Goal: Task Accomplishment & Management: Manage account settings

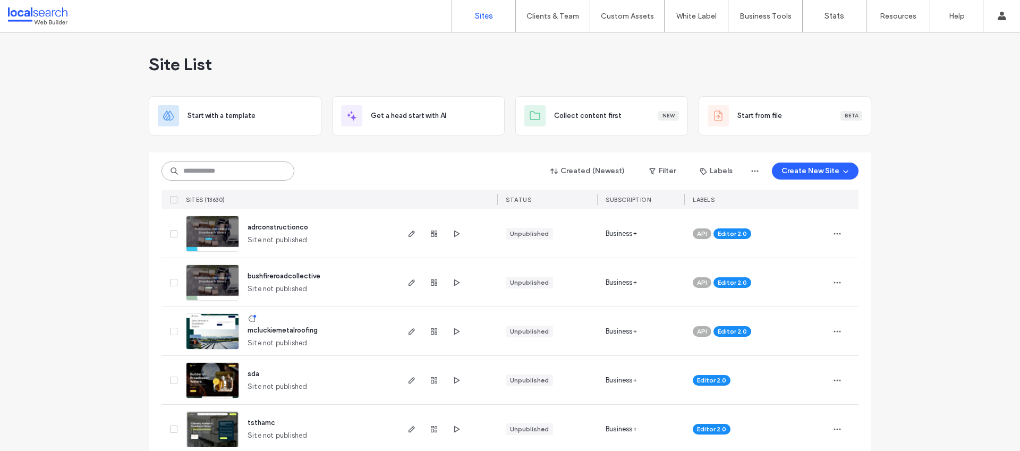
click at [222, 175] on input at bounding box center [227, 170] width 133 height 19
paste input "********"
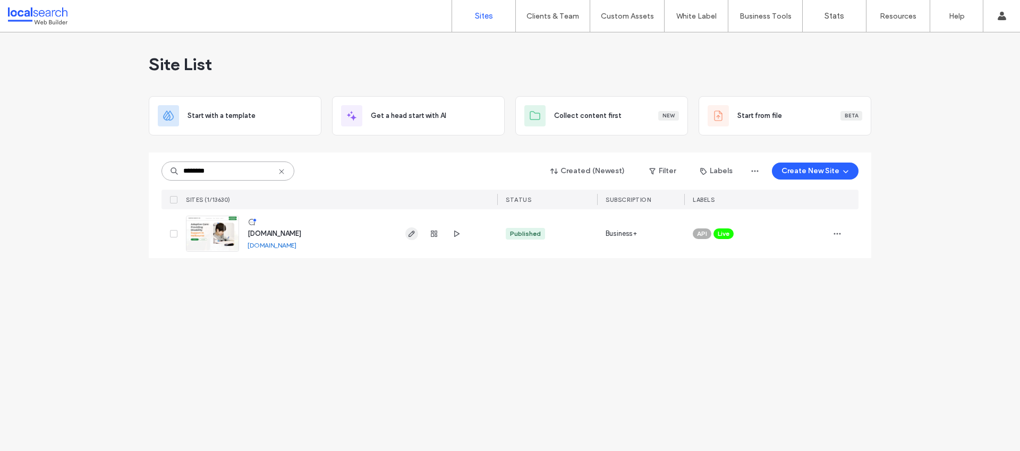
type input "********"
click at [405, 234] on span "button" at bounding box center [411, 233] width 13 height 13
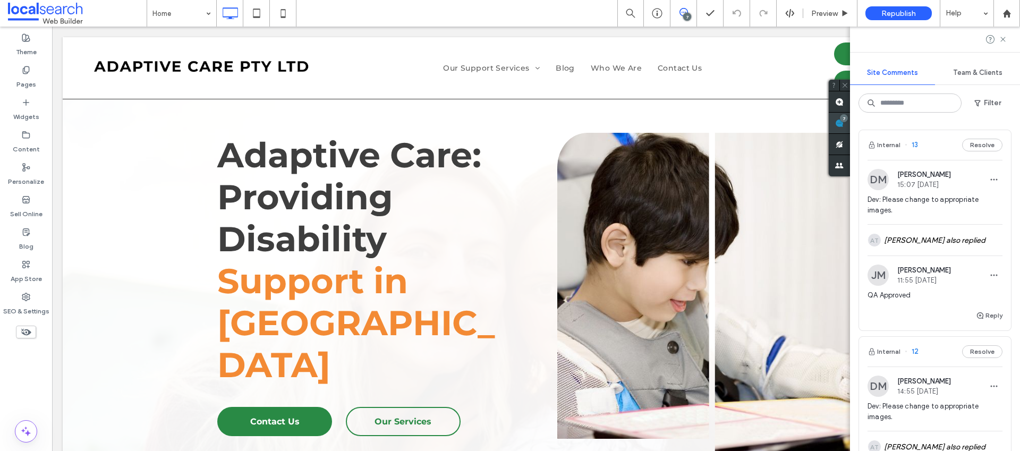
click at [843, 126] on use at bounding box center [839, 123] width 8 height 8
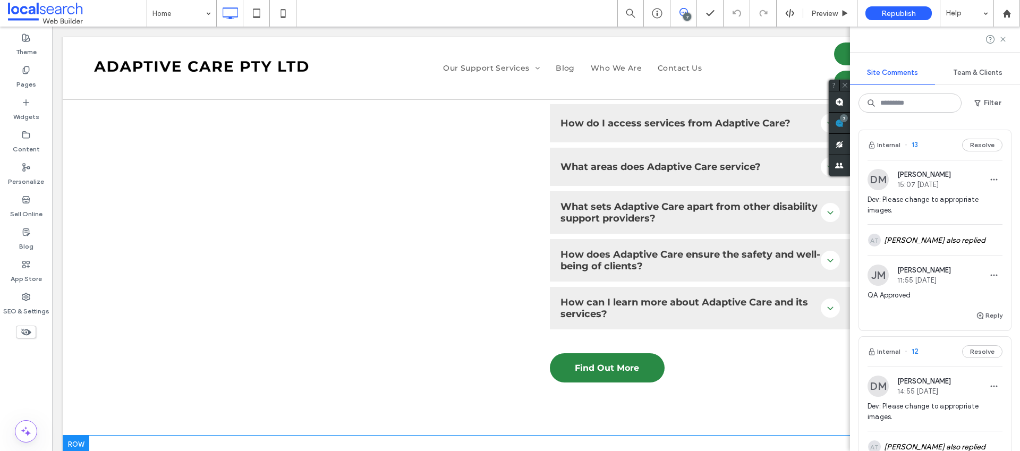
scroll to position [3887, 0]
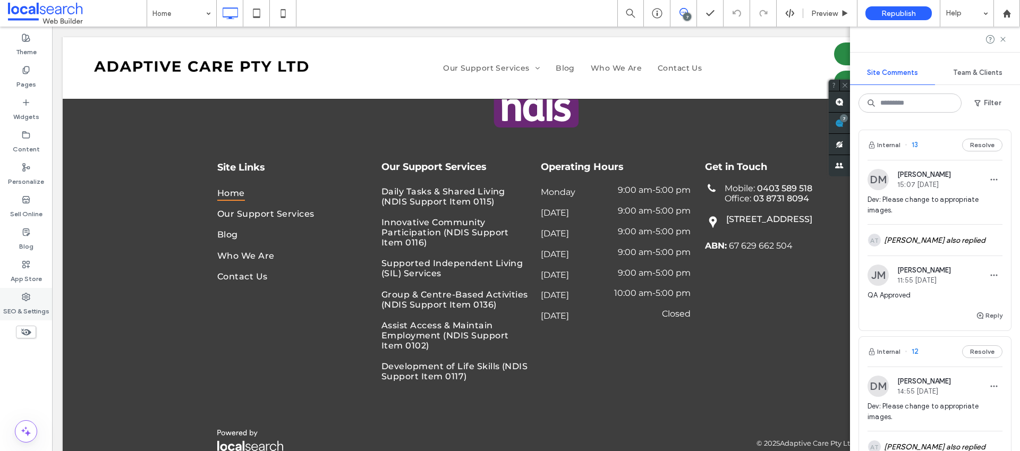
click at [28, 294] on icon at bounding box center [26, 297] width 8 height 8
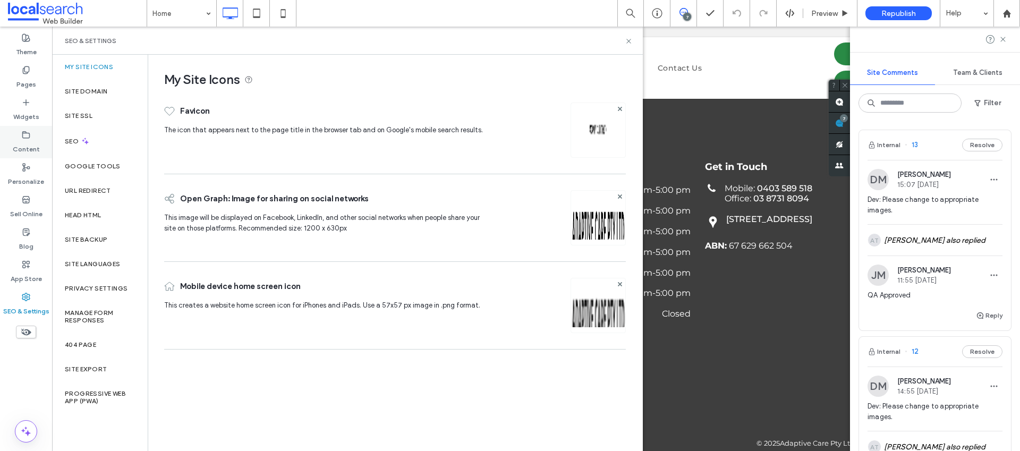
click at [25, 149] on label "Content" at bounding box center [26, 146] width 27 height 15
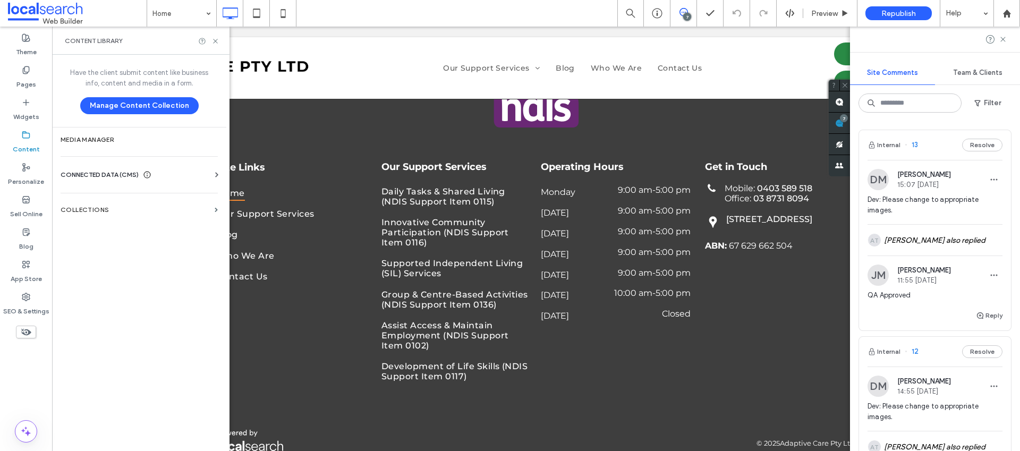
click at [110, 167] on div "CONNECTED DATA (CMS) Business Info Business Text Business Images Find and Repla…" at bounding box center [139, 175] width 174 height 28
click at [107, 177] on span "CONNECTED DATA (CMS)" at bounding box center [100, 174] width 78 height 11
click at [113, 201] on label "Business Info" at bounding box center [141, 200] width 144 height 7
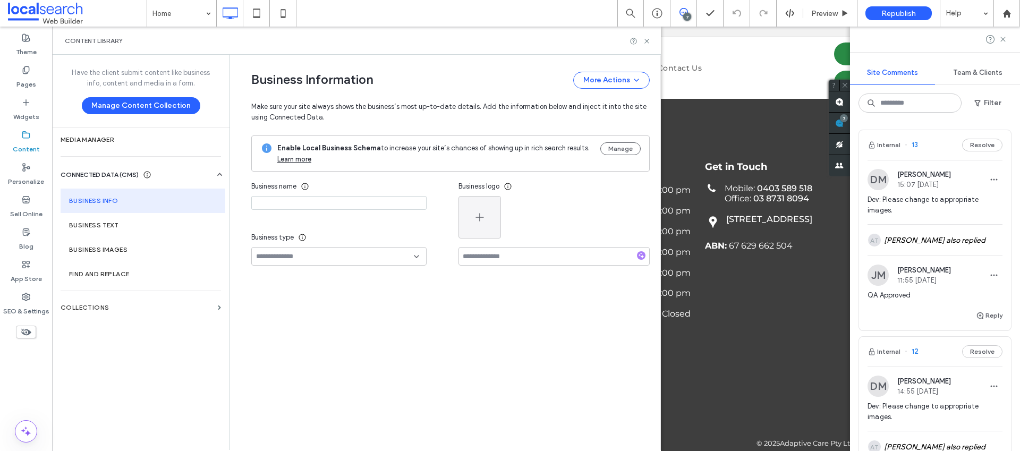
type input "**********"
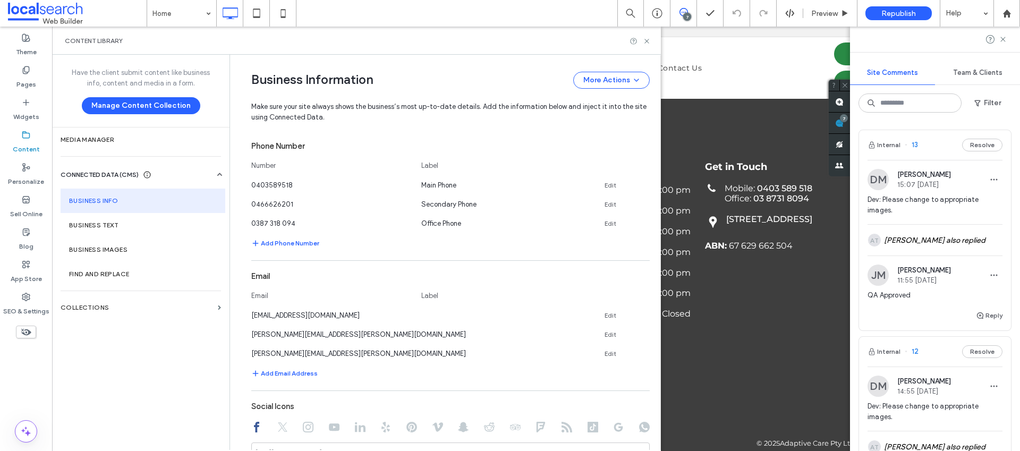
scroll to position [360, 0]
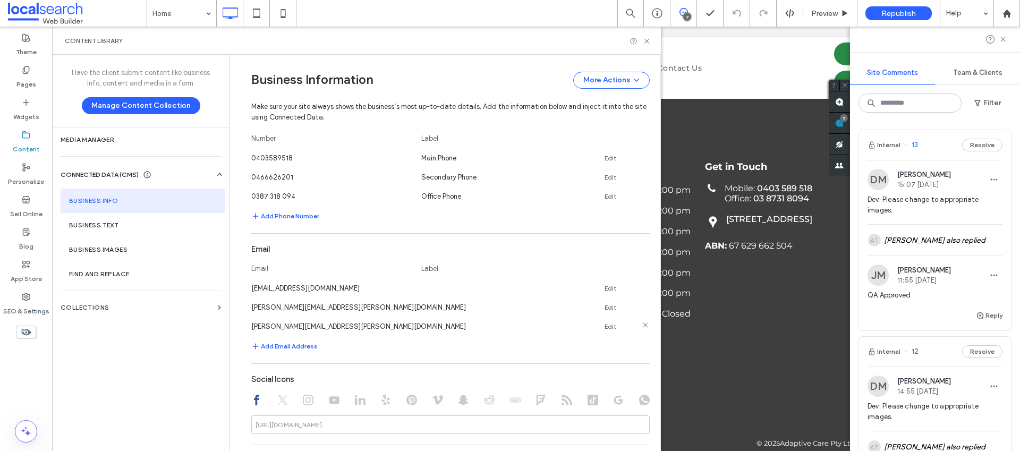
click at [643, 323] on use at bounding box center [645, 324] width 5 height 5
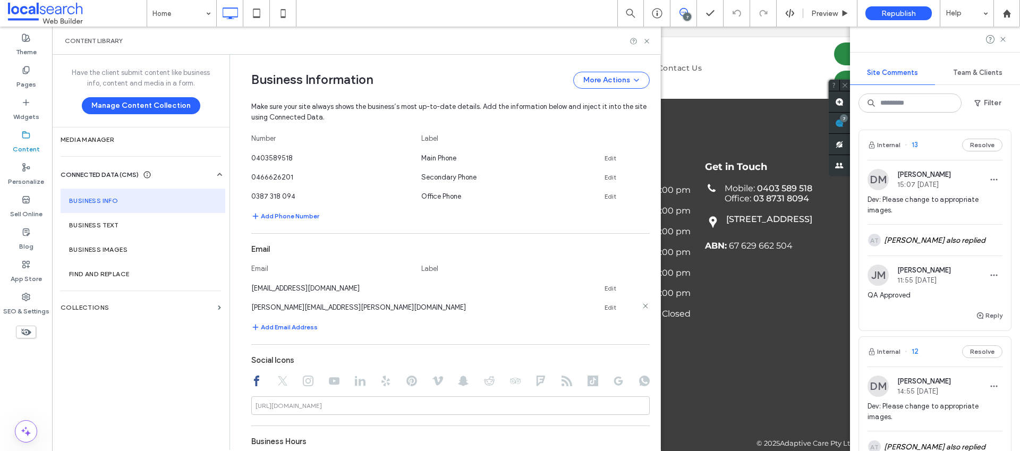
click at [641, 304] on icon at bounding box center [645, 306] width 8 height 8
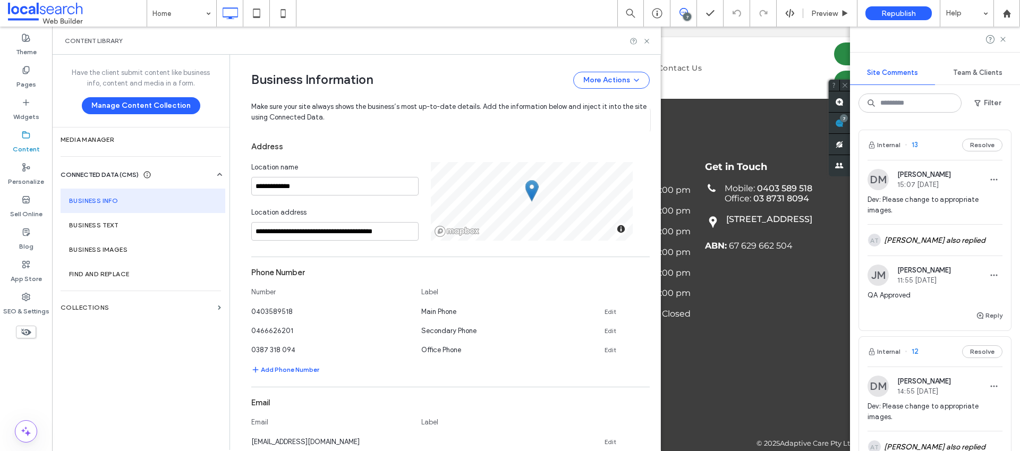
scroll to position [205, 0]
click at [362, 231] on input "**********" at bounding box center [334, 232] width 167 height 19
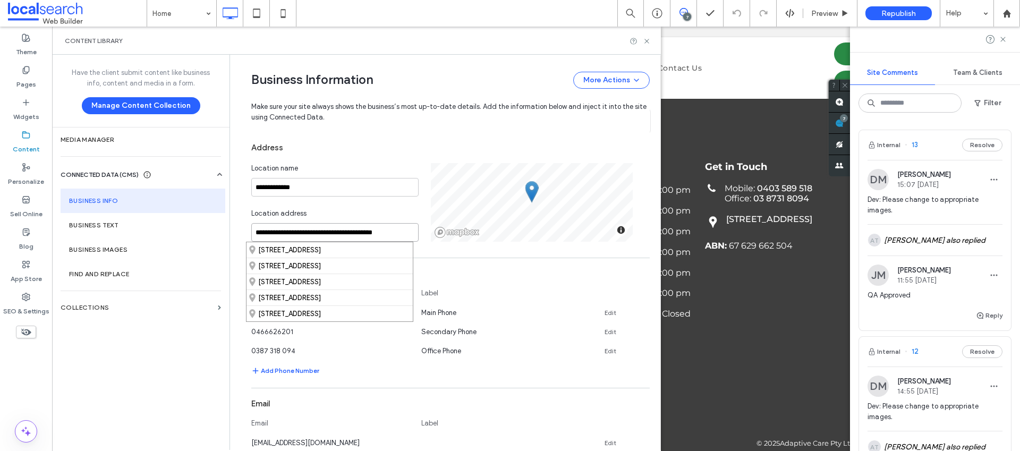
paste input
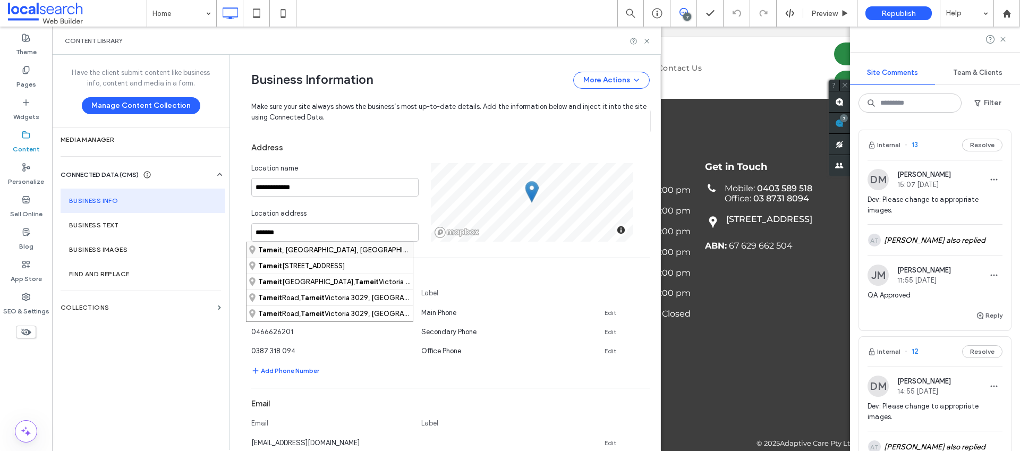
click at [328, 252] on div "Tarneit , Victoria, Australia" at bounding box center [329, 249] width 166 height 15
type input "**********"
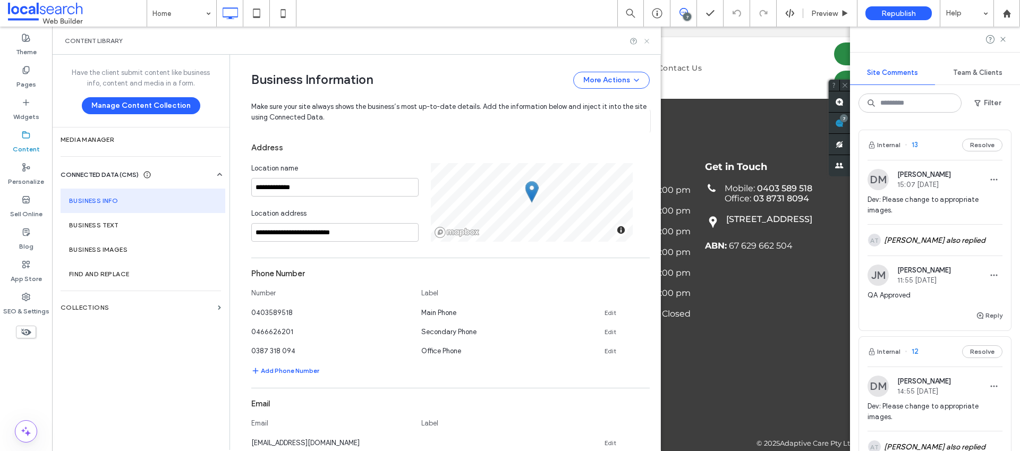
click at [646, 42] on icon at bounding box center [647, 41] width 8 height 8
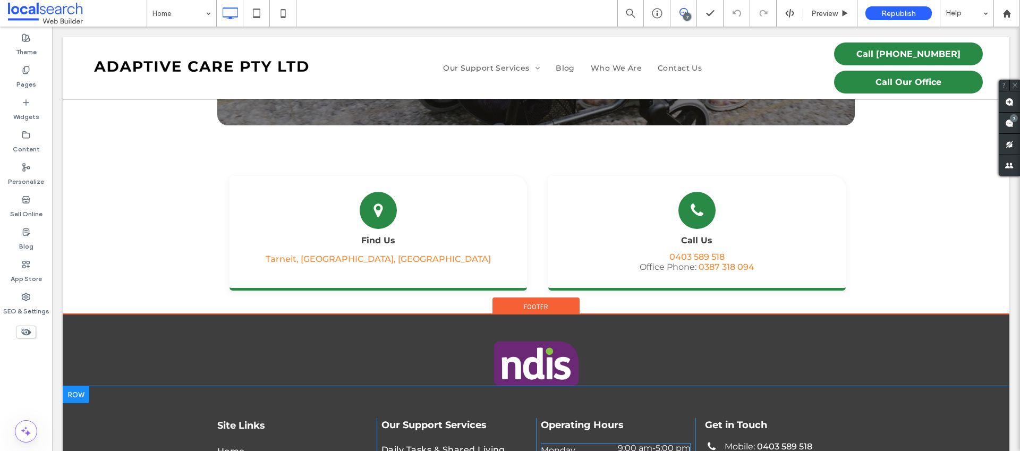
scroll to position [3887, 0]
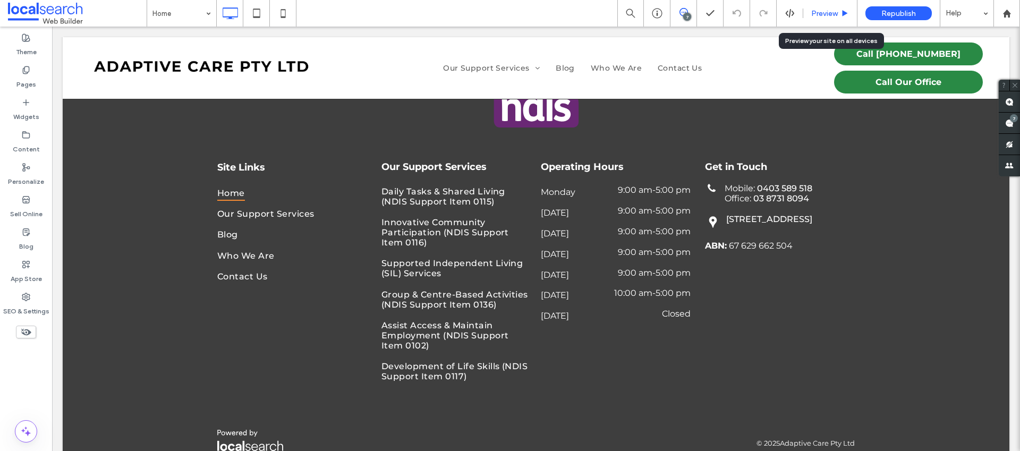
click at [812, 10] on span "Preview" at bounding box center [824, 13] width 27 height 9
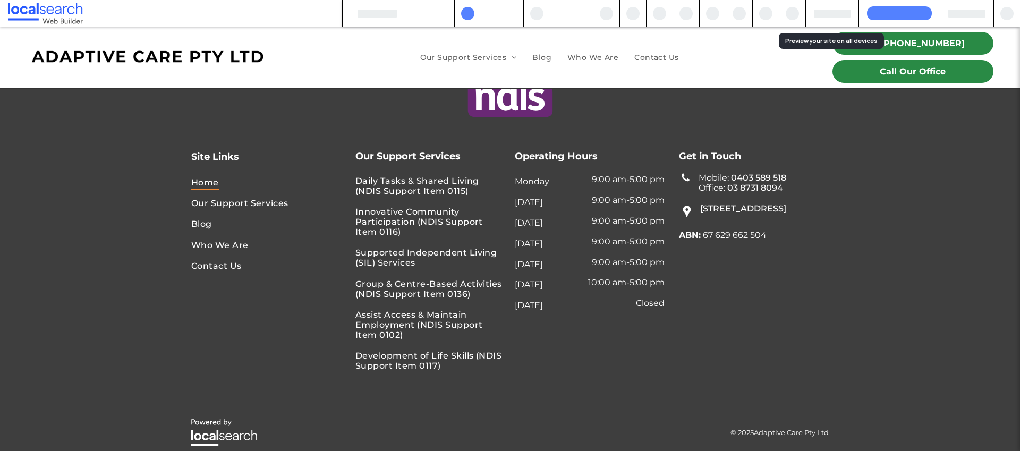
scroll to position [3866, 0]
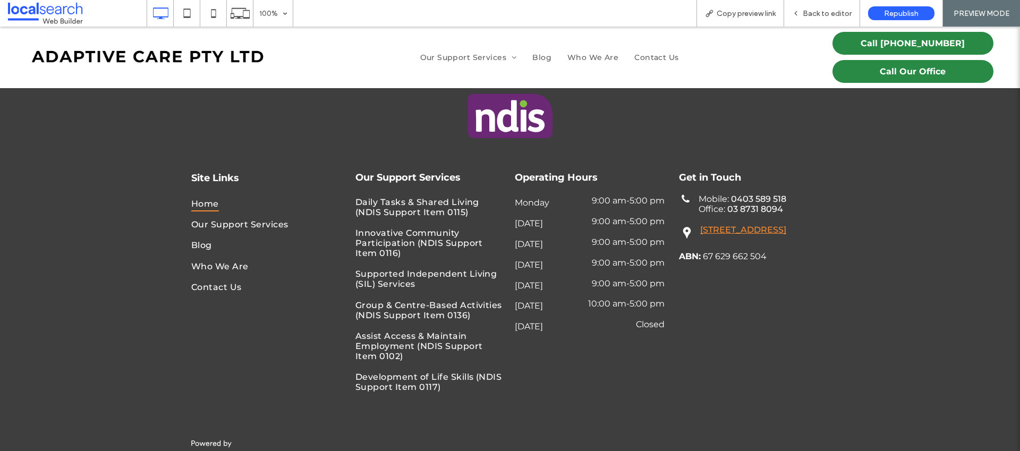
click at [722, 225] on link "895 Leakes Road, Tarneit VIC 3029" at bounding box center [743, 230] width 86 height 10
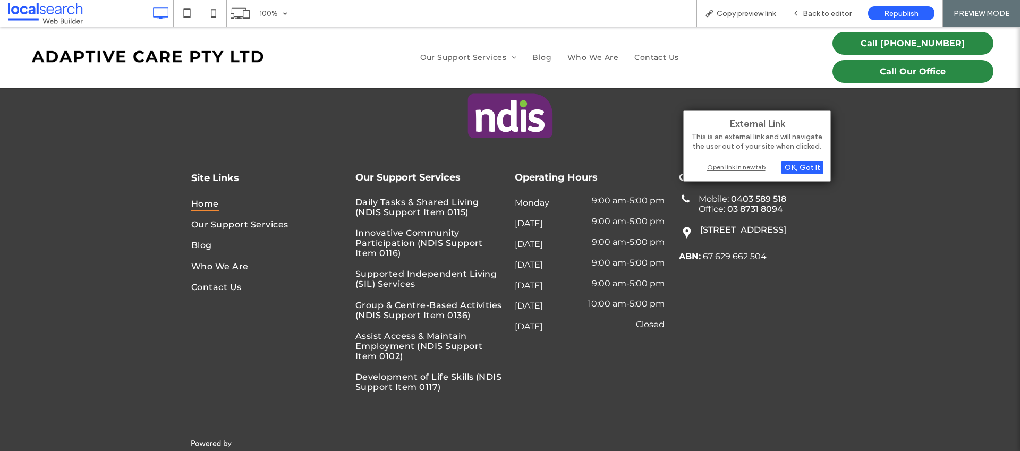
click at [741, 169] on div "Open link in new tab" at bounding box center [756, 166] width 133 height 11
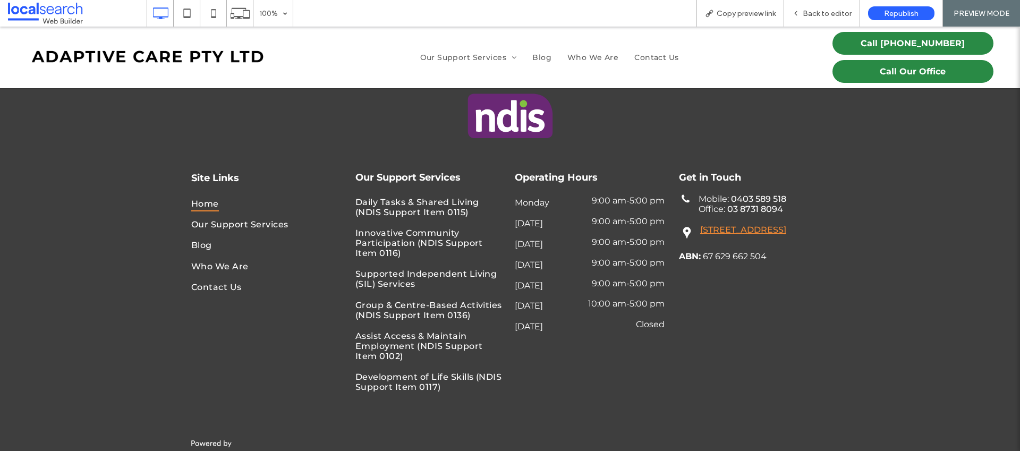
click at [742, 225] on link "895 Leakes Road, Tarneit VIC 3029" at bounding box center [743, 230] width 86 height 10
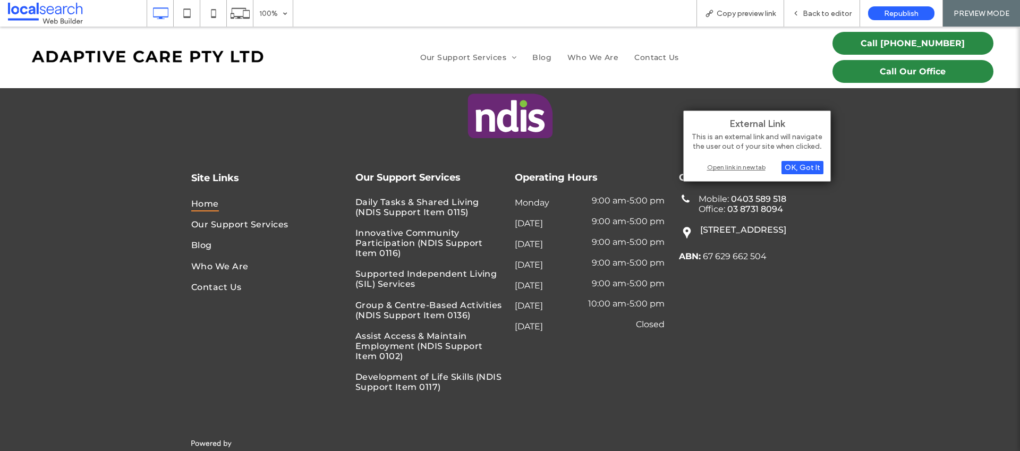
click at [750, 164] on div "Open link in new tab" at bounding box center [756, 166] width 133 height 11
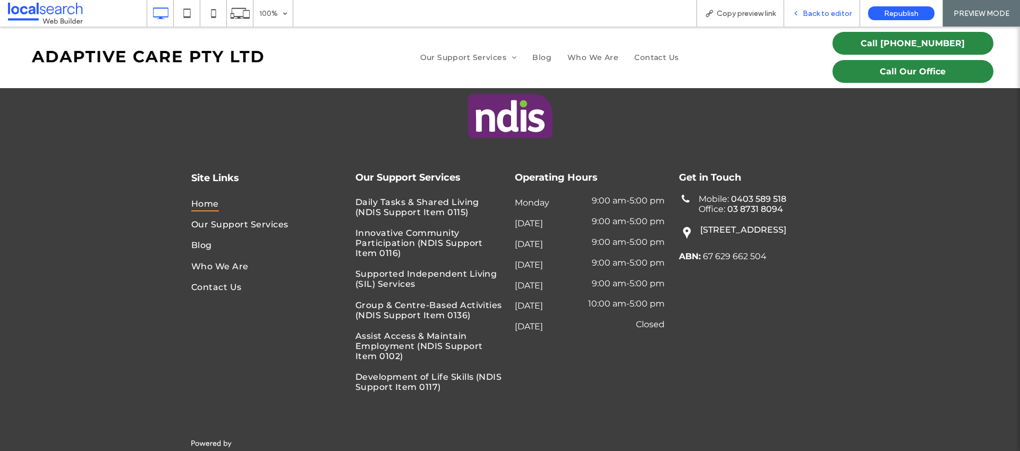
click at [824, 18] on div "Back to editor" at bounding box center [822, 13] width 76 height 27
click at [817, 13] on span "Back to editor" at bounding box center [827, 13] width 49 height 9
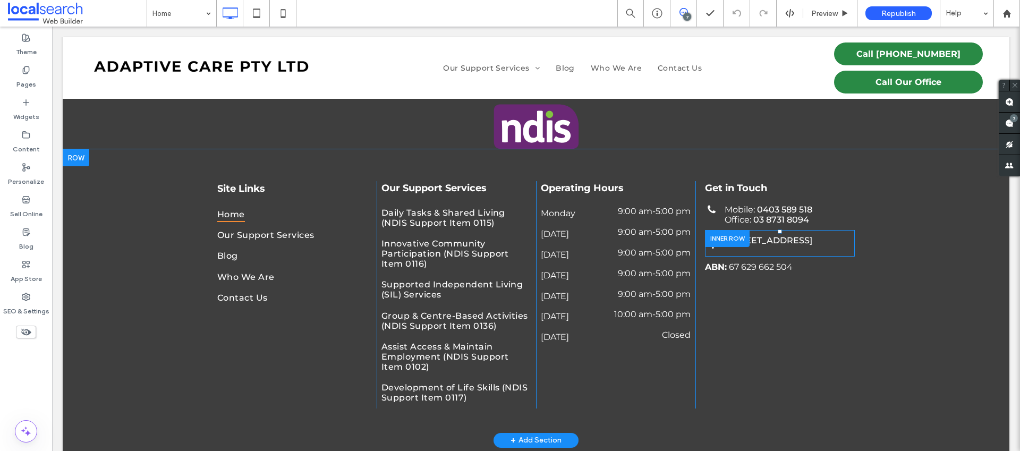
click at [737, 230] on div at bounding box center [727, 238] width 45 height 16
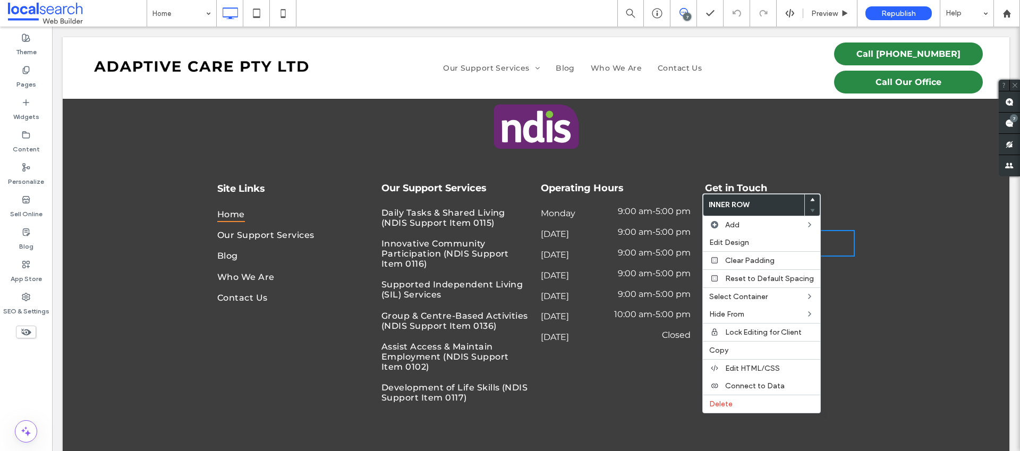
click at [832, 235] on p "895 Leakes Road, Tarneit VIC 3029" at bounding box center [787, 240] width 123 height 10
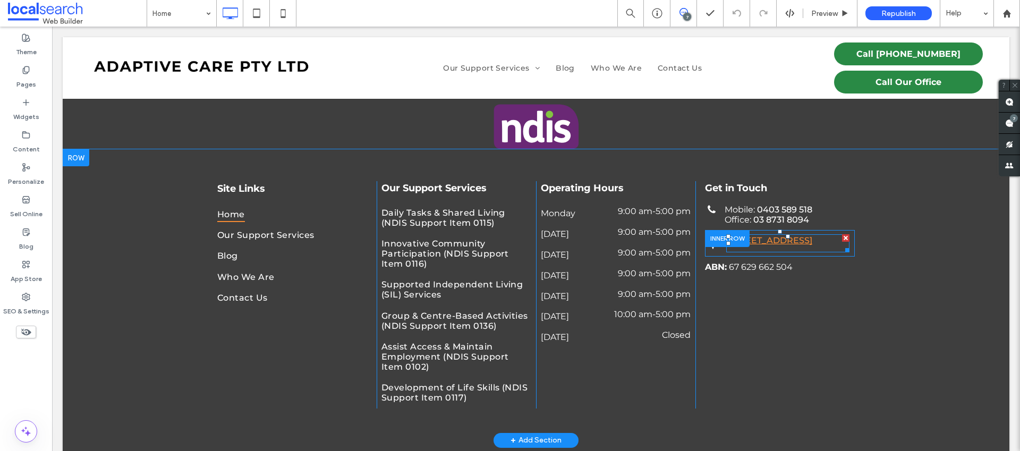
click at [812, 235] on link "895 Leakes Road, Tarneit VIC 3029" at bounding box center [769, 240] width 86 height 10
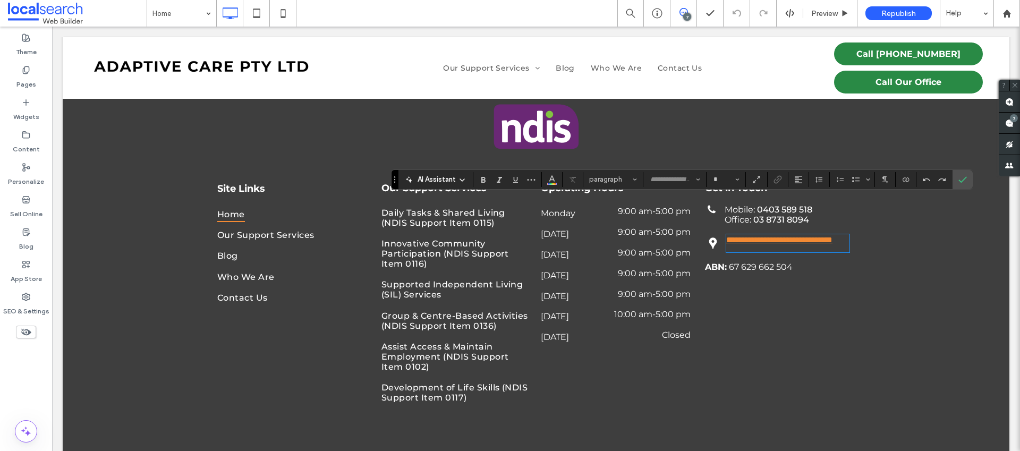
type input "**********"
type input "**"
click at [801, 236] on link "**********" at bounding box center [779, 240] width 106 height 8
drag, startPoint x: 800, startPoint y: 203, endPoint x: 716, endPoint y: 206, distance: 83.4
click at [716, 230] on div "**********" at bounding box center [780, 243] width 150 height 27
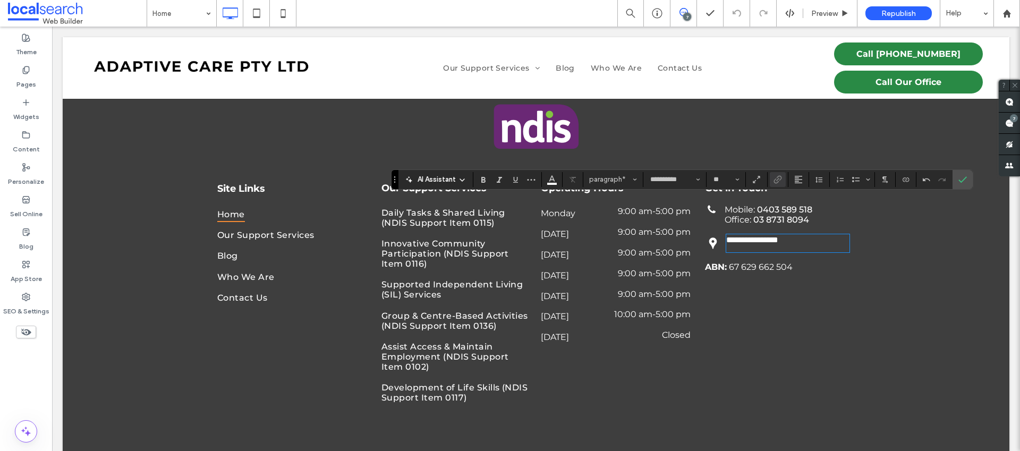
click at [807, 235] on p "**********" at bounding box center [787, 239] width 123 height 9
click at [779, 180] on icon "Link" at bounding box center [777, 179] width 8 height 8
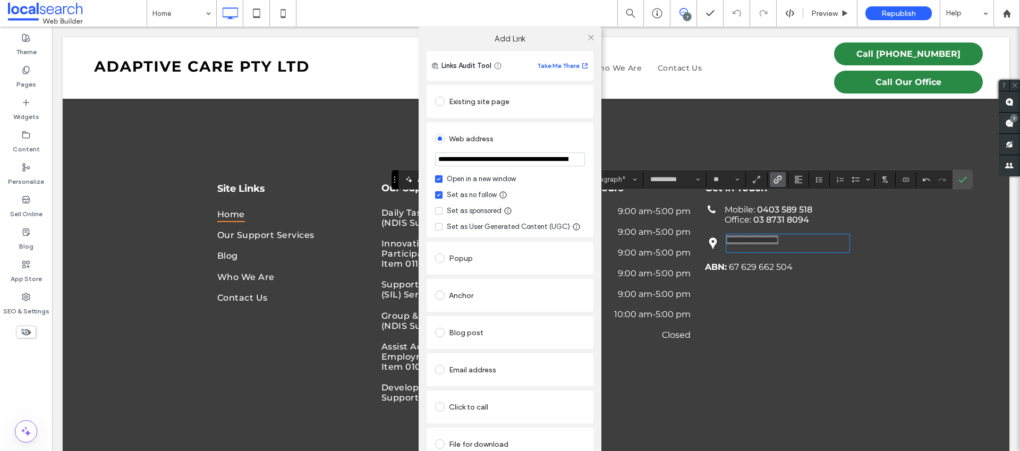
click at [501, 157] on input "**********" at bounding box center [510, 159] width 150 height 14
type input "**********"
click at [589, 156] on div "**********" at bounding box center [509, 179] width 167 height 115
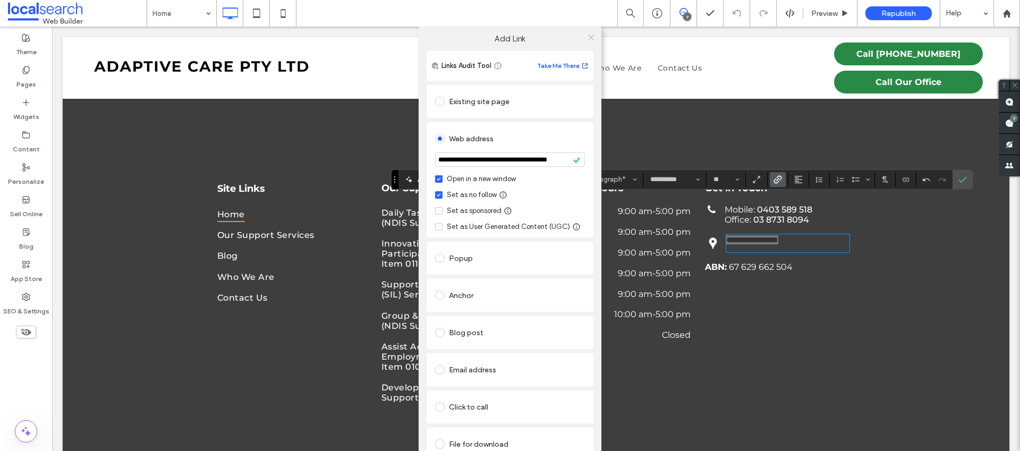
click at [587, 35] on icon at bounding box center [591, 37] width 8 height 8
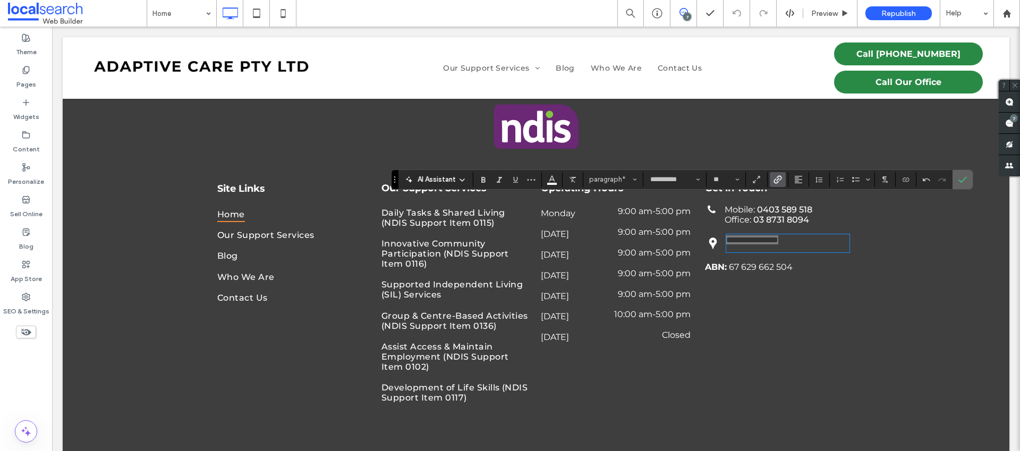
click at [963, 179] on use "Confirm" at bounding box center [962, 179] width 8 height 6
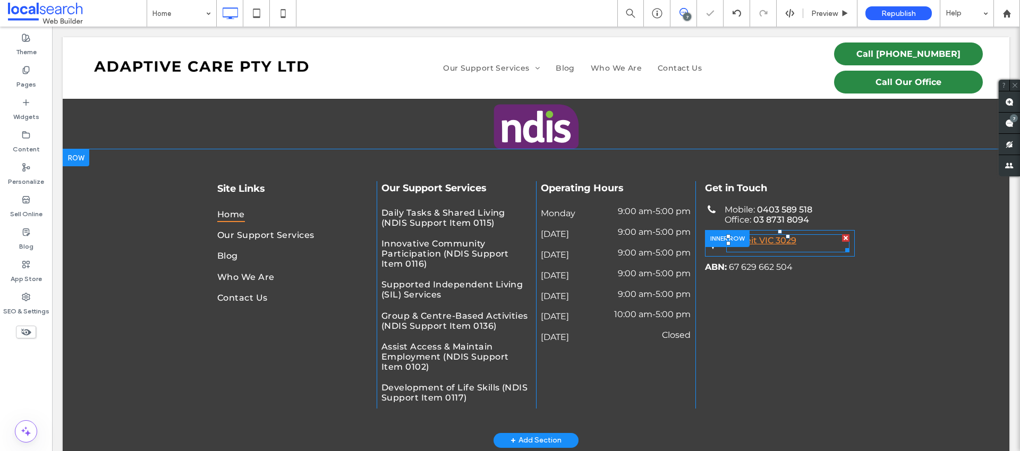
click at [788, 235] on link "Tarneit VIC 3029" at bounding box center [761, 240] width 70 height 10
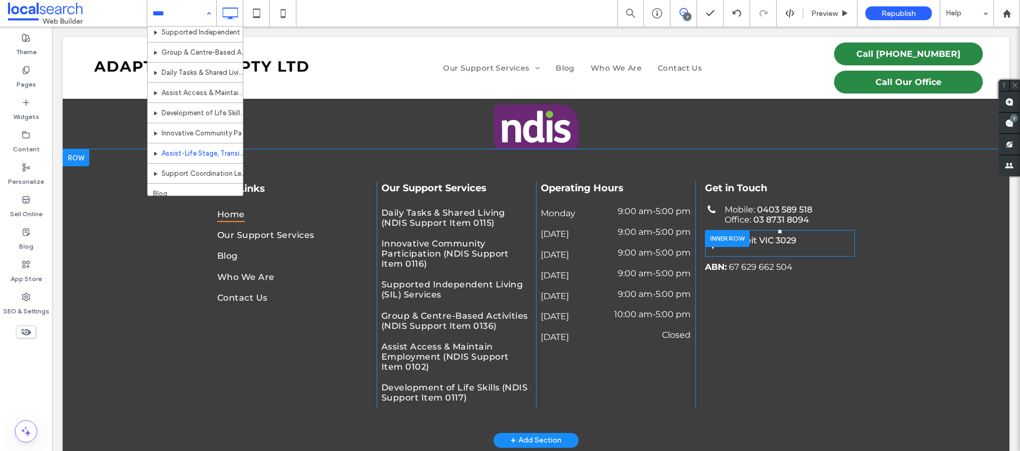
scroll to position [92, 0]
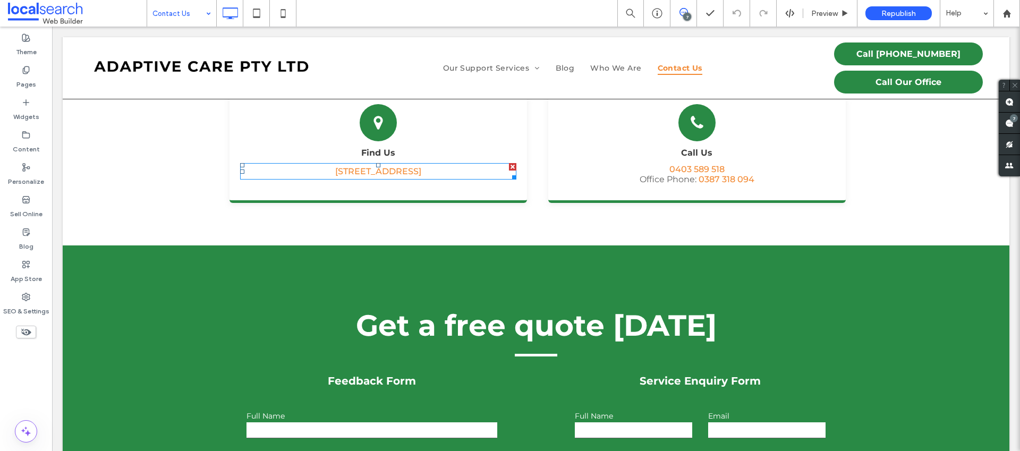
click at [359, 171] on link "895 Leakes Road, Tarneit VIC 3029" at bounding box center [378, 171] width 86 height 10
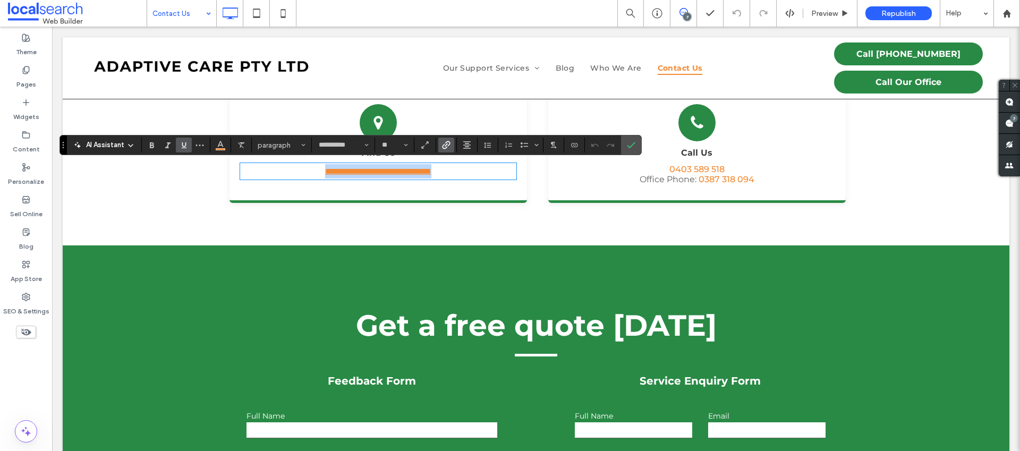
click at [387, 171] on link "**********" at bounding box center [378, 171] width 106 height 8
drag, startPoint x: 379, startPoint y: 172, endPoint x: 277, endPoint y: 173, distance: 102.5
click at [277, 173] on p "**********" at bounding box center [378, 171] width 276 height 14
click at [442, 146] on icon "Link" at bounding box center [446, 145] width 8 height 8
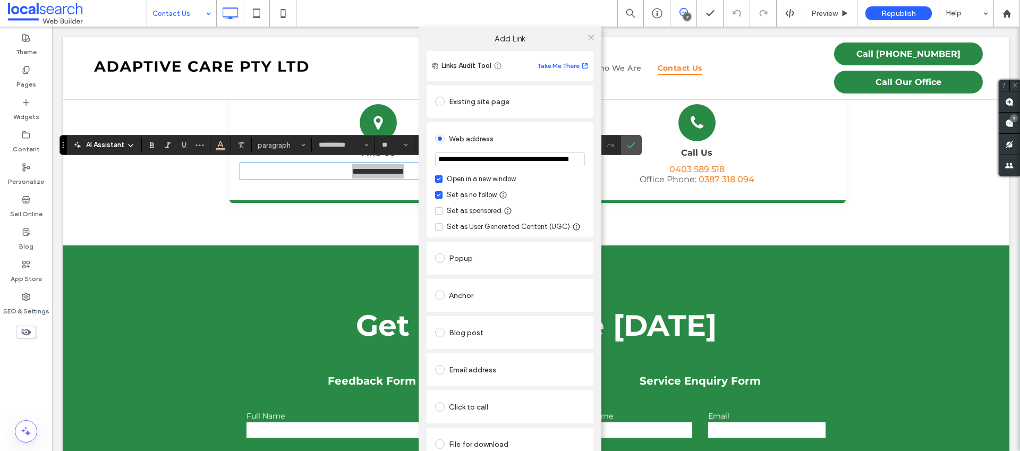
click at [470, 161] on input "**********" at bounding box center [510, 159] width 150 height 14
click at [528, 161] on input "**********" at bounding box center [510, 159] width 150 height 14
type input "**********"
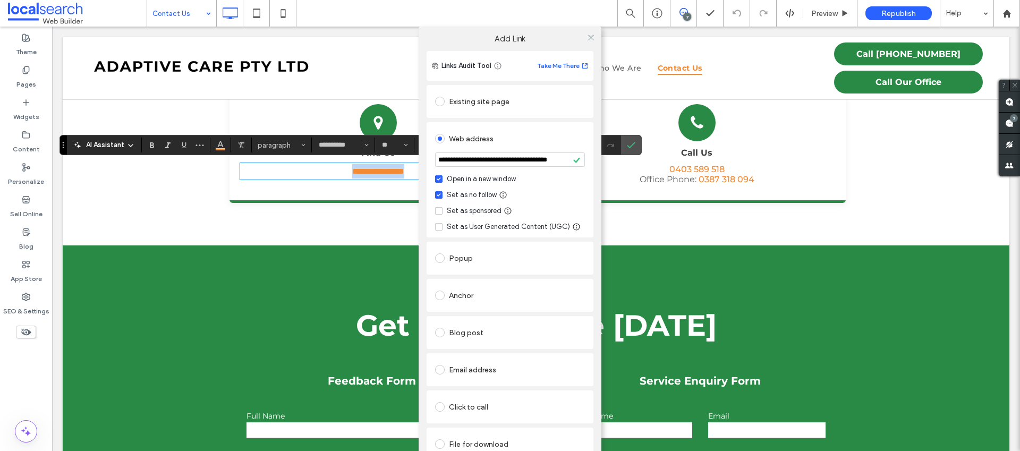
click at [588, 147] on div "**********" at bounding box center [509, 179] width 167 height 115
click at [587, 33] on icon at bounding box center [591, 37] width 8 height 8
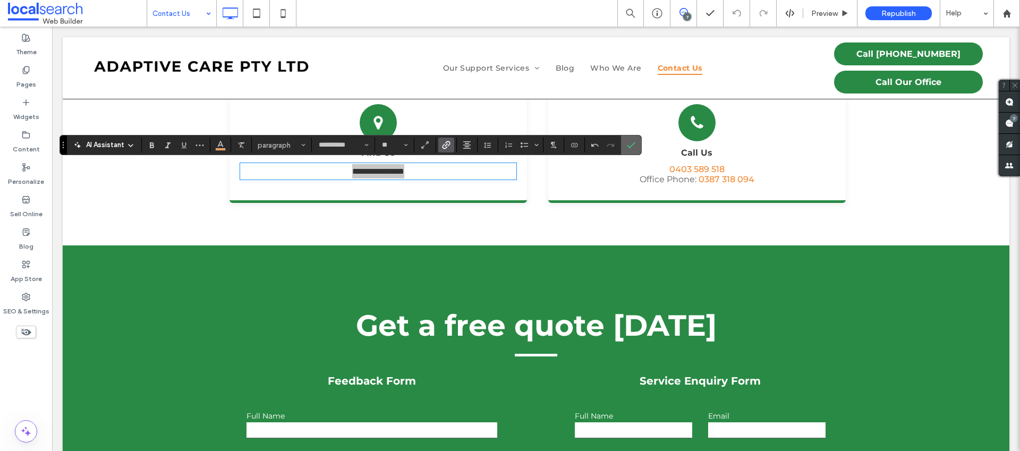
click at [632, 141] on icon "Confirm" at bounding box center [631, 145] width 8 height 8
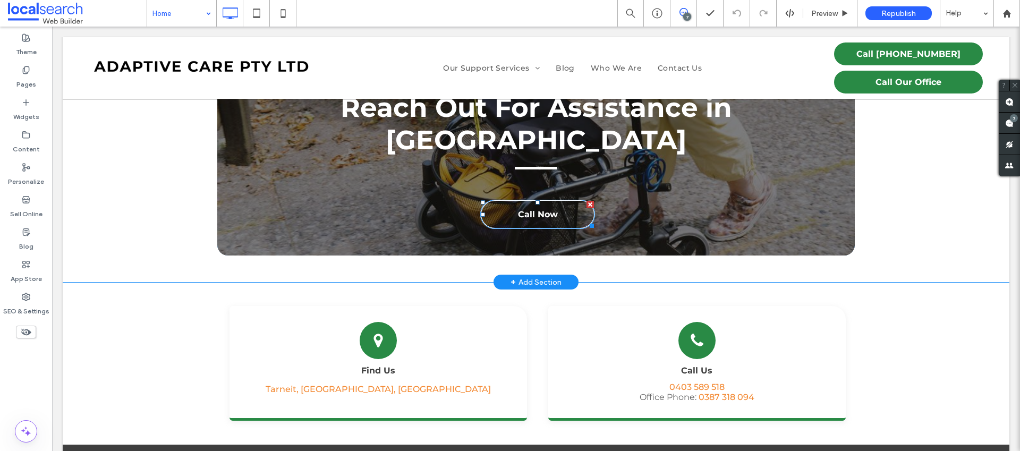
scroll to position [3517, 0]
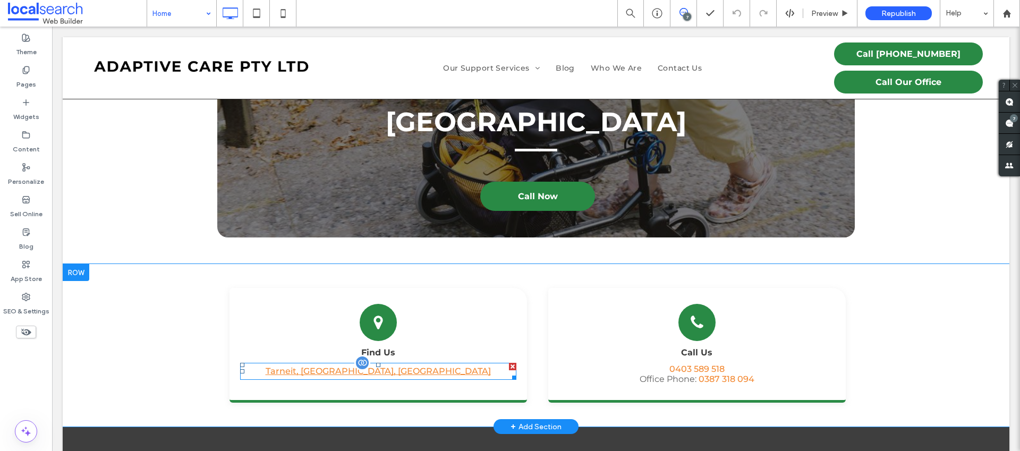
click at [411, 366] on span "Tarneit, Victoria, Australia" at bounding box center [378, 371] width 225 height 10
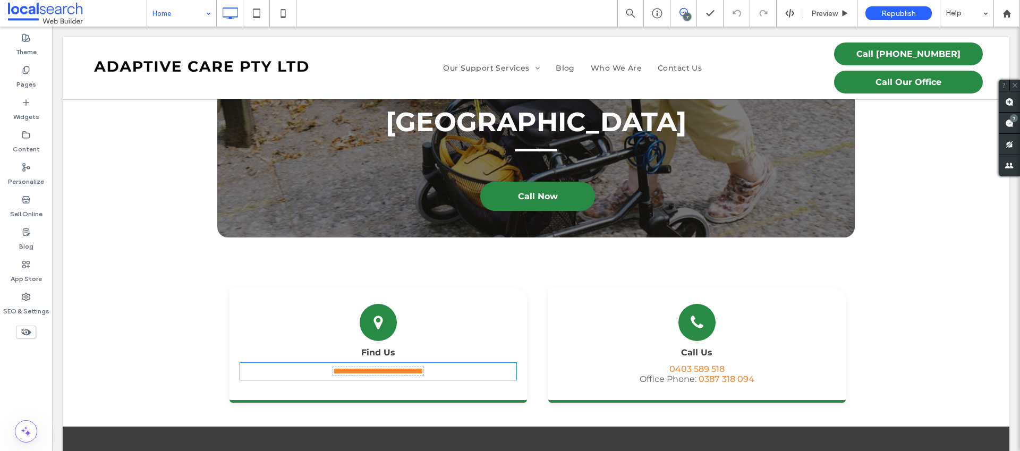
type input "**********"
type input "**"
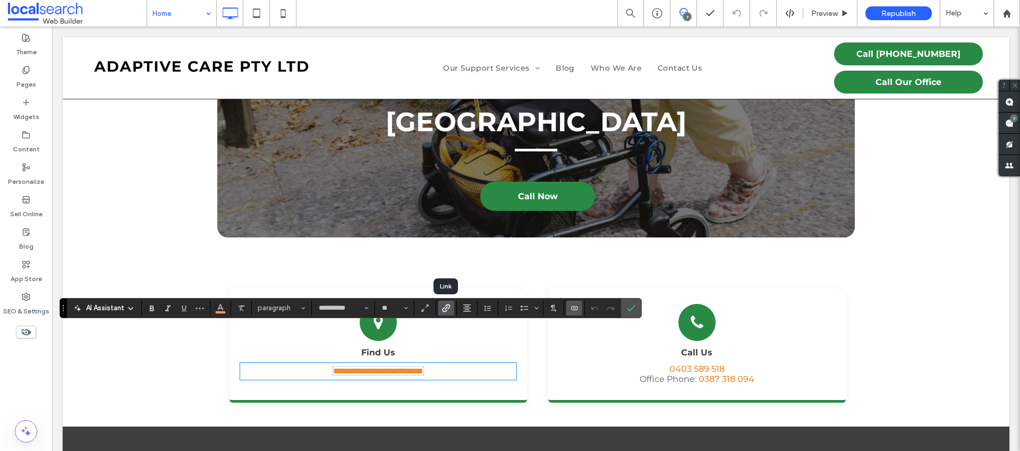
click at [446, 310] on icon "Link" at bounding box center [446, 308] width 8 height 8
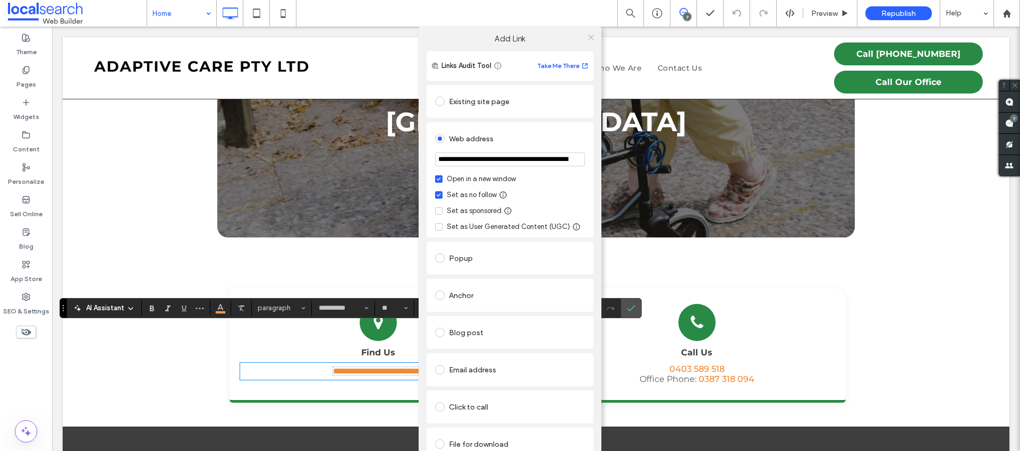
click at [589, 39] on use at bounding box center [590, 37] width 5 height 5
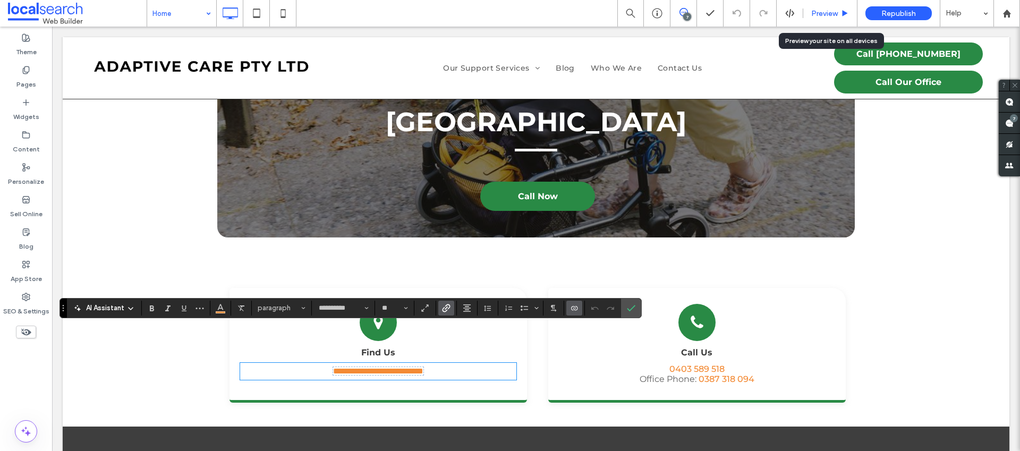
click at [835, 18] on div "Preview" at bounding box center [830, 13] width 54 height 27
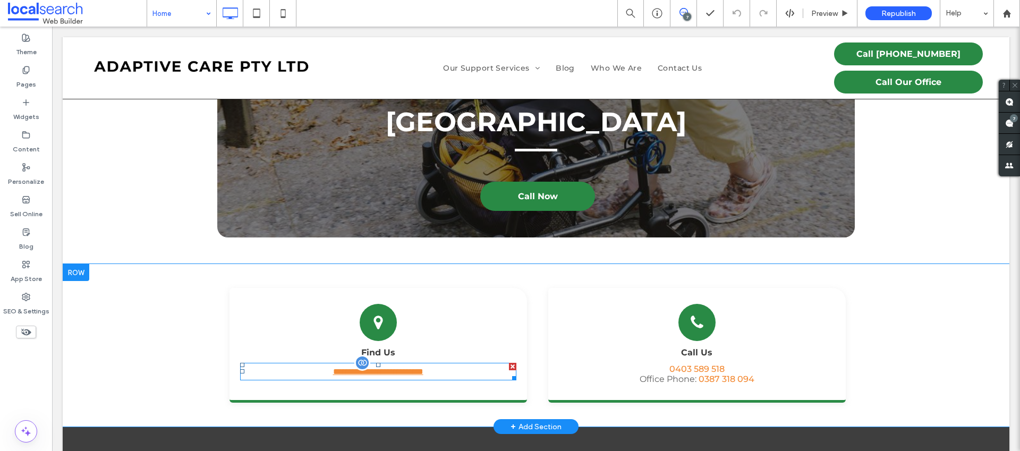
click at [411, 368] on span "**********" at bounding box center [378, 372] width 90 height 8
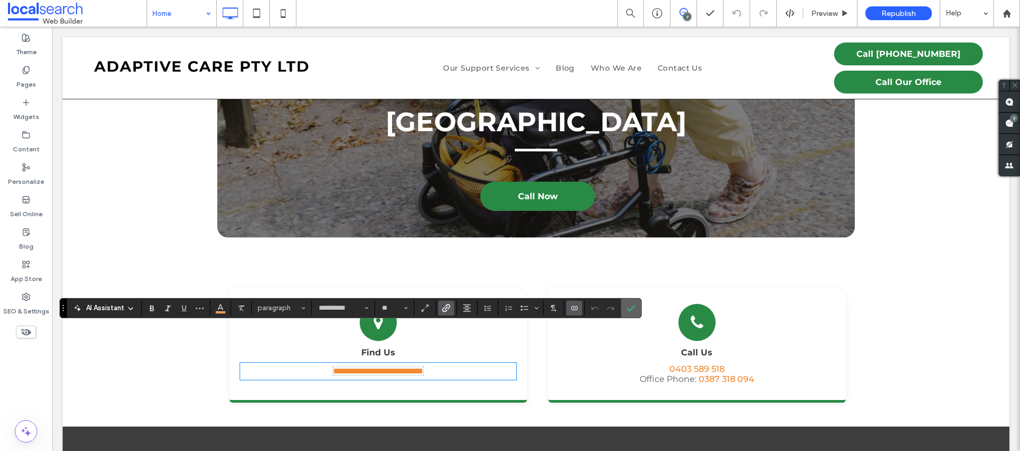
click at [632, 309] on label "Confirm" at bounding box center [631, 307] width 16 height 19
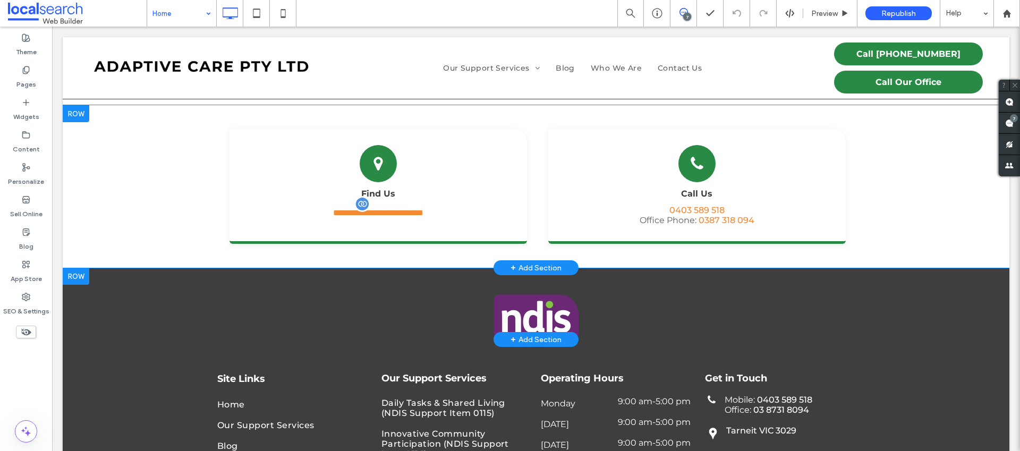
scroll to position [3710, 0]
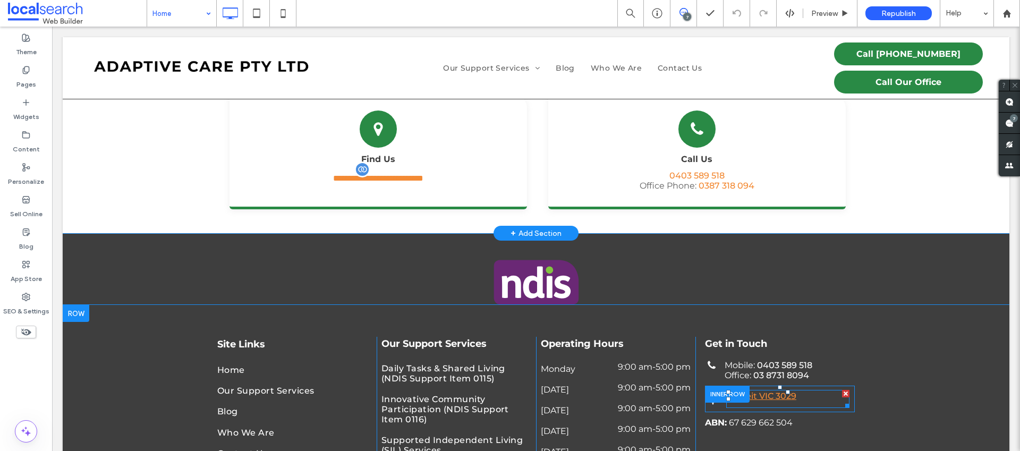
click at [783, 391] on link "Tarneit VIC 3029" at bounding box center [761, 396] width 70 height 10
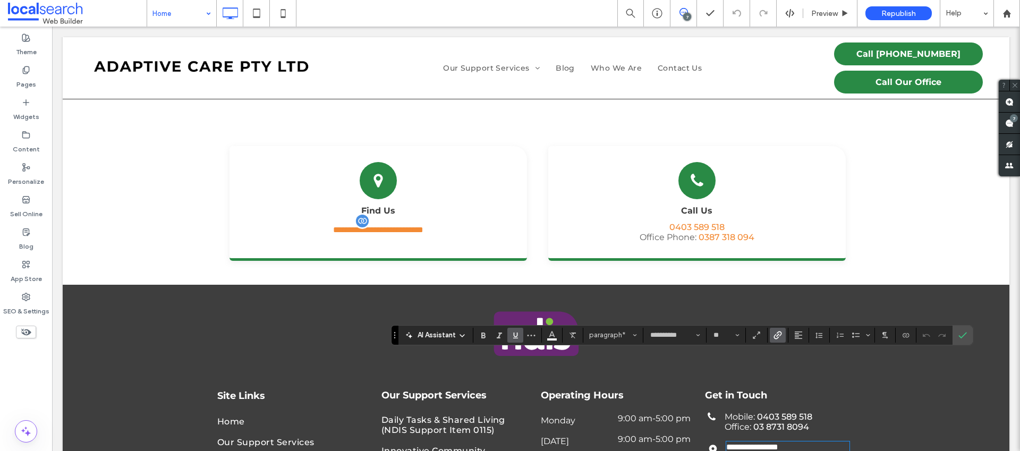
scroll to position [3555, 0]
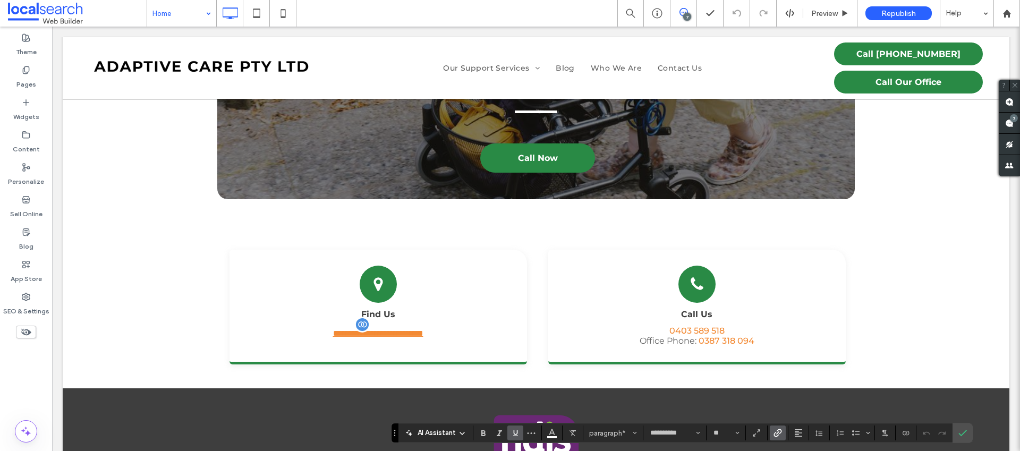
click at [386, 329] on span "**********" at bounding box center [378, 333] width 90 height 8
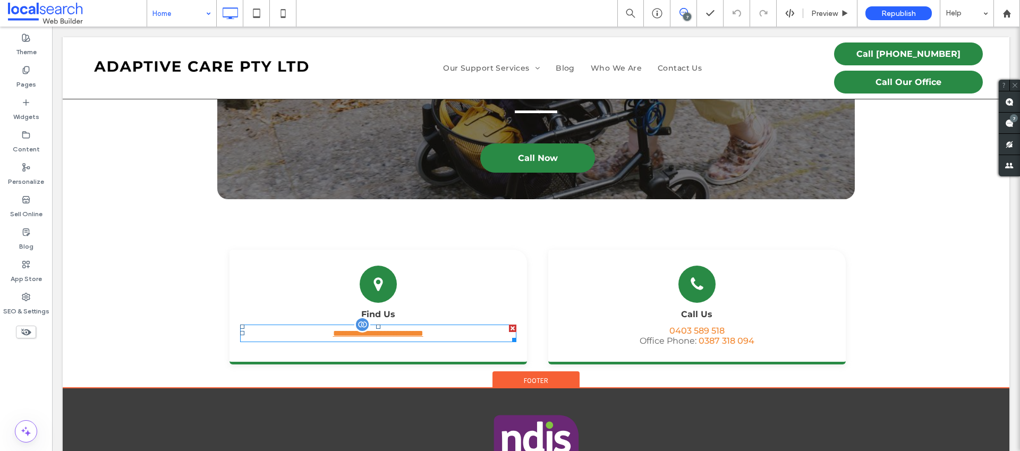
click at [386, 329] on span "**********" at bounding box center [378, 333] width 90 height 8
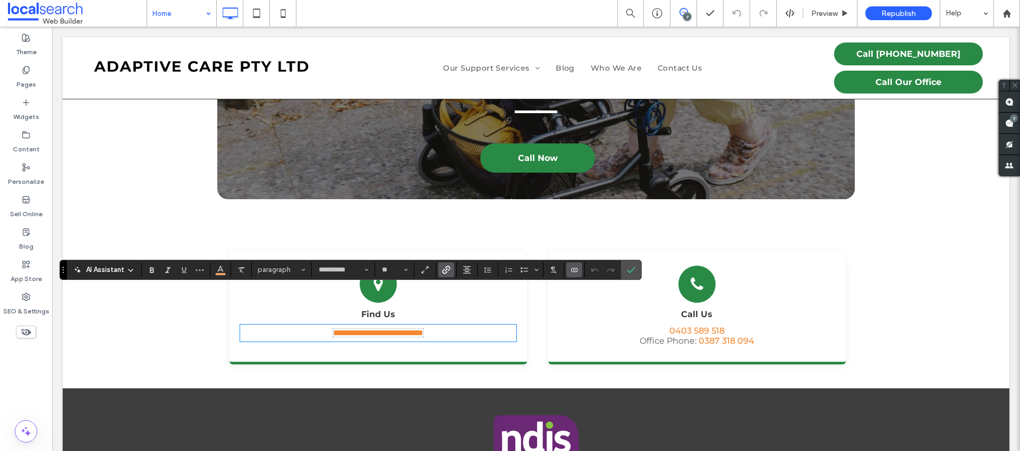
click at [577, 272] on icon "Connect To Data" at bounding box center [574, 270] width 8 height 8
drag, startPoint x: 597, startPoint y: 244, endPoint x: 546, endPoint y: 220, distance: 56.5
click at [597, 244] on span "Disconnect" at bounding box center [593, 243] width 36 height 11
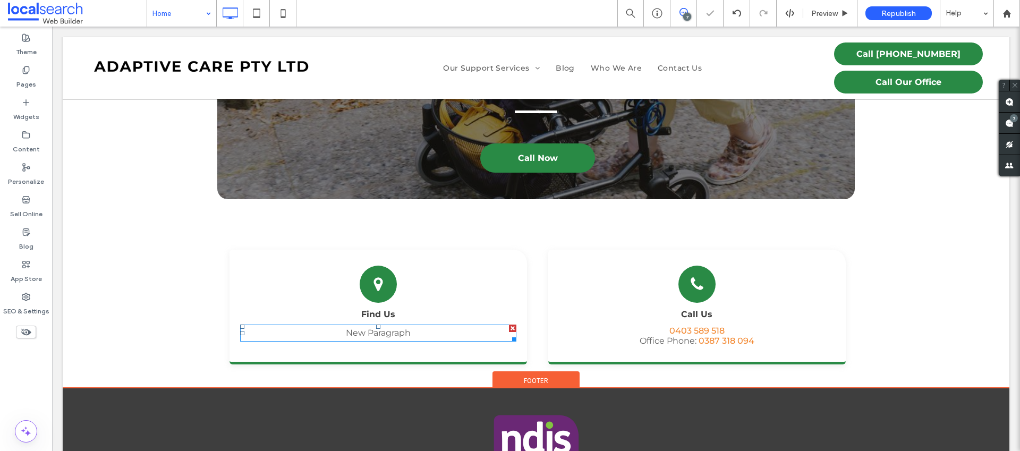
click at [405, 326] on p "New Paragraph" at bounding box center [378, 333] width 276 height 14
type input "**********"
type input "**"
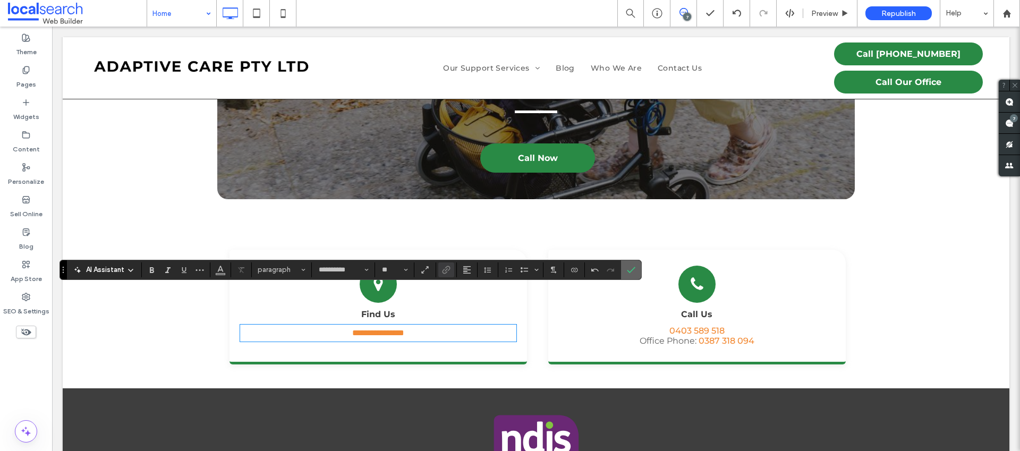
drag, startPoint x: 631, startPoint y: 270, endPoint x: 571, endPoint y: 244, distance: 65.2
click at [631, 270] on icon "Confirm" at bounding box center [631, 270] width 8 height 8
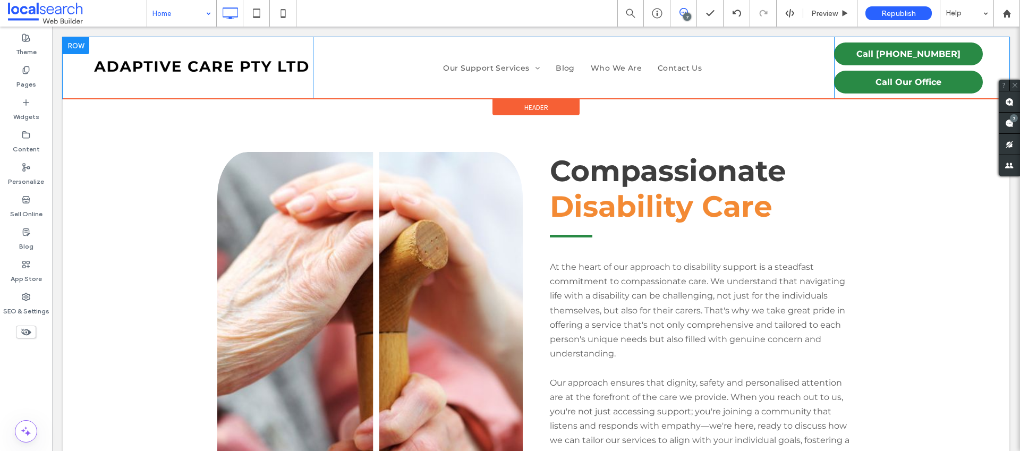
scroll to position [0, 0]
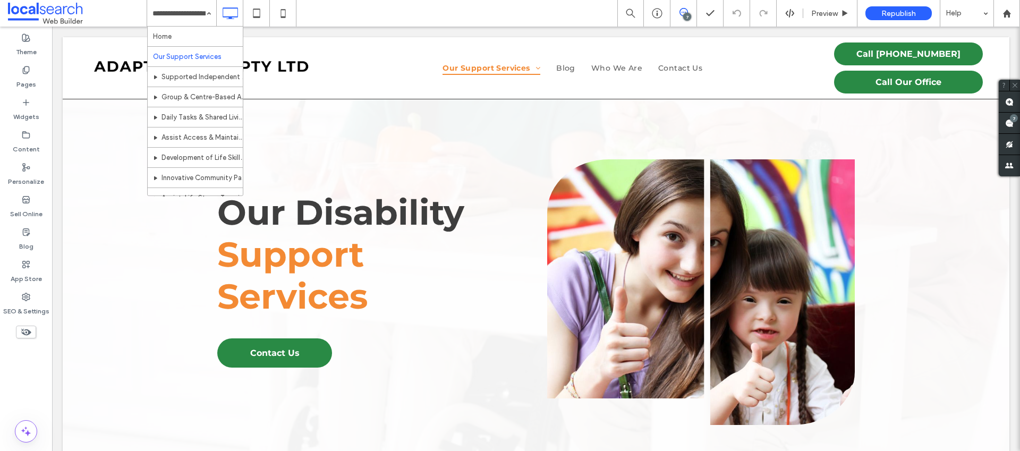
click at [194, 19] on input at bounding box center [178, 13] width 53 height 27
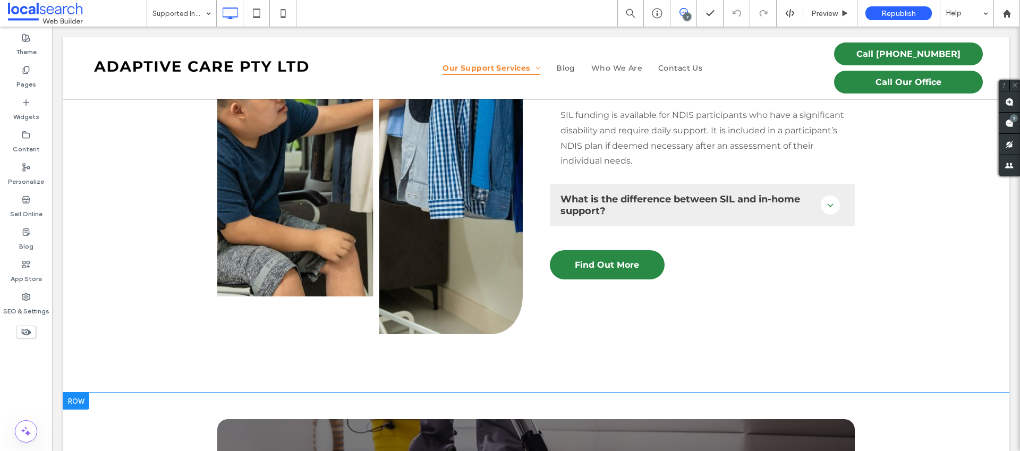
scroll to position [1572, 0]
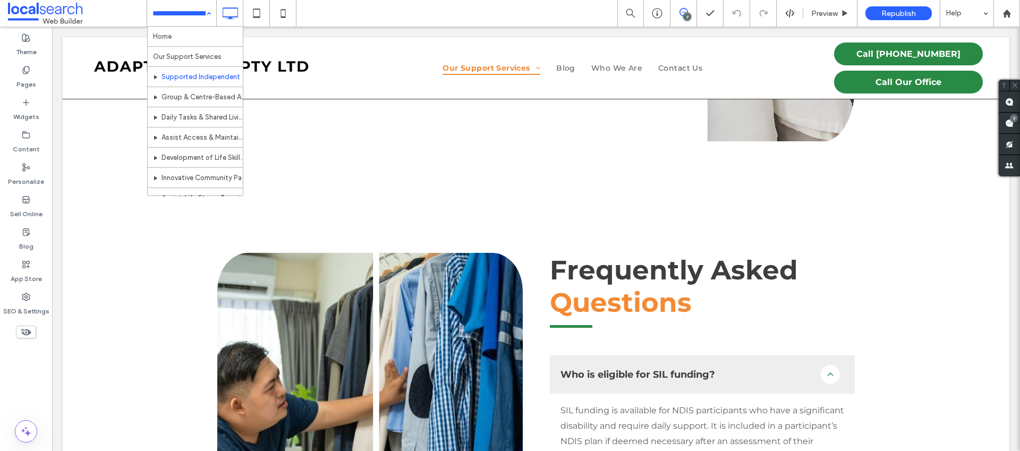
click at [210, 12] on div "Home Our Support Services Supported Independent Living (SIL) Services Group & C…" at bounding box center [181, 13] width 69 height 27
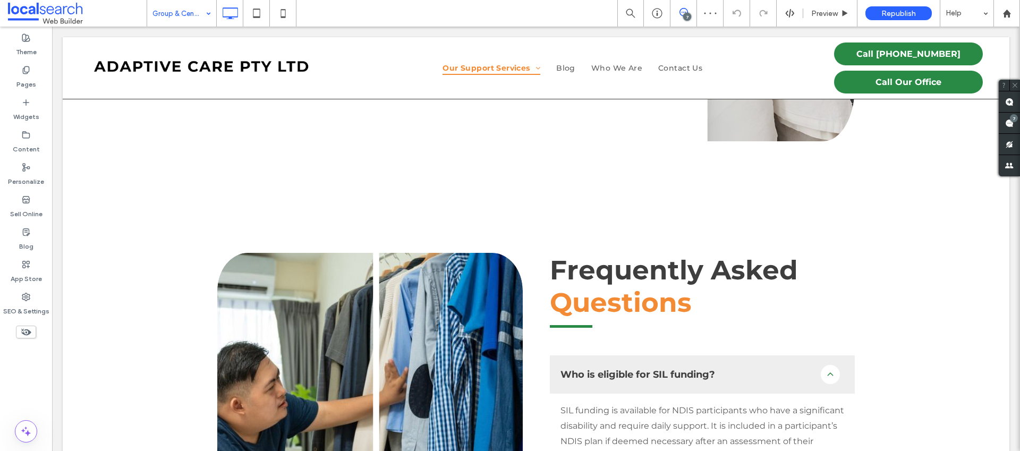
click at [158, 23] on input at bounding box center [178, 13] width 53 height 27
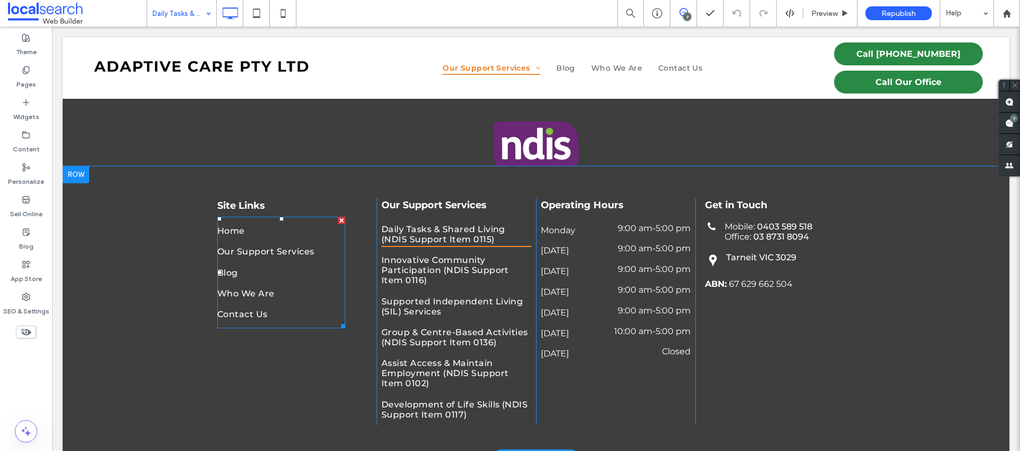
scroll to position [2475, 0]
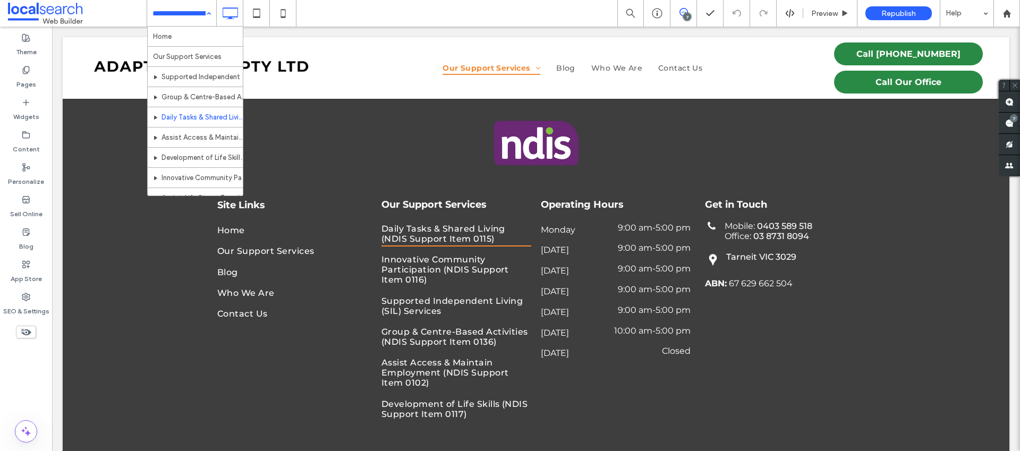
click at [173, 14] on input at bounding box center [178, 13] width 53 height 27
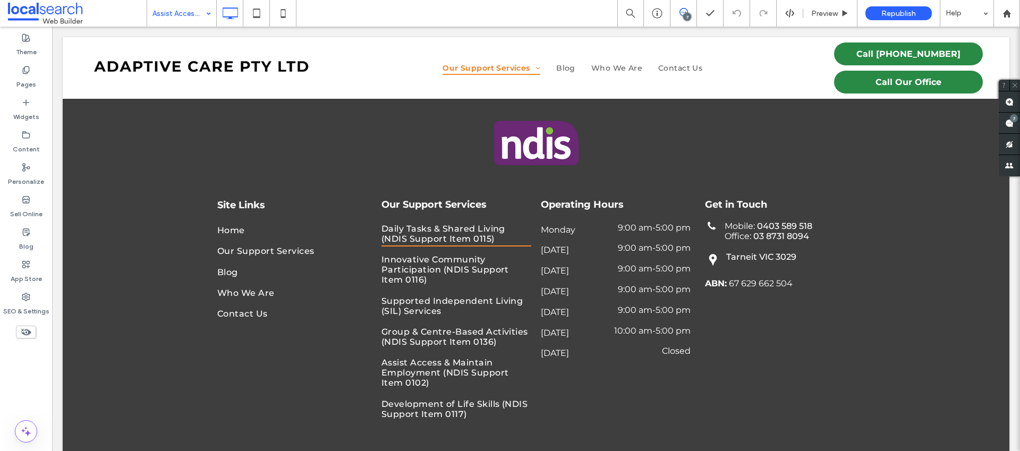
click at [176, 13] on input at bounding box center [178, 13] width 53 height 27
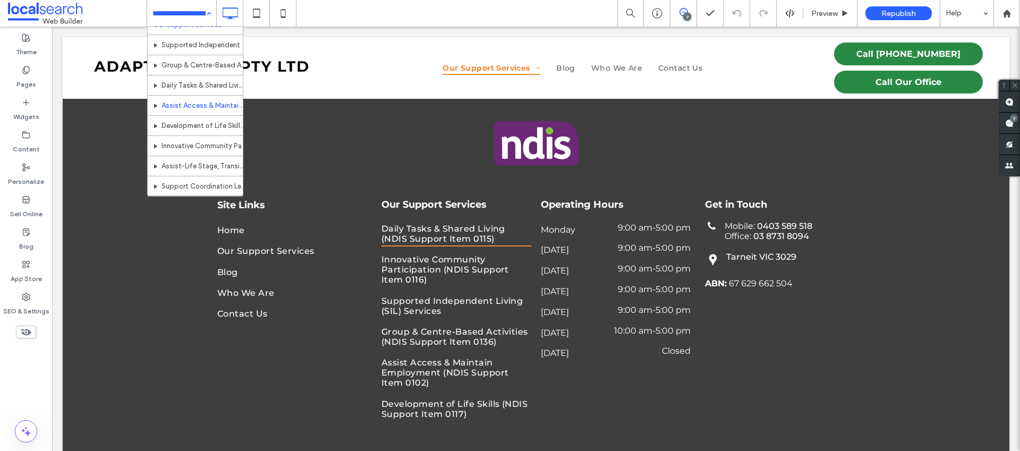
scroll to position [92, 0]
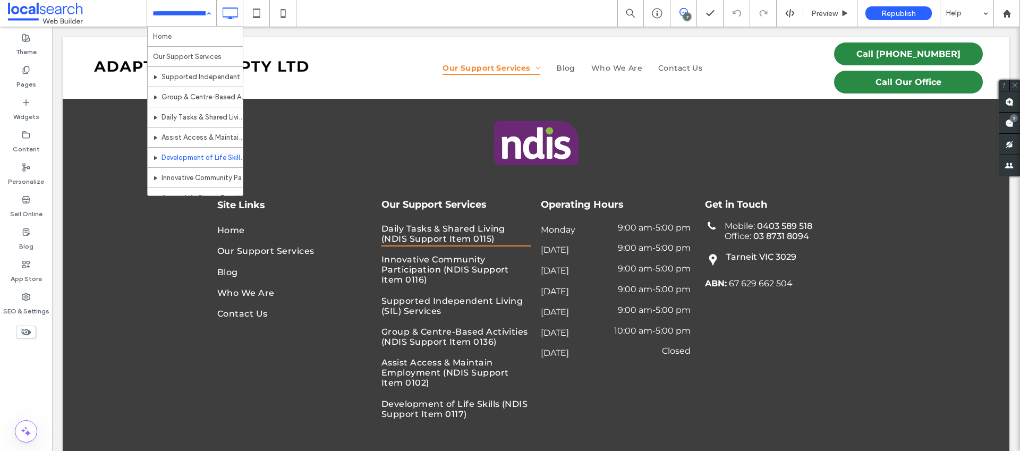
click at [204, 14] on div "Home Our Support Services Supported Independent Living (SIL) Services Group & C…" at bounding box center [181, 13] width 69 height 27
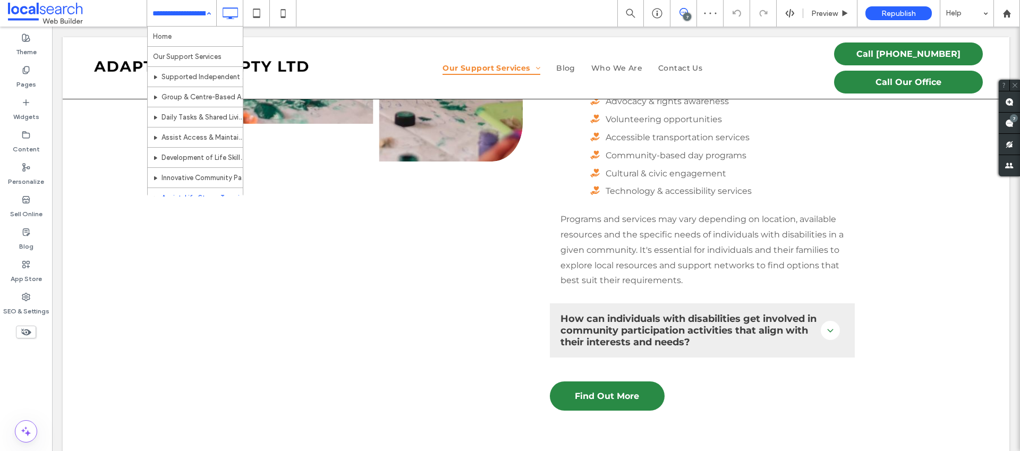
click at [202, 21] on div "Home Our Support Services Supported Independent Living (SIL) Services Group & C…" at bounding box center [181, 13] width 69 height 27
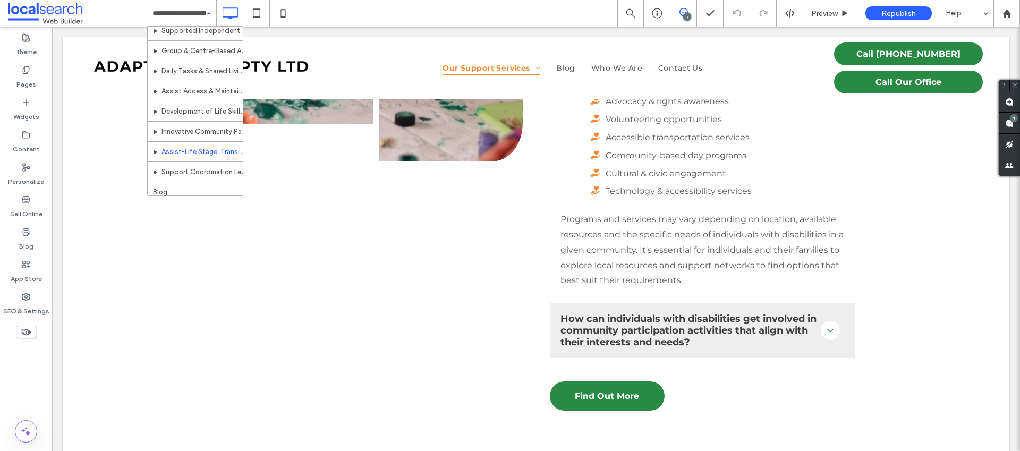
scroll to position [92, 0]
click at [201, 19] on div "Home Our Support Services Supported Independent Living (SIL) Services Group & C…" at bounding box center [181, 13] width 69 height 27
click at [189, 21] on input at bounding box center [178, 13] width 53 height 27
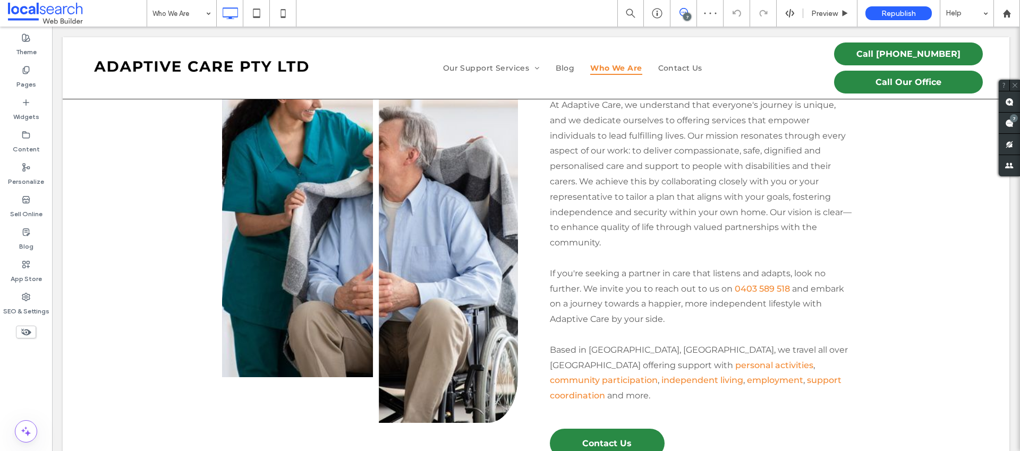
scroll to position [437, 0]
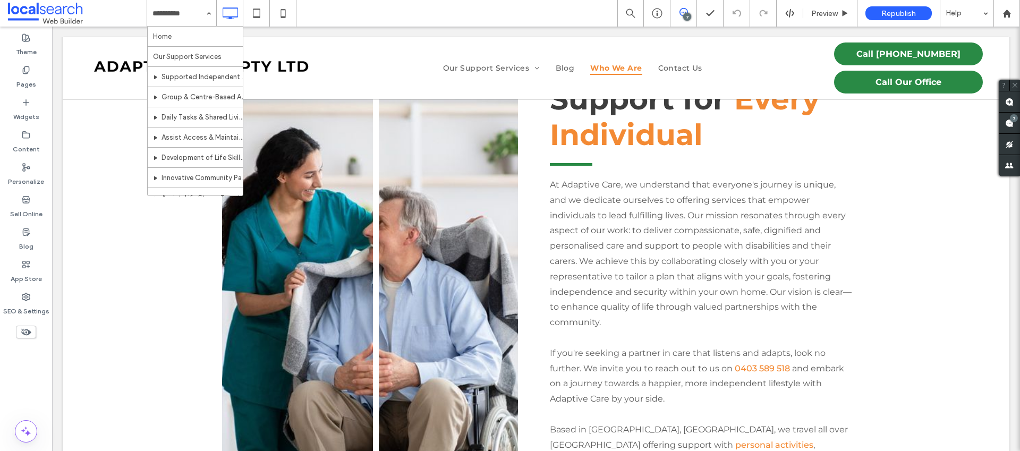
drag, startPoint x: 193, startPoint y: 14, endPoint x: 186, endPoint y: 42, distance: 29.0
click at [193, 14] on input at bounding box center [178, 13] width 53 height 27
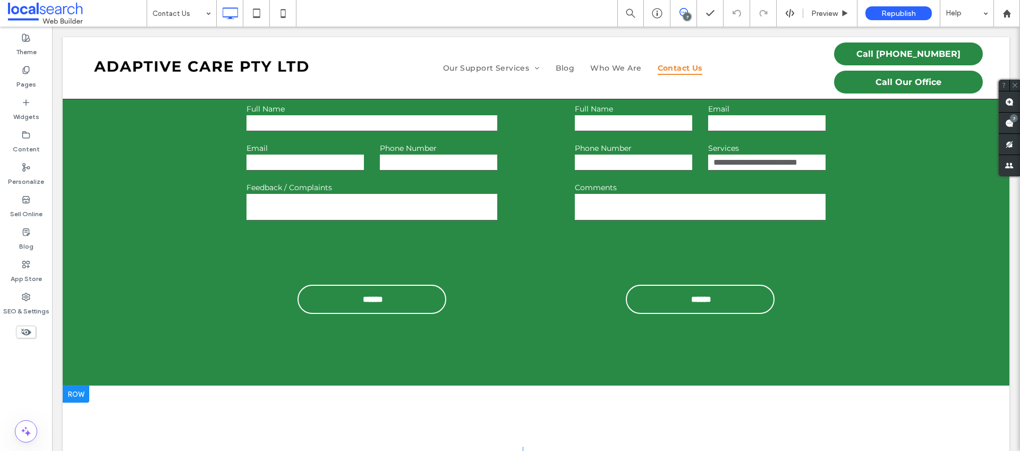
scroll to position [1235, 0]
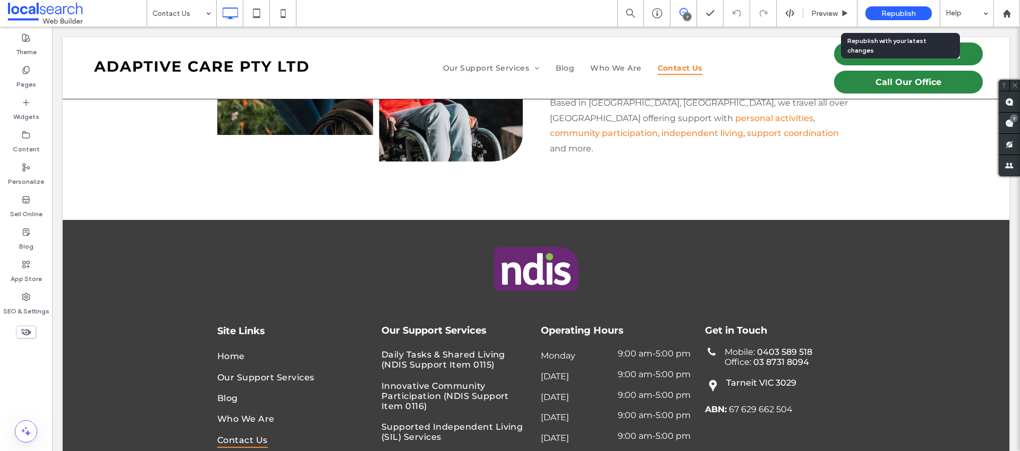
click at [879, 17] on div "Republish" at bounding box center [898, 13] width 66 height 14
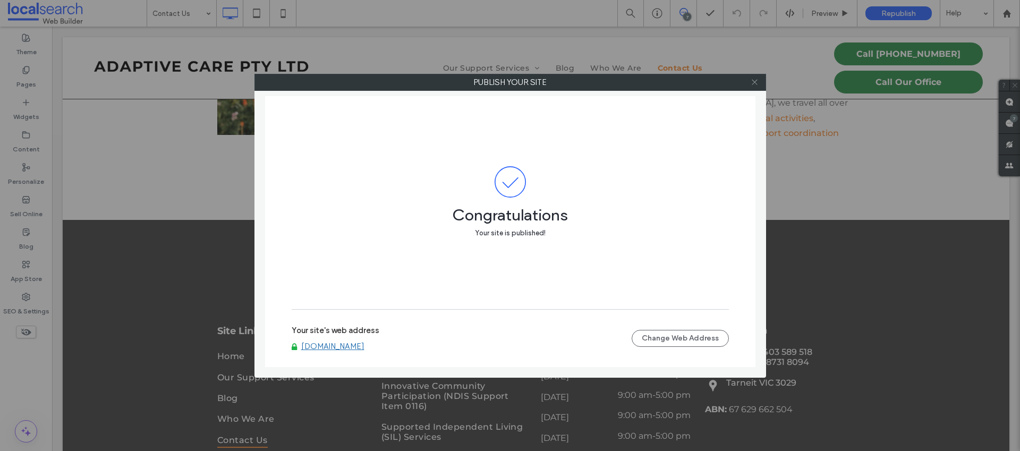
click at [756, 83] on icon at bounding box center [754, 82] width 8 height 8
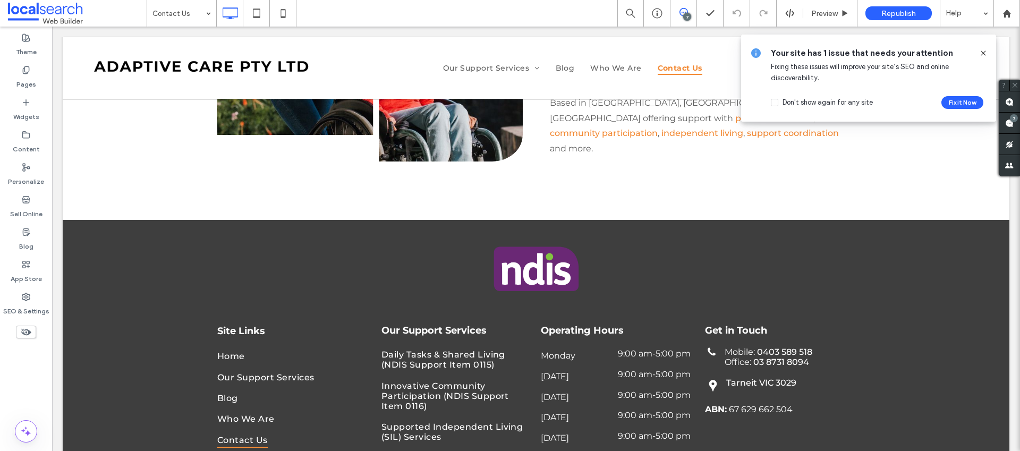
click at [980, 53] on icon at bounding box center [983, 53] width 8 height 8
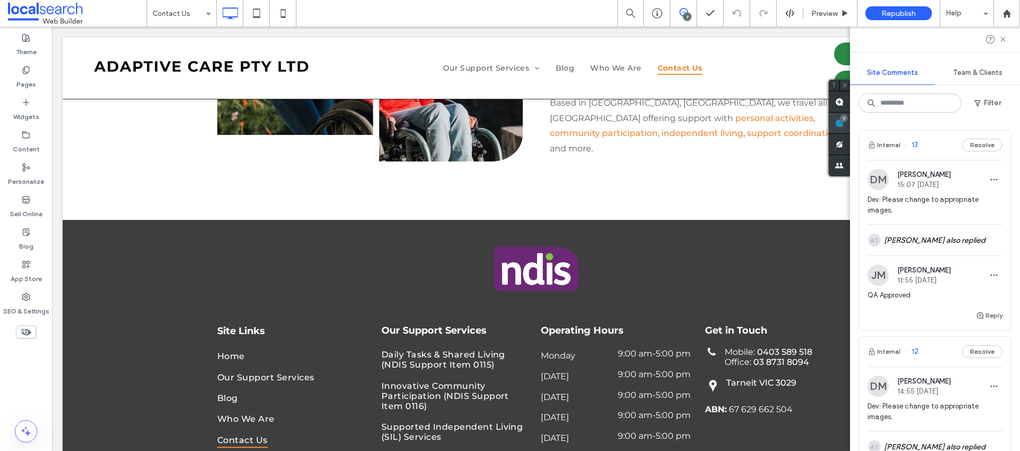
click at [850, 122] on div "7" at bounding box center [839, 123] width 21 height 21
click at [1003, 12] on use at bounding box center [1006, 13] width 8 height 8
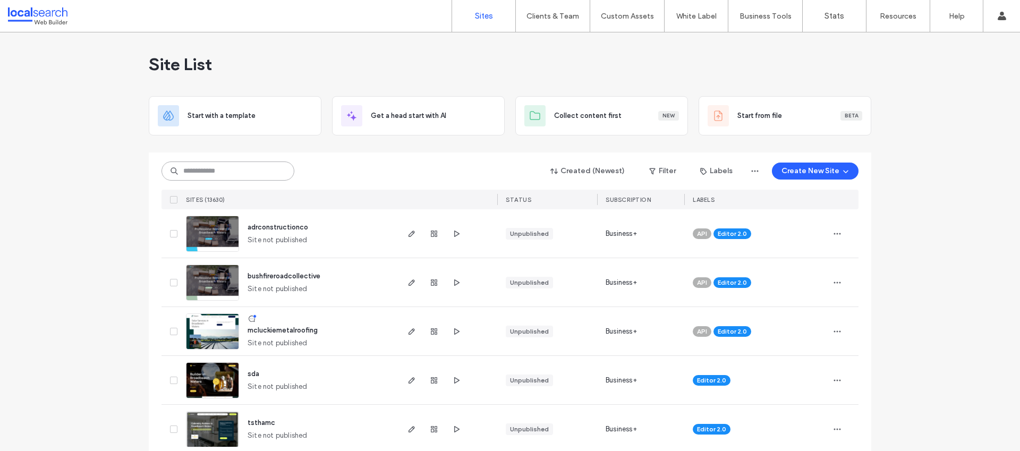
click at [226, 164] on input at bounding box center [227, 170] width 133 height 19
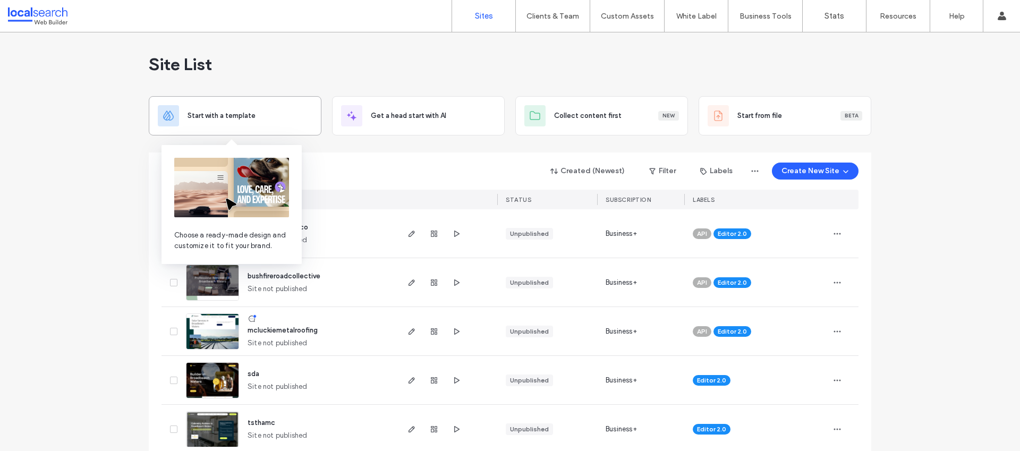
paste input "********"
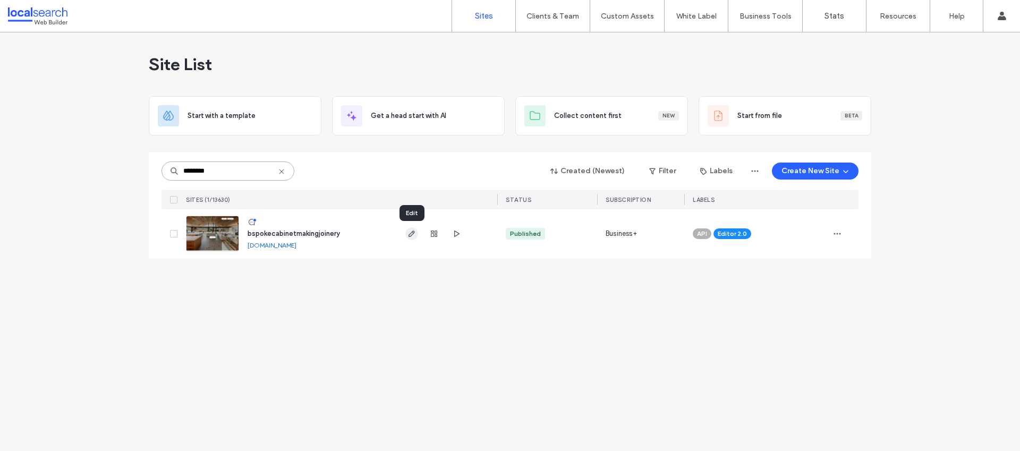
type input "********"
click at [411, 235] on icon "button" at bounding box center [411, 233] width 8 height 8
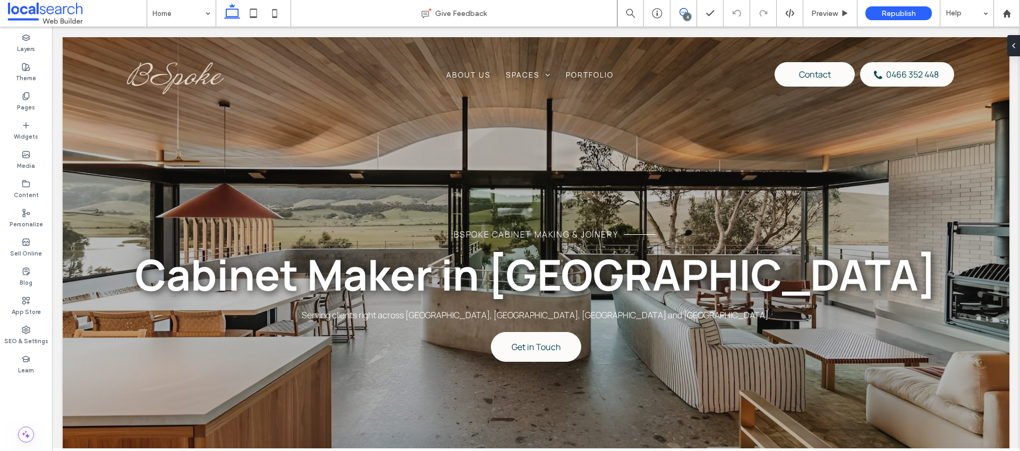
click at [682, 15] on icon at bounding box center [683, 12] width 8 height 8
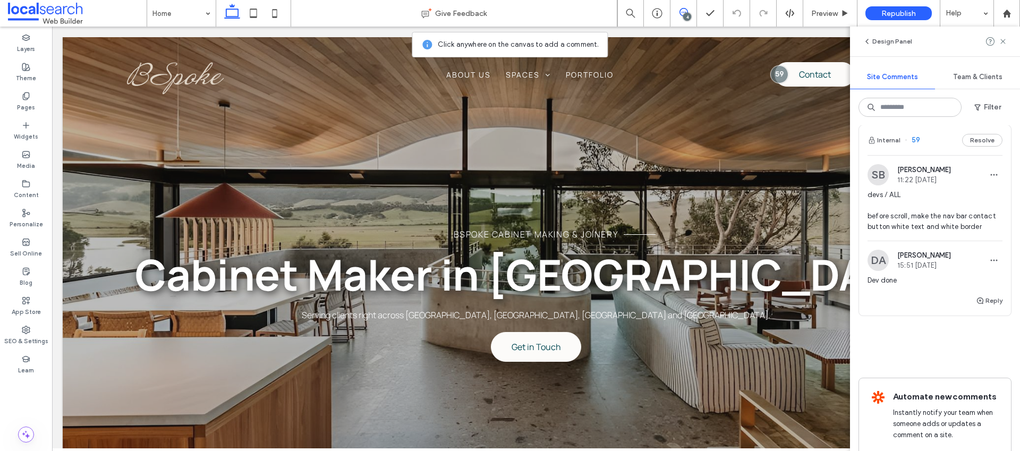
scroll to position [584, 0]
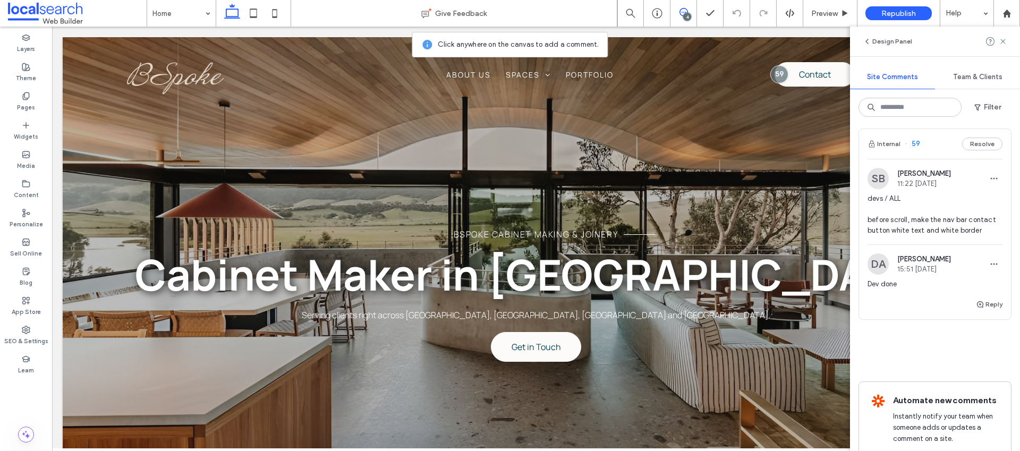
click at [908, 228] on span "devs / ALL before scroll, make the nav bar contact button white text and white …" at bounding box center [934, 214] width 135 height 42
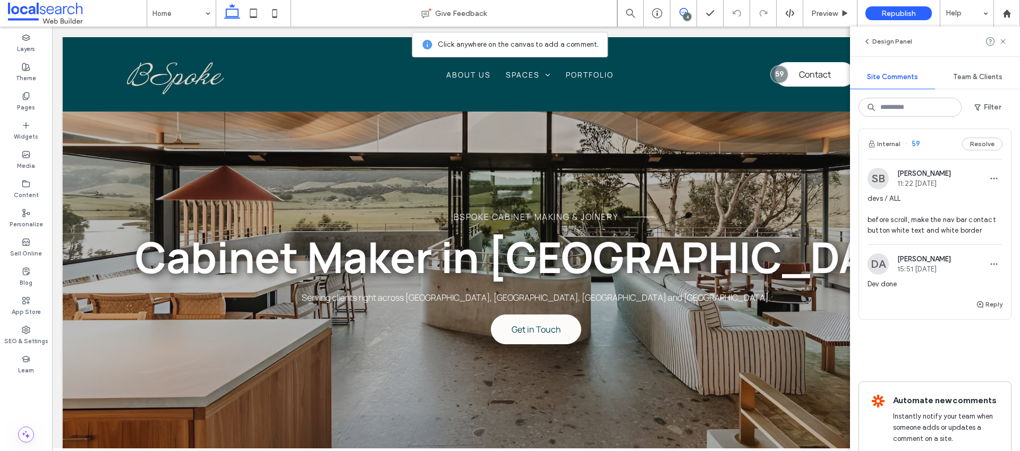
scroll to position [0, 0]
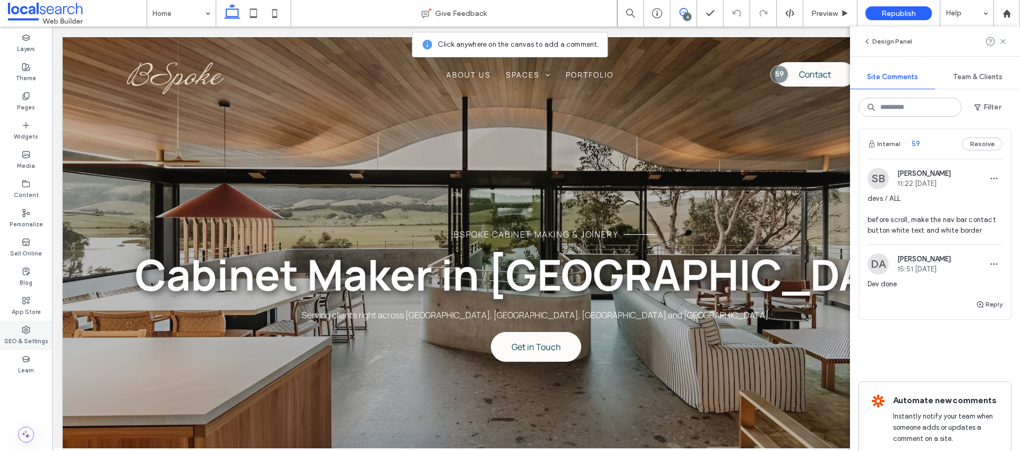
click at [26, 333] on use at bounding box center [25, 329] width 7 height 7
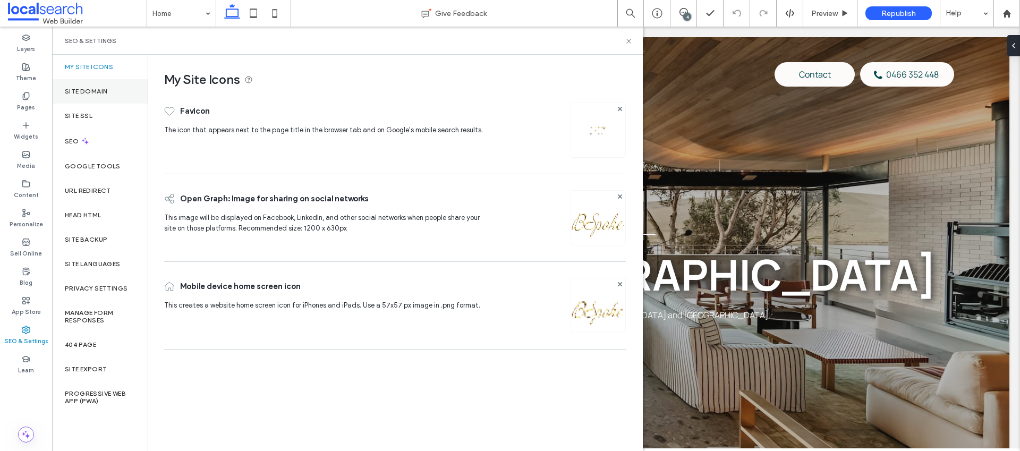
click at [110, 91] on div "Site Domain" at bounding box center [100, 91] width 96 height 24
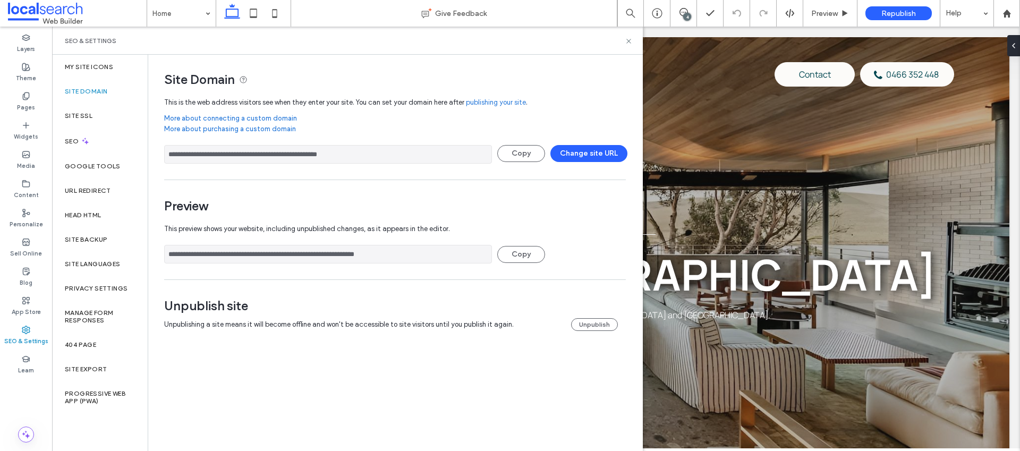
drag, startPoint x: 409, startPoint y: 155, endPoint x: 156, endPoint y: 145, distance: 253.5
click at [156, 145] on div "**********" at bounding box center [390, 203] width 485 height 297
click at [825, 11] on span "Preview" at bounding box center [824, 13] width 27 height 9
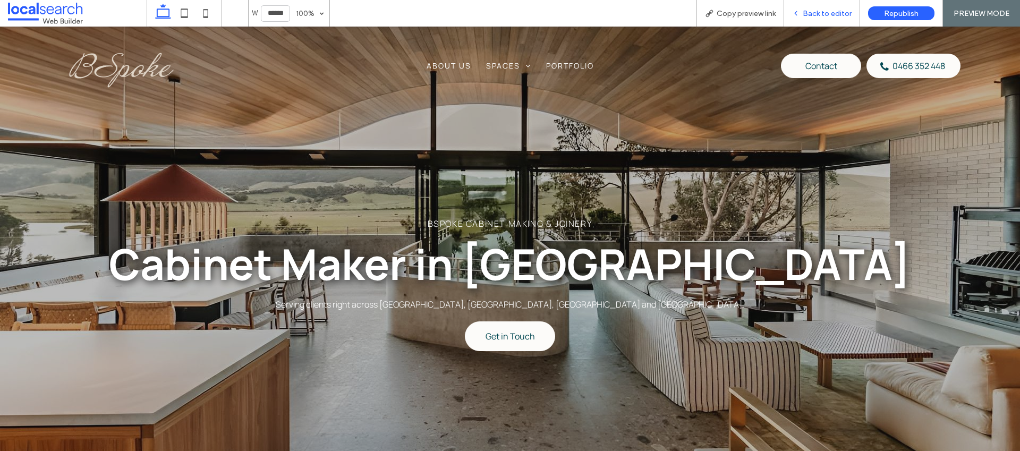
click at [831, 15] on span "Back to editor" at bounding box center [827, 13] width 49 height 9
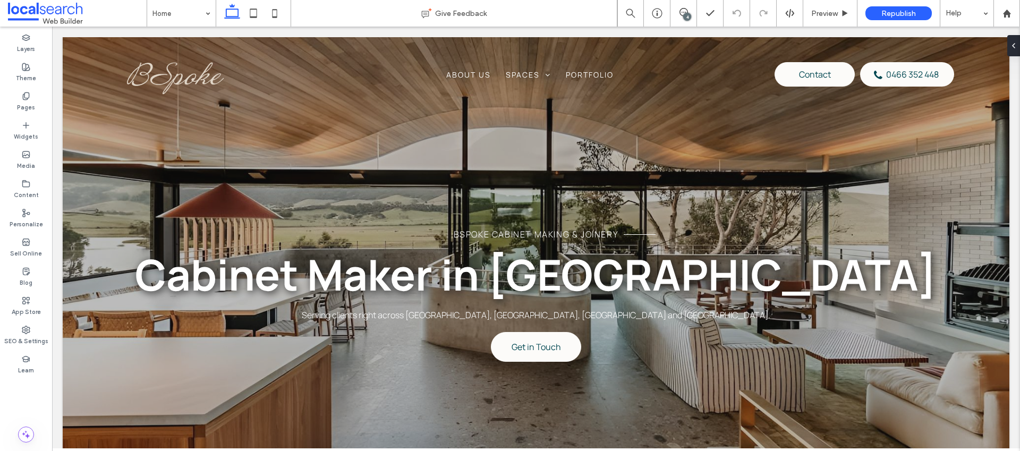
click at [683, 17] on div "4" at bounding box center [687, 17] width 8 height 8
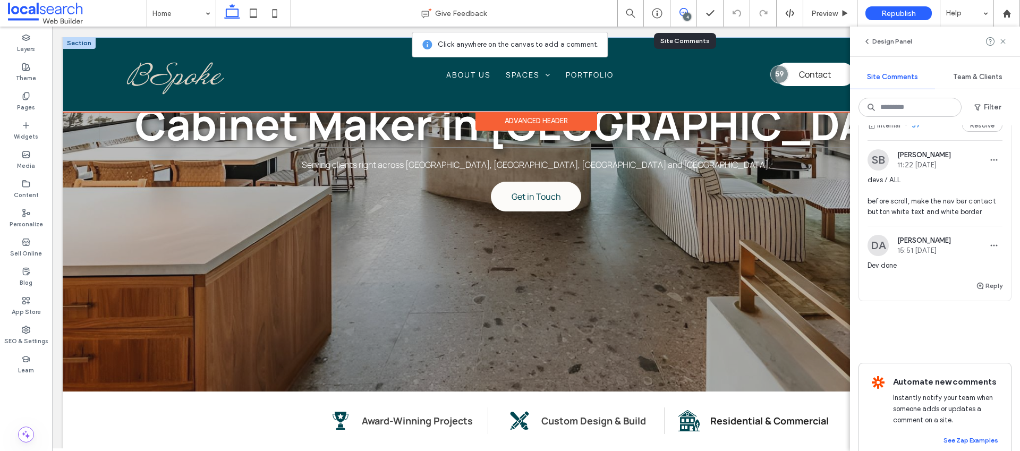
scroll to position [155, 0]
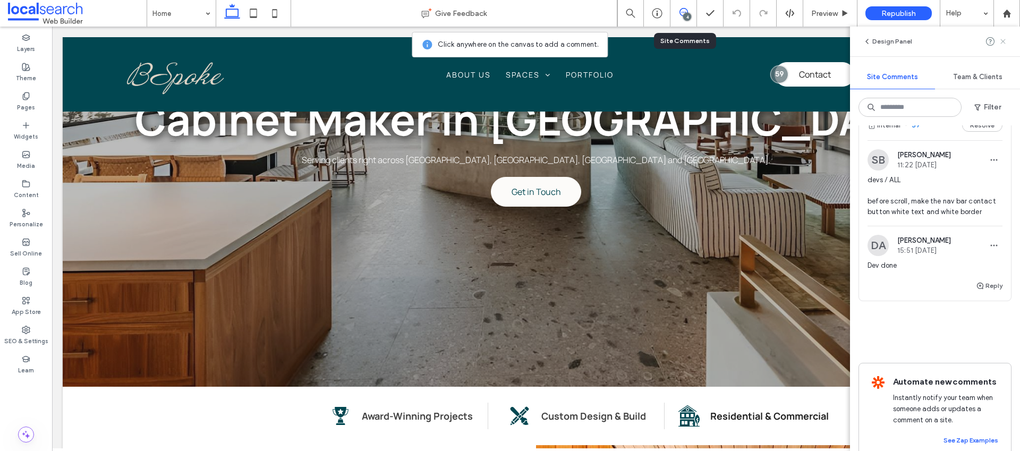
click at [1002, 40] on icon at bounding box center [1003, 41] width 8 height 8
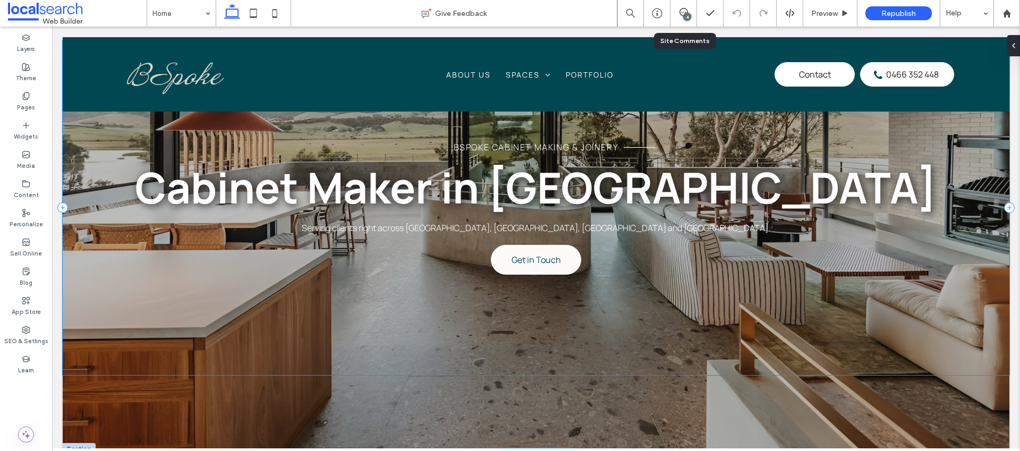
scroll to position [0, 0]
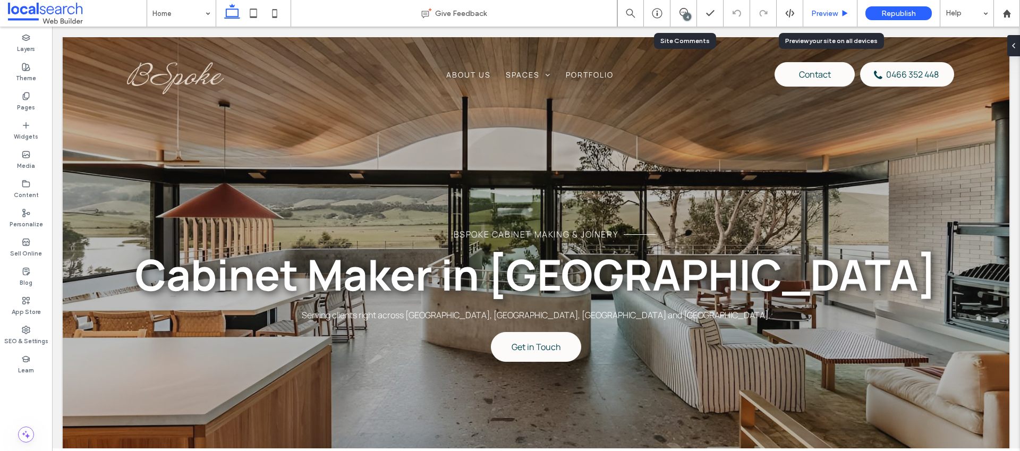
click at [838, 19] on div "Preview" at bounding box center [830, 13] width 54 height 27
click at [833, 15] on span "Preview" at bounding box center [824, 13] width 27 height 9
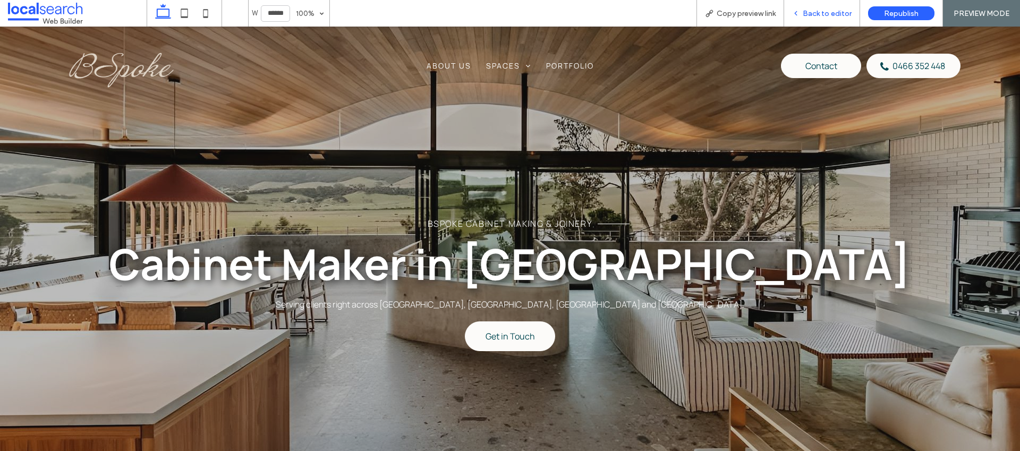
click at [840, 15] on span "Back to editor" at bounding box center [827, 13] width 49 height 9
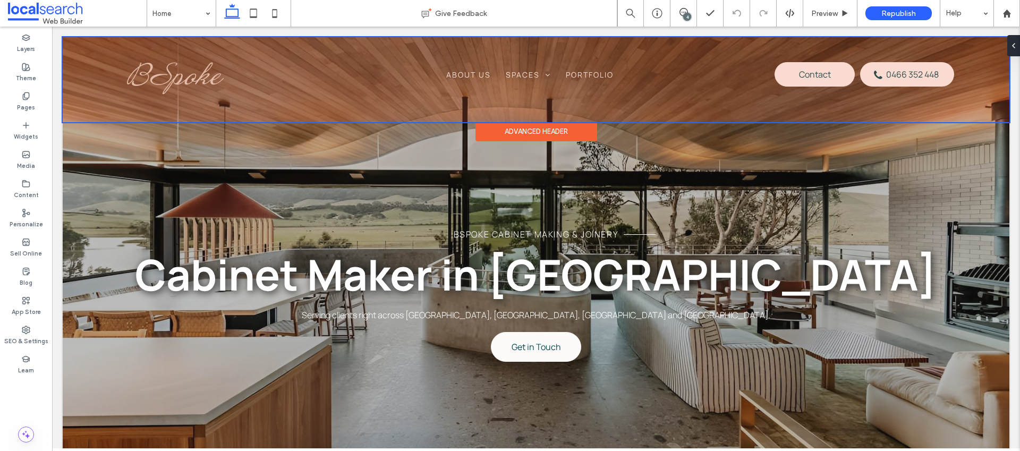
click at [813, 75] on div at bounding box center [536, 79] width 946 height 85
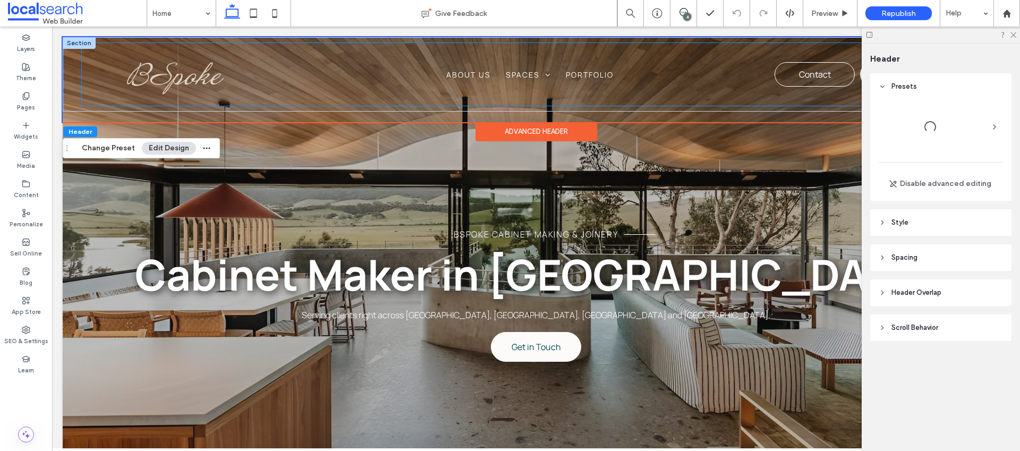
click at [806, 75] on span "Contact" at bounding box center [815, 74] width 32 height 22
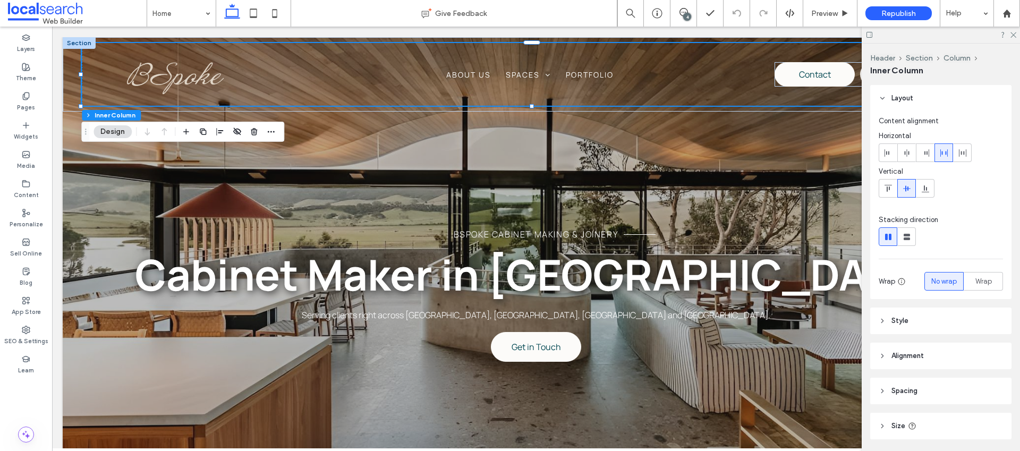
click at [685, 15] on div "4" at bounding box center [687, 17] width 8 height 8
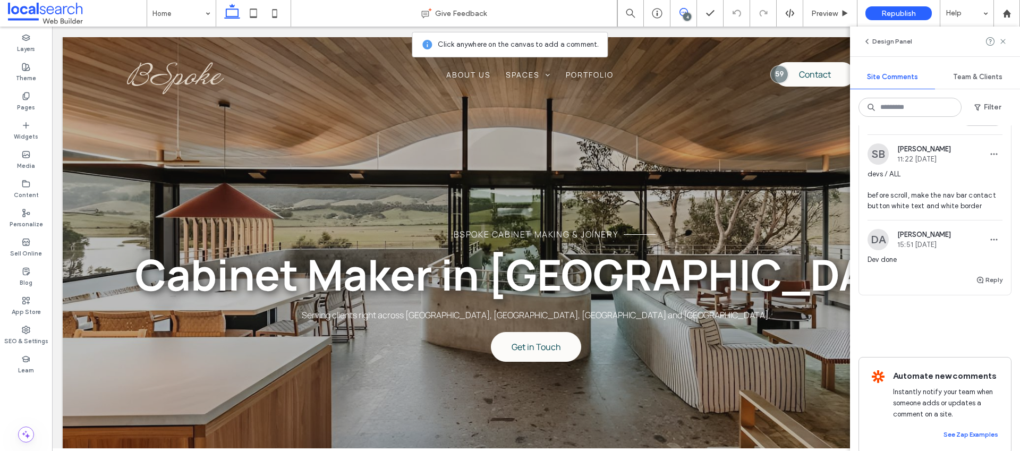
scroll to position [608, 0]
click at [685, 13] on div "4" at bounding box center [687, 17] width 8 height 8
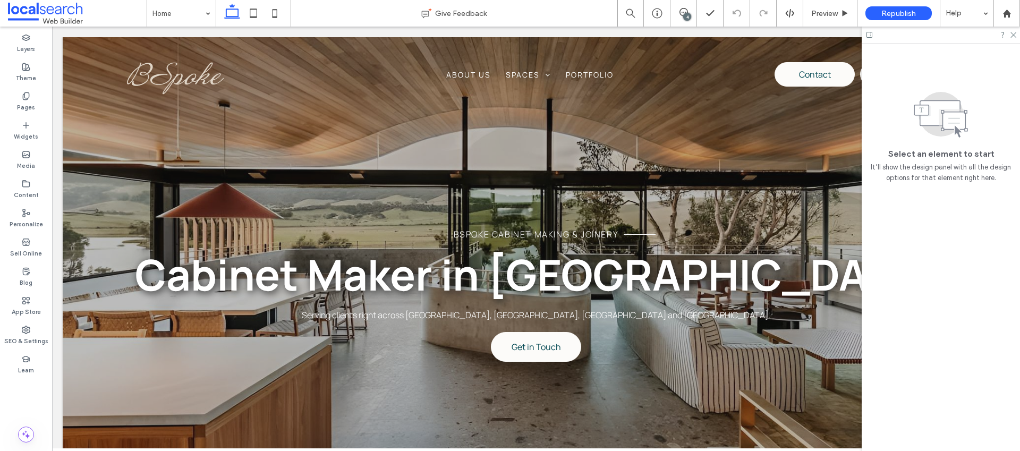
scroll to position [0, 0]
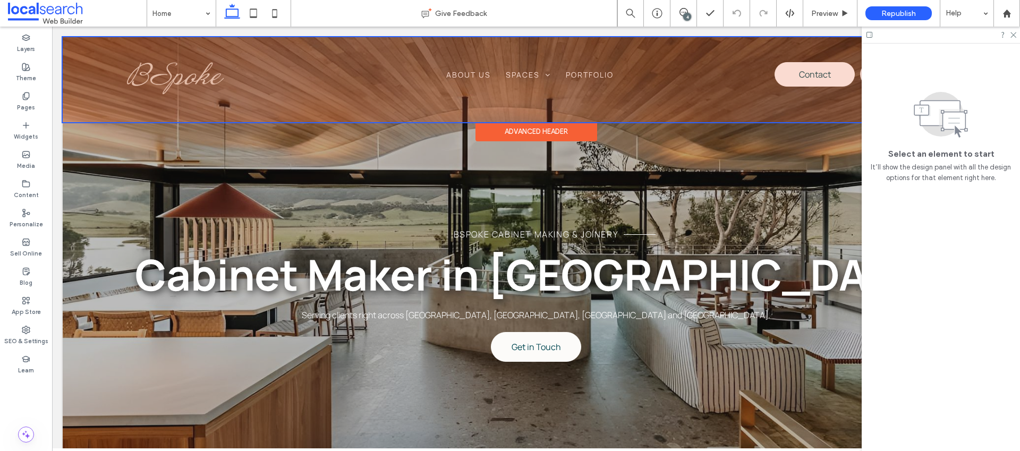
click at [806, 70] on div at bounding box center [536, 79] width 946 height 85
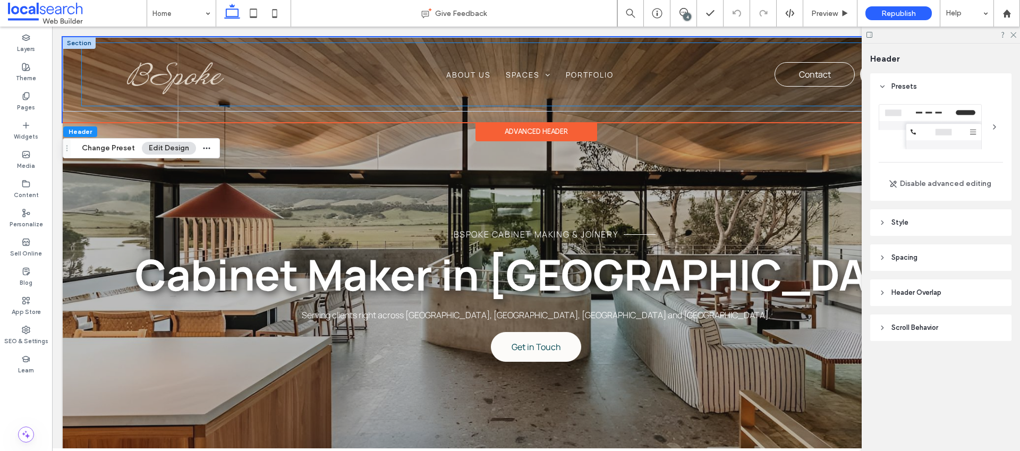
click at [799, 74] on span "Contact" at bounding box center [815, 74] width 32 height 22
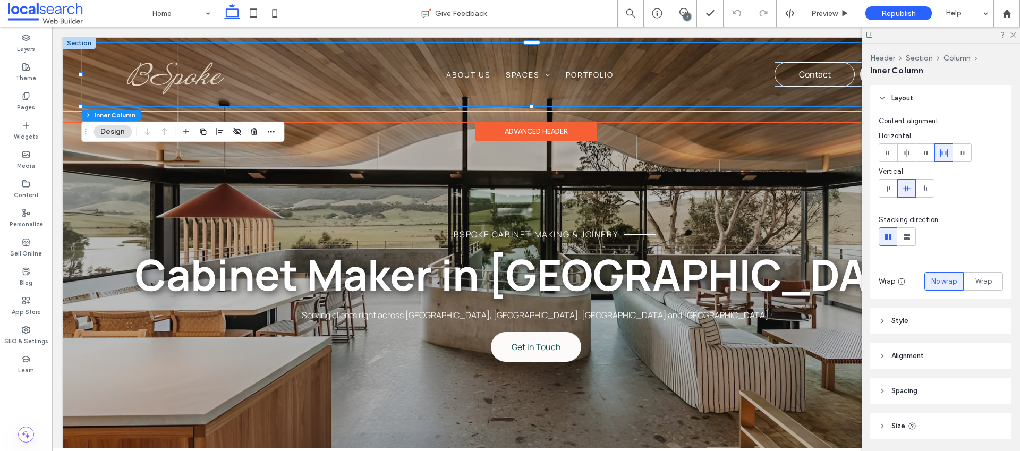
click at [799, 74] on span "Contact" at bounding box center [815, 74] width 32 height 22
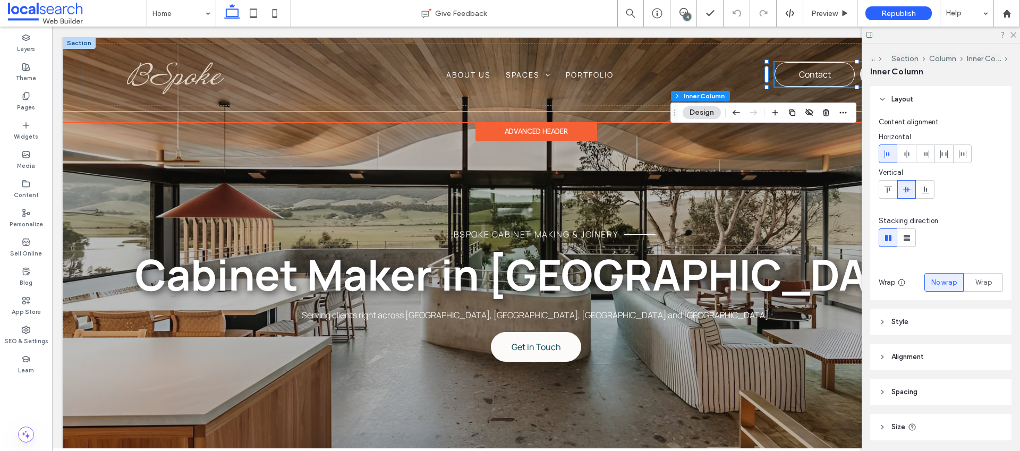
click at [788, 78] on link "Contact" at bounding box center [814, 74] width 80 height 24
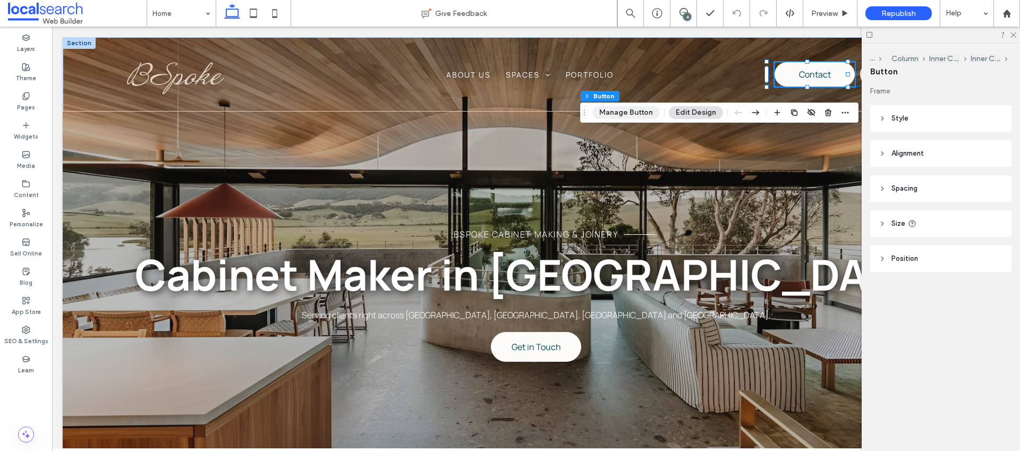
click at [634, 112] on button "Manage Button" at bounding box center [625, 112] width 67 height 13
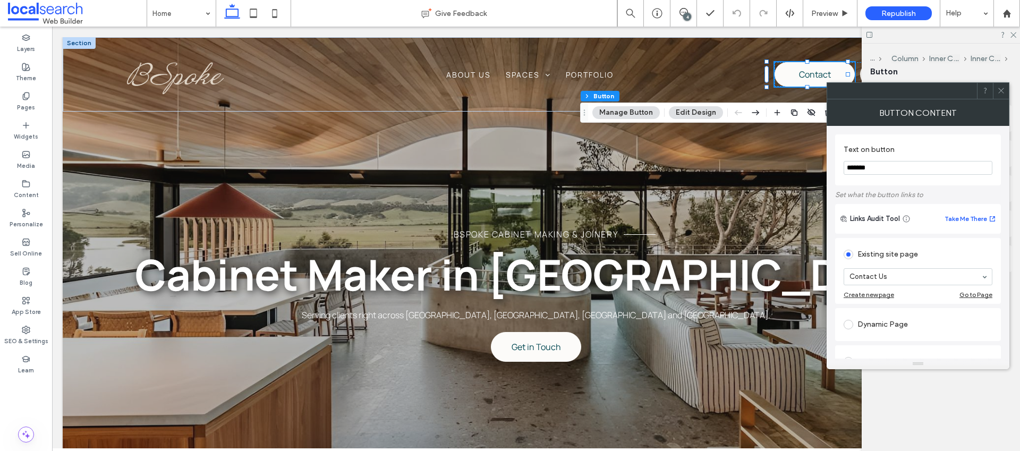
click at [689, 114] on button "Edit Design" at bounding box center [696, 112] width 54 height 13
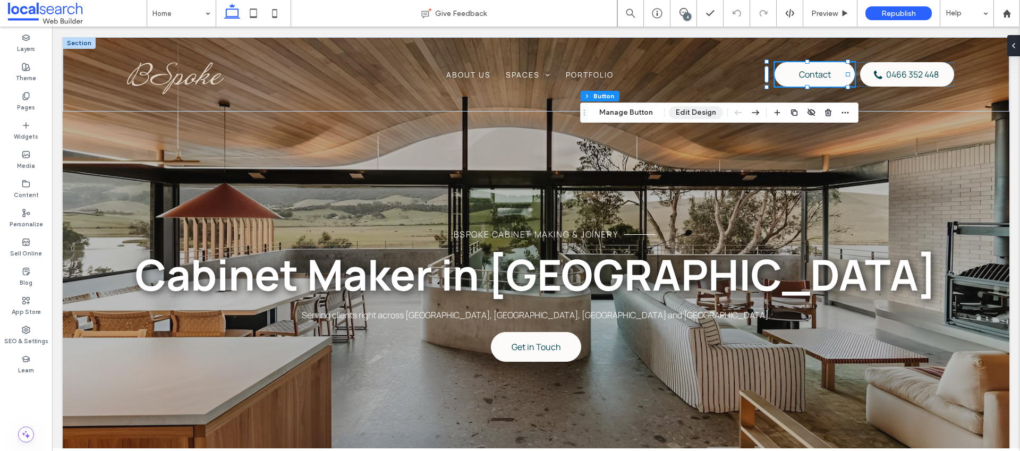
click at [704, 112] on button "Edit Design" at bounding box center [696, 112] width 54 height 13
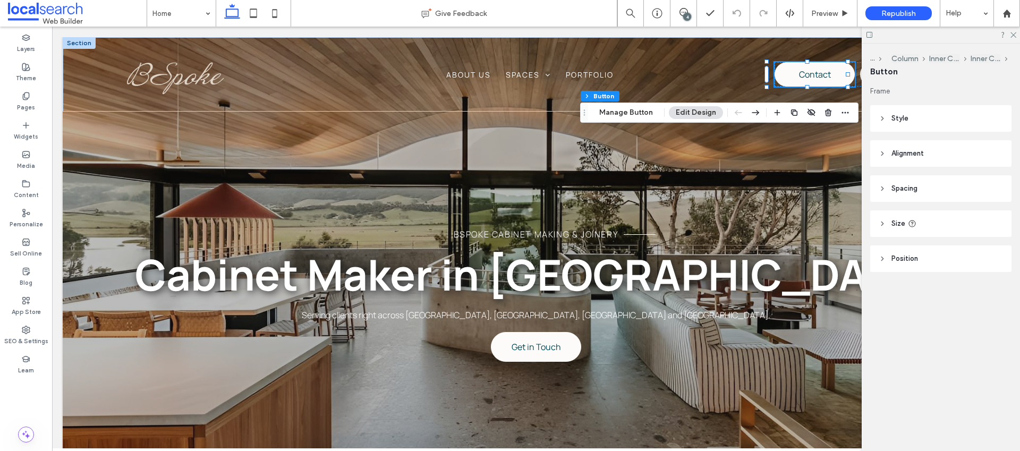
click at [900, 123] on span "Style" at bounding box center [899, 118] width 17 height 11
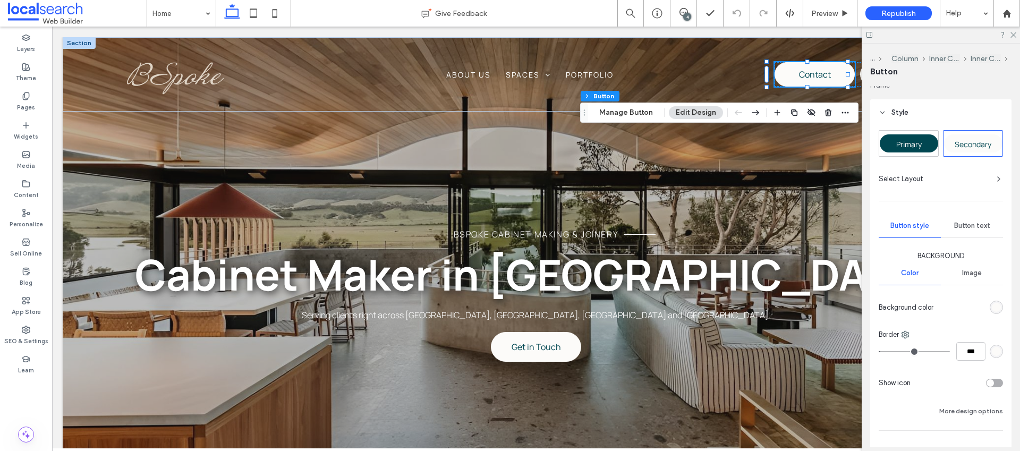
scroll to position [19, 0]
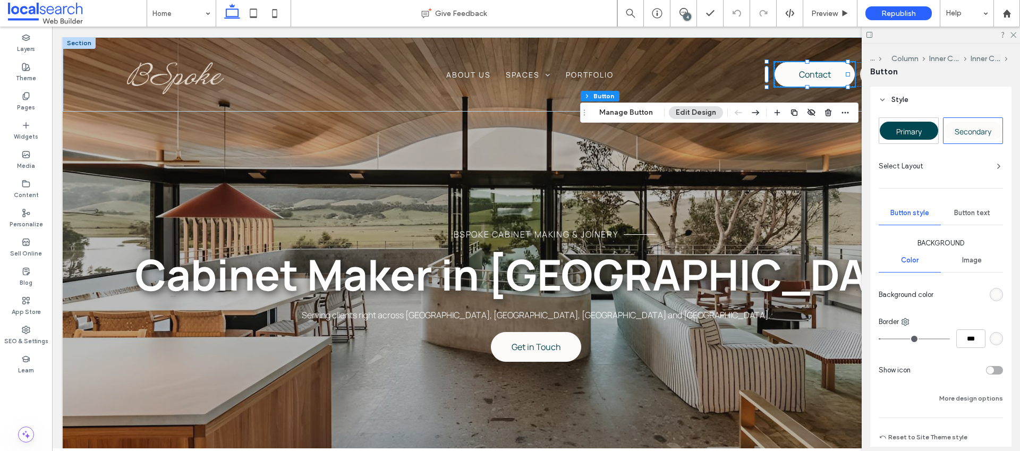
click at [992, 294] on div "rgb(252, 251, 249)" at bounding box center [996, 294] width 9 height 9
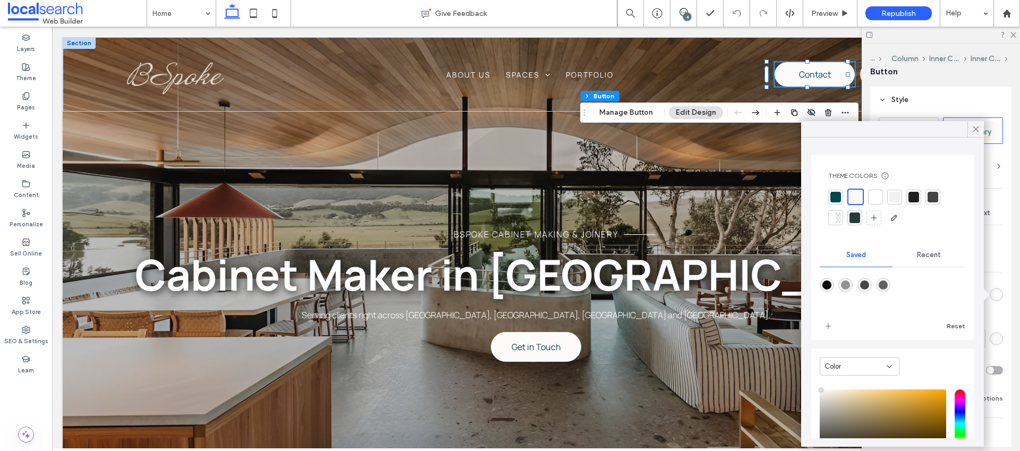
click at [920, 258] on span "Recent" at bounding box center [929, 255] width 24 height 8
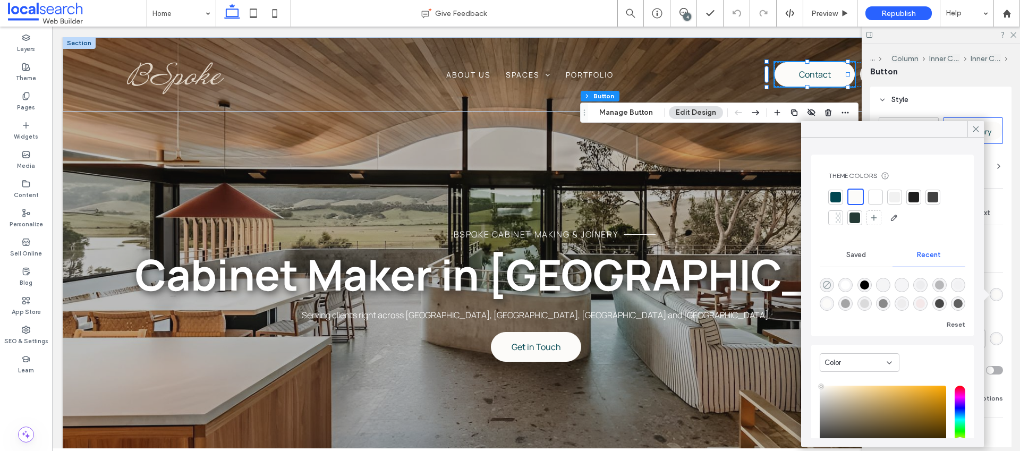
click at [827, 284] on use "rgba(0, 0, 0, 0)" at bounding box center [827, 285] width 8 height 8
type input "*******"
type input "*"
type input "**"
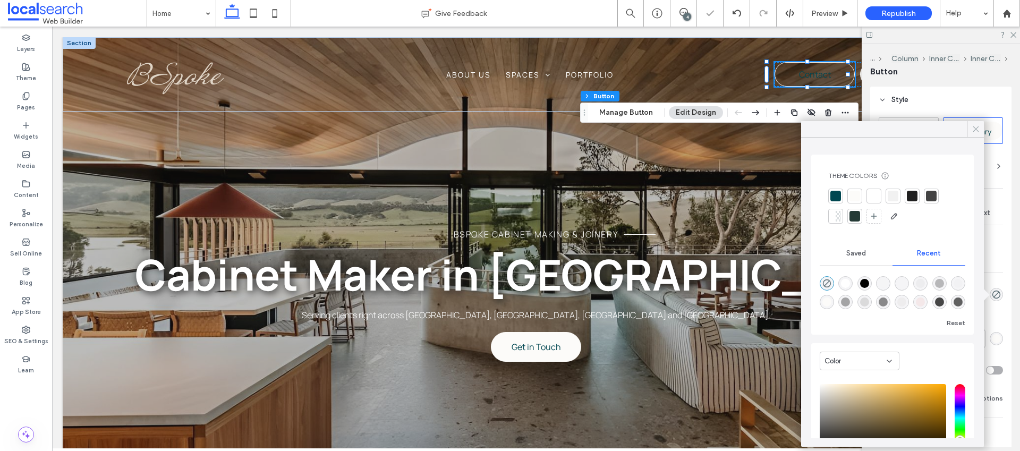
click at [973, 131] on icon at bounding box center [976, 129] width 10 height 10
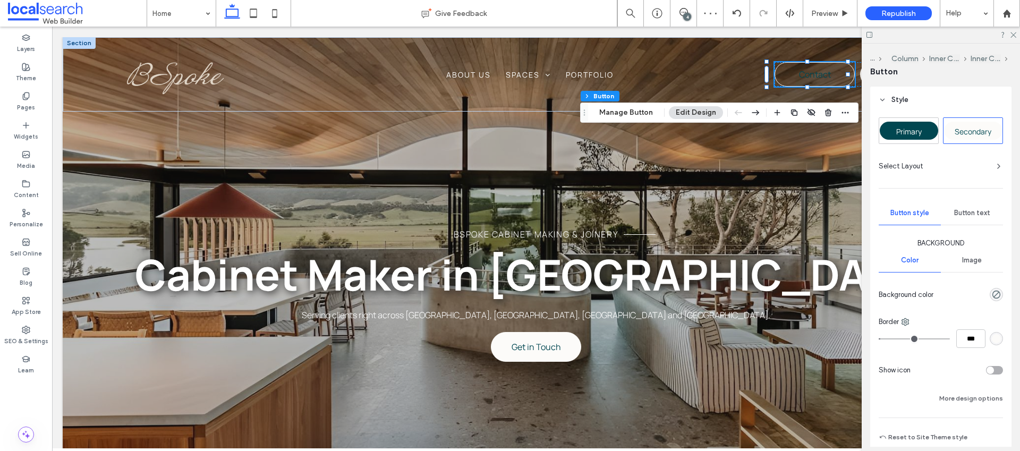
click at [965, 216] on span "Button text" at bounding box center [972, 213] width 36 height 8
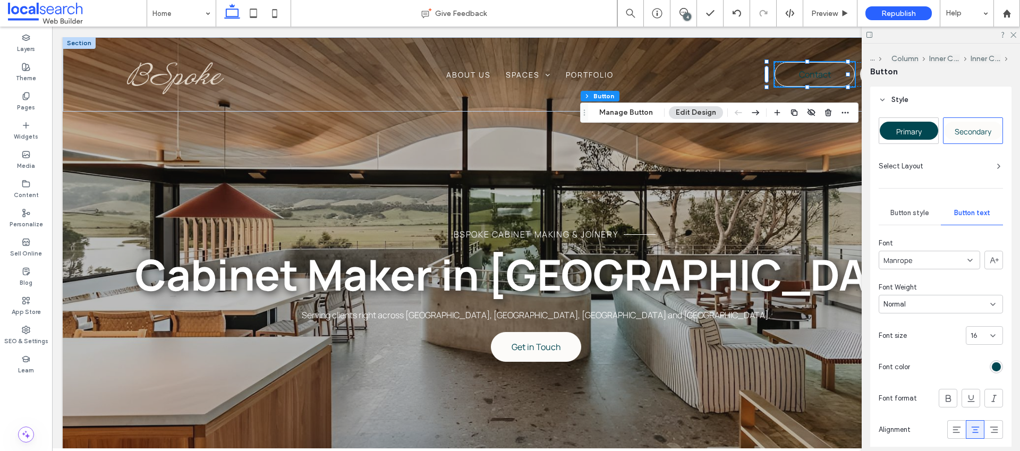
click at [989, 373] on div "rgb(1, 71, 81)" at bounding box center [995, 366] width 13 height 13
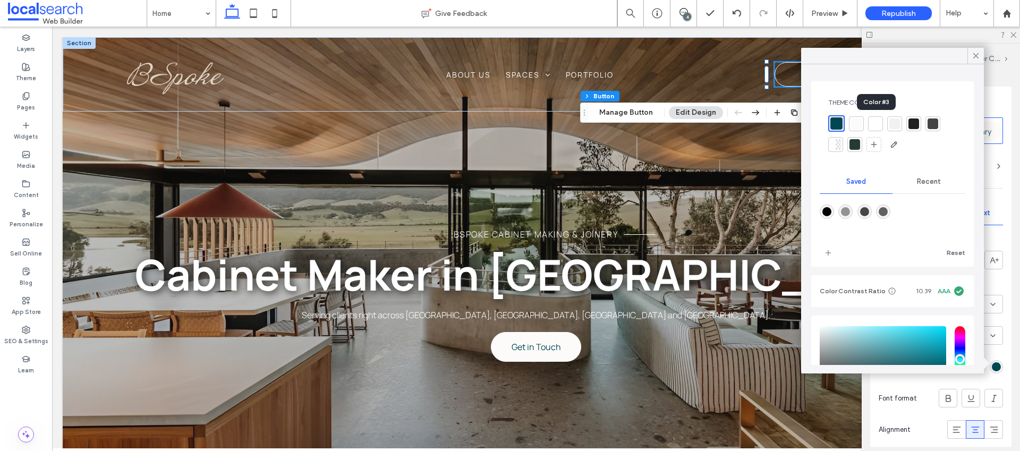
click at [874, 122] on div at bounding box center [875, 123] width 11 height 11
click at [974, 56] on icon at bounding box center [976, 56] width 10 height 10
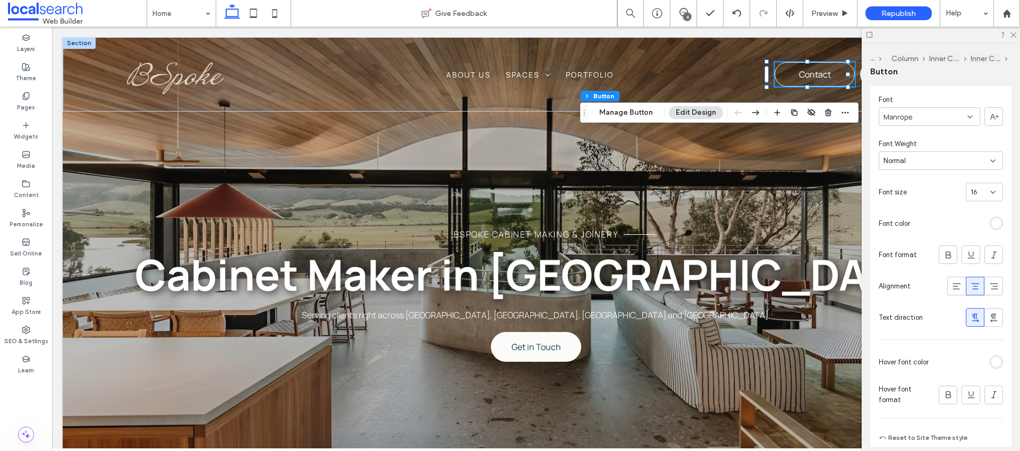
scroll to position [198, 0]
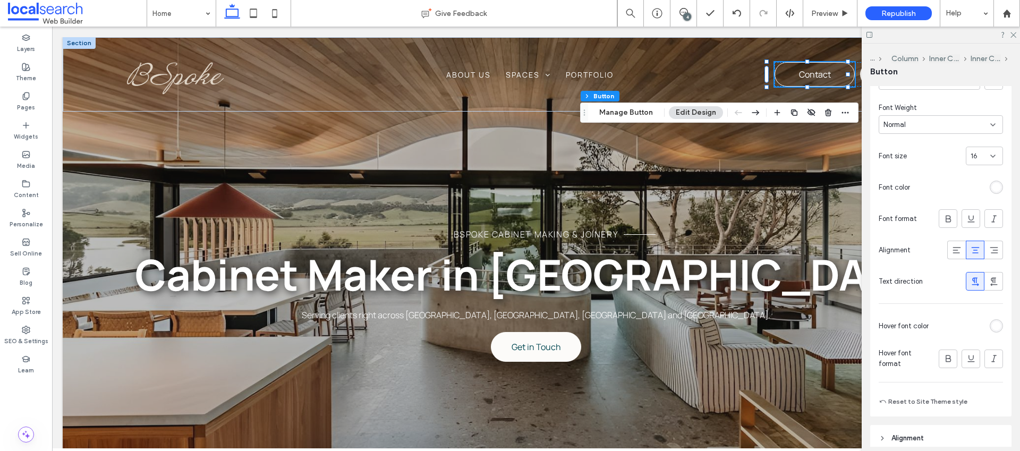
click at [992, 330] on div "rgb(255, 255, 255)" at bounding box center [996, 325] width 9 height 9
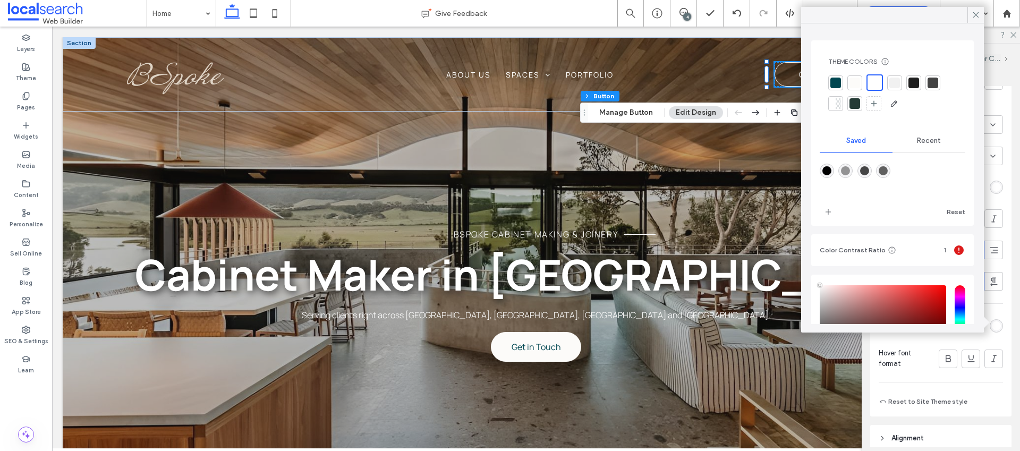
click at [834, 82] on div at bounding box center [835, 83] width 11 height 11
click at [974, 18] on icon at bounding box center [976, 15] width 10 height 10
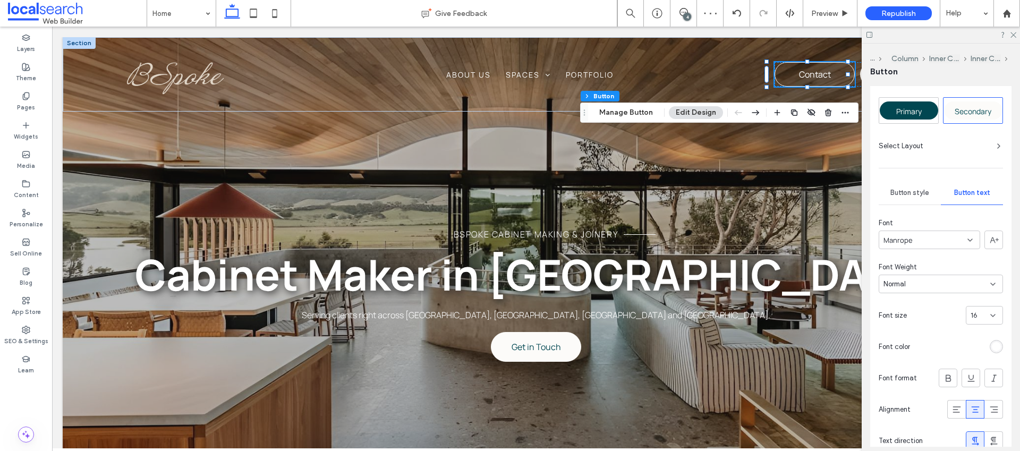
scroll to position [35, 0]
click at [902, 197] on span "Button style" at bounding box center [909, 197] width 39 height 8
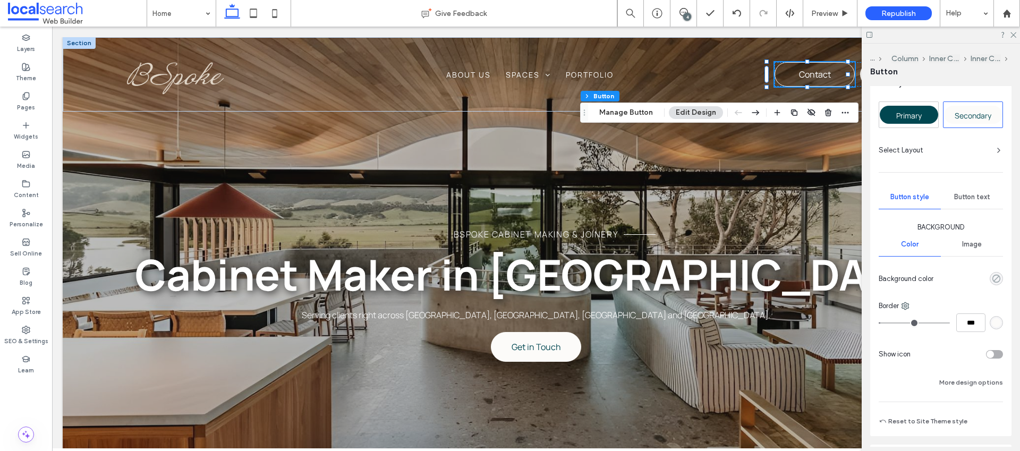
click at [994, 279] on use "rgba(0, 0, 0, 0)" at bounding box center [996, 279] width 8 height 8
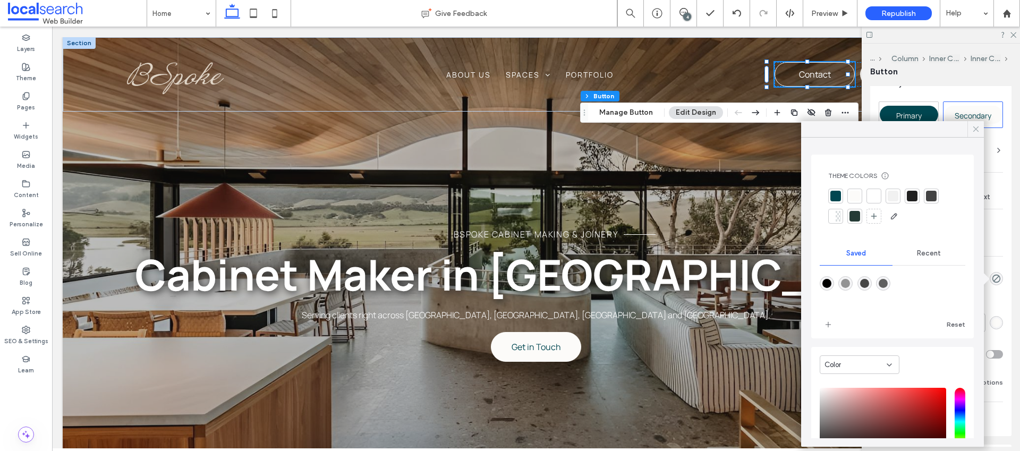
click at [972, 127] on icon at bounding box center [976, 129] width 10 height 10
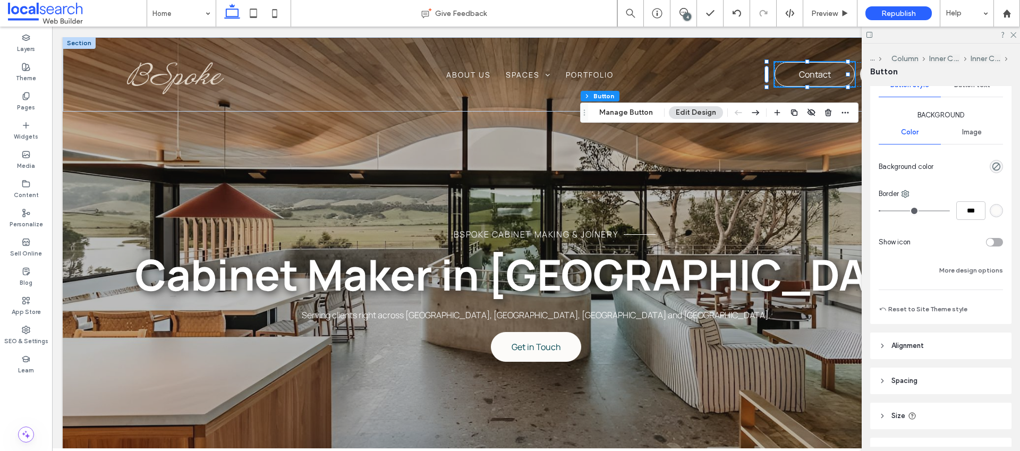
scroll to position [157, 0]
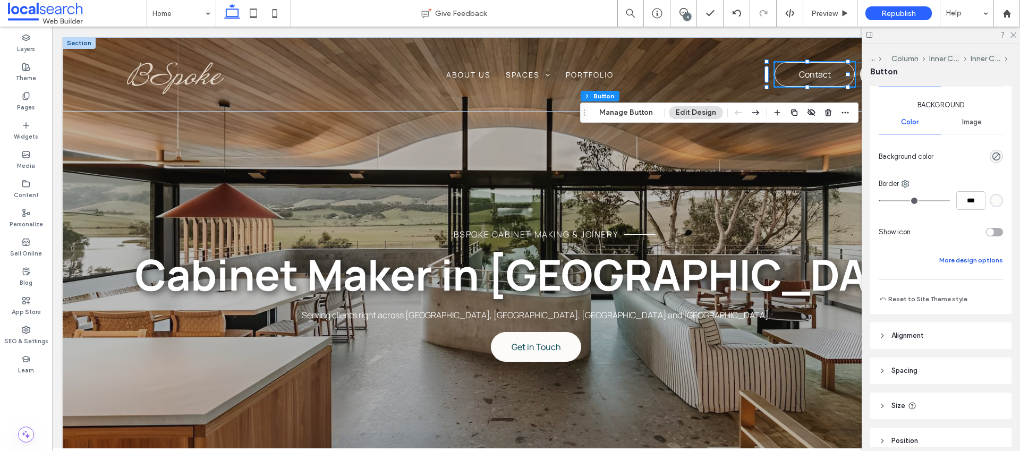
click at [958, 260] on button "More design options" at bounding box center [971, 260] width 64 height 13
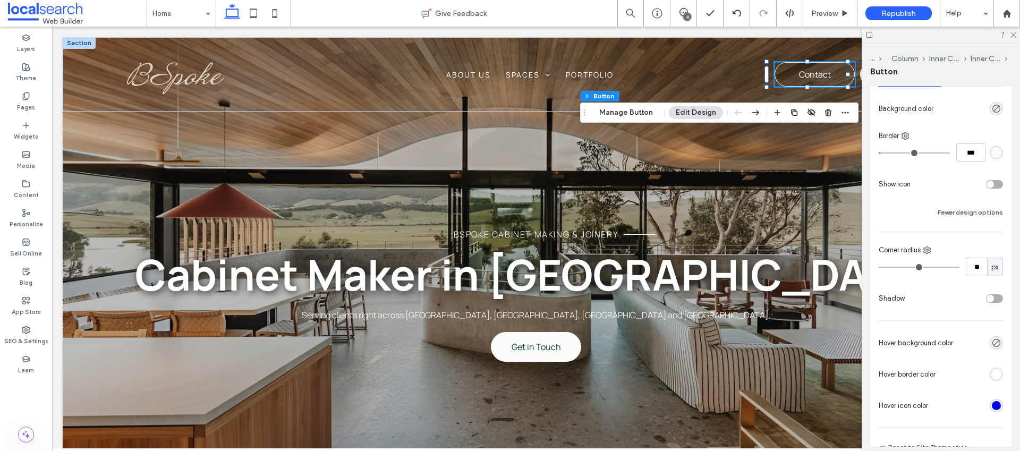
scroll to position [243, 0]
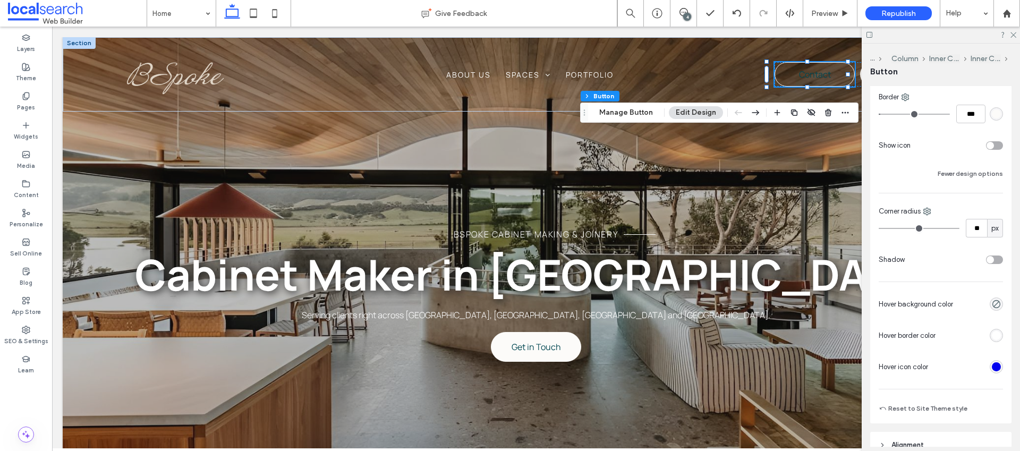
click at [989, 335] on div "rgb(255, 255, 255)" at bounding box center [995, 335] width 13 height 13
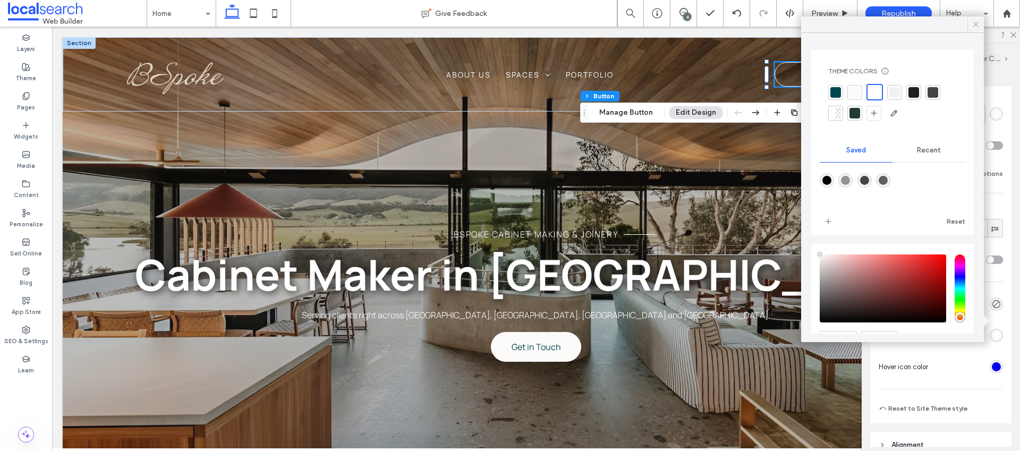
click at [971, 29] on span at bounding box center [976, 24] width 10 height 16
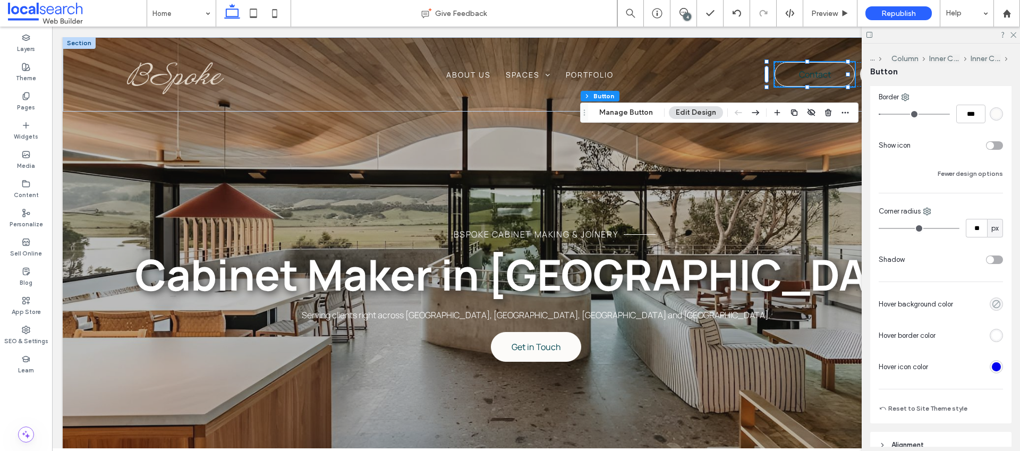
click at [992, 306] on icon "rgba(0, 0, 0, 0)" at bounding box center [996, 304] width 9 height 9
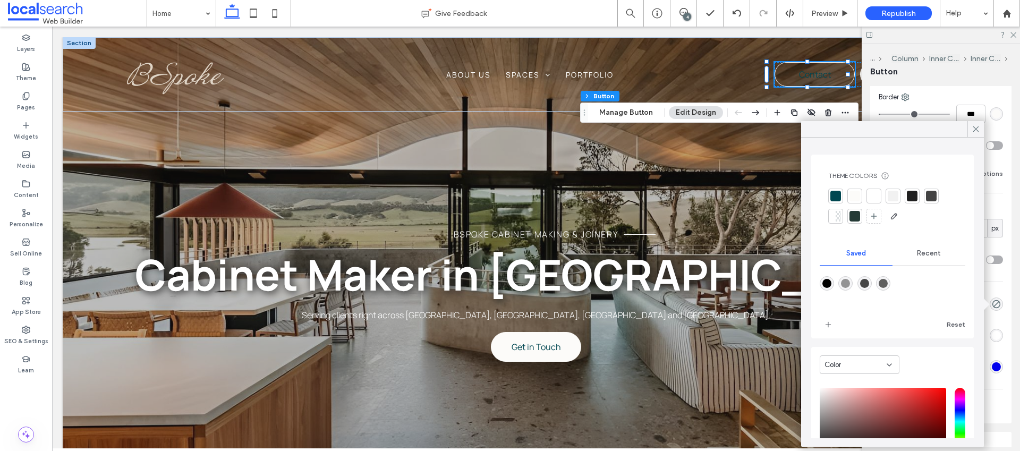
click at [833, 193] on div at bounding box center [835, 196] width 11 height 11
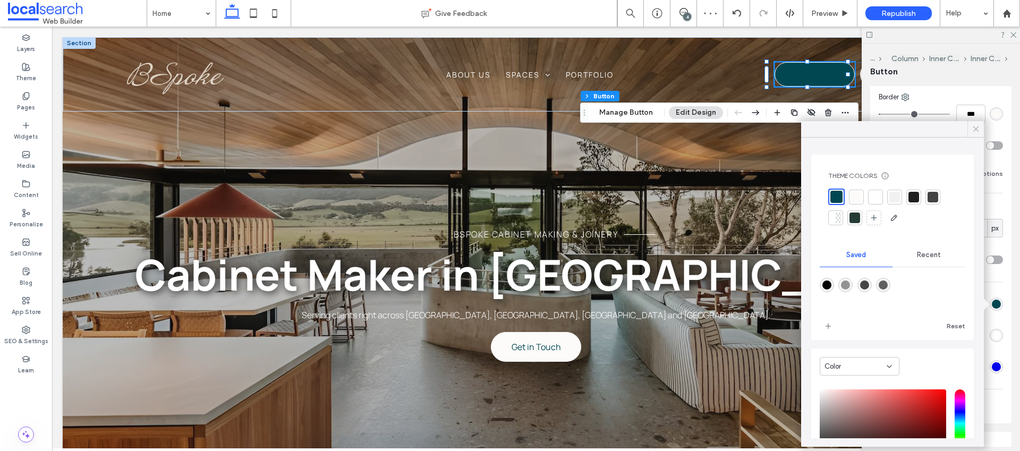
click at [974, 127] on icon at bounding box center [976, 129] width 10 height 10
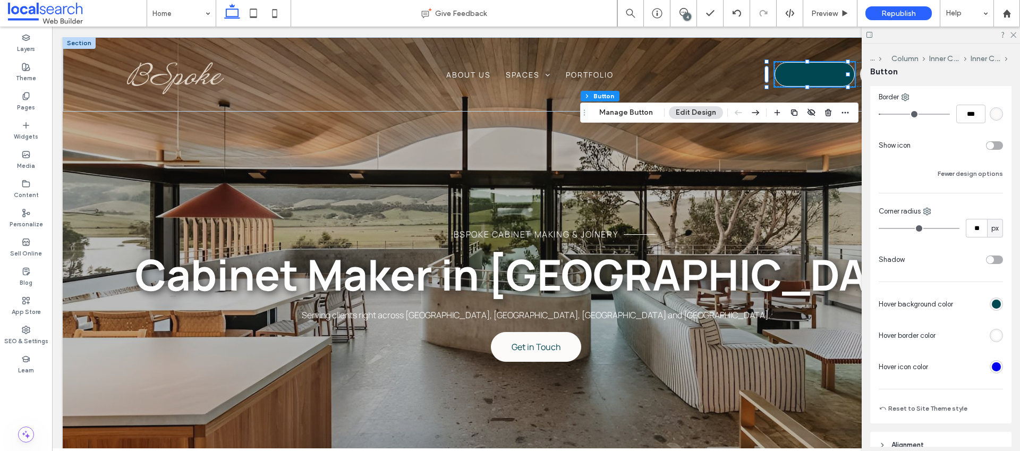
click at [992, 336] on div "rgb(255, 255, 255)" at bounding box center [996, 335] width 9 height 9
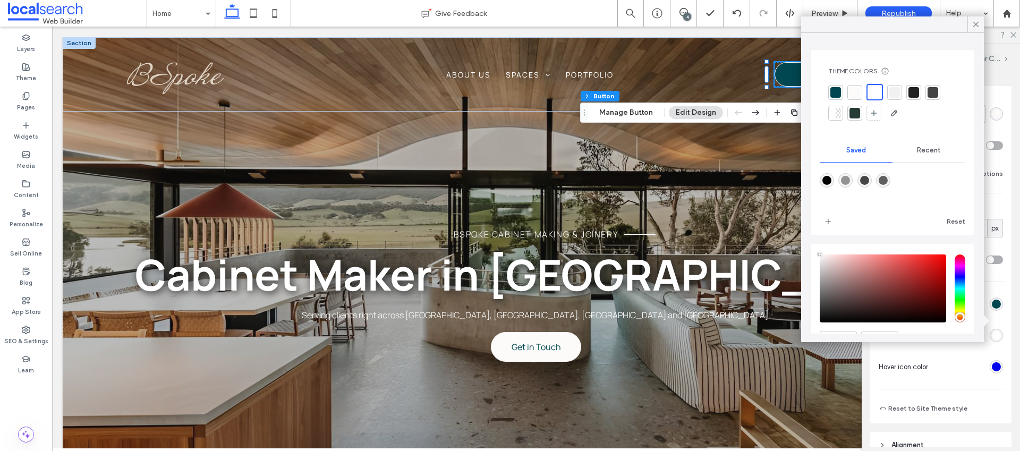
click at [833, 93] on div at bounding box center [835, 92] width 11 height 11
click at [972, 25] on icon at bounding box center [976, 25] width 10 height 10
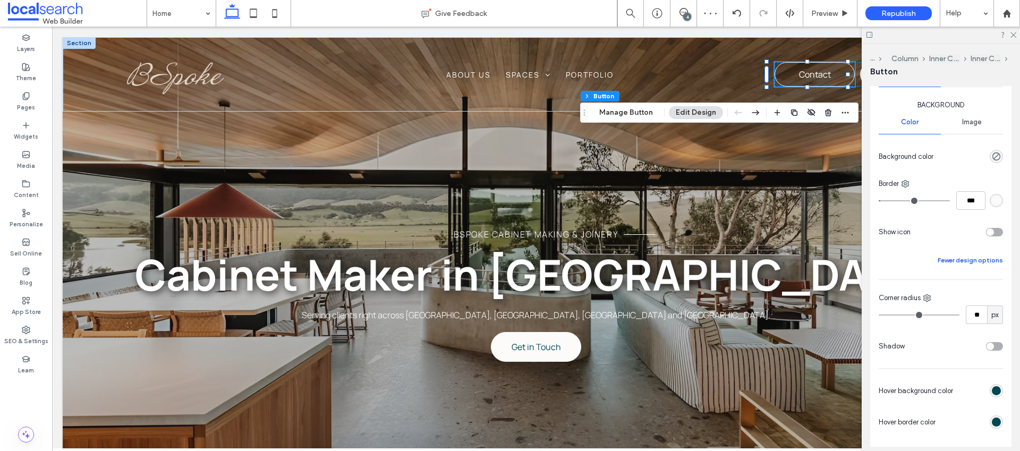
scroll to position [73, 0]
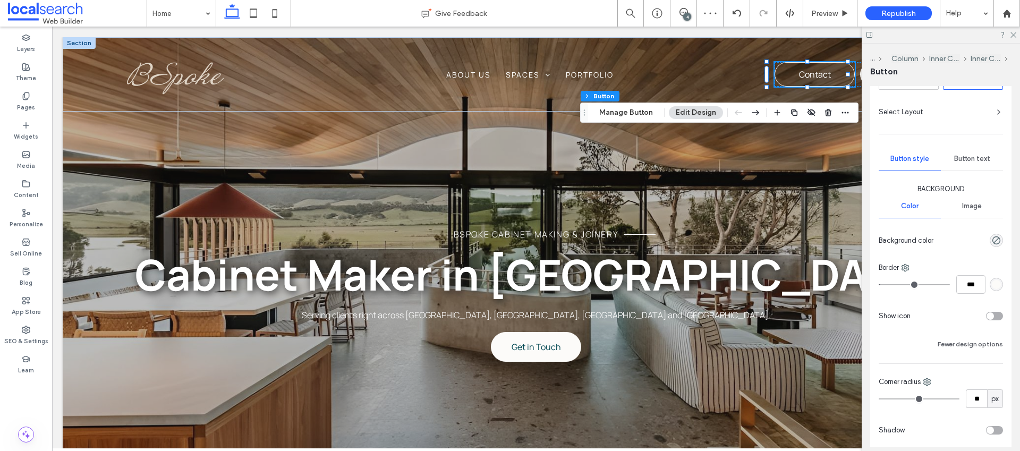
click at [959, 156] on span "Button text" at bounding box center [972, 159] width 36 height 8
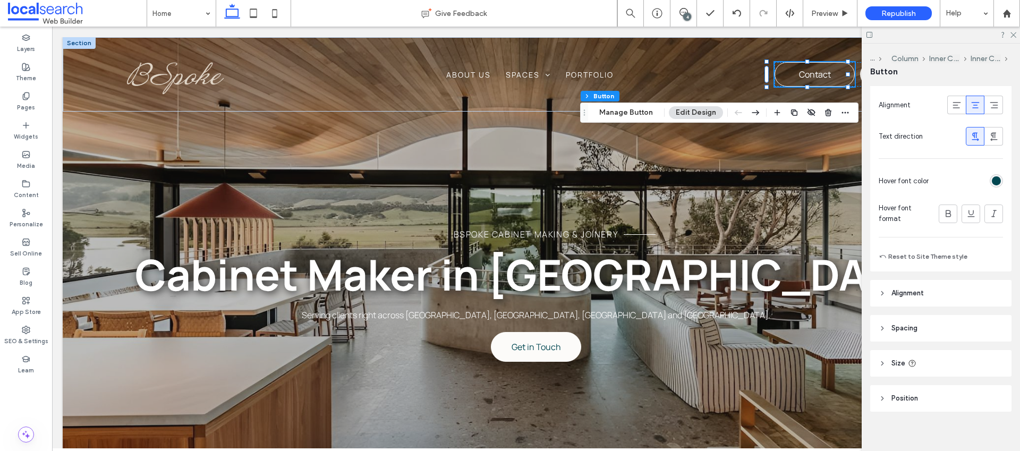
scroll to position [349, 0]
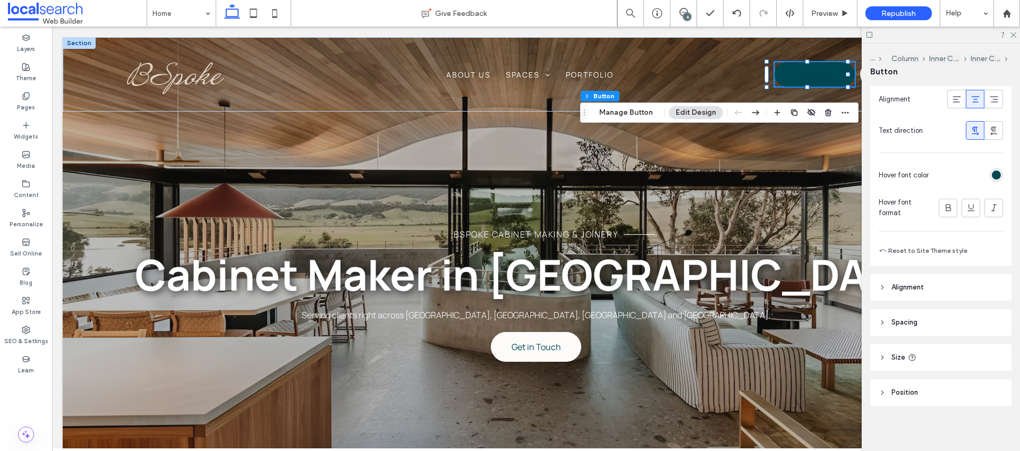
click at [992, 174] on div "rgb(1, 71, 81)" at bounding box center [996, 174] width 9 height 9
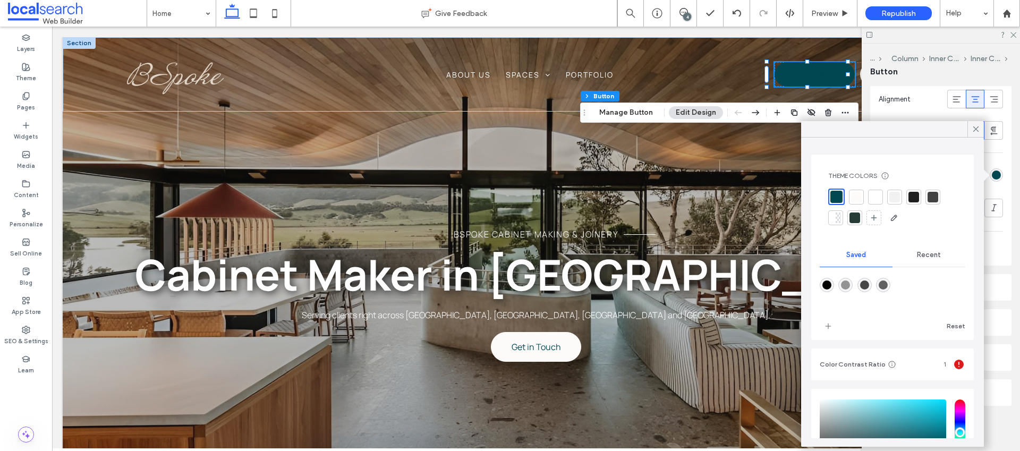
click at [875, 194] on div at bounding box center [875, 197] width 11 height 11
click at [978, 130] on icon at bounding box center [976, 129] width 10 height 10
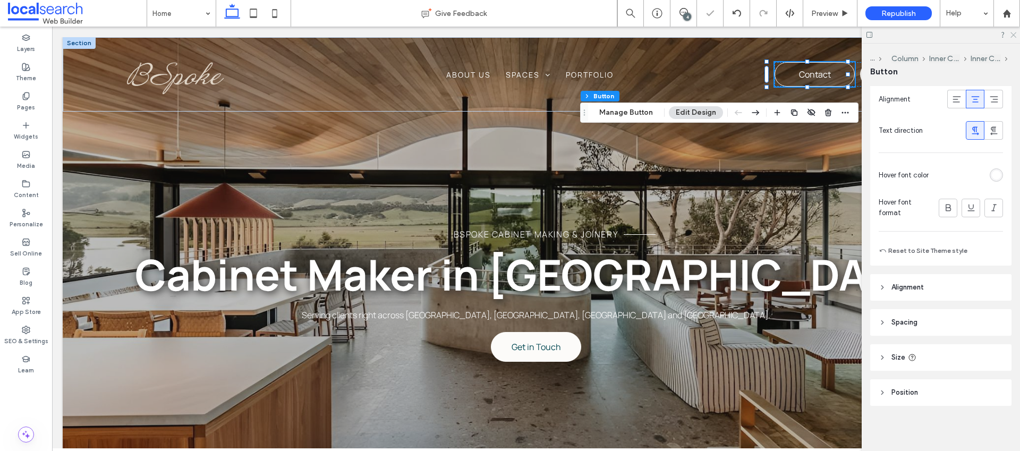
click at [1012, 36] on icon at bounding box center [1012, 34] width 7 height 7
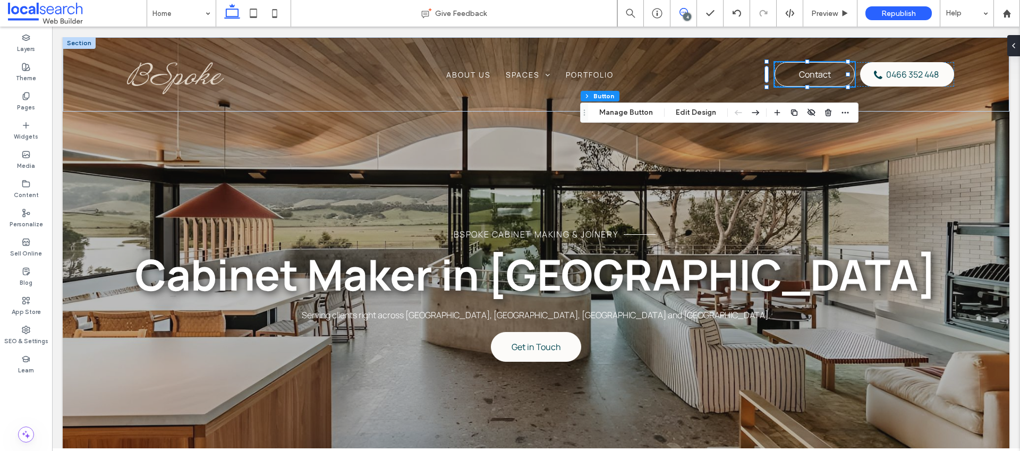
click at [680, 13] on icon at bounding box center [683, 12] width 8 height 8
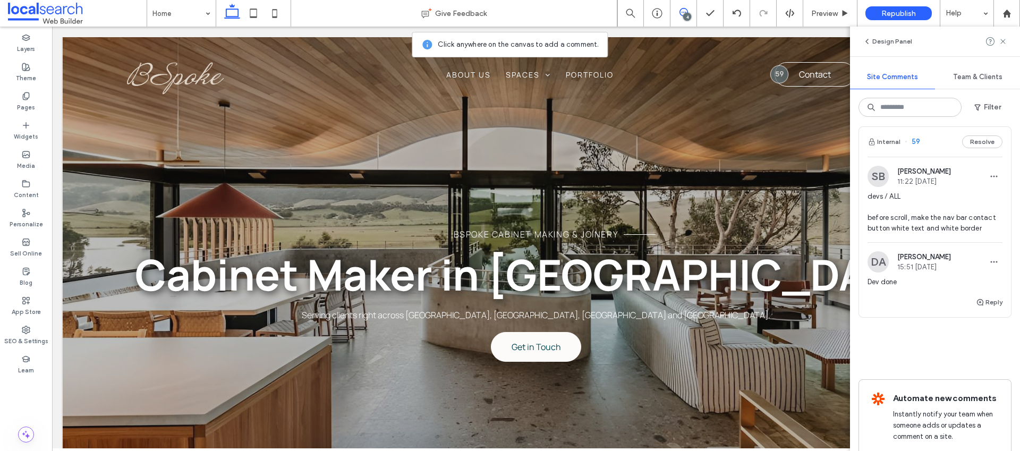
scroll to position [632, 0]
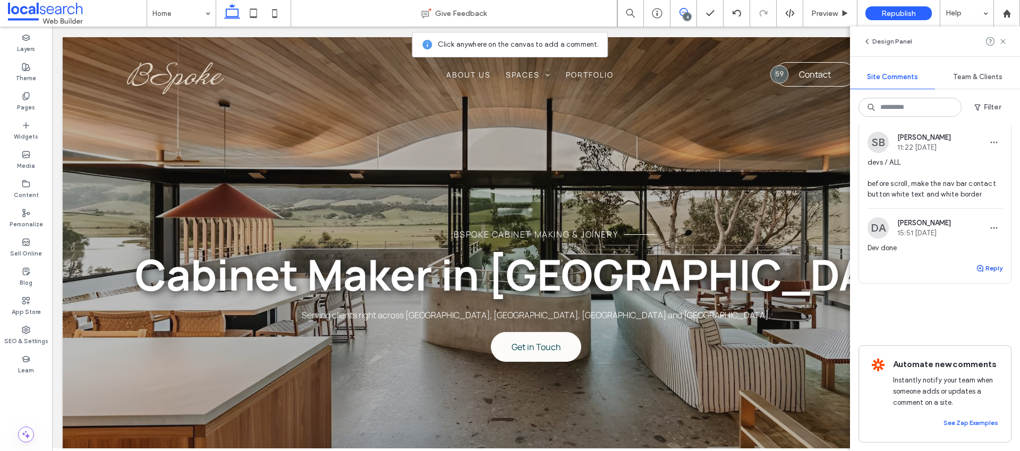
click at [986, 262] on button "Reply" at bounding box center [989, 268] width 27 height 13
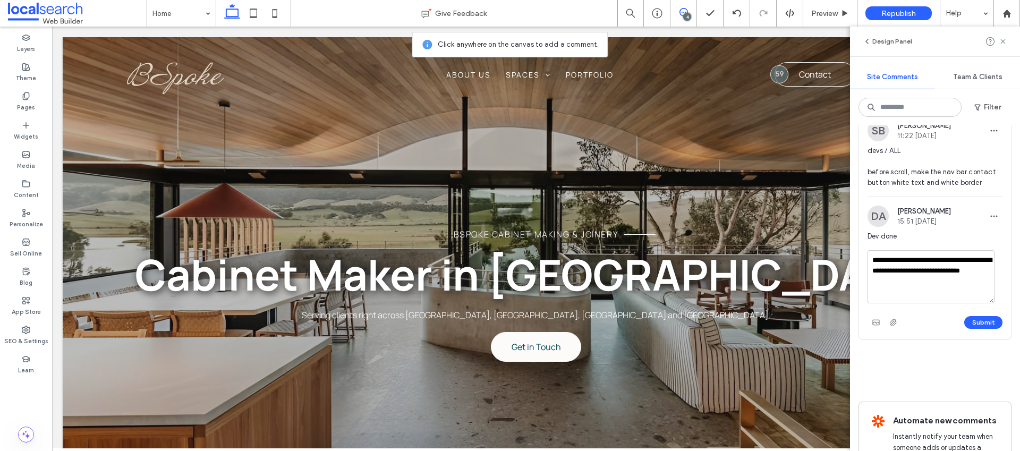
click at [870, 258] on textarea "**********" at bounding box center [930, 276] width 127 height 53
click at [942, 285] on textarea "**********" at bounding box center [930, 276] width 127 height 53
type textarea "**********"
click at [974, 323] on button "Submit" at bounding box center [983, 322] width 38 height 13
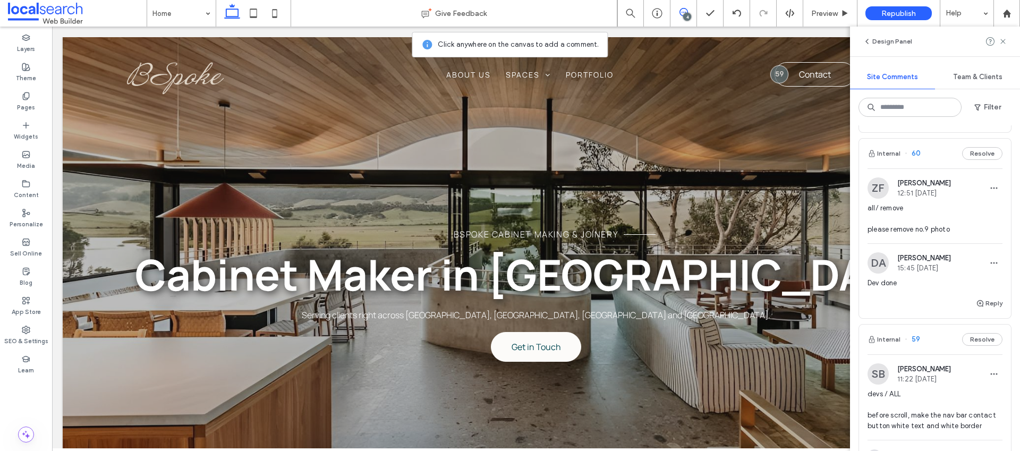
scroll to position [362, 0]
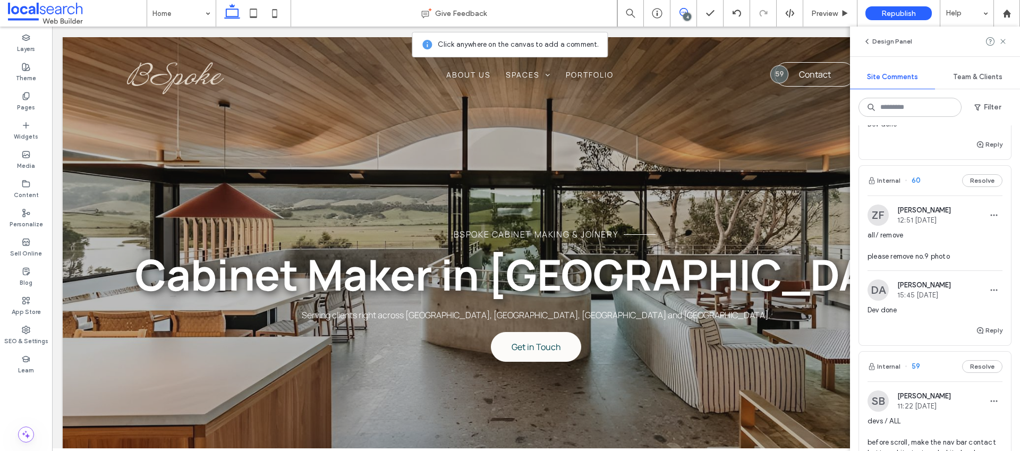
click at [917, 258] on span "all/ remove please remove no.9 photo" at bounding box center [934, 246] width 135 height 32
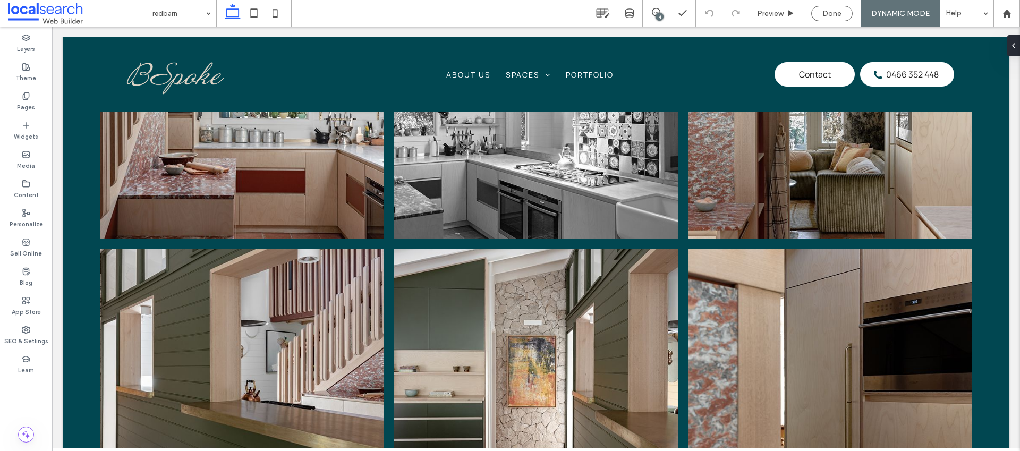
scroll to position [589, 0]
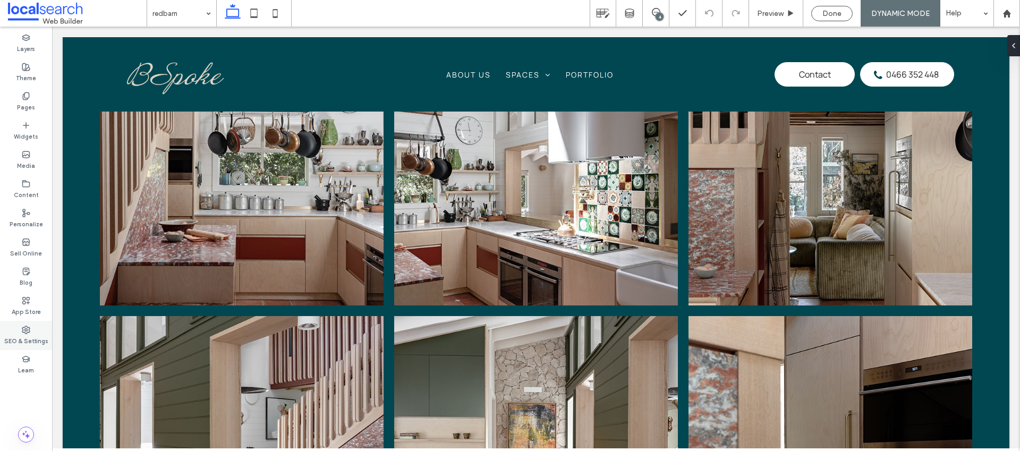
click at [27, 341] on label "SEO & Settings" at bounding box center [26, 340] width 44 height 12
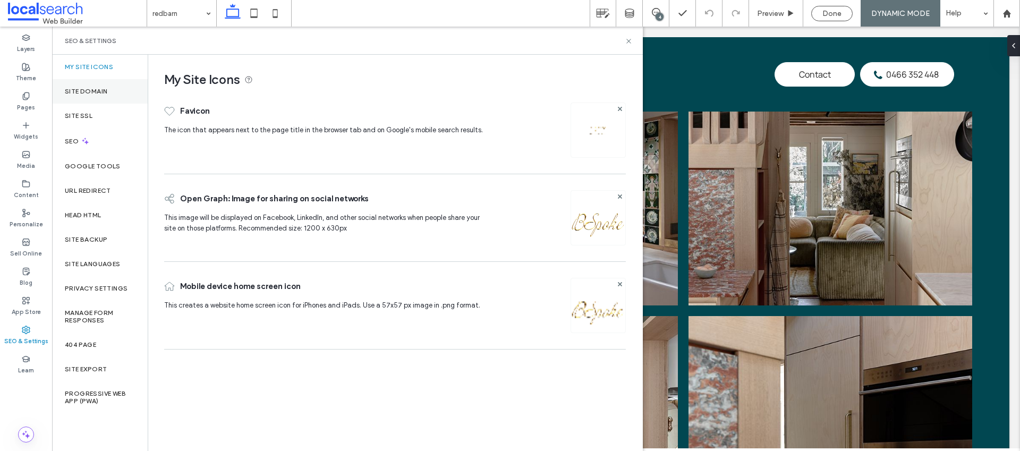
click at [117, 95] on div "Site Domain" at bounding box center [100, 91] width 96 height 24
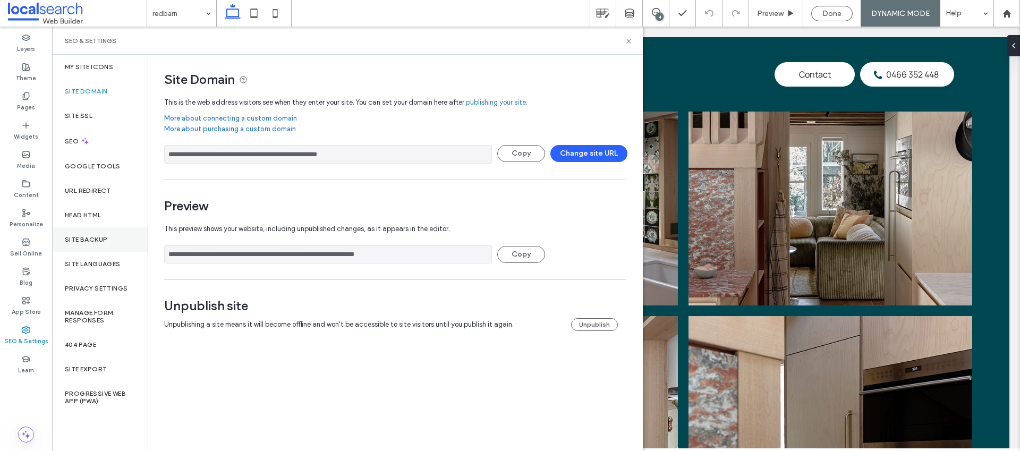
click at [98, 243] on label "Site Backup" at bounding box center [86, 239] width 42 height 7
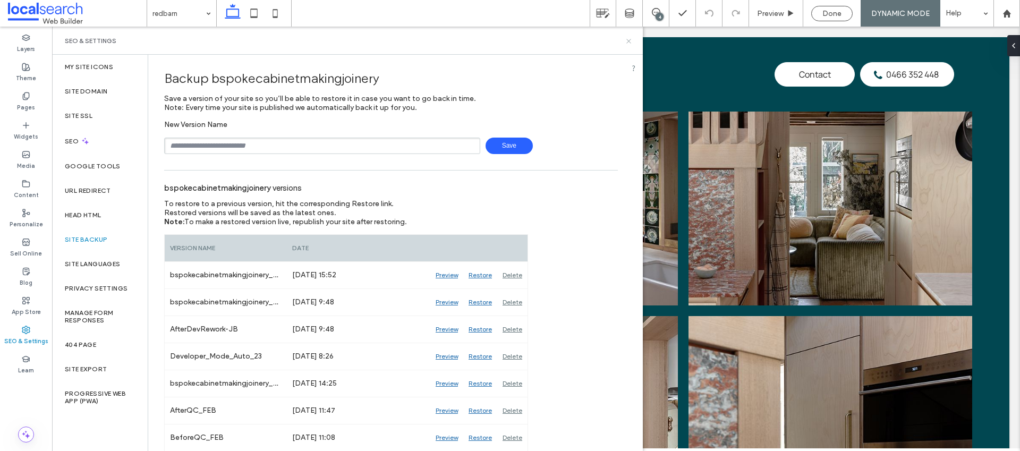
click at [631, 38] on icon at bounding box center [629, 41] width 8 height 8
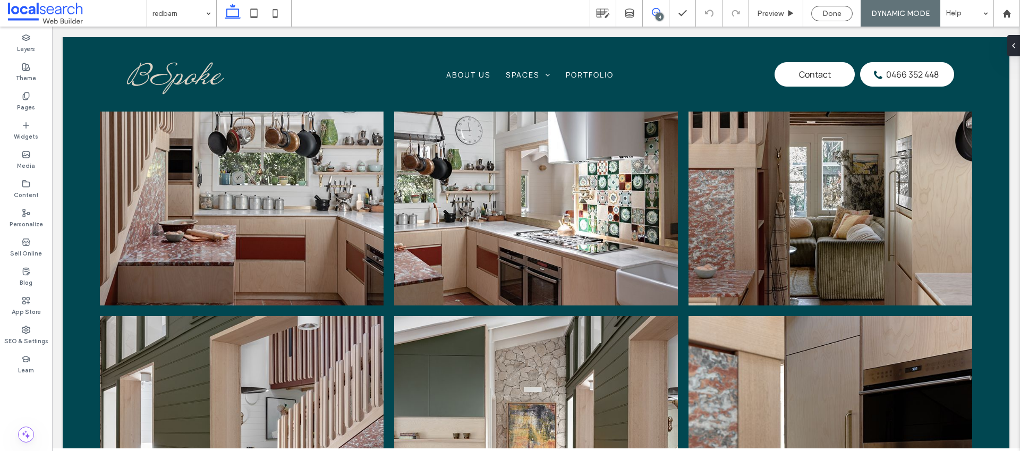
click at [653, 15] on use at bounding box center [656, 12] width 8 height 8
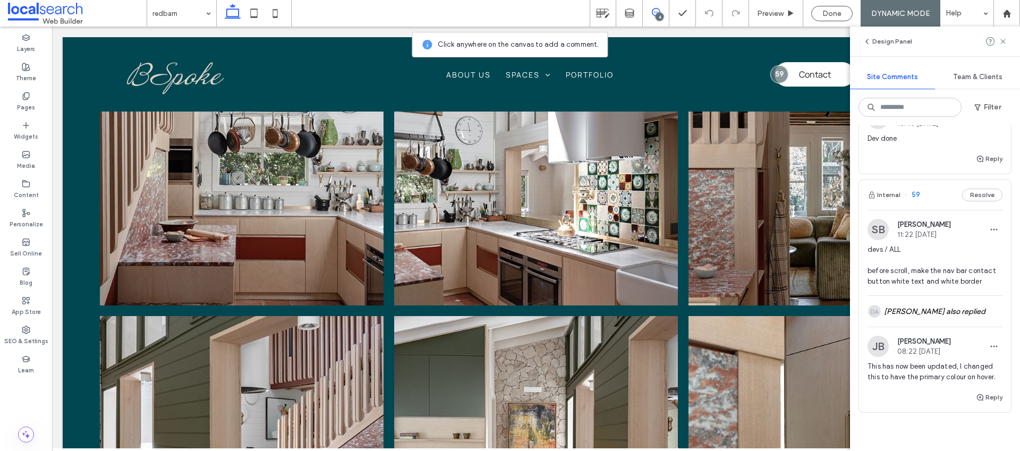
scroll to position [401, 0]
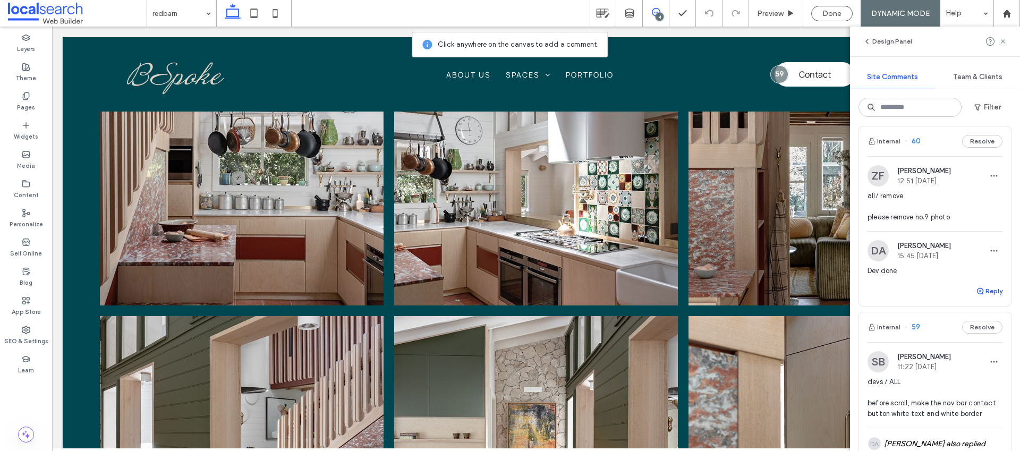
click at [979, 288] on button "Reply" at bounding box center [989, 291] width 27 height 13
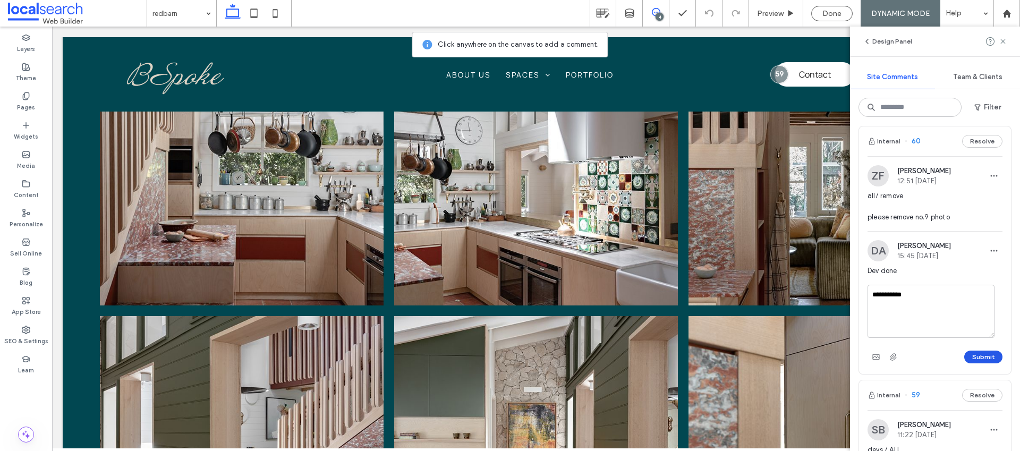
type textarea "**********"
click at [968, 355] on button "Submit" at bounding box center [983, 357] width 38 height 13
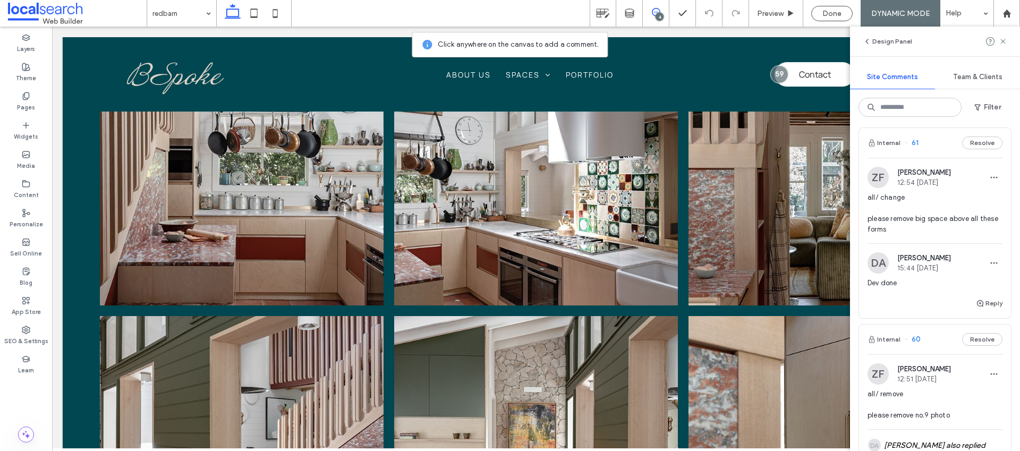
scroll to position [188, 0]
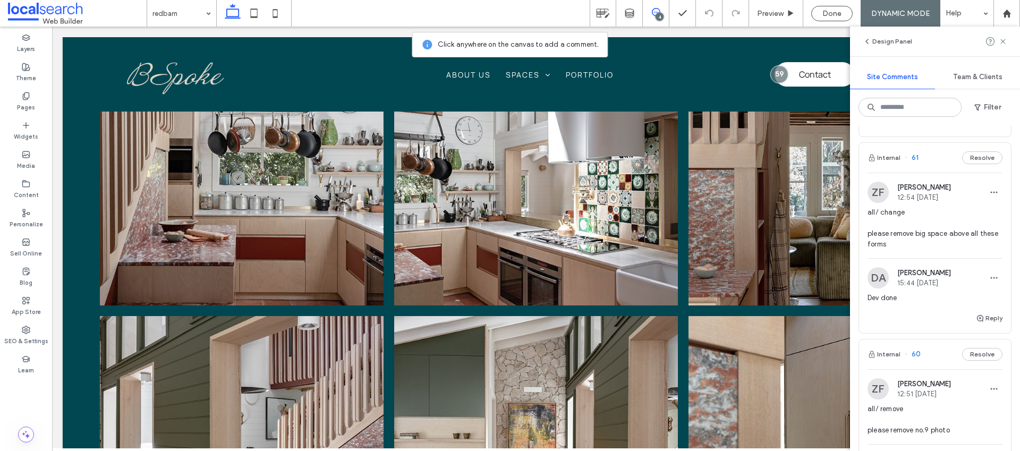
click at [908, 233] on span "all/ change please remove big space above all these forms" at bounding box center [934, 228] width 135 height 42
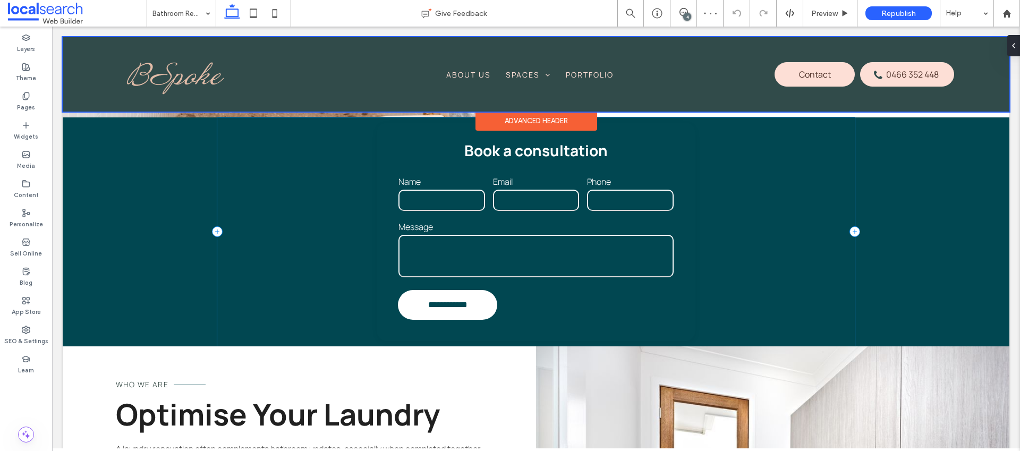
scroll to position [752, 0]
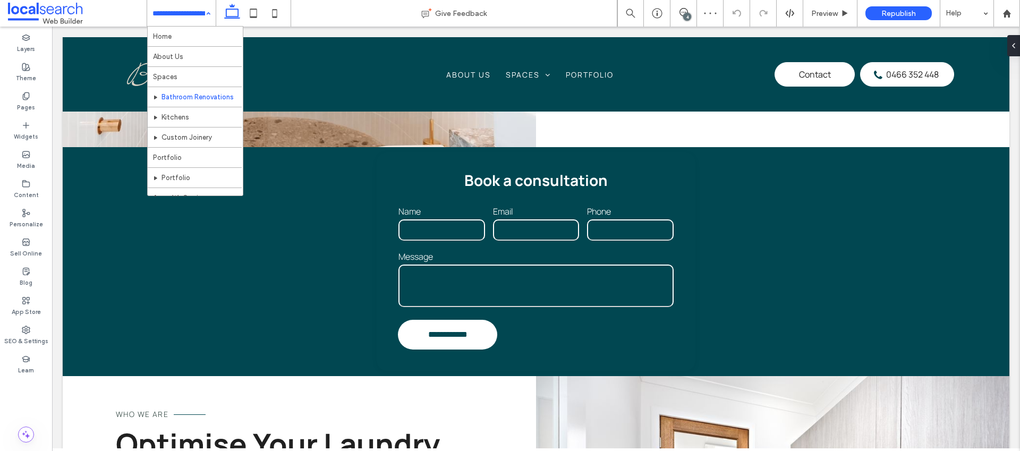
click at [201, 11] on div "Home About Us Spaces Bathroom Renovations Kitchens Custom Joinery Portfolio Por…" at bounding box center [181, 13] width 69 height 27
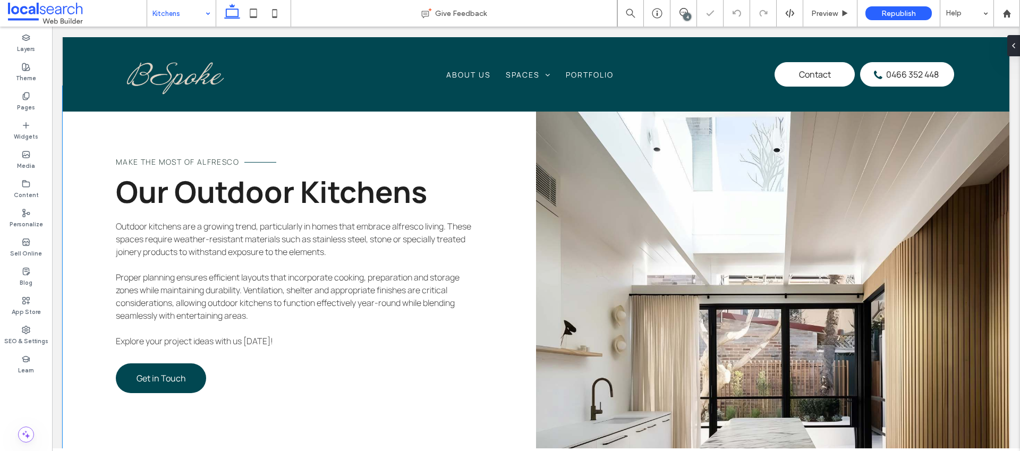
scroll to position [645, 0]
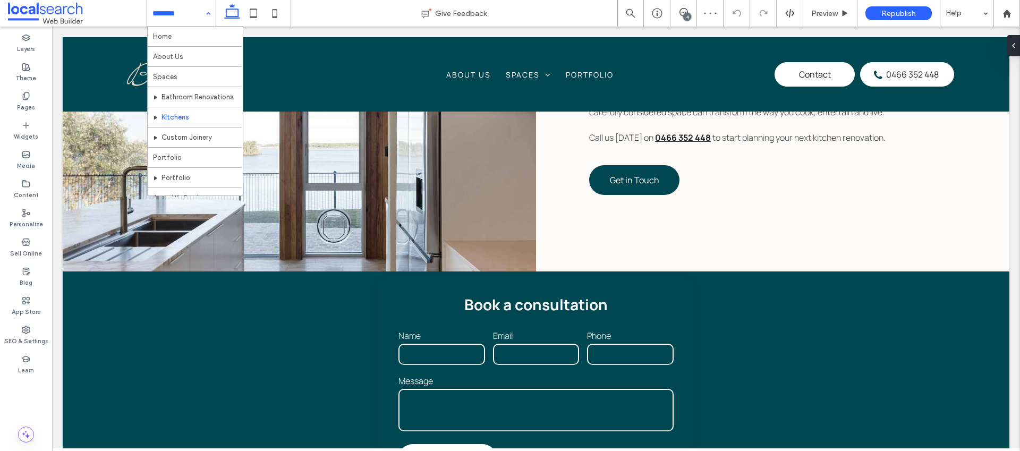
click at [181, 19] on input at bounding box center [178, 13] width 53 height 27
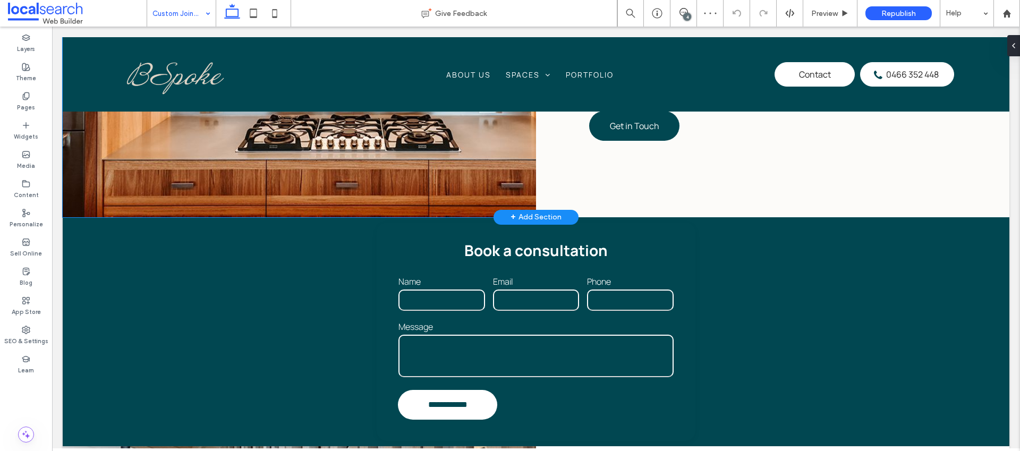
scroll to position [788, 0]
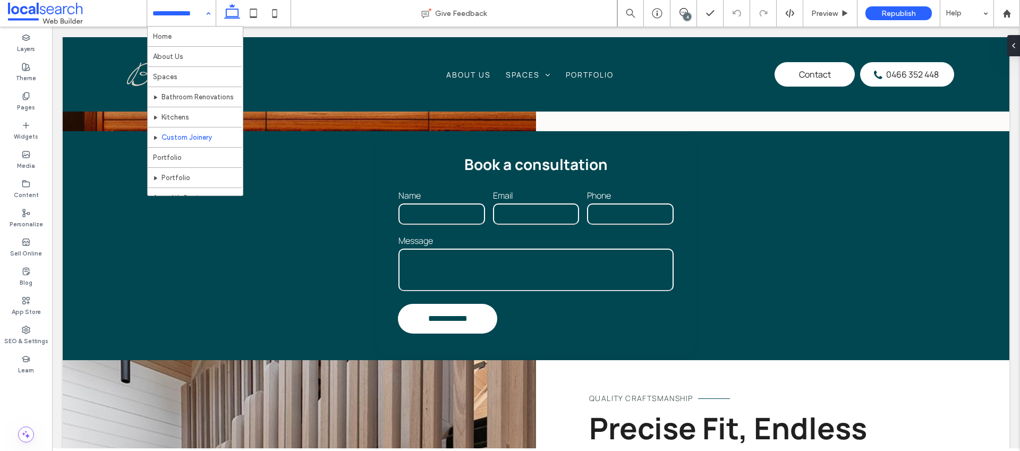
click at [166, 18] on input at bounding box center [178, 13] width 53 height 27
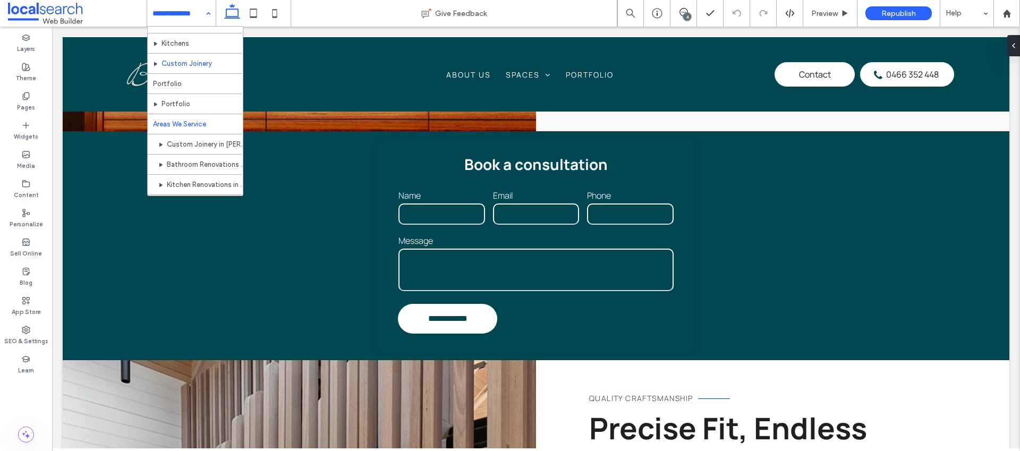
scroll to position [92, 0]
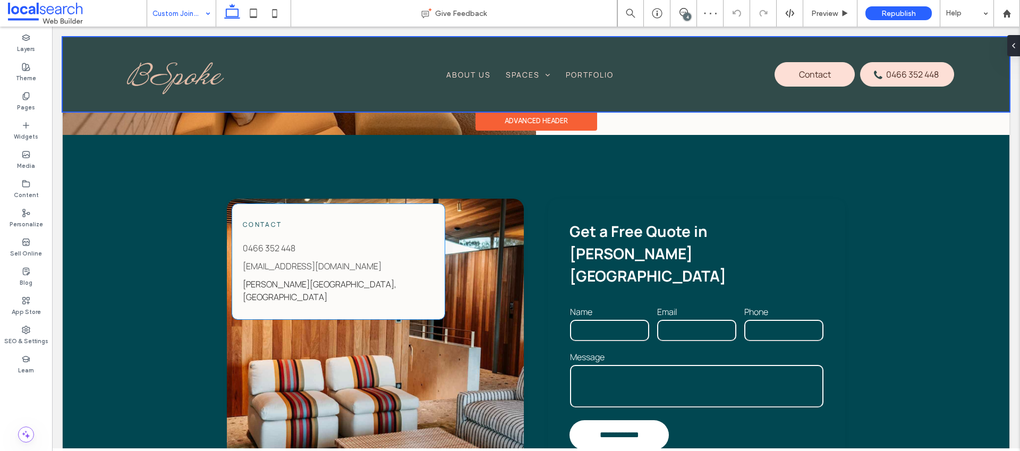
scroll to position [814, 0]
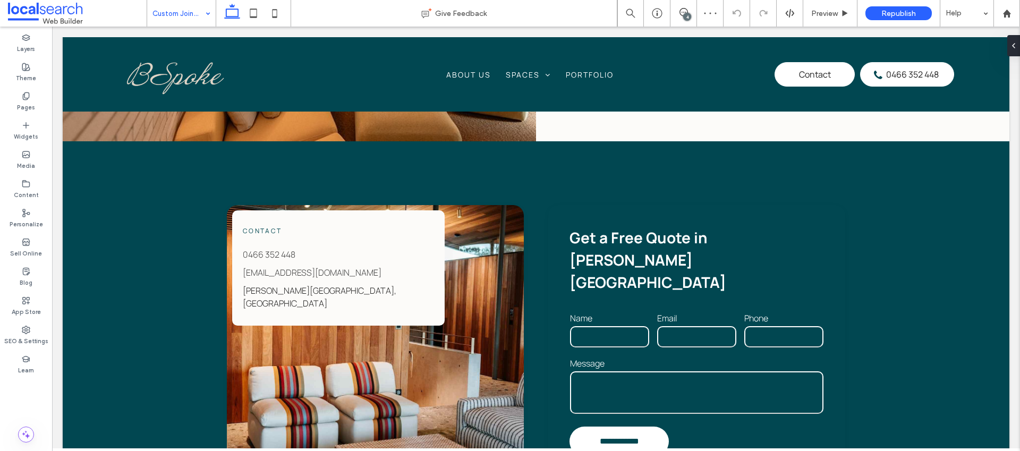
click at [202, 19] on div "Custom Joinery in Sutherland Shire" at bounding box center [181, 13] width 69 height 27
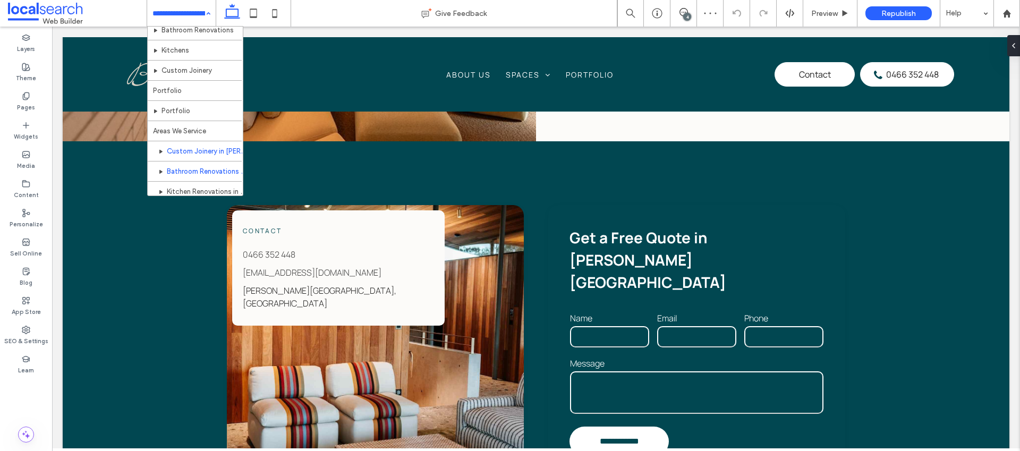
scroll to position [92, 0]
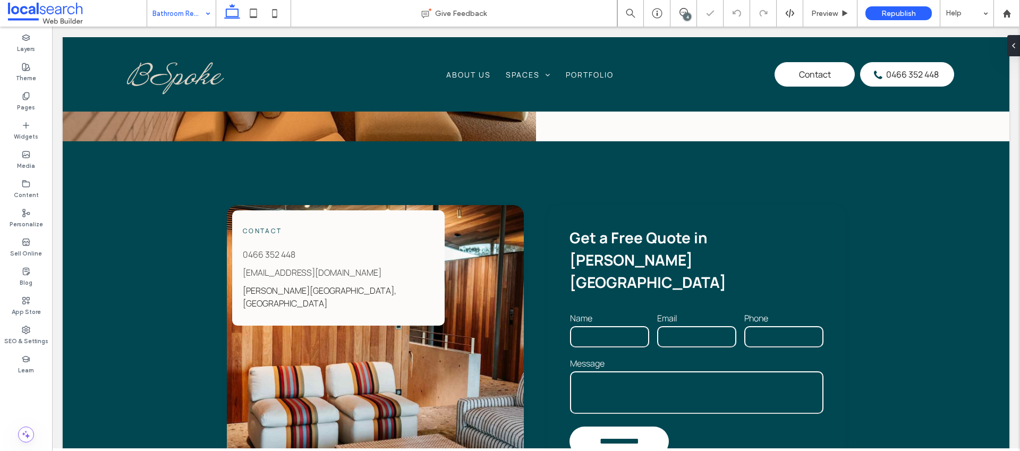
drag, startPoint x: 178, startPoint y: 12, endPoint x: 179, endPoint y: 22, distance: 9.6
click at [178, 13] on input at bounding box center [178, 13] width 53 height 27
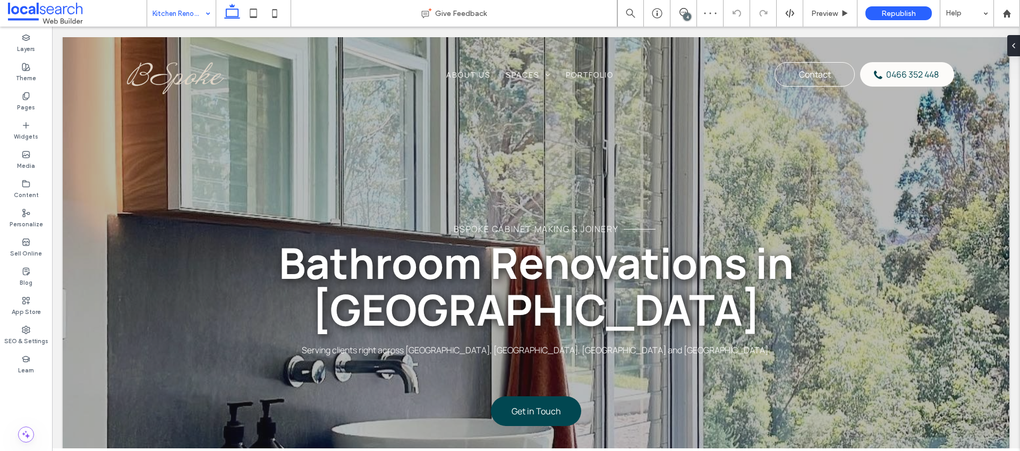
click at [194, 12] on input at bounding box center [178, 13] width 53 height 27
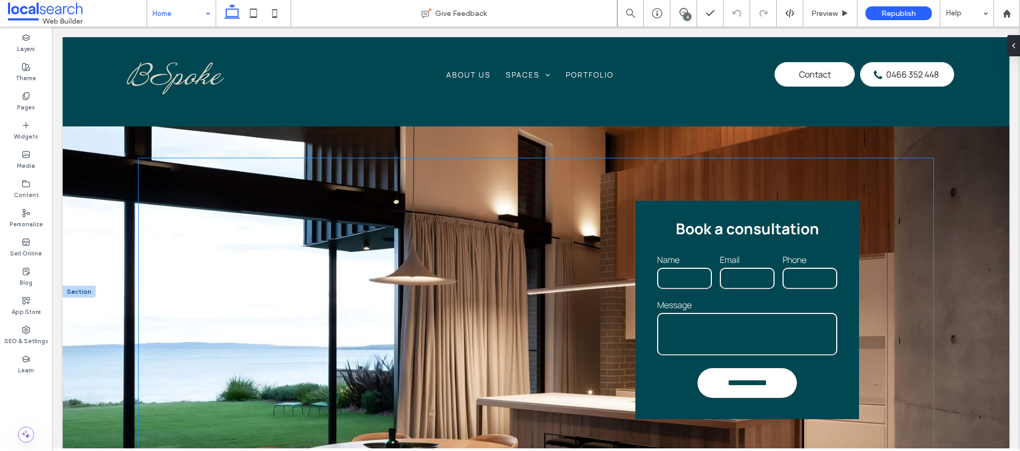
scroll to position [1447, 0]
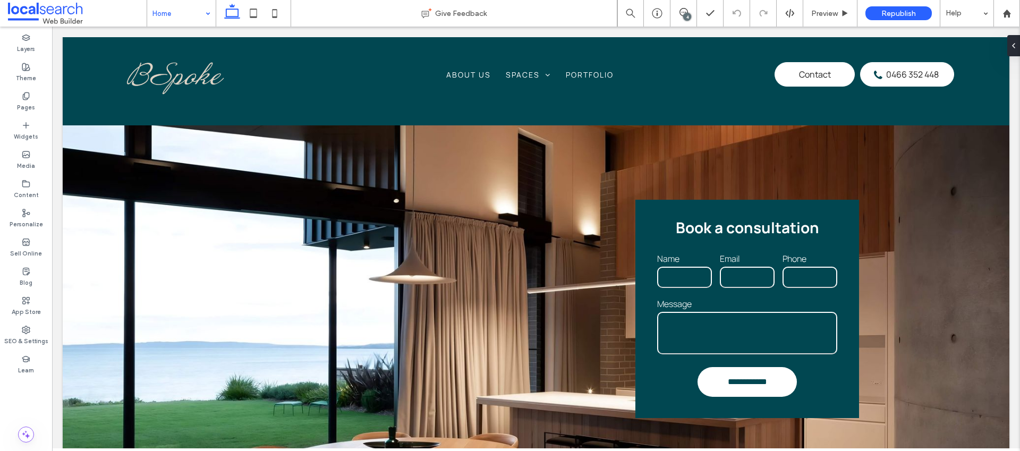
click at [686, 20] on div "4" at bounding box center [687, 17] width 8 height 8
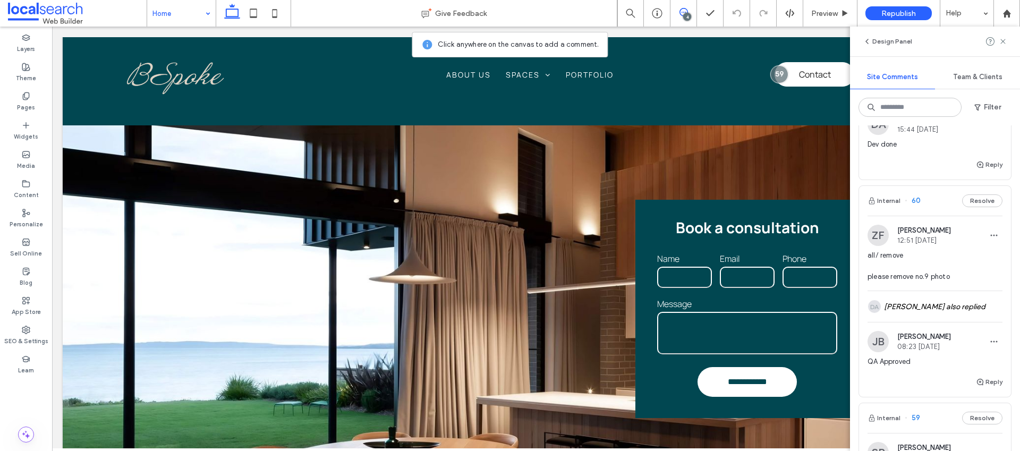
scroll to position [248, 0]
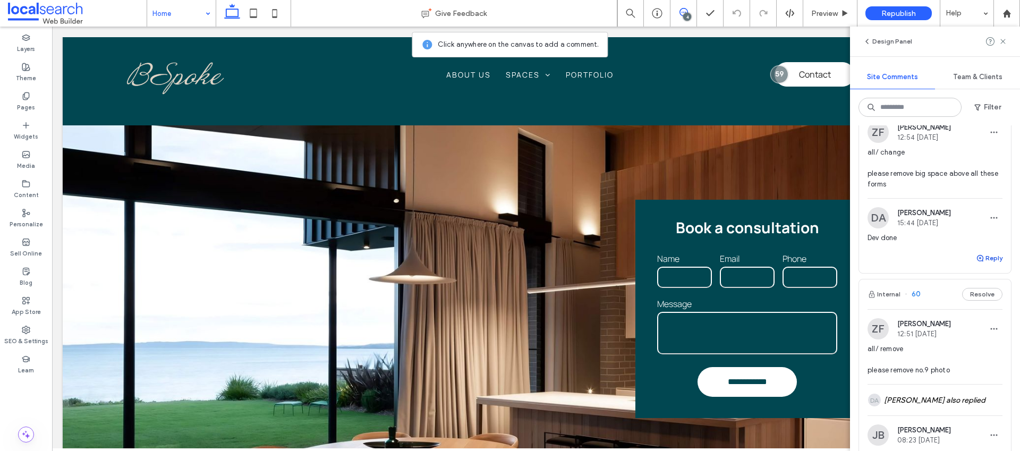
click at [980, 257] on button "Reply" at bounding box center [989, 258] width 27 height 13
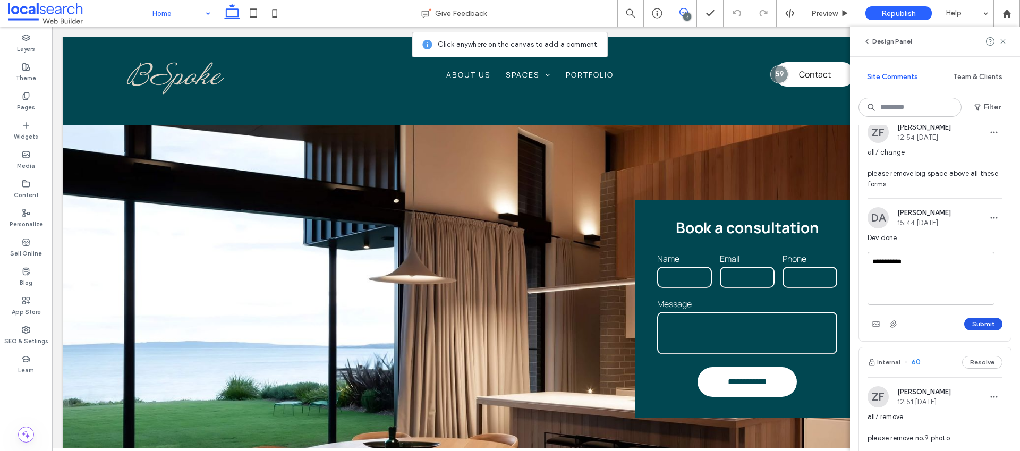
type textarea "**********"
click at [977, 321] on button "Submit" at bounding box center [983, 324] width 38 height 13
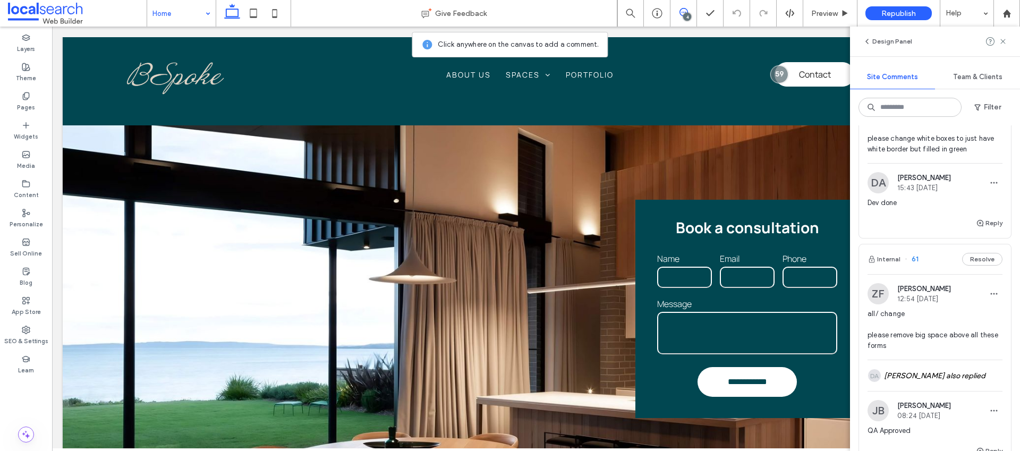
scroll to position [0, 0]
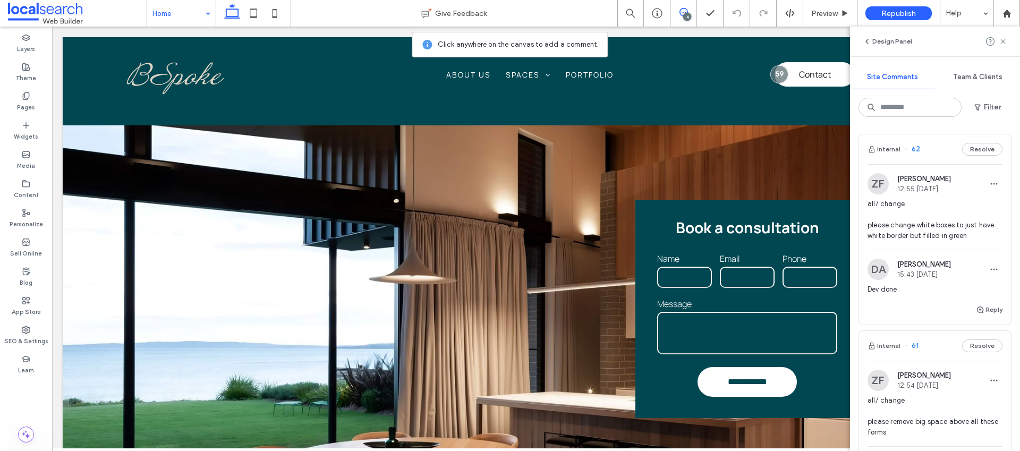
click at [926, 236] on span "all/ change please change white boxes to just have white border but filled in g…" at bounding box center [934, 220] width 135 height 42
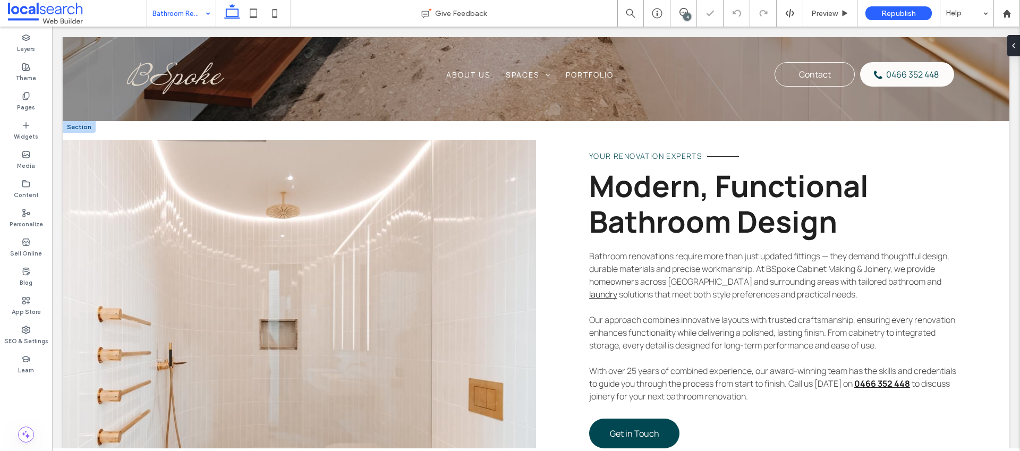
scroll to position [628, 0]
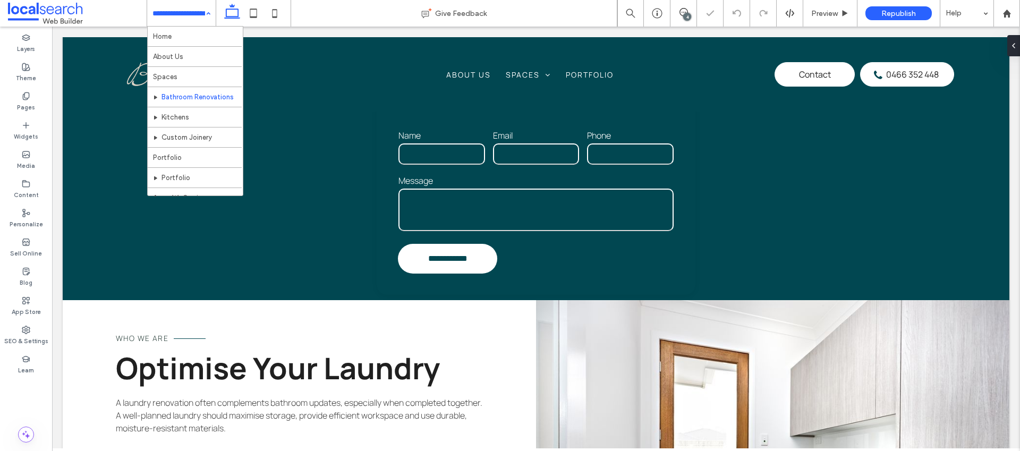
click at [174, 13] on input at bounding box center [178, 13] width 53 height 27
click at [199, 13] on input at bounding box center [178, 13] width 53 height 27
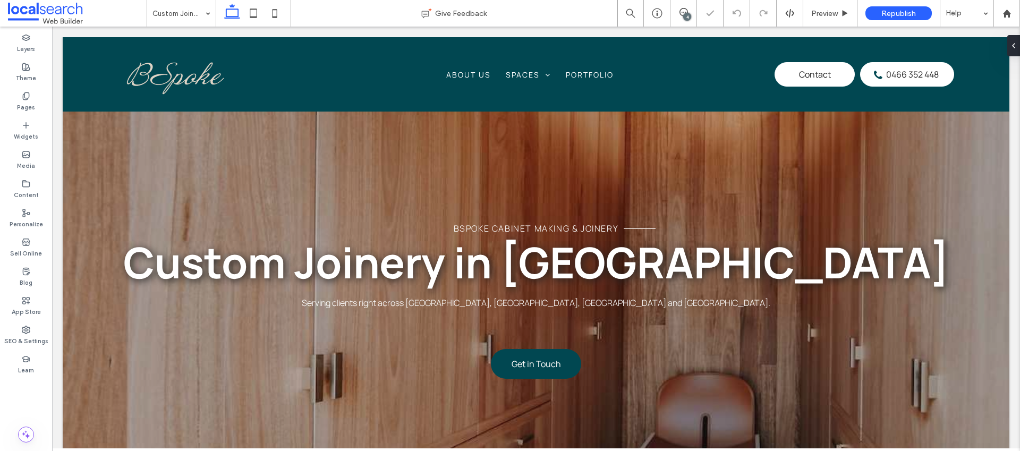
scroll to position [720, 0]
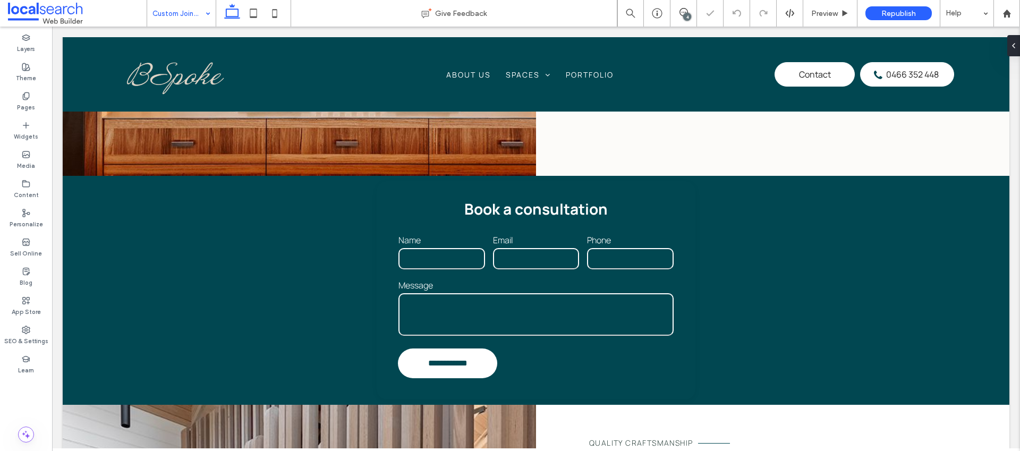
click at [184, 20] on input at bounding box center [178, 13] width 53 height 27
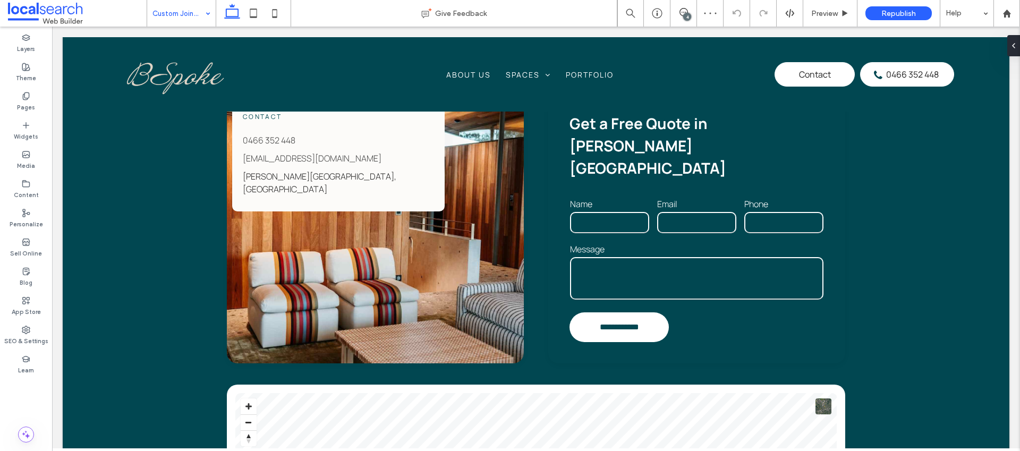
click at [196, 15] on input at bounding box center [178, 13] width 53 height 27
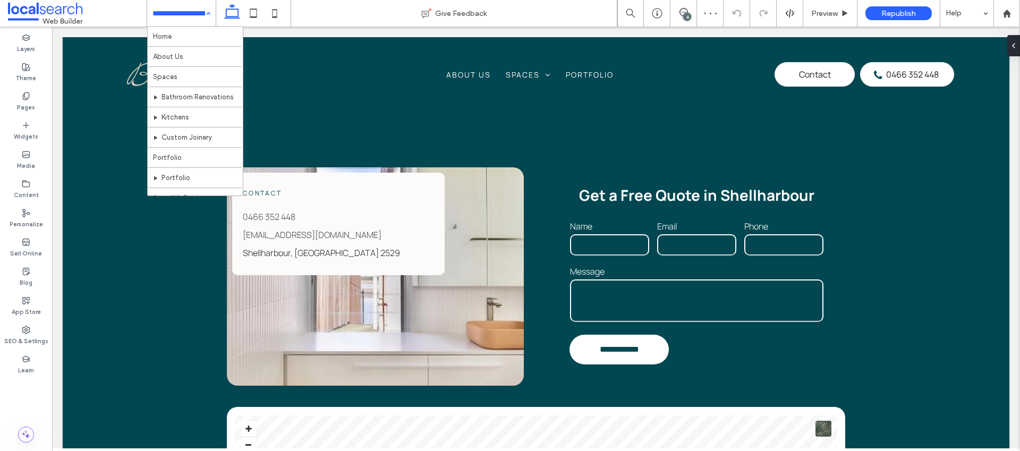
click at [206, 10] on div "Home About Us Spaces Bathroom Renovations Kitchens Custom Joinery Portfolio Por…" at bounding box center [181, 13] width 69 height 27
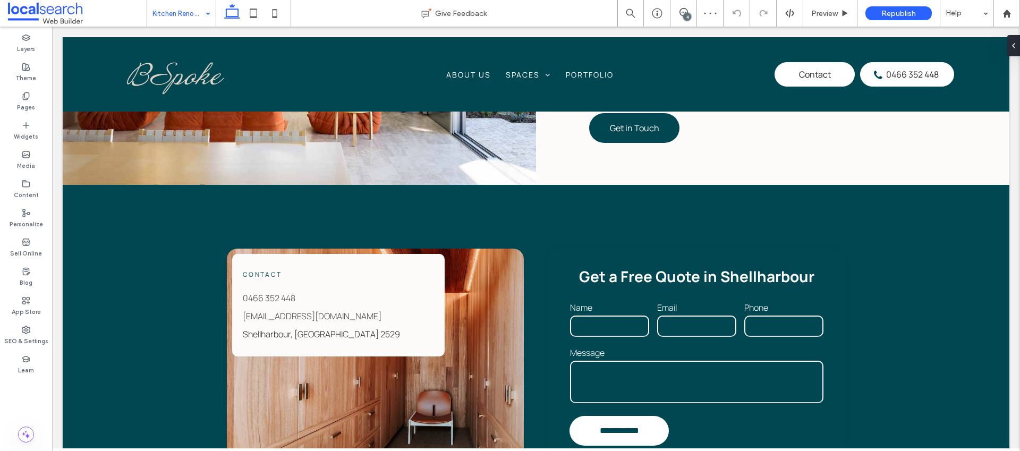
click at [193, 19] on input at bounding box center [178, 13] width 53 height 27
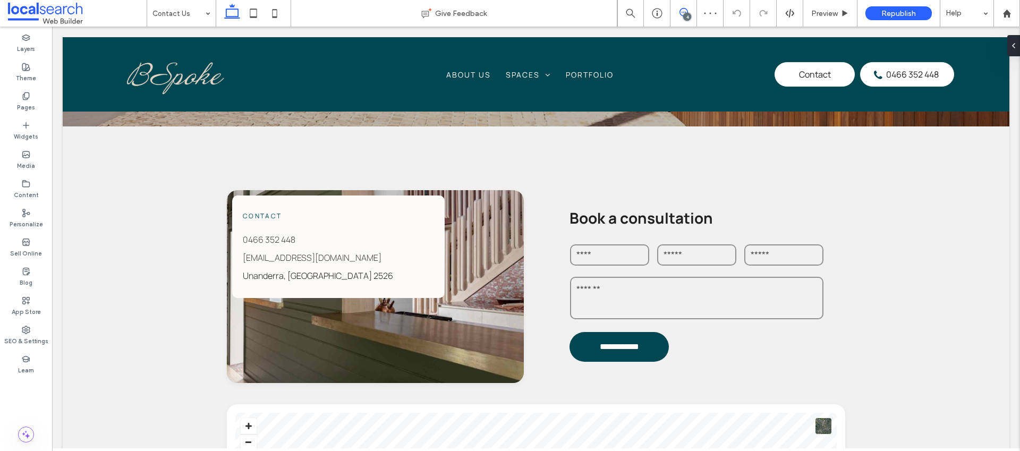
click at [684, 11] on icon at bounding box center [683, 12] width 8 height 8
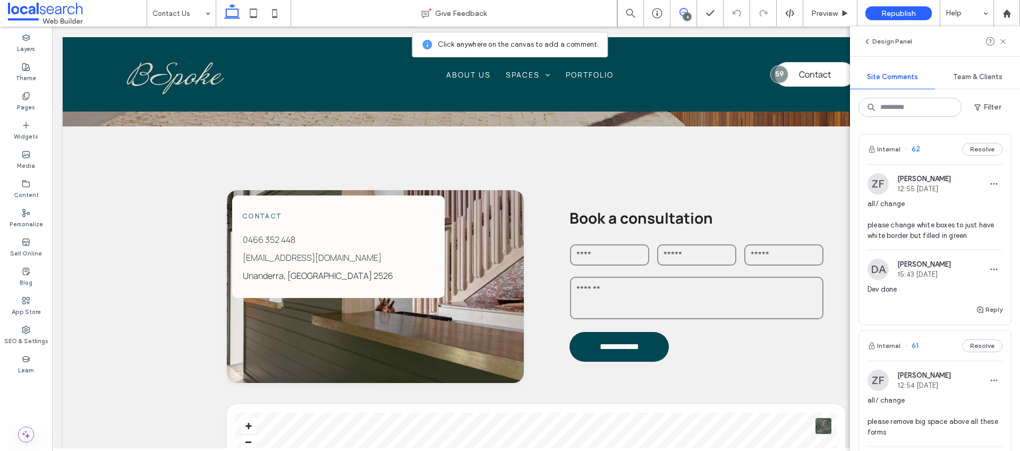
click at [983, 302] on div "Dev done" at bounding box center [934, 293] width 135 height 19
click at [980, 307] on div at bounding box center [510, 225] width 1020 height 451
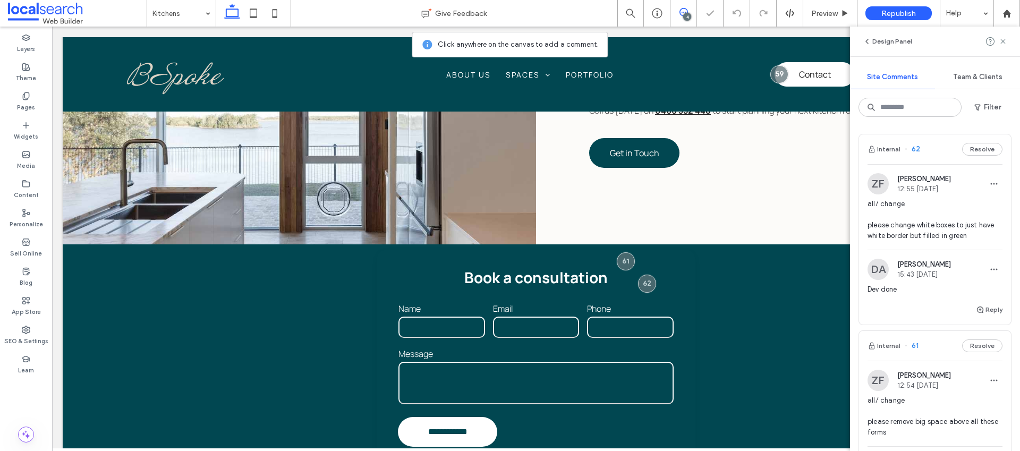
scroll to position [767, 0]
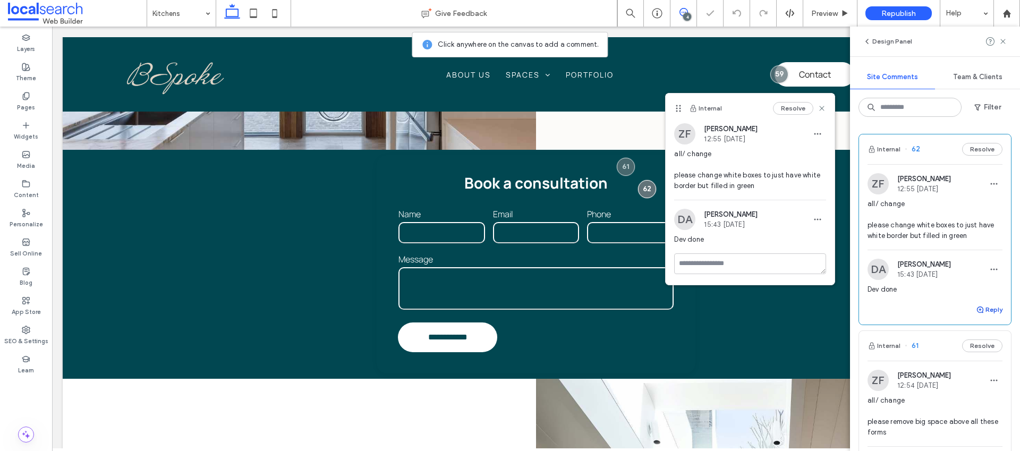
click at [980, 307] on button "Reply" at bounding box center [989, 309] width 27 height 13
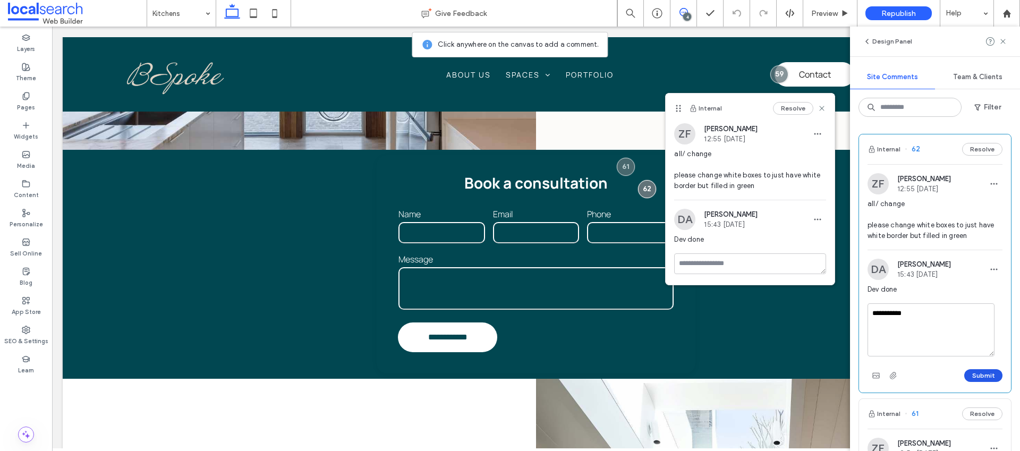
type textarea "**********"
click at [988, 374] on button "Submit" at bounding box center [983, 375] width 38 height 13
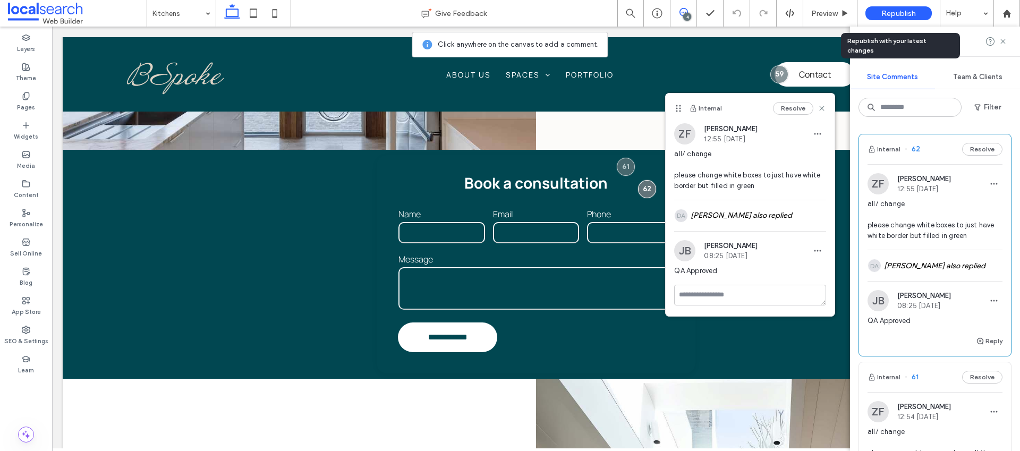
click at [891, 16] on span "Republish" at bounding box center [898, 13] width 35 height 9
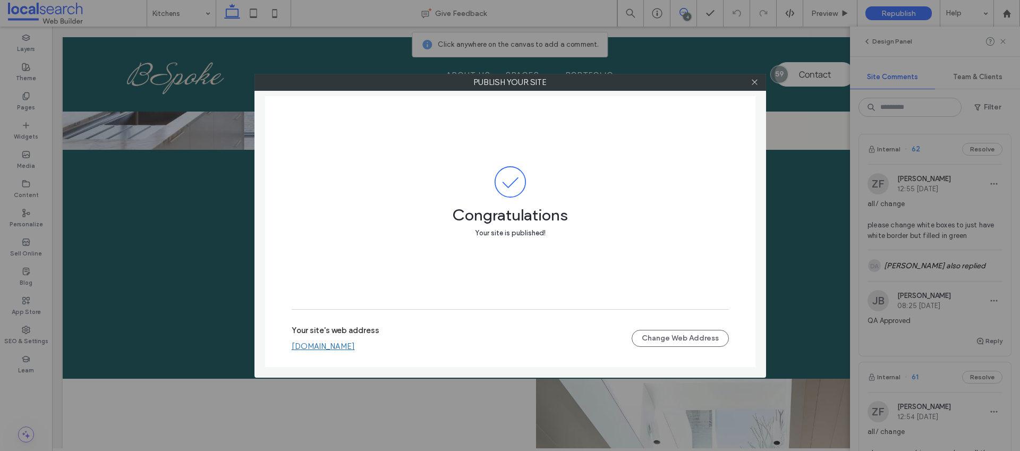
scroll to position [767, 0]
click at [755, 80] on use at bounding box center [754, 82] width 5 height 5
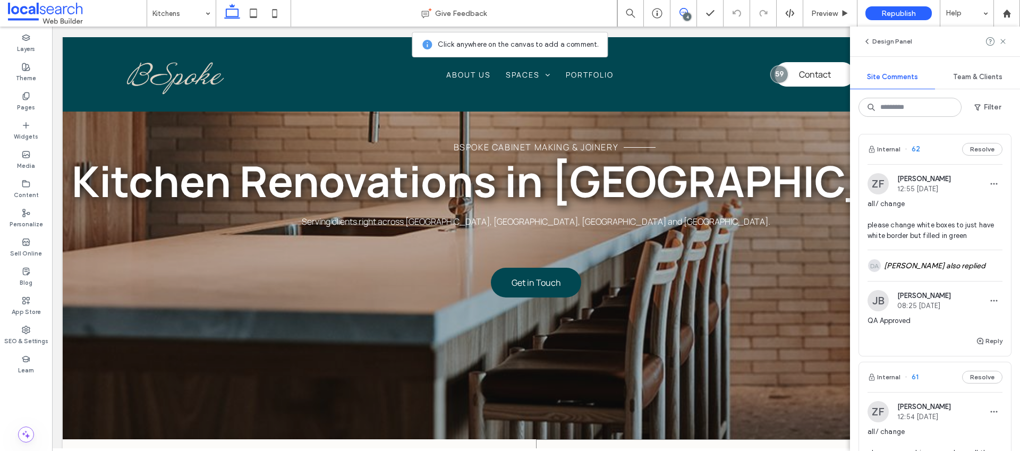
scroll to position [0, 0]
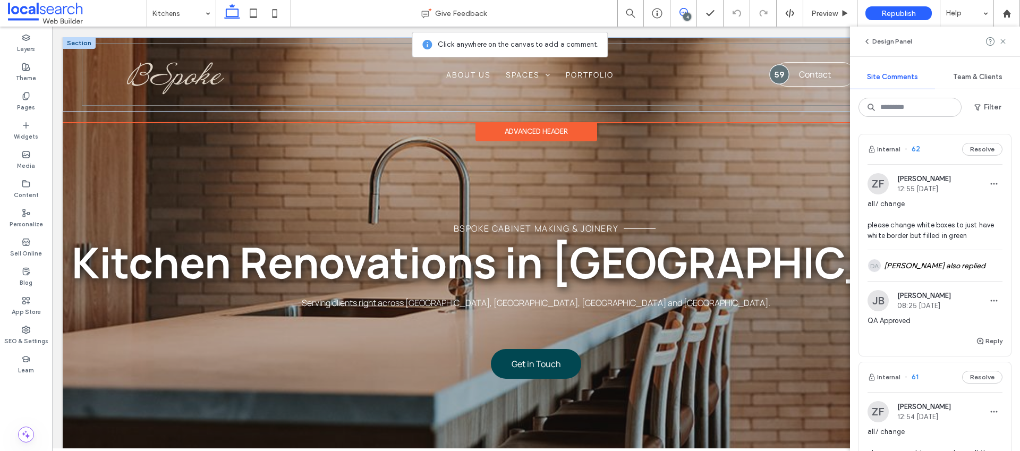
click at [773, 75] on div at bounding box center [779, 74] width 20 height 20
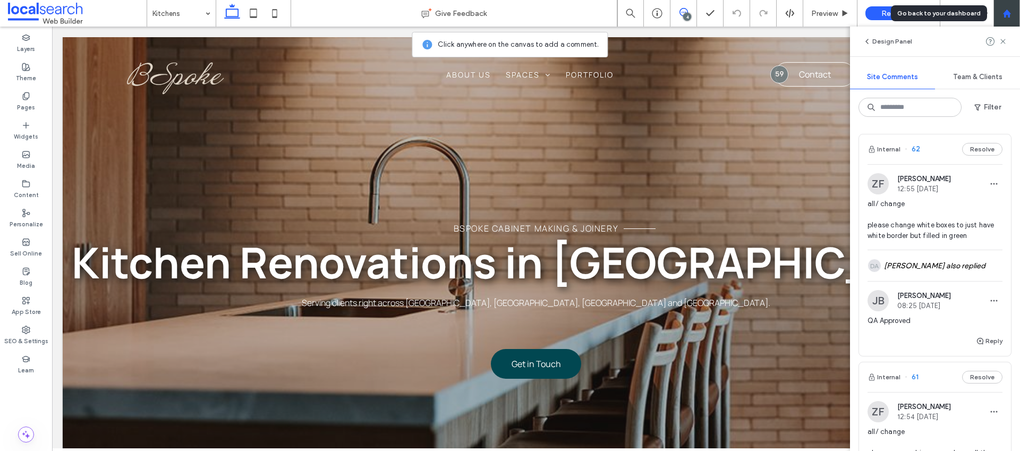
click at [1003, 11] on icon at bounding box center [1006, 13] width 9 height 9
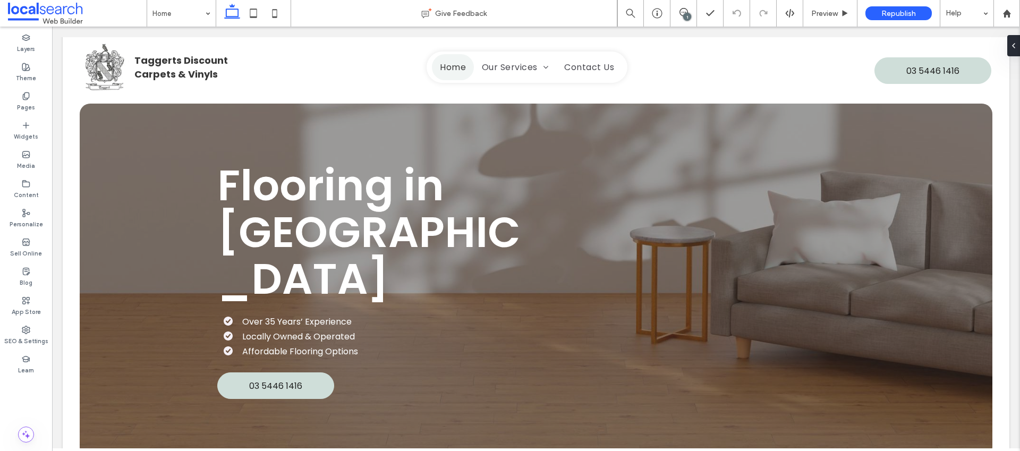
click at [684, 16] on div "1" at bounding box center [687, 17] width 8 height 8
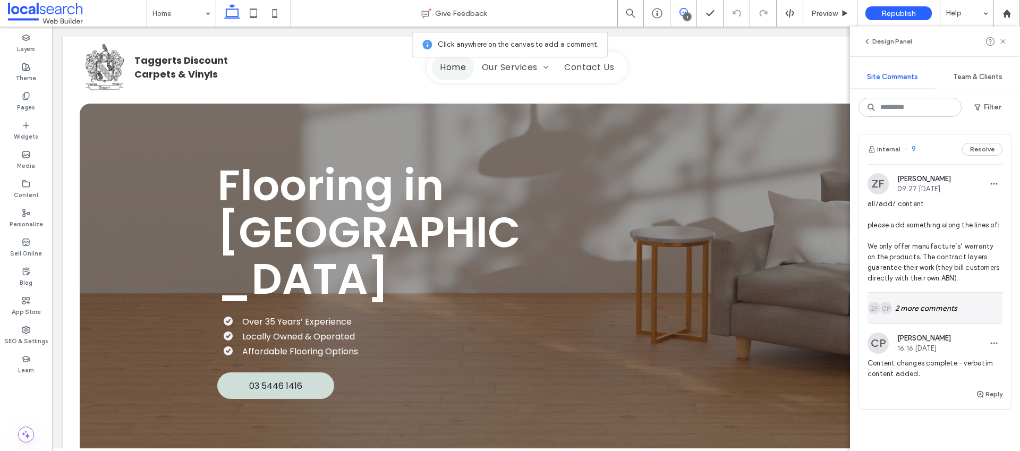
click at [909, 318] on div "CP ZF 2 more comments" at bounding box center [934, 308] width 135 height 31
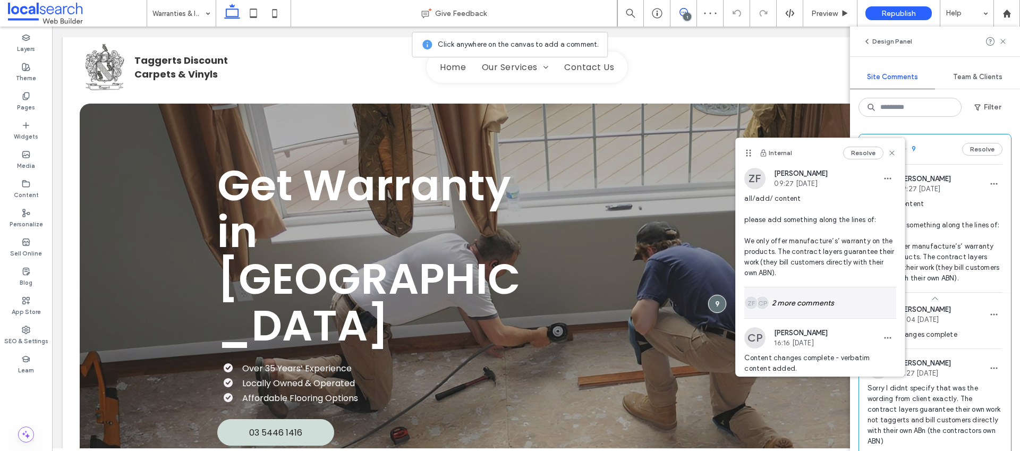
click at [831, 301] on div "CP ZF 2 more comments" at bounding box center [820, 302] width 152 height 31
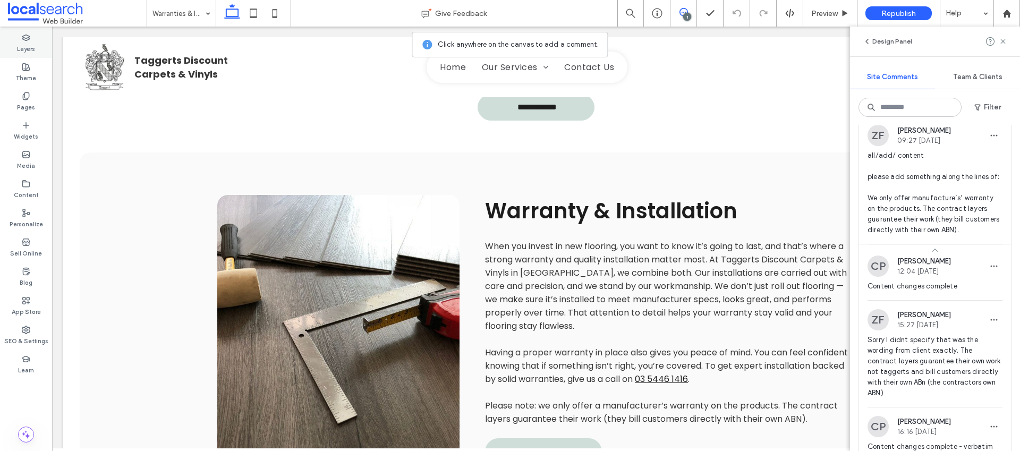
scroll to position [65, 0]
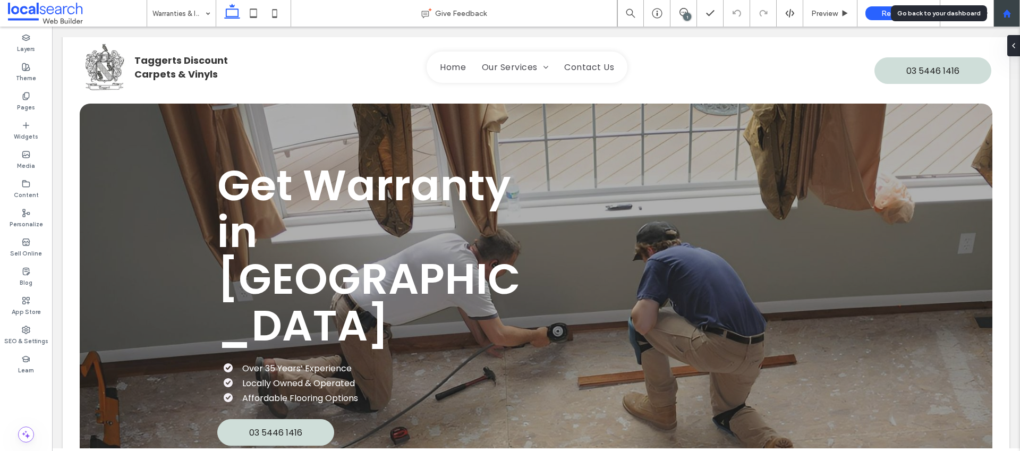
click at [1013, 14] on div at bounding box center [1006, 13] width 25 height 9
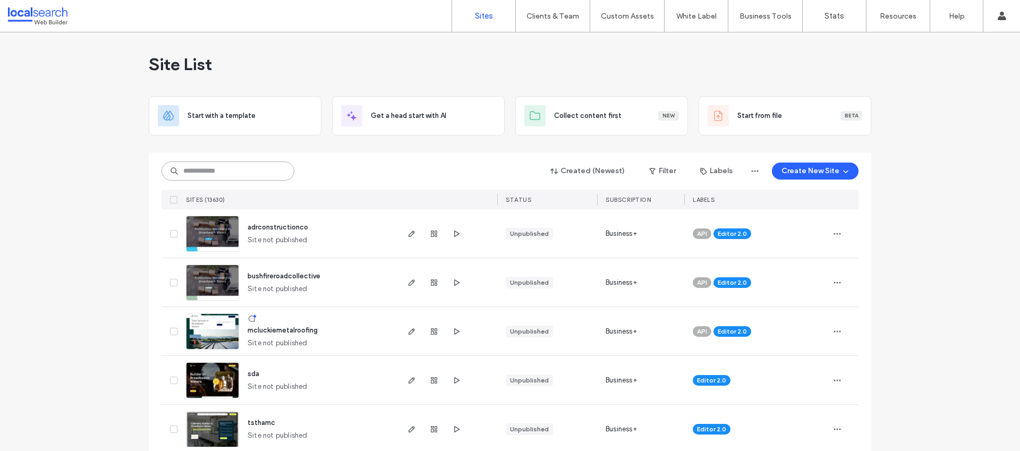
click at [224, 167] on input at bounding box center [227, 170] width 133 height 19
paste input "********"
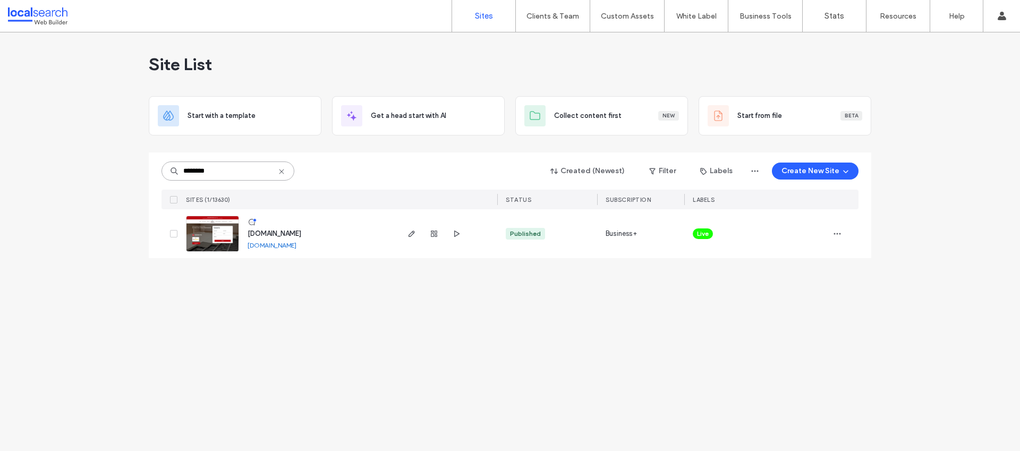
type input "********"
click at [414, 236] on icon "button" at bounding box center [411, 233] width 8 height 8
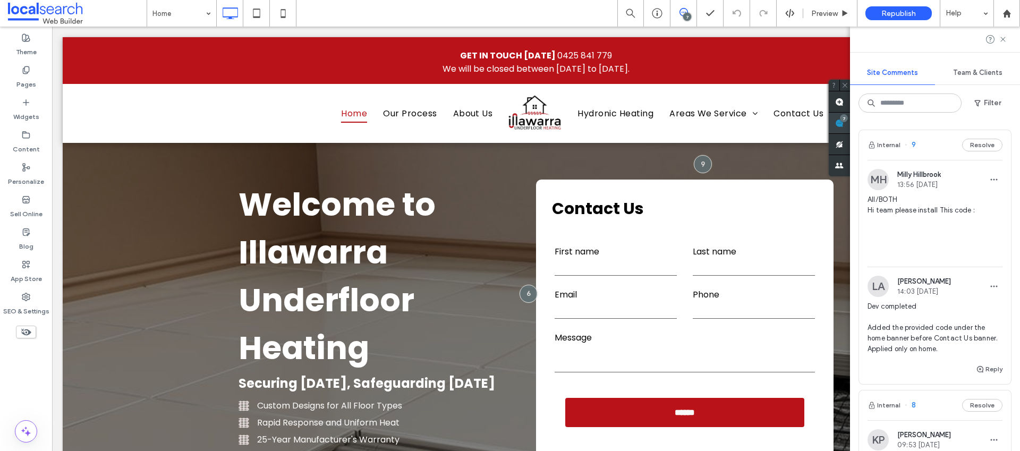
click at [850, 124] on span at bounding box center [839, 123] width 21 height 21
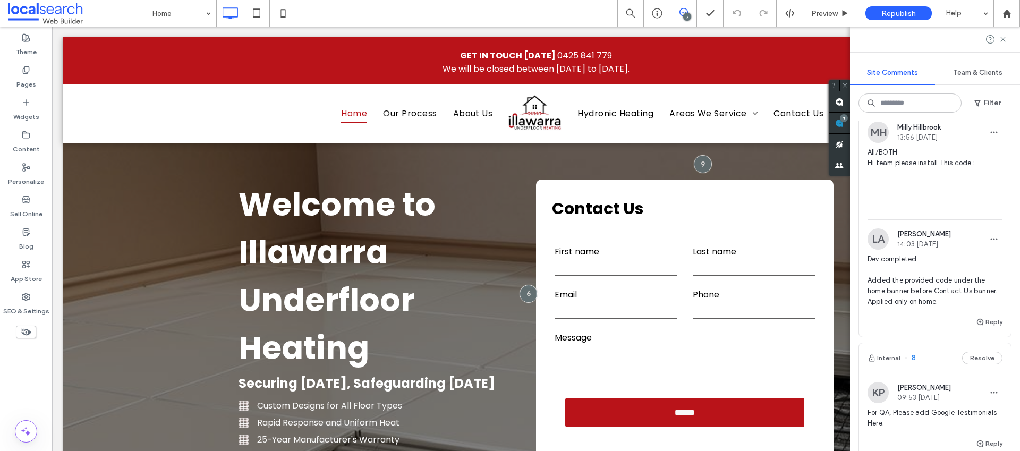
scroll to position [50, 0]
click at [953, 304] on span "Dev completed Added the provided code under the home banner before Contact Us b…" at bounding box center [934, 277] width 135 height 53
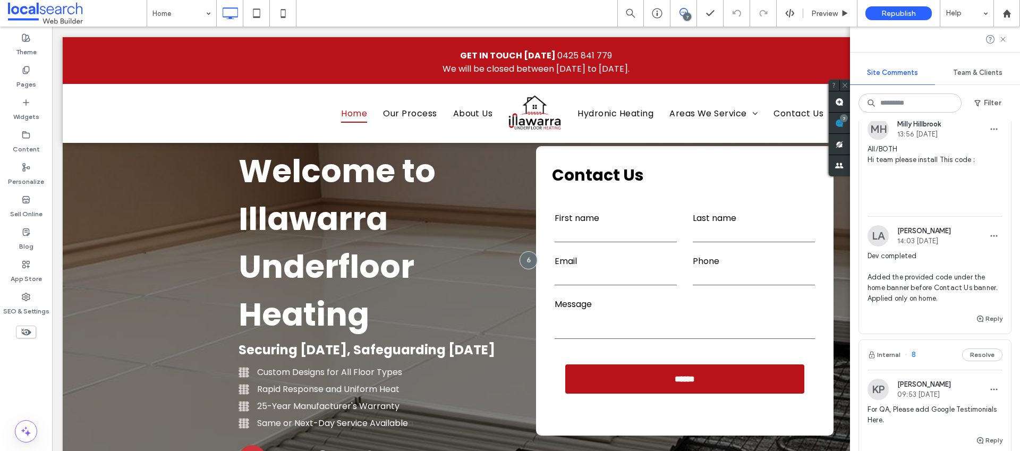
scroll to position [105, 0]
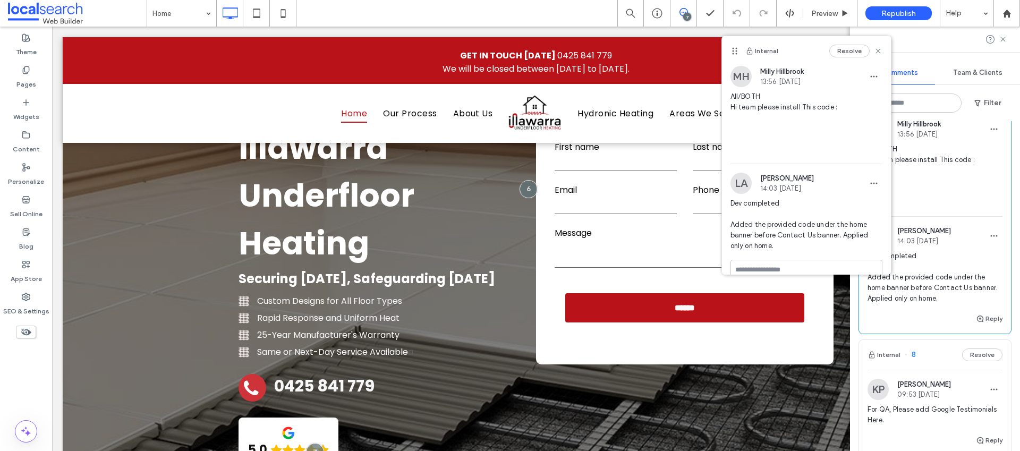
click at [800, 104] on span "All/BOTH Hi team please install This code :" at bounding box center [806, 123] width 152 height 64
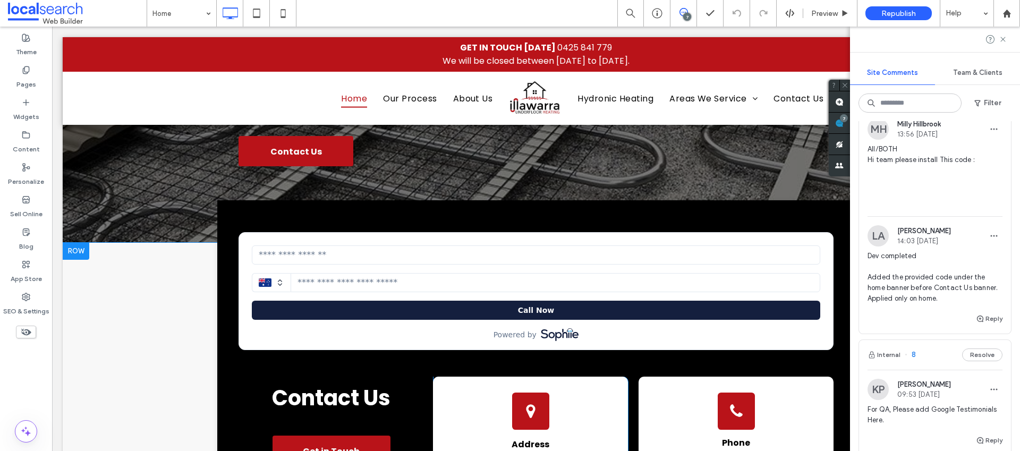
scroll to position [451, 0]
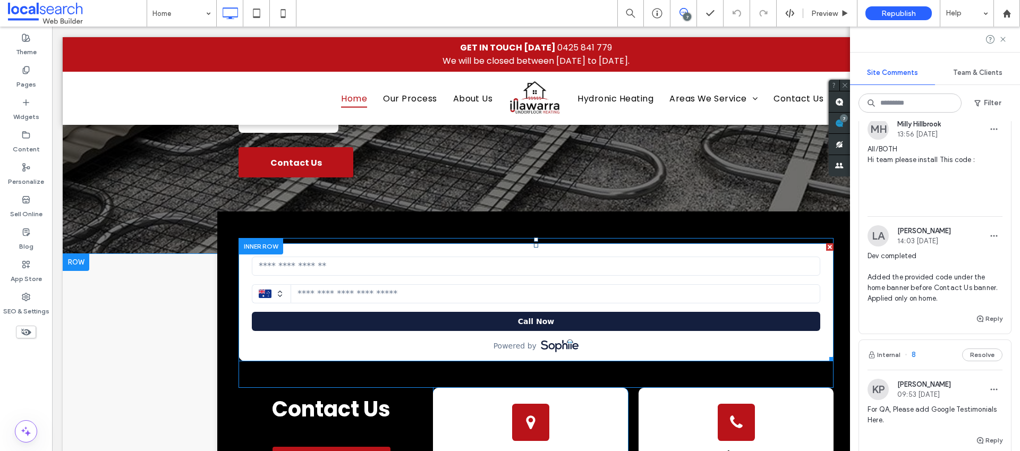
click at [349, 272] on span at bounding box center [535, 302] width 595 height 118
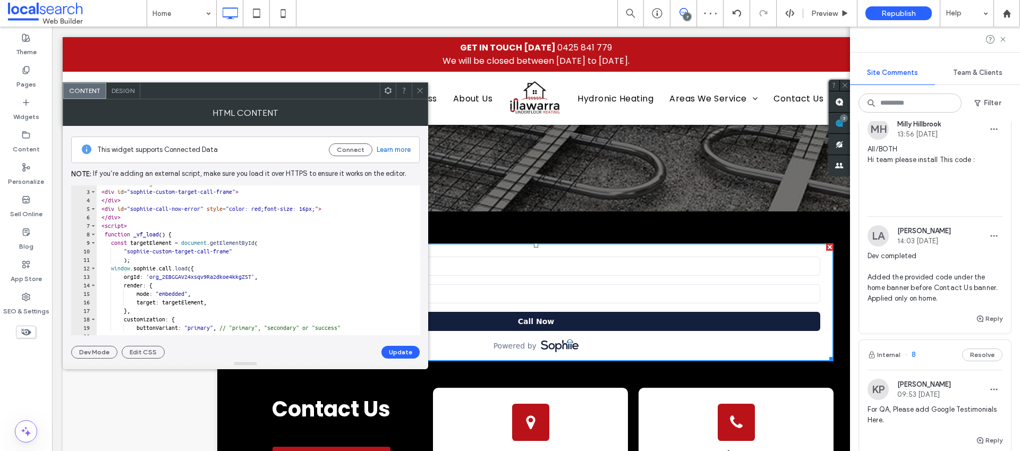
scroll to position [0, 0]
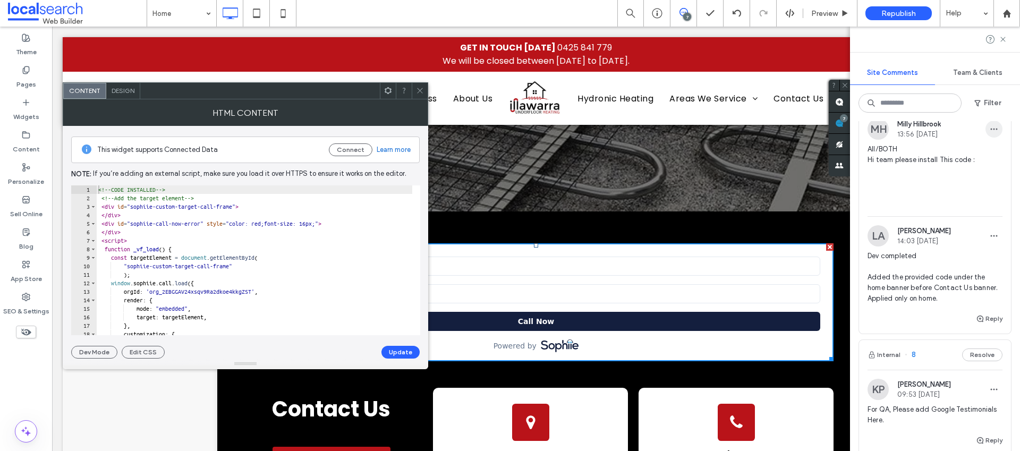
click at [989, 130] on icon "button" at bounding box center [993, 129] width 8 height 8
click at [952, 156] on div "Edit" at bounding box center [946, 157] width 95 height 20
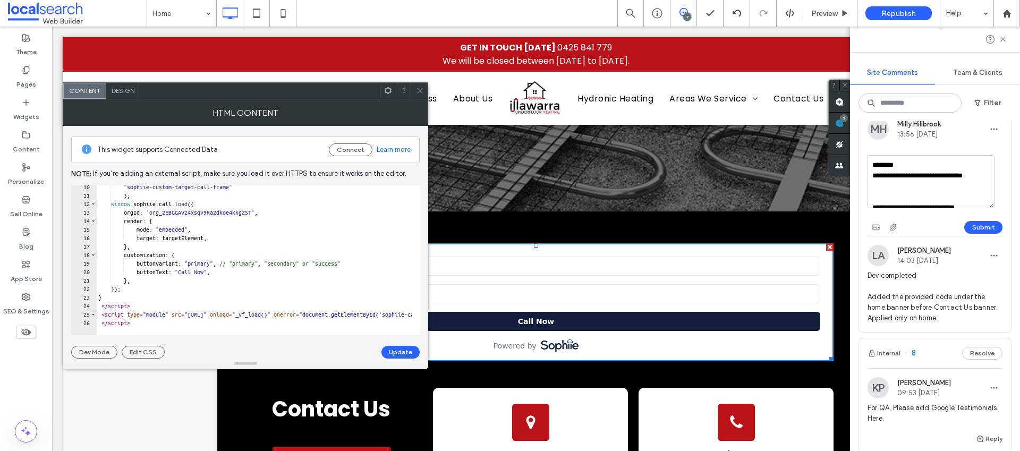
scroll to position [79, 0]
click at [959, 296] on span "Dev completed Added the provided code under the home banner before Contact Us b…" at bounding box center [934, 296] width 135 height 53
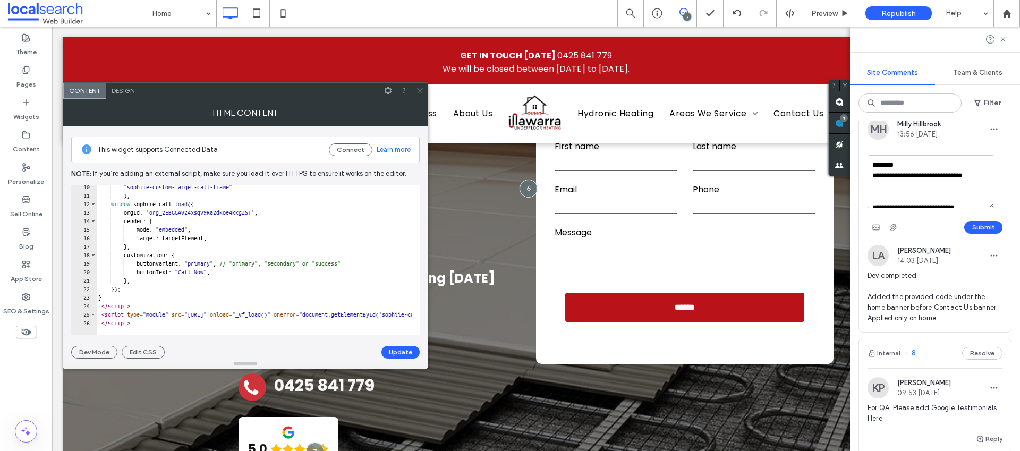
scroll to position [105, 0]
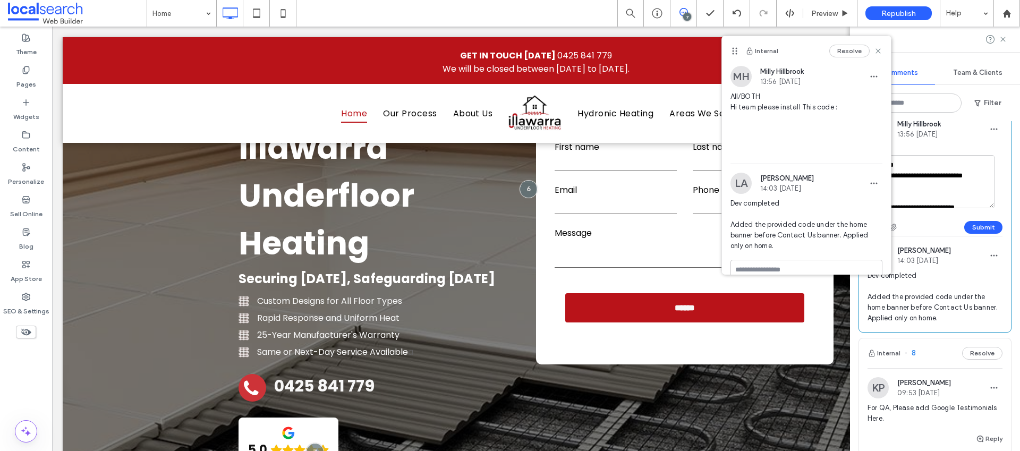
click at [871, 45] on div "Resolve" at bounding box center [855, 51] width 53 height 13
click at [874, 48] on icon at bounding box center [878, 51] width 8 height 8
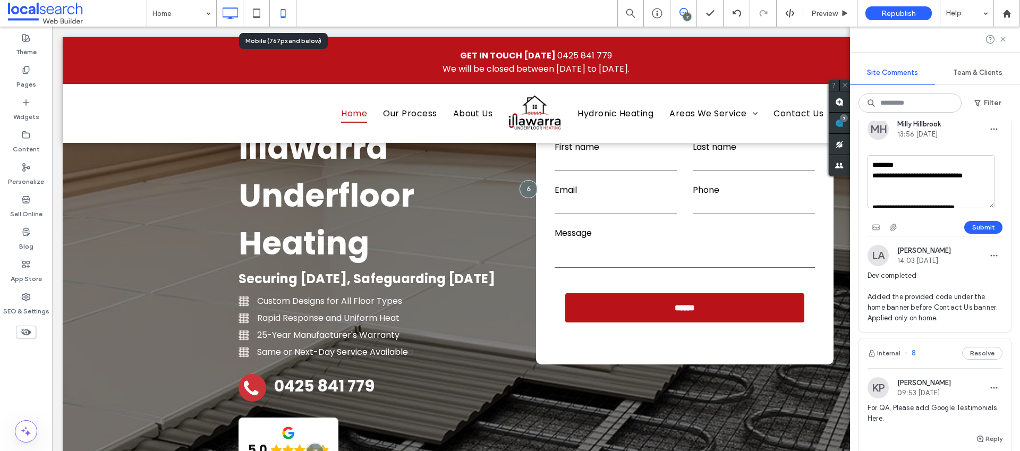
click at [291, 19] on icon at bounding box center [282, 13] width 21 height 21
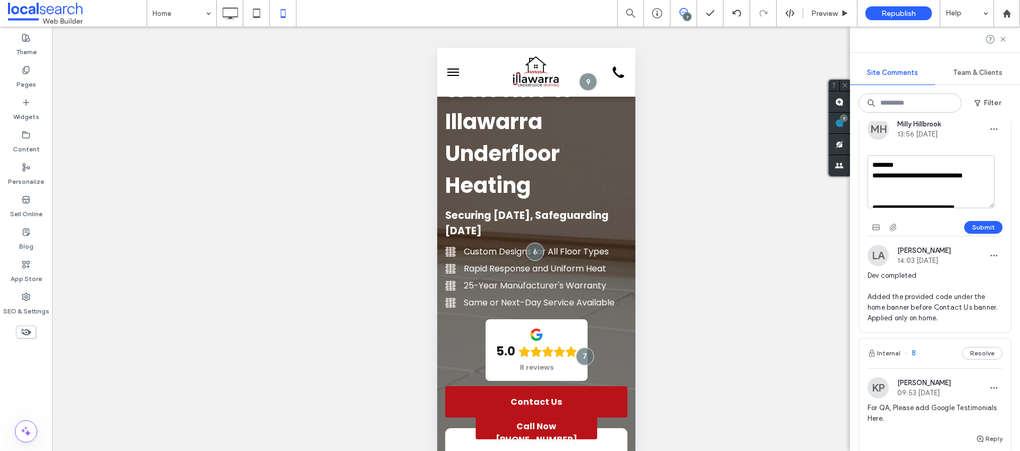
scroll to position [44, 0]
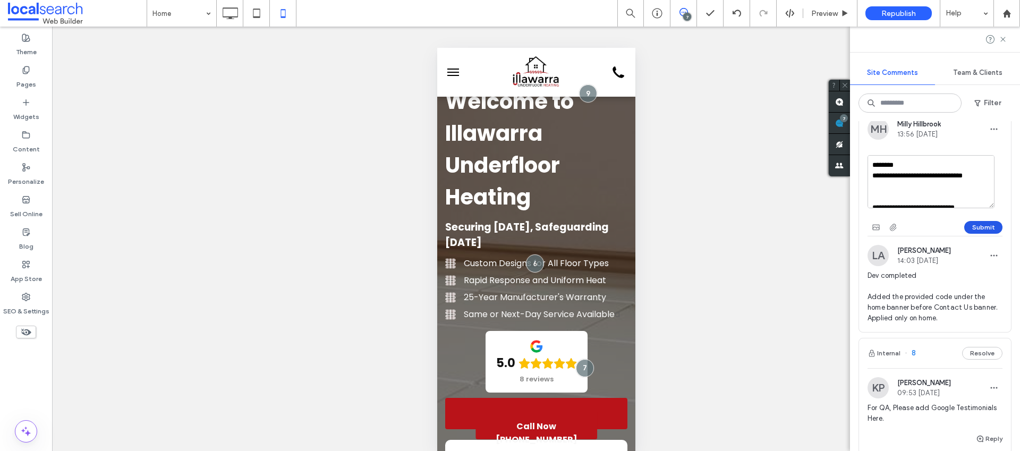
click at [974, 225] on button "Submit" at bounding box center [983, 227] width 38 height 13
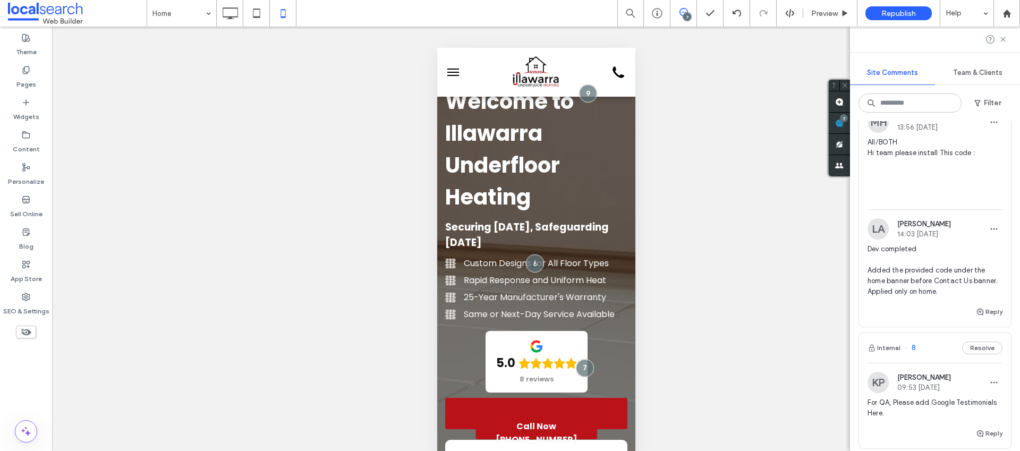
scroll to position [70, 0]
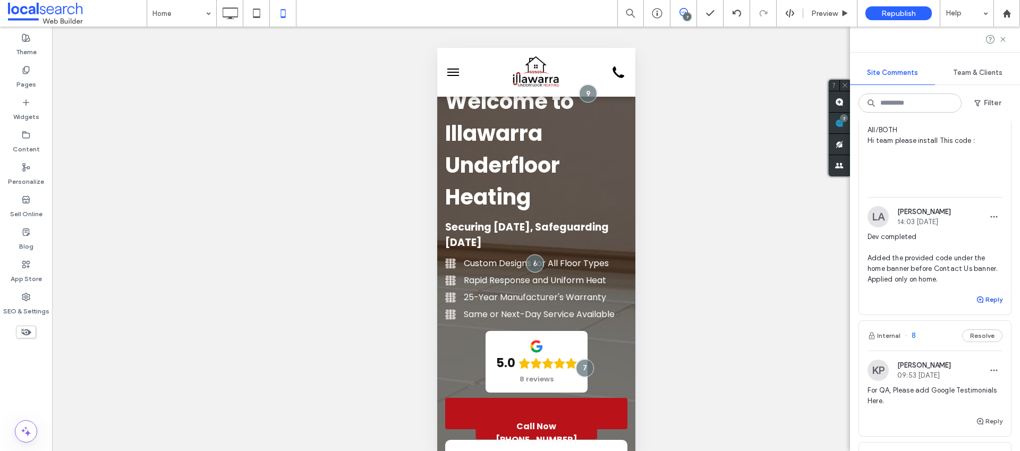
click at [983, 306] on button "Reply" at bounding box center [989, 299] width 27 height 13
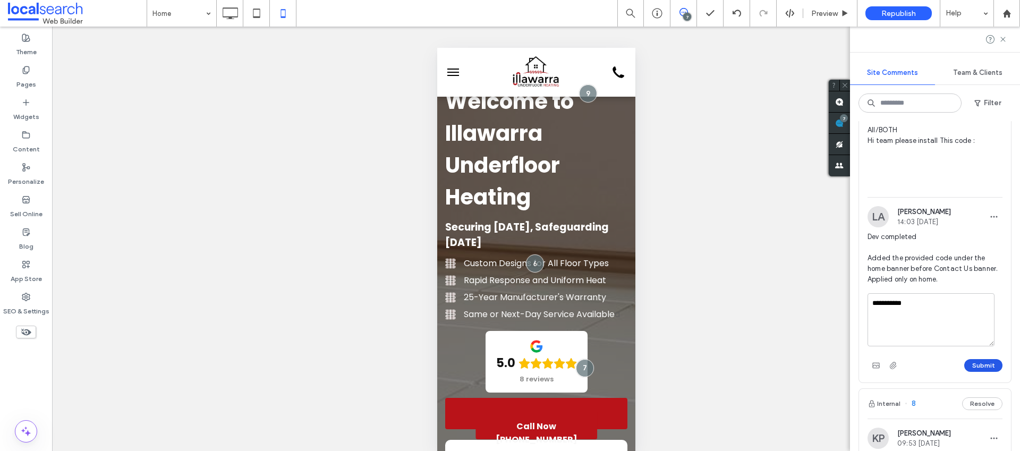
type textarea "**********"
click at [971, 372] on button "Submit" at bounding box center [983, 365] width 38 height 13
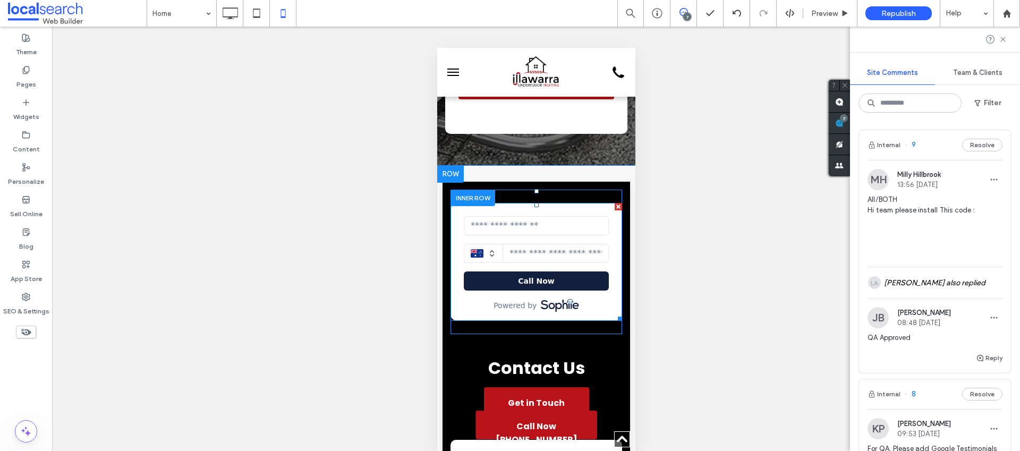
scroll to position [698, 0]
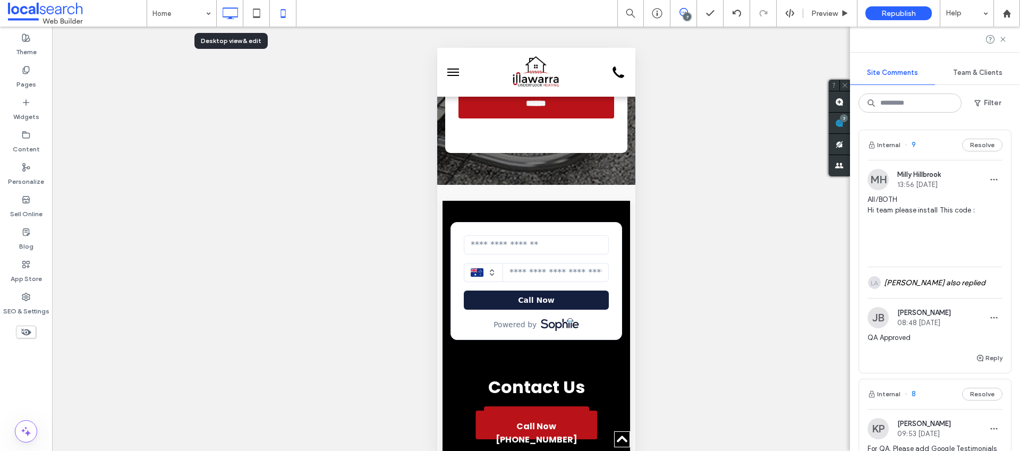
click at [232, 11] on icon at bounding box center [229, 13] width 21 height 21
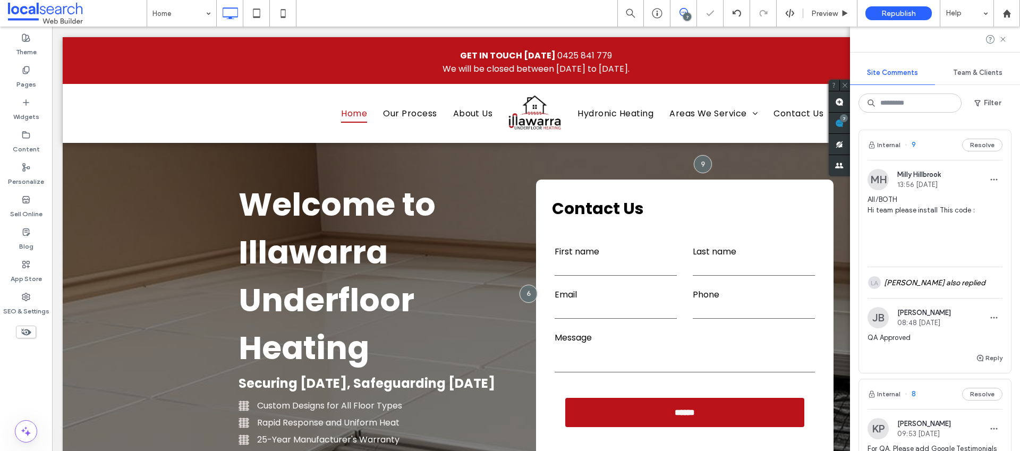
scroll to position [0, 0]
click at [1009, 13] on use at bounding box center [1006, 13] width 8 height 8
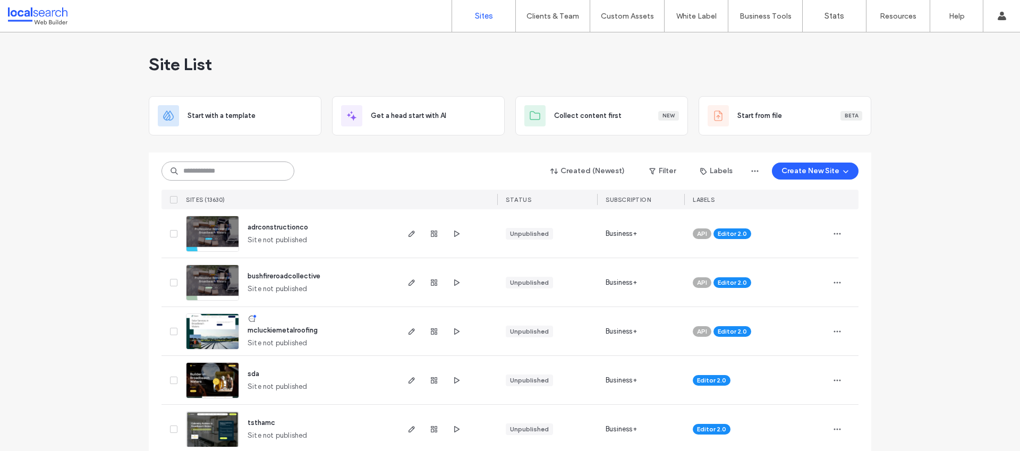
click at [250, 166] on input at bounding box center [227, 170] width 133 height 19
paste input "********"
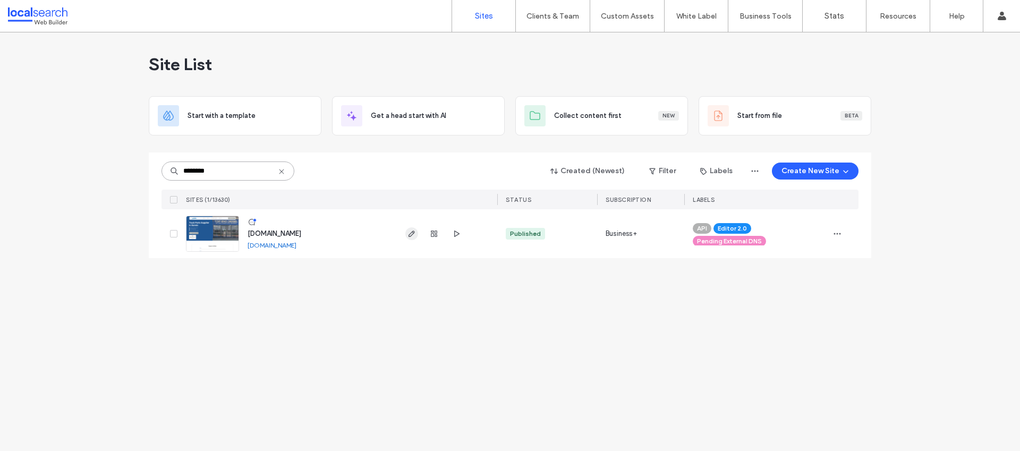
type input "********"
click at [416, 235] on span "button" at bounding box center [411, 233] width 13 height 13
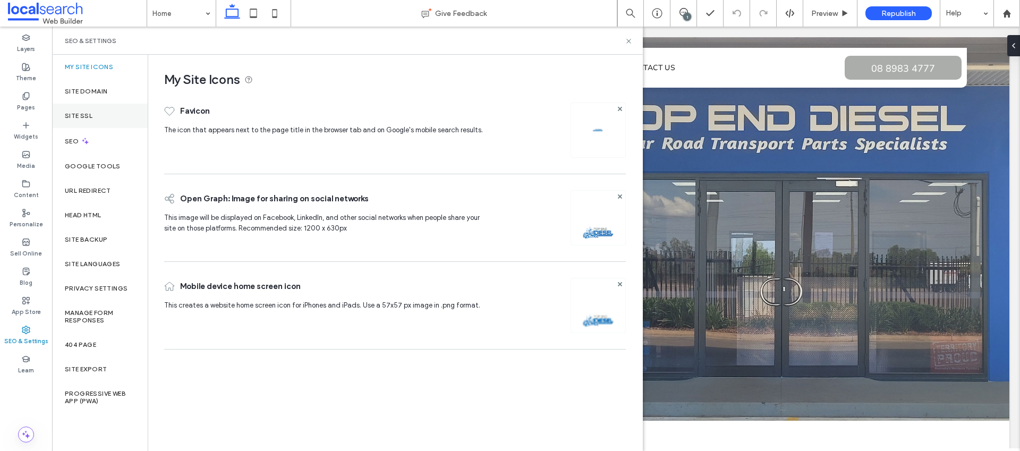
click at [94, 116] on div "Site SSL" at bounding box center [100, 116] width 96 height 24
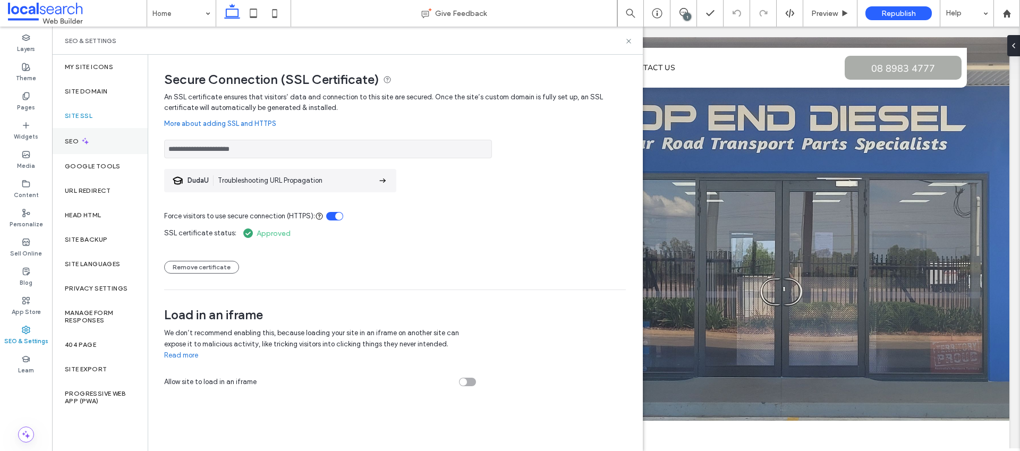
click at [95, 138] on div "SEO" at bounding box center [100, 141] width 96 height 26
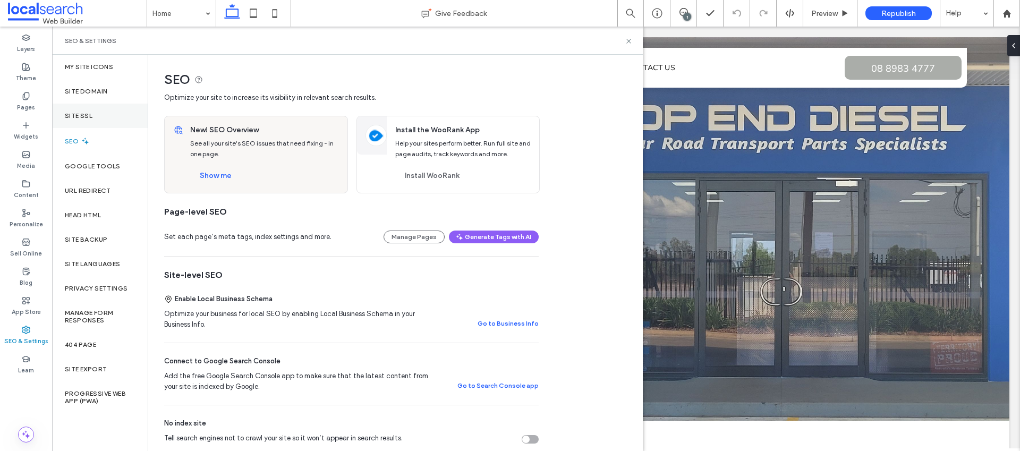
click at [100, 121] on div "Site SSL" at bounding box center [100, 116] width 96 height 24
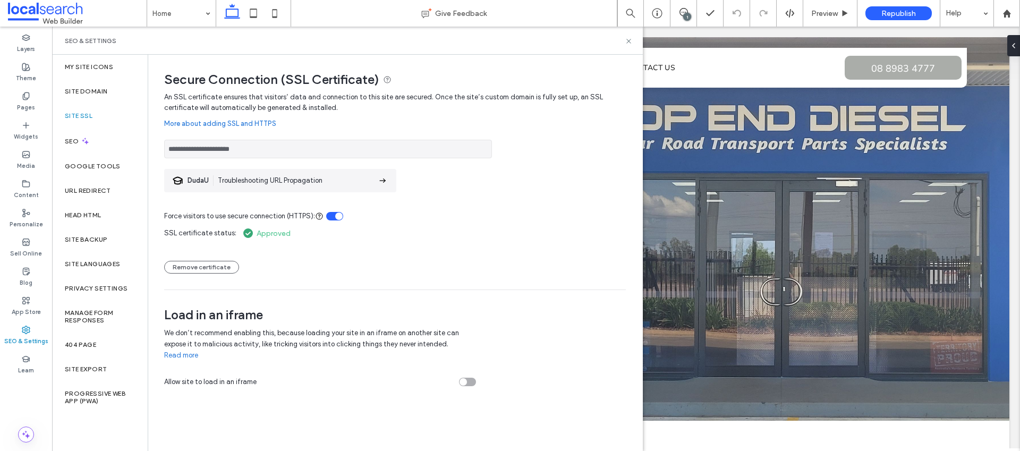
click at [437, 264] on div "Remove certificate" at bounding box center [395, 261] width 462 height 23
click at [894, 11] on span "Republish" at bounding box center [898, 13] width 35 height 9
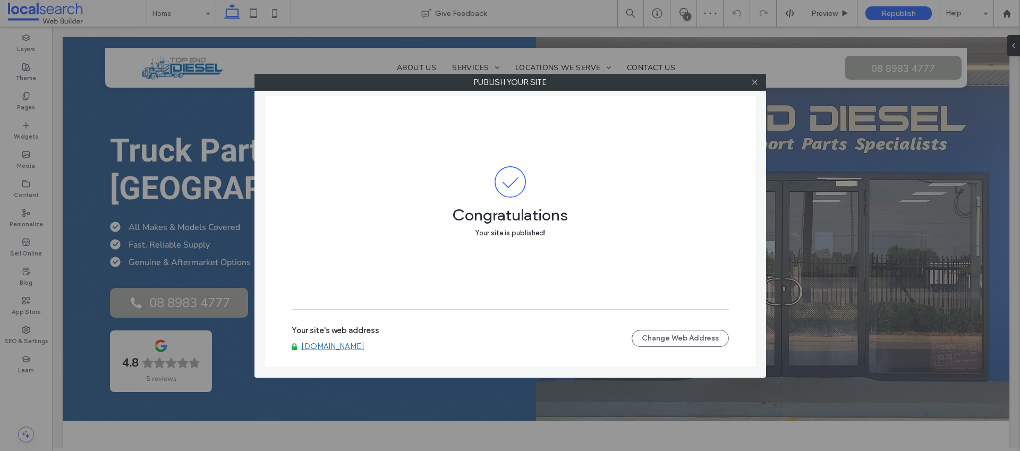
click at [364, 348] on link "[DOMAIN_NAME]" at bounding box center [332, 347] width 63 height 10
click at [754, 83] on icon at bounding box center [754, 82] width 8 height 8
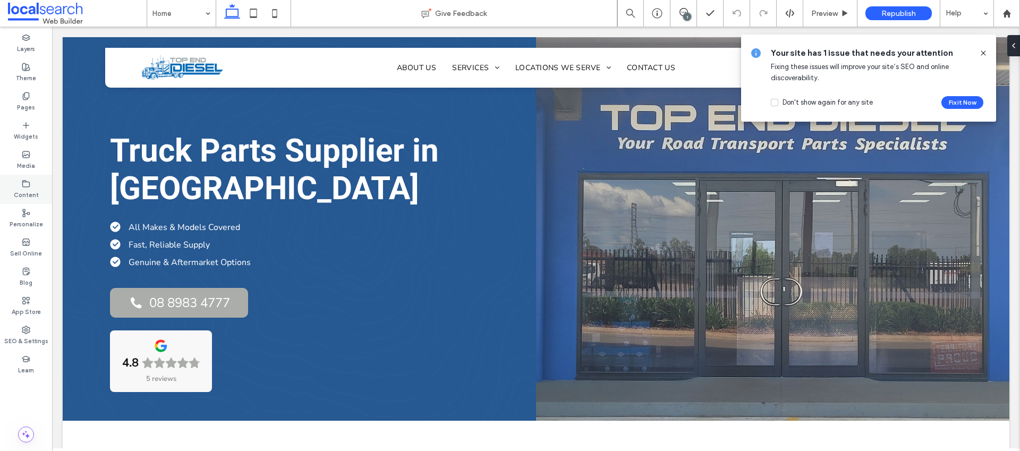
click at [36, 194] on label "Content" at bounding box center [26, 194] width 25 height 12
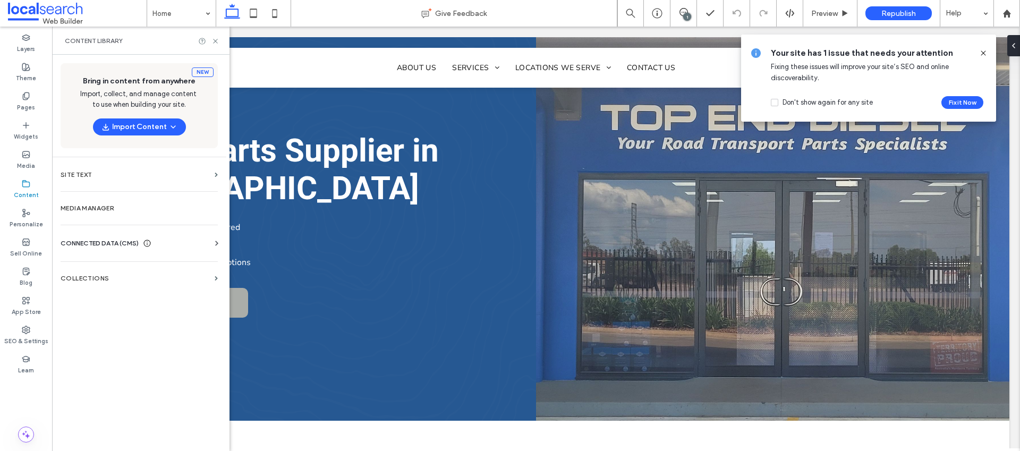
click at [107, 238] on span "CONNECTED DATA (CMS)" at bounding box center [100, 243] width 78 height 11
click at [144, 266] on label "Business Info" at bounding box center [141, 269] width 144 height 7
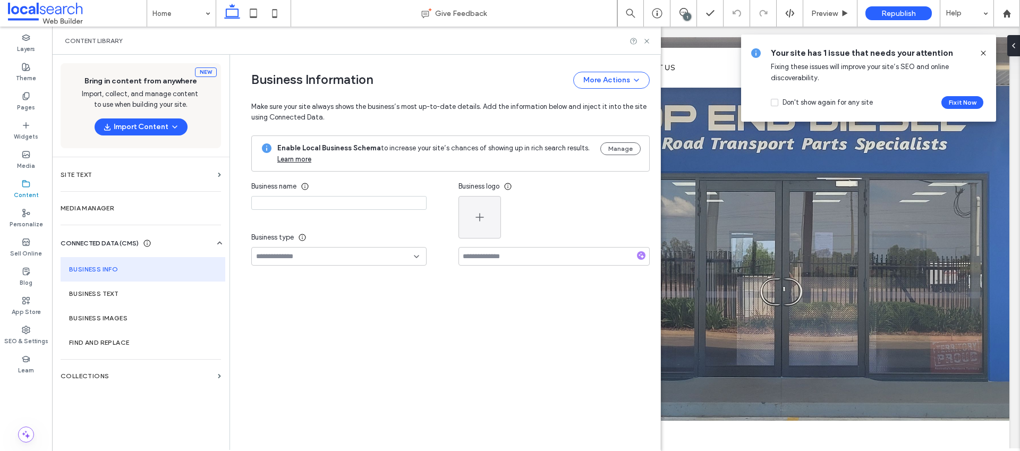
type input "**********"
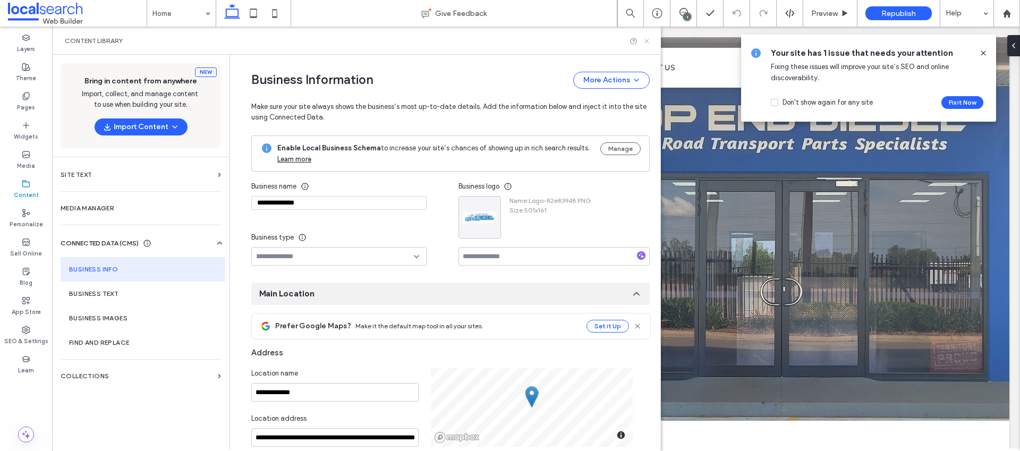
click at [646, 41] on use at bounding box center [646, 41] width 4 height 4
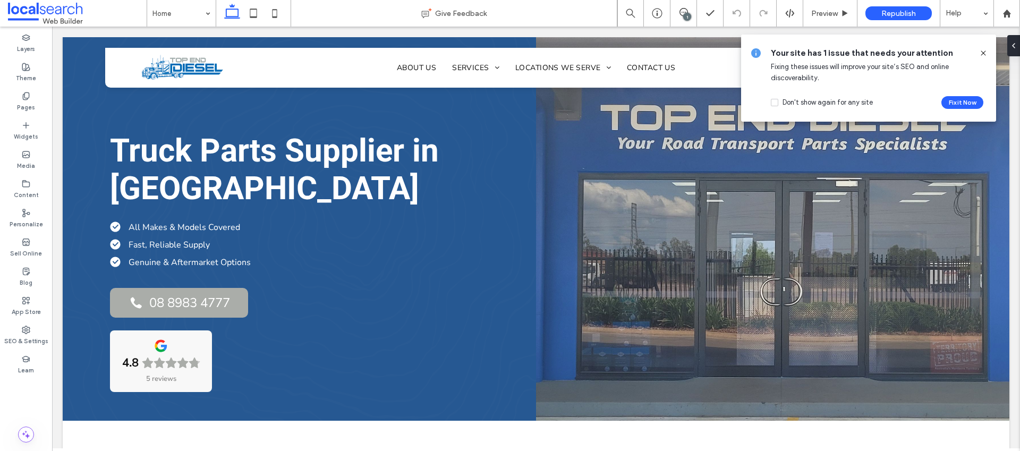
drag, startPoint x: 983, startPoint y: 55, endPoint x: 906, endPoint y: 10, distance: 89.3
click at [983, 55] on icon at bounding box center [983, 53] width 8 height 8
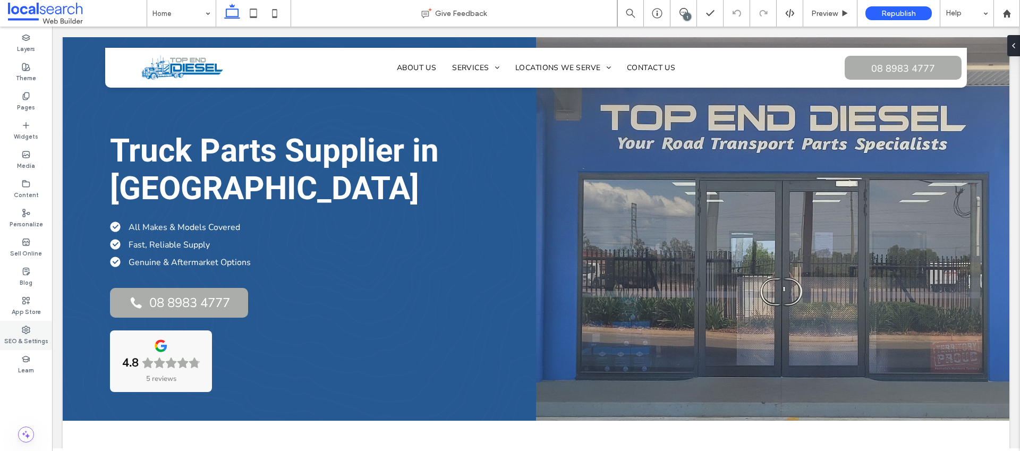
click at [30, 321] on div "SEO & Settings" at bounding box center [26, 335] width 52 height 29
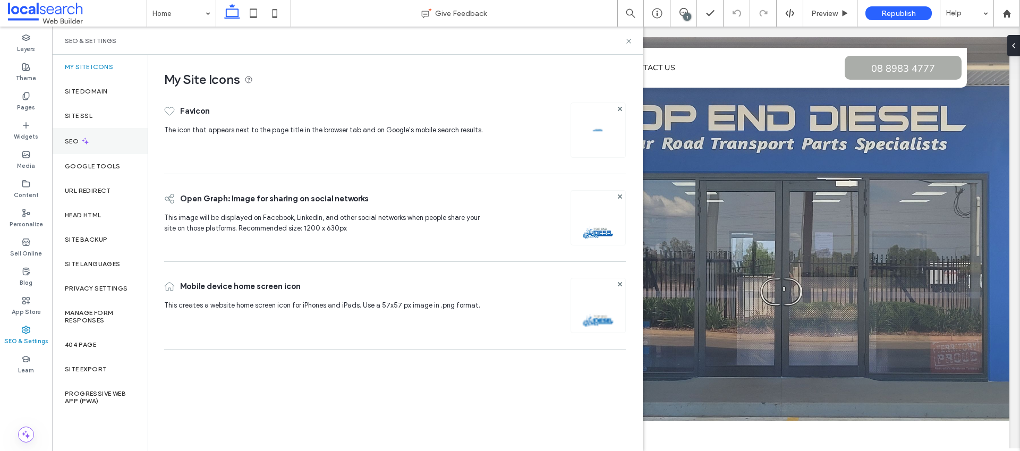
click at [118, 138] on div "SEO" at bounding box center [100, 141] width 96 height 26
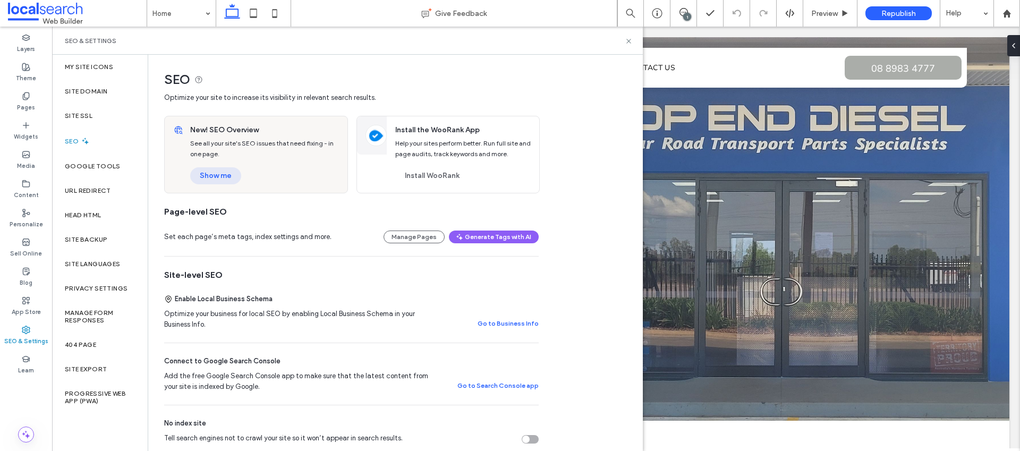
click at [237, 176] on button "Show me" at bounding box center [215, 175] width 51 height 17
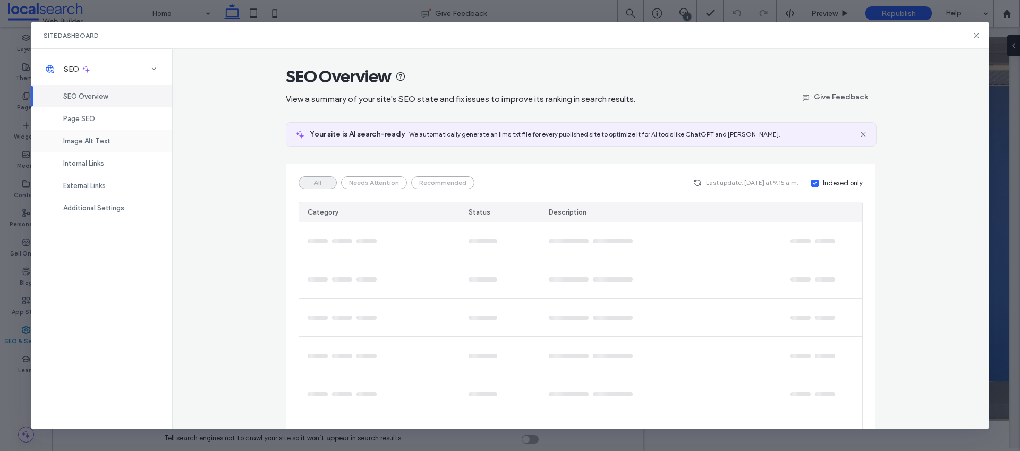
click at [103, 140] on span "Image Alt Text" at bounding box center [86, 141] width 47 height 8
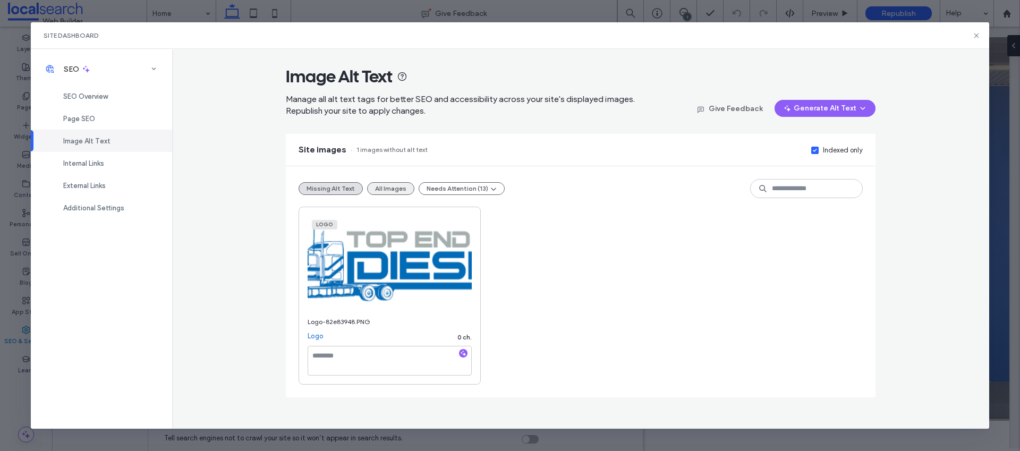
click at [388, 187] on button "All Images" at bounding box center [390, 188] width 47 height 13
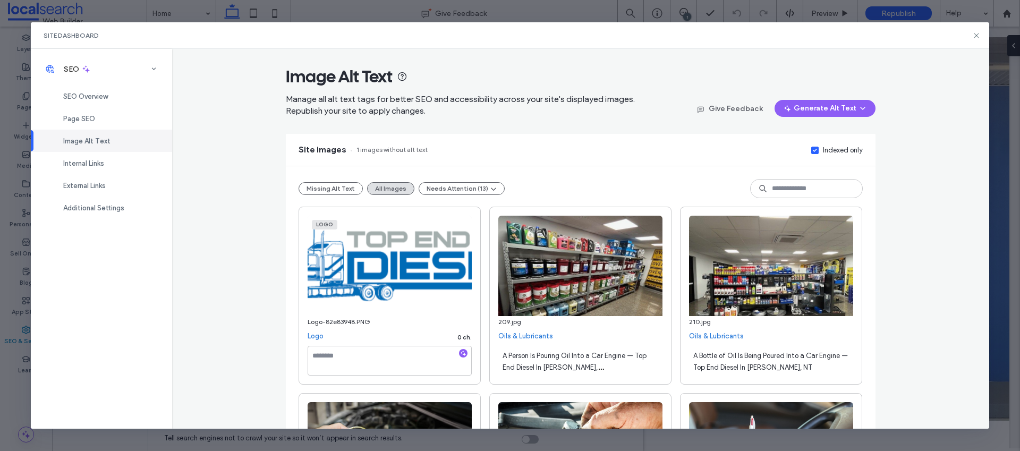
scroll to position [1052, 0]
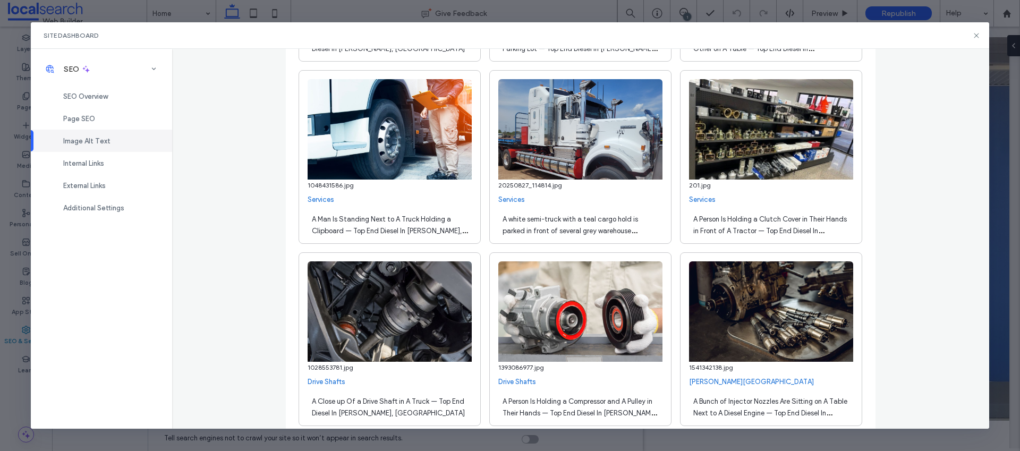
click at [582, 228] on span "A white semi-truck with a teal cargo hold is parked in front of several grey wa…" at bounding box center [579, 242] width 155 height 55
click at [596, 226] on span "A white semi-truck with a teal cargo hold is parked in front of several grey wa…" at bounding box center [569, 242] width 135 height 55
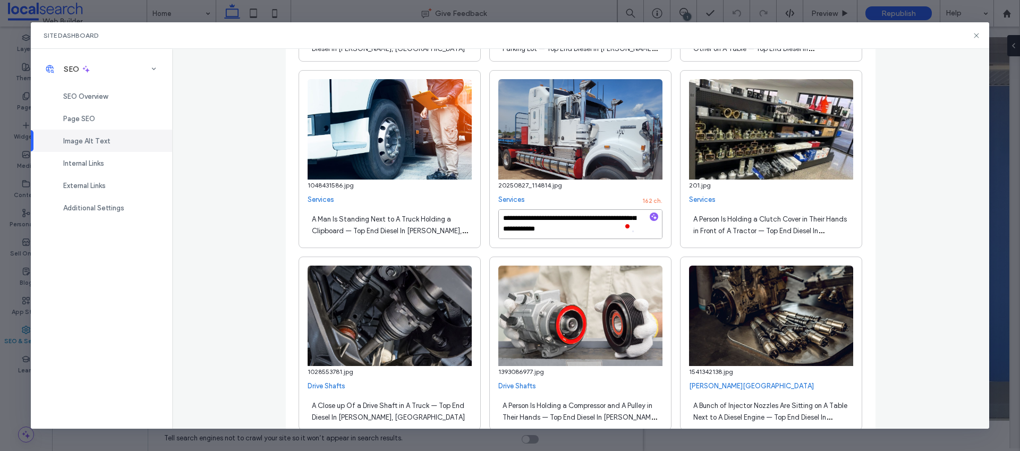
scroll to position [22, 0]
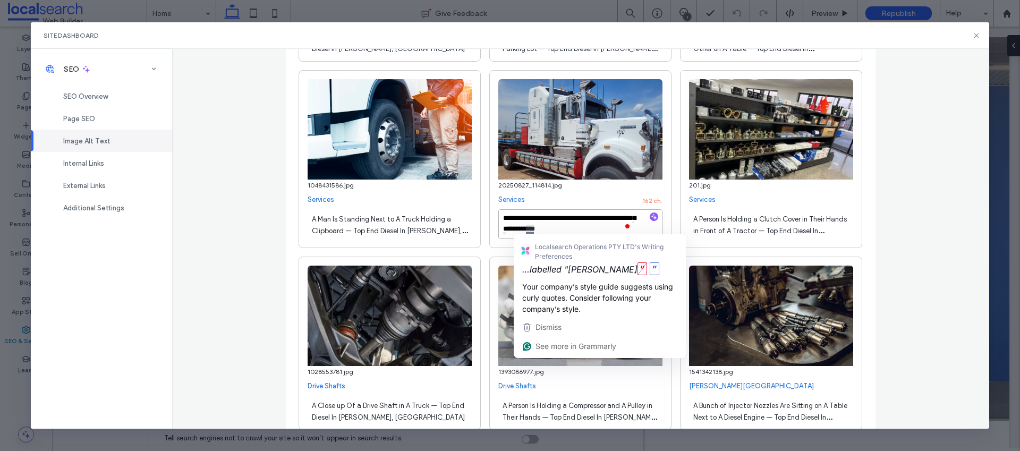
drag, startPoint x: 567, startPoint y: 219, endPoint x: 527, endPoint y: 232, distance: 41.7
click at [527, 232] on textarea "**********" at bounding box center [580, 224] width 164 height 30
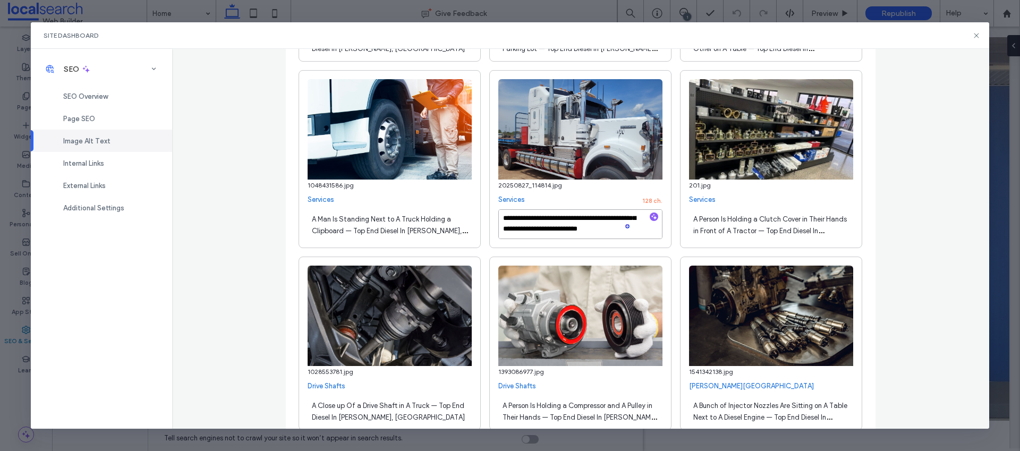
type textarea "**********"
click at [260, 232] on div "**********" at bounding box center [580, 238] width 817 height 379
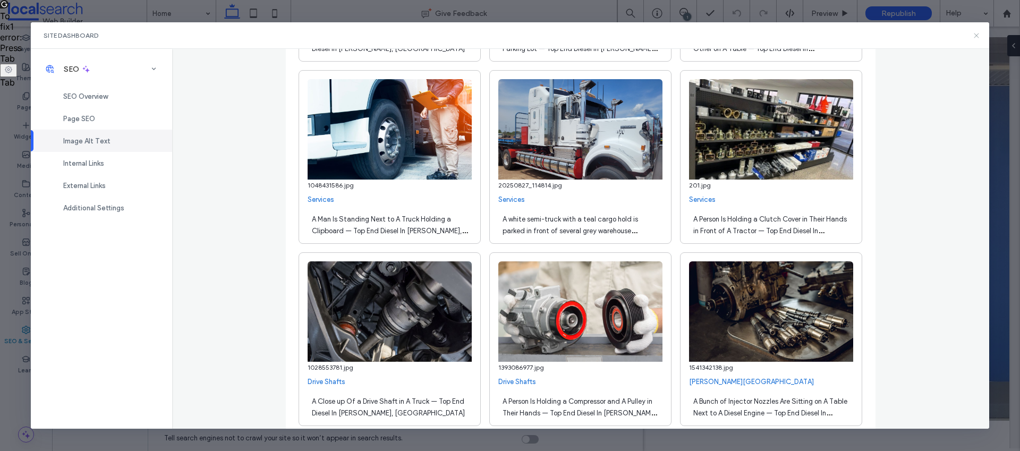
drag, startPoint x: 975, startPoint y: 36, endPoint x: 782, endPoint y: 31, distance: 192.9
click at [975, 36] on icon at bounding box center [976, 35] width 8 height 8
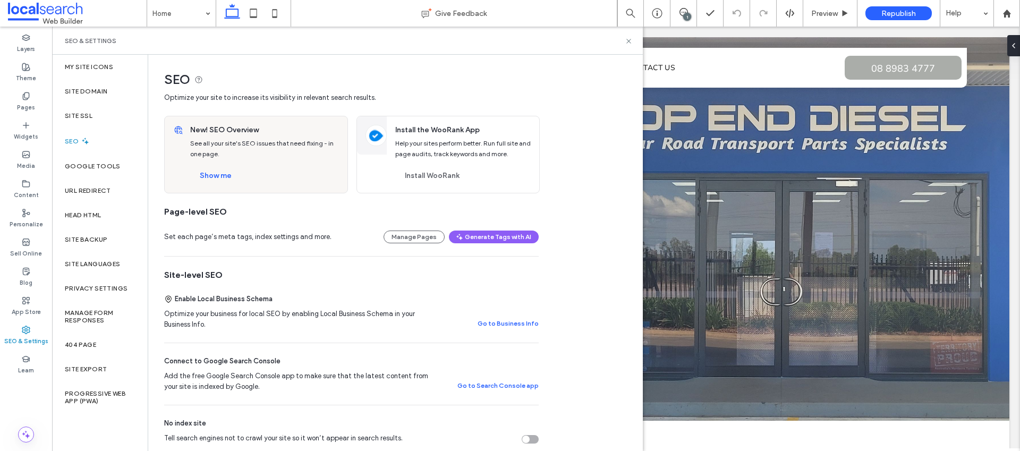
click at [685, 16] on div "1" at bounding box center [687, 17] width 8 height 8
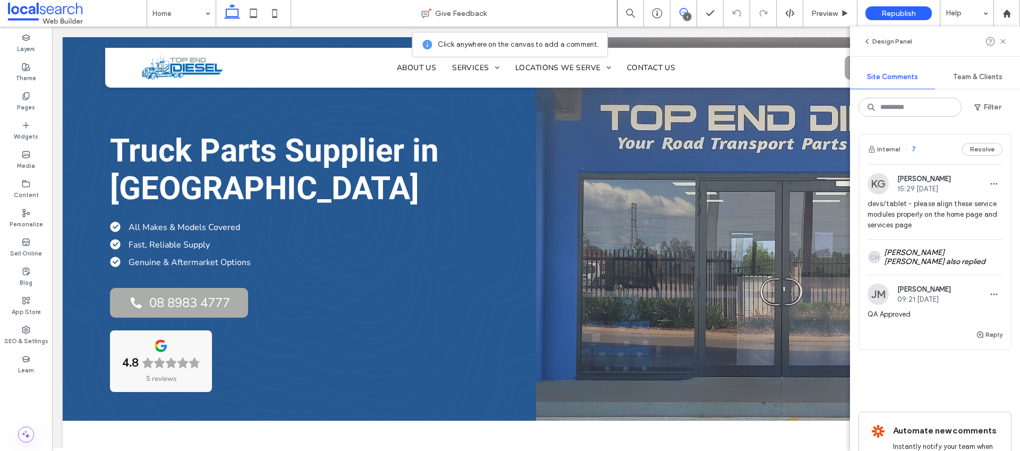
click at [685, 16] on div "1" at bounding box center [687, 17] width 8 height 8
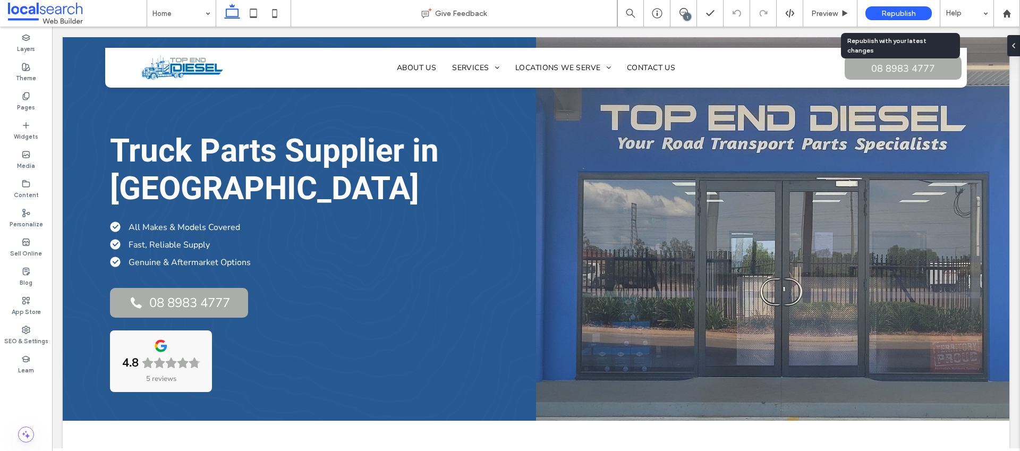
click at [923, 12] on div "Republish" at bounding box center [898, 13] width 66 height 14
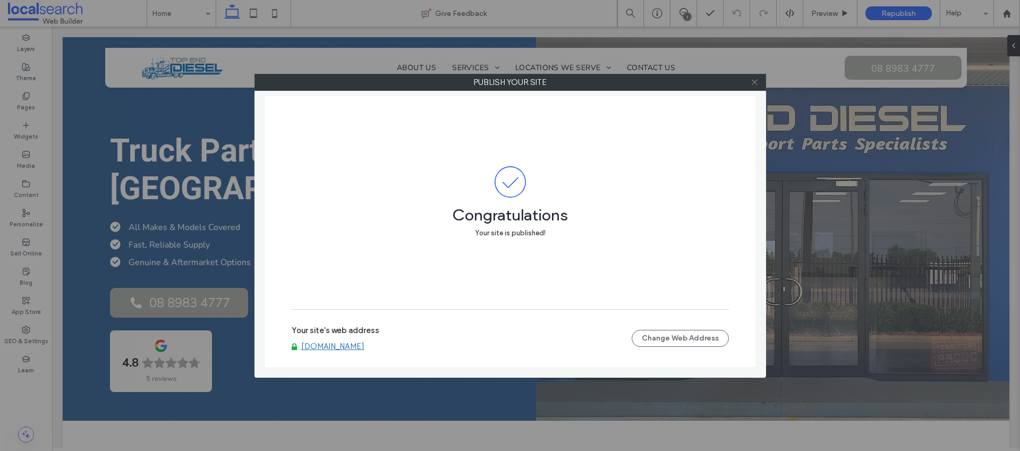
click at [754, 82] on icon at bounding box center [754, 82] width 8 height 8
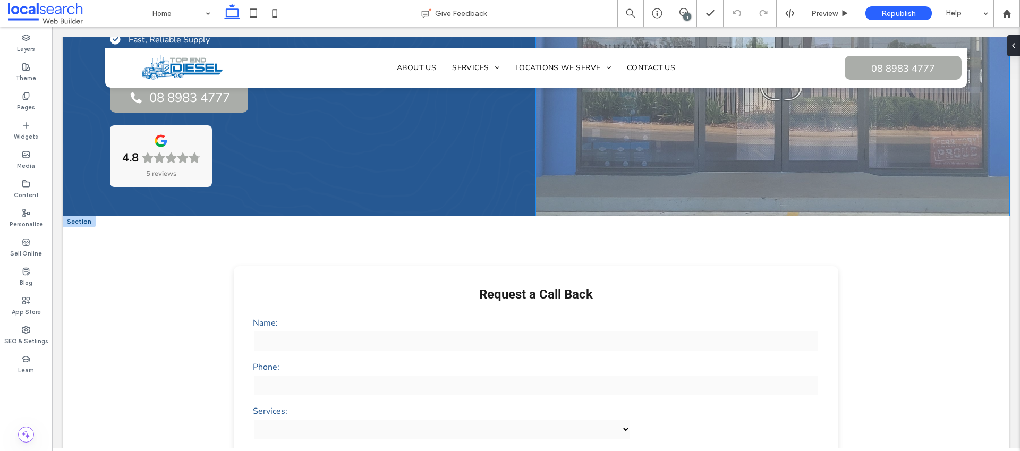
scroll to position [226, 0]
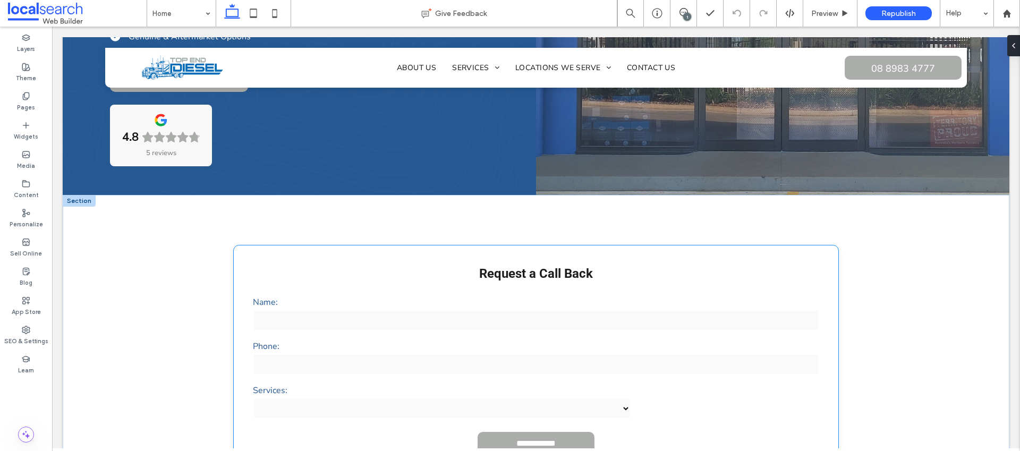
click at [465, 336] on div "Phone:" at bounding box center [536, 358] width 574 height 44
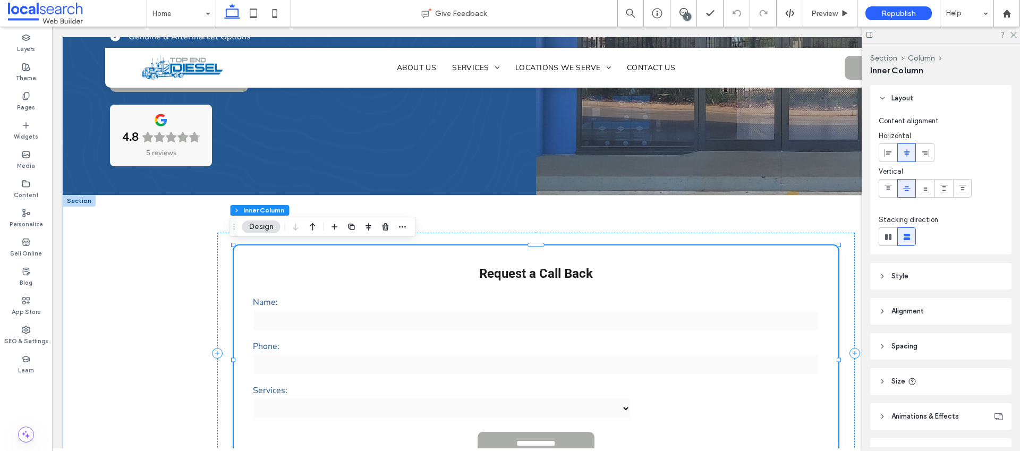
click at [451, 334] on div "Name:" at bounding box center [536, 314] width 574 height 44
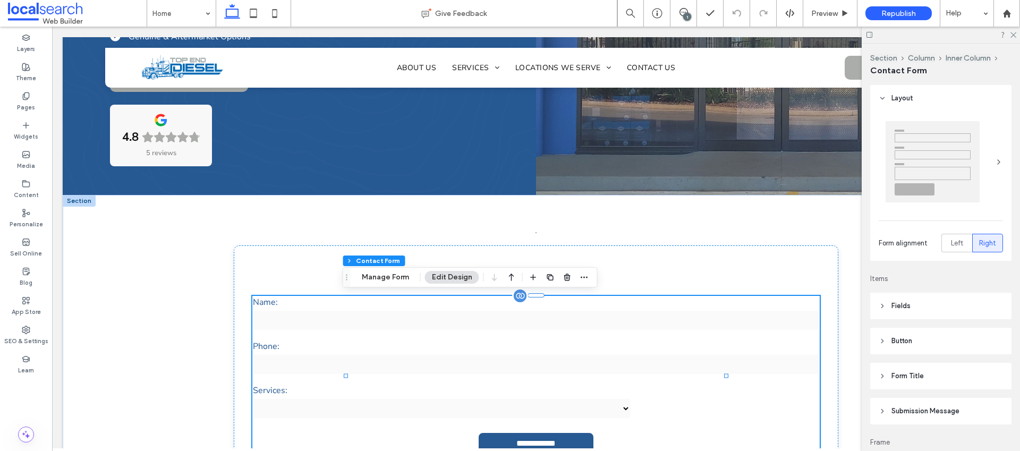
type input "*"
type input "***"
type input "*"
type input "***"
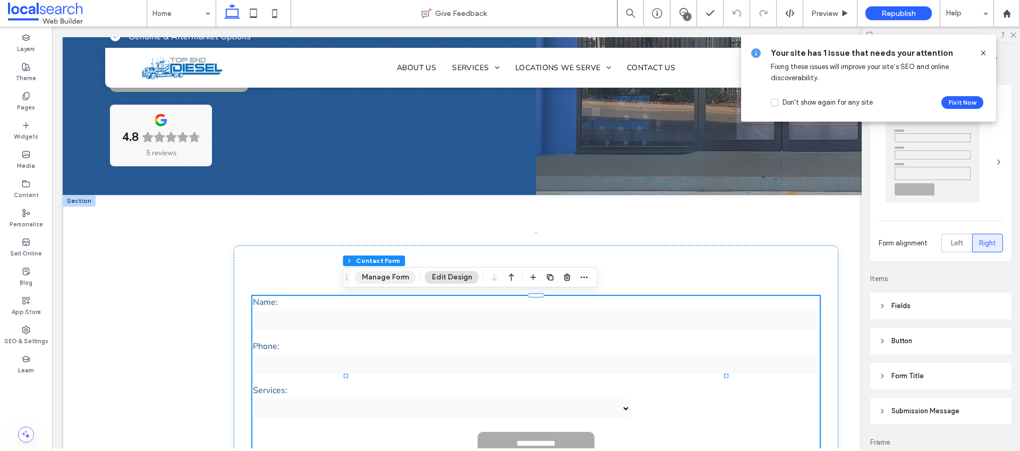
click at [390, 279] on button "Manage Form" at bounding box center [385, 277] width 61 height 13
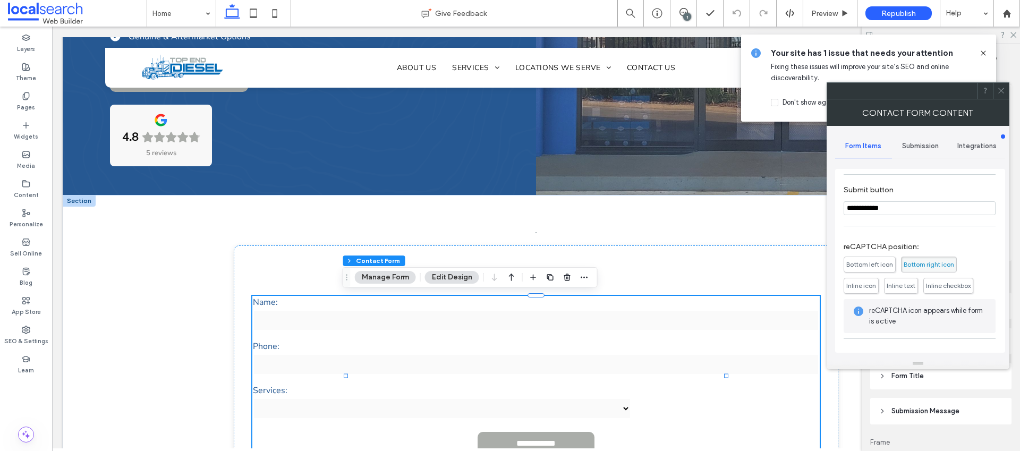
scroll to position [187, 0]
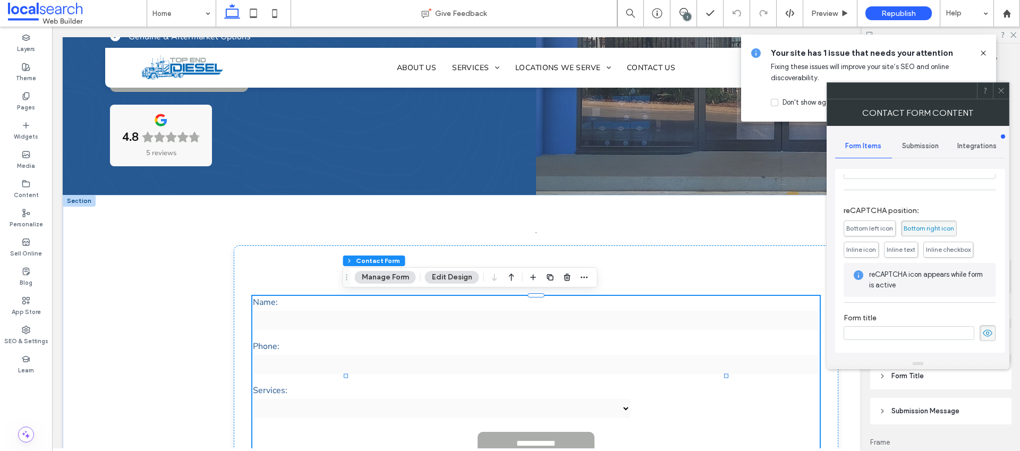
click at [910, 147] on span "Submission" at bounding box center [920, 146] width 37 height 8
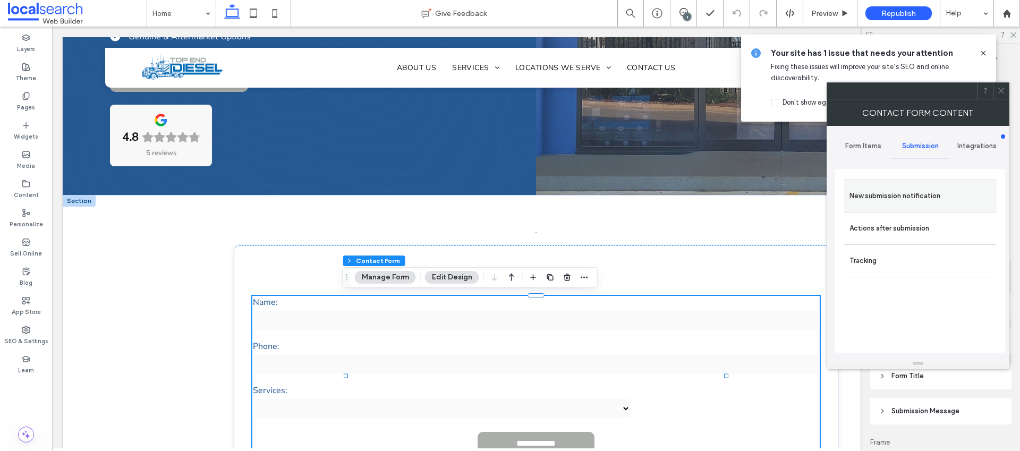
click at [902, 188] on label "New submission notification" at bounding box center [920, 195] width 142 height 21
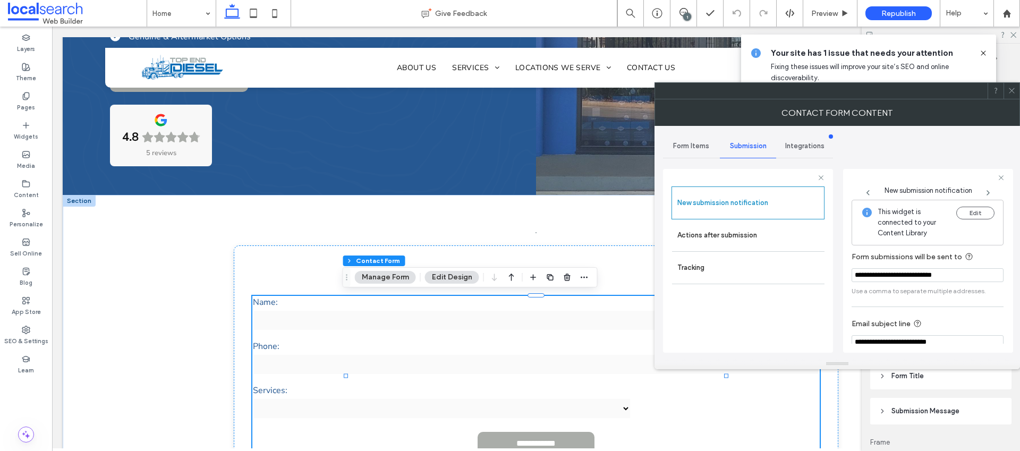
scroll to position [55, 0]
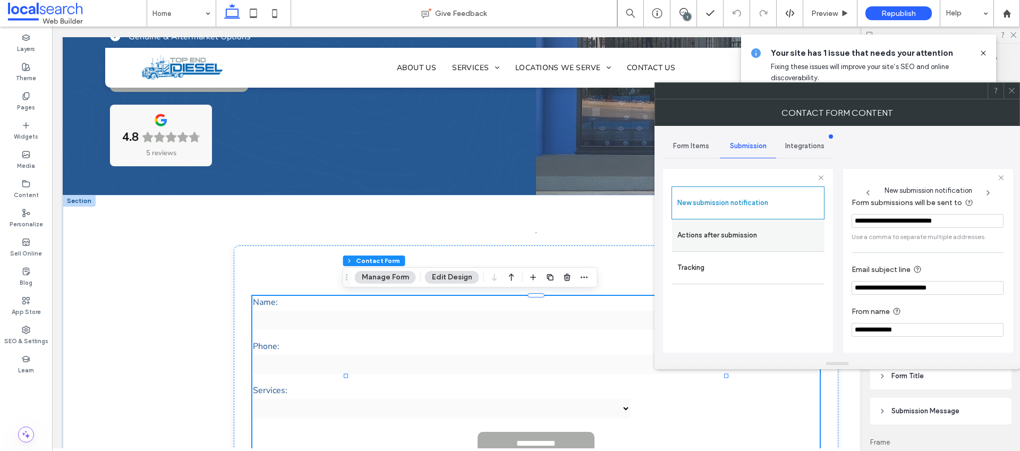
click at [760, 228] on label "Actions after submission" at bounding box center [748, 235] width 142 height 21
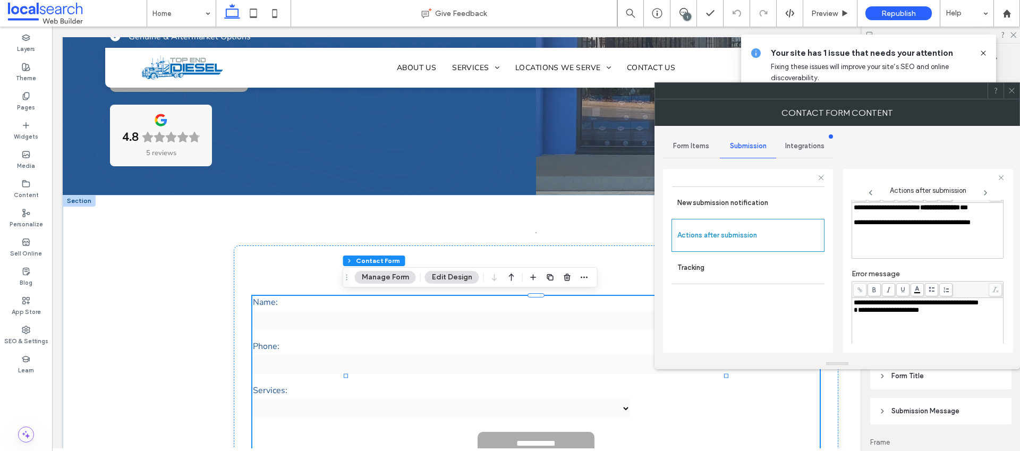
click at [893, 306] on div "**********" at bounding box center [928, 302] width 148 height 7
drag, startPoint x: 803, startPoint y: 311, endPoint x: 850, endPoint y: 311, distance: 47.8
click at [803, 311] on div "New submission notification Actions after submission Tracking" at bounding box center [747, 266] width 153 height 161
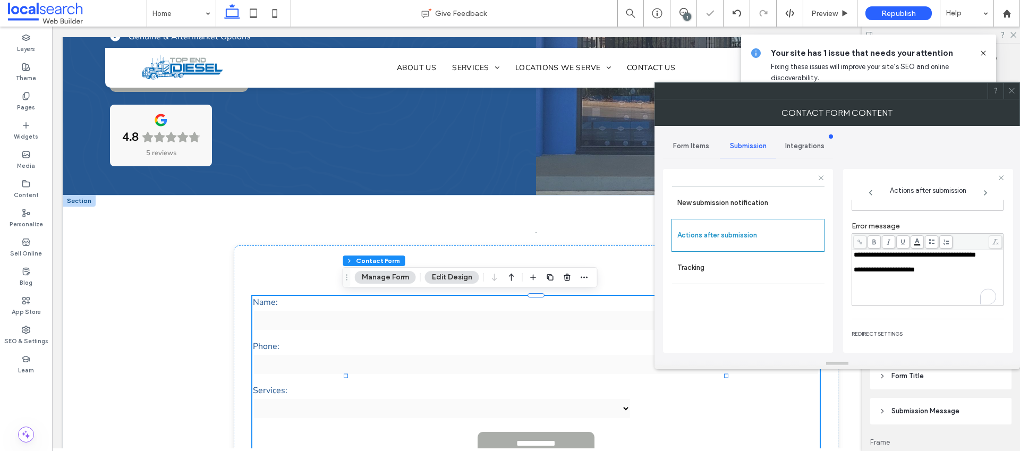
scroll to position [183, 0]
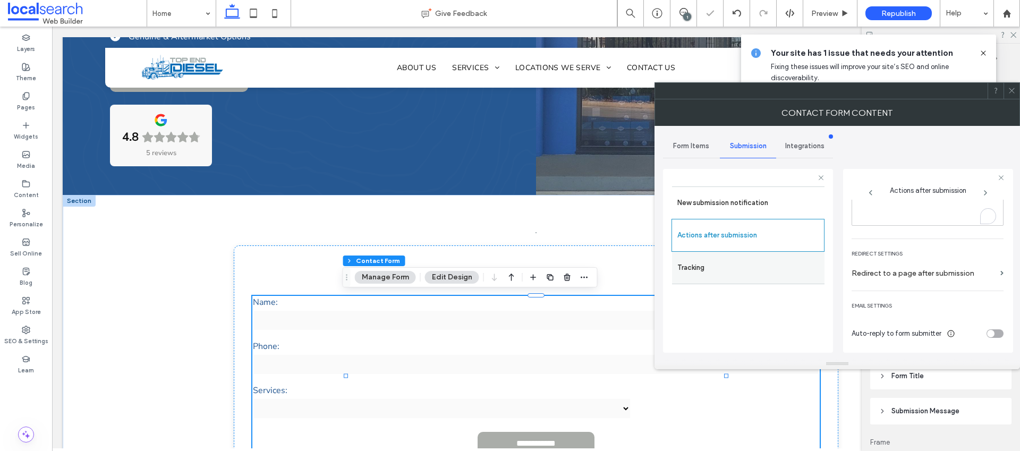
click at [736, 264] on label "Tracking" at bounding box center [748, 267] width 142 height 21
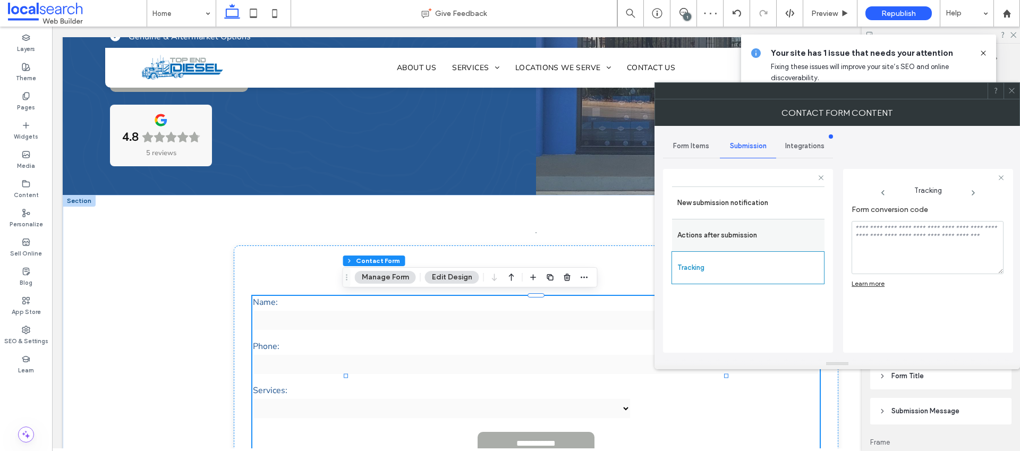
click at [758, 224] on div "Actions after submission" at bounding box center [748, 235] width 152 height 32
click at [782, 249] on div "Actions after submission" at bounding box center [748, 235] width 152 height 32
click at [772, 240] on label "Actions after submission" at bounding box center [748, 235] width 142 height 21
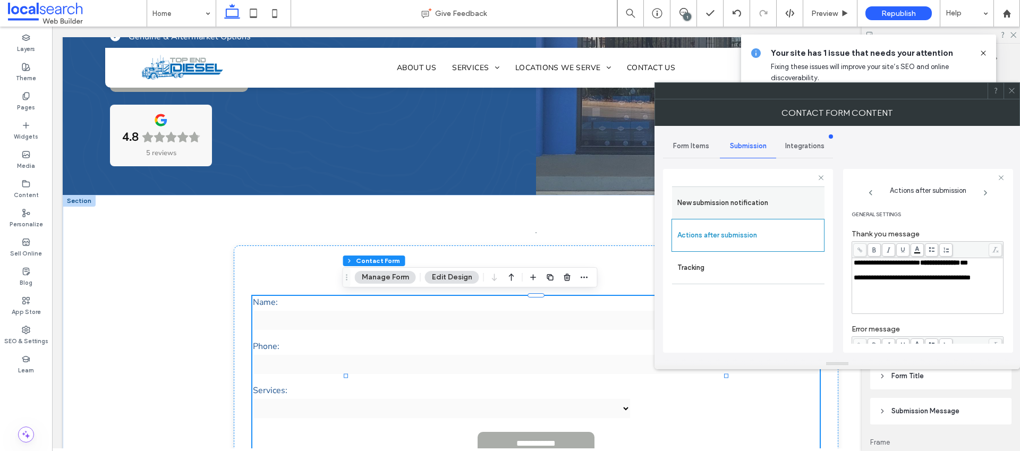
click at [710, 193] on label "New submission notification" at bounding box center [748, 202] width 142 height 21
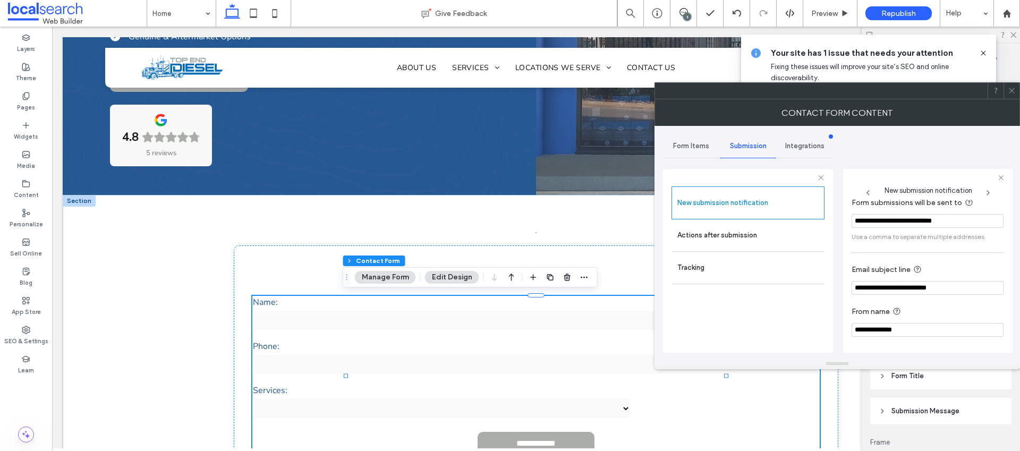
scroll to position [55, 0]
click at [1014, 90] on icon at bounding box center [1012, 91] width 8 height 8
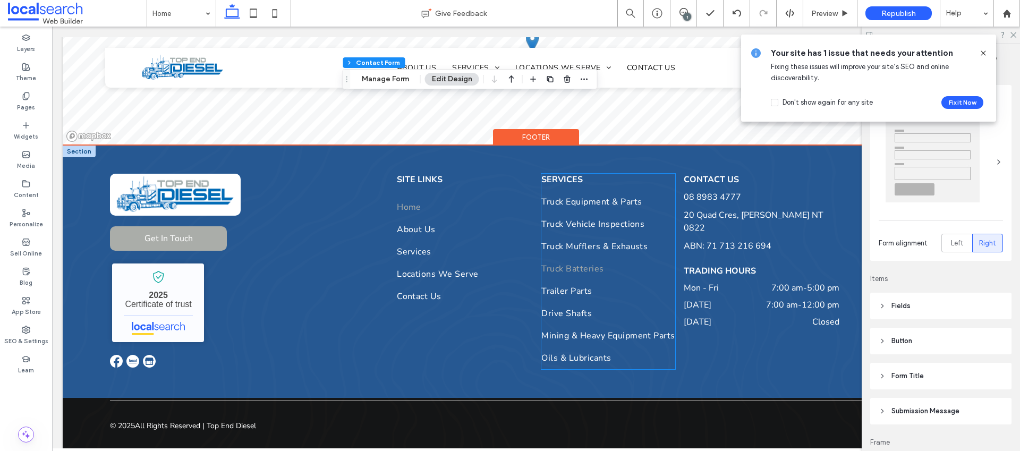
scroll to position [3069, 0]
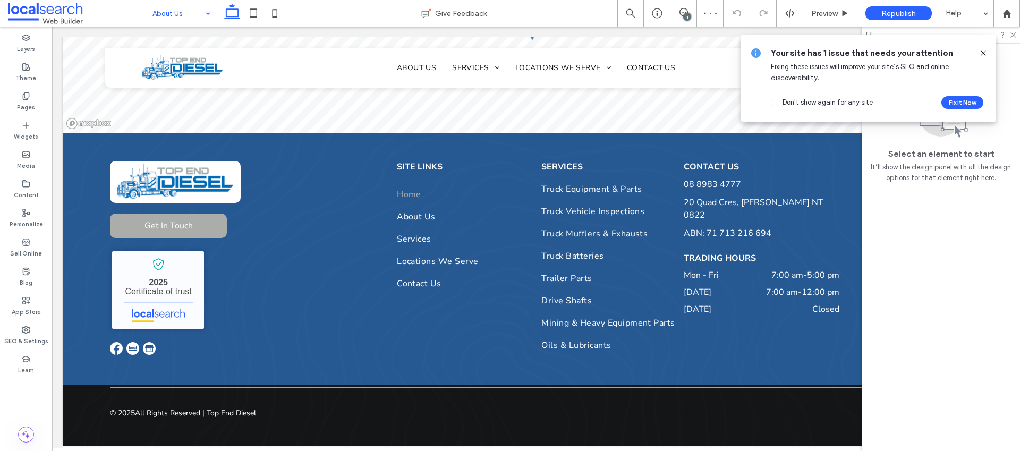
click at [200, 11] on div "About Us" at bounding box center [181, 13] width 69 height 27
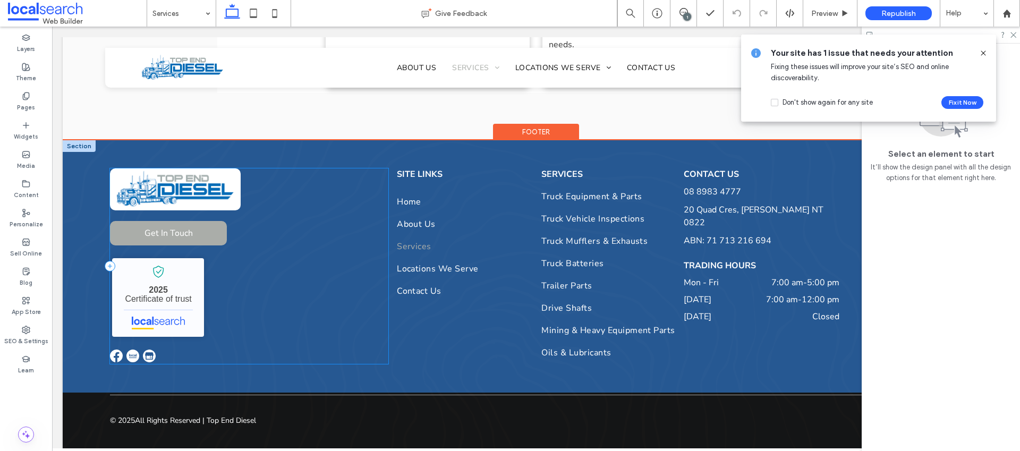
scroll to position [1203, 0]
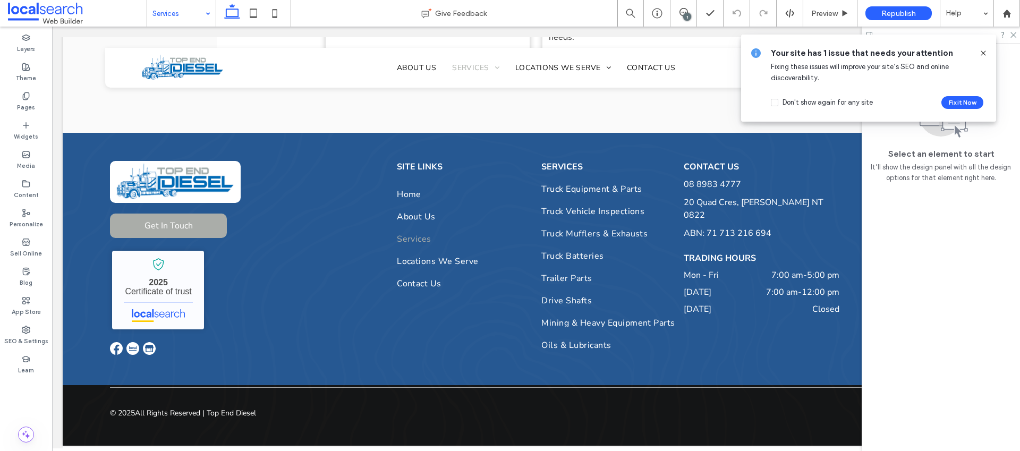
click at [195, 19] on input at bounding box center [178, 13] width 53 height 27
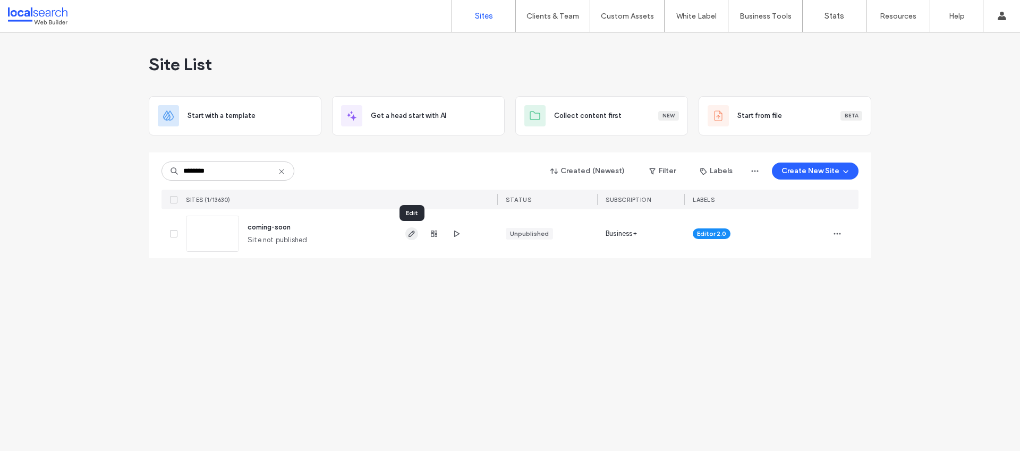
type input "********"
click at [411, 233] on use "button" at bounding box center [411, 234] width 6 height 6
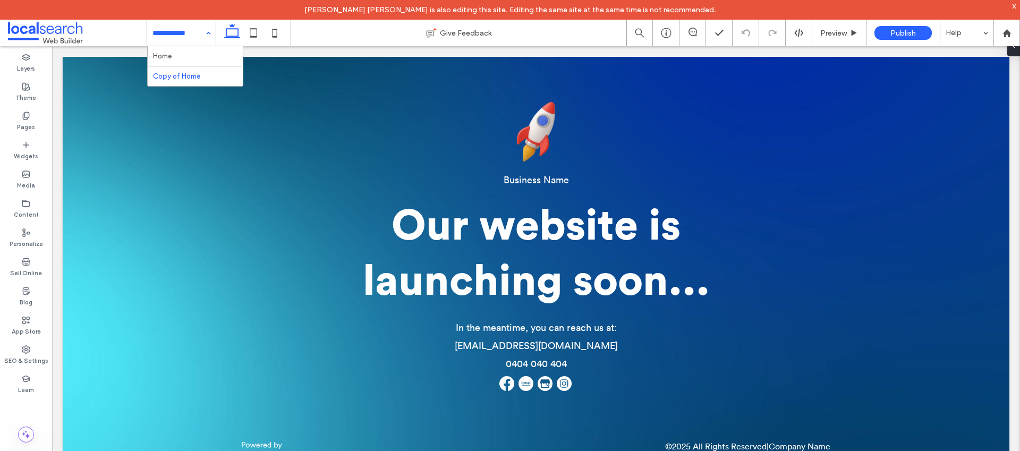
click at [206, 30] on div "Home Copy of Home" at bounding box center [181, 33] width 69 height 27
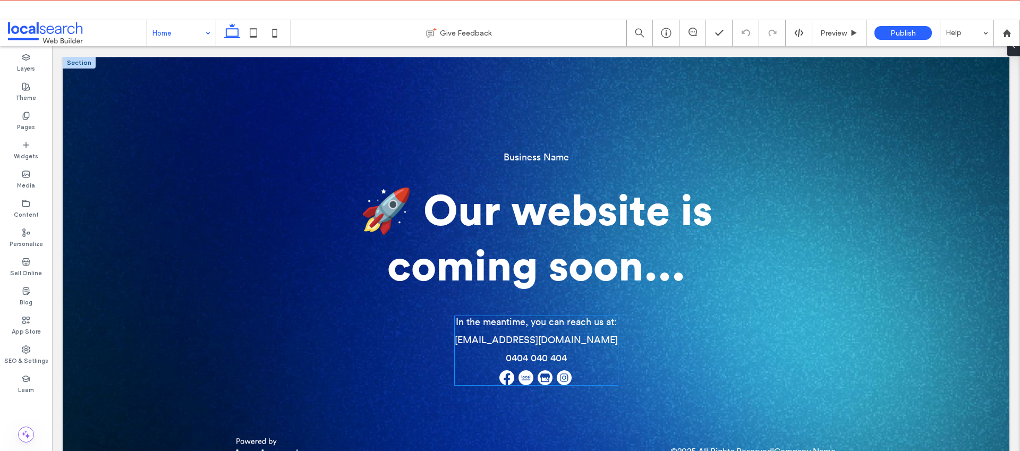
scroll to position [92, 0]
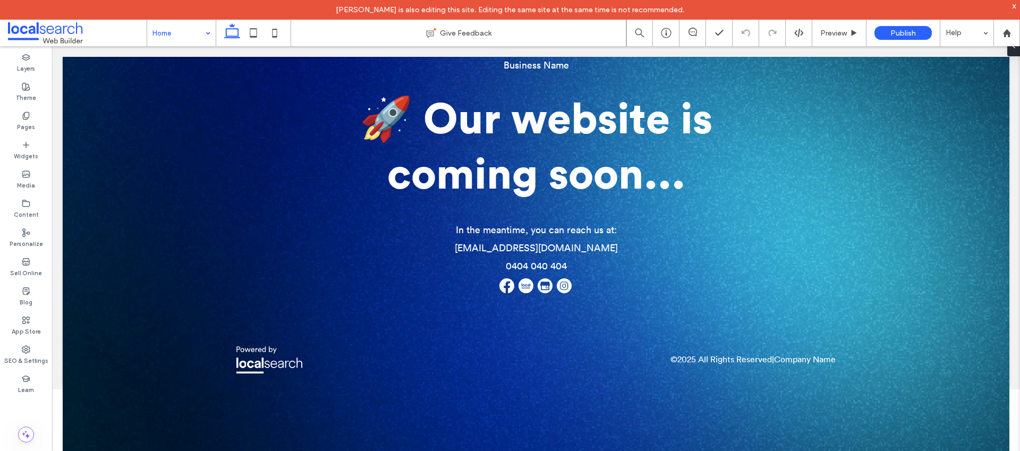
click at [185, 46] on body "Home Copy of Home Contact us Section Basic Header Section Home Copy of Home Sec…" at bounding box center [536, 171] width 968 height 435
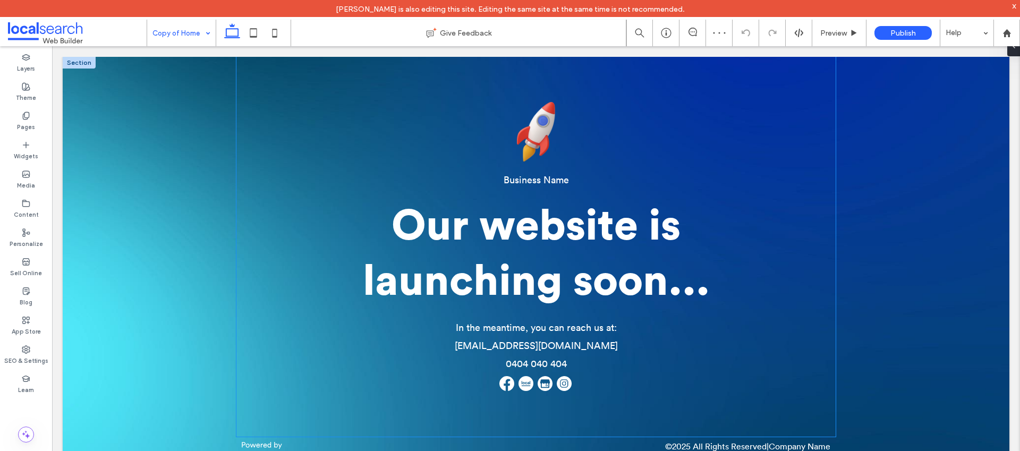
click at [533, 149] on icon at bounding box center [536, 131] width 38 height 59
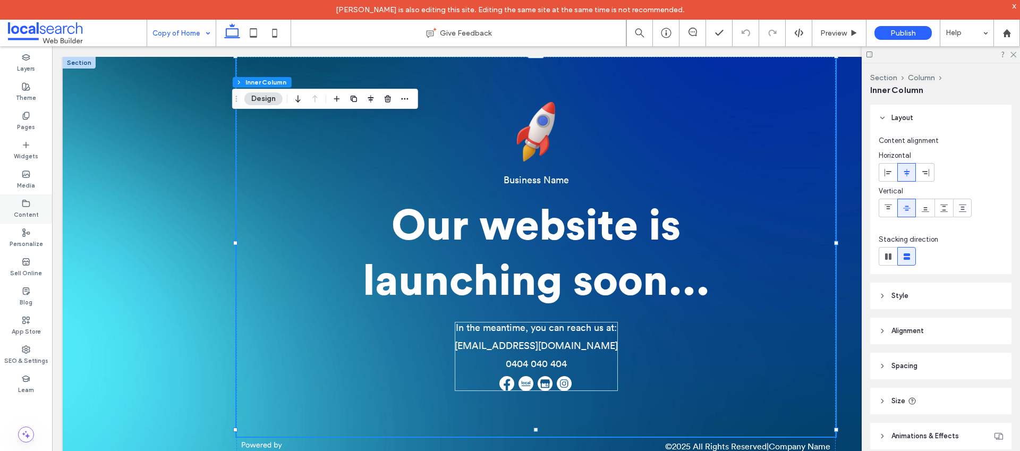
click at [25, 200] on use at bounding box center [26, 203] width 7 height 6
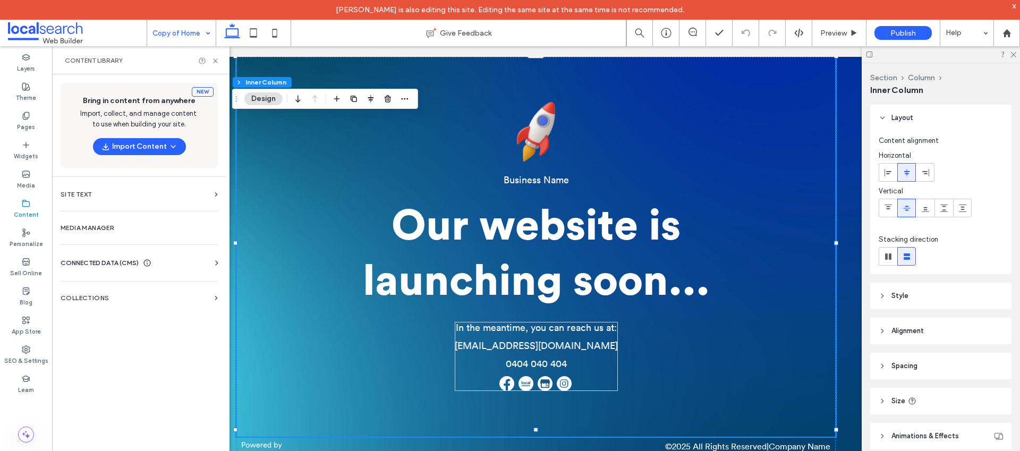
click at [133, 260] on span "CONNECTED DATA (CMS)" at bounding box center [100, 263] width 78 height 11
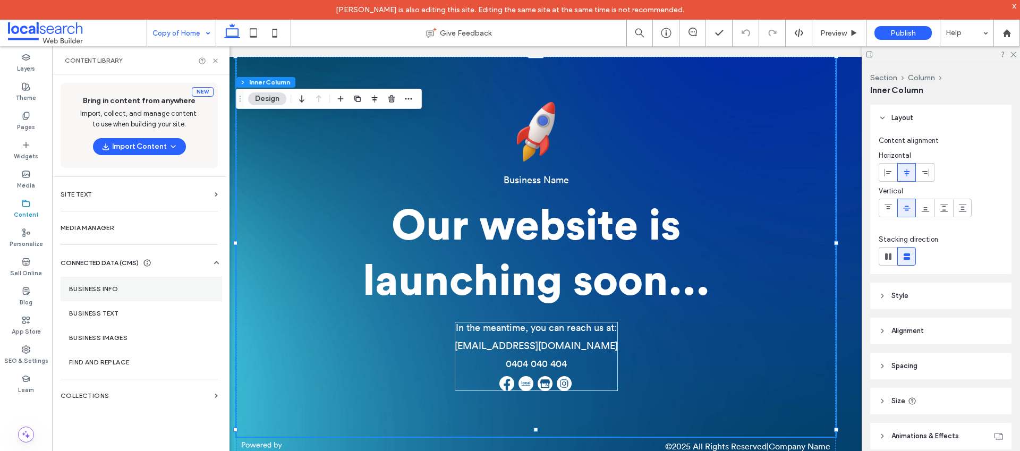
click at [137, 285] on label "Business Info" at bounding box center [141, 288] width 144 height 7
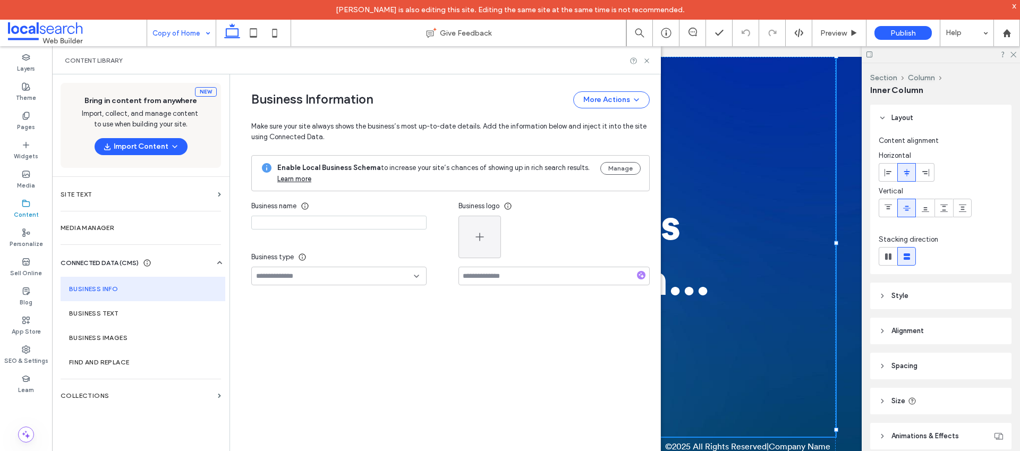
type input "**********"
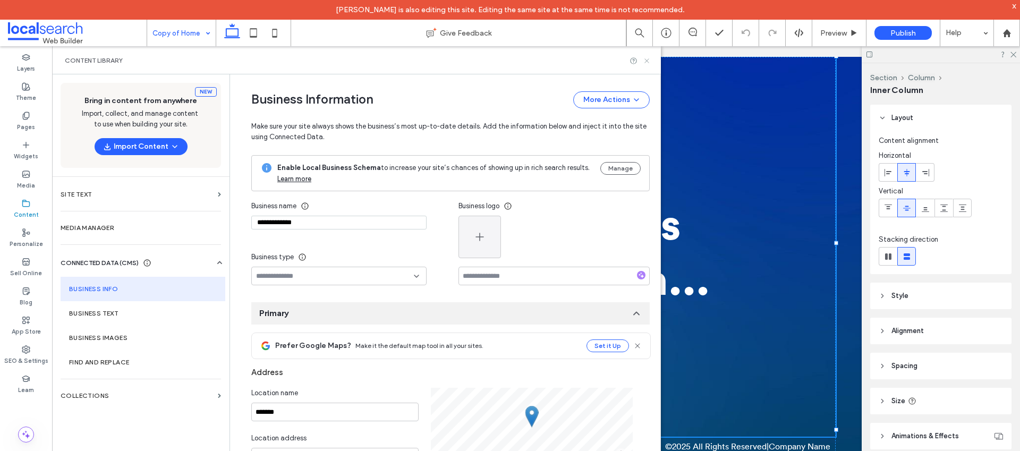
click at [648, 60] on icon at bounding box center [647, 61] width 8 height 8
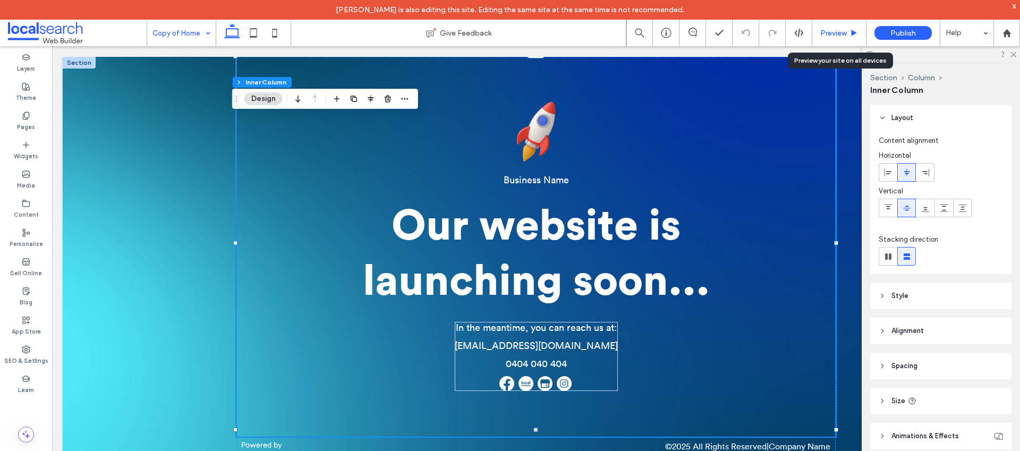
click at [837, 30] on span "Preview" at bounding box center [833, 33] width 27 height 9
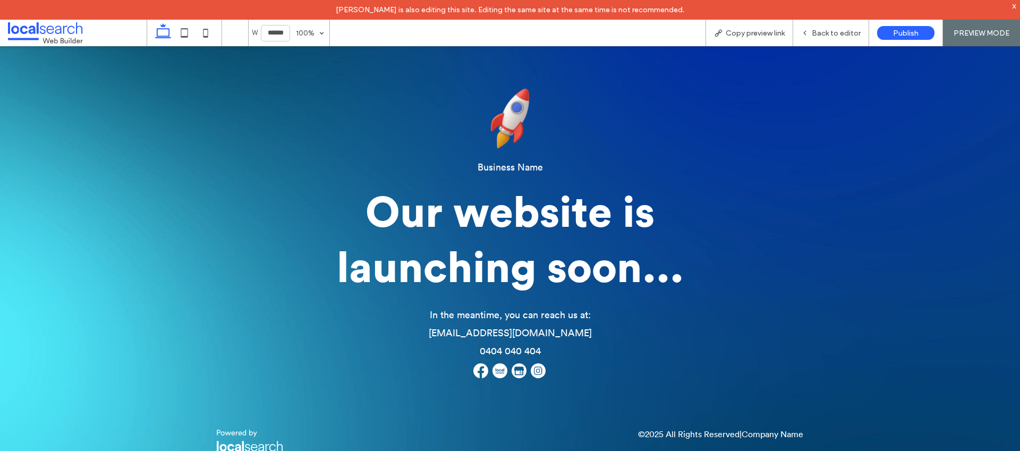
scroll to position [7, 0]
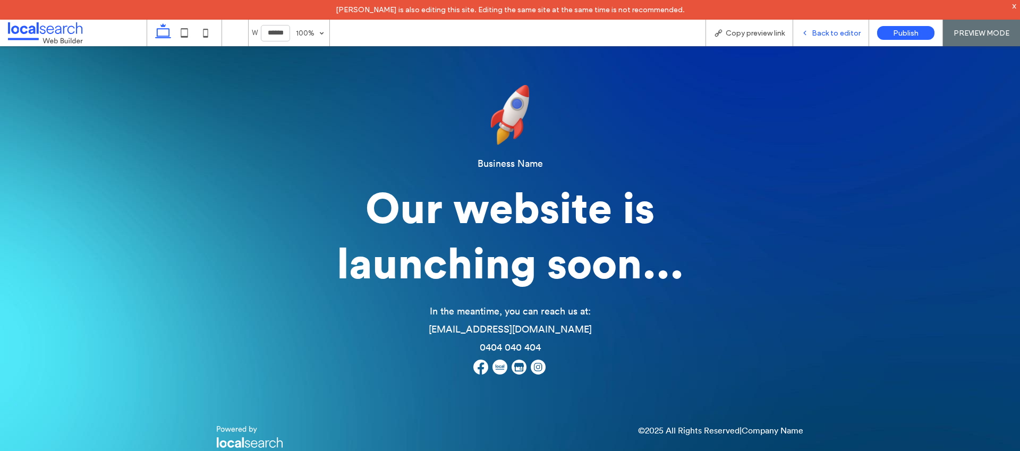
click at [833, 33] on span "Back to editor" at bounding box center [836, 33] width 49 height 9
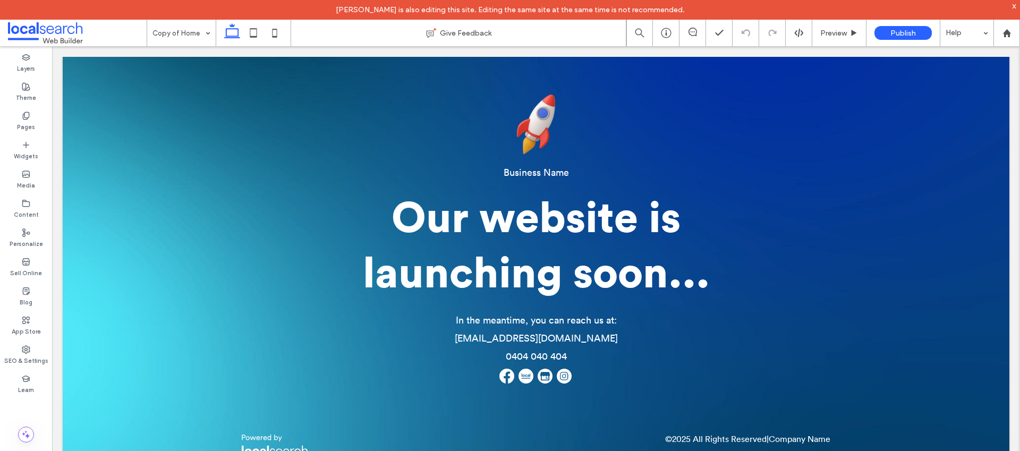
scroll to position [18, 0]
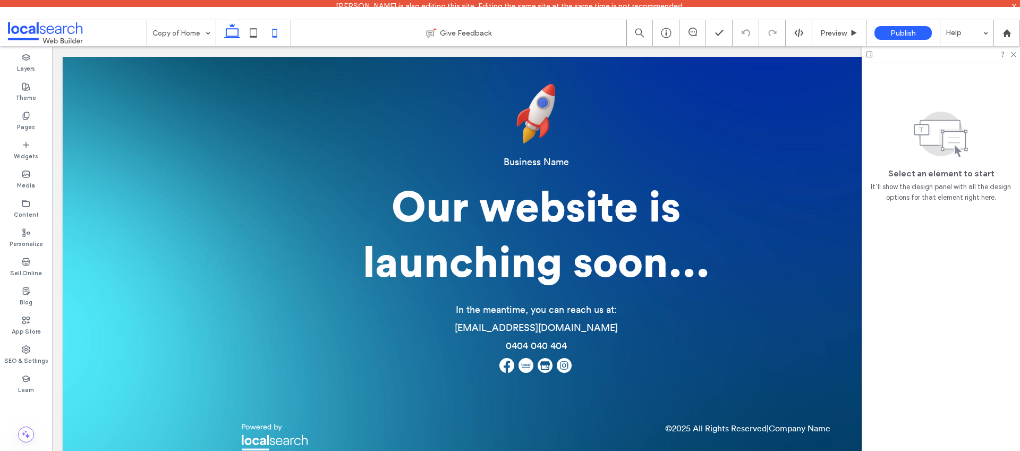
click at [273, 30] on icon at bounding box center [274, 32] width 21 height 21
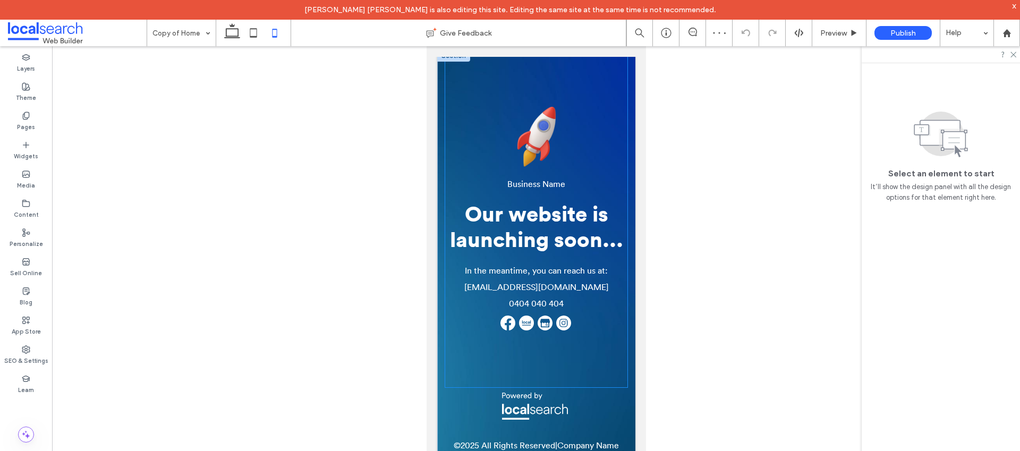
scroll to position [0, 0]
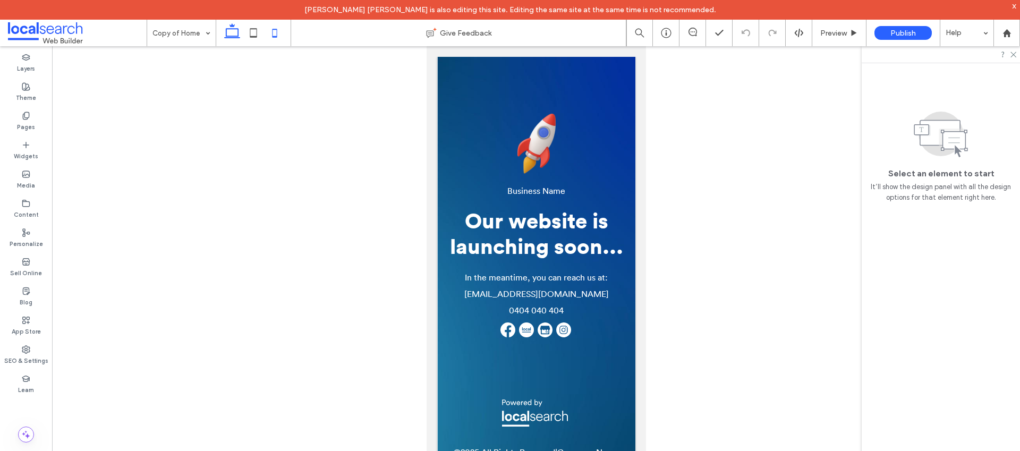
click at [236, 30] on icon at bounding box center [231, 32] width 21 height 21
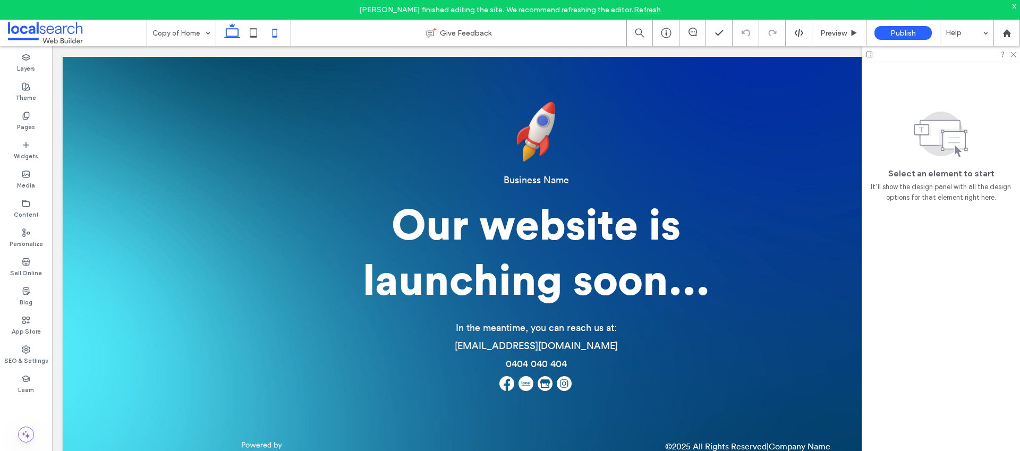
click at [274, 32] on icon at bounding box center [274, 32] width 21 height 21
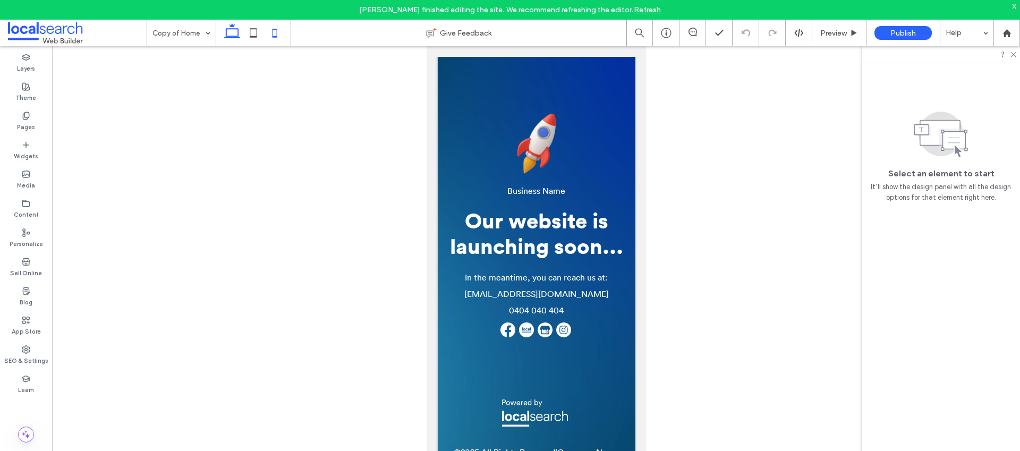
click at [235, 36] on use at bounding box center [232, 30] width 16 height 15
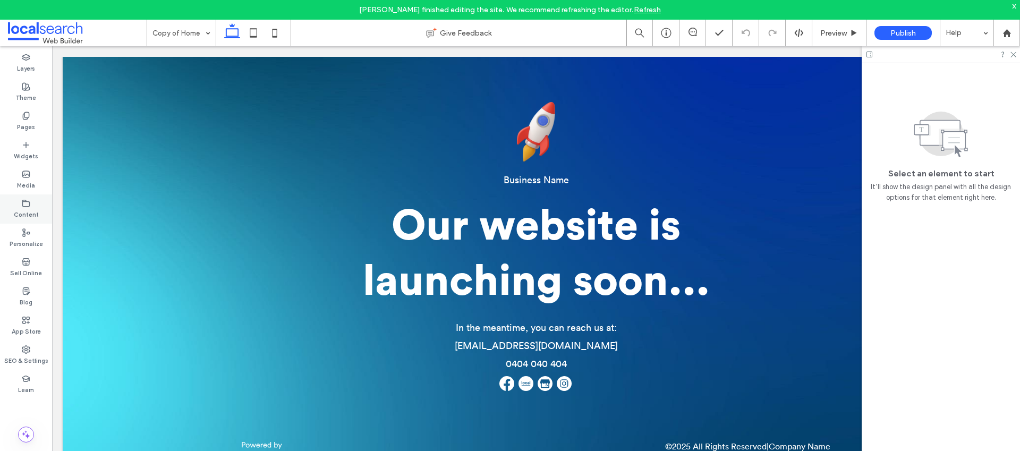
click at [28, 207] on icon at bounding box center [26, 203] width 8 height 8
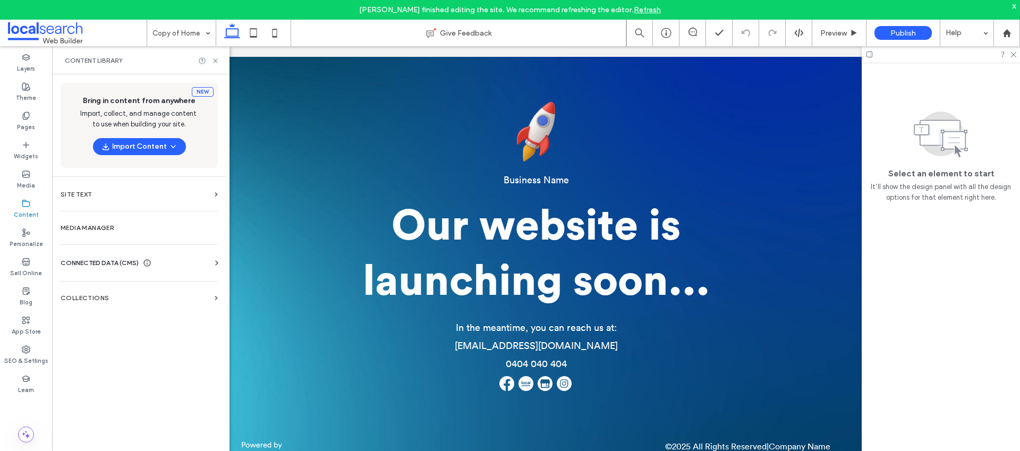
click at [219, 61] on div "Content Library" at bounding box center [140, 60] width 177 height 28
click at [216, 59] on use at bounding box center [215, 60] width 4 height 4
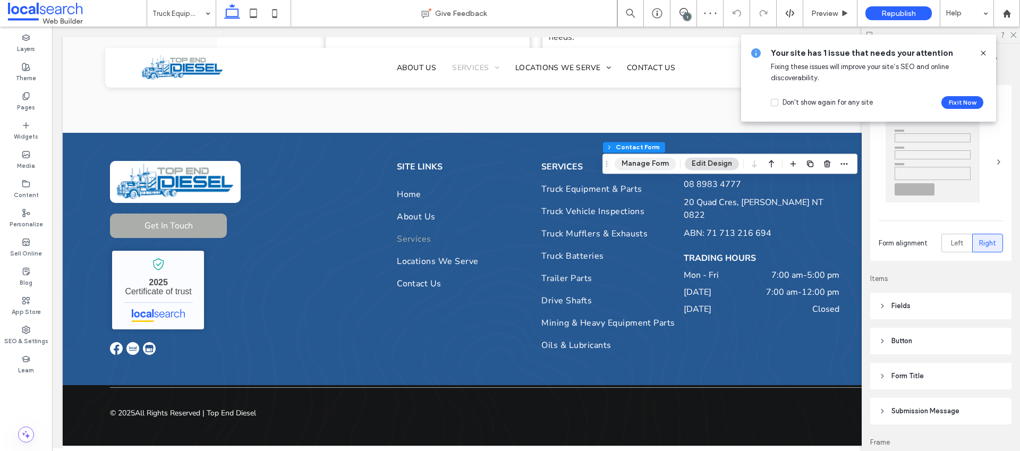
click at [635, 163] on button "Manage Form" at bounding box center [645, 163] width 61 height 13
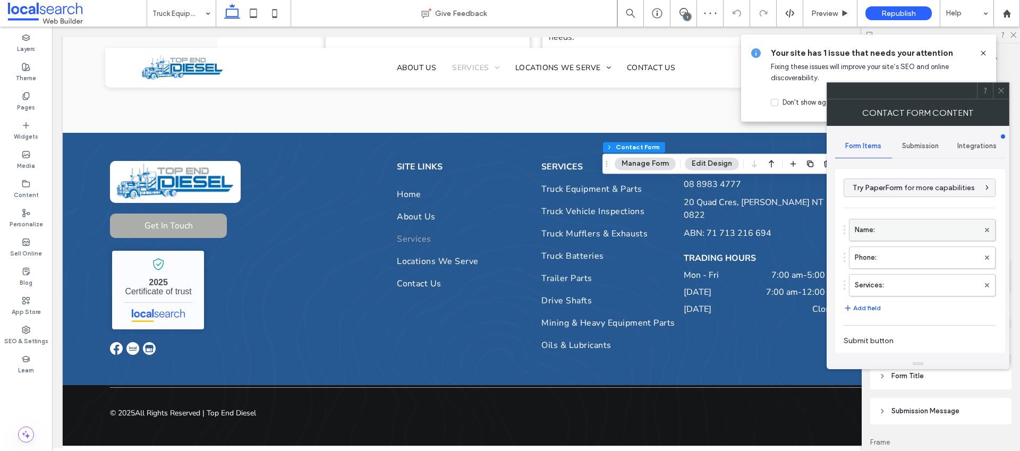
scroll to position [187, 0]
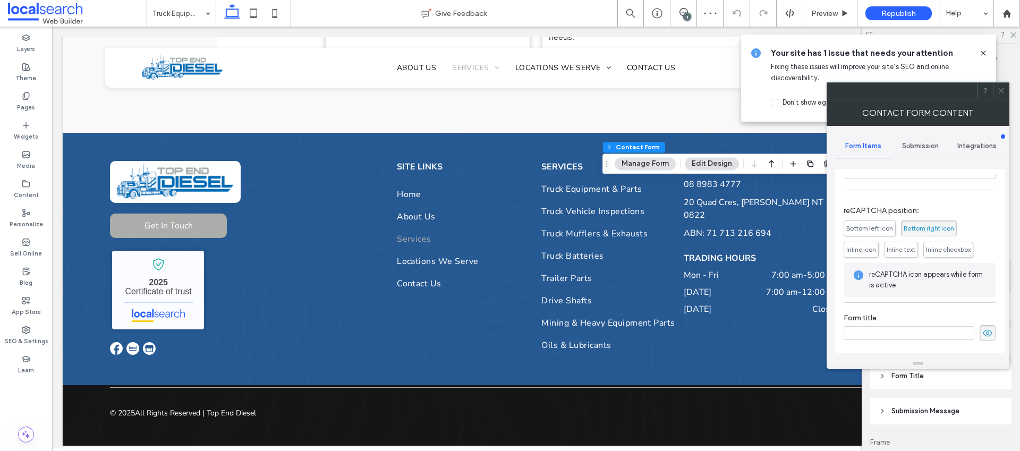
click at [918, 150] on span "Submission" at bounding box center [920, 146] width 37 height 8
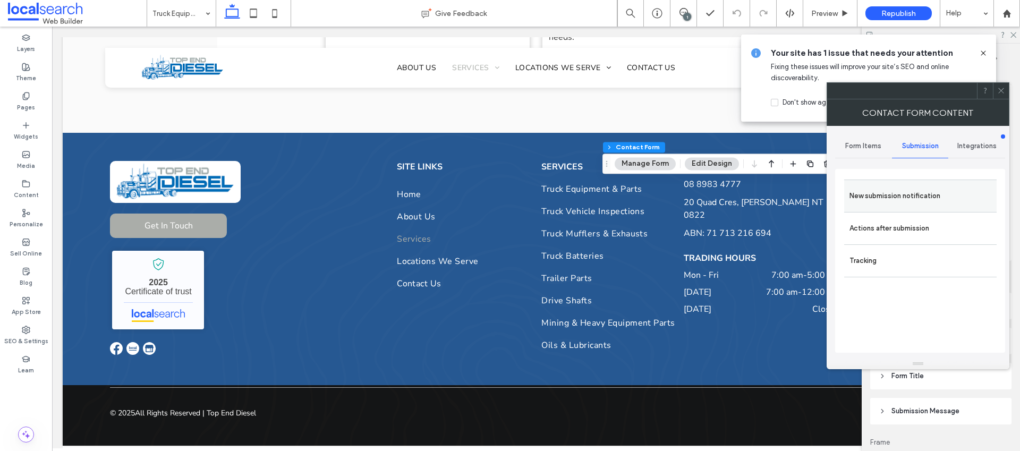
click at [910, 185] on label "New submission notification" at bounding box center [920, 195] width 142 height 21
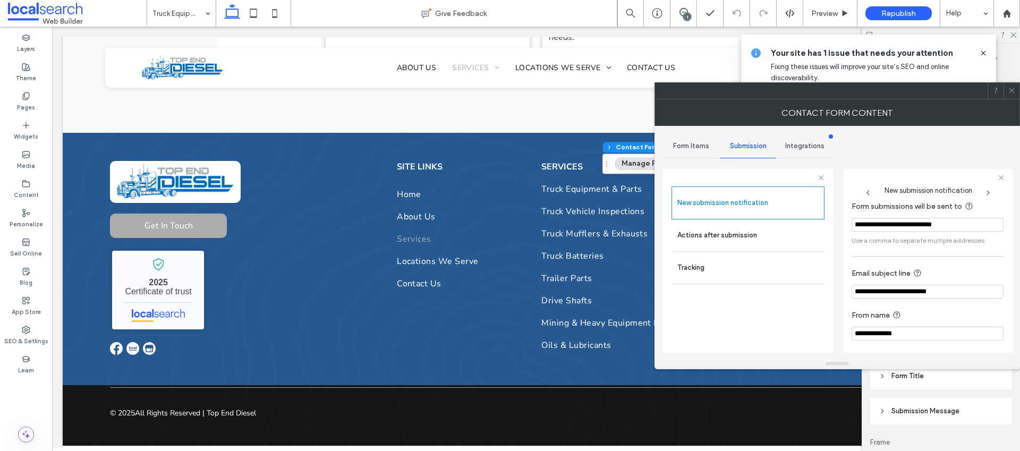
scroll to position [55, 0]
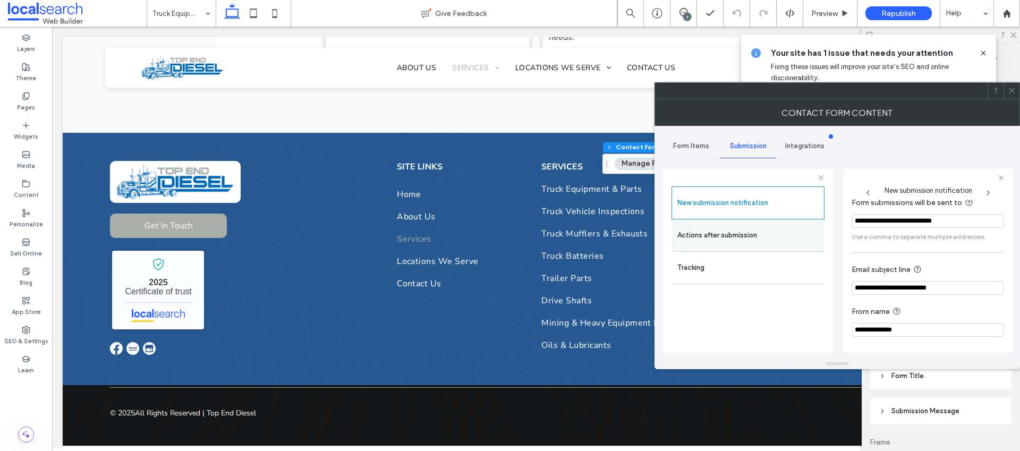
click at [781, 233] on label "Actions after submission" at bounding box center [748, 235] width 142 height 21
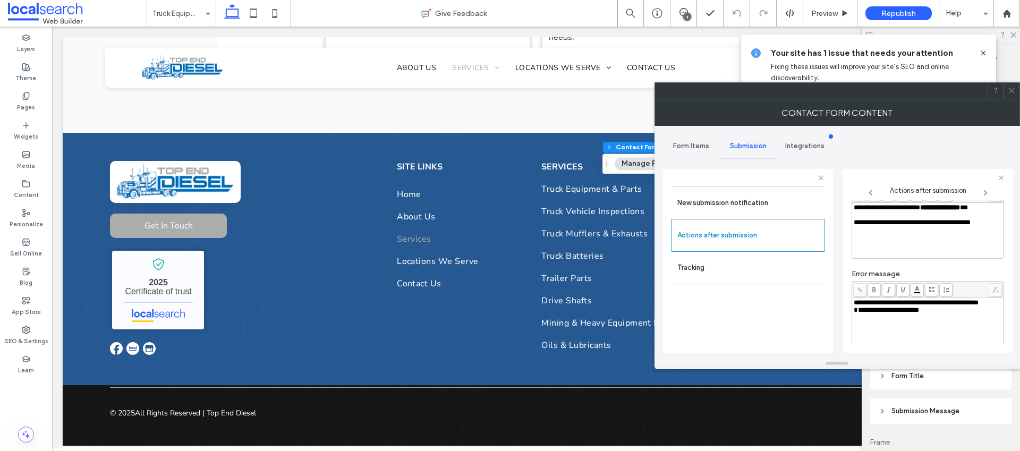
click at [895, 306] on div "**********" at bounding box center [928, 302] width 148 height 7
drag, startPoint x: 793, startPoint y: 323, endPoint x: 864, endPoint y: 300, distance: 74.7
click at [793, 324] on div "New submission notification Actions after submission Tracking" at bounding box center [747, 266] width 153 height 161
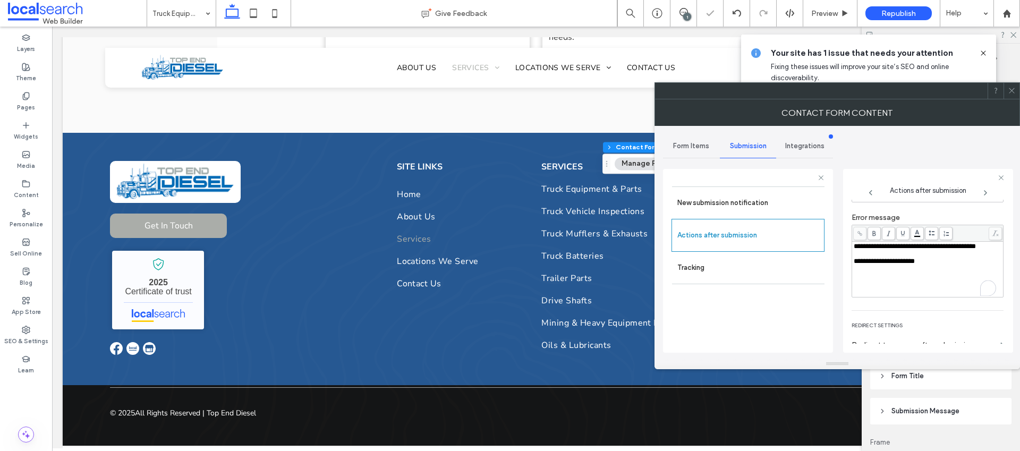
scroll to position [183, 0]
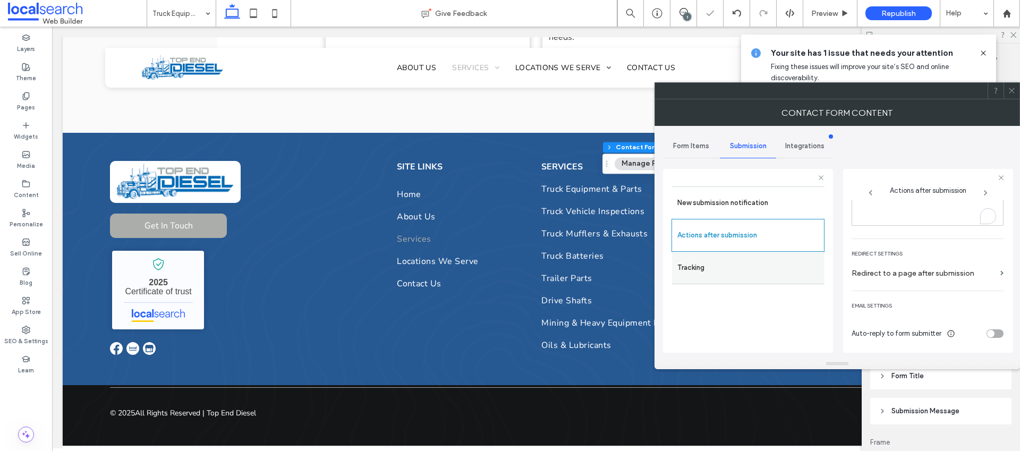
click at [787, 262] on label "Tracking" at bounding box center [748, 267] width 142 height 21
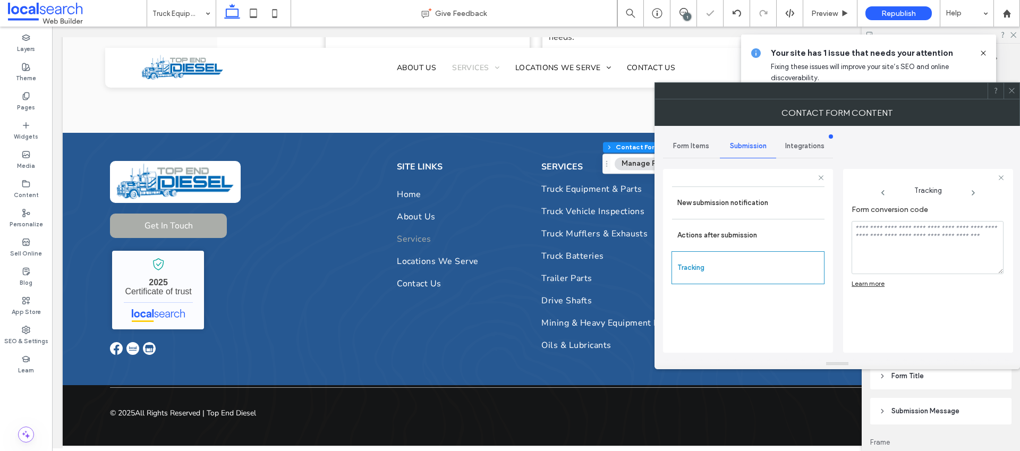
scroll to position [0, 0]
click at [1005, 89] on div at bounding box center [1011, 91] width 16 height 16
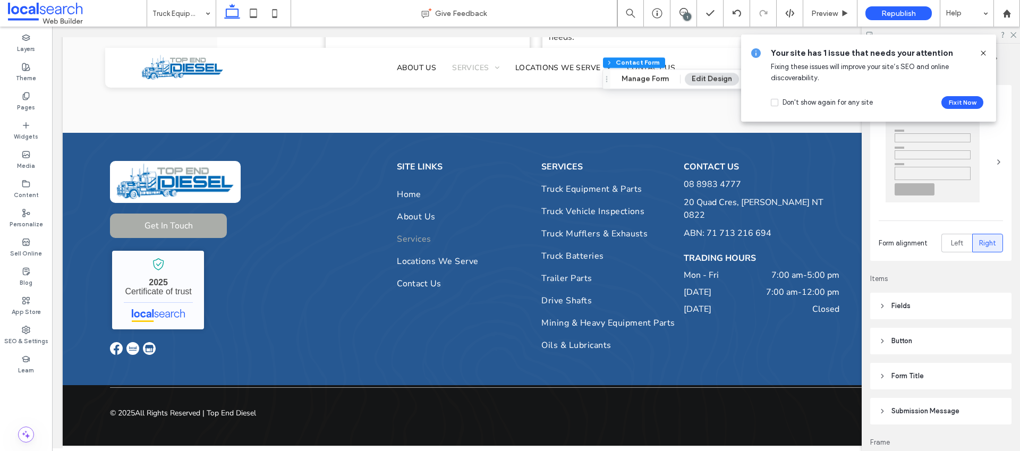
click at [979, 50] on icon at bounding box center [983, 53] width 8 height 8
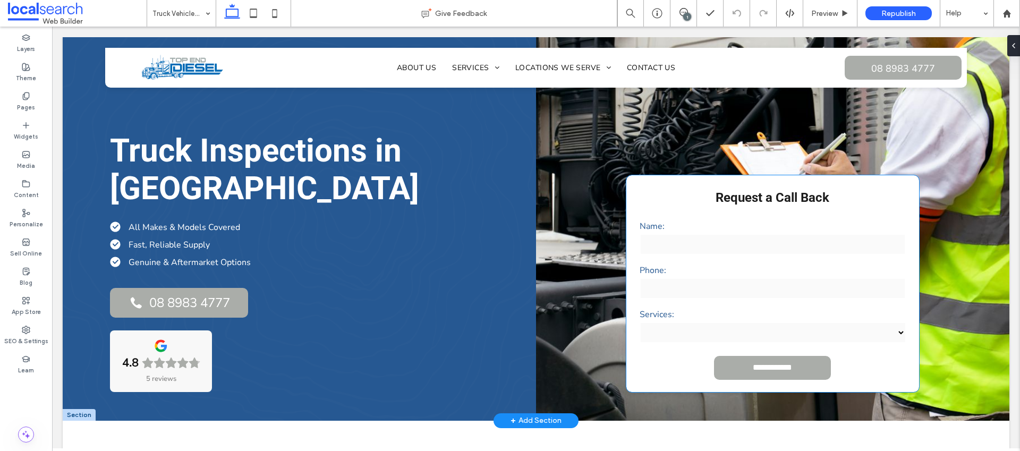
click at [723, 276] on div "Phone:" at bounding box center [772, 282] width 275 height 44
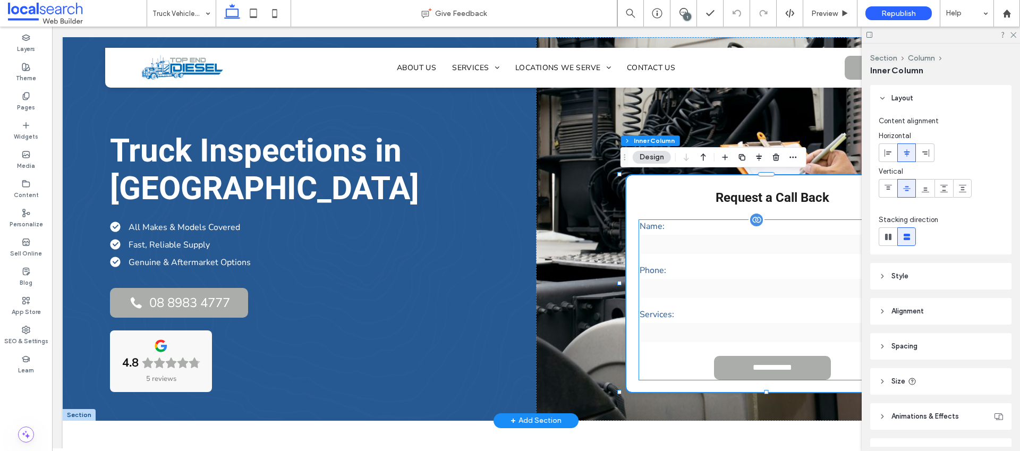
click at [710, 254] on div "Name:" at bounding box center [772, 238] width 275 height 44
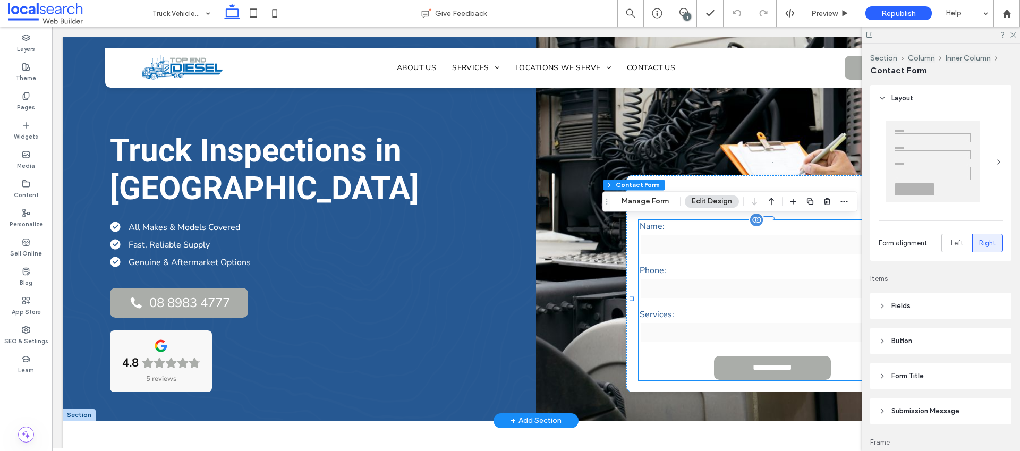
type input "*"
type input "***"
type input "*"
type input "***"
click at [654, 201] on button "Manage Form" at bounding box center [645, 201] width 61 height 13
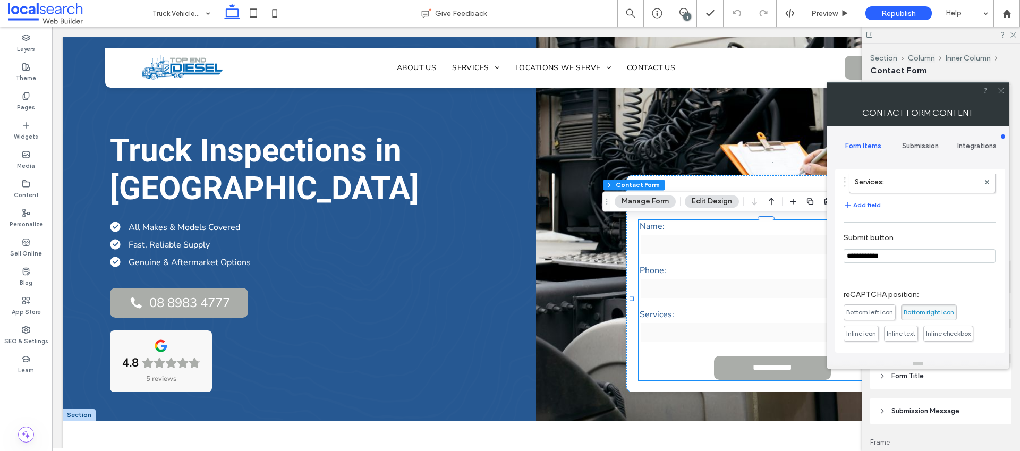
scroll to position [187, 0]
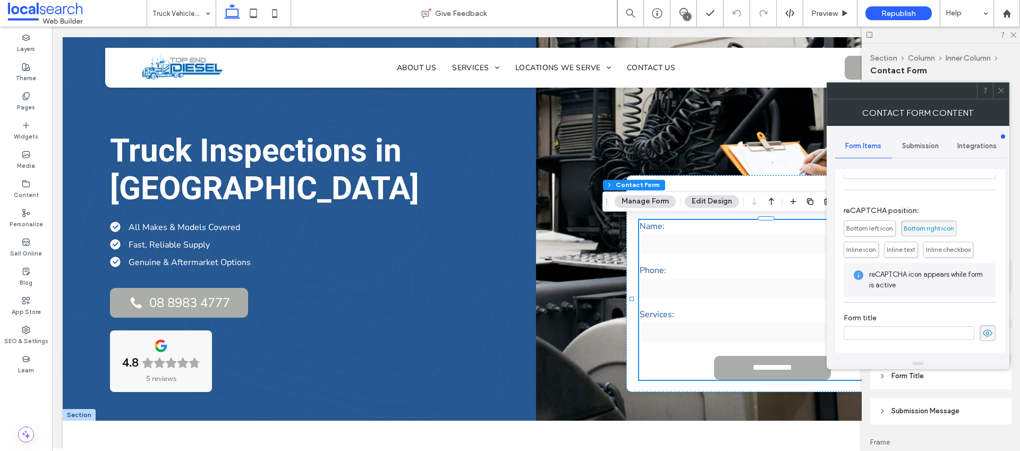
click at [926, 145] on span "Submission" at bounding box center [920, 146] width 37 height 8
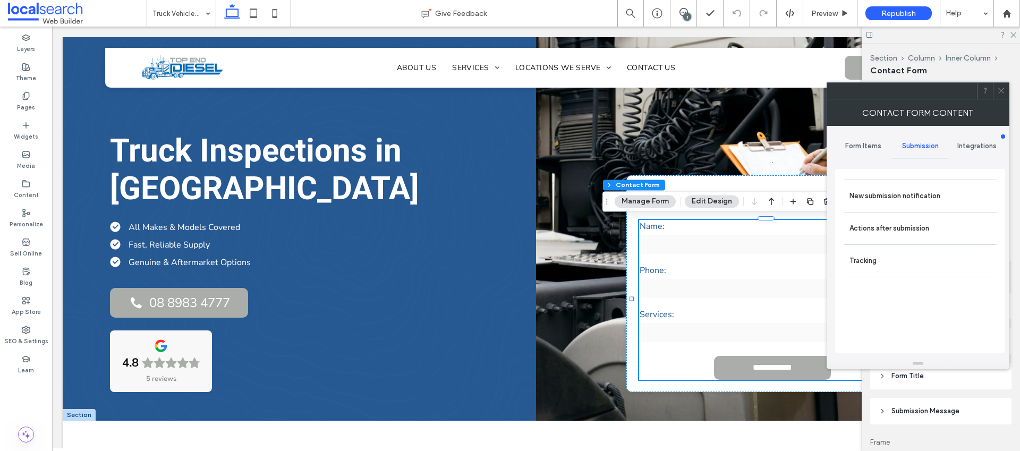
click at [997, 92] on icon at bounding box center [1001, 91] width 8 height 8
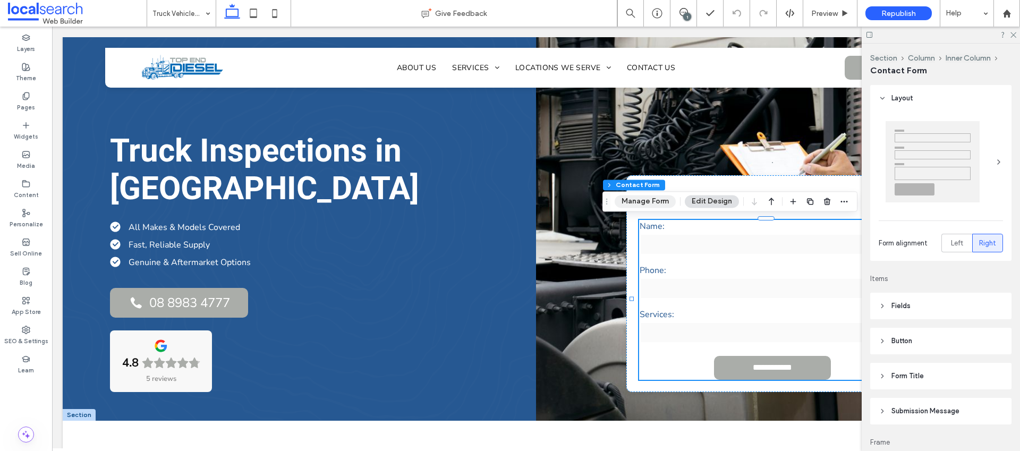
click at [637, 206] on button "Manage Form" at bounding box center [645, 201] width 61 height 13
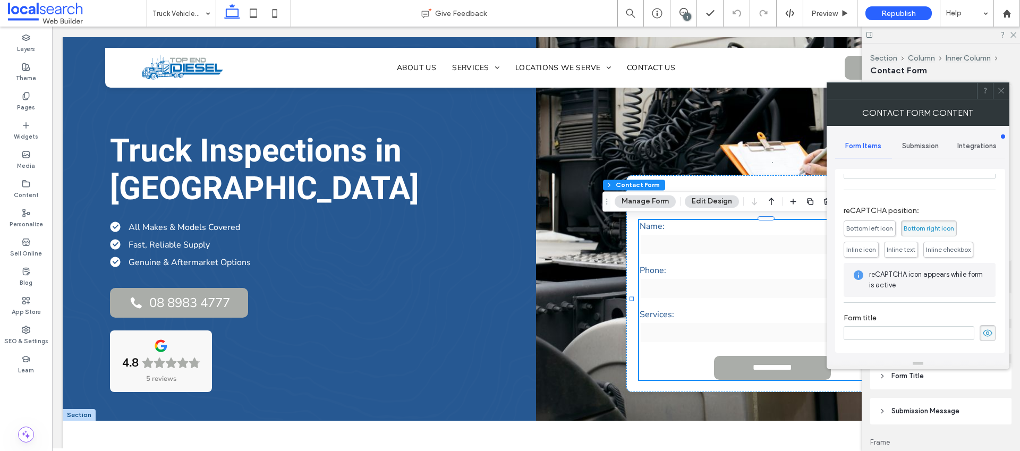
click at [915, 143] on span "Submission" at bounding box center [920, 146] width 37 height 8
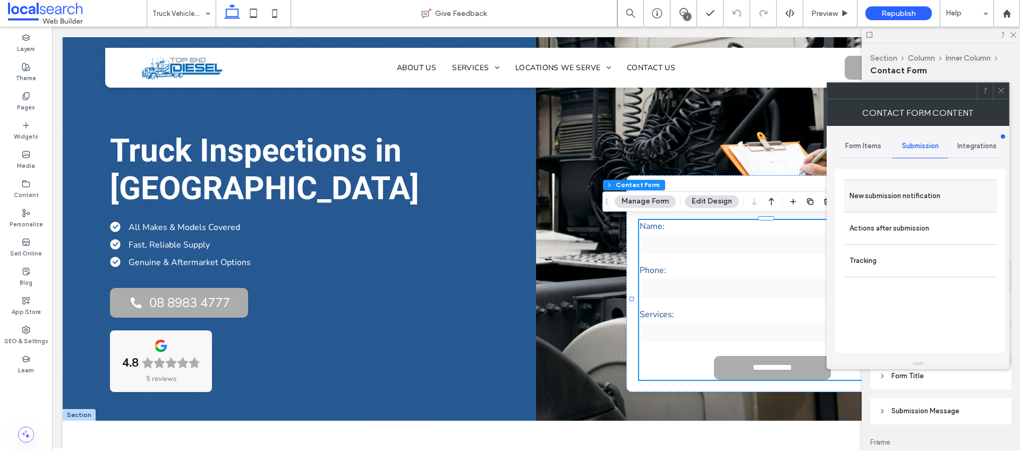
click at [907, 191] on label "New submission notification" at bounding box center [920, 195] width 142 height 21
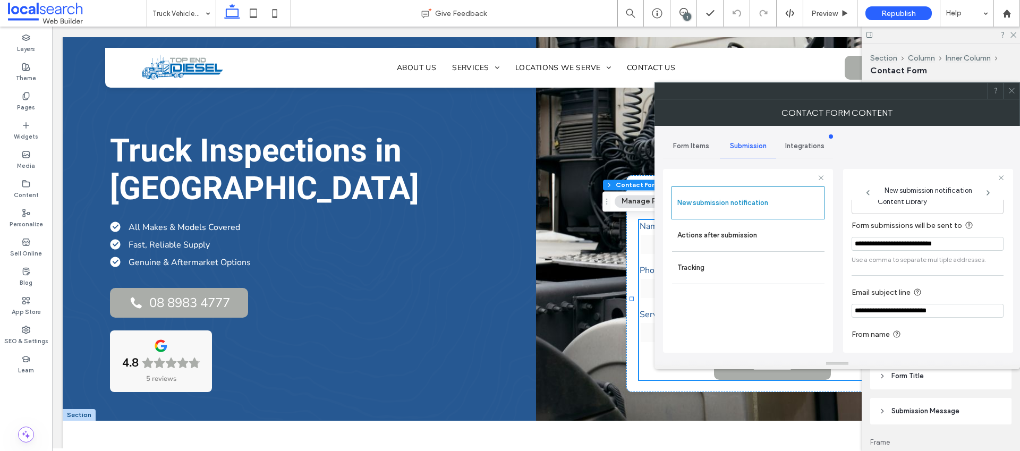
scroll to position [55, 0]
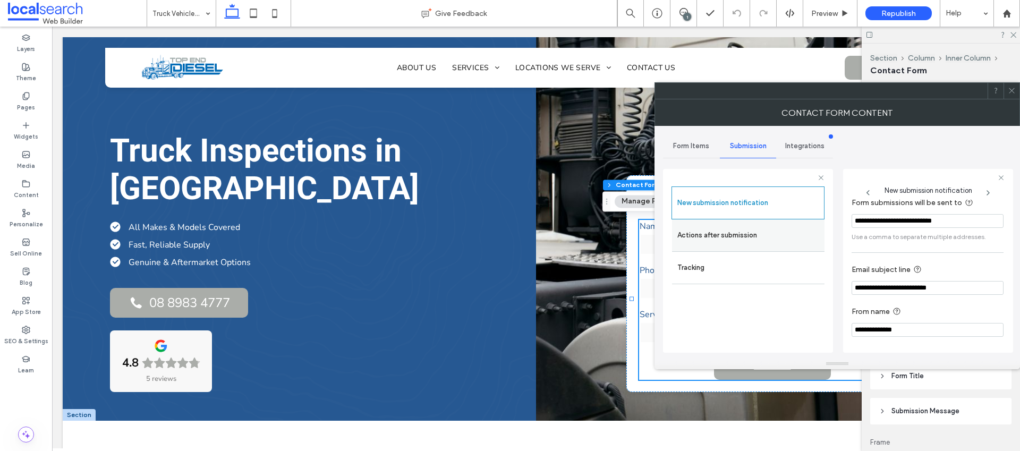
click at [786, 242] on label "Actions after submission" at bounding box center [748, 235] width 142 height 21
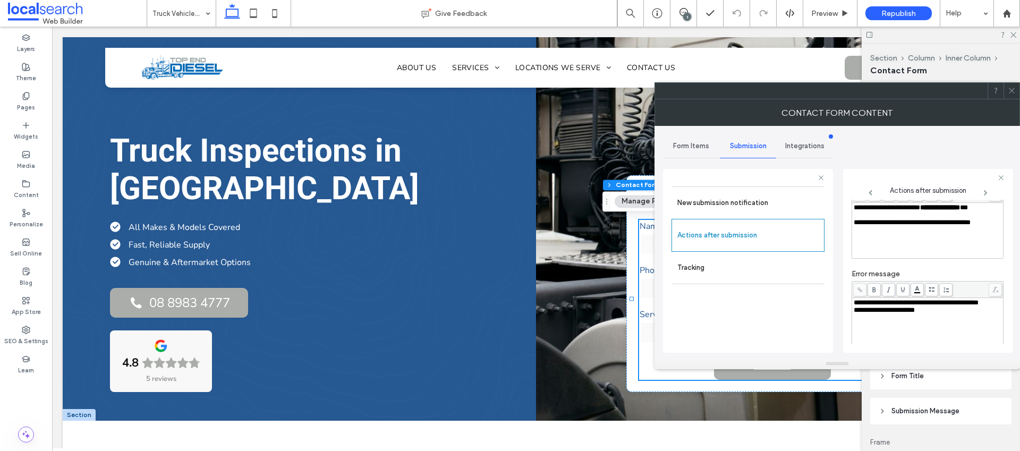
click at [1014, 90] on icon at bounding box center [1012, 91] width 8 height 8
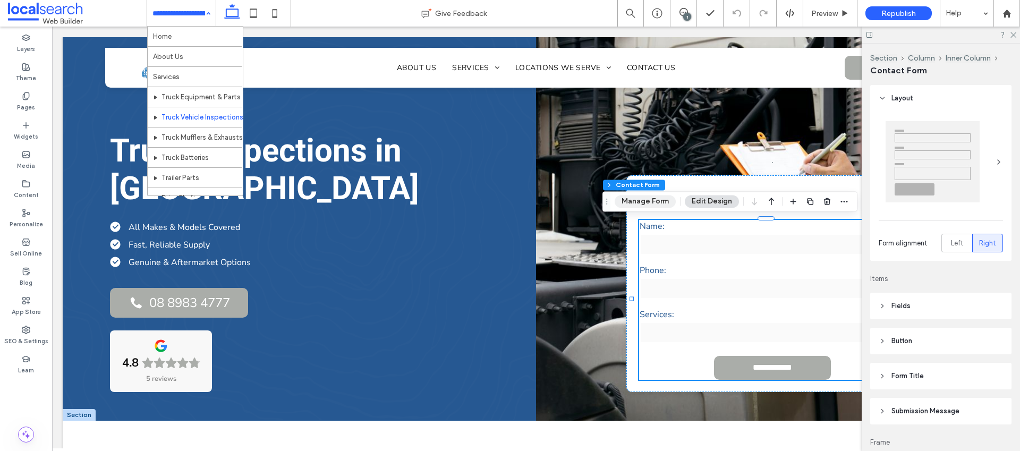
click at [658, 204] on button "Manage Form" at bounding box center [645, 201] width 61 height 13
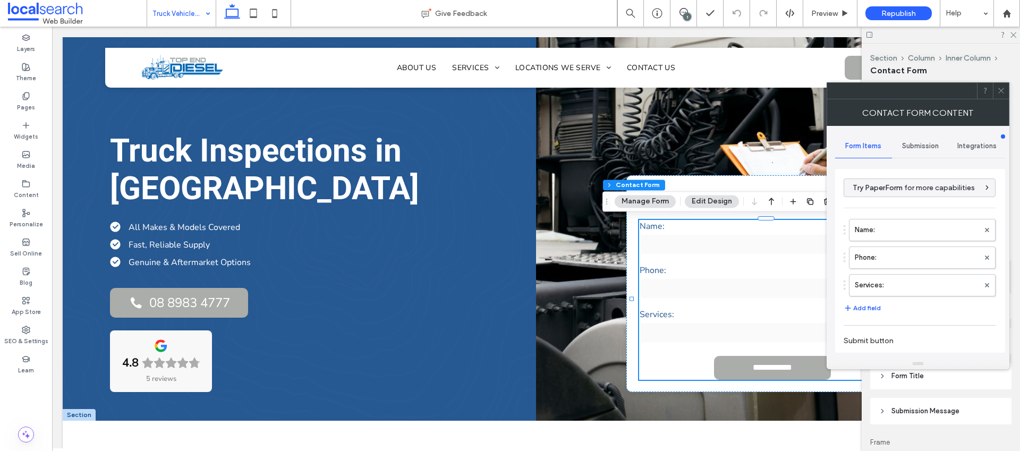
click at [920, 138] on div "Submission" at bounding box center [920, 145] width 57 height 23
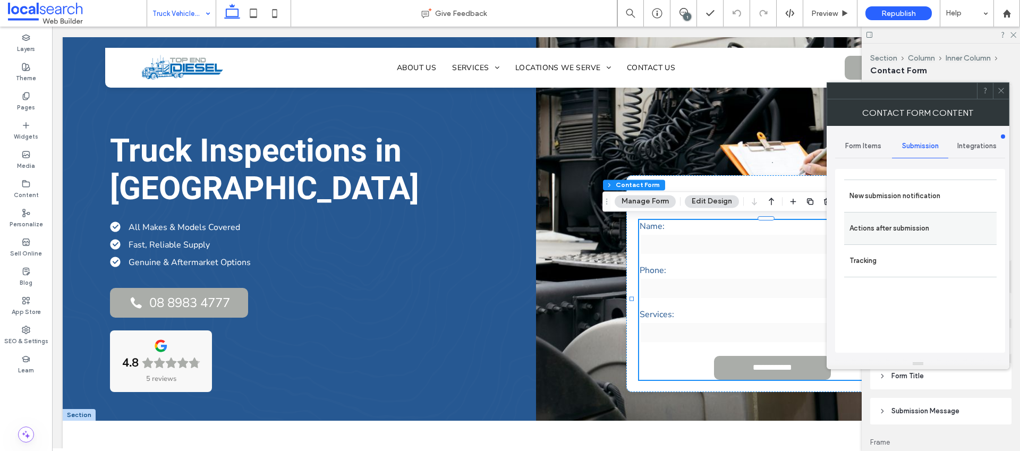
click at [886, 234] on label "Actions after submission" at bounding box center [920, 228] width 142 height 21
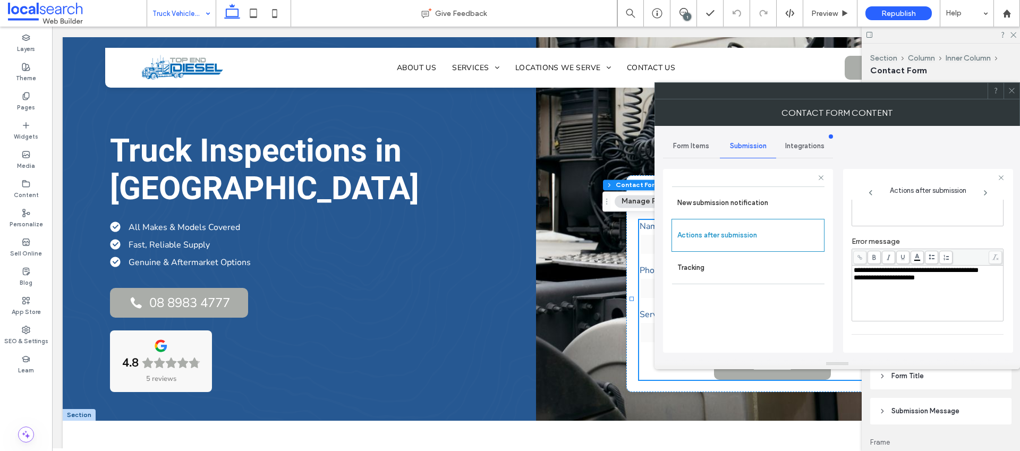
scroll to position [100, 0]
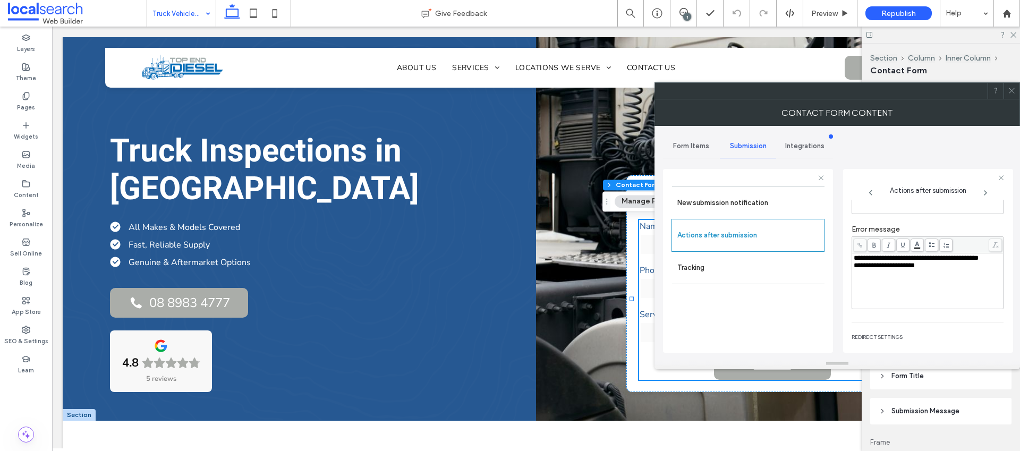
click at [904, 262] on div "**********" at bounding box center [928, 257] width 148 height 7
click at [797, 297] on div "New submission notification Actions after submission Tracking" at bounding box center [747, 266] width 153 height 161
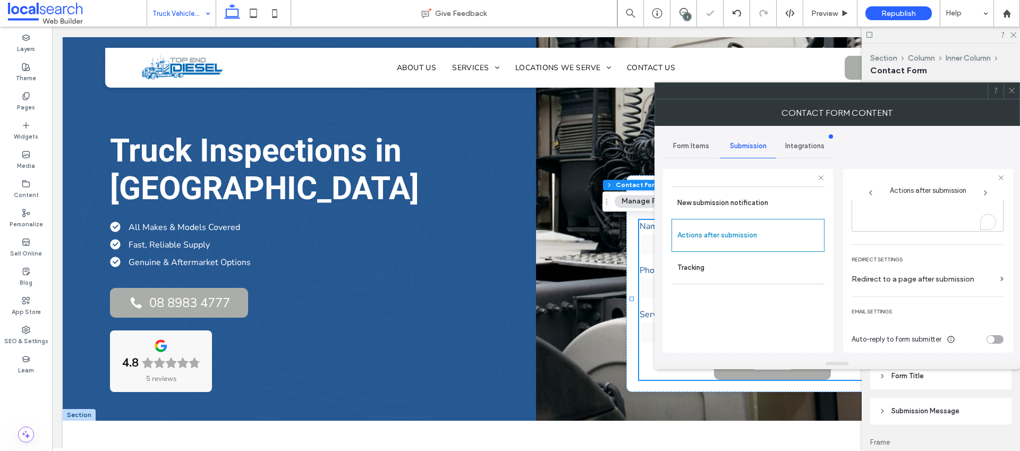
scroll to position [183, 0]
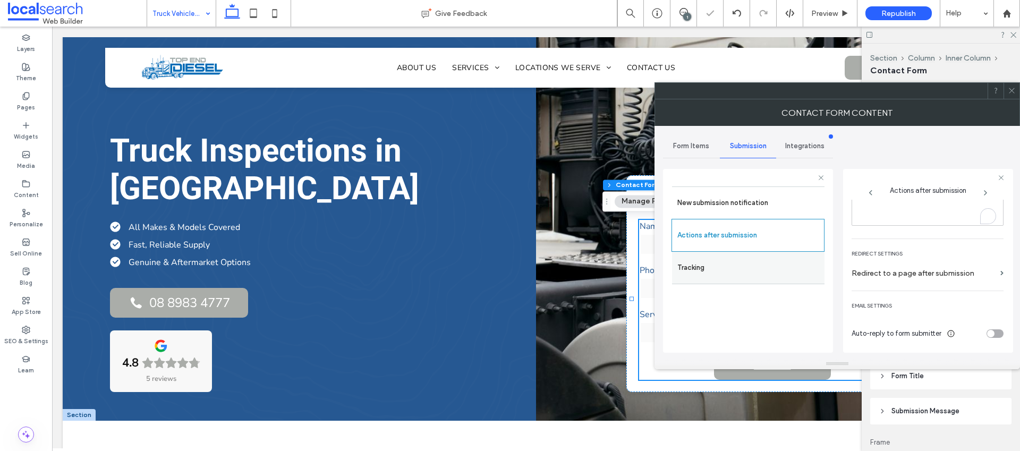
click at [766, 272] on label "Tracking" at bounding box center [748, 267] width 142 height 21
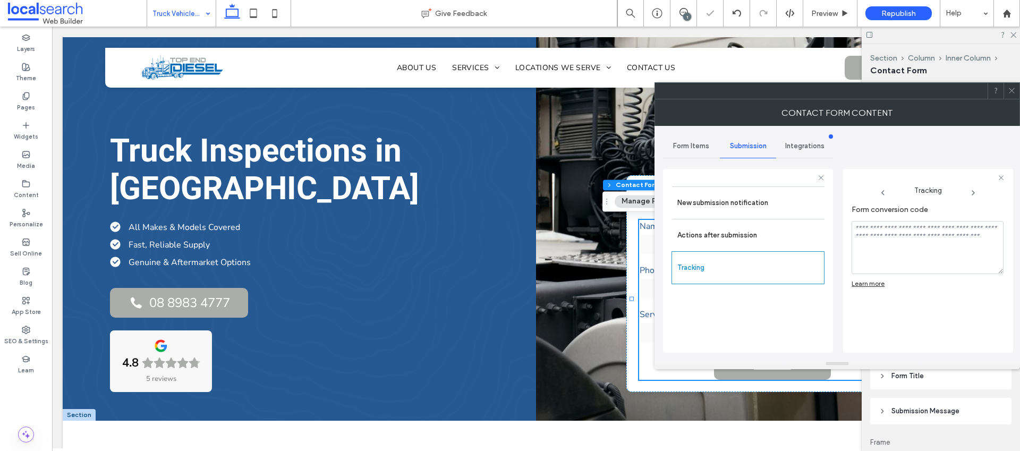
scroll to position [0, 0]
click at [1012, 95] on span at bounding box center [1012, 91] width 8 height 16
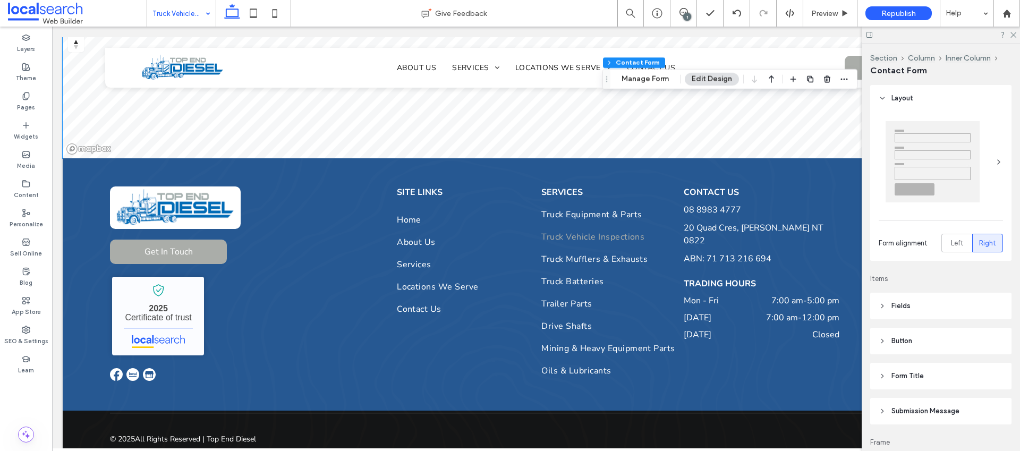
scroll to position [1215, 0]
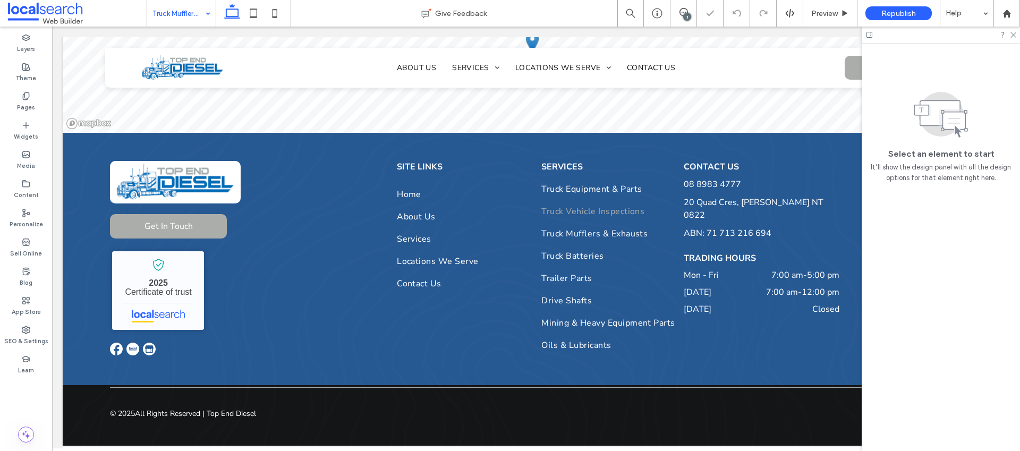
click at [182, 21] on input at bounding box center [178, 13] width 53 height 27
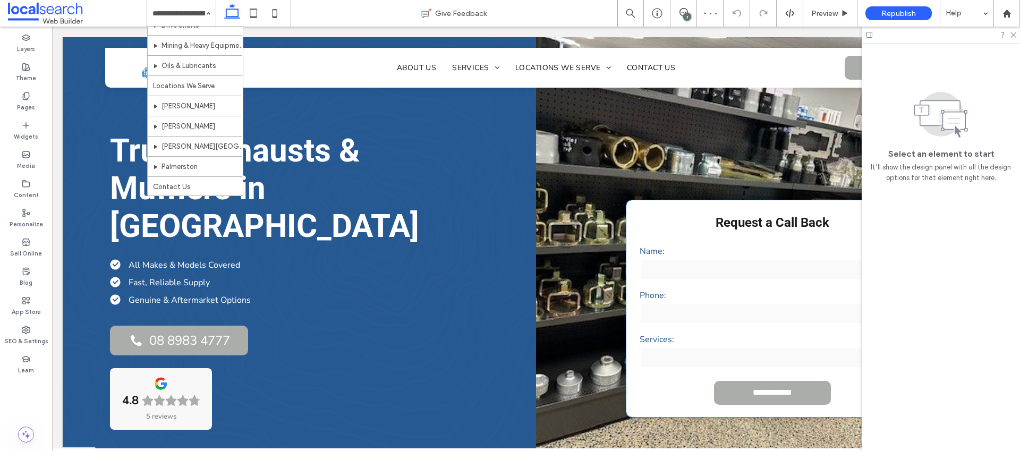
click at [700, 289] on label "Phone:" at bounding box center [772, 295] width 267 height 12
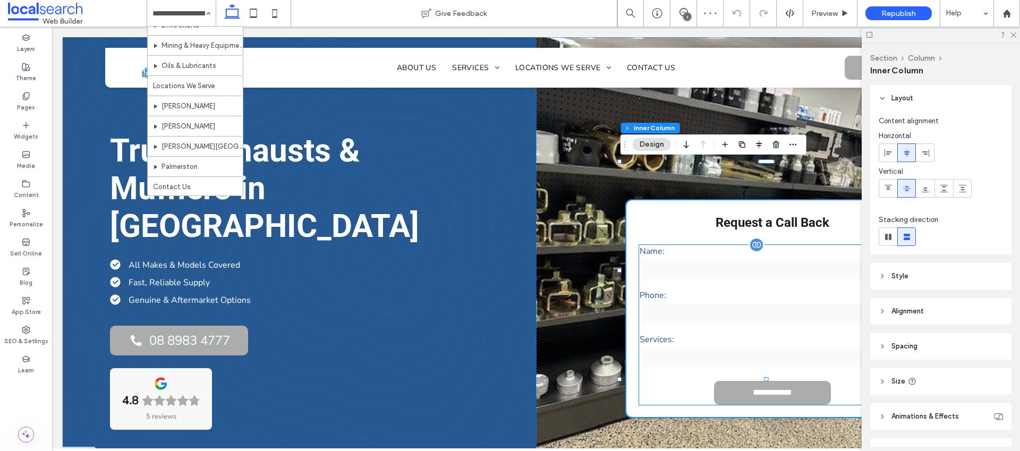
click at [684, 243] on div "Name:" at bounding box center [772, 263] width 275 height 44
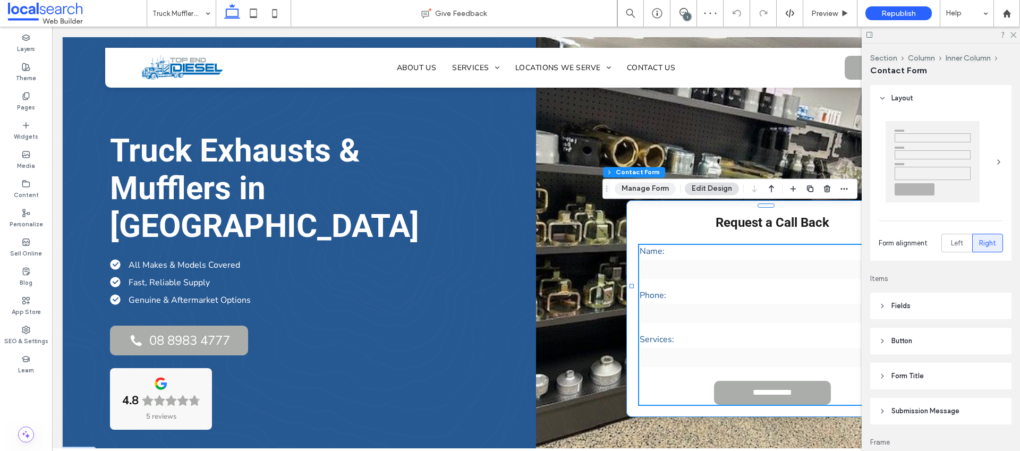
click at [649, 192] on button "Manage Form" at bounding box center [645, 188] width 61 height 13
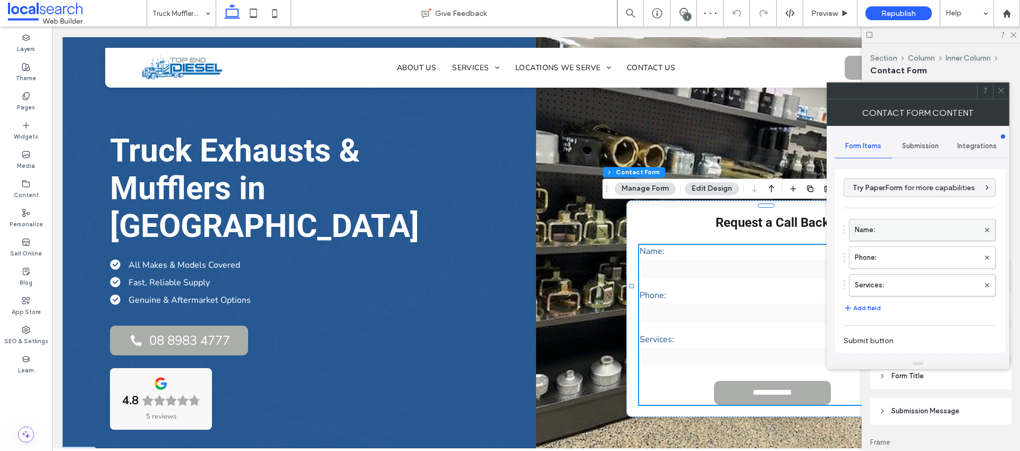
scroll to position [187, 0]
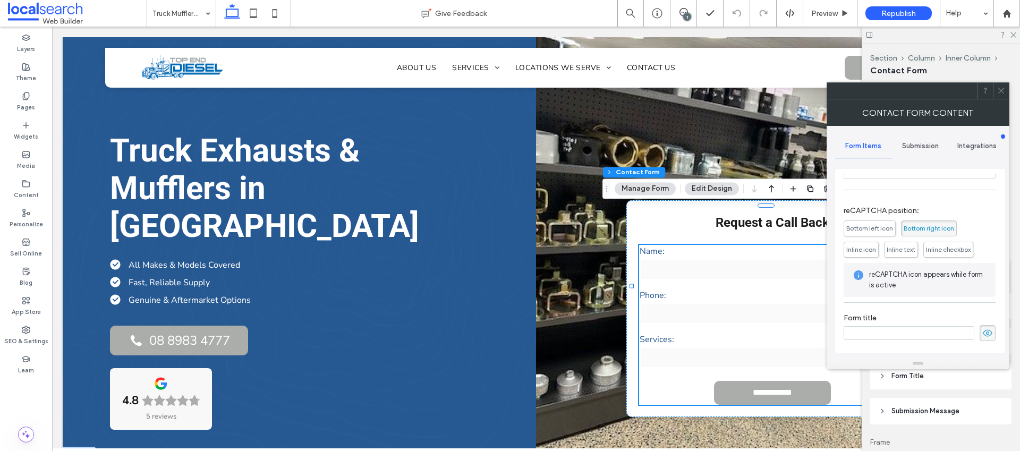
click at [906, 147] on span "Submission" at bounding box center [920, 146] width 37 height 8
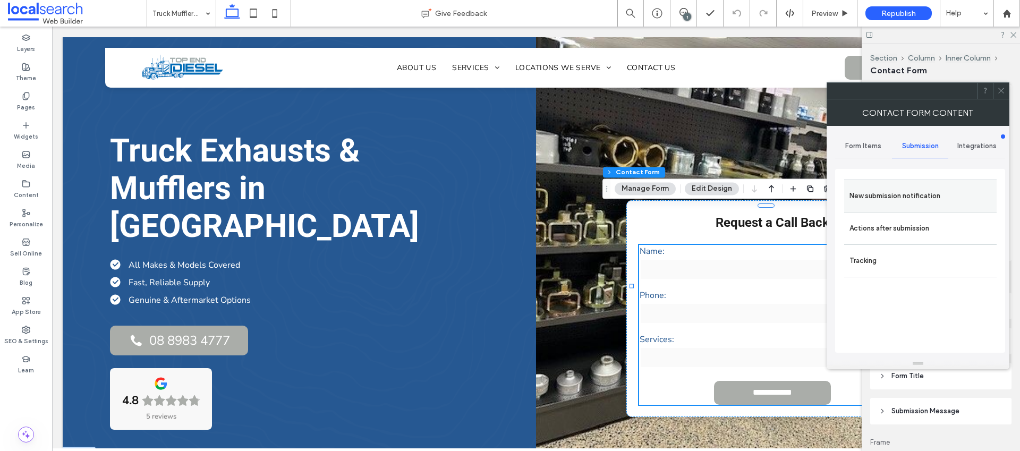
click at [899, 200] on label "New submission notification" at bounding box center [920, 195] width 142 height 21
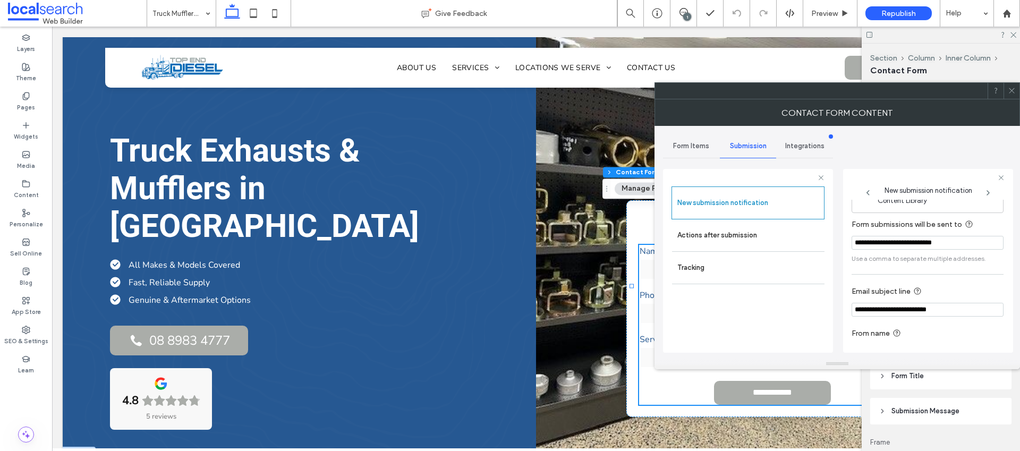
scroll to position [55, 0]
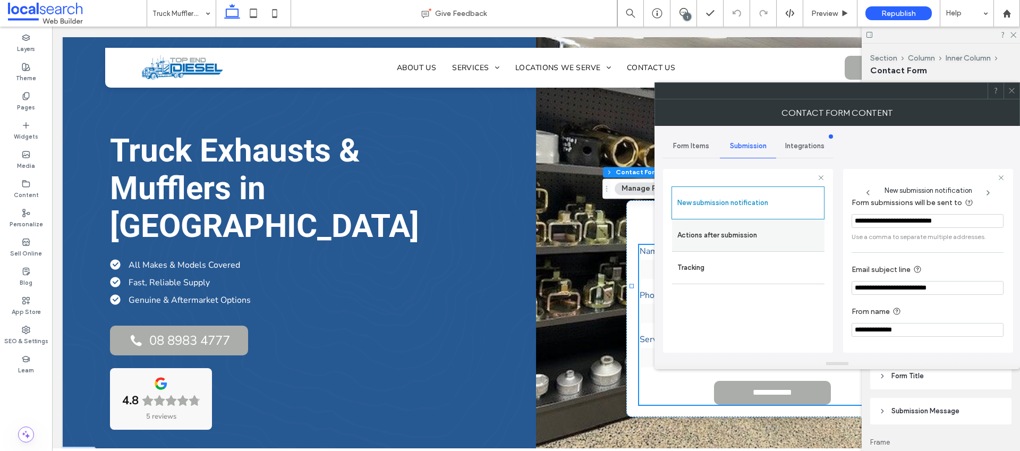
click at [802, 226] on label "Actions after submission" at bounding box center [748, 235] width 142 height 21
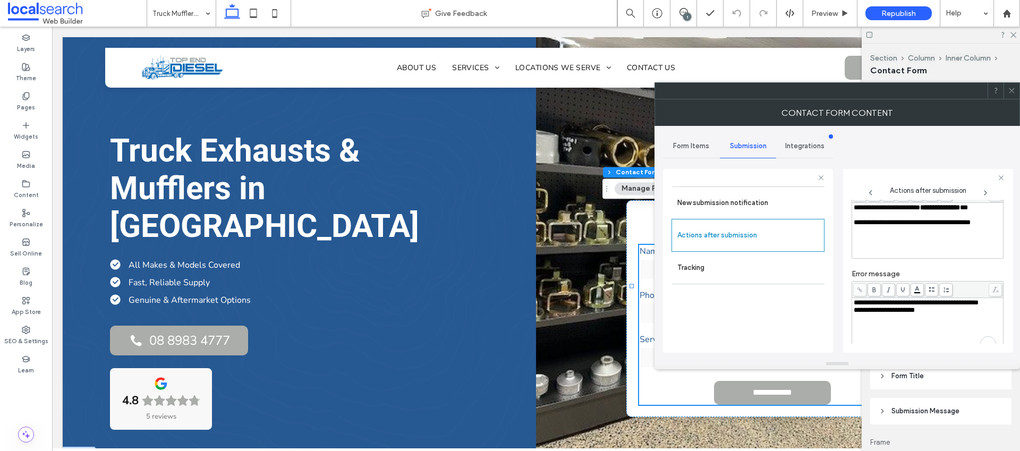
click at [914, 306] on div "**********" at bounding box center [928, 302] width 148 height 7
click at [753, 324] on div "New submission notification Actions after submission Tracking" at bounding box center [747, 266] width 153 height 161
click at [1012, 95] on span at bounding box center [1012, 91] width 8 height 16
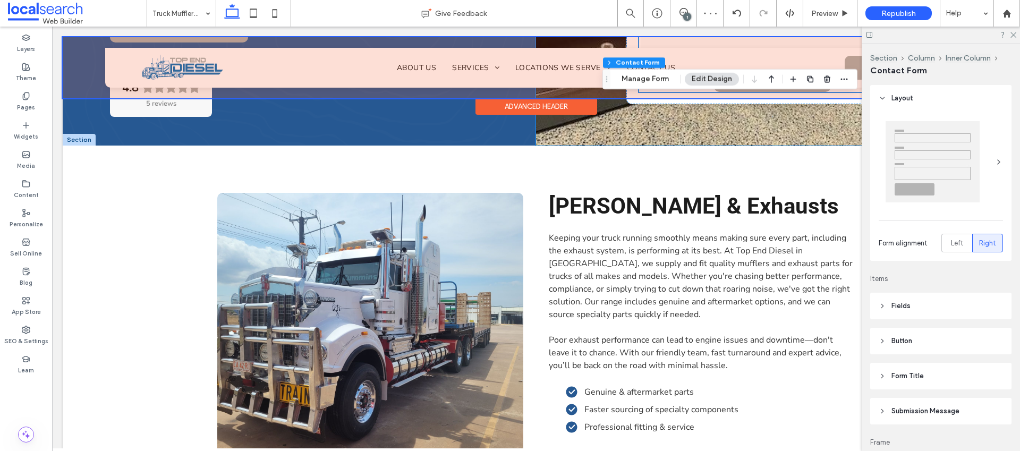
scroll to position [0, 0]
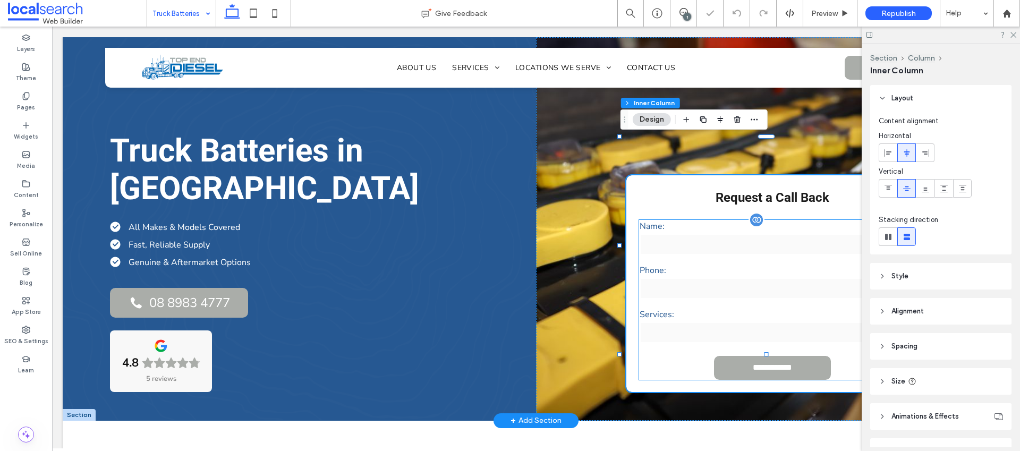
click at [674, 264] on label "Phone:" at bounding box center [772, 270] width 267 height 12
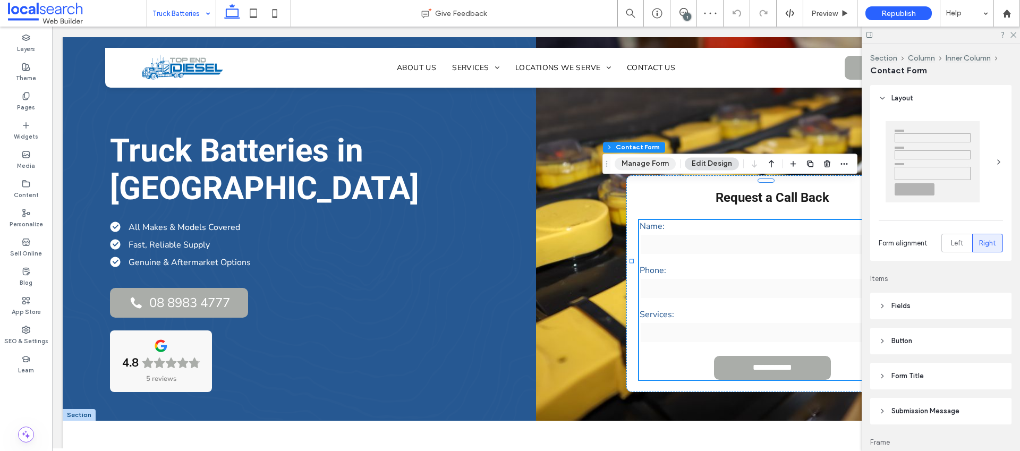
click at [648, 165] on button "Manage Form" at bounding box center [645, 163] width 61 height 13
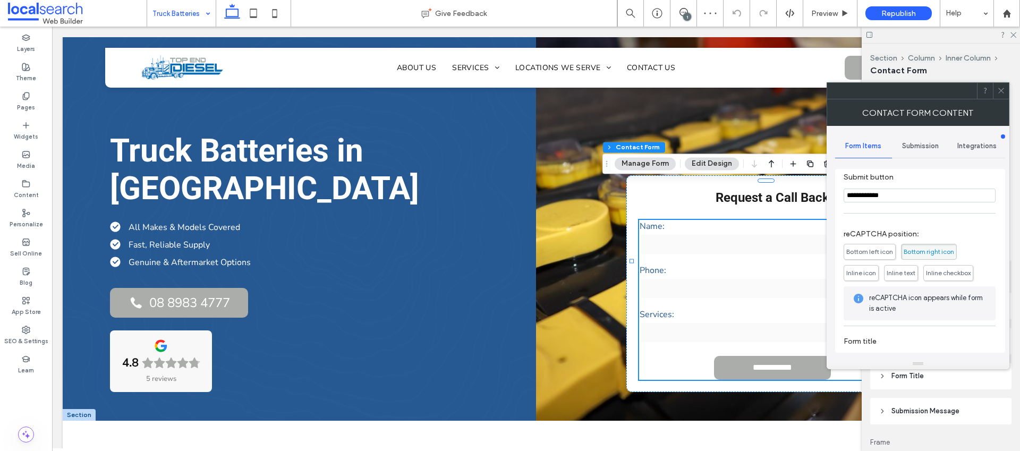
scroll to position [187, 0]
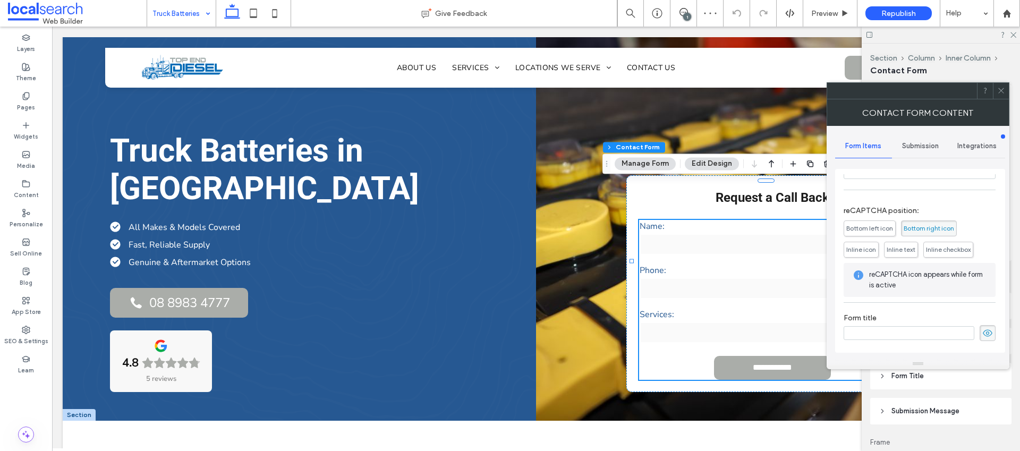
click at [923, 144] on span "Submission" at bounding box center [920, 146] width 37 height 8
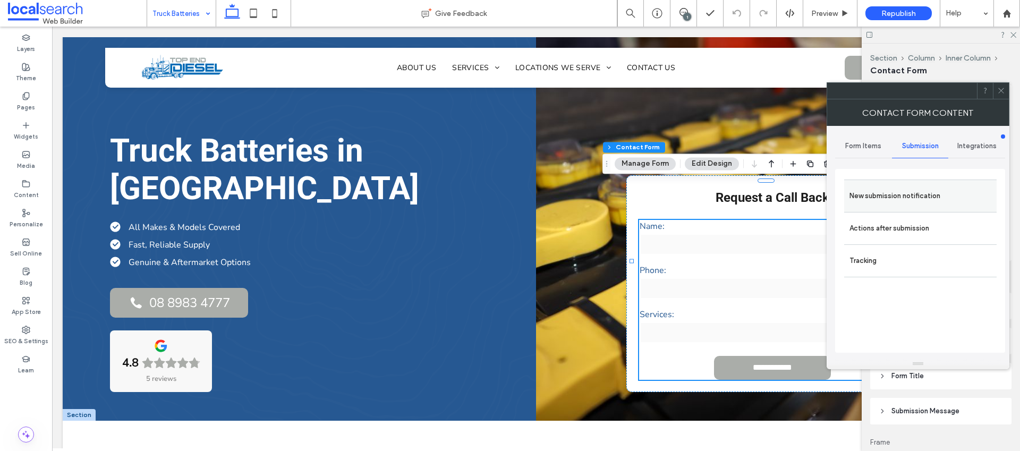
click at [889, 199] on label "New submission notification" at bounding box center [920, 195] width 142 height 21
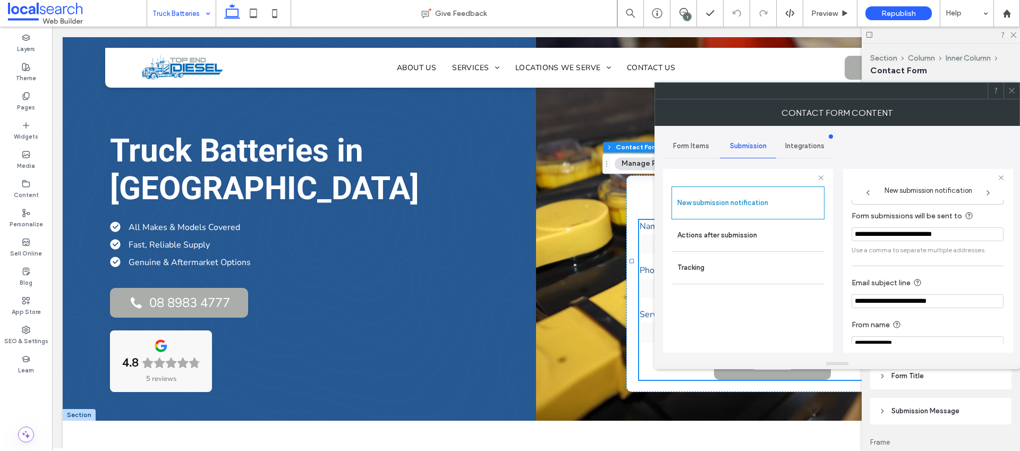
scroll to position [55, 0]
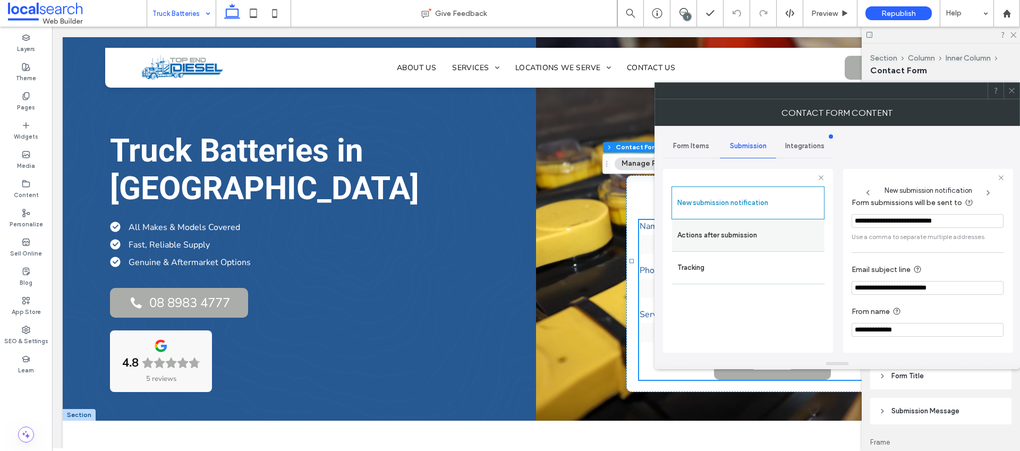
click at [764, 231] on label "Actions after submission" at bounding box center [748, 235] width 142 height 21
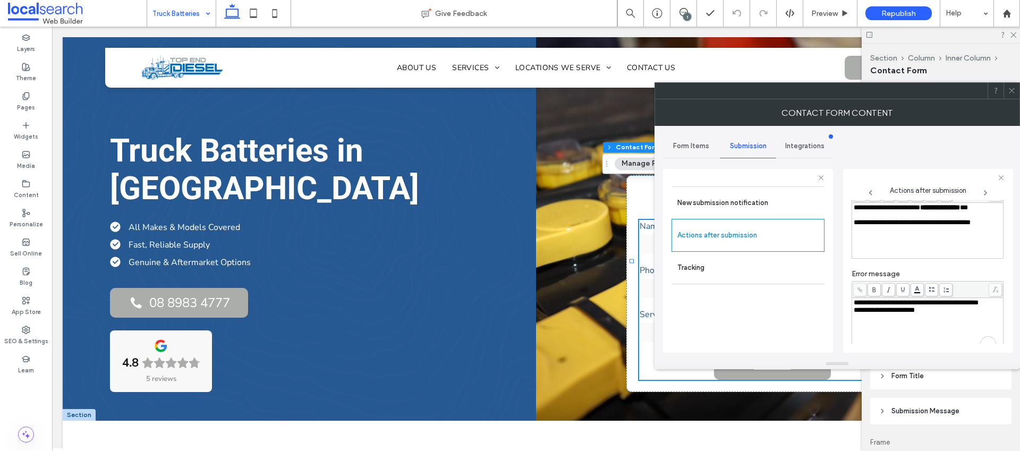
click at [902, 306] on div "**********" at bounding box center [928, 302] width 148 height 7
click at [759, 323] on div "New submission notification Actions after submission Tracking" at bounding box center [747, 266] width 153 height 161
click at [1007, 93] on div at bounding box center [1011, 91] width 16 height 16
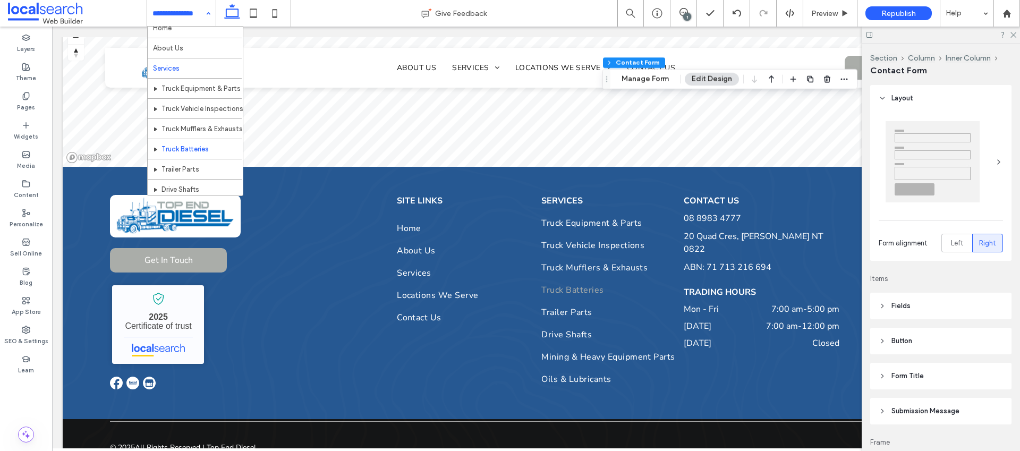
scroll to position [21, 0]
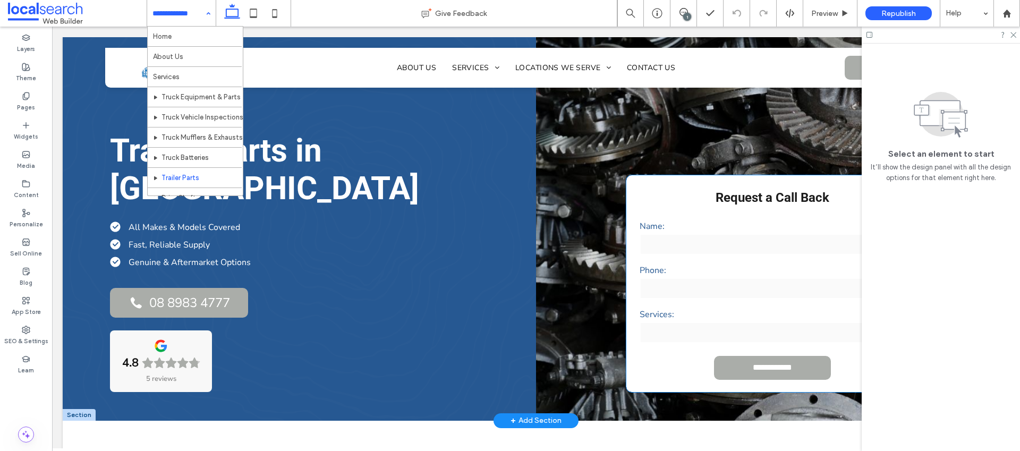
click at [678, 218] on div "Name:" at bounding box center [772, 238] width 275 height 44
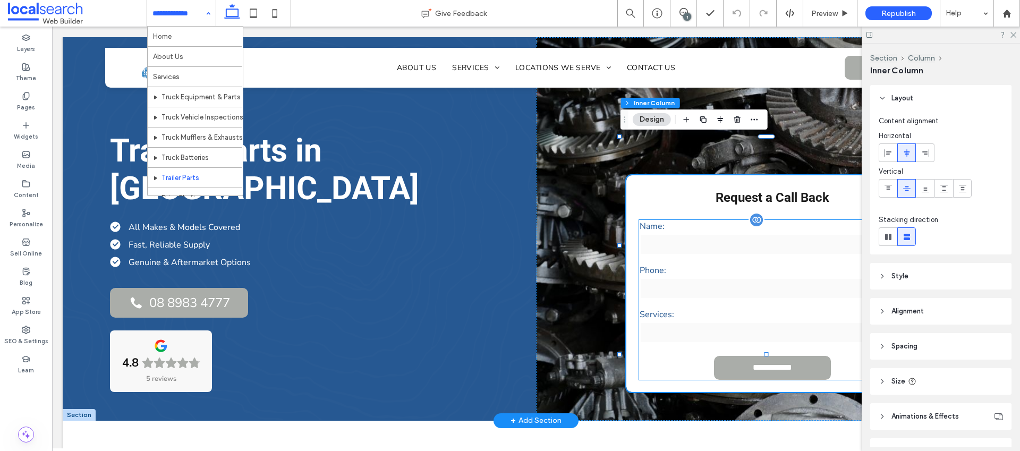
click at [673, 234] on input "text" at bounding box center [772, 244] width 267 height 21
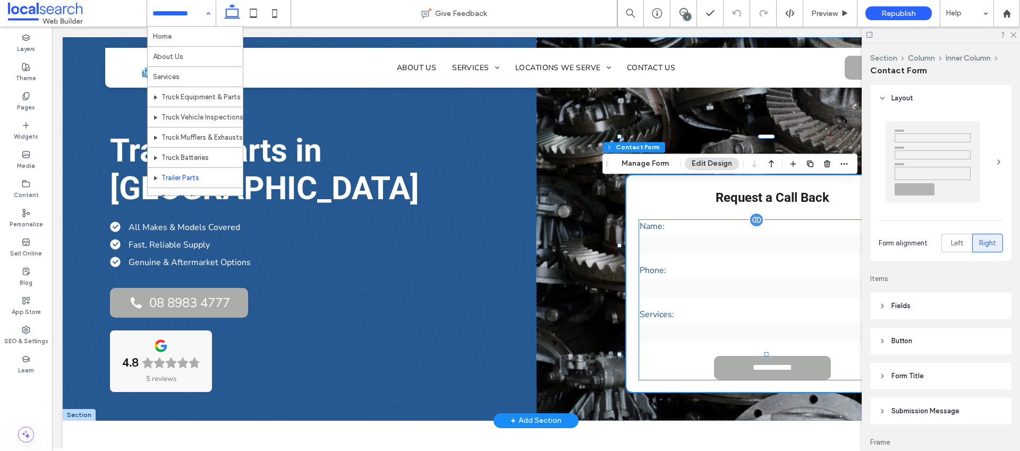
type input "*"
type input "***"
type input "*"
type input "***"
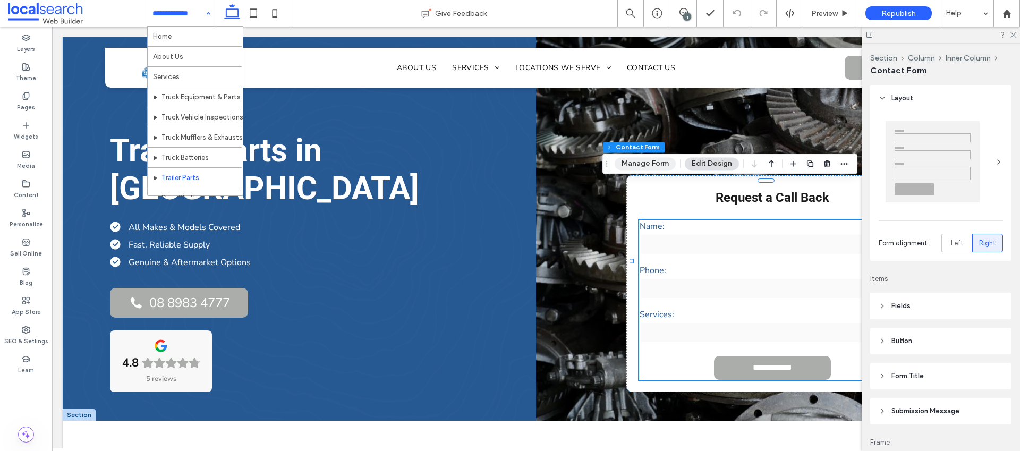
click at [639, 161] on button "Manage Form" at bounding box center [645, 163] width 61 height 13
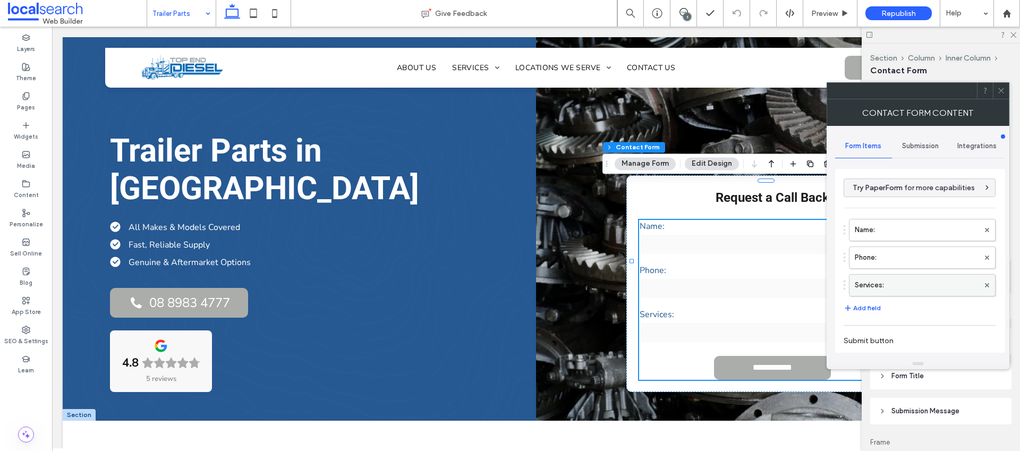
scroll to position [187, 0]
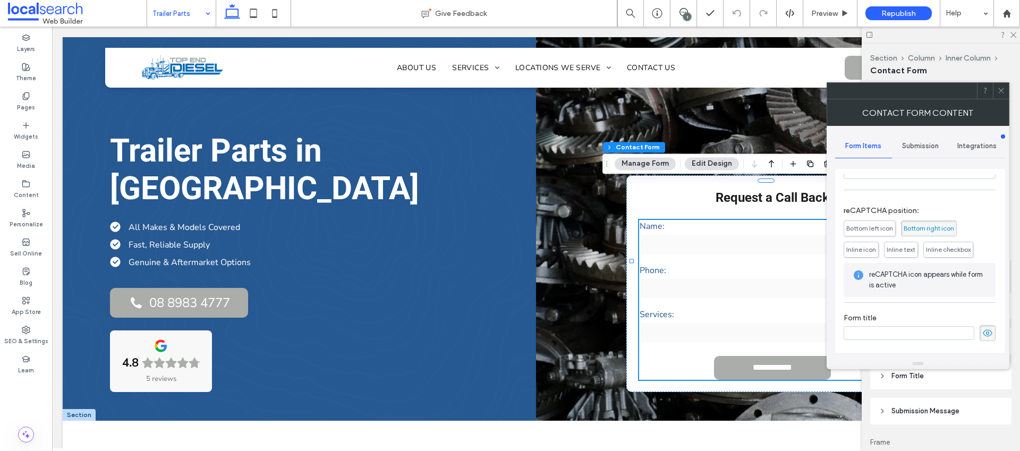
click at [902, 143] on span "Submission" at bounding box center [920, 146] width 37 height 8
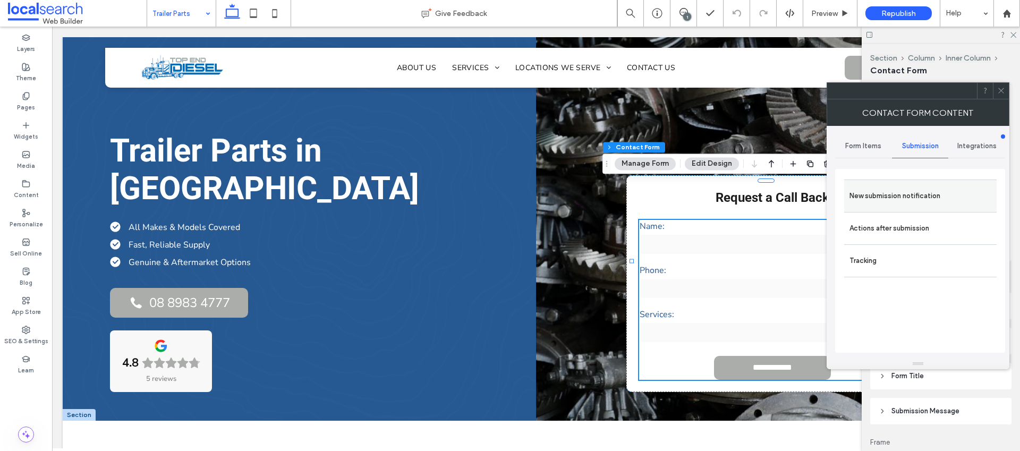
click at [889, 196] on label "New submission notification" at bounding box center [920, 195] width 142 height 21
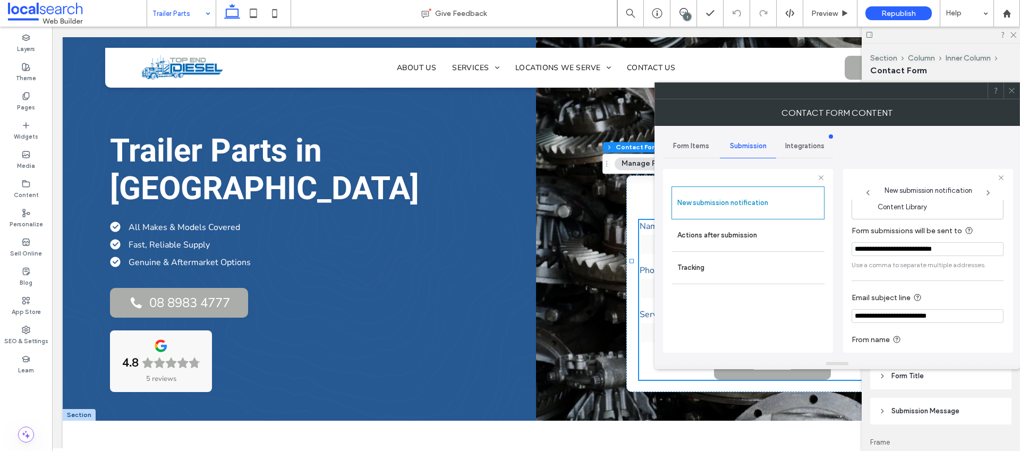
scroll to position [55, 0]
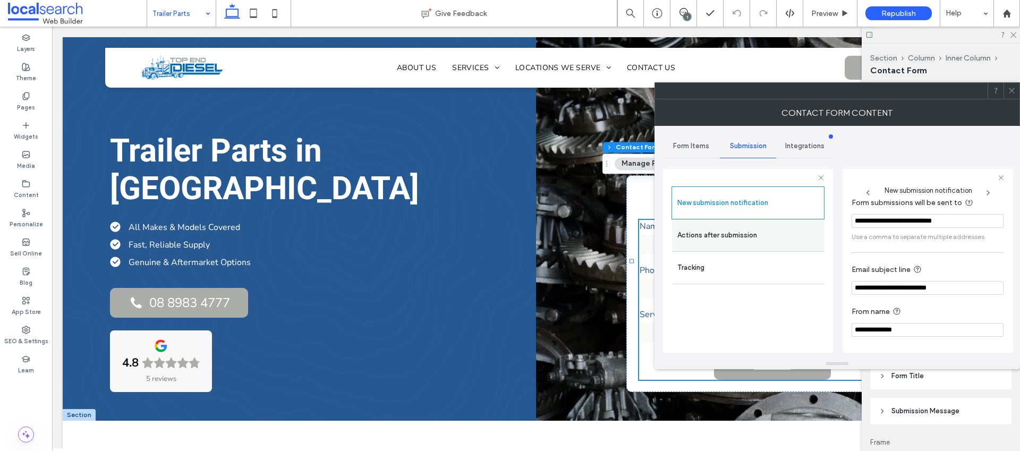
click at [774, 235] on label "Actions after submission" at bounding box center [748, 235] width 142 height 21
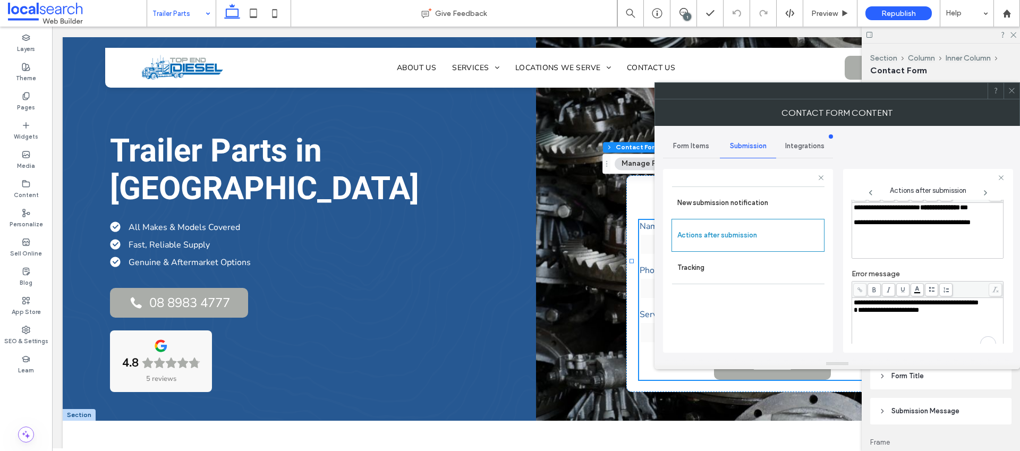
click at [912, 306] on div "**********" at bounding box center [928, 302] width 148 height 7
click at [760, 321] on div "New submission notification Actions after submission Tracking" at bounding box center [747, 266] width 153 height 161
click at [1011, 97] on span at bounding box center [1012, 91] width 8 height 16
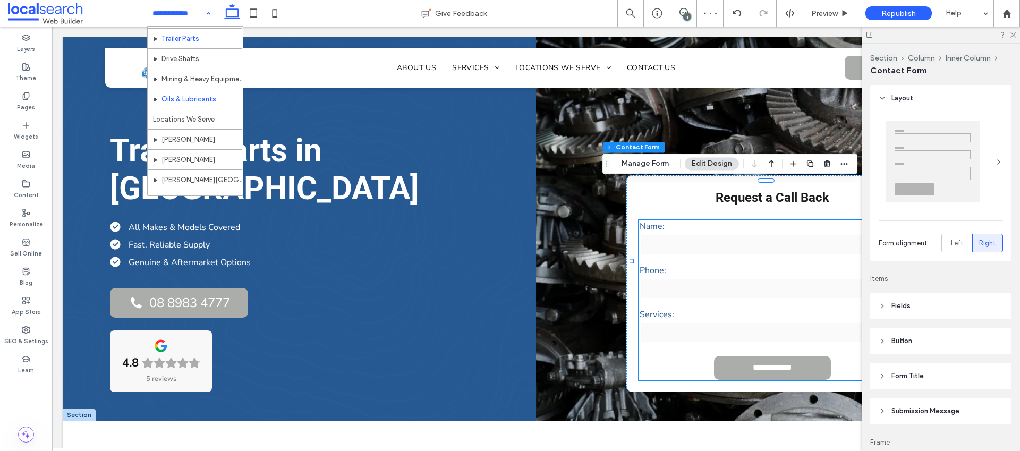
scroll to position [124, 0]
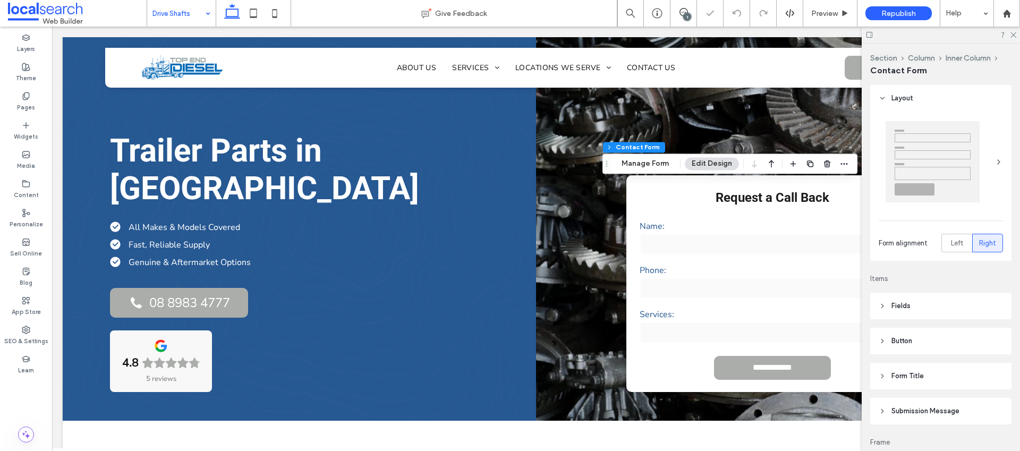
type input "*"
type input "***"
type input "*"
type input "***"
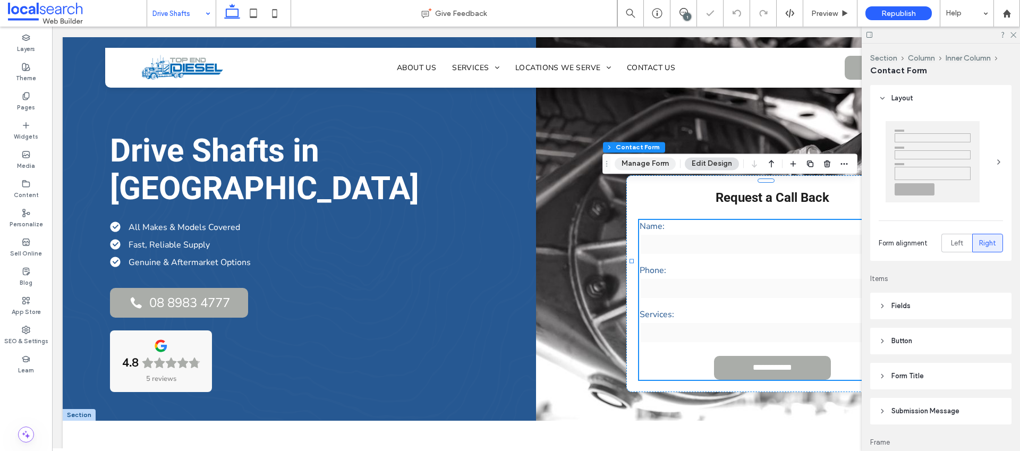
drag, startPoint x: 653, startPoint y: 161, endPoint x: 741, endPoint y: 195, distance: 95.0
click at [653, 161] on button "Manage Form" at bounding box center [645, 163] width 61 height 13
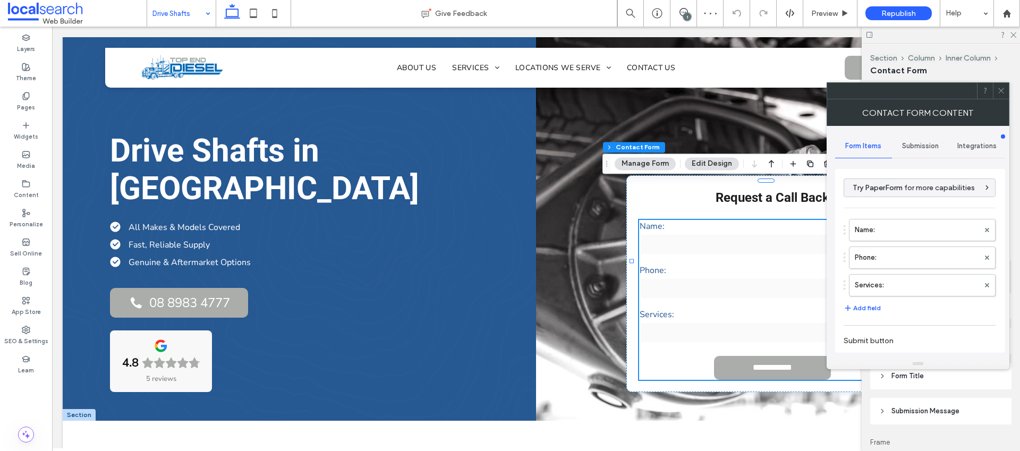
scroll to position [187, 0]
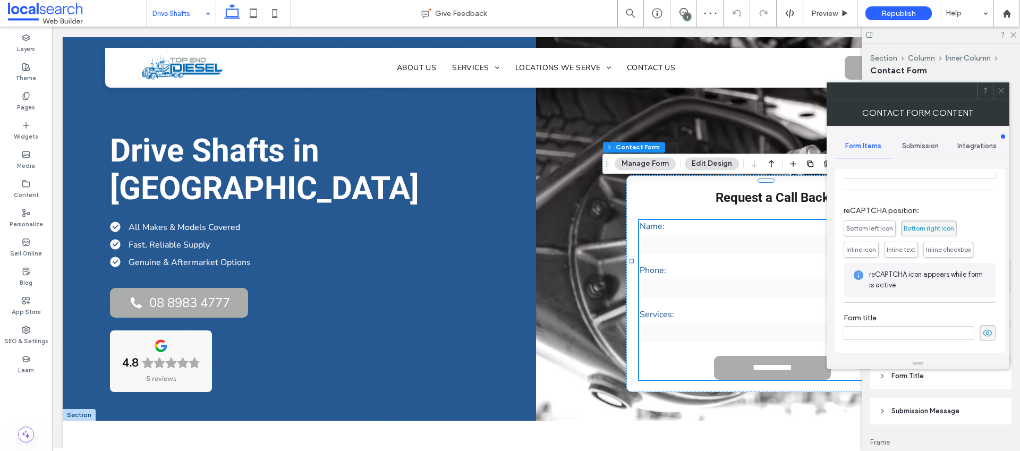
click at [911, 149] on span "Submission" at bounding box center [920, 146] width 37 height 8
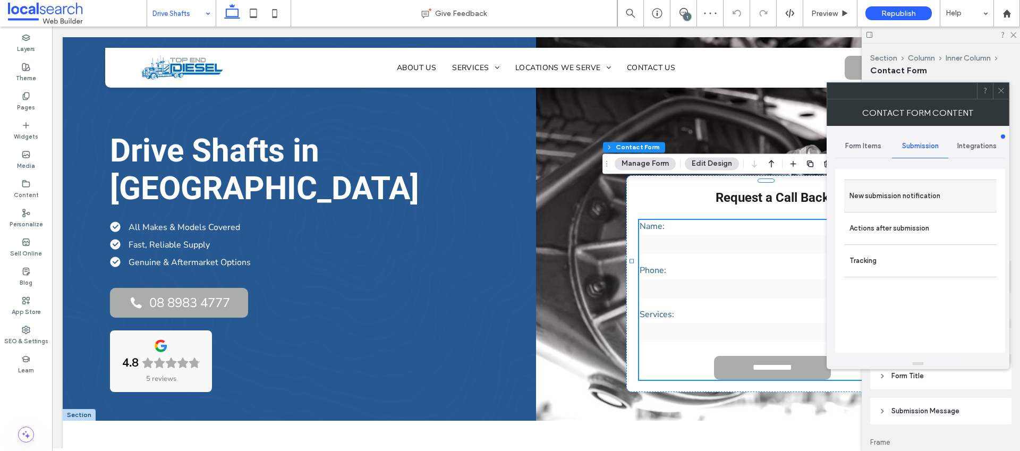
click at [893, 193] on label "New submission notification" at bounding box center [920, 195] width 142 height 21
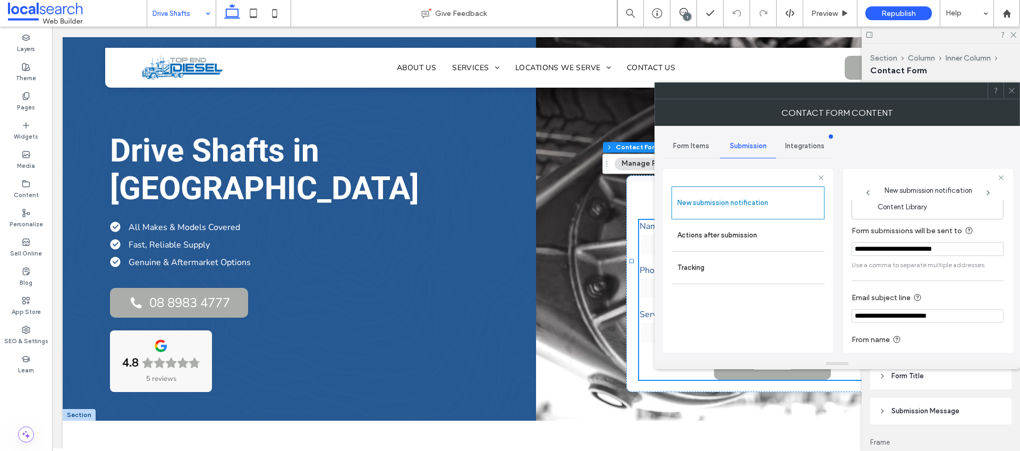
scroll to position [55, 0]
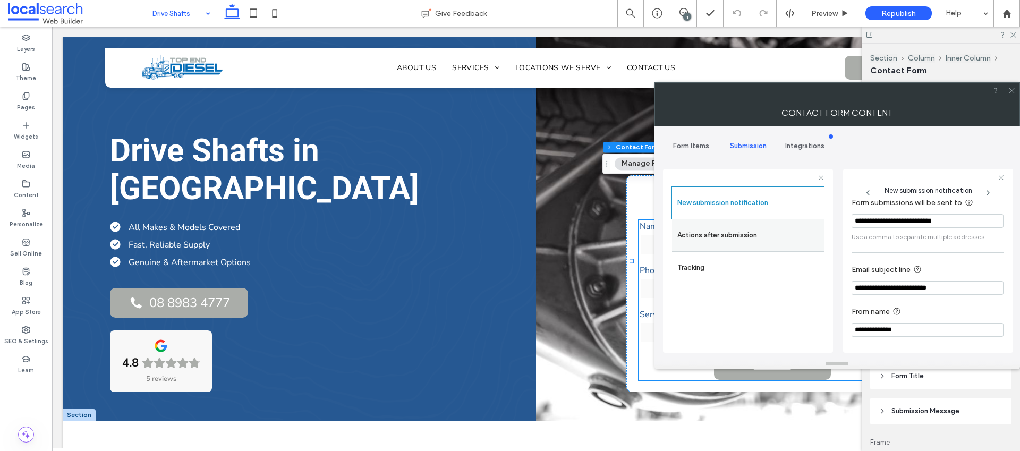
click at [800, 228] on label "Actions after submission" at bounding box center [748, 235] width 142 height 21
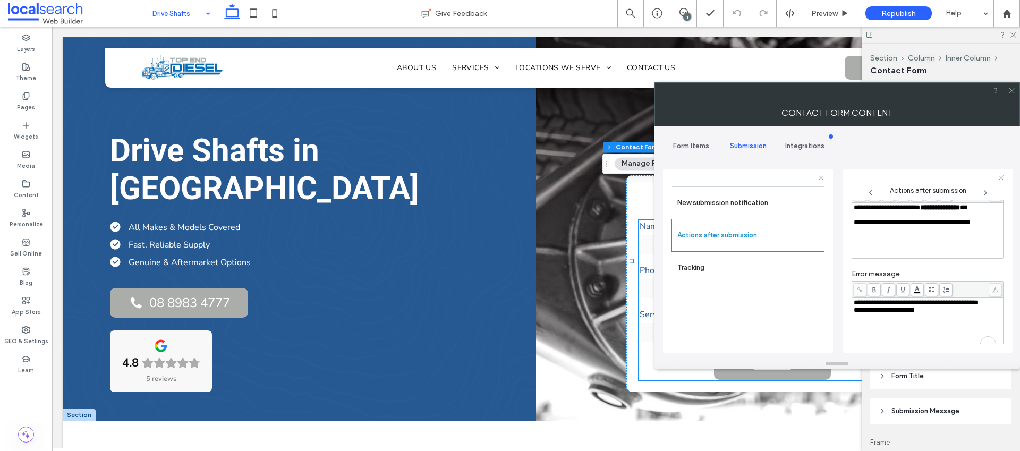
click at [896, 306] on div "**********" at bounding box center [928, 302] width 148 height 7
click at [803, 306] on div "New submission notification Actions after submission Tracking" at bounding box center [747, 266] width 153 height 161
click at [1014, 93] on icon at bounding box center [1012, 91] width 8 height 8
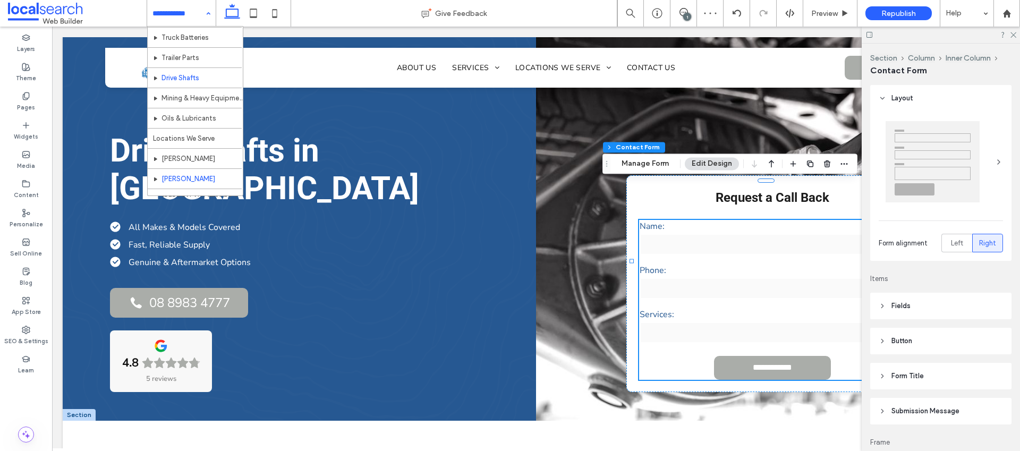
scroll to position [75, 0]
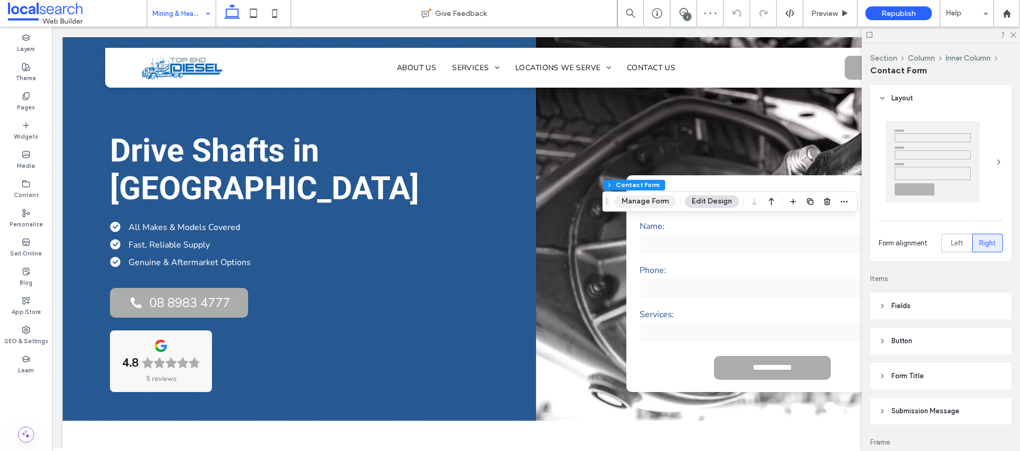
click at [642, 200] on button "Manage Form" at bounding box center [645, 201] width 61 height 13
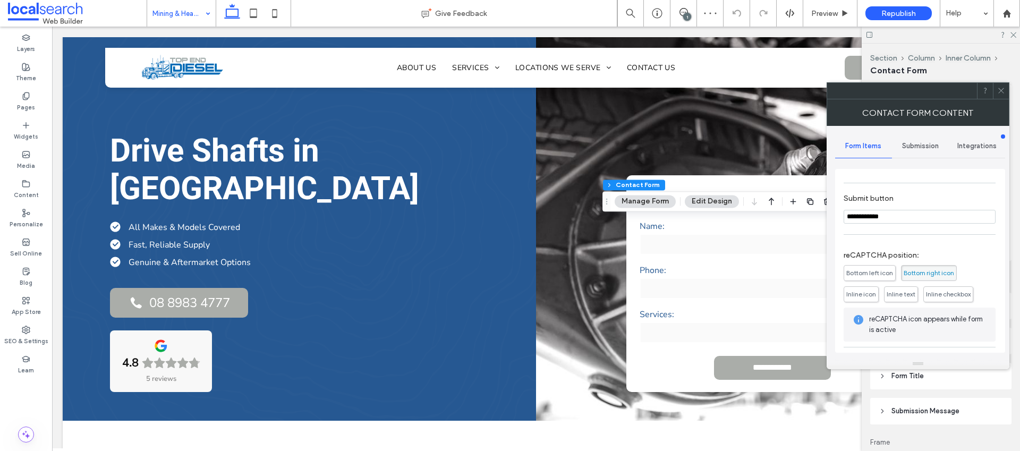
scroll to position [187, 0]
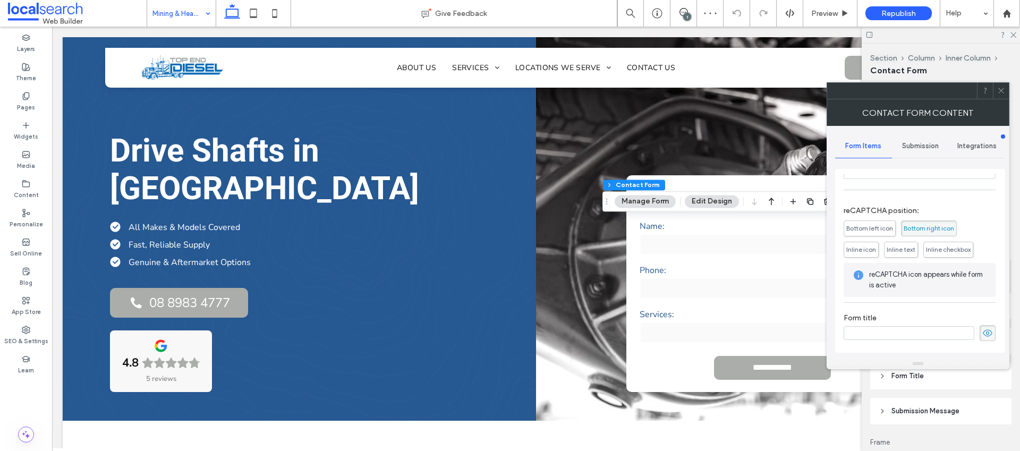
click at [911, 143] on span "Submission" at bounding box center [920, 146] width 37 height 8
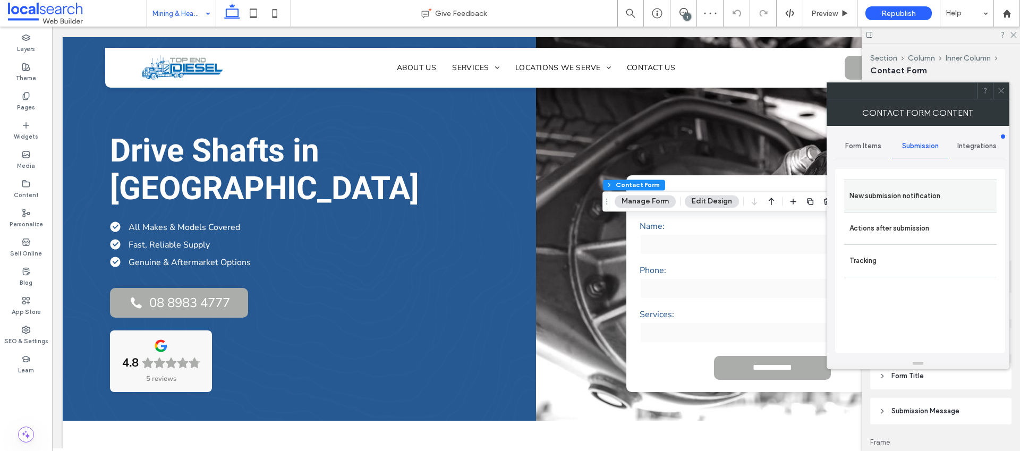
click at [907, 204] on label "New submission notification" at bounding box center [920, 195] width 142 height 21
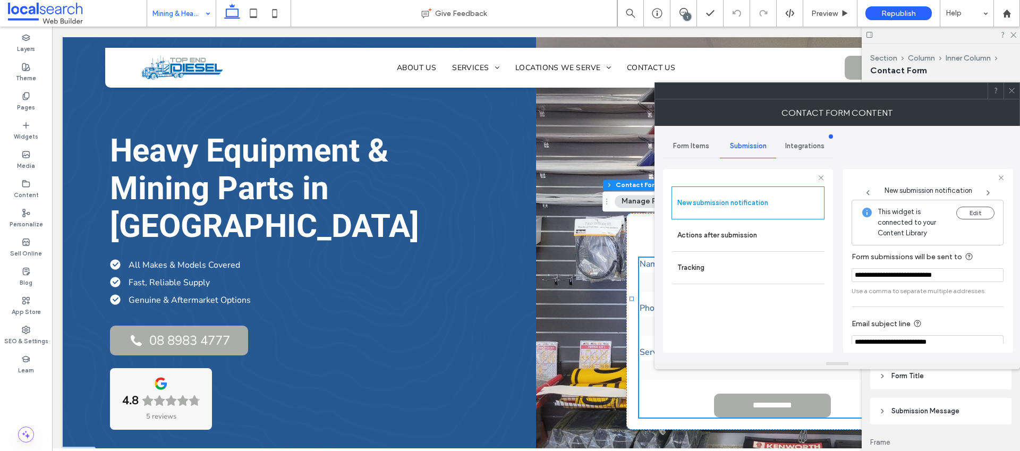
scroll to position [55, 0]
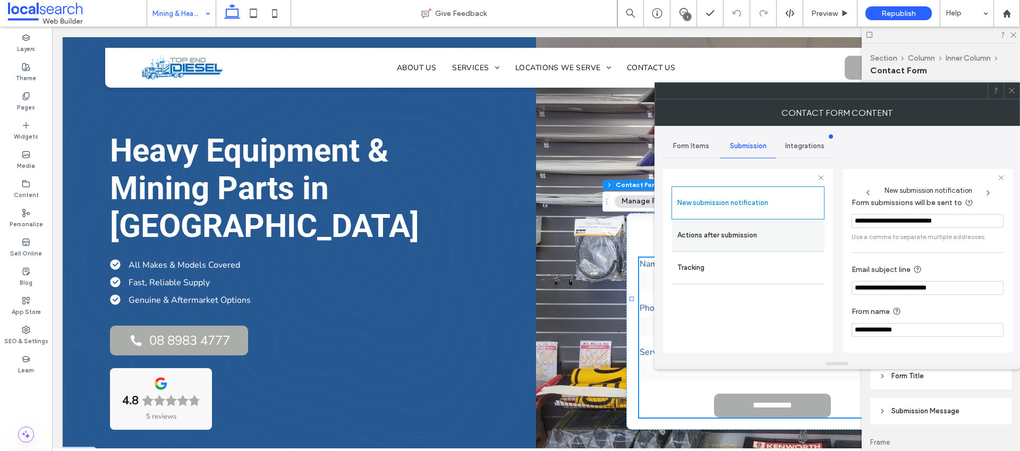
click at [788, 238] on label "Actions after submission" at bounding box center [748, 235] width 142 height 21
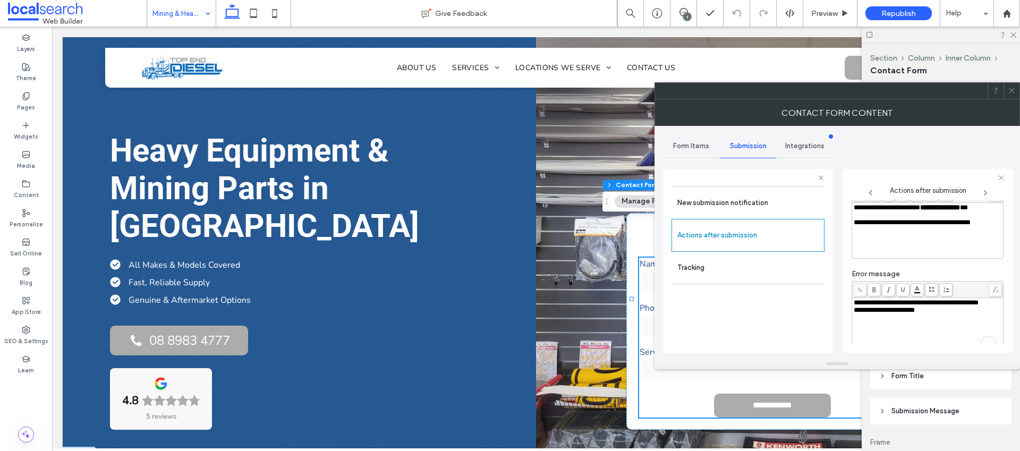
click at [909, 306] on div "**********" at bounding box center [928, 302] width 148 height 7
click at [813, 327] on div "New submission notification Actions after submission Tracking" at bounding box center [747, 266] width 153 height 161
click at [1010, 93] on icon at bounding box center [1012, 91] width 8 height 8
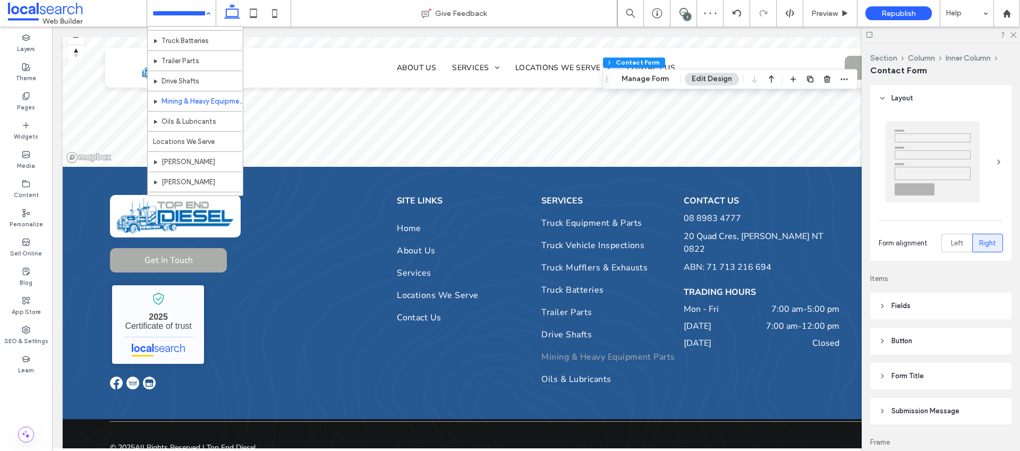
scroll to position [173, 0]
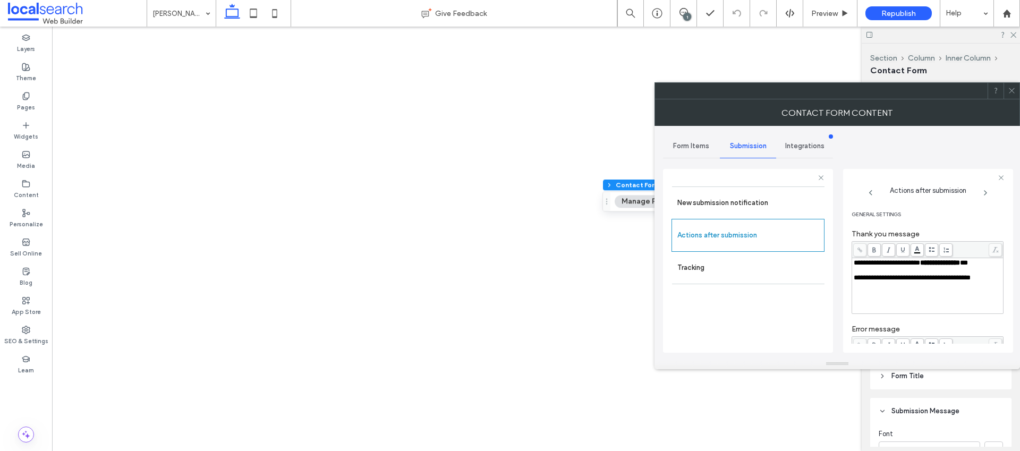
click at [898, 354] on div "**********" at bounding box center [928, 357] width 148 height 7
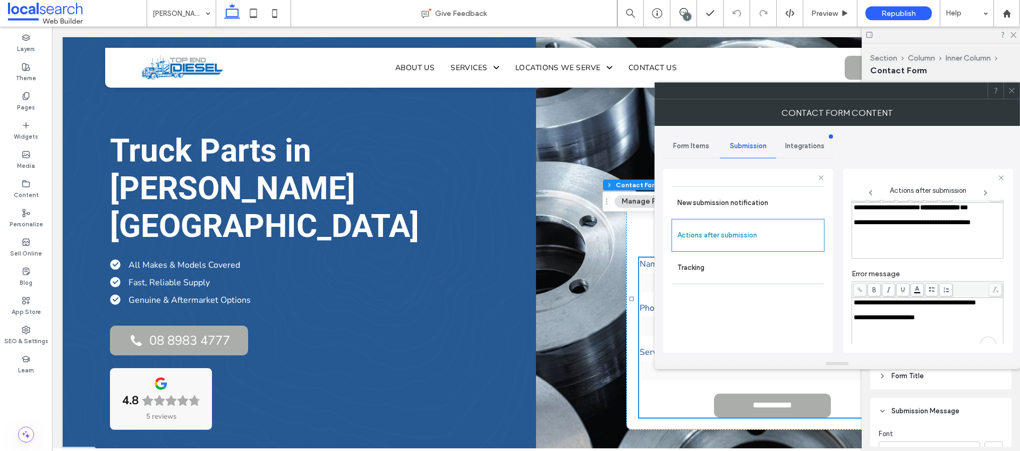
click at [882, 343] on div "**********" at bounding box center [928, 325] width 148 height 53
click at [760, 339] on div "New submission notification Actions after submission Tracking" at bounding box center [747, 266] width 153 height 161
click at [735, 265] on label "Tracking" at bounding box center [748, 267] width 142 height 21
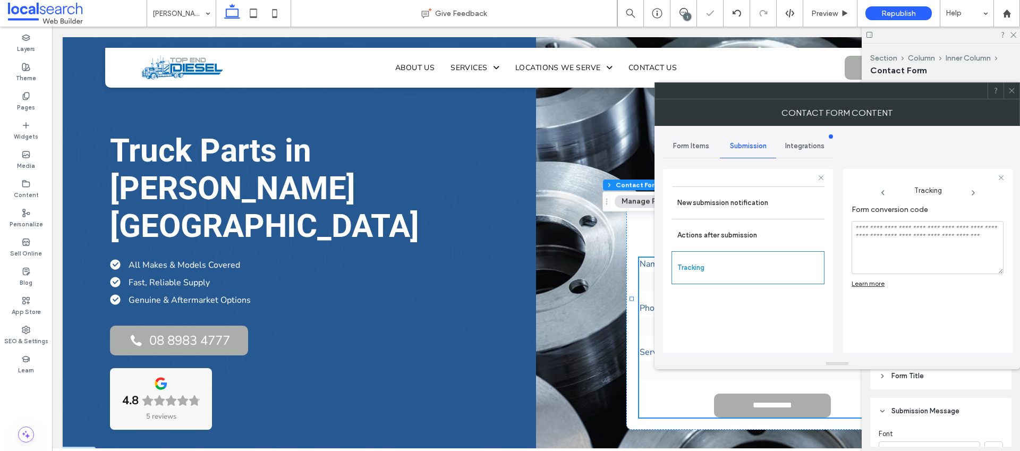
drag, startPoint x: 1013, startPoint y: 89, endPoint x: 1005, endPoint y: 90, distance: 7.5
click at [1013, 90] on icon at bounding box center [1012, 91] width 8 height 8
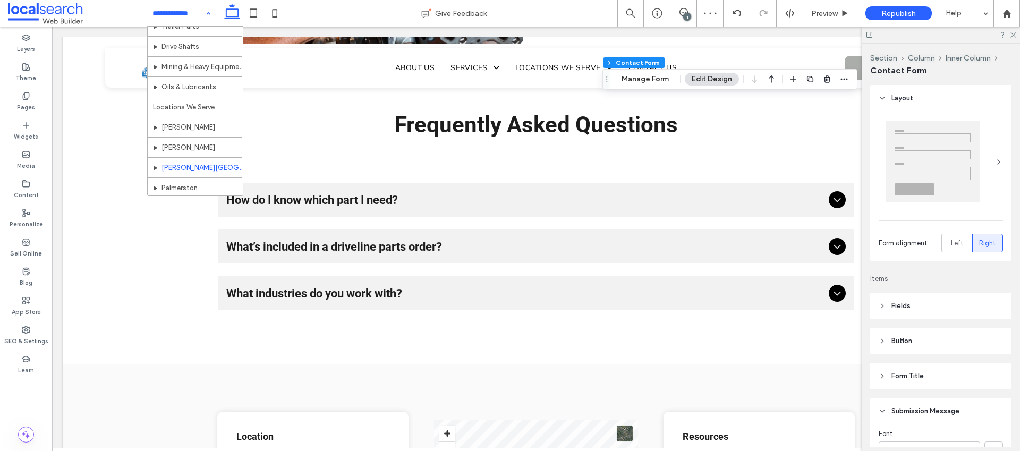
scroll to position [173, 0]
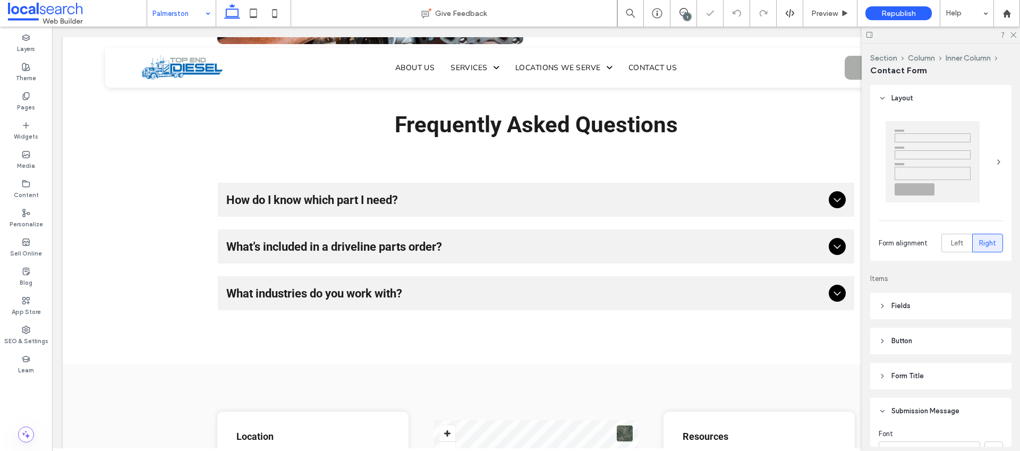
type input "*"
type input "***"
type input "*"
type input "***"
click at [633, 161] on button "Manage Form" at bounding box center [645, 163] width 61 height 13
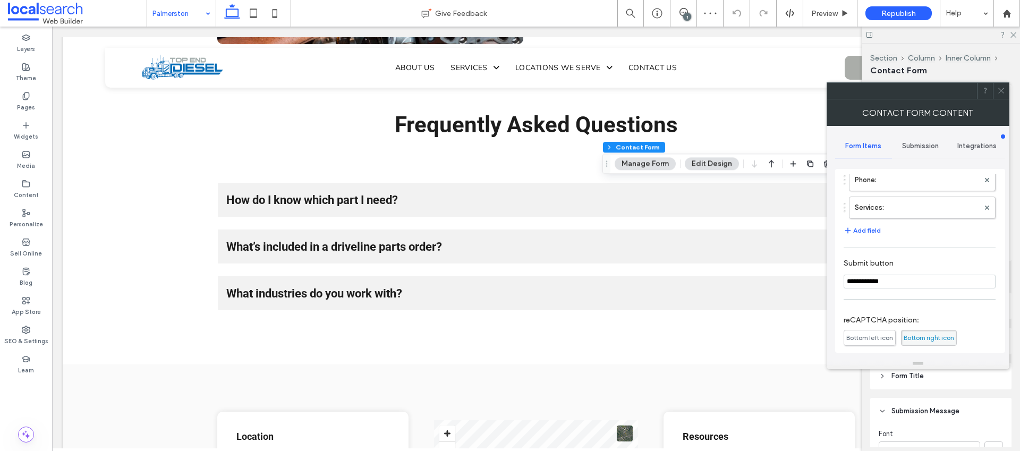
scroll to position [187, 0]
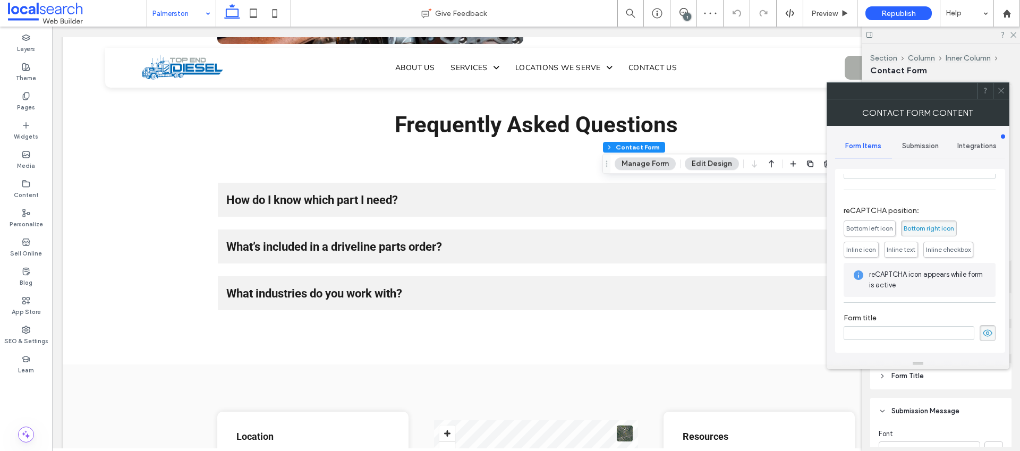
click at [913, 148] on span "Submission" at bounding box center [920, 146] width 37 height 8
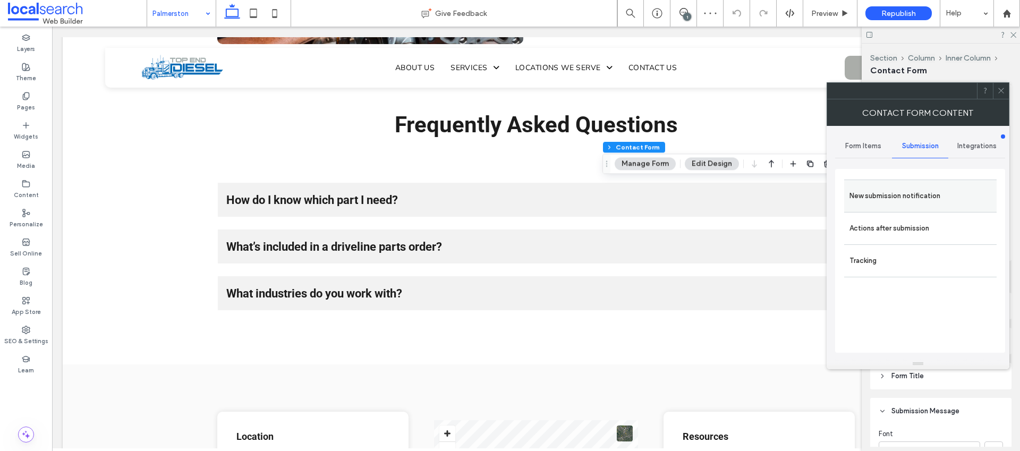
click at [909, 185] on label "New submission notification" at bounding box center [920, 195] width 142 height 21
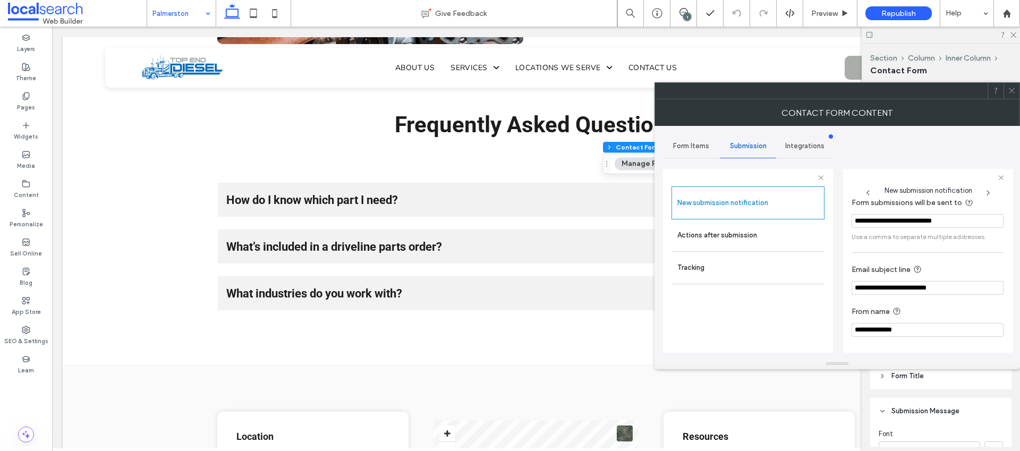
scroll to position [55, 0]
click at [763, 241] on label "Actions after submission" at bounding box center [748, 235] width 142 height 21
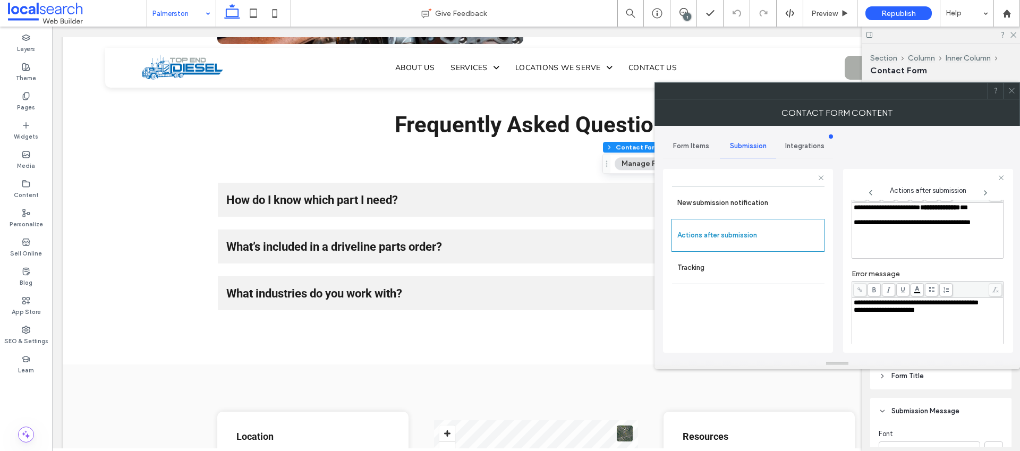
click at [908, 306] on div "**********" at bounding box center [928, 302] width 148 height 7
click at [790, 295] on div "New submission notification Actions after submission Tracking" at bounding box center [747, 266] width 153 height 161
drag, startPoint x: 777, startPoint y: 302, endPoint x: 772, endPoint y: 281, distance: 21.9
click at [777, 301] on div "New submission notification Actions after submission Tracking" at bounding box center [747, 266] width 153 height 161
click at [771, 279] on div "Tracking" at bounding box center [748, 268] width 152 height 32
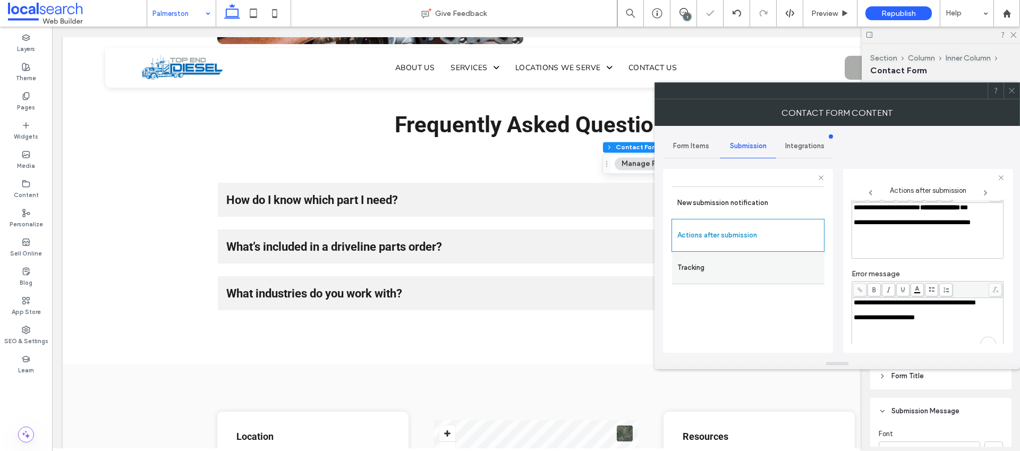
click at [766, 268] on label "Tracking" at bounding box center [748, 267] width 142 height 21
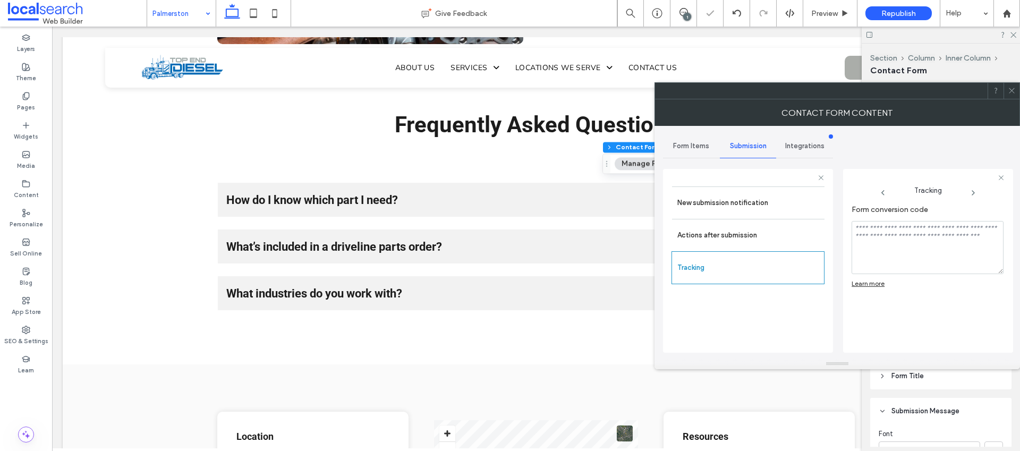
scroll to position [0, 0]
drag, startPoint x: 1011, startPoint y: 86, endPoint x: 1002, endPoint y: 88, distance: 9.3
click at [1011, 87] on icon at bounding box center [1012, 91] width 8 height 8
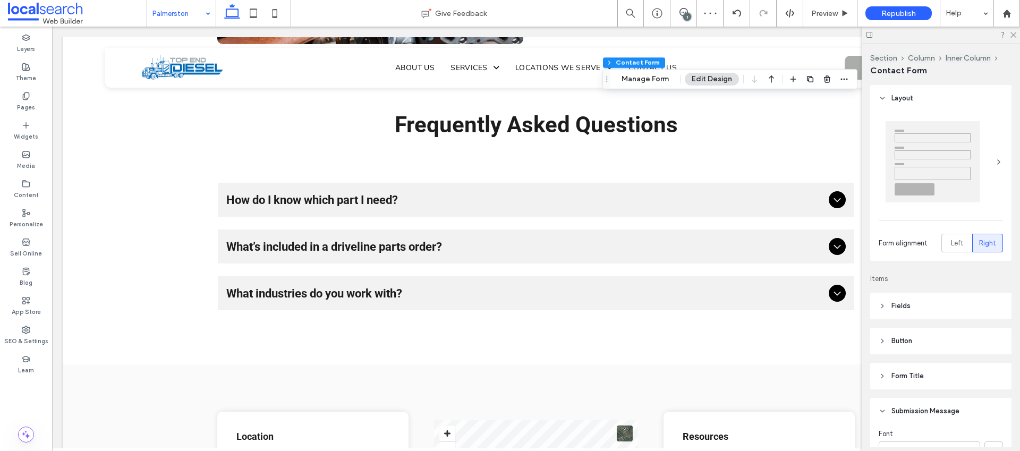
drag, startPoint x: 187, startPoint y: 15, endPoint x: 185, endPoint y: 24, distance: 9.3
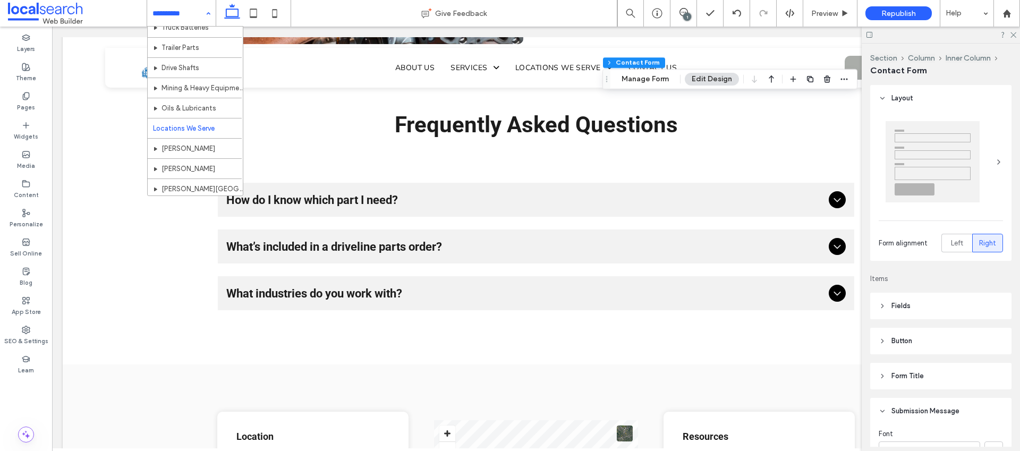
scroll to position [173, 0]
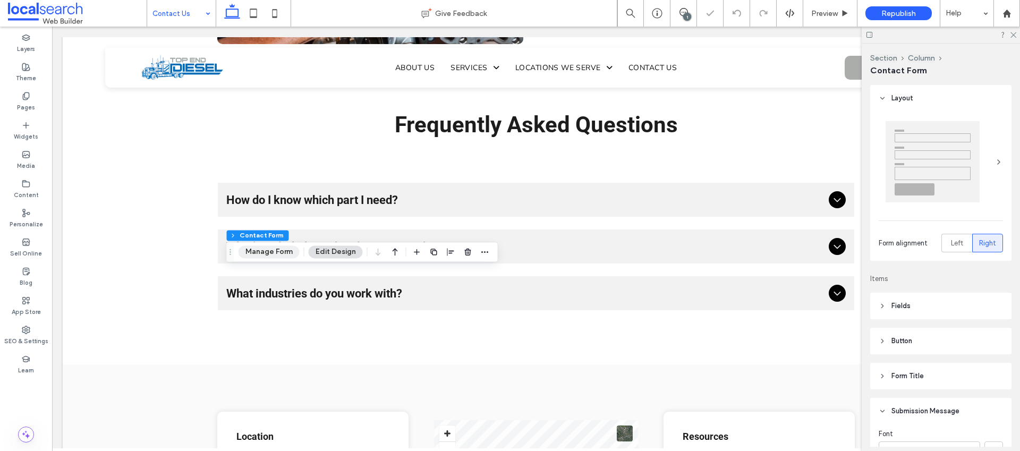
click at [275, 253] on button "Manage Form" at bounding box center [268, 251] width 61 height 13
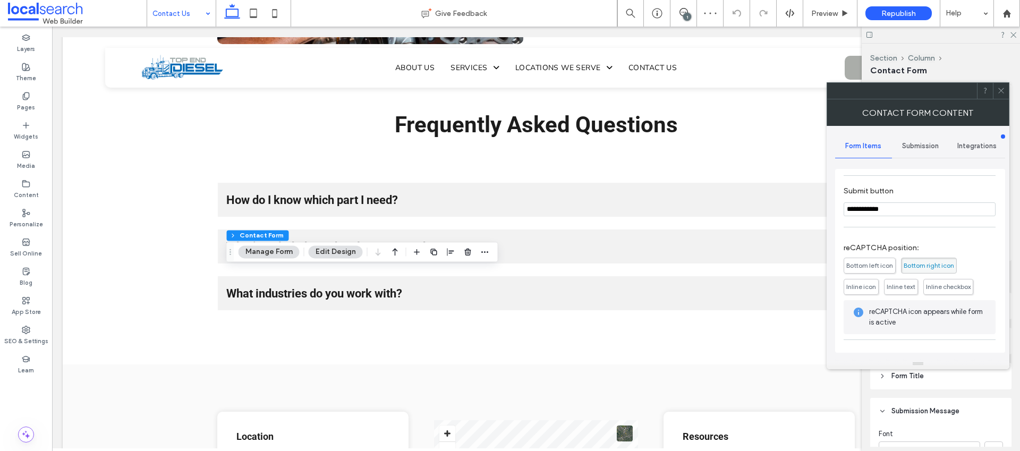
scroll to position [215, 0]
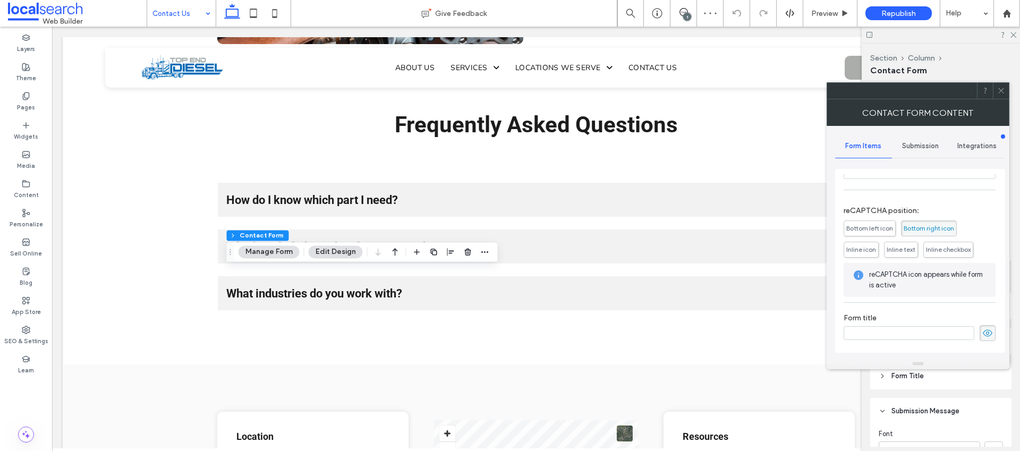
click at [912, 142] on span "Submission" at bounding box center [920, 146] width 37 height 8
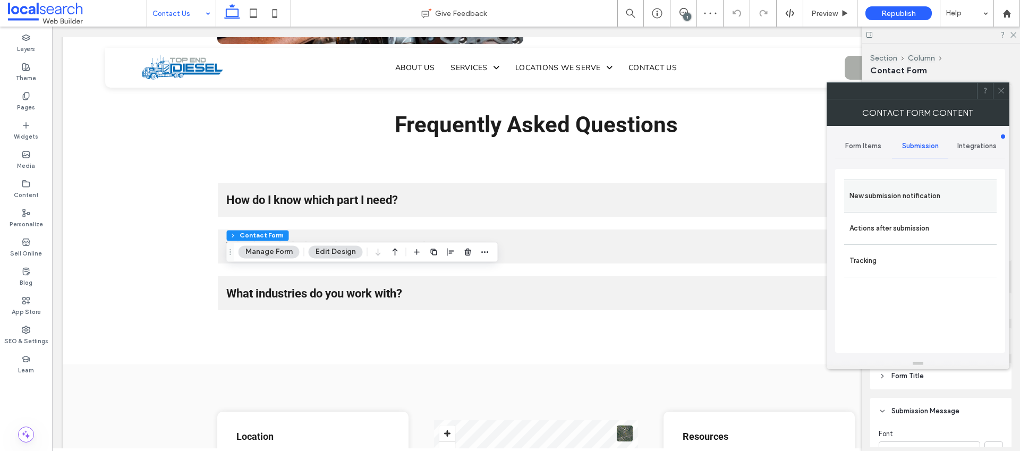
click at [908, 186] on label "New submission notification" at bounding box center [920, 195] width 142 height 21
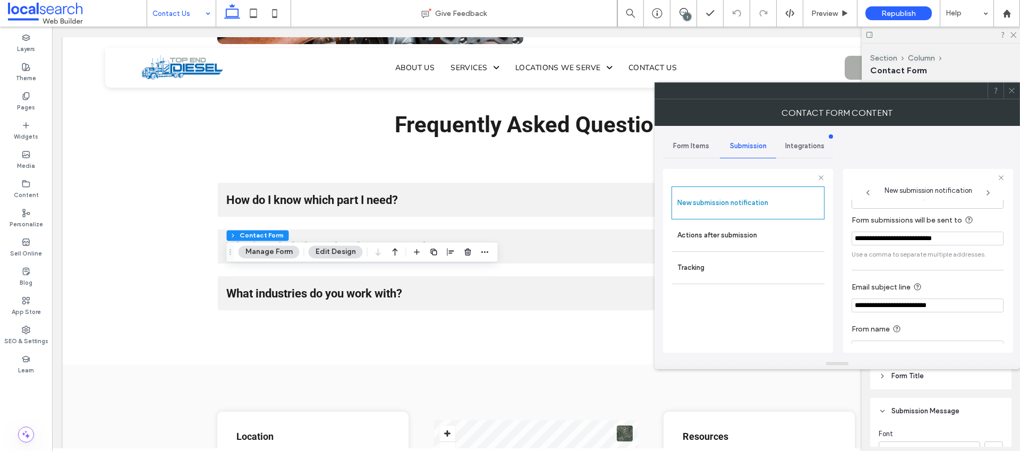
scroll to position [55, 0]
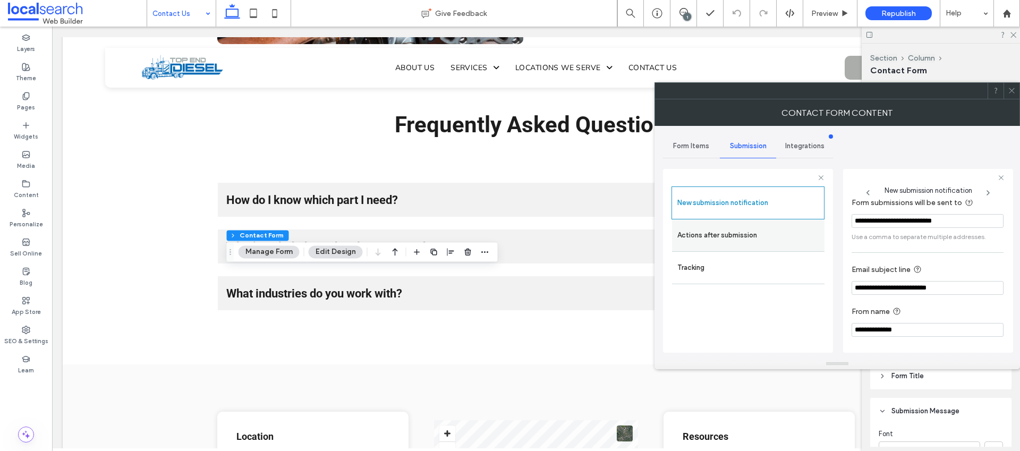
click at [766, 232] on label "Actions after submission" at bounding box center [748, 235] width 142 height 21
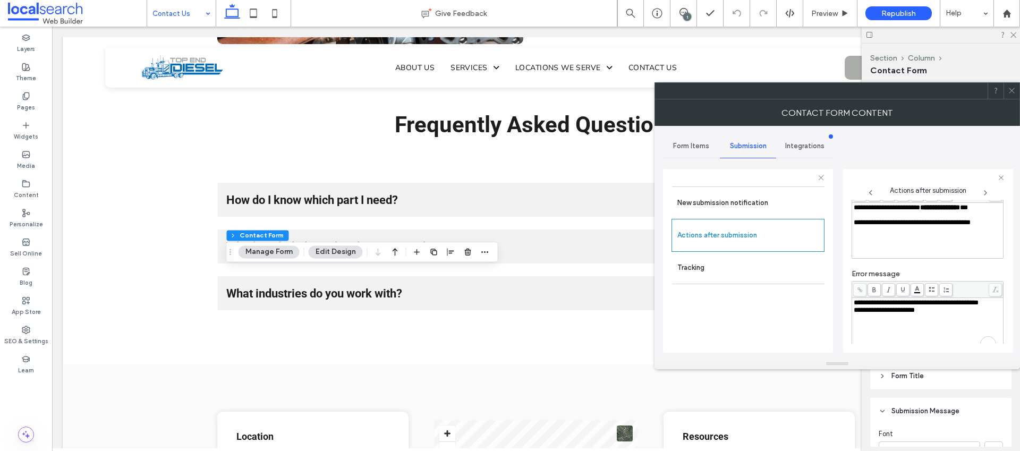
click at [913, 306] on div "**********" at bounding box center [928, 302] width 148 height 7
click at [756, 322] on div "New submission notification Actions after submission Tracking" at bounding box center [747, 266] width 153 height 161
click at [765, 272] on label "Tracking" at bounding box center [748, 267] width 142 height 21
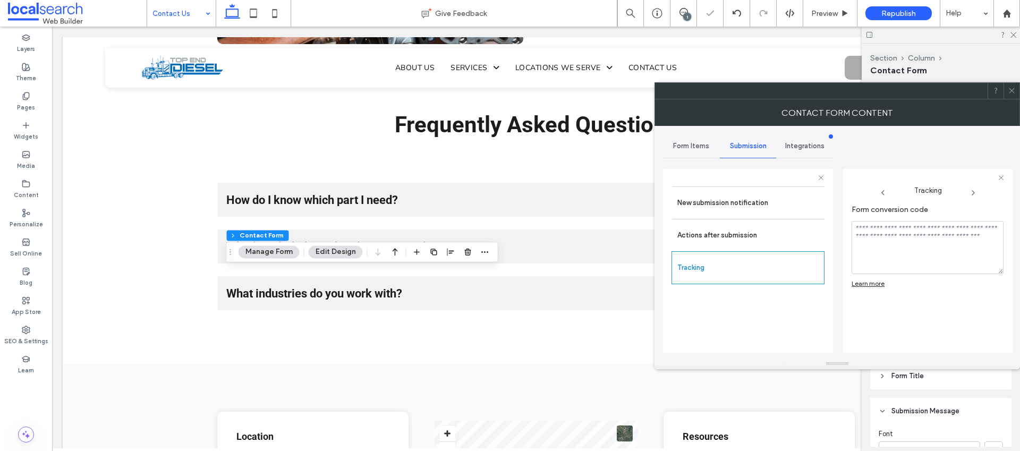
click at [1009, 88] on icon at bounding box center [1012, 91] width 8 height 8
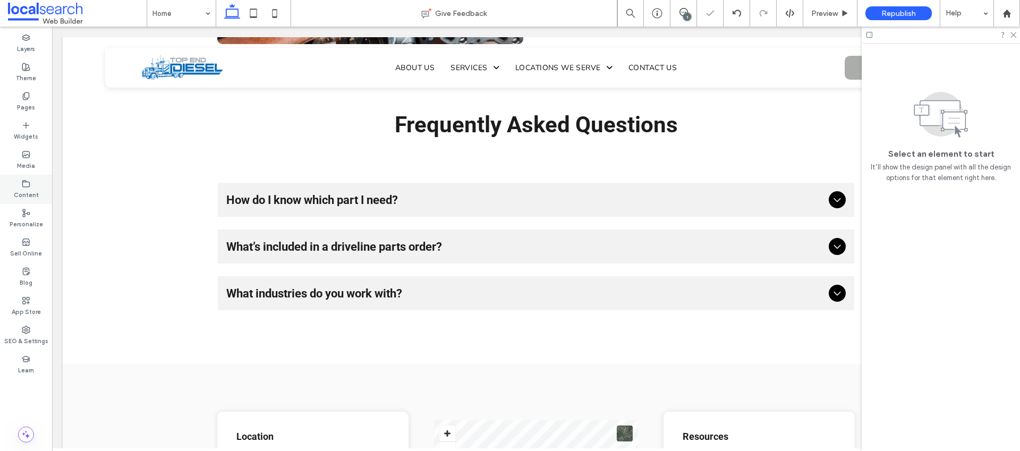
click at [25, 190] on label "Content" at bounding box center [26, 194] width 25 height 12
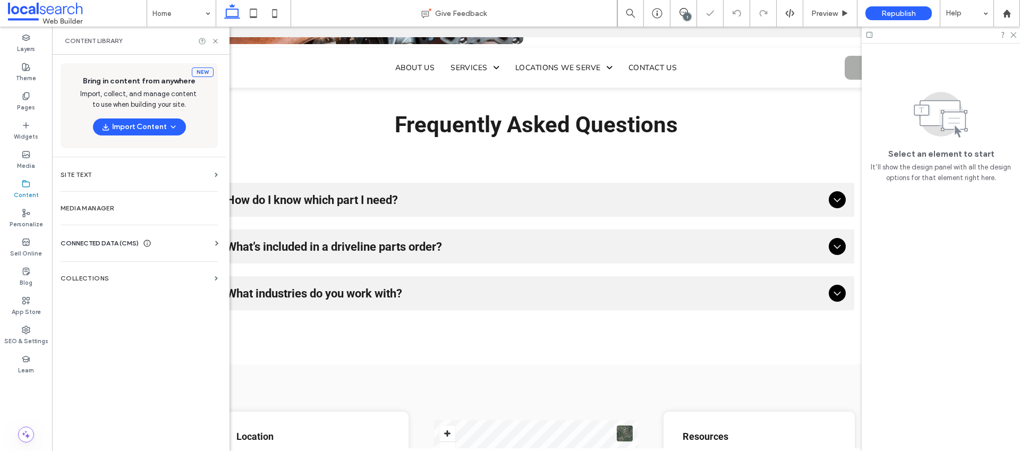
click at [108, 240] on span "CONNECTED DATA (CMS)" at bounding box center [100, 243] width 78 height 11
drag, startPoint x: 157, startPoint y: 276, endPoint x: 185, endPoint y: 265, distance: 30.1
click at [157, 276] on section "Business Info" at bounding box center [141, 269] width 161 height 24
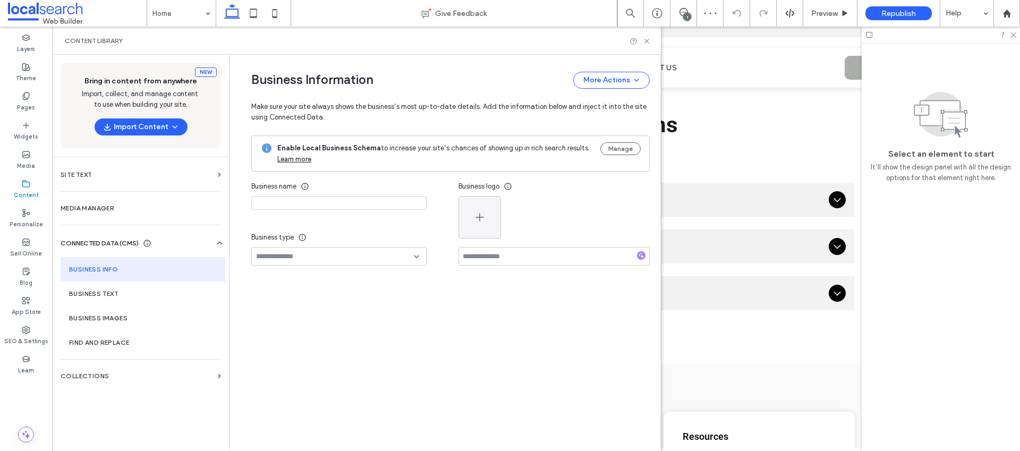
type input "**********"
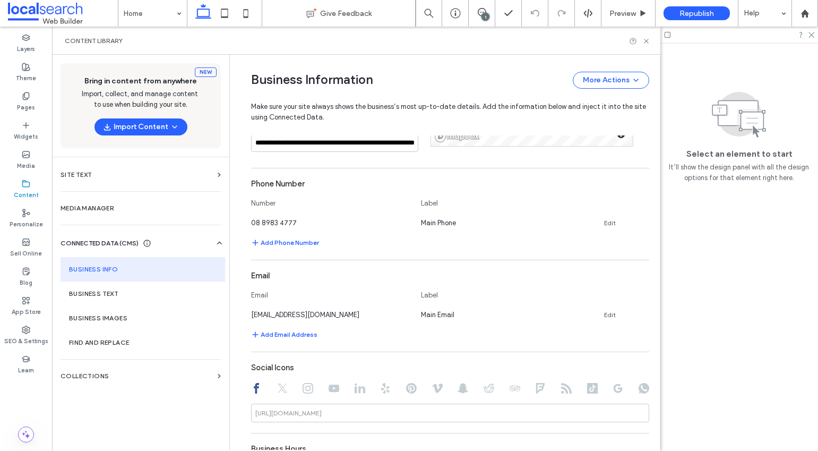
scroll to position [477, 0]
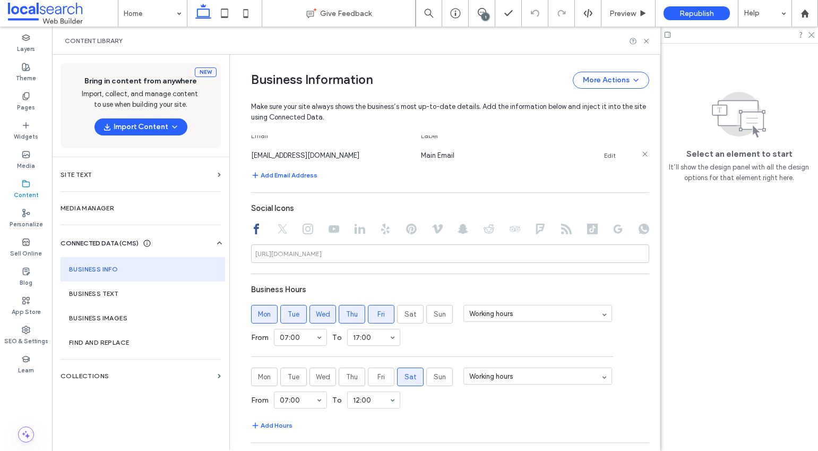
click at [598, 152] on div "ruthgaden@topenddiesel.com.au Main Email Edit" at bounding box center [440, 155] width 379 height 11
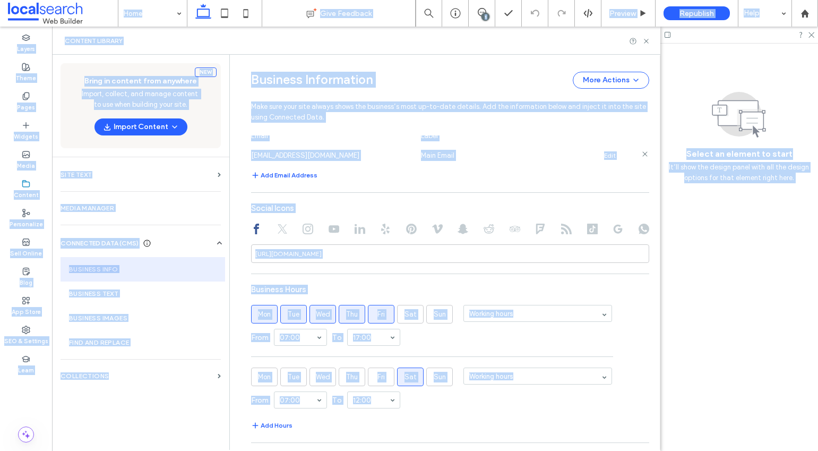
click at [604, 160] on div "ruthgaden@topenddiesel.com.au Main Email Edit" at bounding box center [440, 155] width 379 height 11
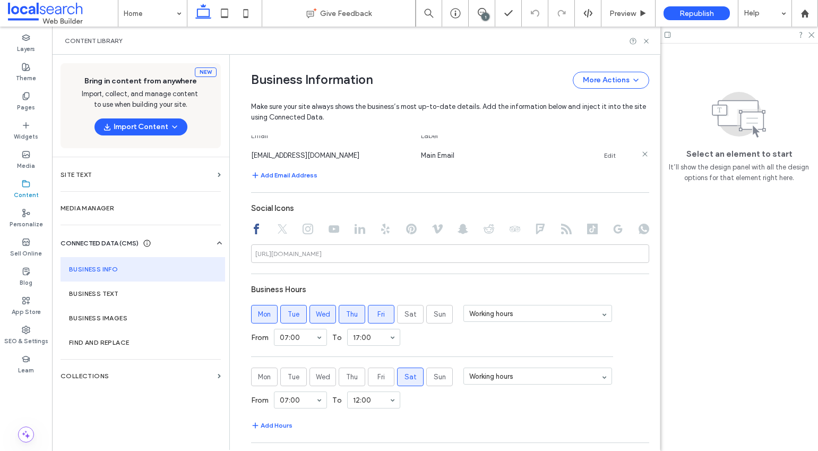
click at [604, 155] on link "Edit" at bounding box center [610, 155] width 12 height 8
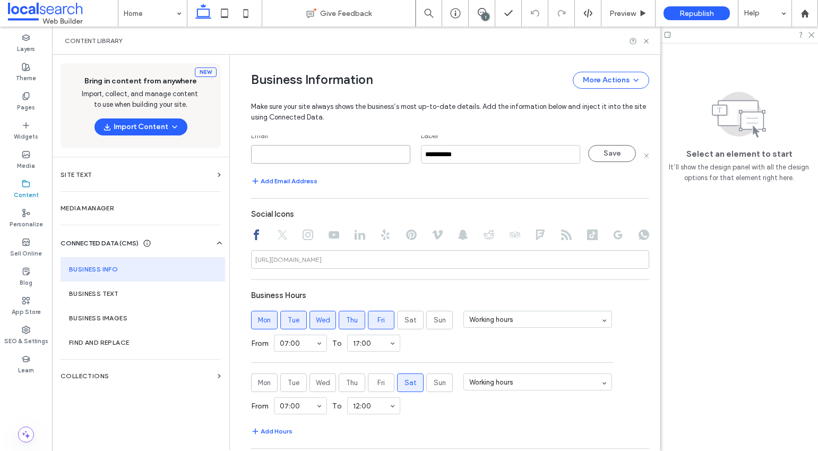
click at [384, 159] on input at bounding box center [330, 154] width 159 height 19
paste input "**********"
type input "**********"
click at [590, 155] on button "Save" at bounding box center [612, 153] width 48 height 17
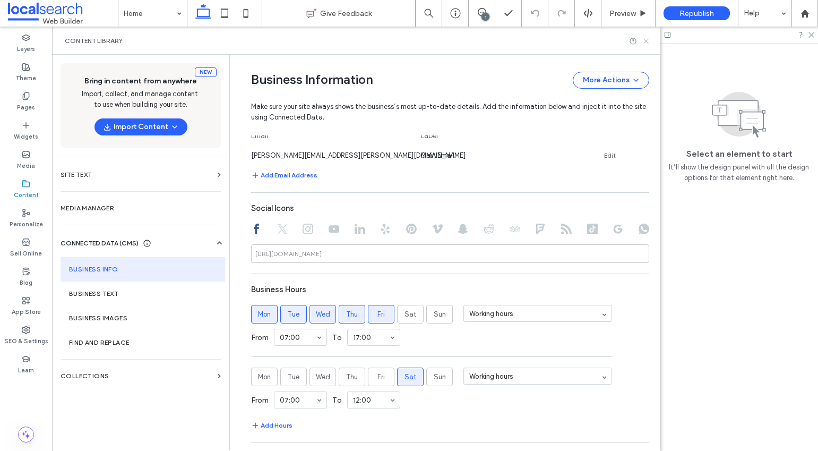
click at [643, 37] on icon at bounding box center [647, 41] width 8 height 8
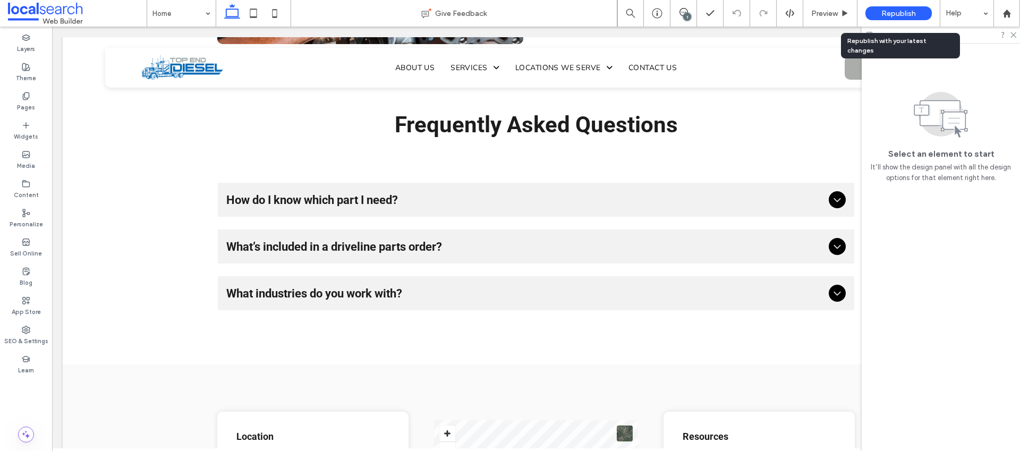
click at [887, 13] on span "Republish" at bounding box center [898, 13] width 35 height 9
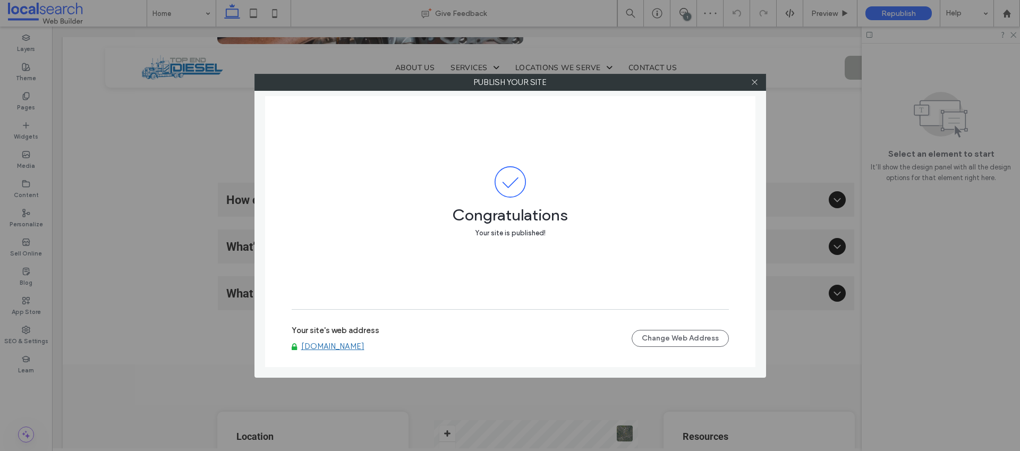
click at [364, 344] on link "www.topenddiesel.com.au" at bounding box center [332, 347] width 63 height 10
click at [749, 80] on div at bounding box center [755, 82] width 16 height 16
click at [753, 81] on icon at bounding box center [754, 82] width 8 height 8
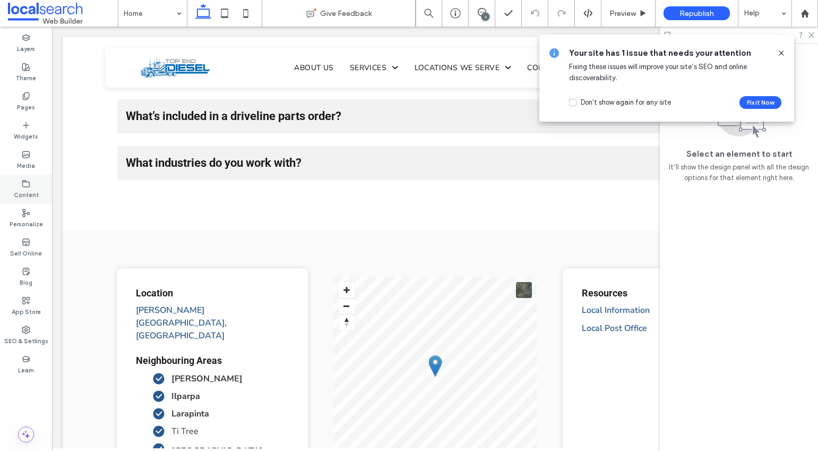
click at [25, 181] on use at bounding box center [26, 183] width 7 height 6
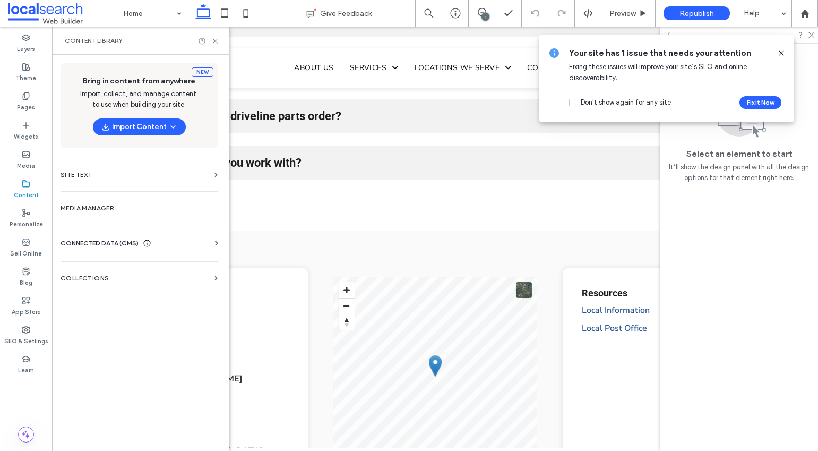
click at [121, 242] on span "CONNECTED DATA (CMS)" at bounding box center [100, 243] width 78 height 11
click at [176, 264] on section "Business Info" at bounding box center [141, 269] width 161 height 24
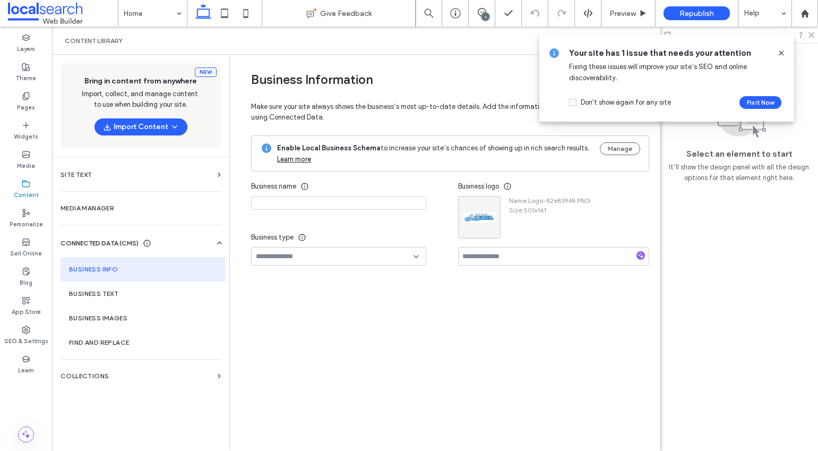
type input "**********"
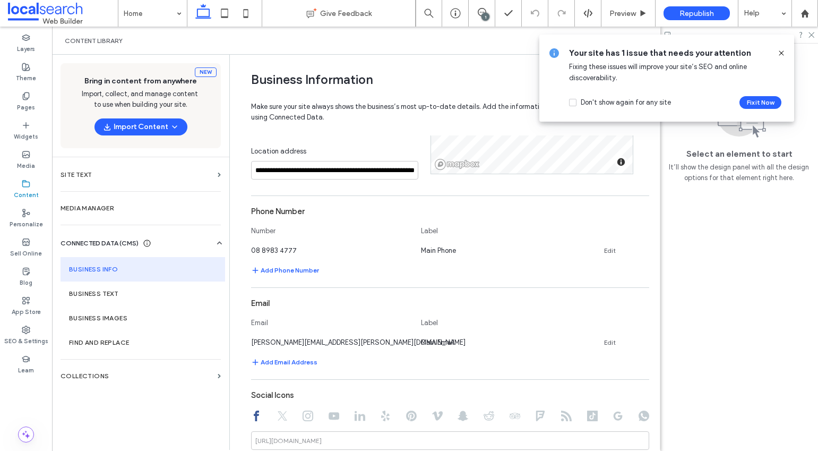
scroll to position [292, 0]
click at [598, 337] on div "jesse.brown@localsearch.com.au Main Email Edit" at bounding box center [440, 340] width 379 height 11
click at [605, 339] on link "Edit" at bounding box center [610, 341] width 12 height 8
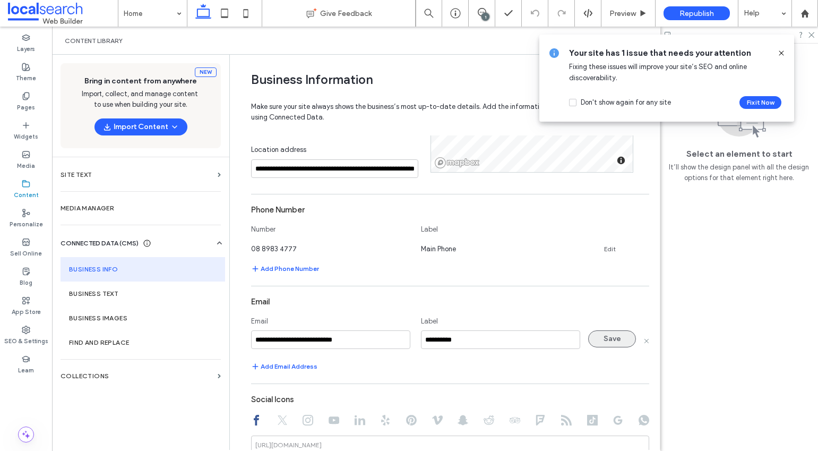
type input "**********"
click at [598, 345] on button "Save" at bounding box center [612, 338] width 48 height 17
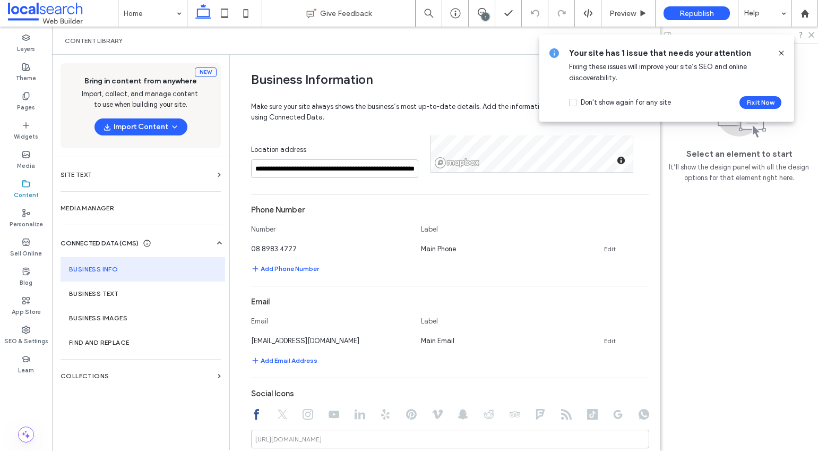
click at [781, 53] on icon at bounding box center [782, 53] width 8 height 8
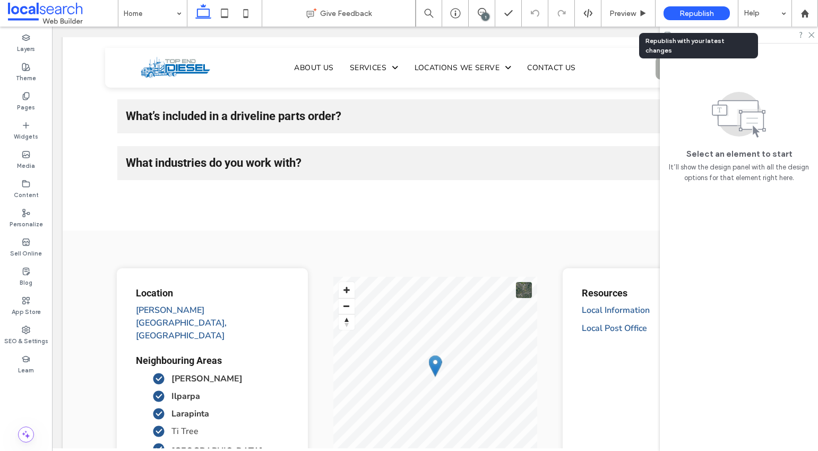
click at [706, 10] on span "Republish" at bounding box center [697, 13] width 35 height 9
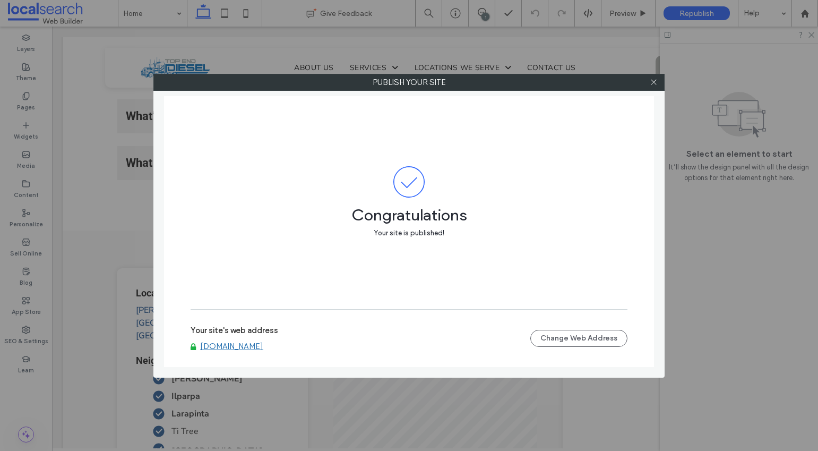
click at [248, 344] on link "www.topenddiesel.com.au" at bounding box center [231, 347] width 63 height 10
click at [657, 82] on icon at bounding box center [654, 82] width 8 height 8
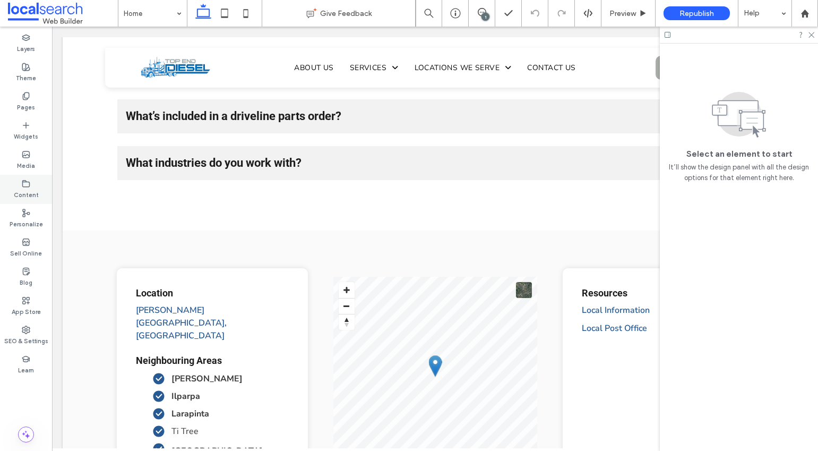
click at [43, 193] on div "Content" at bounding box center [26, 189] width 52 height 29
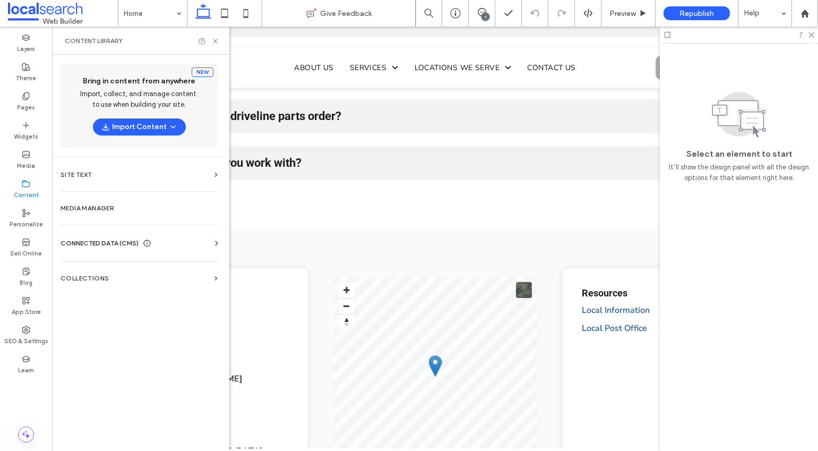
click at [103, 235] on div "CONNECTED DATA (CMS) Business Info Business Text Business Images Find and Repla…" at bounding box center [139, 243] width 174 height 28
click at [108, 240] on span "CONNECTED DATA (CMS)" at bounding box center [100, 243] width 78 height 11
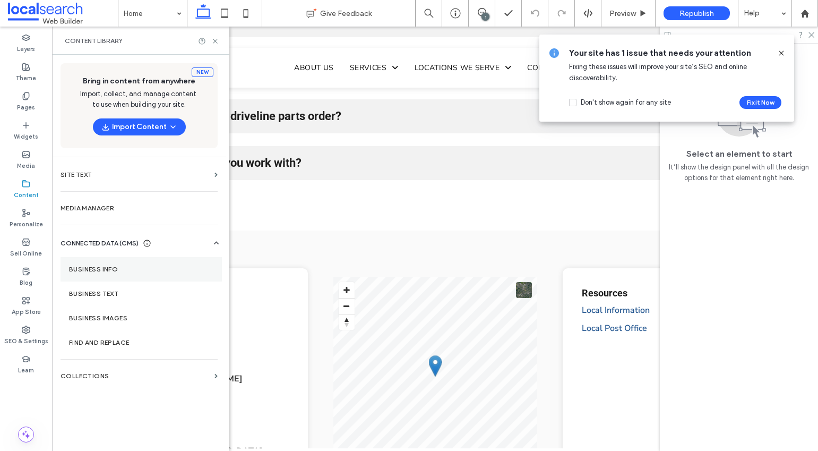
click at [127, 269] on label "Business Info" at bounding box center [141, 269] width 144 height 7
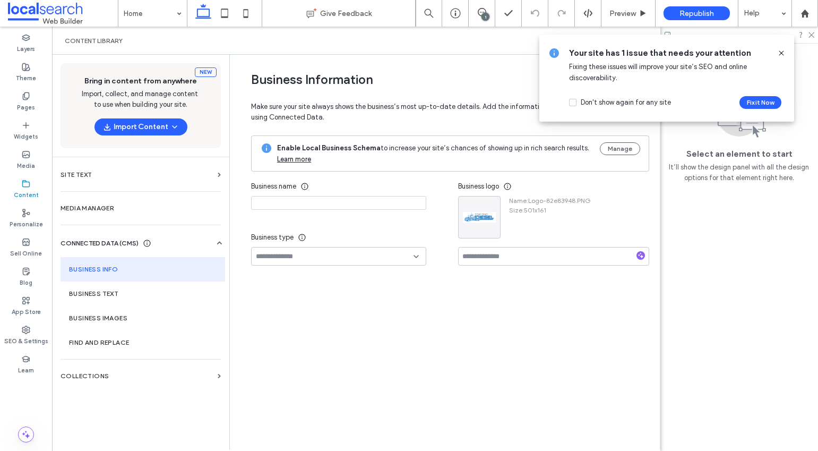
type input "**********"
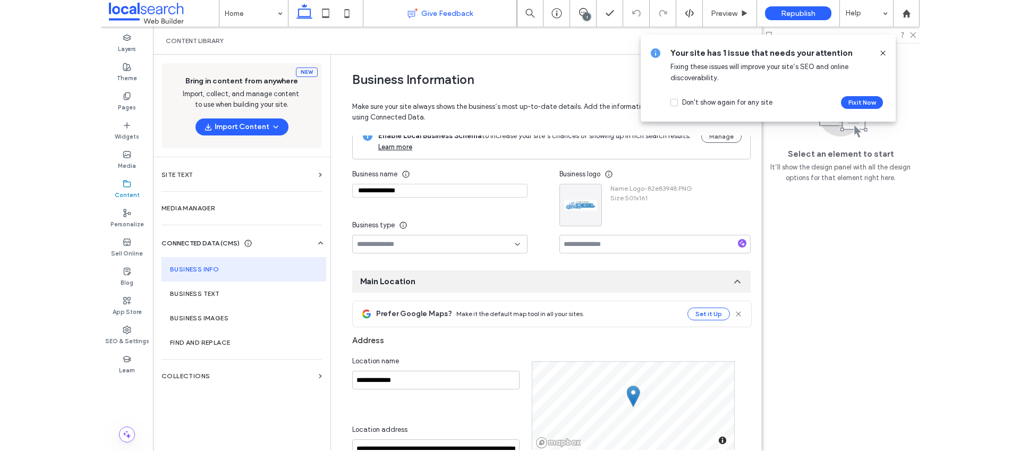
scroll to position [0, 0]
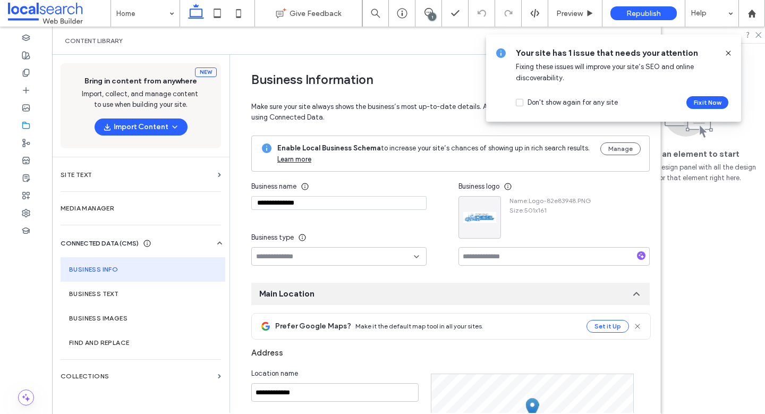
click at [727, 53] on icon at bounding box center [728, 53] width 8 height 8
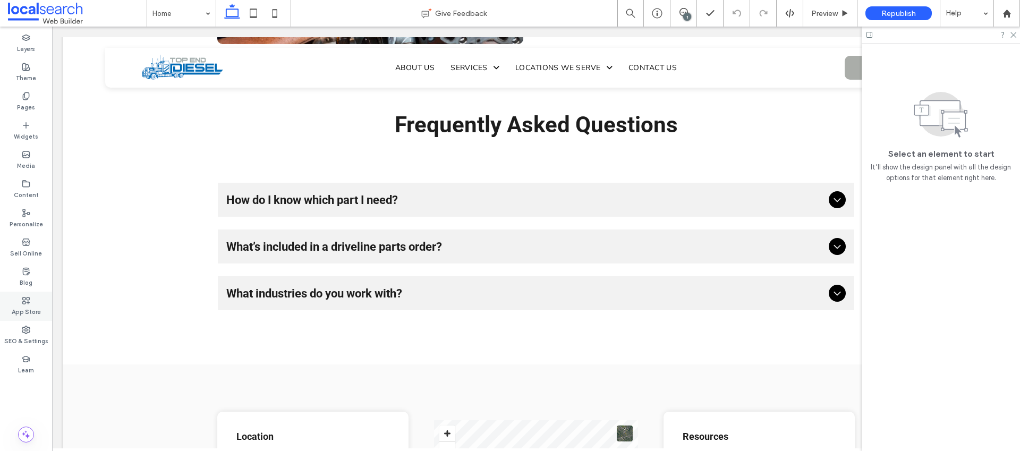
click at [22, 309] on label "App Store" at bounding box center [26, 311] width 29 height 12
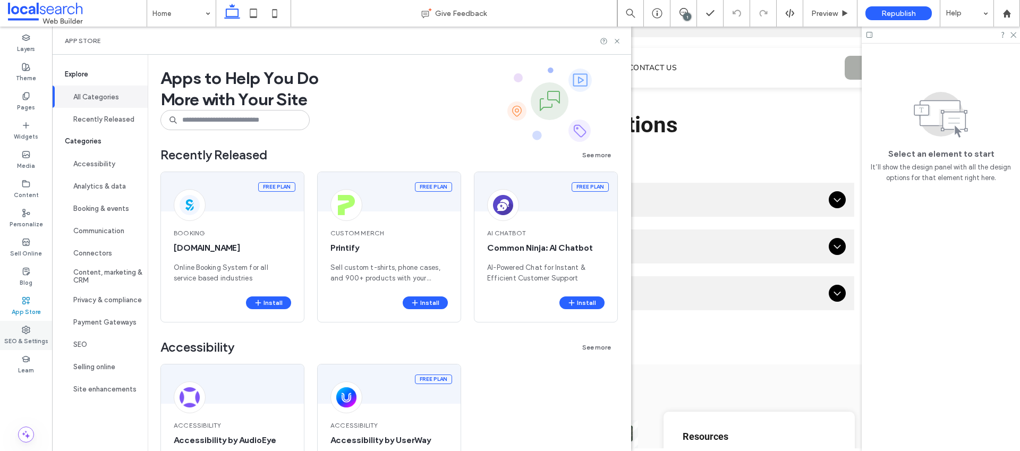
click at [38, 336] on label "SEO & Settings" at bounding box center [26, 340] width 44 height 12
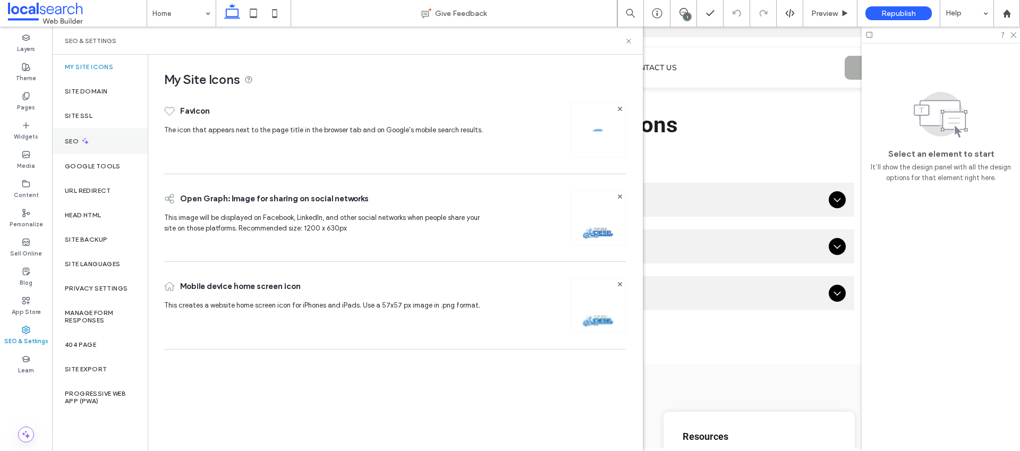
click at [105, 132] on div "SEO" at bounding box center [100, 141] width 96 height 26
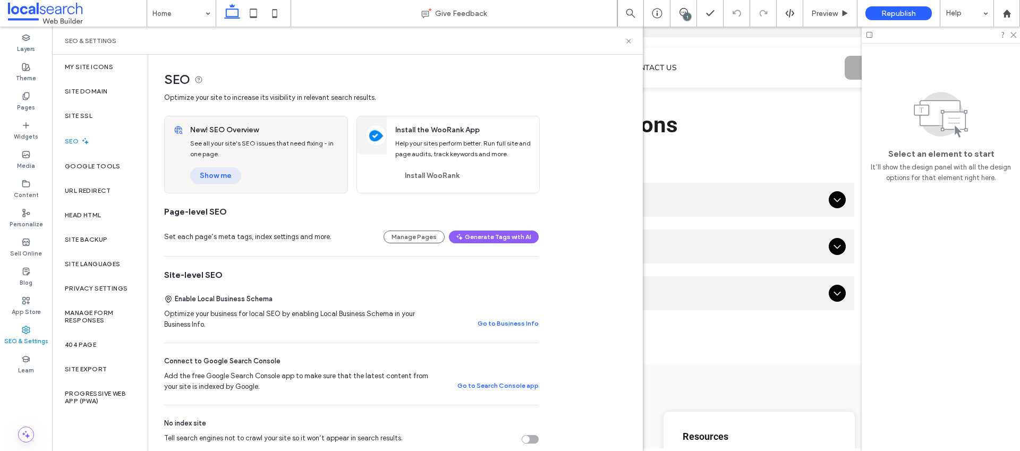
click at [219, 172] on button "Show me" at bounding box center [215, 175] width 51 height 17
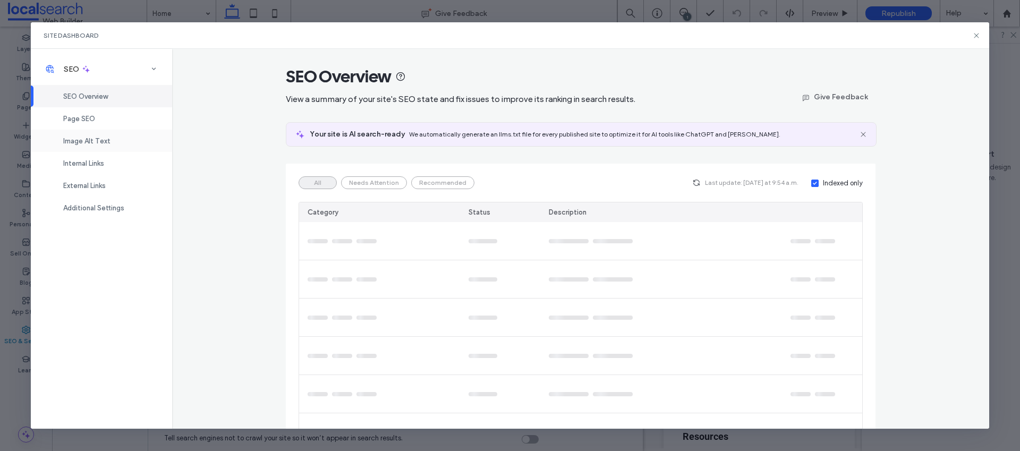
click at [92, 135] on div "Image Alt Text" at bounding box center [101, 141] width 141 height 22
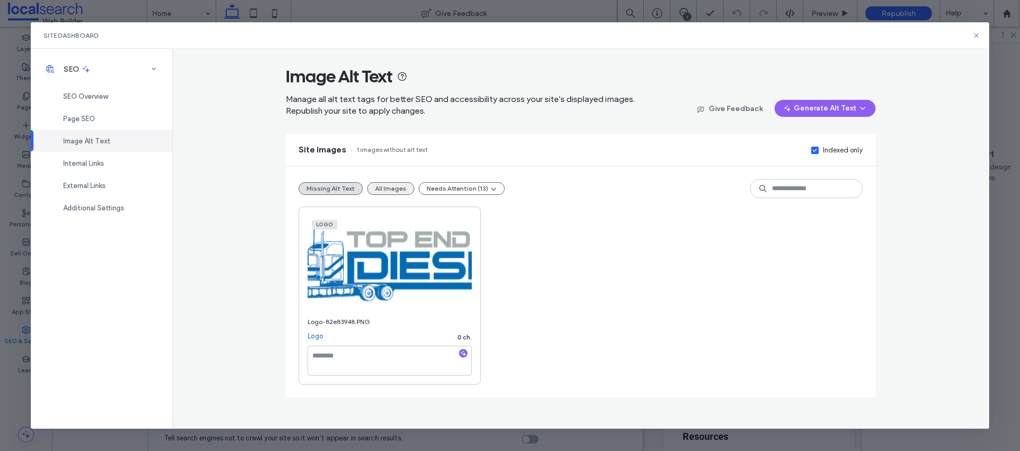
click at [382, 192] on button "All Images" at bounding box center [390, 188] width 47 height 13
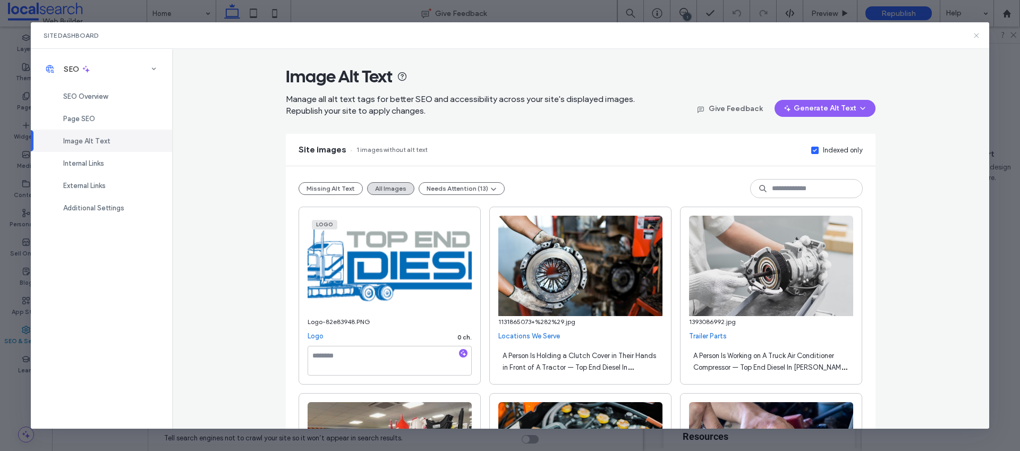
click at [977, 35] on icon at bounding box center [976, 35] width 8 height 8
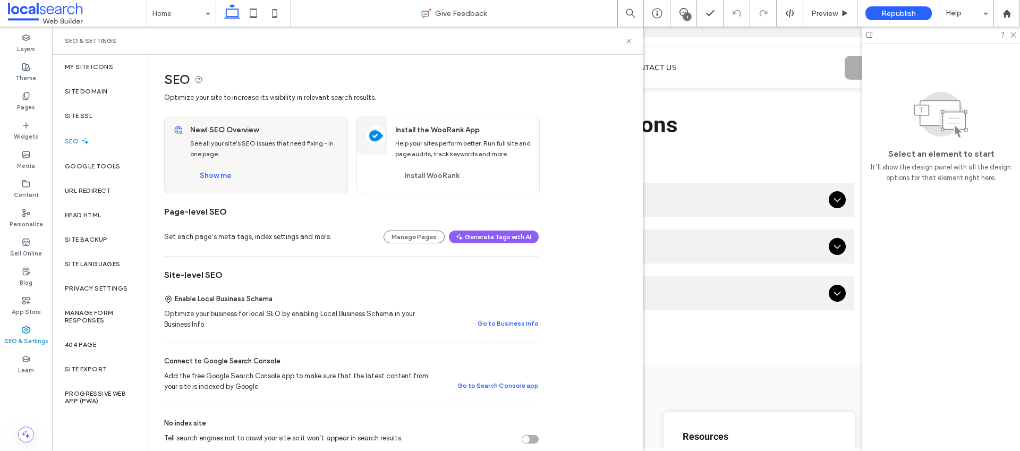
click at [622, 41] on div "SEO & Settings" at bounding box center [347, 41] width 565 height 8
click at [627, 40] on icon at bounding box center [629, 41] width 8 height 8
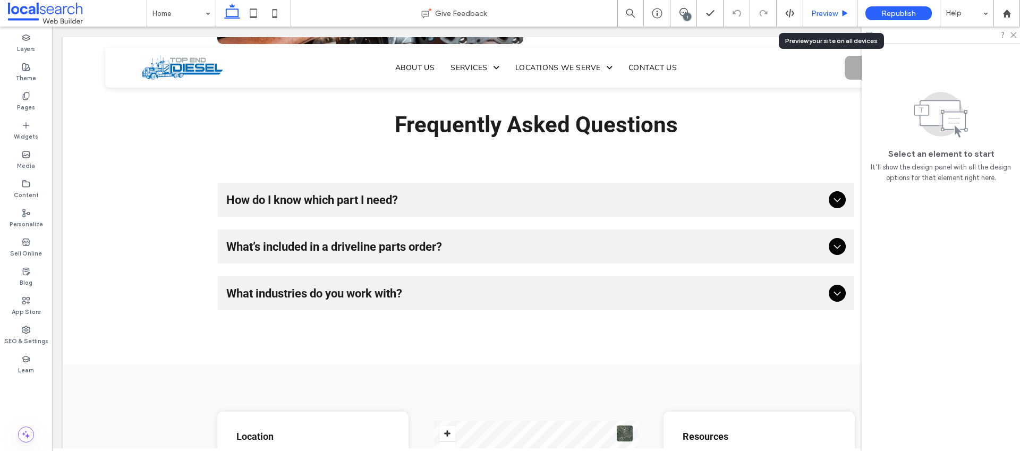
click at [825, 15] on span "Preview" at bounding box center [824, 13] width 27 height 9
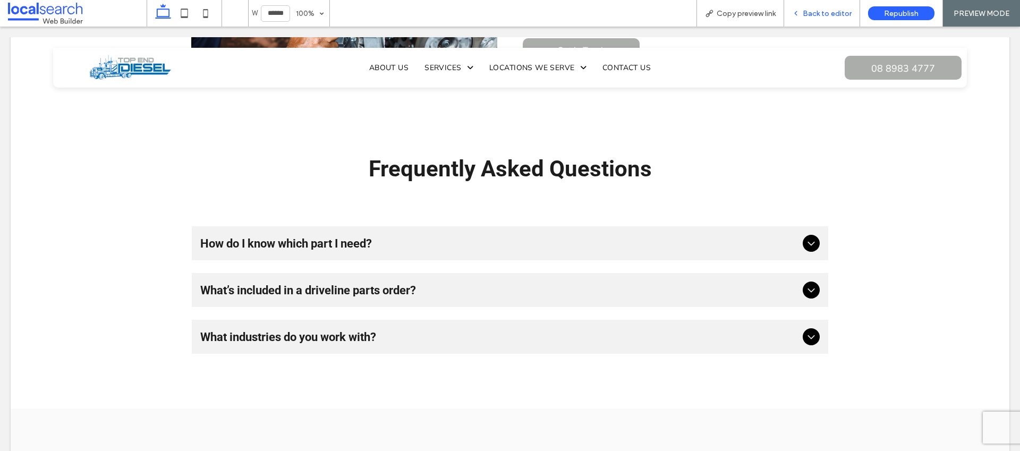
click at [823, 15] on span "Back to editor" at bounding box center [827, 13] width 49 height 9
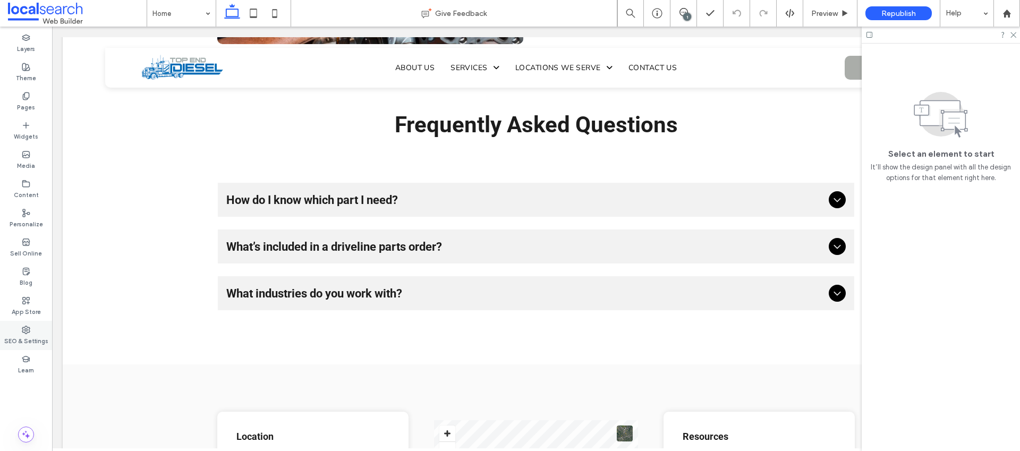
click at [31, 330] on div "SEO & Settings" at bounding box center [26, 335] width 52 height 29
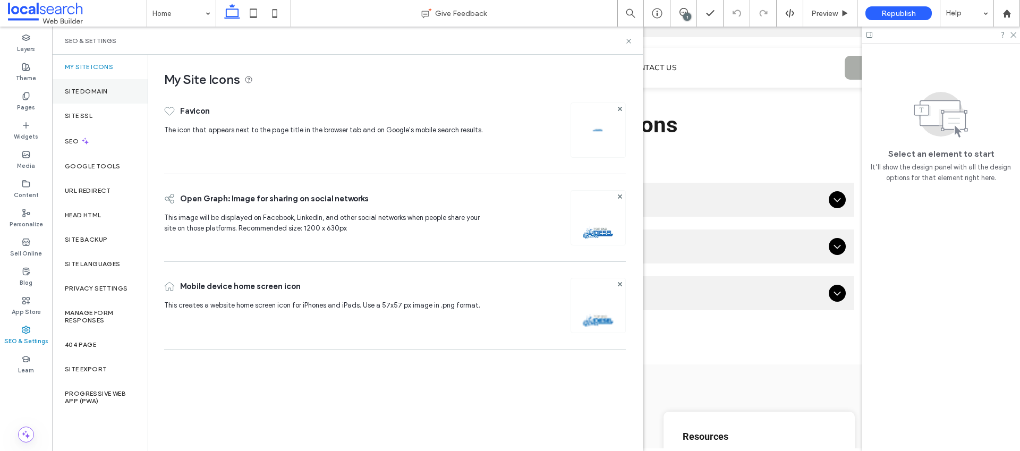
click at [107, 91] on label "Site Domain" at bounding box center [86, 91] width 42 height 7
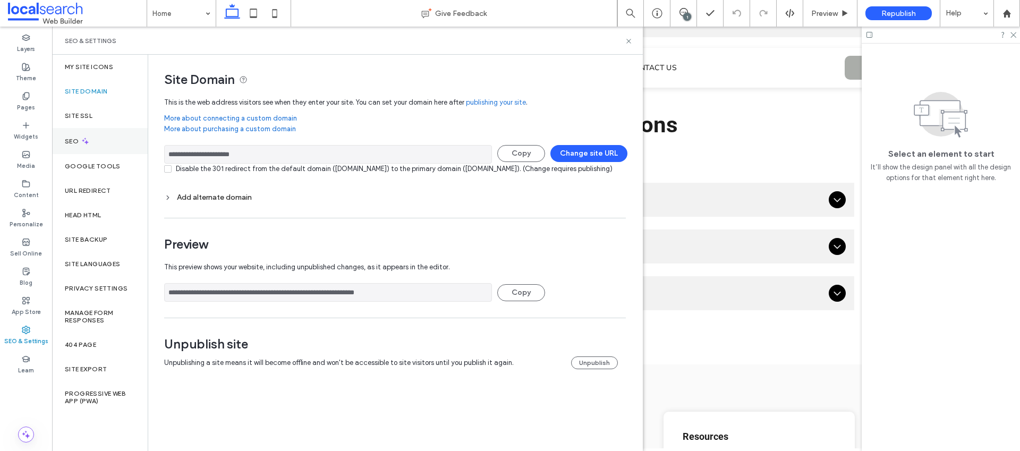
click at [84, 143] on icon at bounding box center [85, 140] width 9 height 9
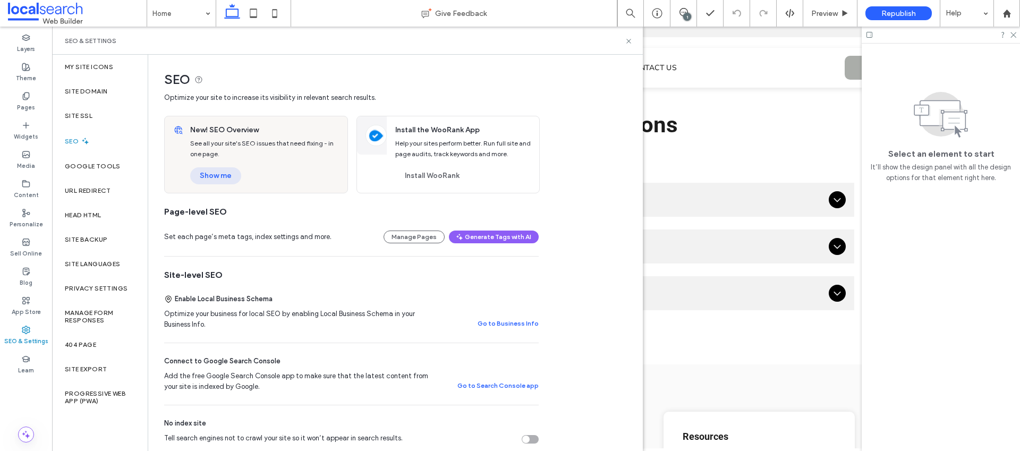
click at [225, 176] on button "Show me" at bounding box center [215, 175] width 51 height 17
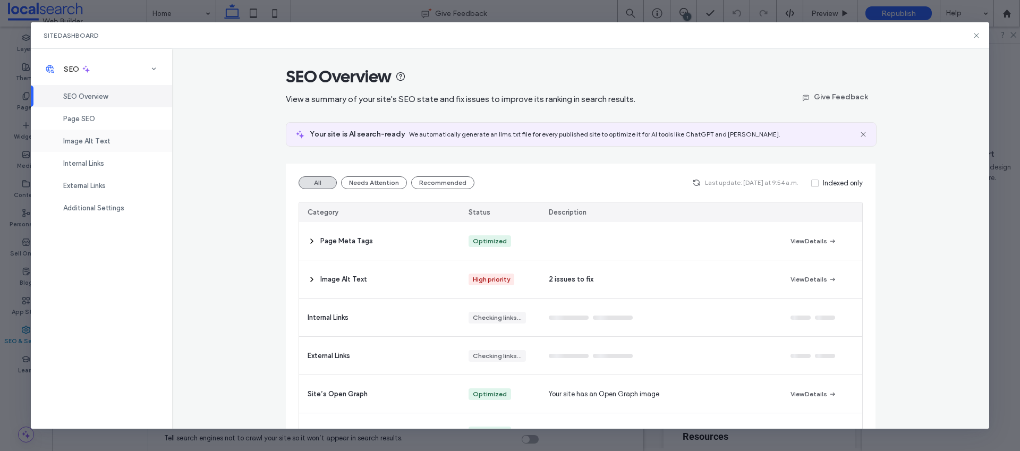
click at [116, 135] on div "Image Alt Text" at bounding box center [101, 141] width 141 height 22
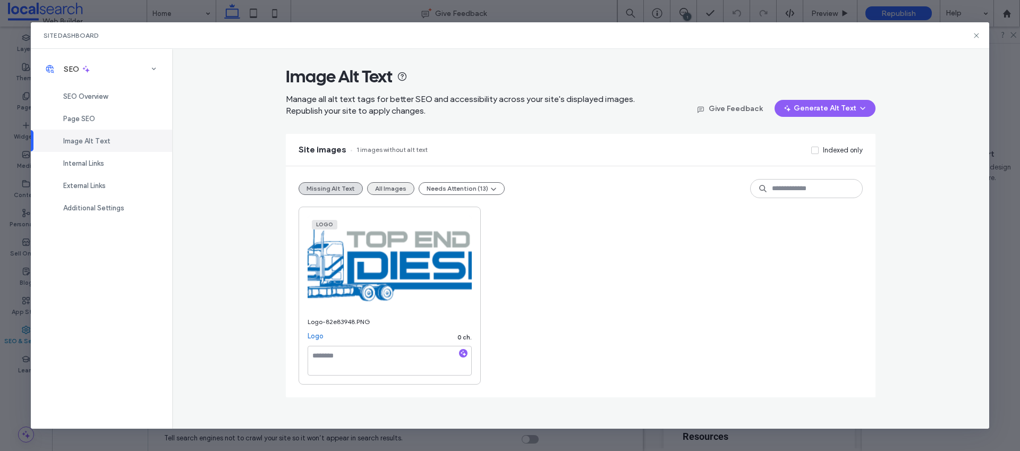
click at [377, 185] on button "All Images" at bounding box center [390, 188] width 47 height 13
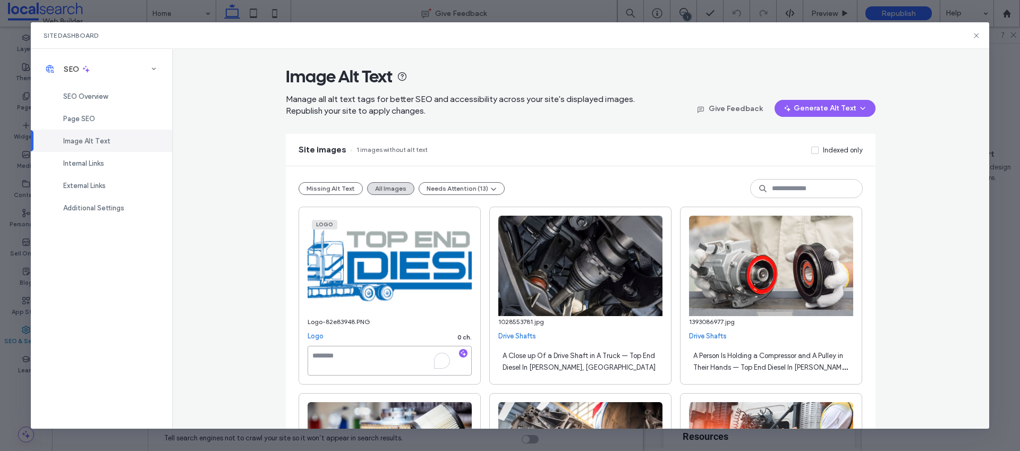
click at [349, 357] on textarea "To enrich screen reader interactions, please activate Accessibility in Grammarl…" at bounding box center [390, 361] width 164 height 30
paste textarea "**********"
click at [353, 357] on textarea "**********" at bounding box center [390, 361] width 164 height 30
type textarea "**********"
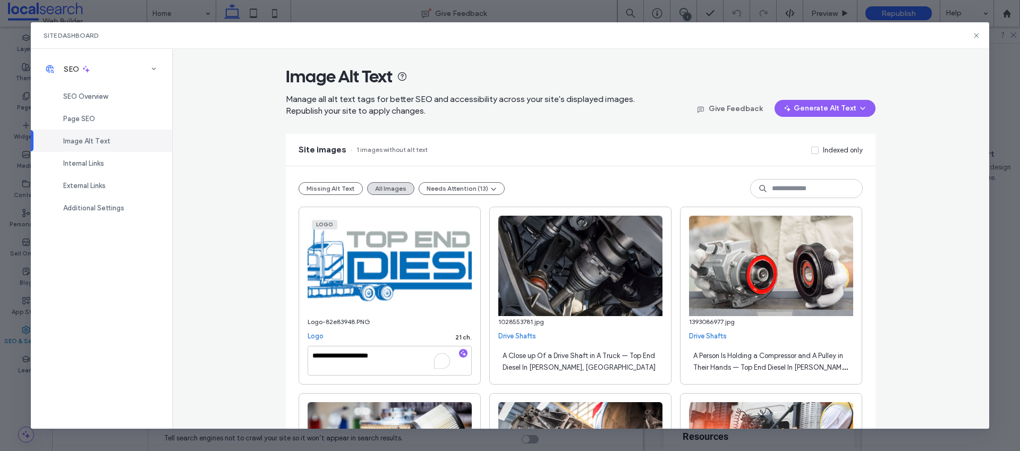
click at [250, 317] on div "**********" at bounding box center [580, 238] width 817 height 379
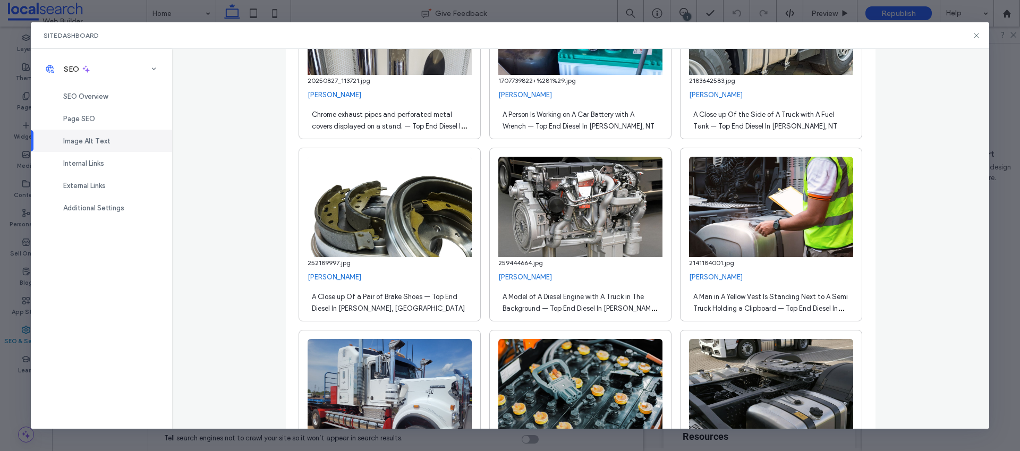
scroll to position [590, 0]
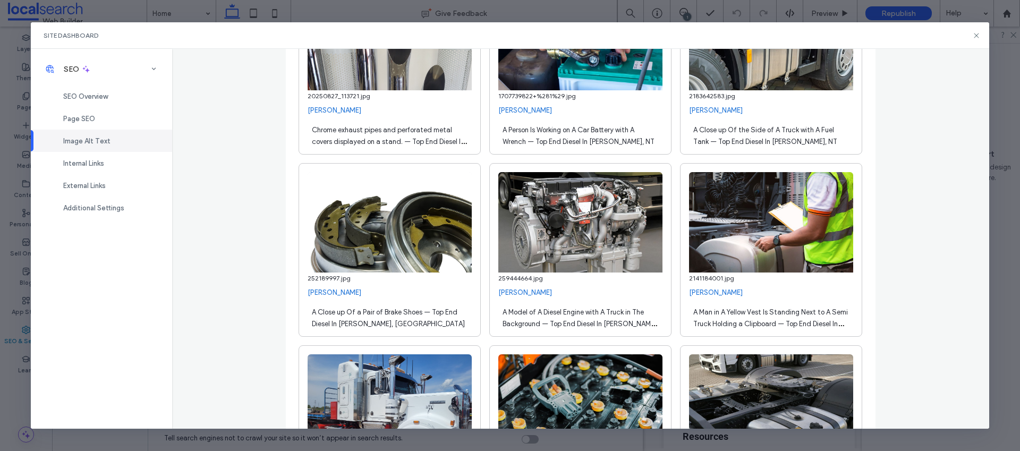
click at [399, 142] on span "Chrome exhaust pipes and perforated metal covers displayed on a stand. — Top En…" at bounding box center [389, 141] width 155 height 31
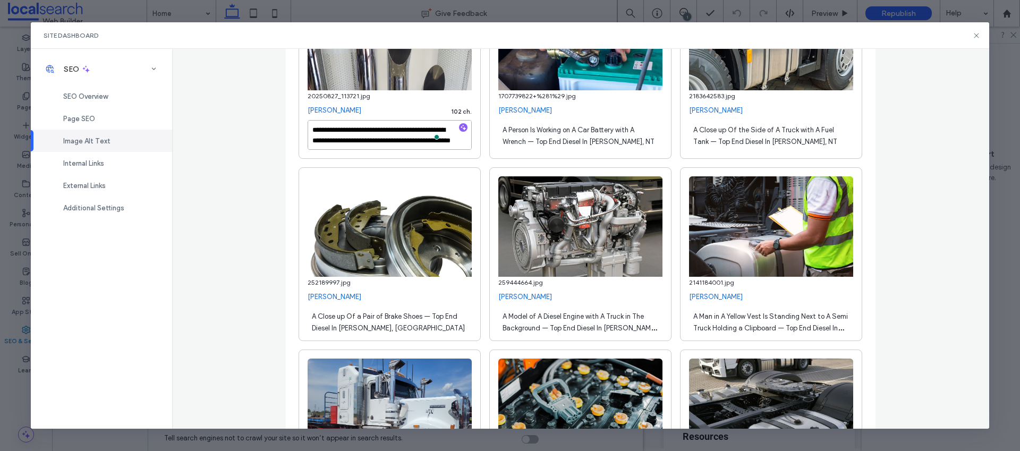
click at [415, 140] on textarea "**********" at bounding box center [390, 135] width 164 height 30
type textarea "**********"
click at [217, 117] on div "**********" at bounding box center [580, 238] width 817 height 379
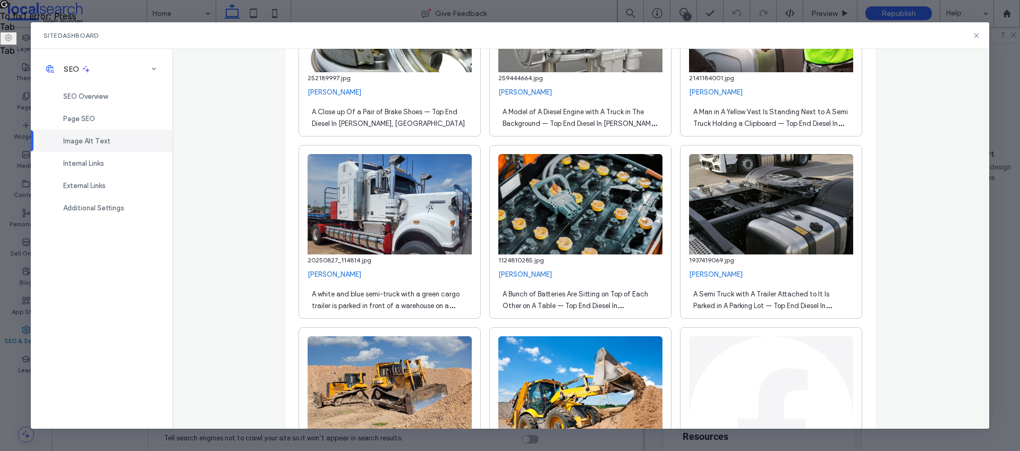
scroll to position [887, 0]
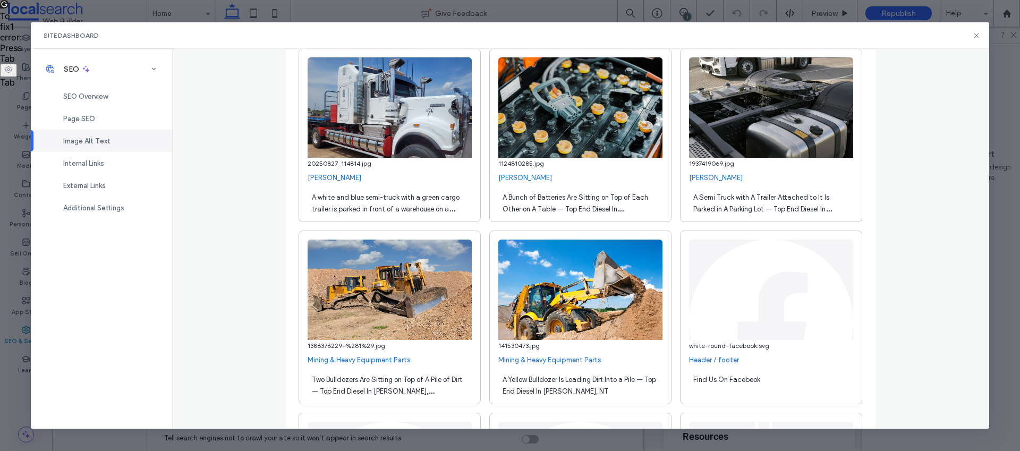
click at [400, 201] on span "A white and blue semi-truck with a green cargo trailer is parked in front of a …" at bounding box center [388, 220] width 152 height 55
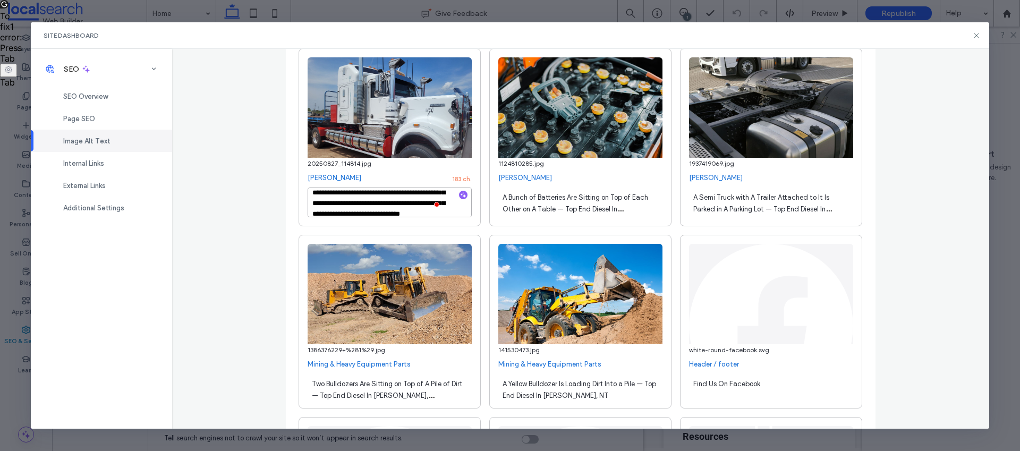
scroll to position [24, 0]
click at [401, 200] on textarea "**********" at bounding box center [390, 202] width 164 height 30
type textarea "**********"
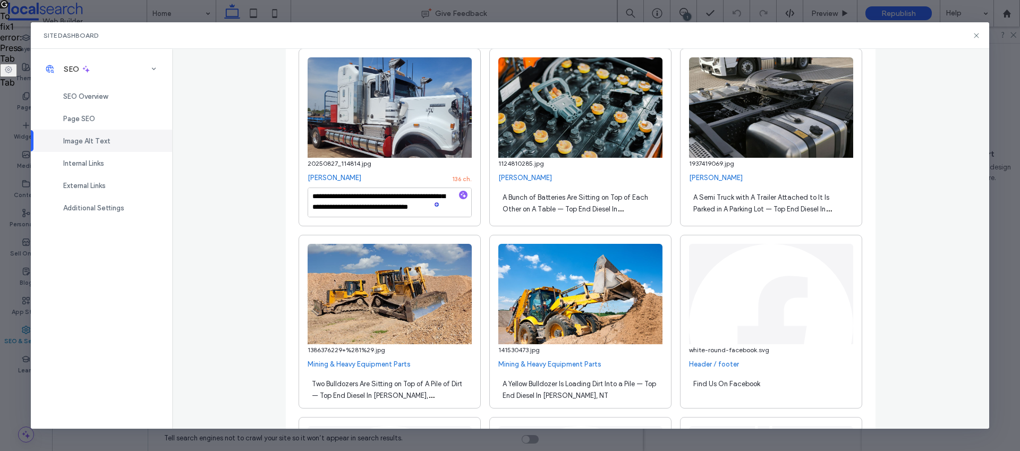
click at [252, 207] on div "**********" at bounding box center [580, 238] width 817 height 379
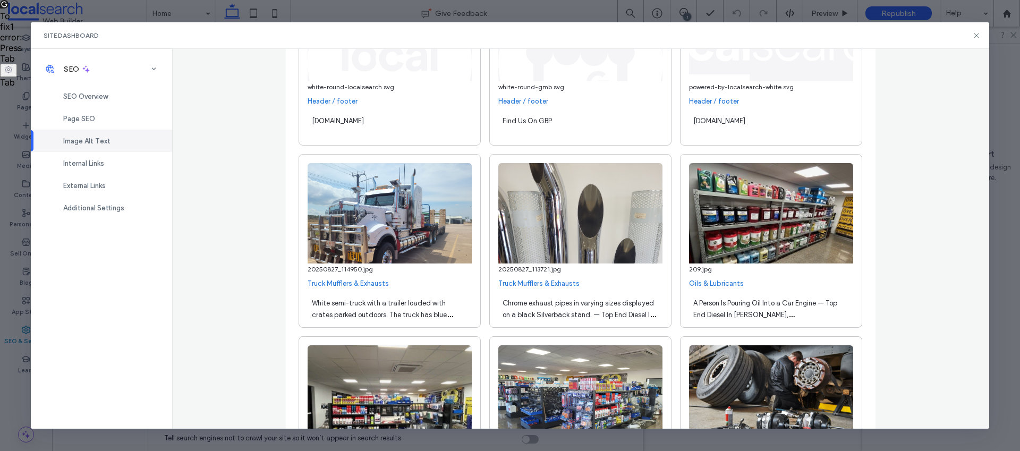
scroll to position [1328, 0]
click at [570, 311] on span "Chrome exhaust pipes in varying sizes displayed on a black Silverback stand. — …" at bounding box center [578, 313] width 153 height 31
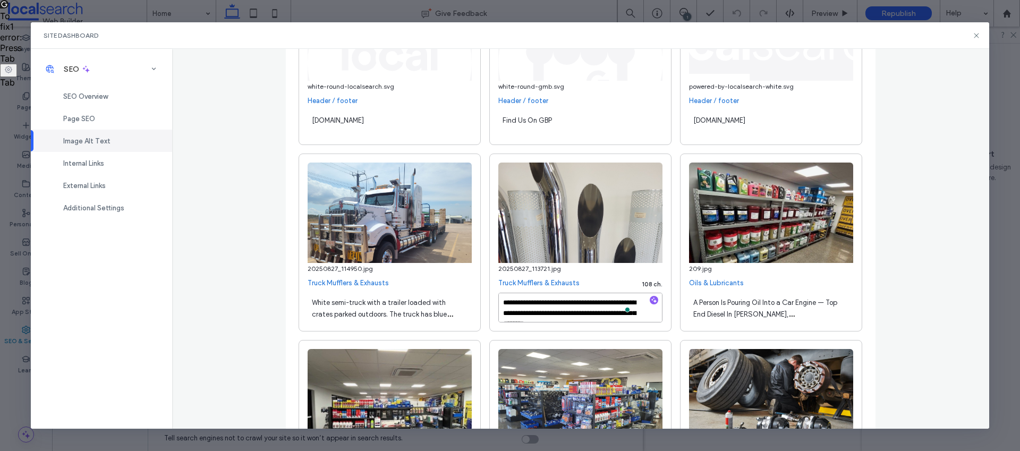
click at [617, 313] on textarea "**********" at bounding box center [580, 308] width 164 height 30
type textarea "**********"
click at [364, 319] on div "White semi-truck with a trailer loaded with crates parked outdoors. The truck h…" at bounding box center [390, 308] width 164 height 30
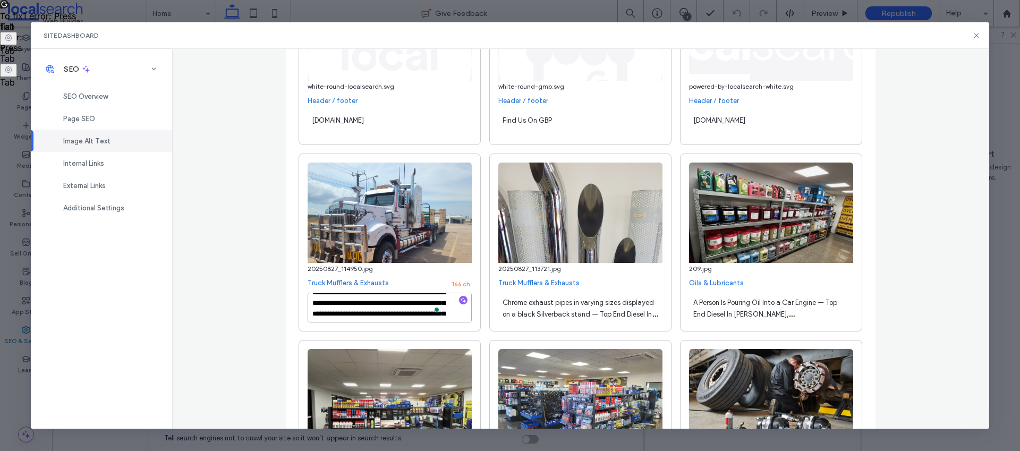
scroll to position [27, 0]
drag, startPoint x: 369, startPoint y: 310, endPoint x: 382, endPoint y: 308, distance: 13.5
click at [381, 308] on textarea "**********" at bounding box center [390, 308] width 164 height 30
click at [388, 309] on textarea "**********" at bounding box center [390, 308] width 164 height 30
drag, startPoint x: 382, startPoint y: 313, endPoint x: 369, endPoint y: 304, distance: 15.8
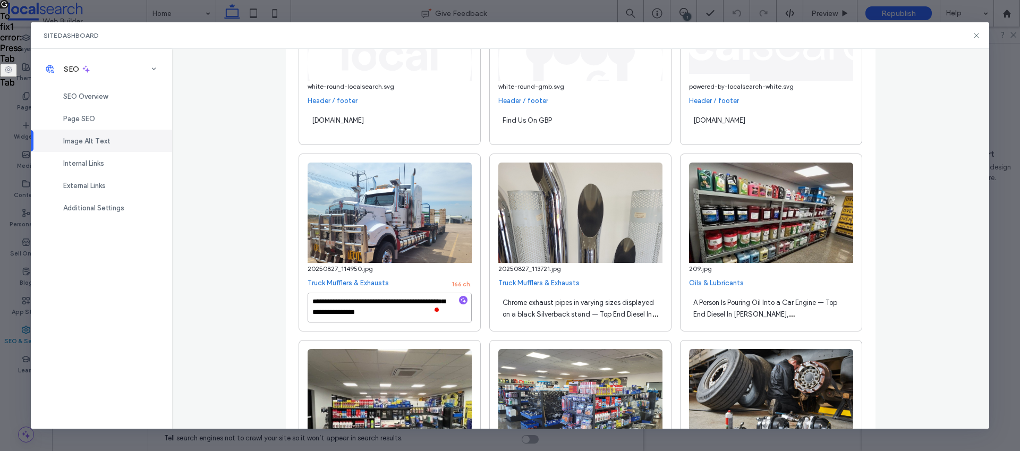
click at [369, 304] on textarea "**********" at bounding box center [390, 308] width 164 height 30
type textarea "**********"
click at [227, 269] on div "**********" at bounding box center [580, 238] width 817 height 379
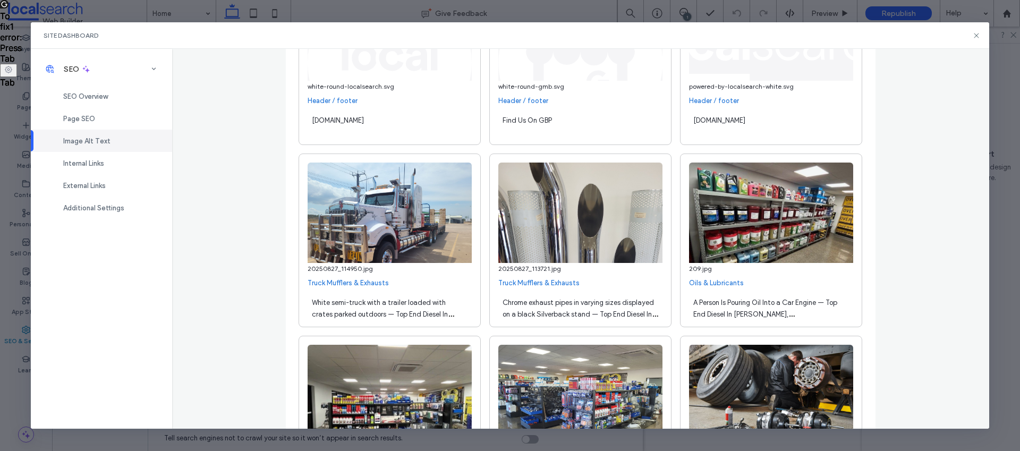
click at [242, 240] on div "**********" at bounding box center [580, 238] width 817 height 379
click at [932, 264] on div "**********" at bounding box center [580, 238] width 817 height 379
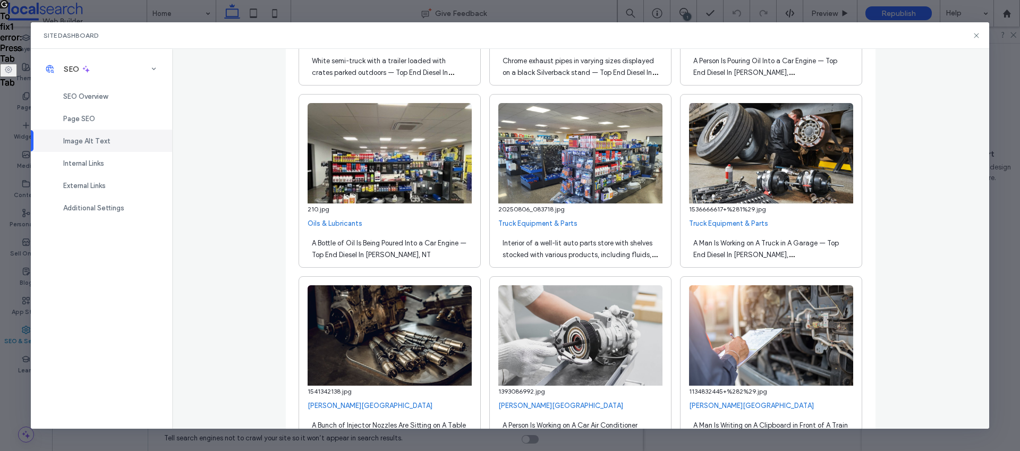
click at [267, 231] on div "**********" at bounding box center [580, 238] width 817 height 379
click at [608, 255] on span "Interior of a well-lit auto parts store with shelves stocked with various produ…" at bounding box center [579, 260] width 155 height 43
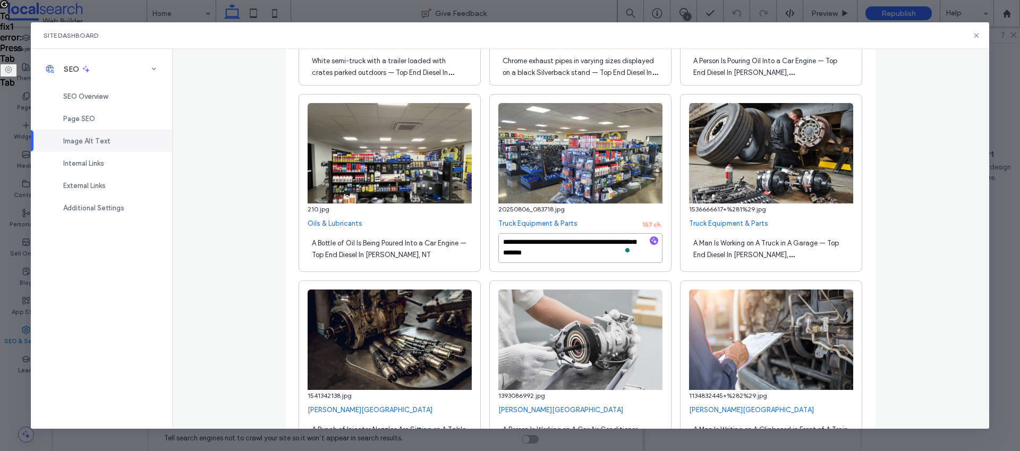
click at [621, 241] on textarea "**********" at bounding box center [580, 248] width 164 height 30
type textarea "**********"
click at [926, 245] on div "**********" at bounding box center [580, 238] width 817 height 379
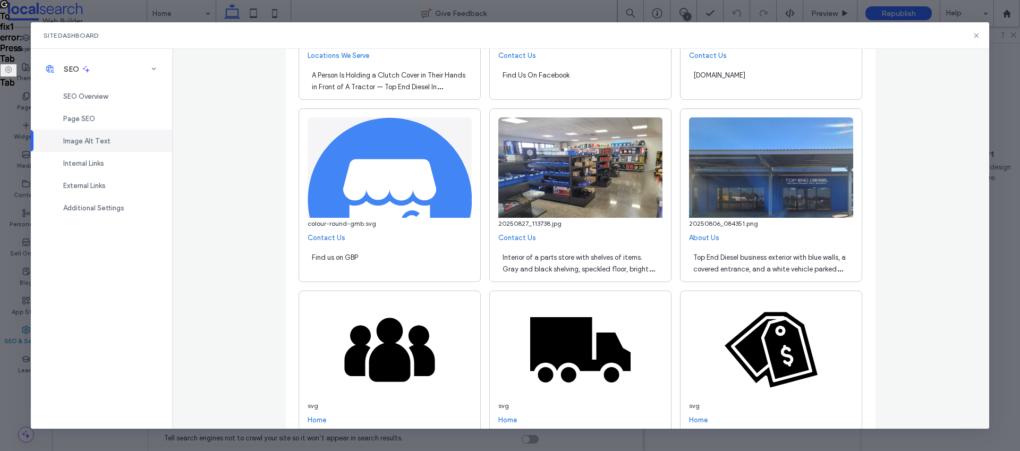
scroll to position [2835, 0]
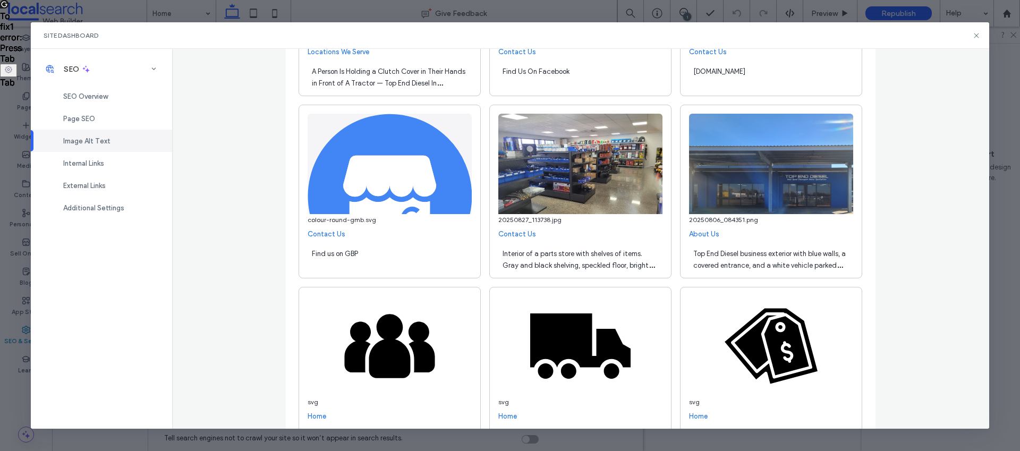
click at [570, 264] on span "Interior of a parts store with shelves of items. Gray and black shelving, speck…" at bounding box center [578, 271] width 152 height 43
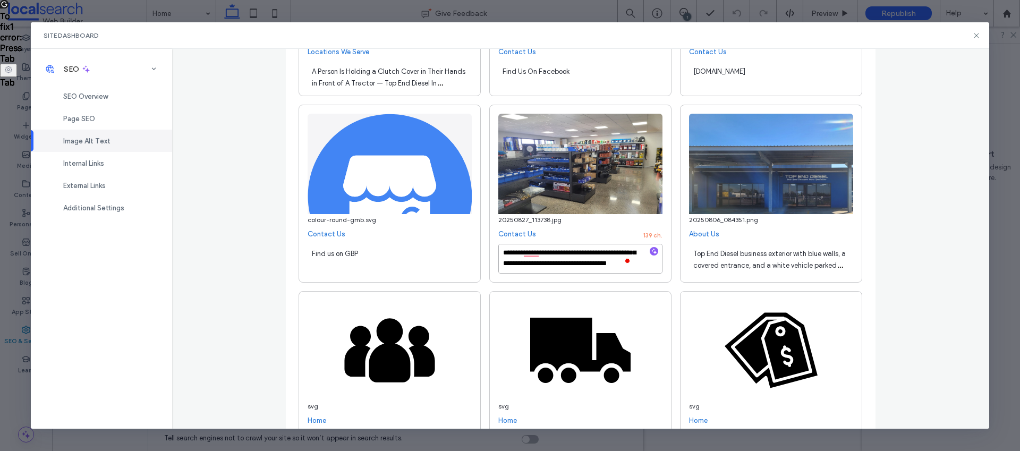
scroll to position [0, 0]
drag, startPoint x: 560, startPoint y: 264, endPoint x: 516, endPoint y: 260, distance: 44.9
click at [516, 260] on textarea "**********" at bounding box center [580, 259] width 164 height 30
type textarea "**********"
drag, startPoint x: 933, startPoint y: 246, endPoint x: 918, endPoint y: 250, distance: 15.3
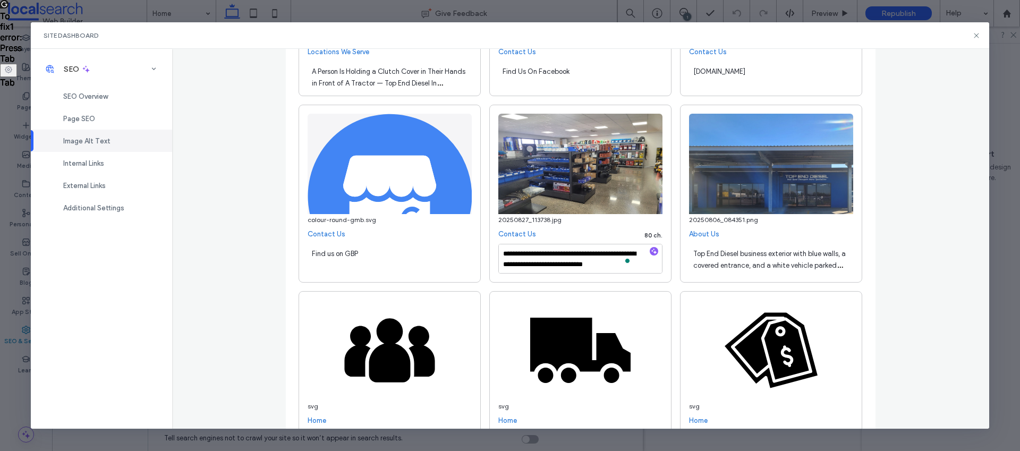
click at [930, 248] on div "**********" at bounding box center [580, 238] width 817 height 379
click at [819, 258] on div "Top End Diesel business exterior with blue walls, a covered entrance, and a whi…" at bounding box center [771, 259] width 164 height 30
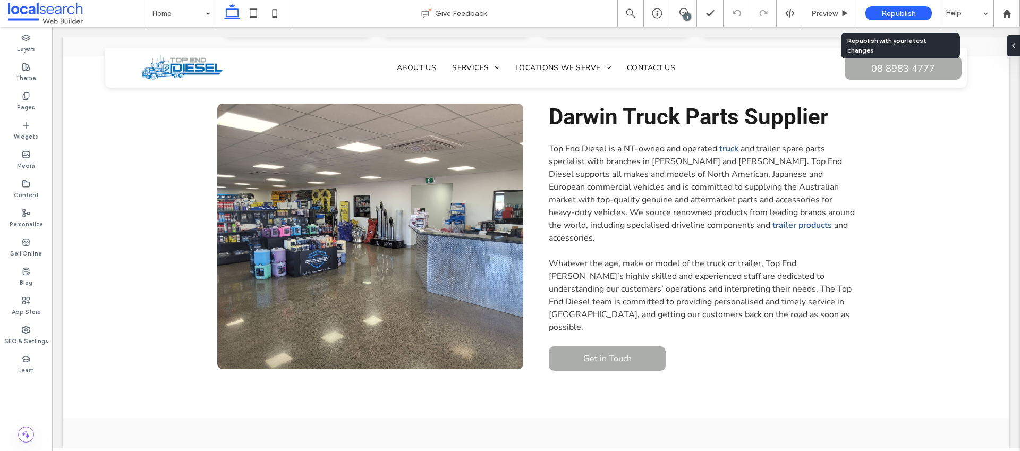
click at [882, 13] on span "Republish" at bounding box center [898, 13] width 35 height 9
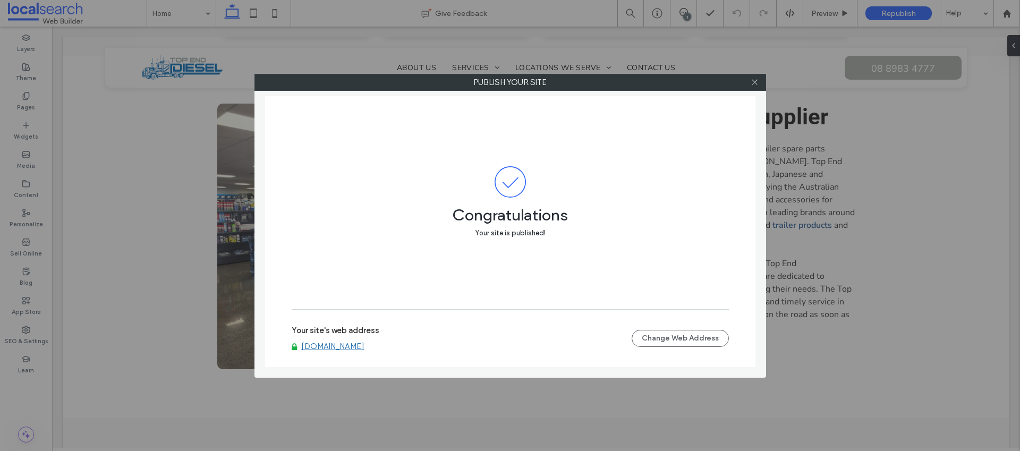
click at [525, 271] on div "Congratulations Your site is published!" at bounding box center [510, 203] width 437 height 214
click at [364, 345] on link "[DOMAIN_NAME]" at bounding box center [332, 347] width 63 height 10
click at [760, 81] on div at bounding box center [755, 82] width 16 height 16
click at [751, 83] on icon at bounding box center [754, 82] width 8 height 8
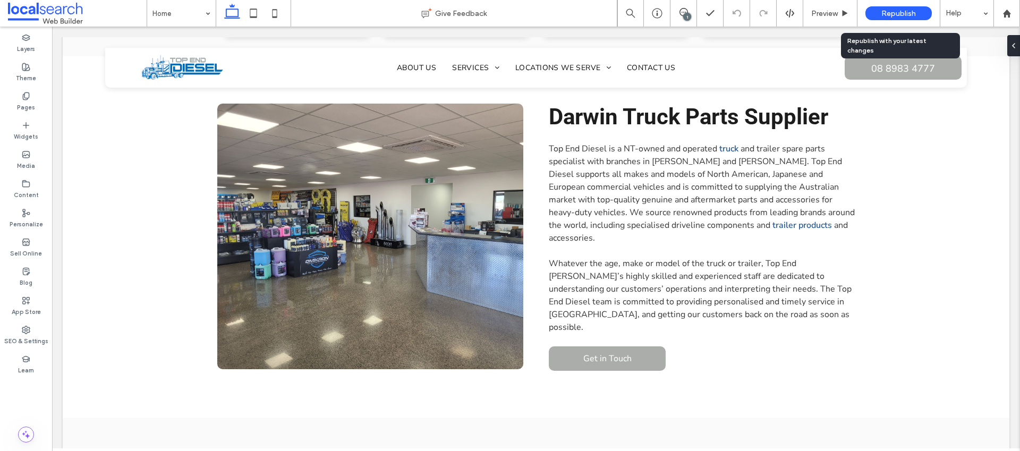
click at [895, 11] on span "Republish" at bounding box center [898, 13] width 35 height 9
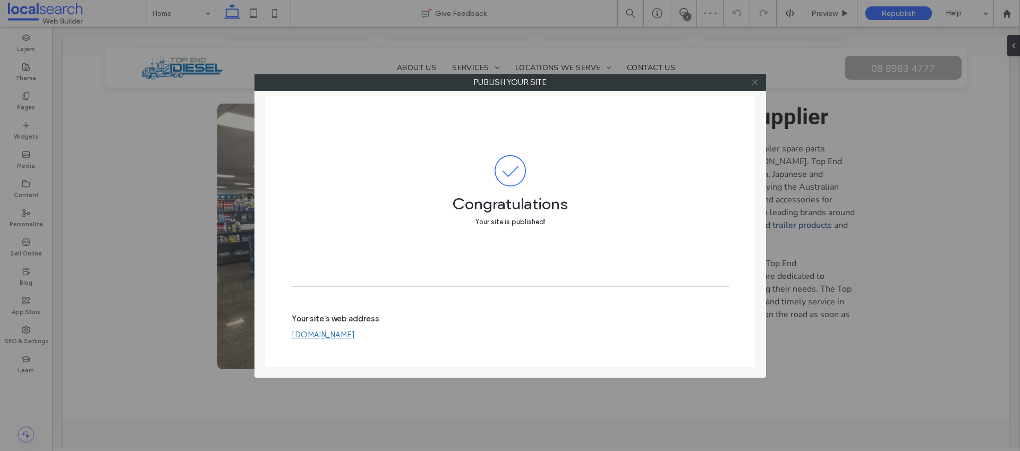
click at [755, 84] on icon at bounding box center [754, 82] width 8 height 8
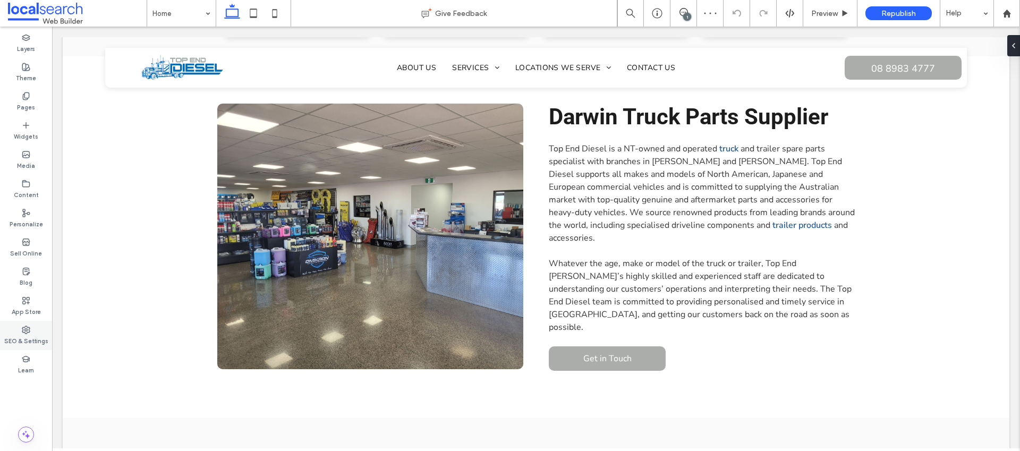
drag, startPoint x: 34, startPoint y: 336, endPoint x: 42, endPoint y: 329, distance: 10.9
click at [35, 336] on label "SEO & Settings" at bounding box center [26, 340] width 44 height 12
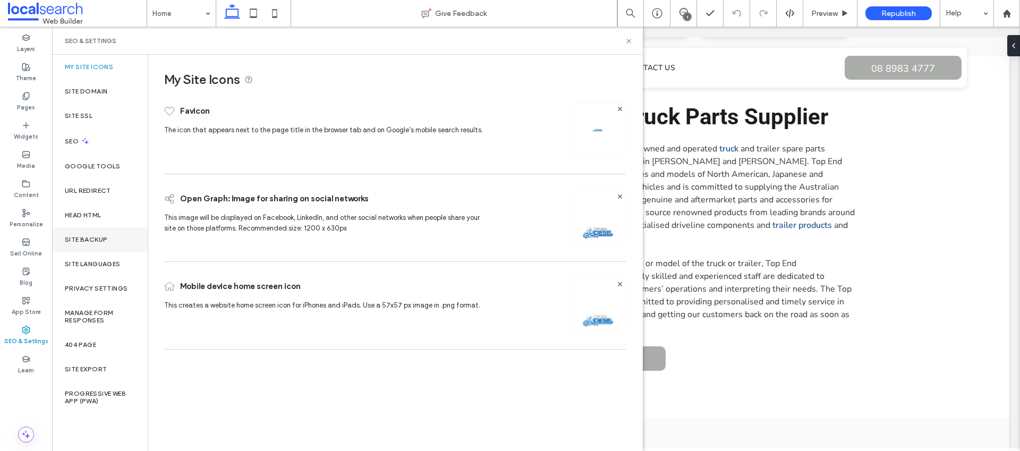
click at [108, 237] on div "Site Backup" at bounding box center [100, 239] width 96 height 24
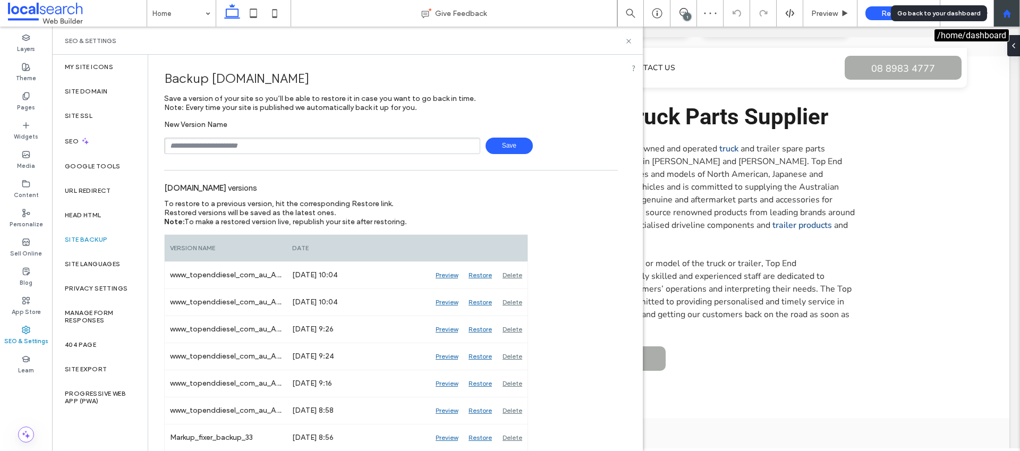
click at [995, 21] on div at bounding box center [1006, 13] width 27 height 27
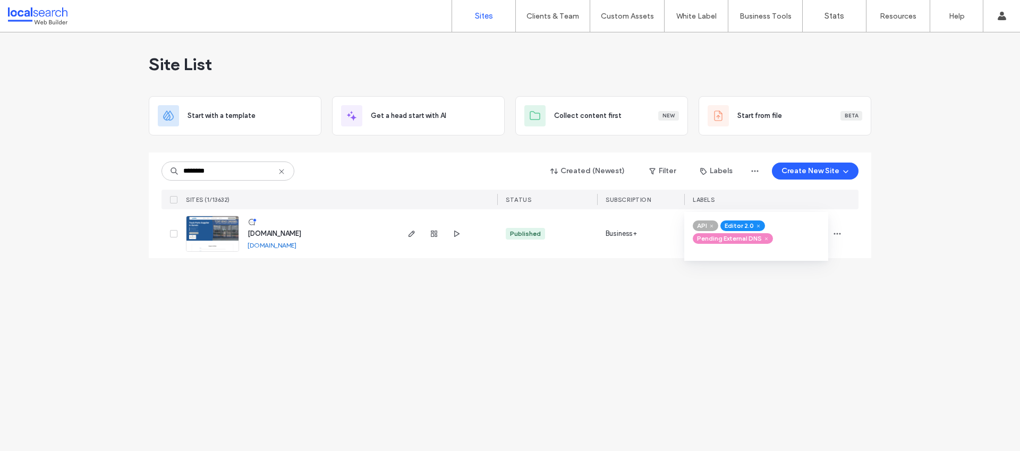
click at [769, 239] on span at bounding box center [766, 239] width 8 height 8
click at [841, 235] on span "button" at bounding box center [837, 233] width 17 height 17
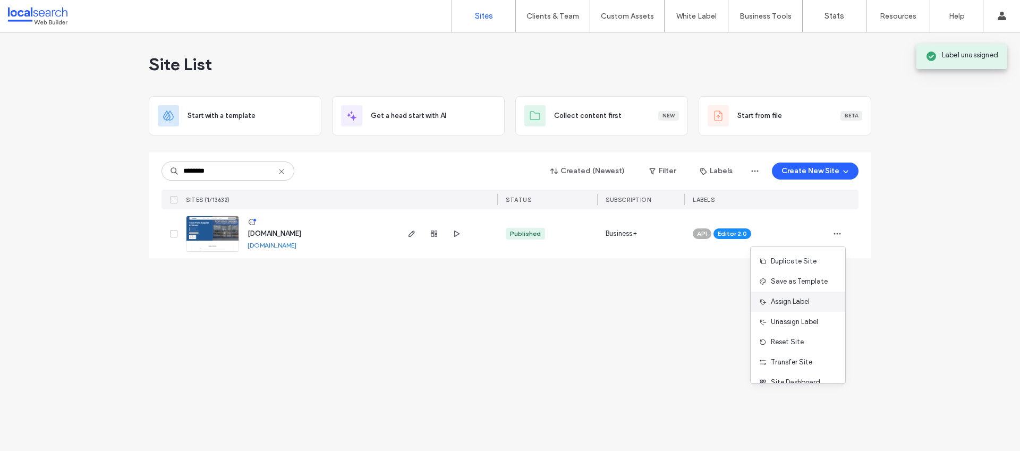
click at [793, 301] on span "Assign Label" at bounding box center [790, 301] width 39 height 11
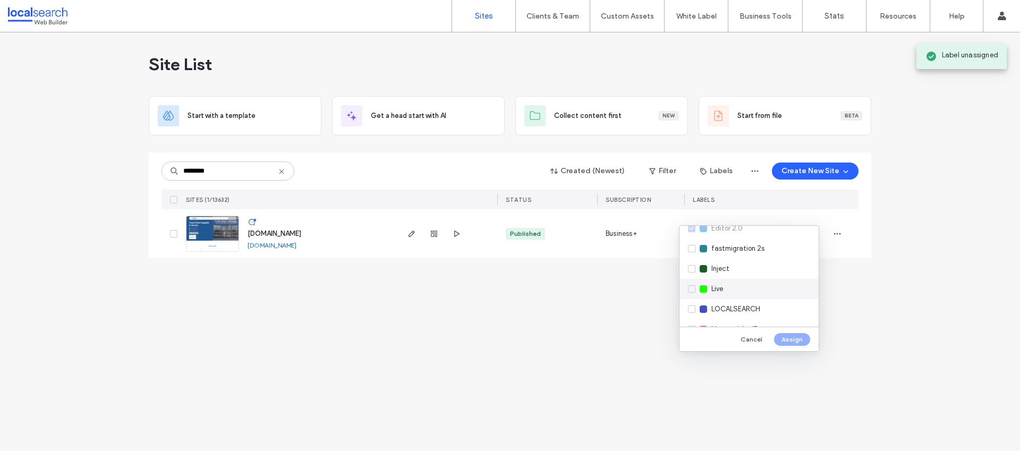
scroll to position [153, 0]
click at [732, 290] on div "Live" at bounding box center [748, 288] width 139 height 20
click at [781, 340] on button "Assign" at bounding box center [792, 339] width 36 height 13
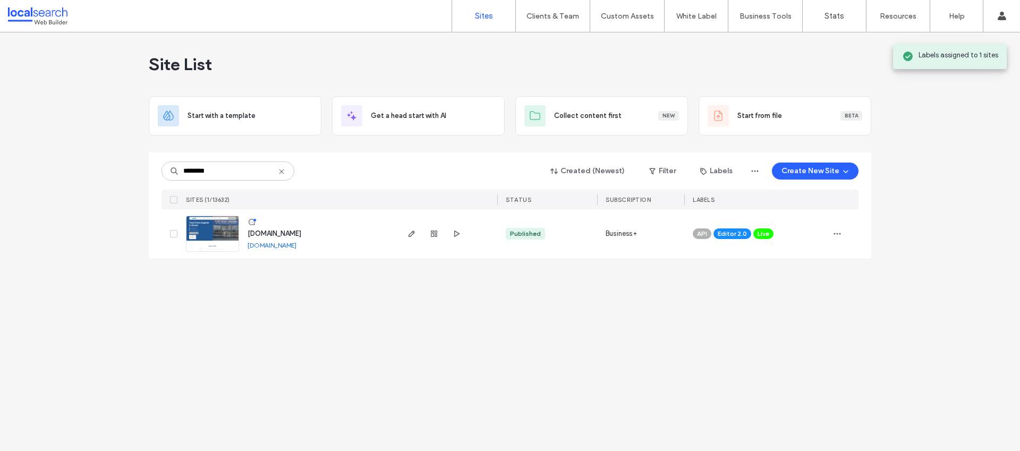
click at [490, 291] on div "Site List Start with a template Get a head start with AI Collect content first …" at bounding box center [510, 241] width 1020 height 419
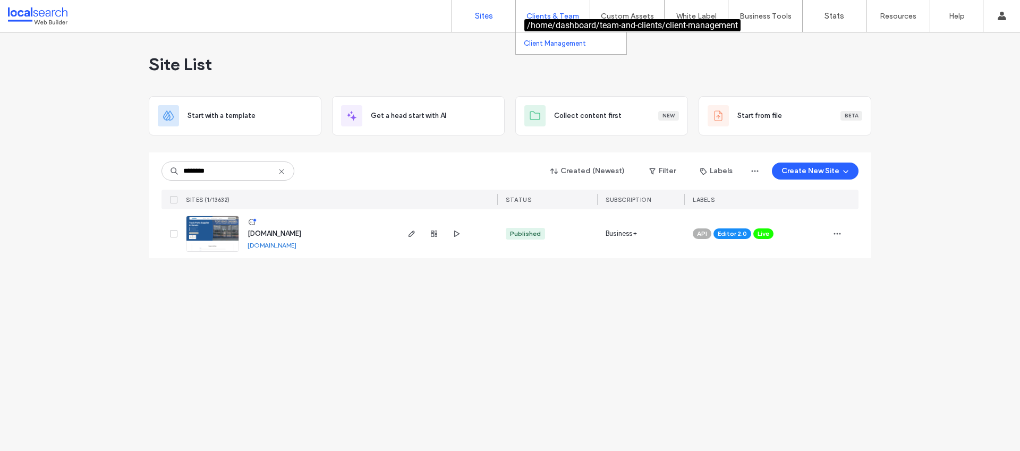
click at [562, 41] on label "Client Management" at bounding box center [555, 43] width 62 height 8
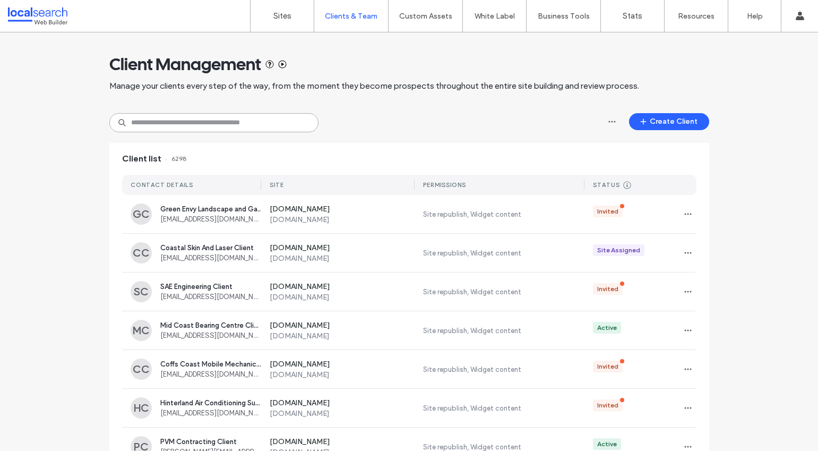
click at [275, 128] on input at bounding box center [213, 122] width 209 height 19
paste input "**********"
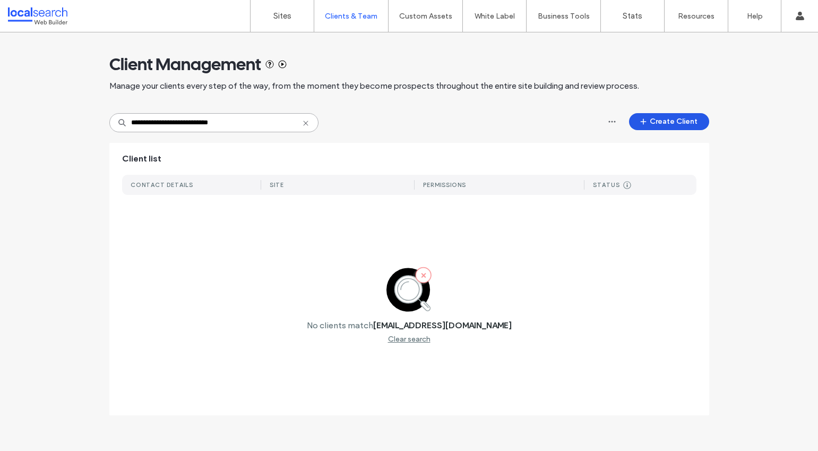
type input "**********"
click at [655, 122] on button "Create Client" at bounding box center [669, 121] width 80 height 17
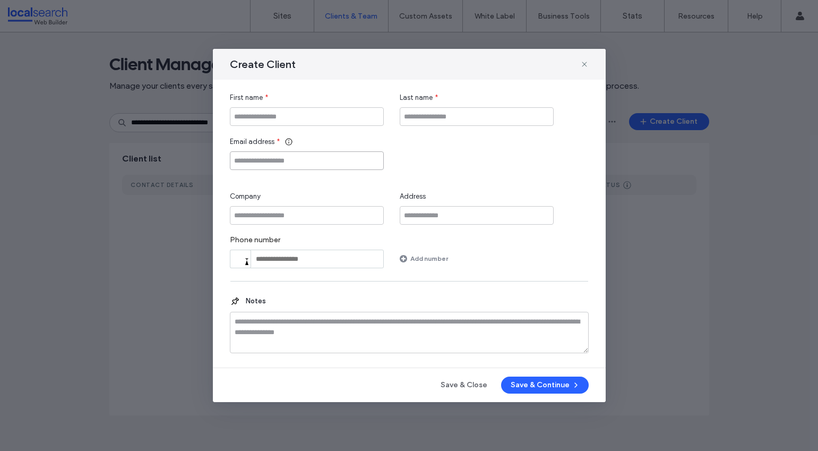
click at [318, 166] on input "Email address" at bounding box center [307, 160] width 154 height 19
paste input "**********"
type input "**********"
click at [275, 118] on input "First name" at bounding box center [307, 116] width 154 height 19
paste input "**********"
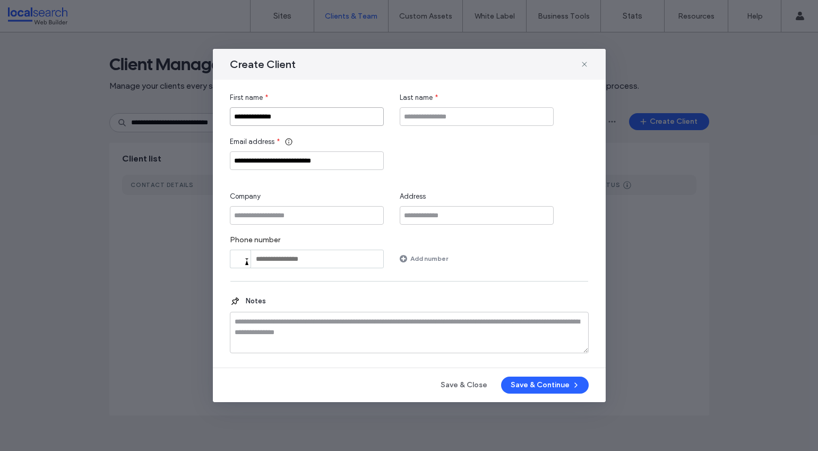
type input "**********"
click at [286, 216] on input "Company" at bounding box center [307, 215] width 154 height 19
paste input "**********"
type input "**********"
click at [426, 118] on input "Last name" at bounding box center [477, 116] width 154 height 19
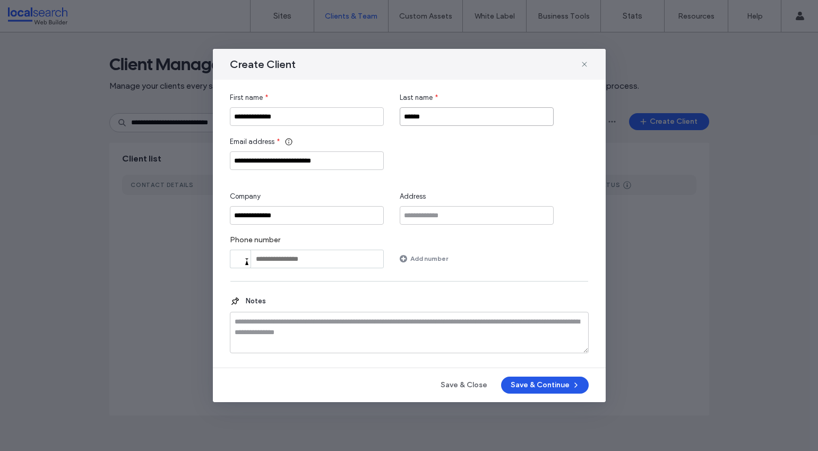
type input "******"
click at [530, 381] on button "Save & Continue" at bounding box center [545, 385] width 88 height 17
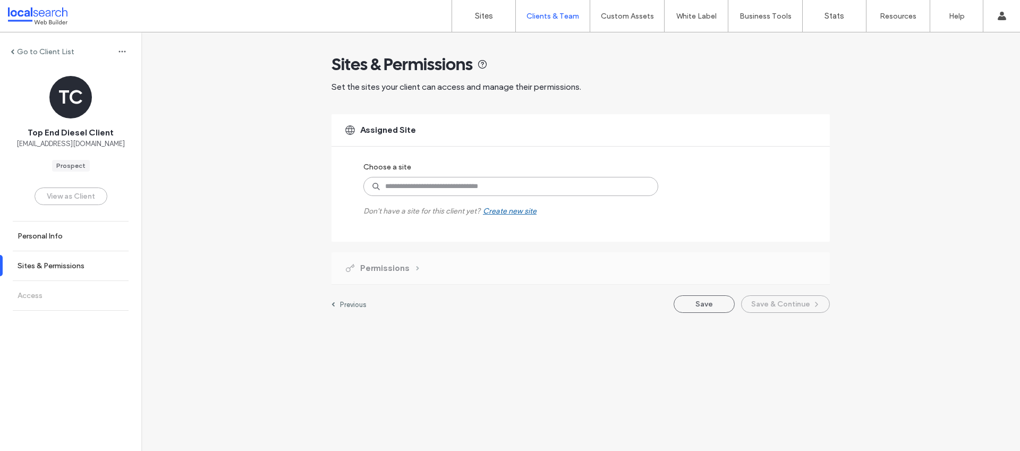
click at [407, 181] on input at bounding box center [510, 186] width 295 height 19
paste input "**********"
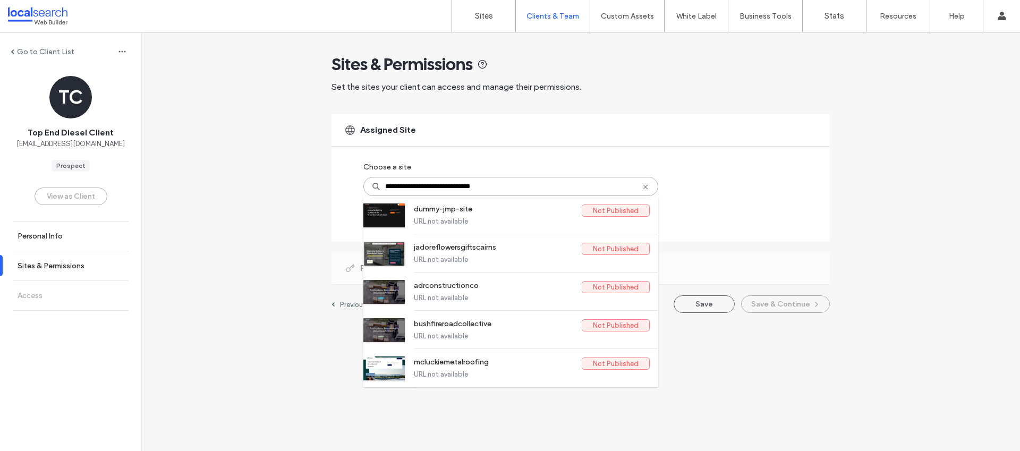
type input "**********"
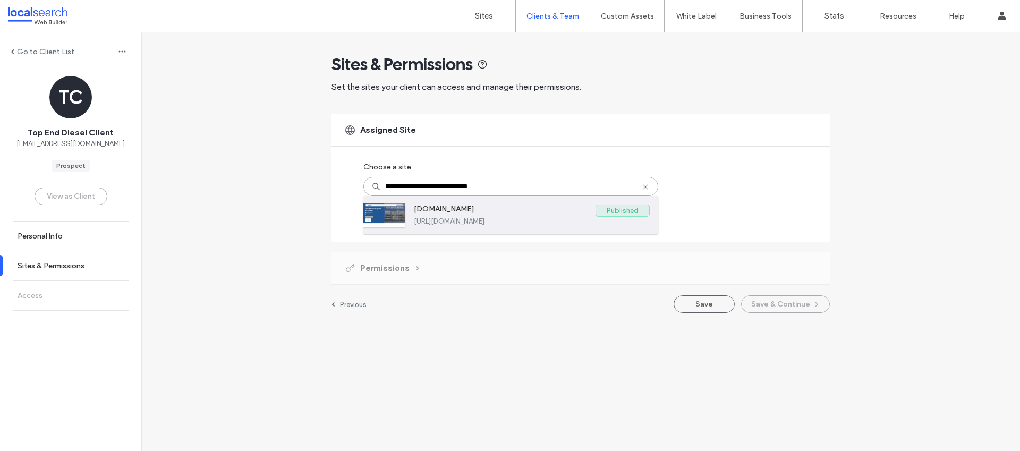
click at [582, 215] on label "www.topenddiesel.com.au" at bounding box center [505, 210] width 182 height 13
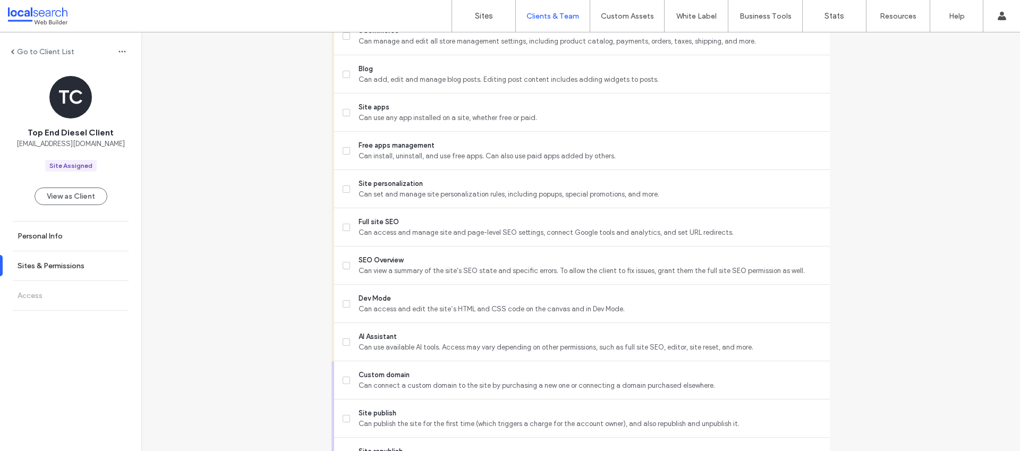
scroll to position [848, 0]
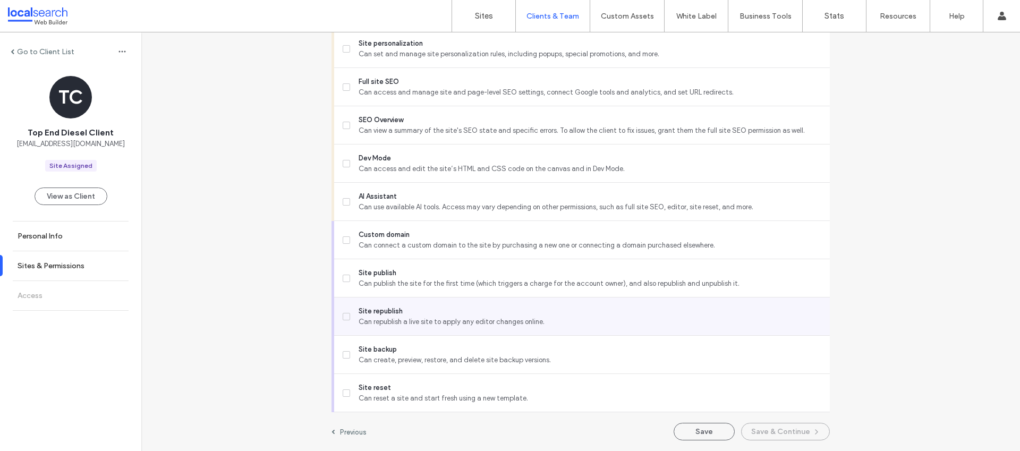
click at [379, 314] on span "Site republish" at bounding box center [590, 311] width 463 height 11
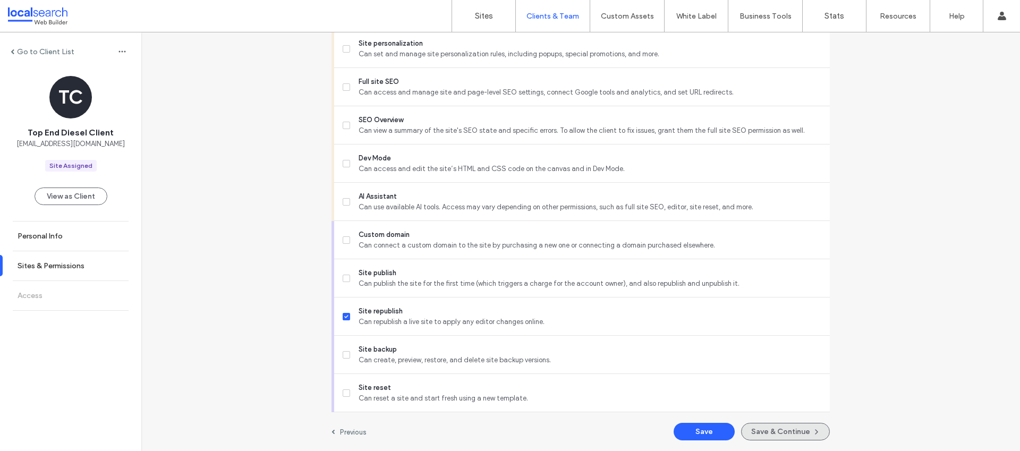
click at [766, 435] on button "Save & Continue" at bounding box center [785, 432] width 89 height 18
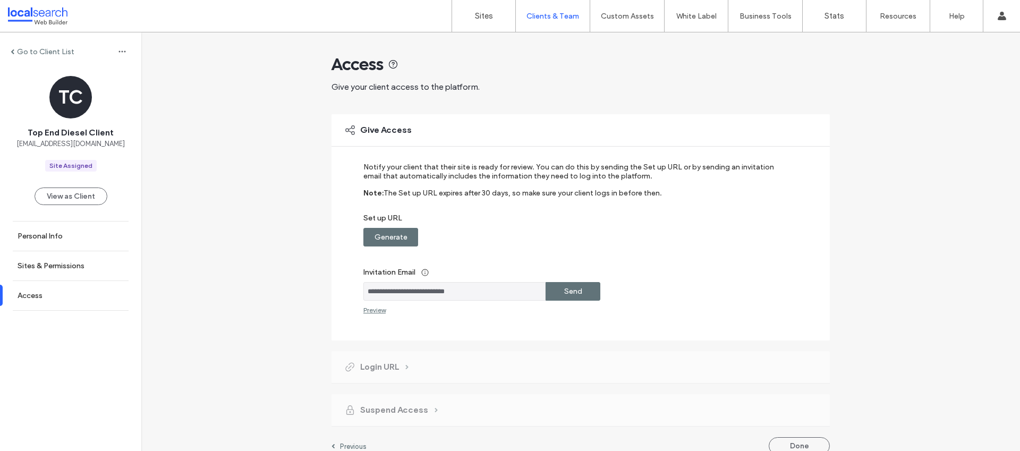
click at [379, 238] on label "Generate" at bounding box center [390, 237] width 33 height 20
click at [559, 241] on div "Copy" at bounding box center [572, 237] width 55 height 19
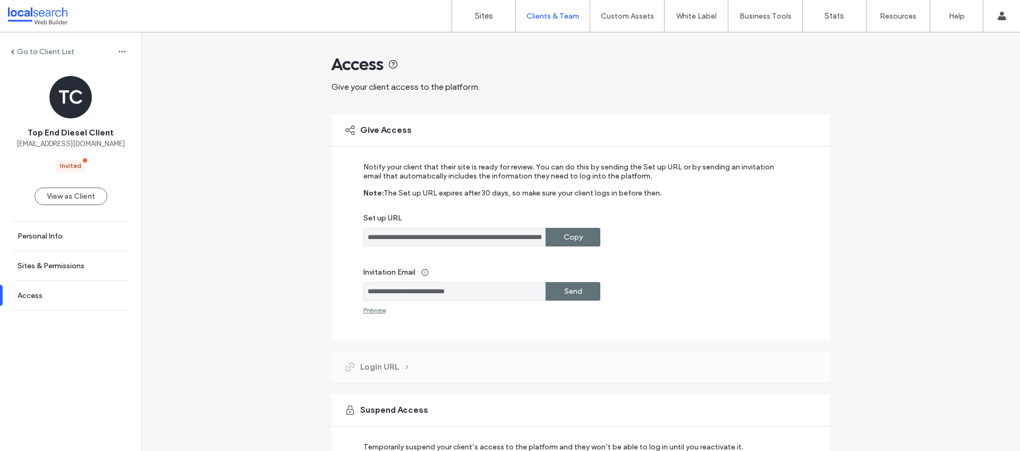
drag, startPoint x: 494, startPoint y: 295, endPoint x: 342, endPoint y: 295, distance: 151.9
click at [342, 295] on div "**********" at bounding box center [580, 227] width 498 height 226
click at [470, 23] on link "Sites" at bounding box center [483, 16] width 63 height 32
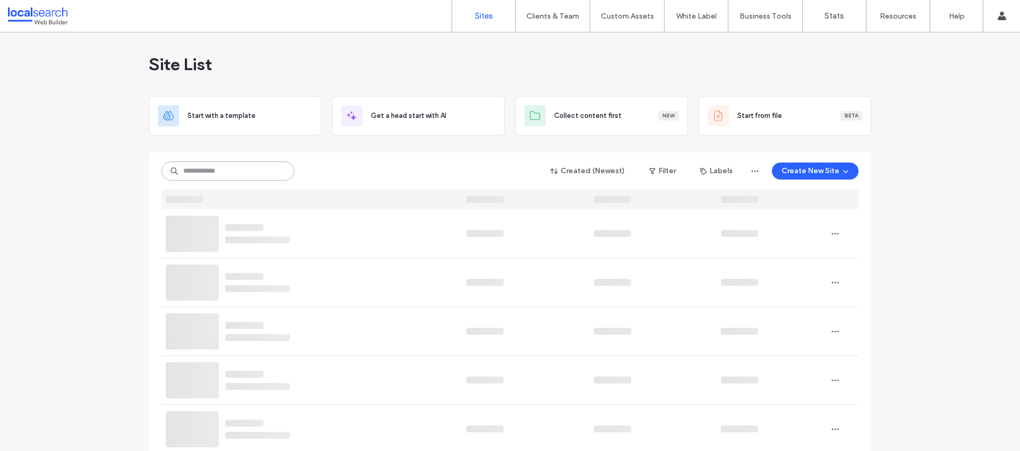
click at [275, 166] on input at bounding box center [227, 170] width 133 height 19
paste input "********"
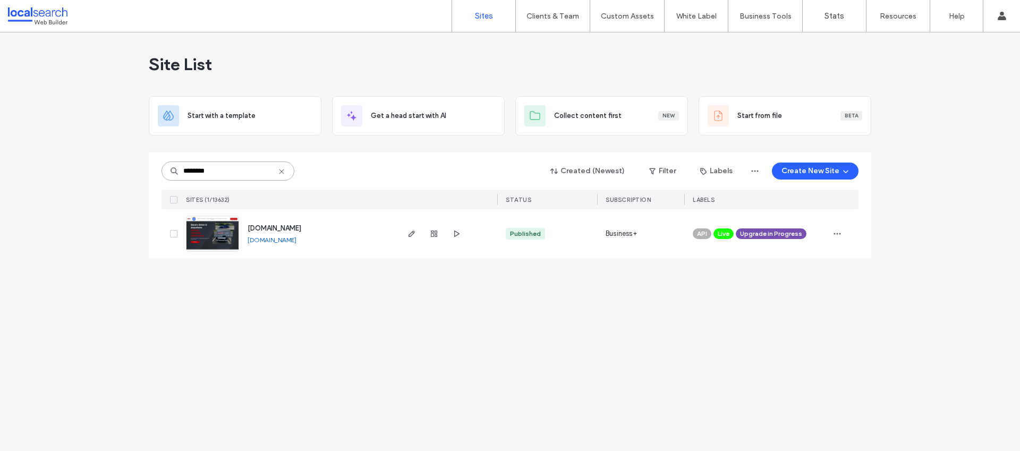
type input "********"
click at [792, 232] on span "Upgrade in Progress" at bounding box center [771, 234] width 62 height 10
click at [762, 236] on icon at bounding box center [763, 238] width 5 height 5
click at [407, 232] on icon "button" at bounding box center [411, 233] width 8 height 8
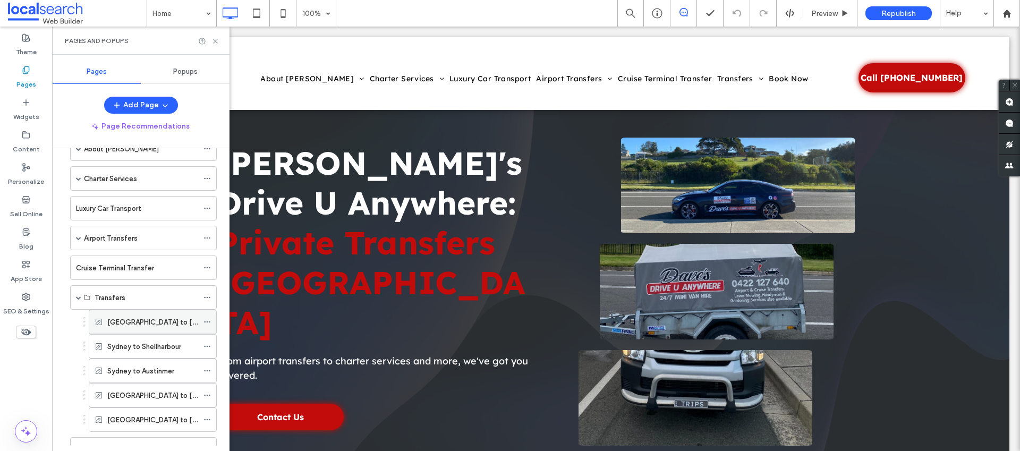
click at [207, 320] on icon at bounding box center [206, 321] width 7 height 7
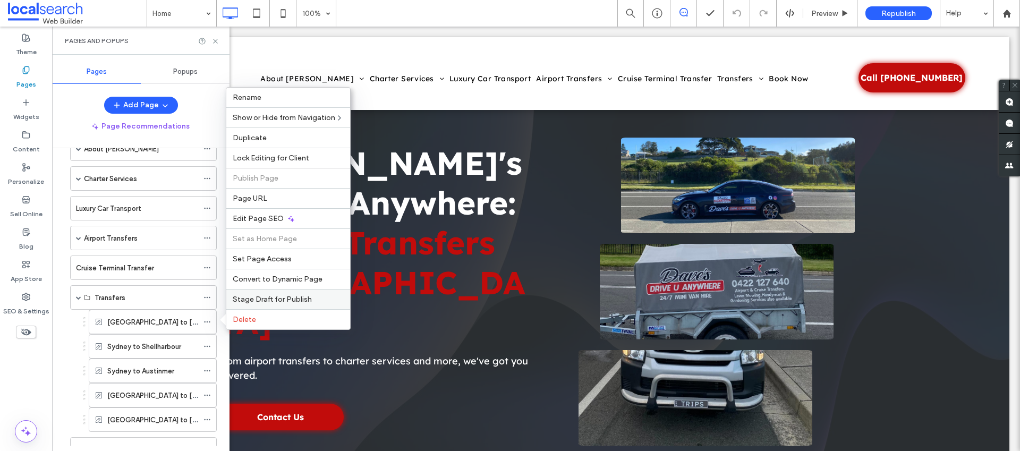
click at [262, 301] on span "Stage Draft for Publish" at bounding box center [272, 299] width 79 height 9
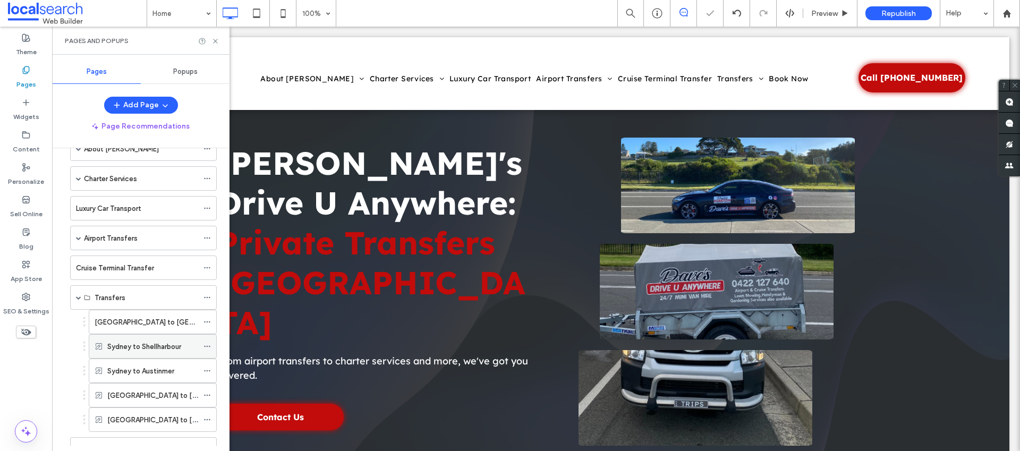
click at [208, 345] on icon at bounding box center [206, 346] width 7 height 7
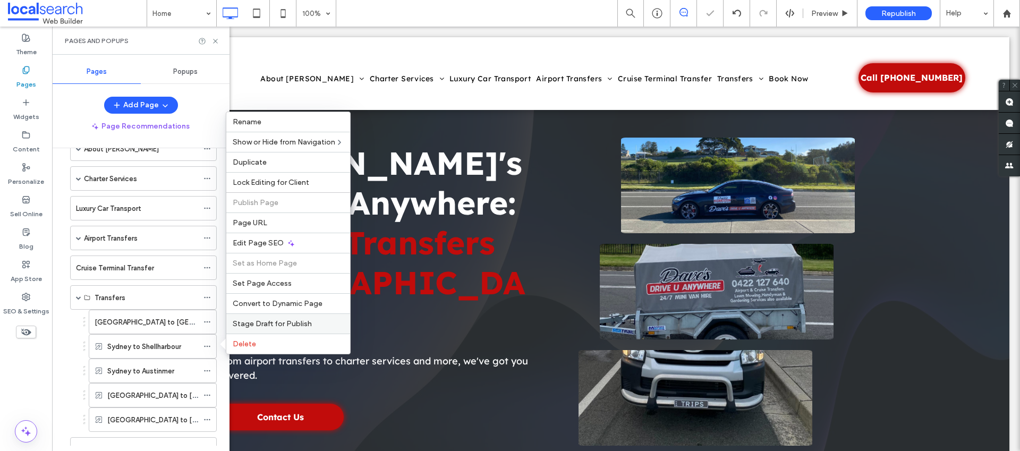
click at [261, 321] on span "Stage Draft for Publish" at bounding box center [272, 323] width 79 height 9
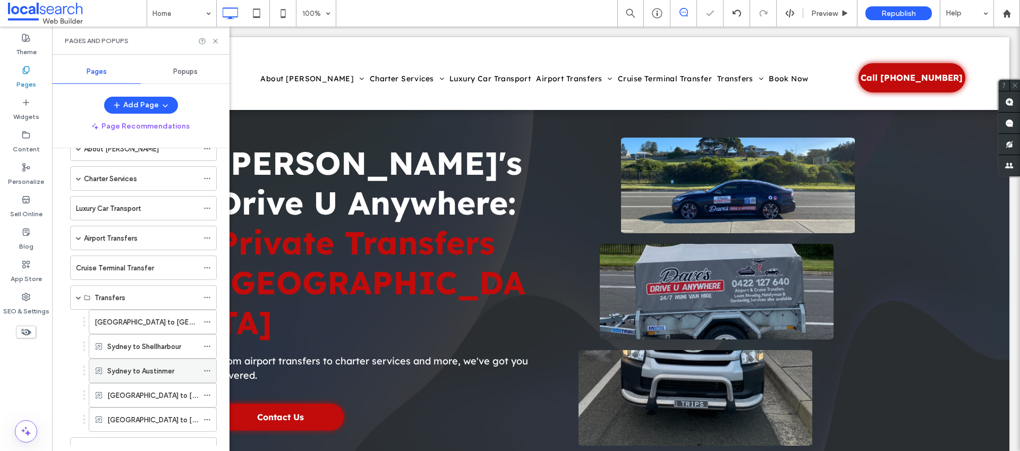
click at [208, 368] on icon at bounding box center [206, 370] width 7 height 7
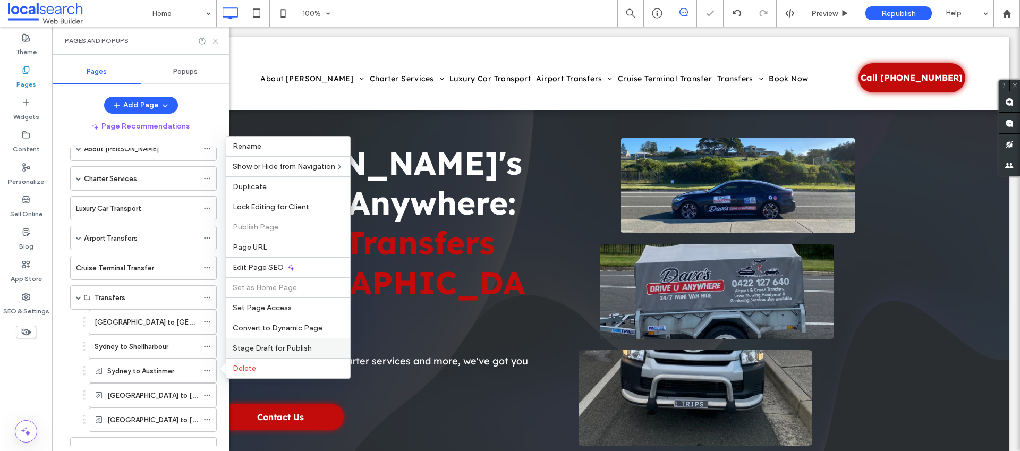
click at [263, 346] on span "Stage Draft for Publish" at bounding box center [272, 348] width 79 height 9
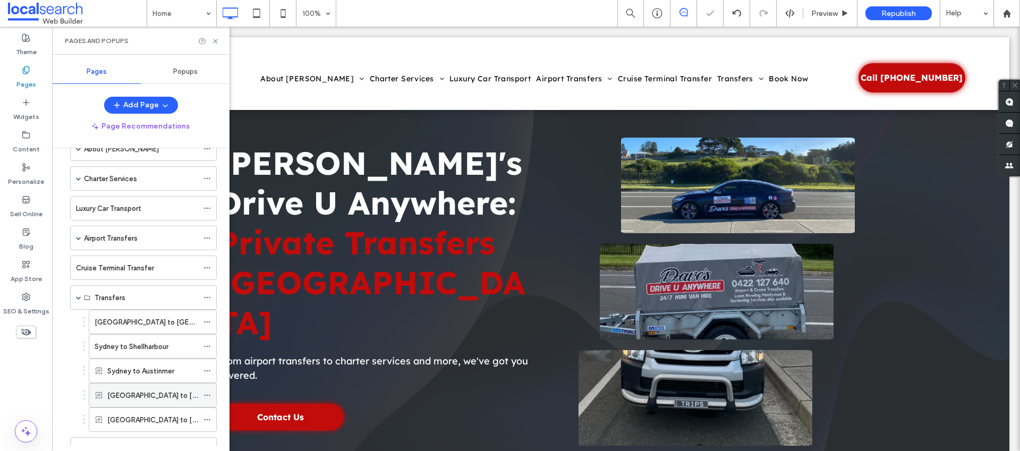
click at [208, 394] on icon at bounding box center [206, 394] width 7 height 7
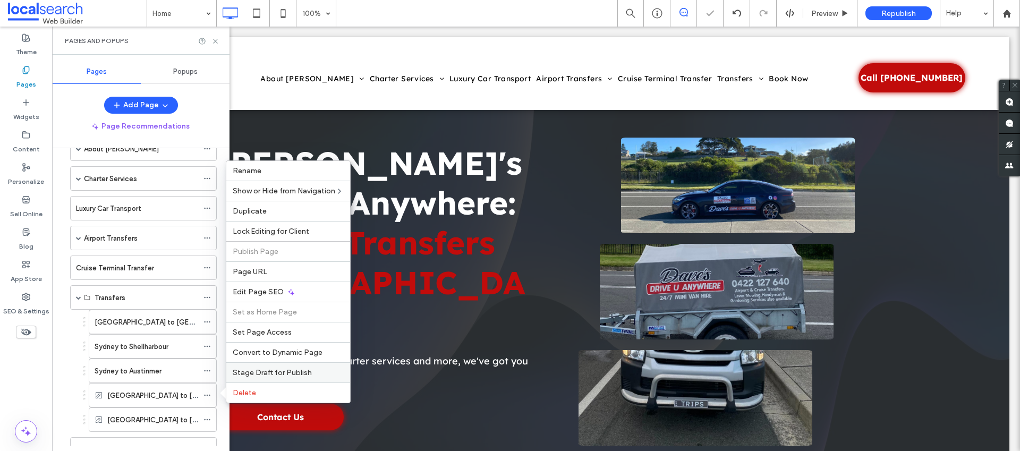
drag, startPoint x: 247, startPoint y: 368, endPoint x: 185, endPoint y: 353, distance: 63.4
click at [247, 368] on span "Stage Draft for Publish" at bounding box center [272, 372] width 79 height 9
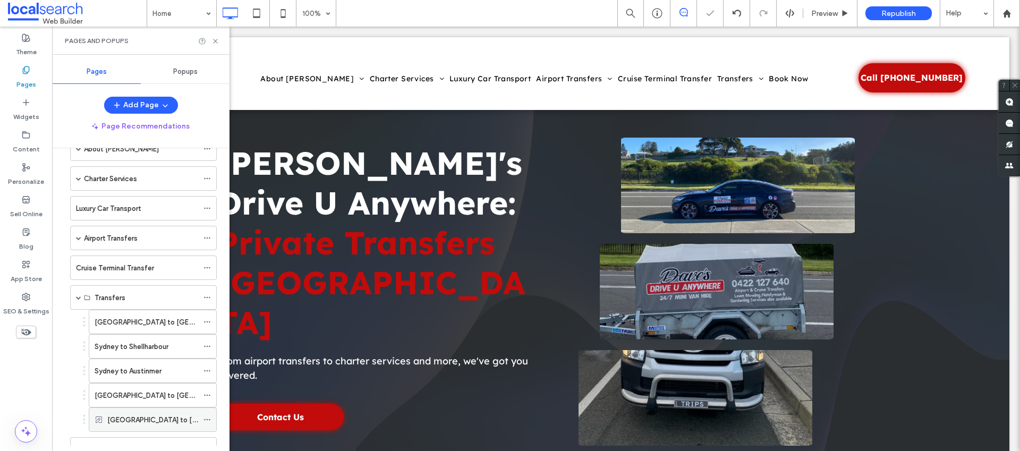
click at [207, 420] on use at bounding box center [207, 420] width 6 height 2
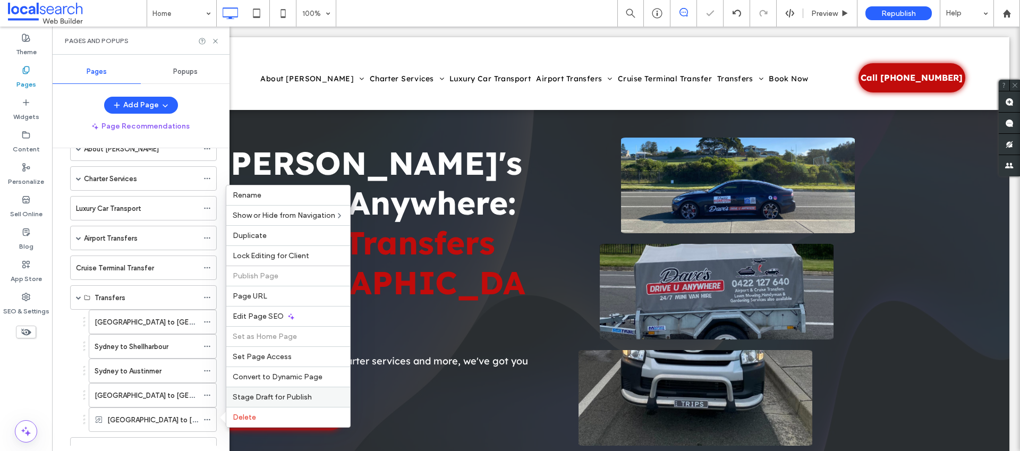
click at [243, 396] on span "Stage Draft for Publish" at bounding box center [272, 396] width 79 height 9
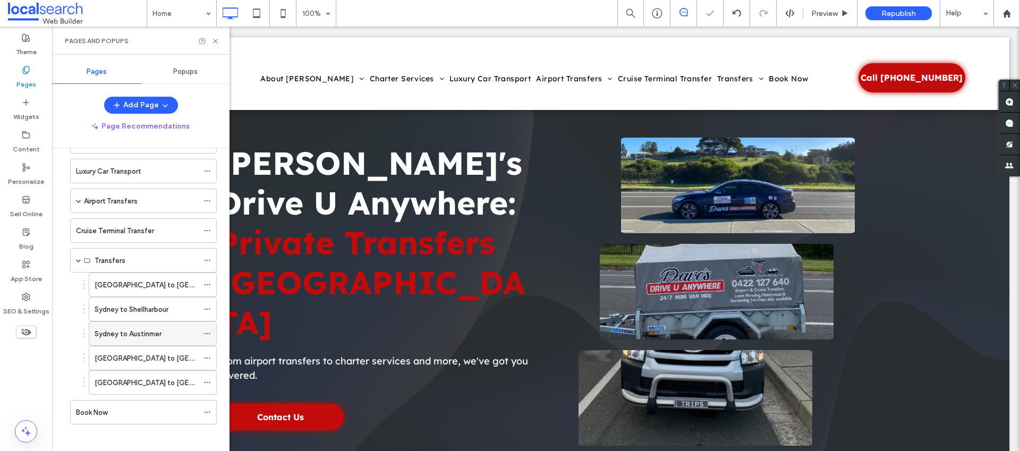
scroll to position [102, 0]
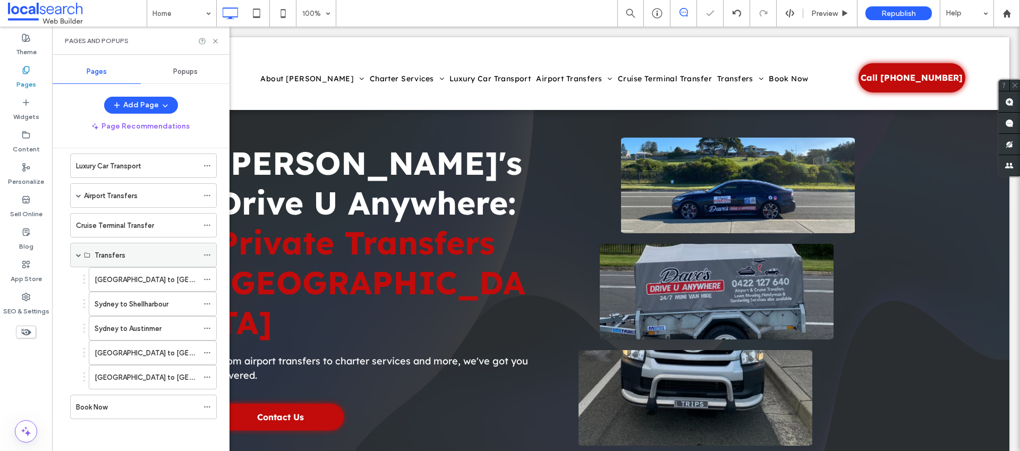
click at [75, 254] on div "Transfers" at bounding box center [143, 255] width 147 height 24
click at [77, 194] on span at bounding box center [78, 195] width 5 height 5
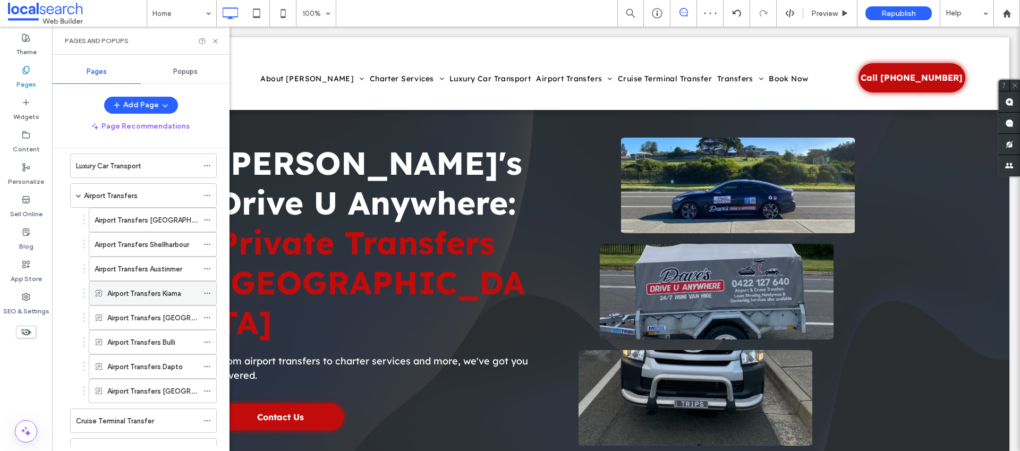
click at [209, 291] on icon at bounding box center [206, 292] width 7 height 7
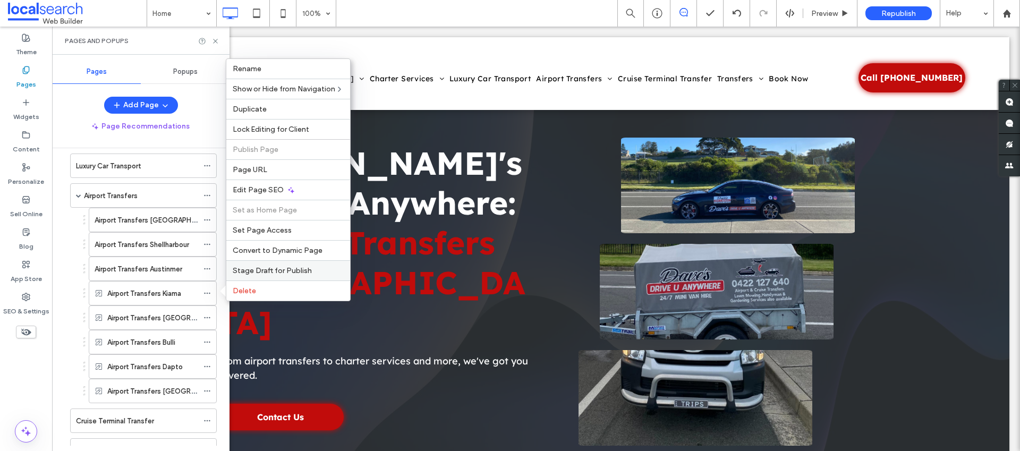
click at [250, 274] on span "Stage Draft for Publish" at bounding box center [272, 270] width 79 height 9
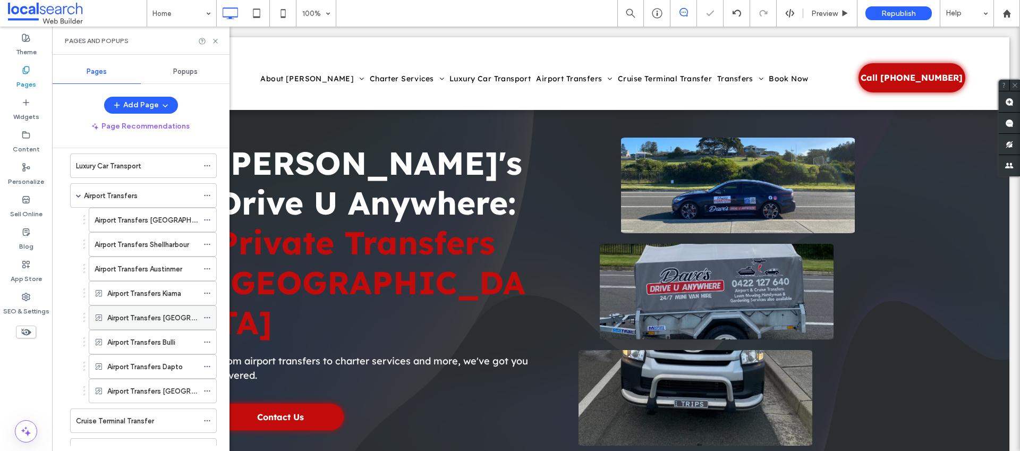
click at [204, 319] on icon at bounding box center [206, 317] width 7 height 7
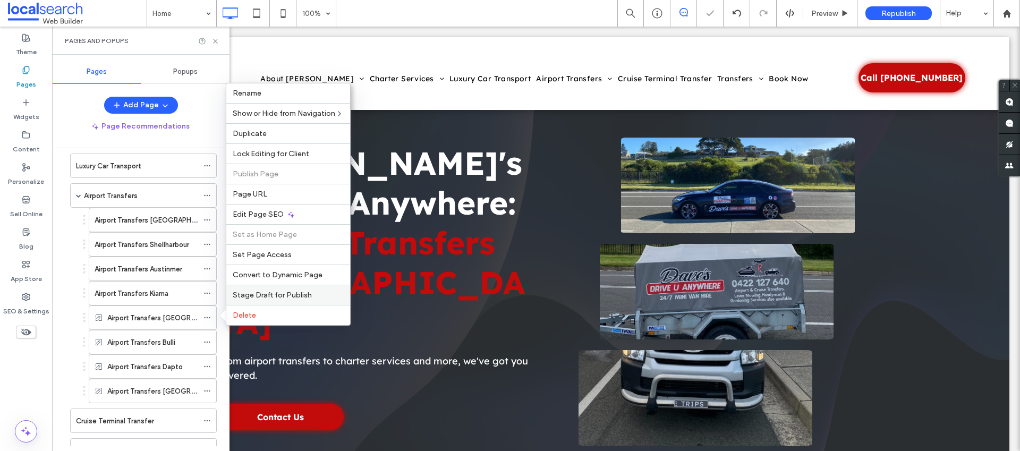
click at [248, 295] on span "Stage Draft for Publish" at bounding box center [272, 295] width 79 height 9
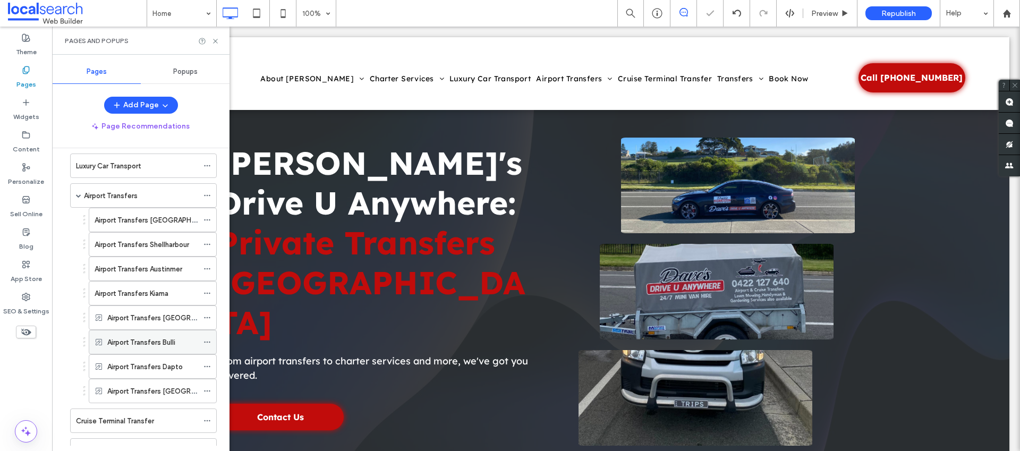
click at [208, 339] on icon at bounding box center [206, 341] width 7 height 7
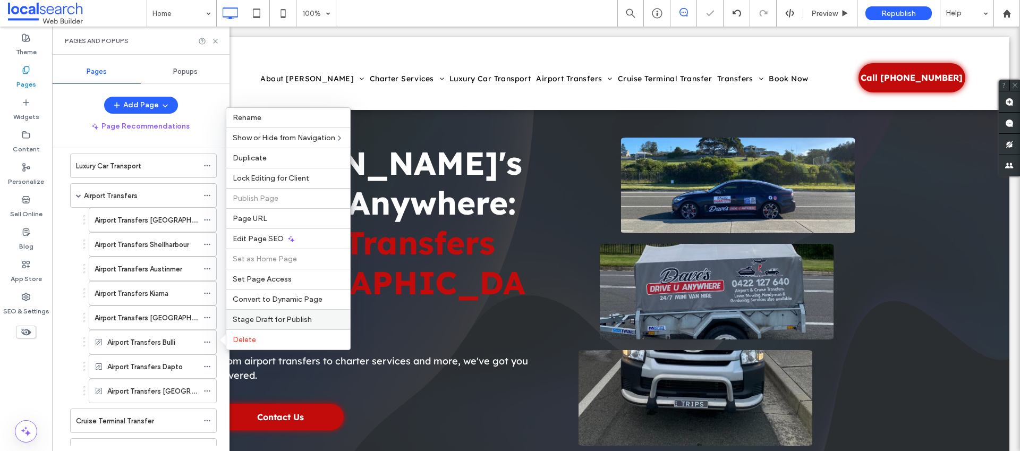
click at [236, 318] on span "Stage Draft for Publish" at bounding box center [272, 319] width 79 height 9
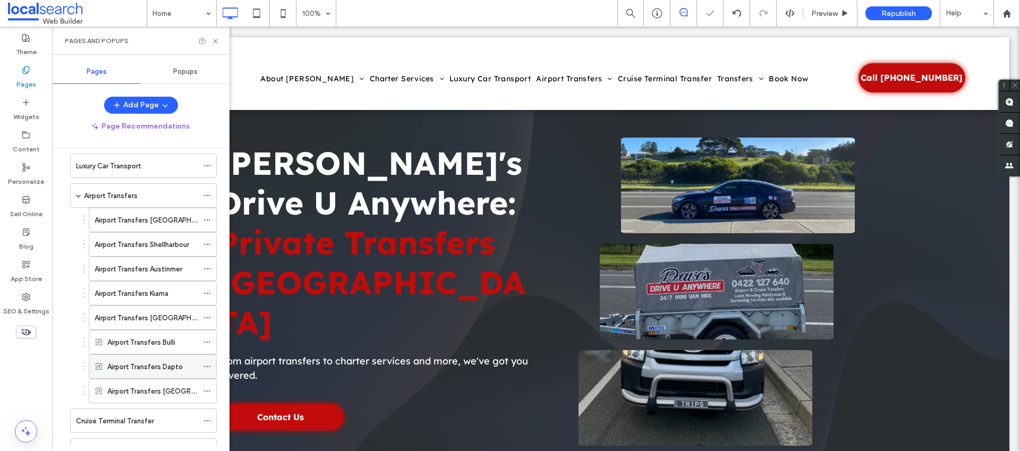
click at [209, 364] on icon at bounding box center [206, 366] width 7 height 7
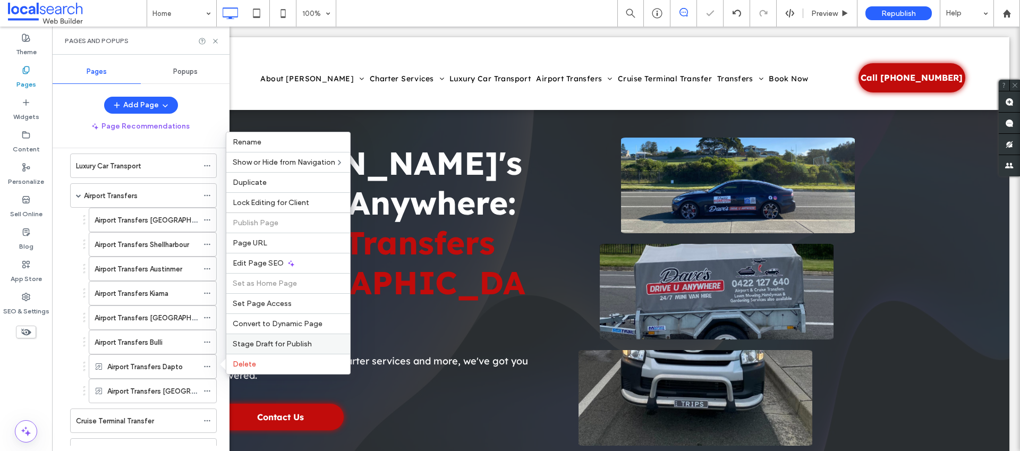
click at [248, 341] on span "Stage Draft for Publish" at bounding box center [272, 343] width 79 height 9
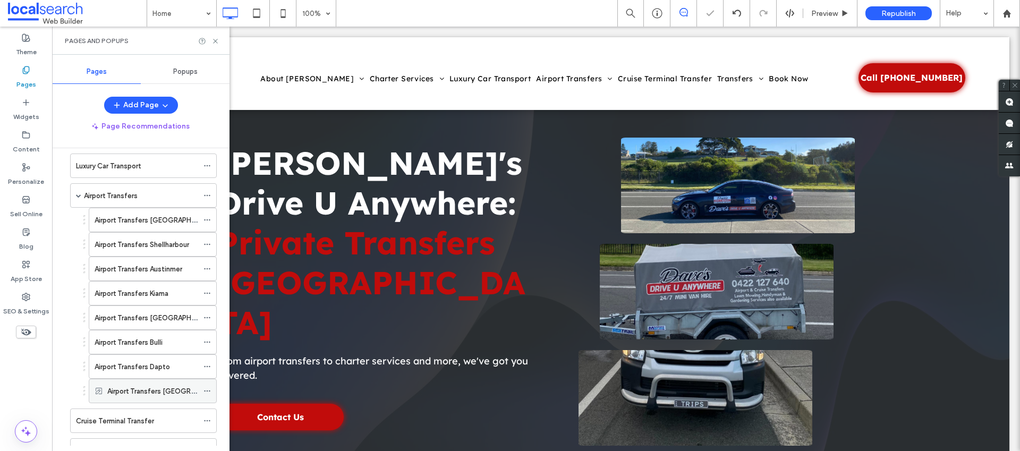
click at [206, 389] on icon at bounding box center [206, 390] width 7 height 7
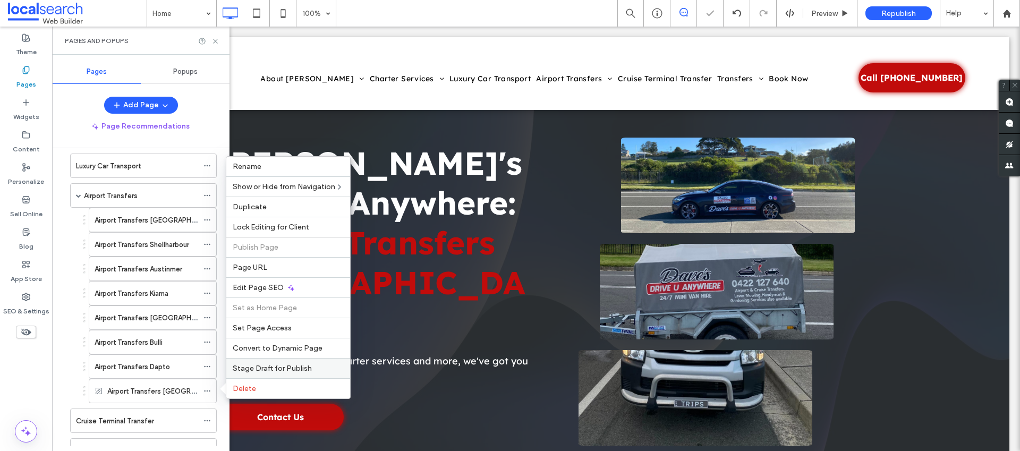
click at [246, 370] on span "Stage Draft for Publish" at bounding box center [272, 368] width 79 height 9
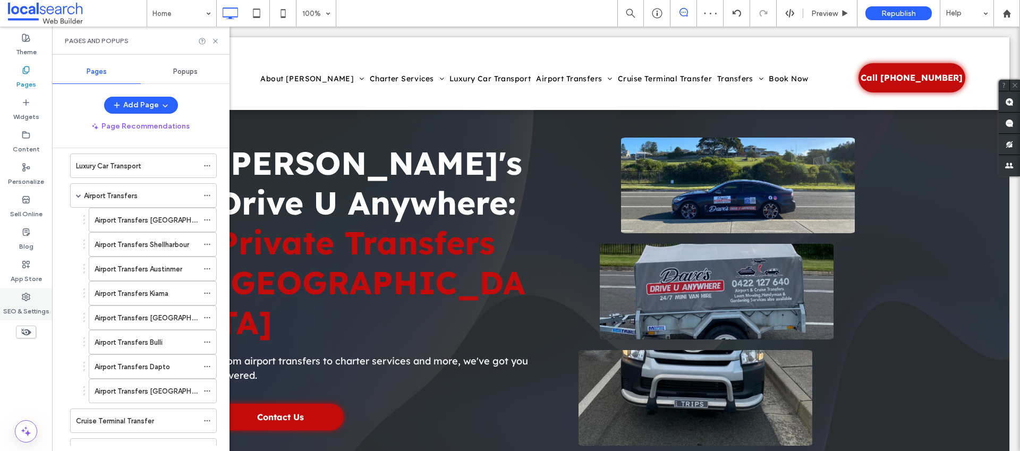
click at [28, 301] on icon at bounding box center [26, 297] width 8 height 8
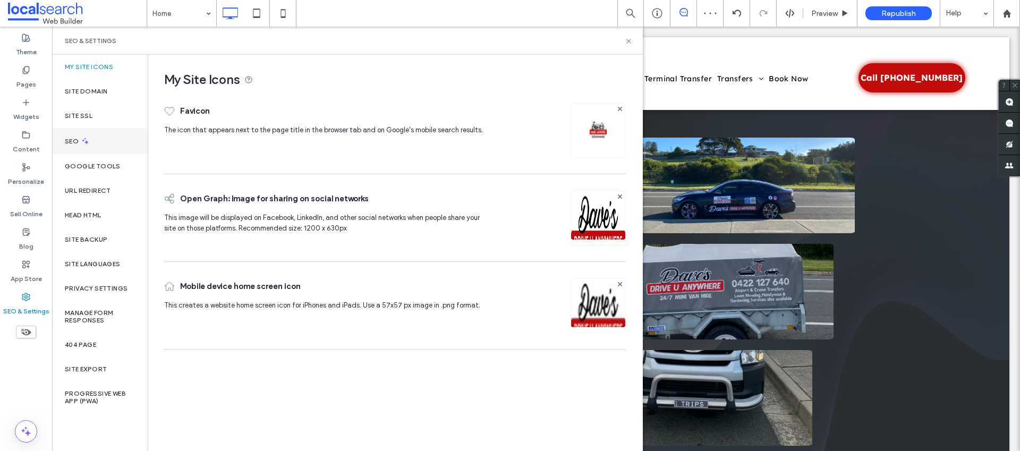
click at [92, 140] on div "SEO" at bounding box center [100, 141] width 96 height 26
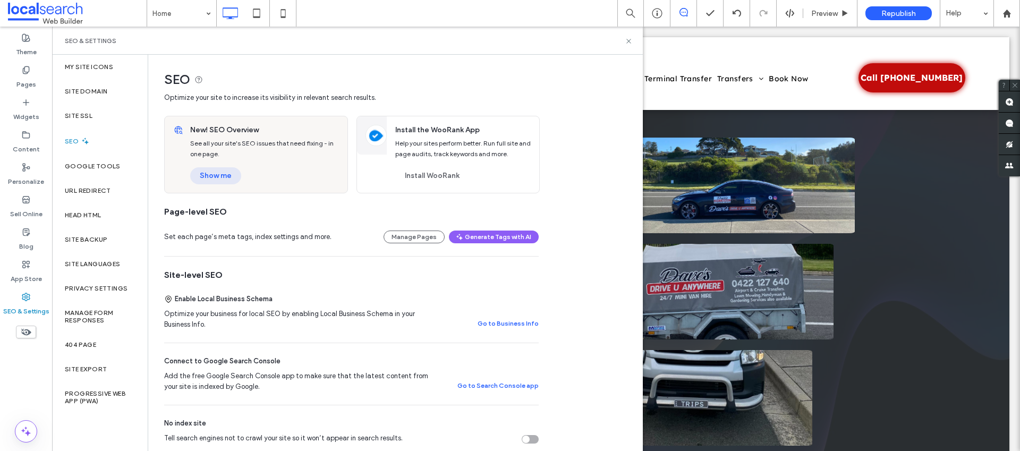
click at [208, 177] on button "Show me" at bounding box center [215, 175] width 51 height 17
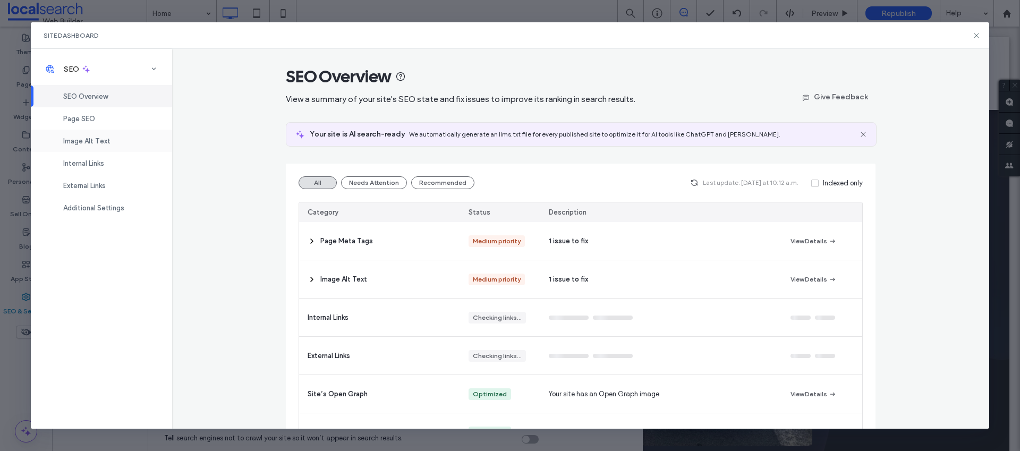
click at [117, 135] on div "Image Alt Text" at bounding box center [101, 141] width 141 height 22
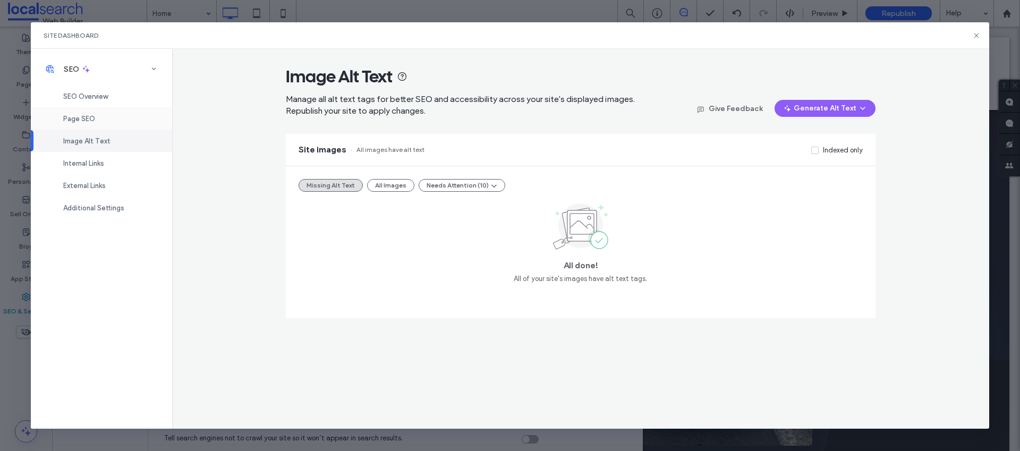
click at [116, 119] on div "Page SEO" at bounding box center [101, 118] width 141 height 22
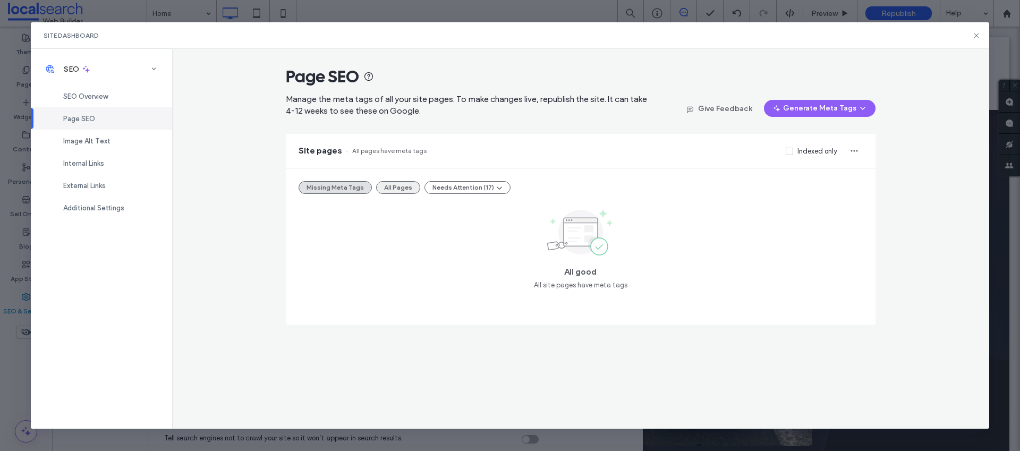
click at [383, 185] on button "All Pages" at bounding box center [398, 187] width 44 height 13
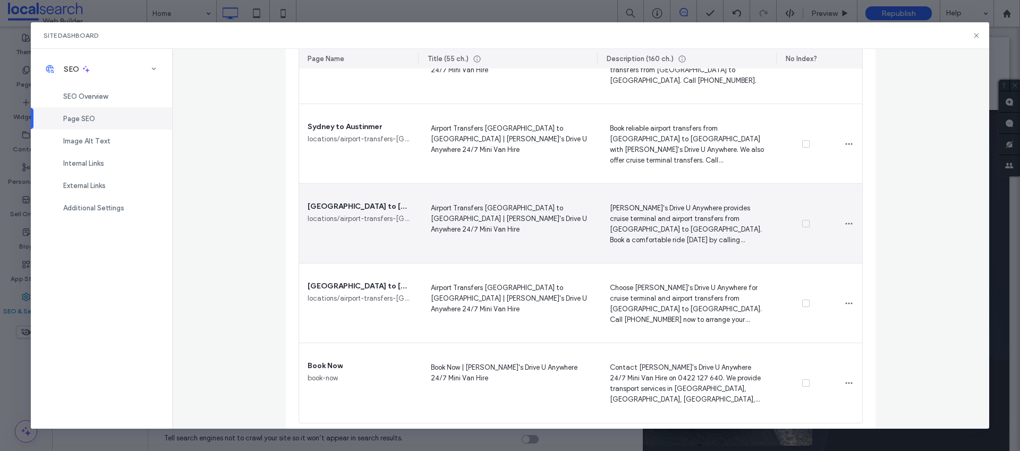
scroll to position [1484, 0]
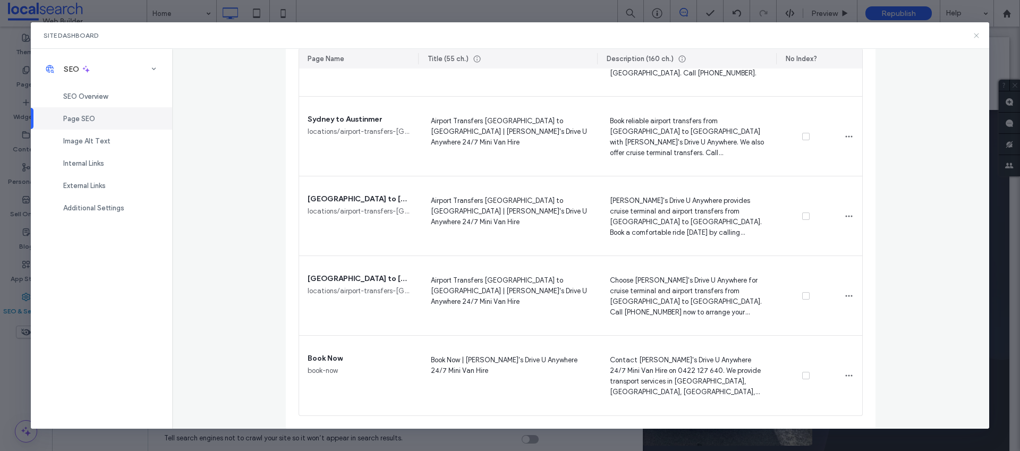
drag, startPoint x: 980, startPoint y: 32, endPoint x: 928, endPoint y: 5, distance: 58.7
click at [980, 32] on icon at bounding box center [976, 35] width 8 height 8
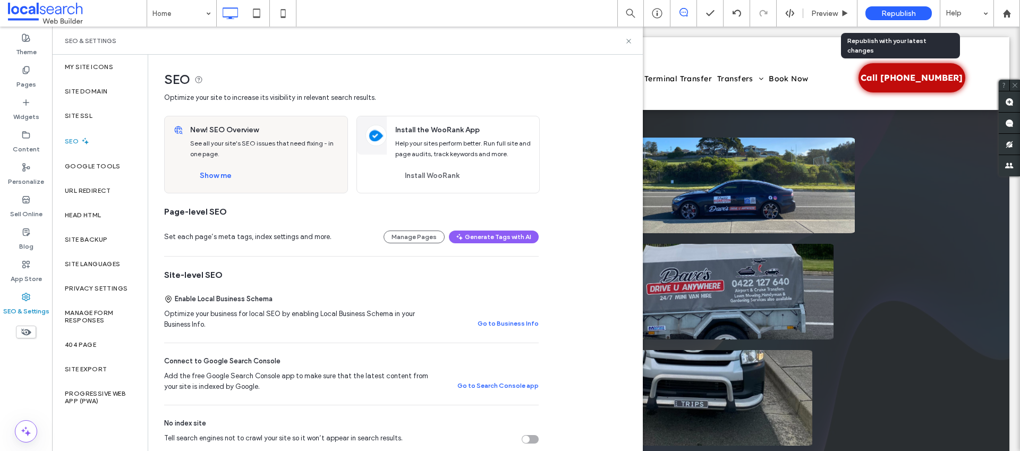
click at [919, 16] on div "Republish" at bounding box center [898, 13] width 66 height 14
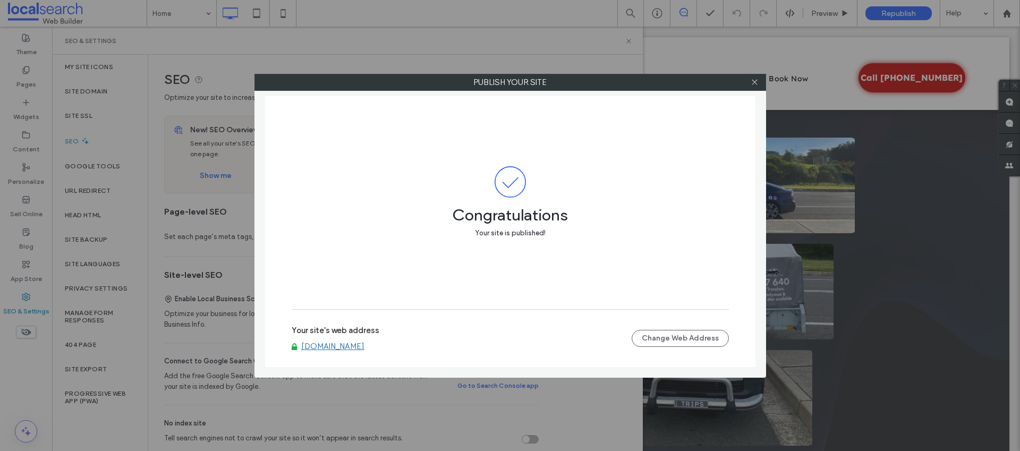
click at [364, 344] on link "www.davesdriveuanywhere.com.au" at bounding box center [332, 347] width 63 height 10
click at [752, 82] on icon at bounding box center [754, 82] width 8 height 8
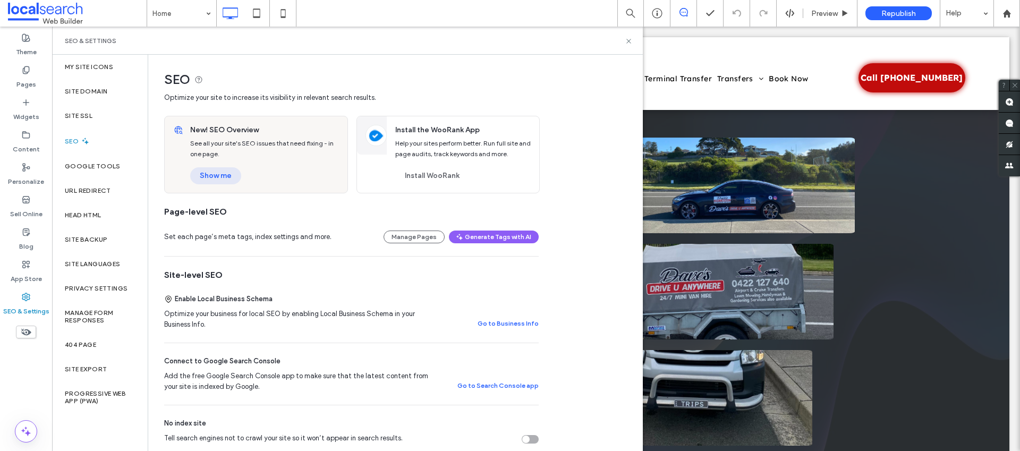
click at [202, 172] on button "Show me" at bounding box center [215, 175] width 51 height 17
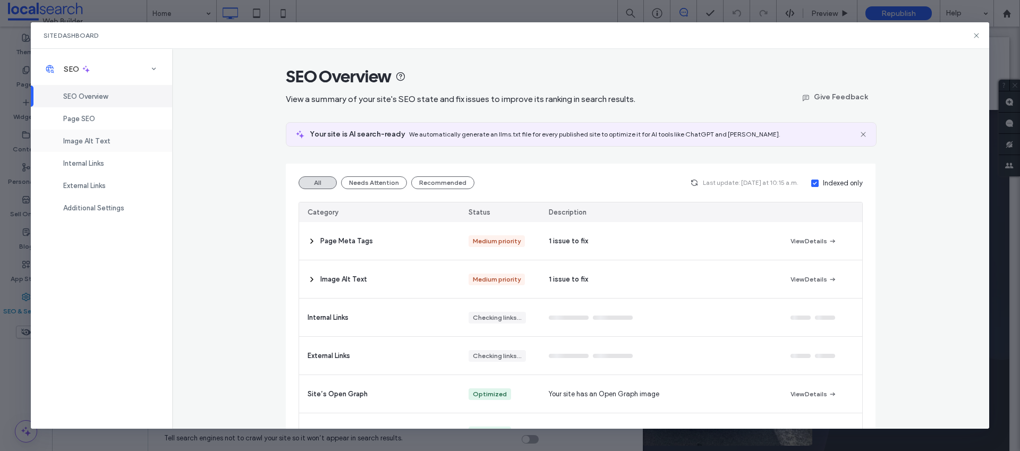
click at [98, 141] on span "Image Alt Text" at bounding box center [86, 141] width 47 height 8
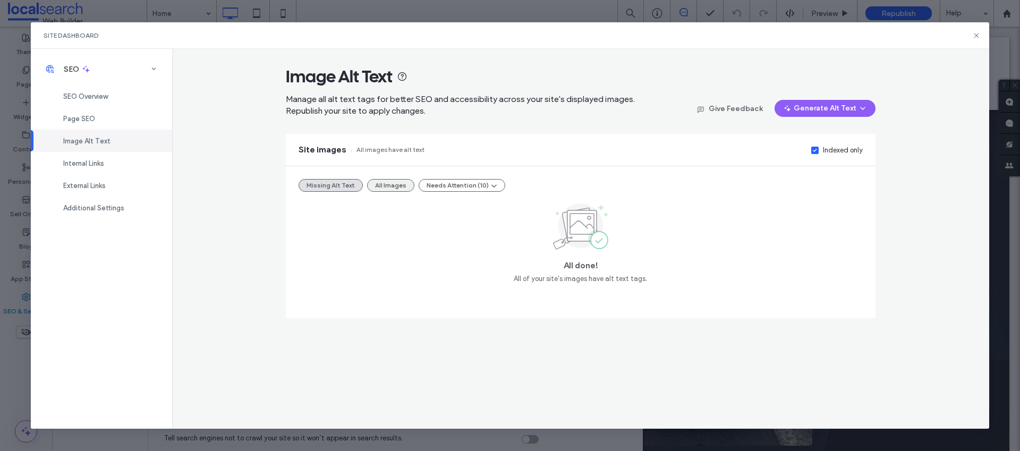
click at [378, 185] on button "All Images" at bounding box center [390, 185] width 47 height 13
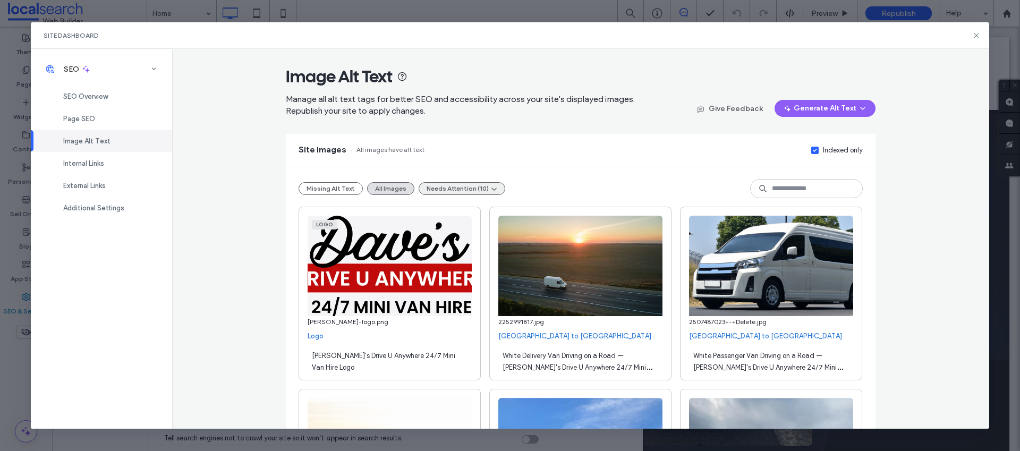
scroll to position [5218, 0]
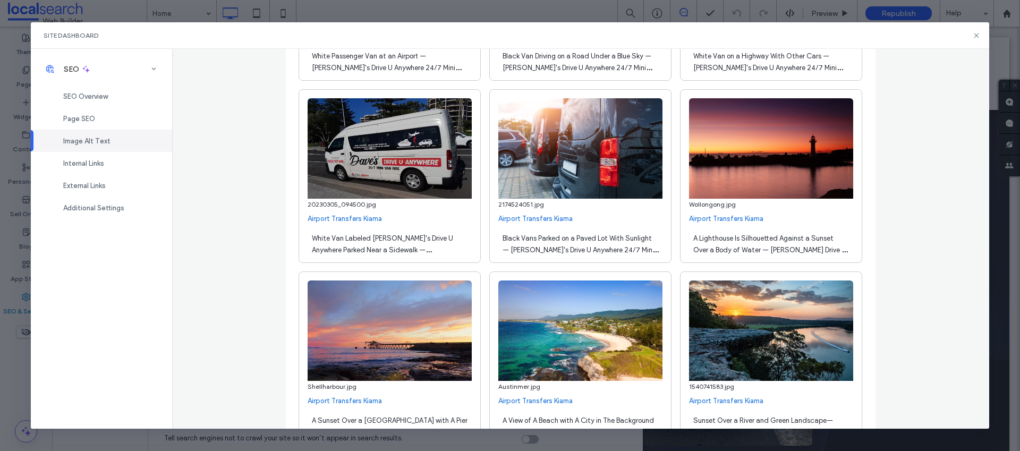
click at [359, 238] on span "White Van Labeled Dave's Drive U Anywhere Parked Near a Sidewalk — Dave's Drive…" at bounding box center [383, 261] width 143 height 55
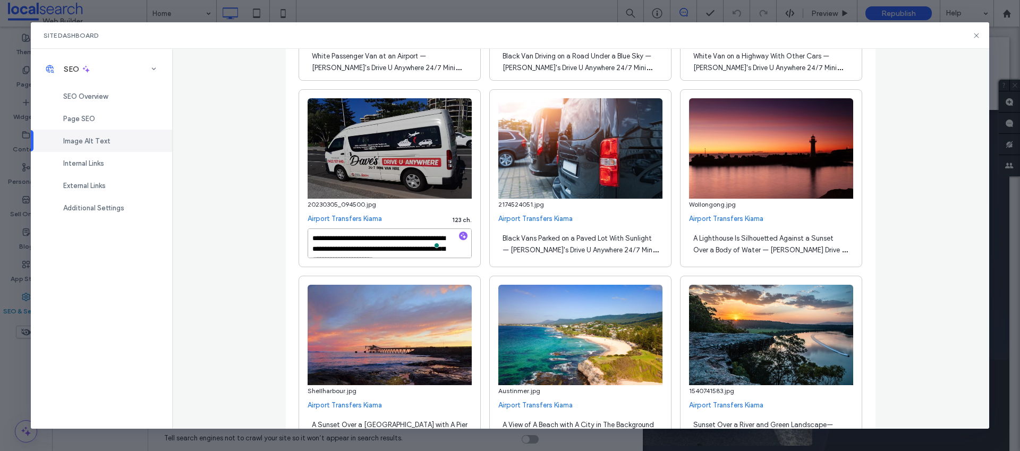
click at [356, 238] on textarea "**********" at bounding box center [390, 243] width 164 height 30
type textarea "**********"
click at [270, 194] on div "**********" at bounding box center [580, 238] width 817 height 379
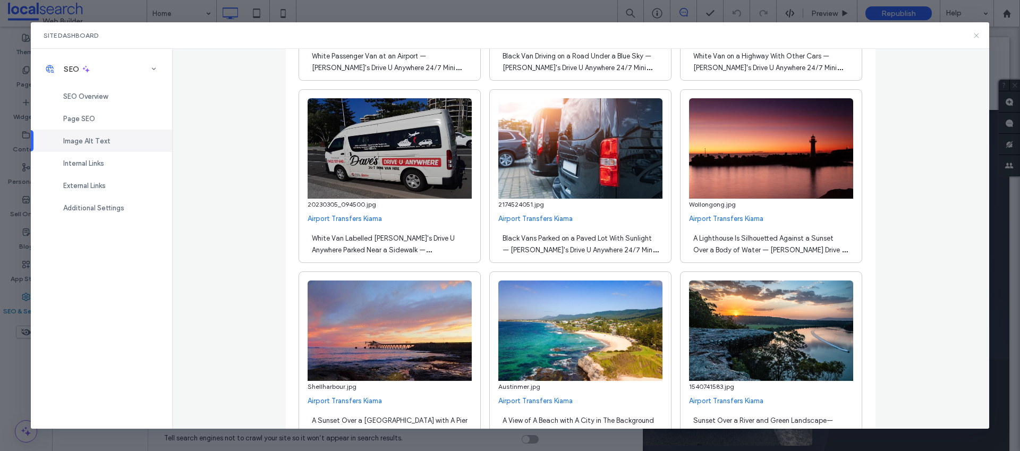
click at [974, 37] on icon at bounding box center [976, 35] width 8 height 8
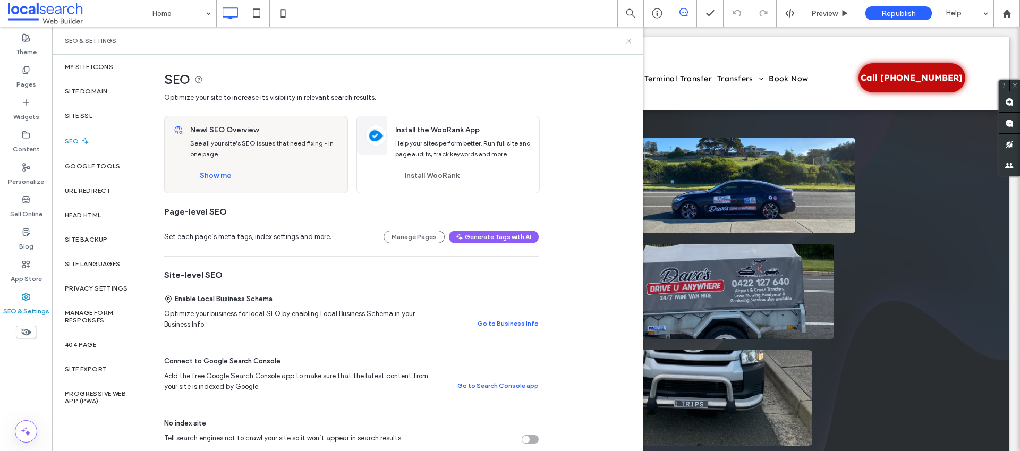
drag, startPoint x: 628, startPoint y: 42, endPoint x: 788, endPoint y: 17, distance: 161.8
click at [628, 42] on icon at bounding box center [629, 41] width 8 height 8
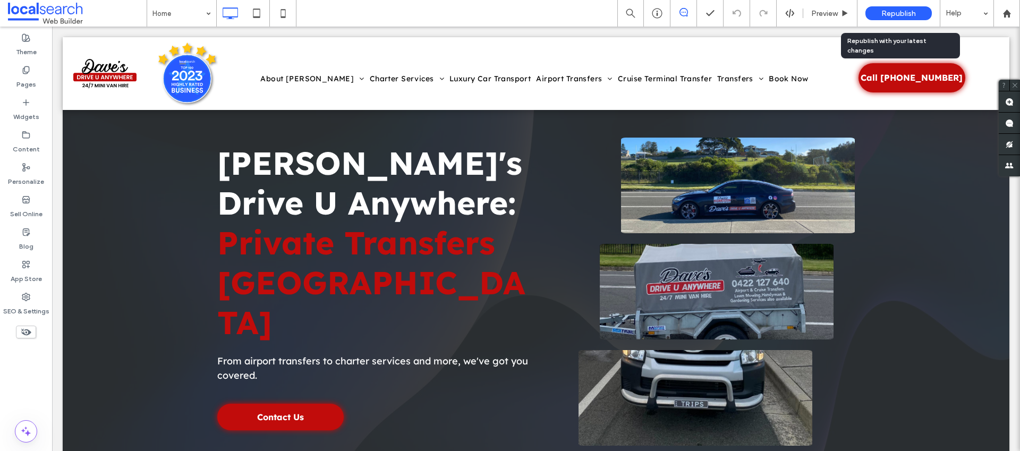
click at [882, 14] on span "Republish" at bounding box center [898, 13] width 35 height 9
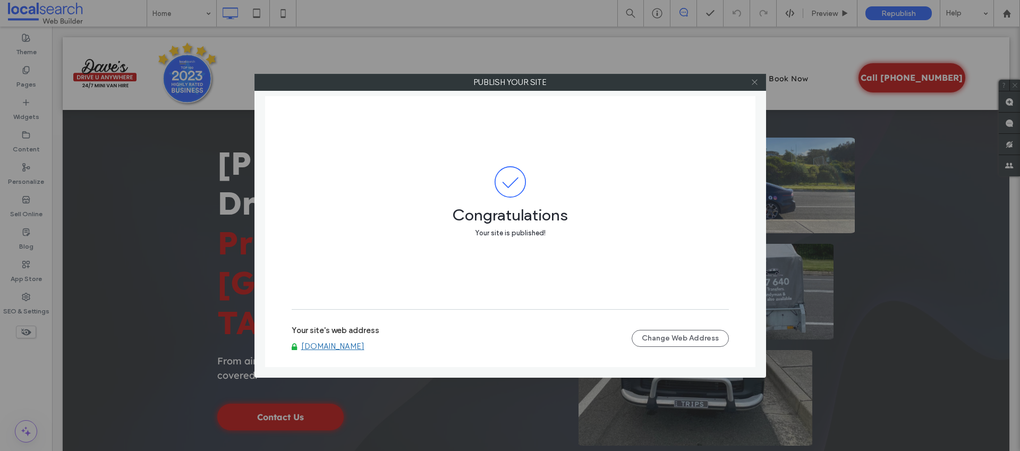
click at [754, 86] on icon at bounding box center [754, 82] width 8 height 8
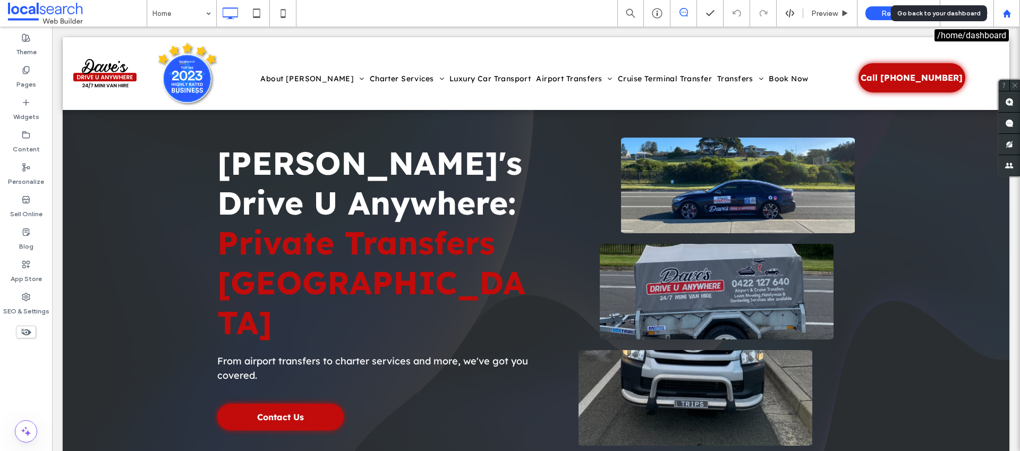
click at [1010, 19] on div at bounding box center [1006, 13] width 27 height 27
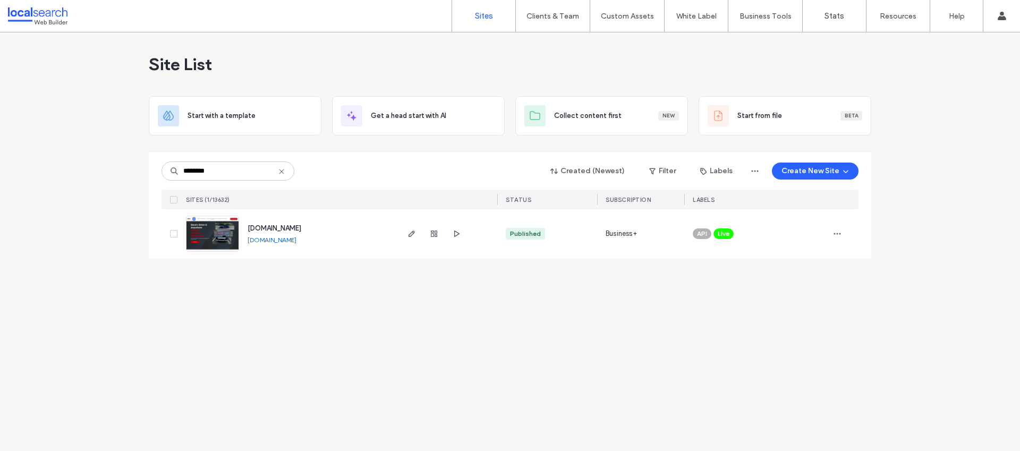
click at [285, 168] on icon at bounding box center [281, 171] width 8 height 8
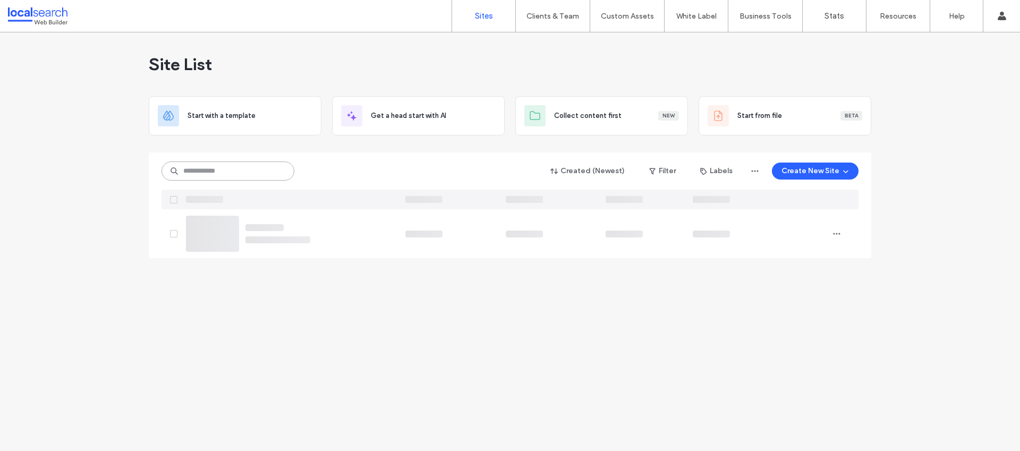
paste input "********"
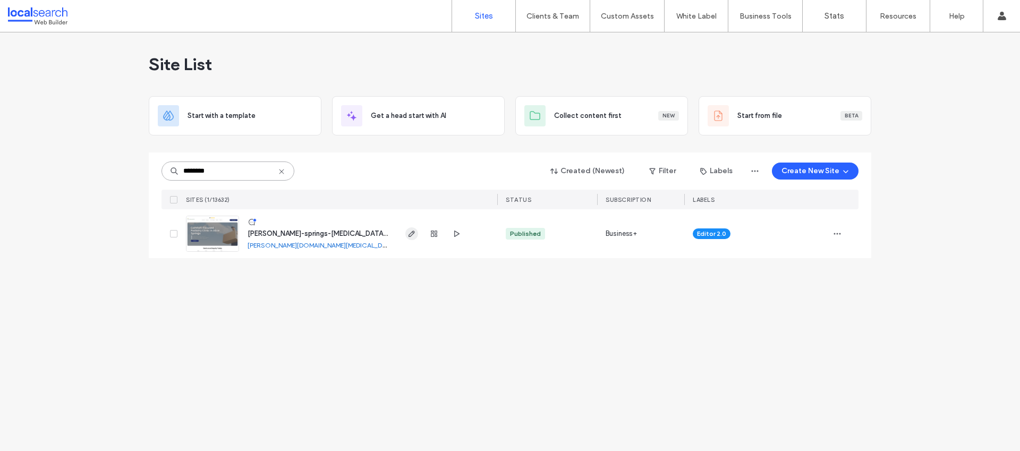
type input "********"
click at [417, 236] on span "button" at bounding box center [411, 233] width 13 height 13
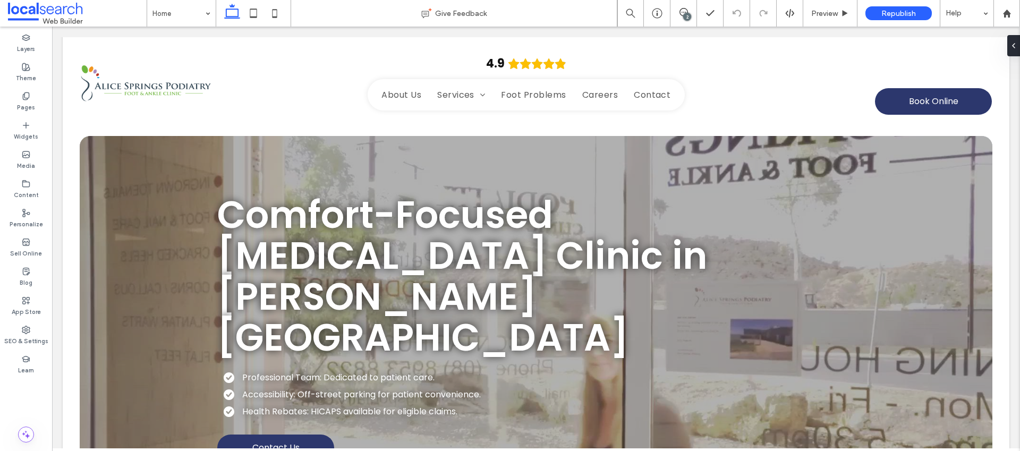
click at [686, 16] on div "2" at bounding box center [687, 17] width 8 height 8
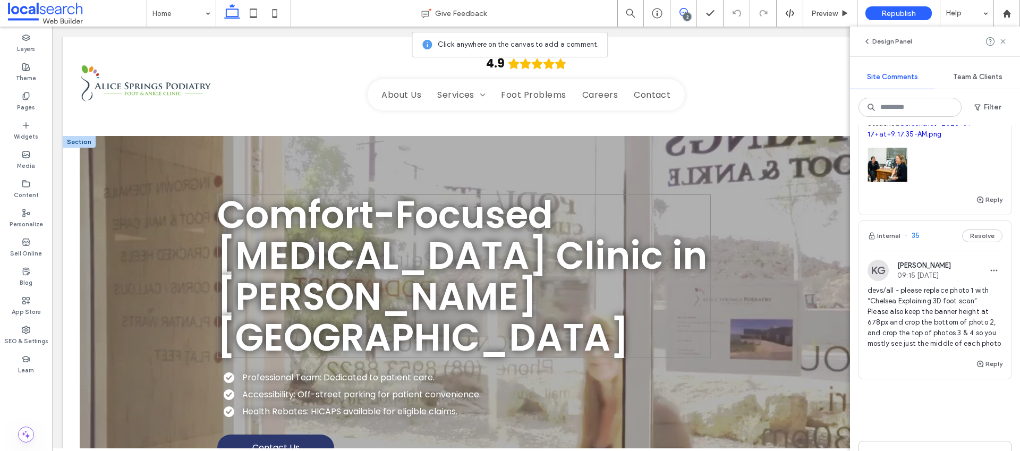
scroll to position [25, 0]
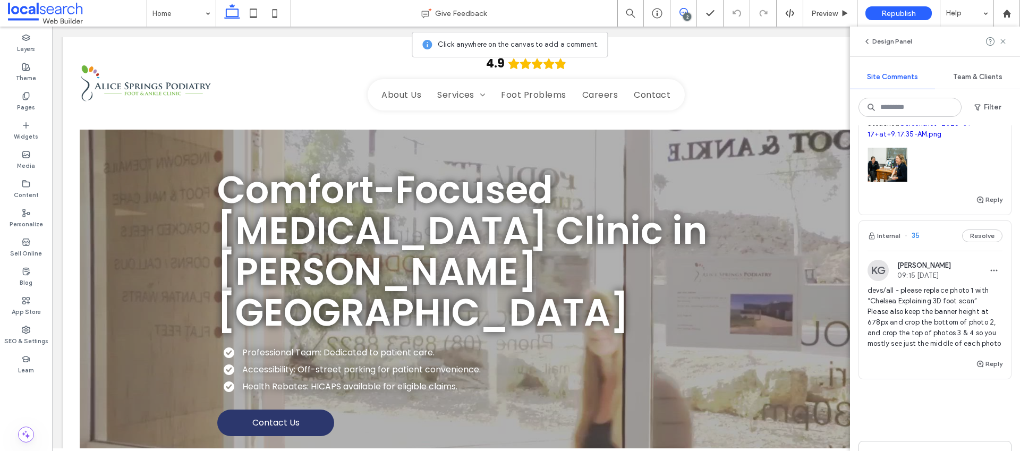
click at [900, 300] on span "devs/all - please replace photo 1 with “Chelsea Explaining 3D foot scan” Please…" at bounding box center [934, 317] width 135 height 64
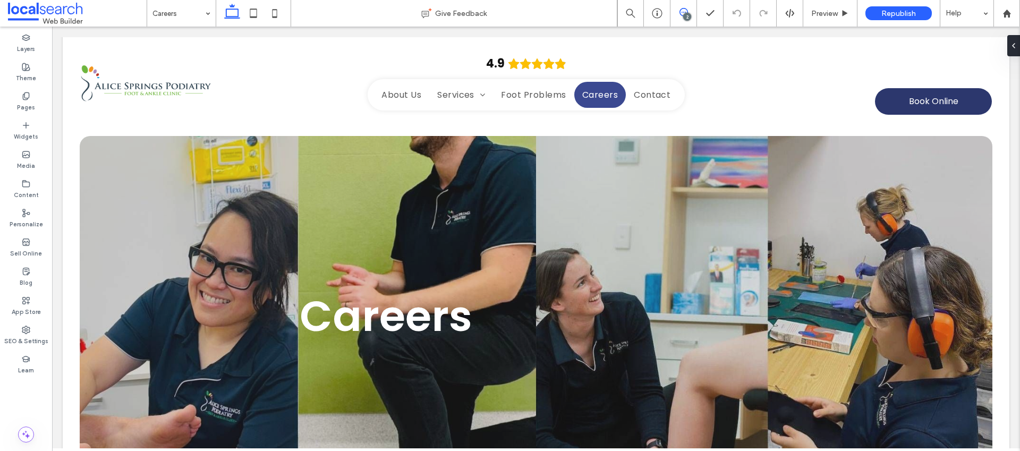
click at [691, 11] on span at bounding box center [683, 12] width 26 height 8
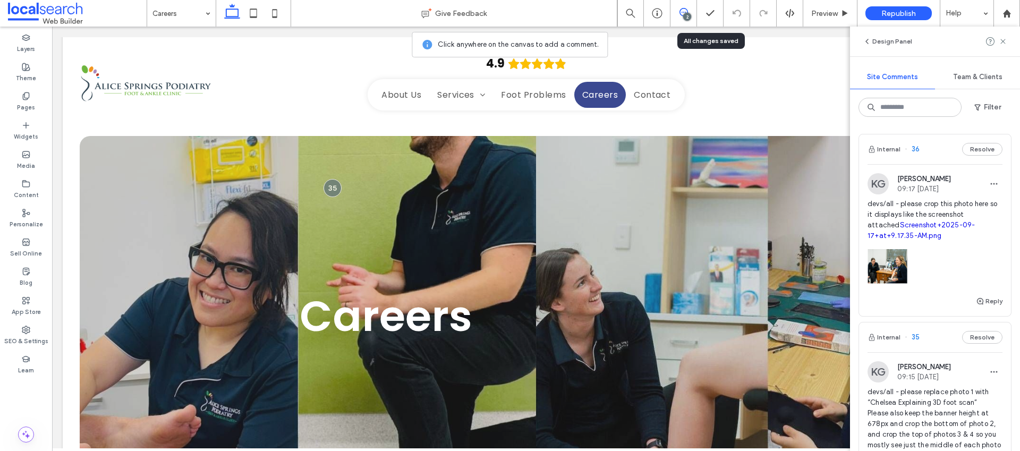
click at [905, 209] on span "devs/all - please crop this photo here so it displays like the screenshot attac…" at bounding box center [934, 220] width 135 height 42
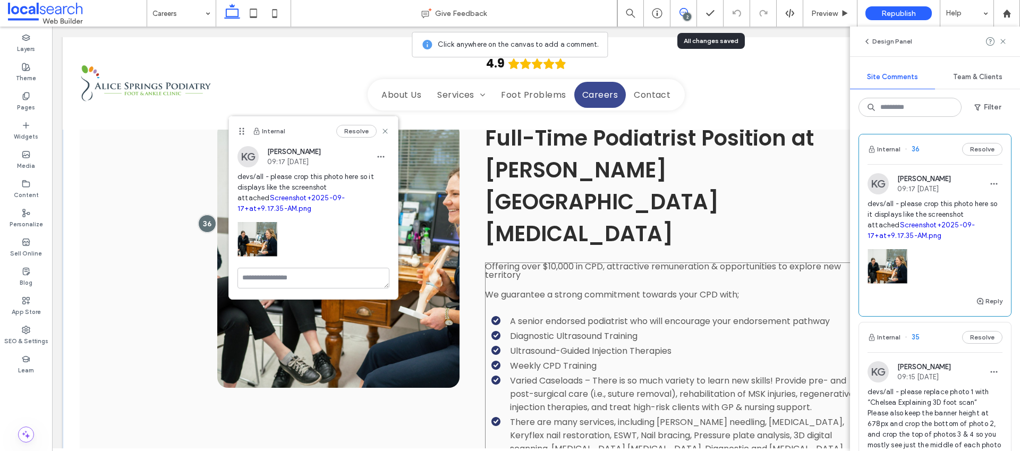
scroll to position [1184, 0]
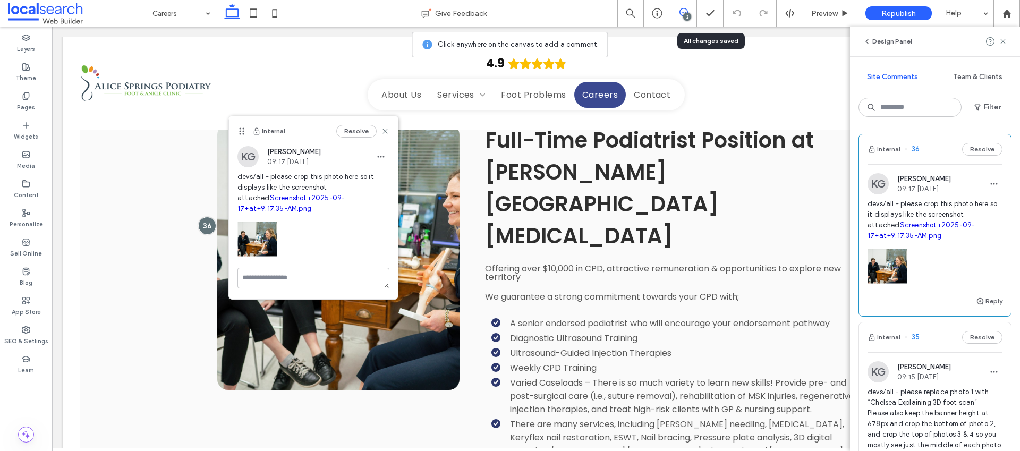
click at [901, 235] on link "Screenshot+2025-09-17+at+9.17.35-AM.png" at bounding box center [920, 230] width 107 height 19
click at [687, 14] on div "2" at bounding box center [687, 17] width 8 height 8
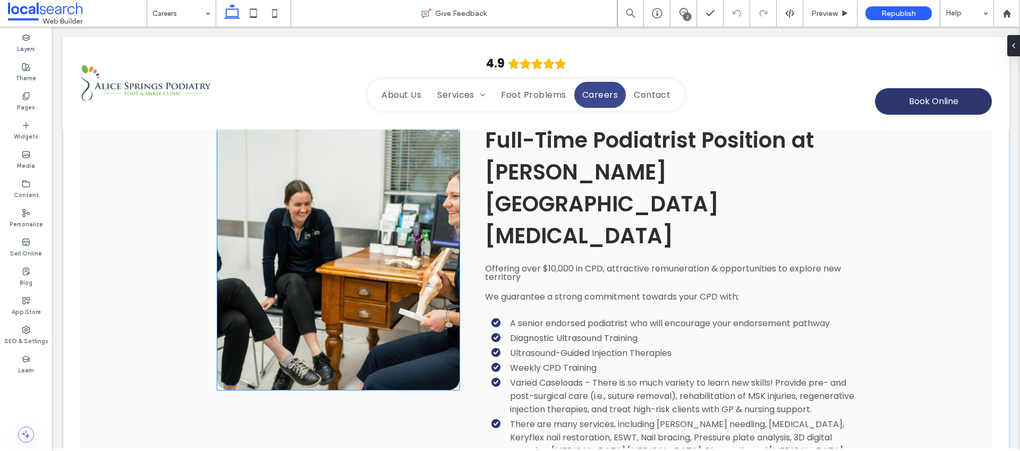
click at [387, 197] on link at bounding box center [338, 257] width 242 height 266
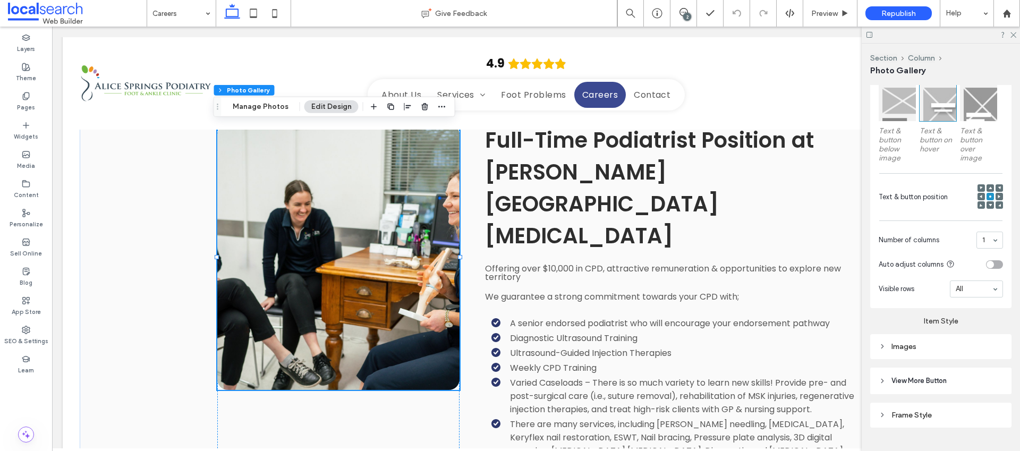
scroll to position [356, 0]
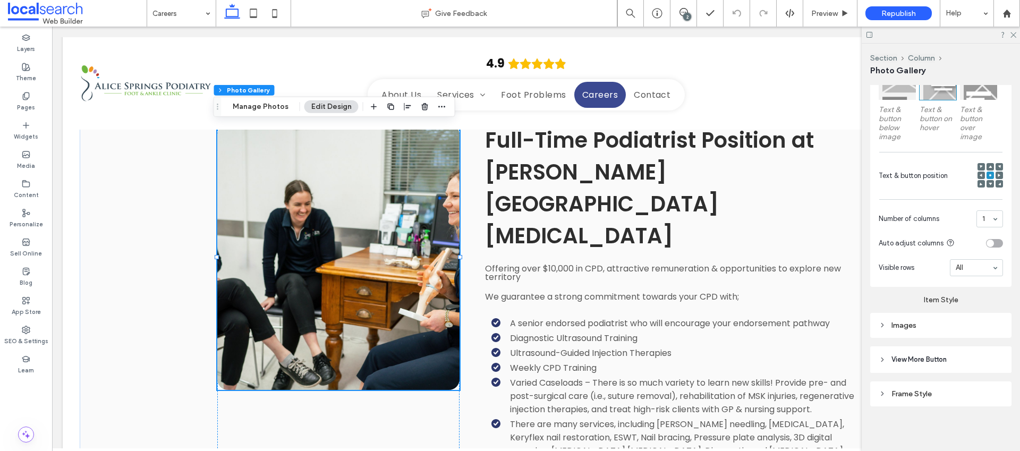
click at [928, 323] on div "Images" at bounding box center [940, 325] width 124 height 9
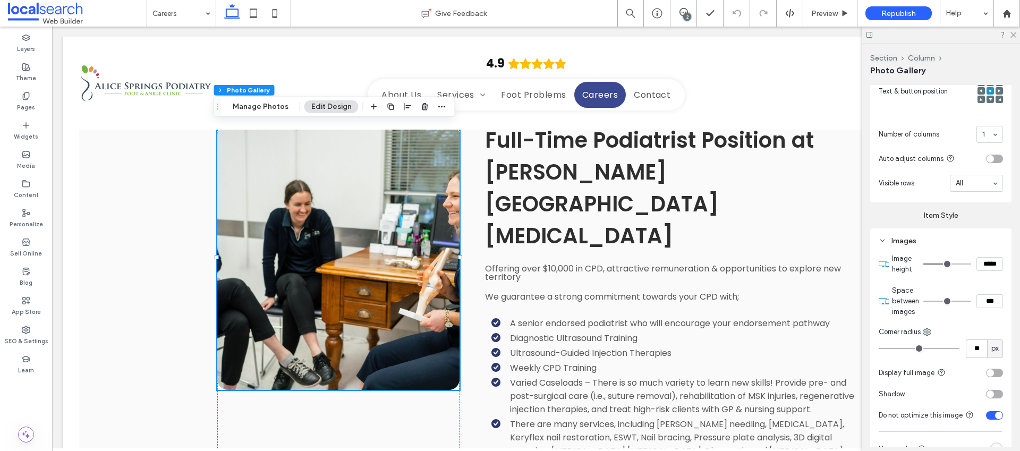
scroll to position [441, 0]
click at [987, 369] on div "toggle" at bounding box center [989, 372] width 7 height 7
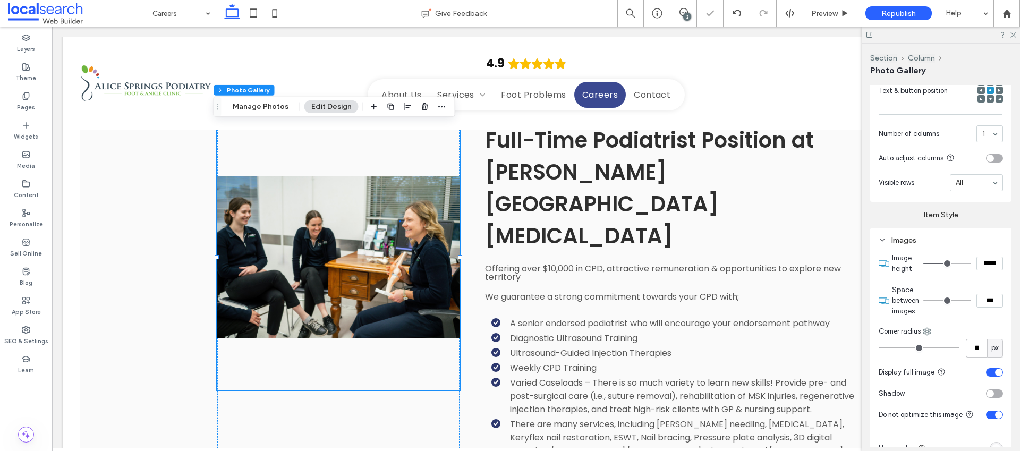
click at [987, 369] on div "toggle" at bounding box center [994, 372] width 17 height 8
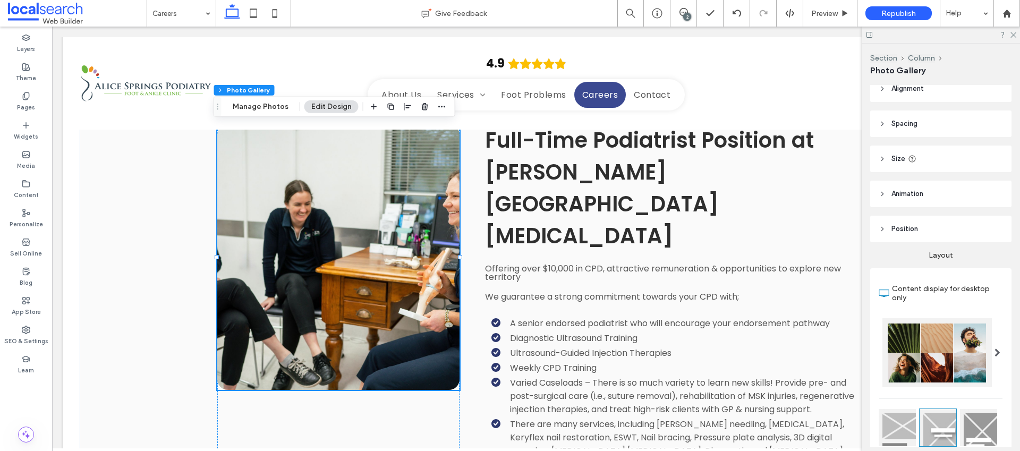
scroll to position [0, 0]
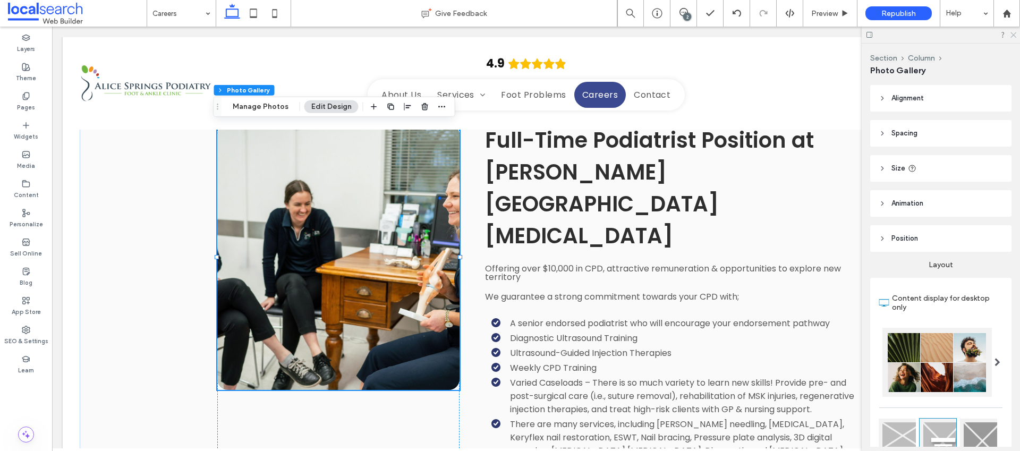
click at [1013, 35] on use at bounding box center [1013, 35] width 6 height 6
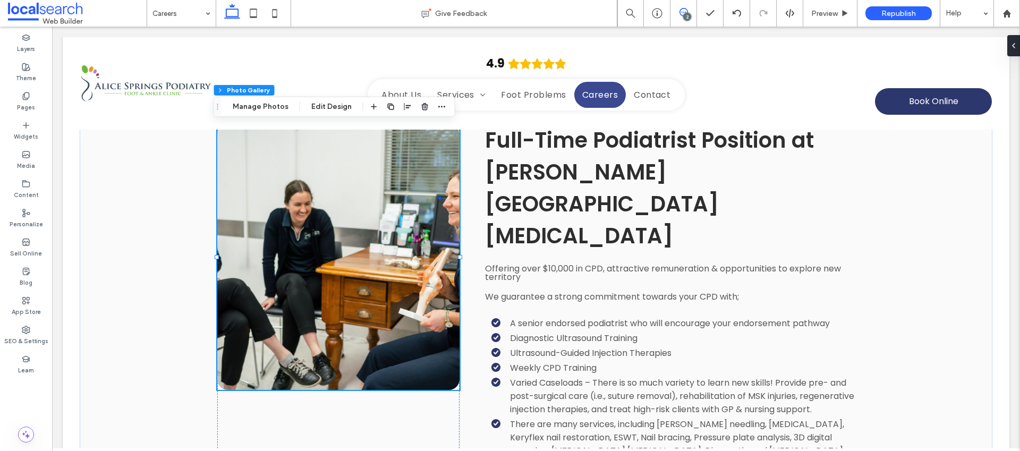
click at [692, 11] on span at bounding box center [683, 12] width 26 height 8
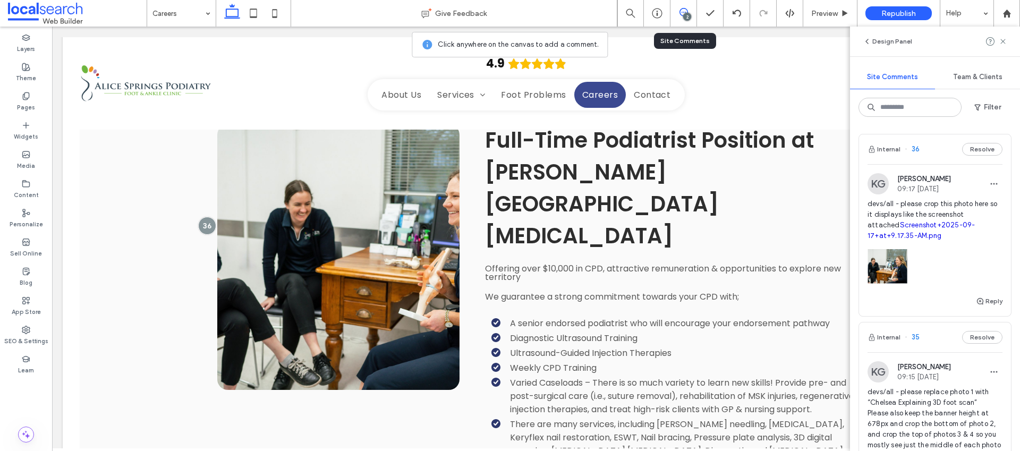
click at [681, 19] on div "2" at bounding box center [683, 13] width 27 height 27
click at [684, 11] on icon at bounding box center [683, 12] width 8 height 8
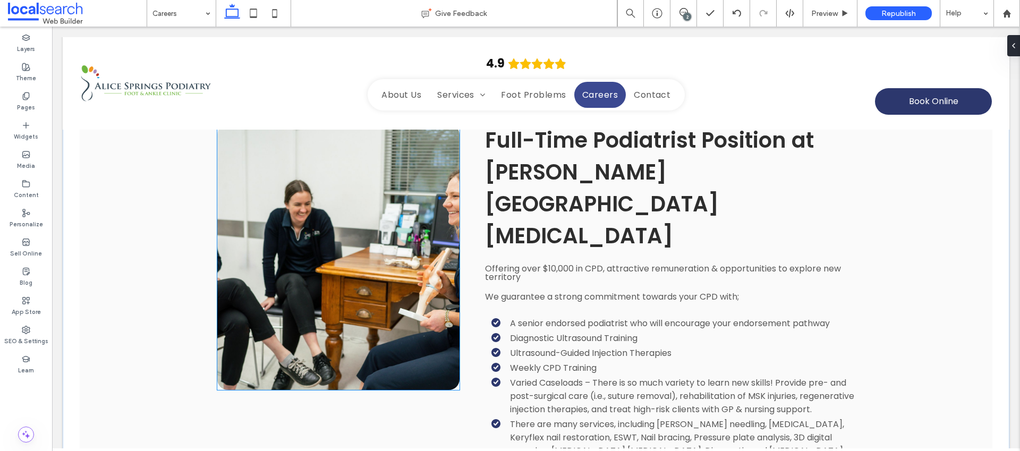
click at [390, 191] on link at bounding box center [338, 257] width 242 height 266
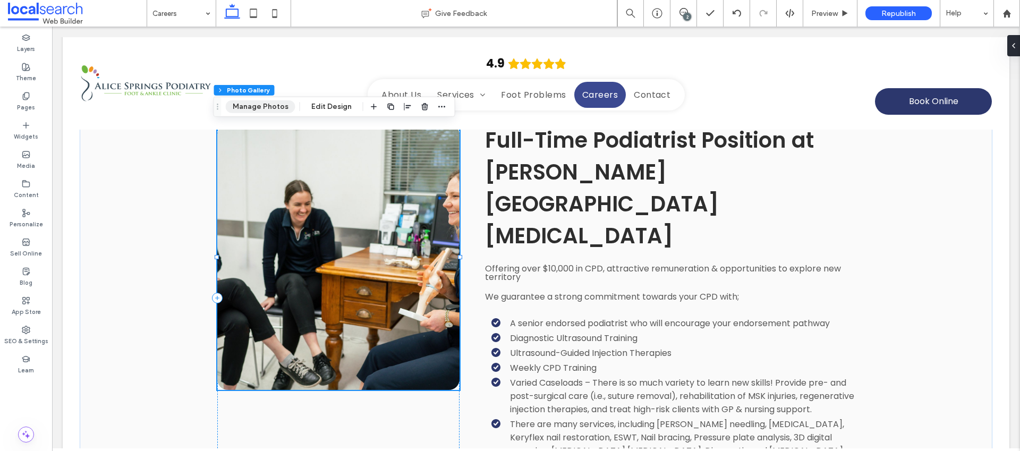
drag, startPoint x: 260, startPoint y: 107, endPoint x: 366, endPoint y: 147, distance: 114.1
click at [260, 107] on button "Manage Photos" at bounding box center [261, 106] width 70 height 13
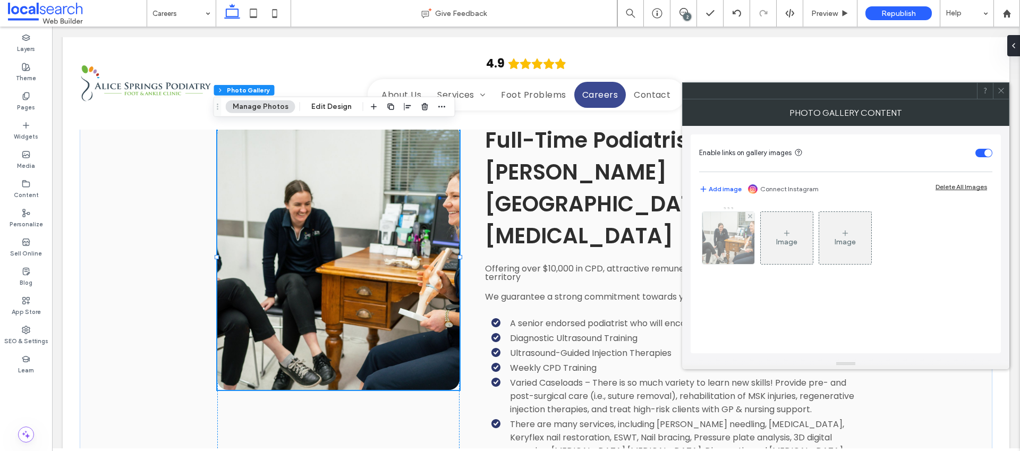
click at [744, 250] on img at bounding box center [728, 238] width 78 height 52
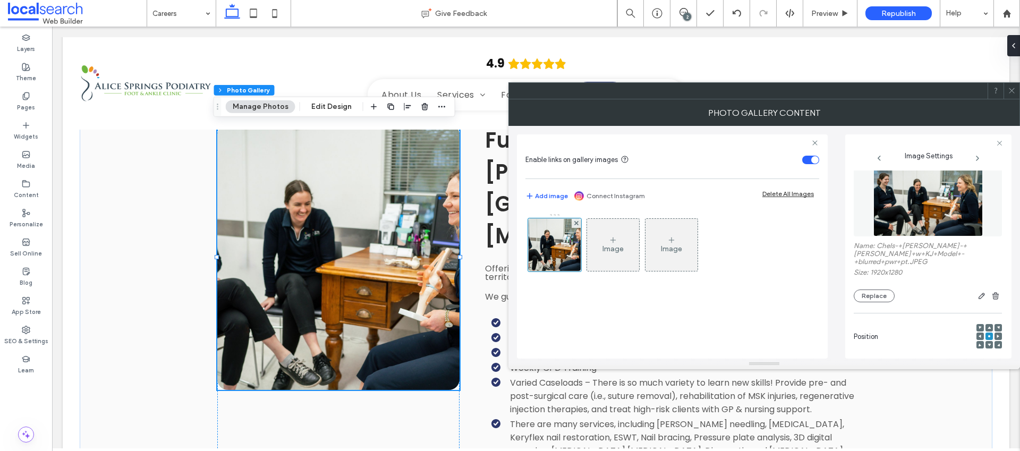
scroll to position [31, 0]
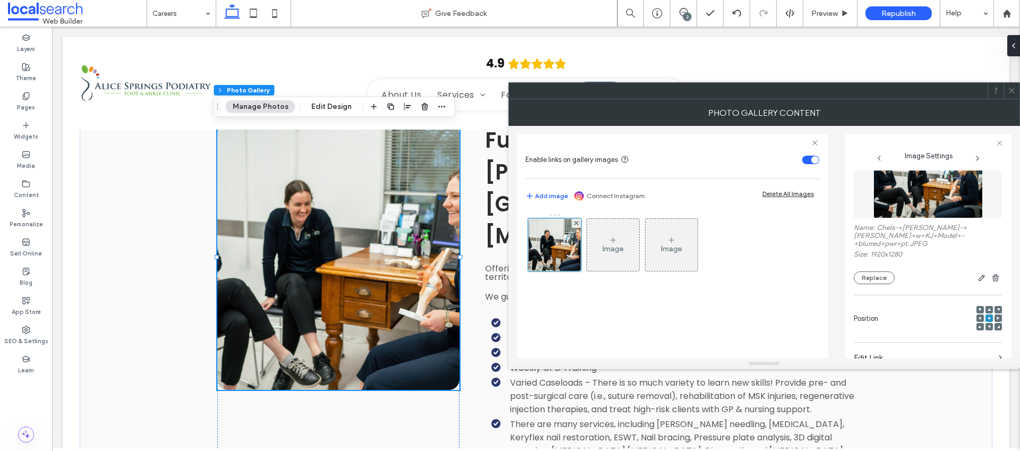
click at [996, 319] on icon at bounding box center [997, 318] width 3 height 3
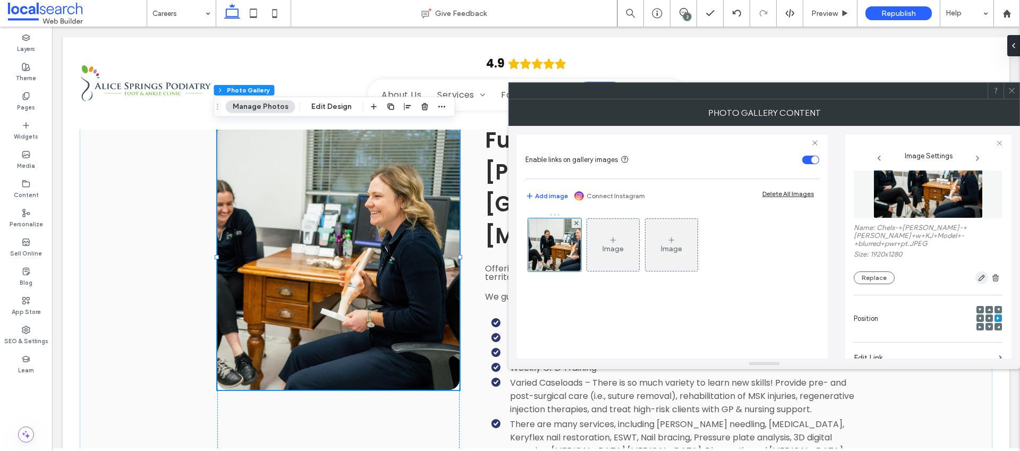
click at [977, 277] on icon "button" at bounding box center [981, 278] width 8 height 8
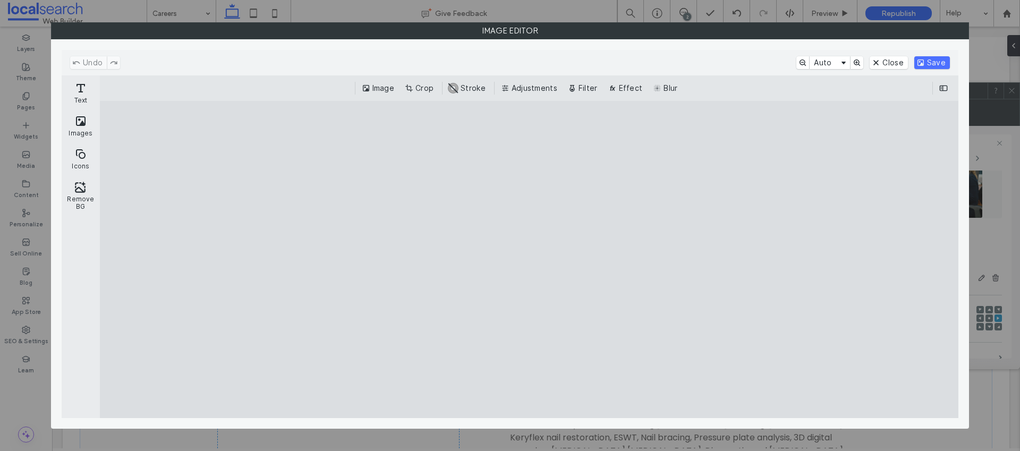
drag, startPoint x: 426, startPoint y: 88, endPoint x: 459, endPoint y: 101, distance: 35.7
click at [427, 88] on button "Crop" at bounding box center [420, 88] width 35 height 13
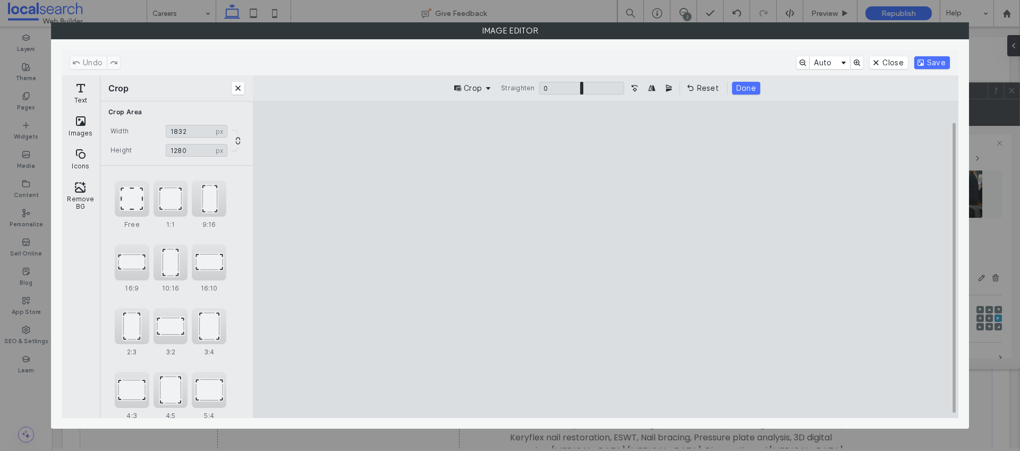
type input "****"
drag, startPoint x: 796, startPoint y: 262, endPoint x: 777, endPoint y: 262, distance: 19.1
click at [605, 260] on cesdk-canvas "Editor canvas" at bounding box center [605, 260] width 0 height 0
click at [938, 62] on button "Save" at bounding box center [932, 62] width 36 height 13
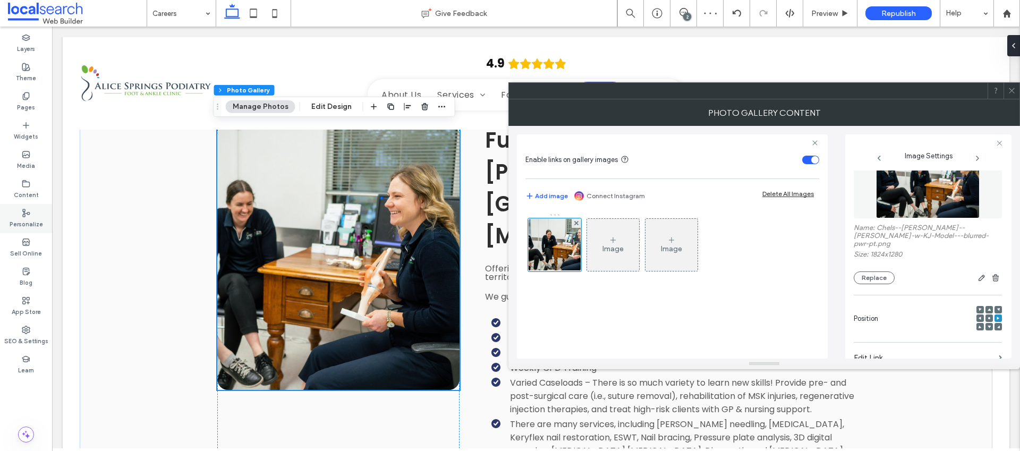
scroll to position [1150, 0]
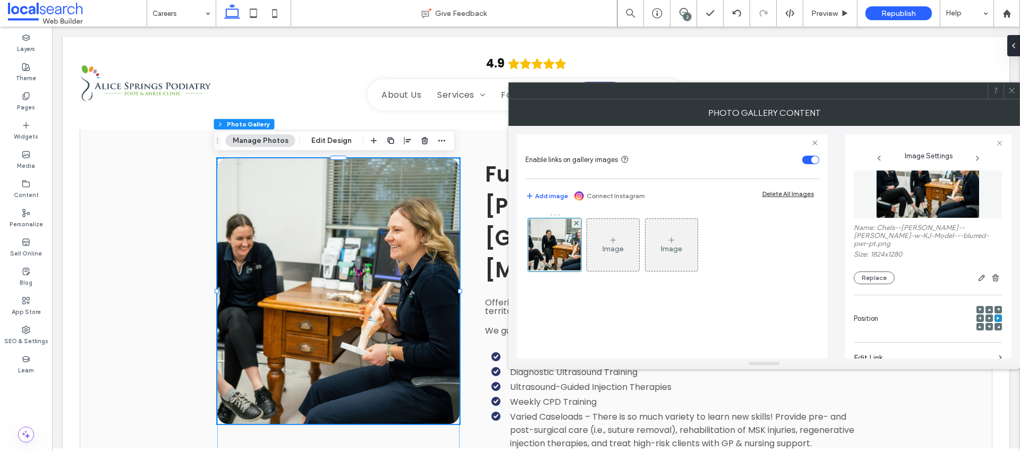
click at [1013, 93] on icon at bounding box center [1012, 91] width 8 height 8
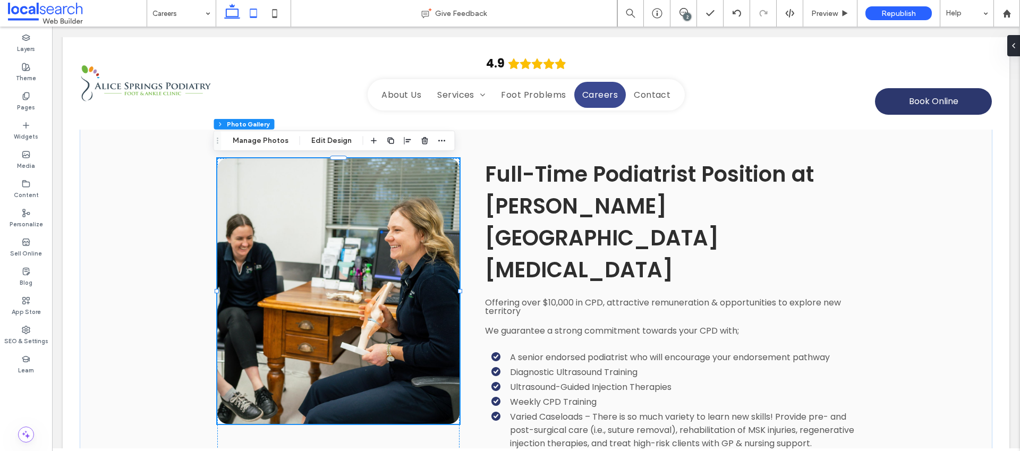
click at [250, 15] on use at bounding box center [253, 12] width 7 height 9
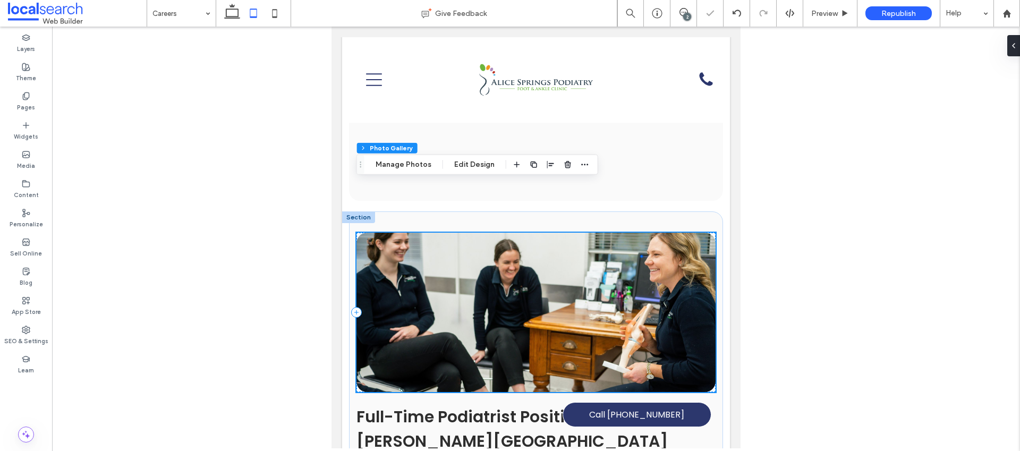
scroll to position [1029, 0]
click at [272, 13] on icon at bounding box center [274, 13] width 21 height 21
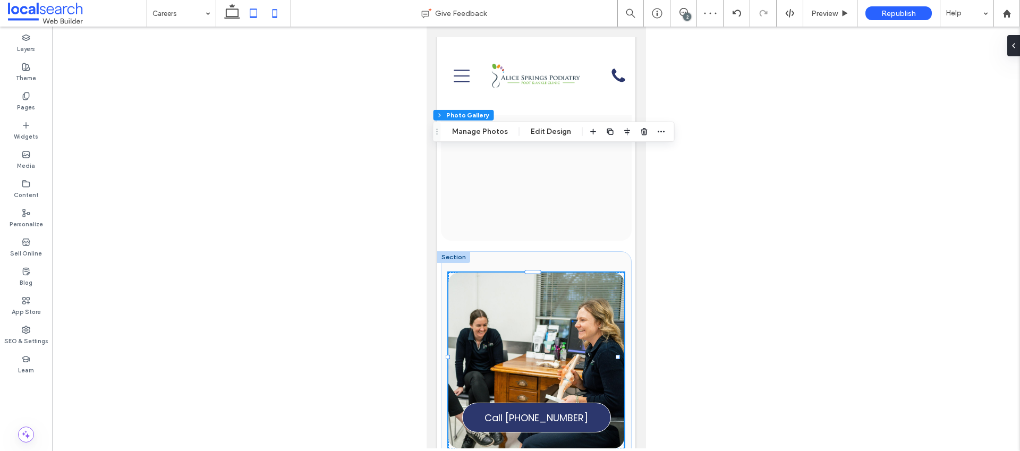
click at [250, 16] on use at bounding box center [253, 12] width 7 height 9
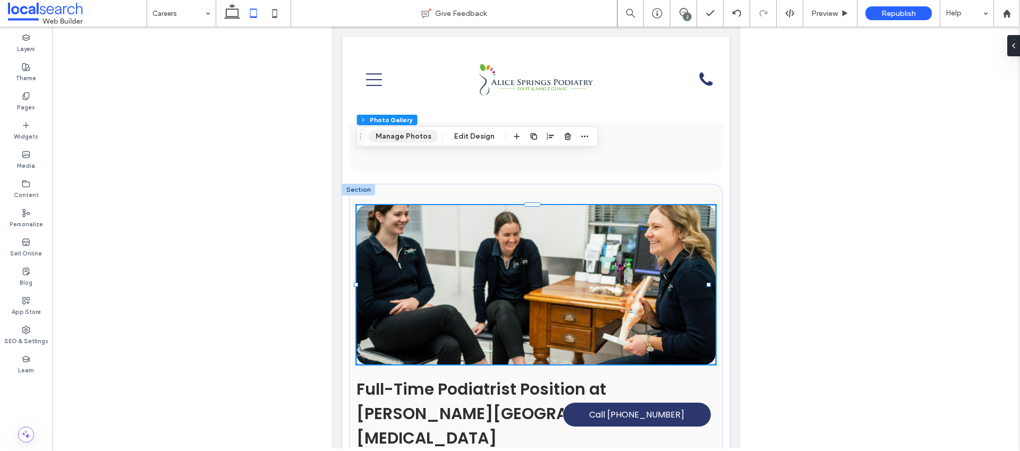
click at [403, 136] on button "Manage Photos" at bounding box center [404, 136] width 70 height 13
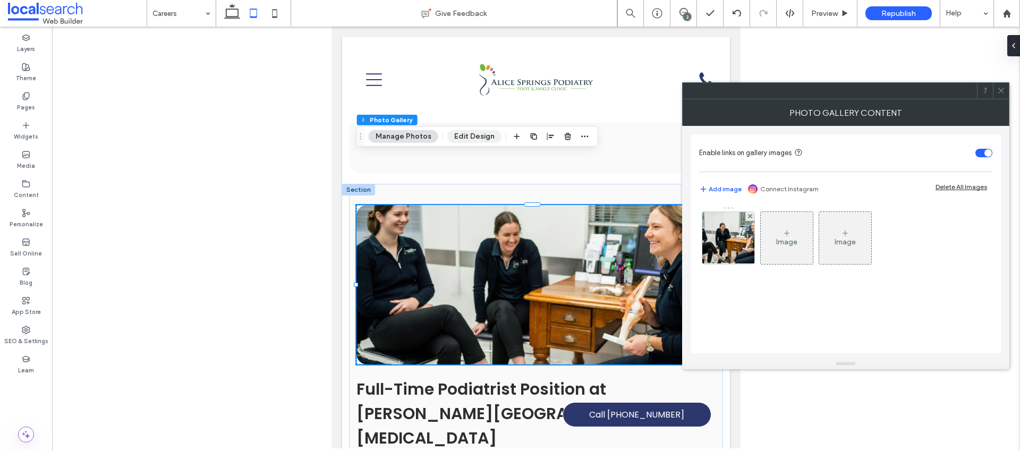
click at [476, 134] on button "Edit Design" at bounding box center [474, 136] width 54 height 13
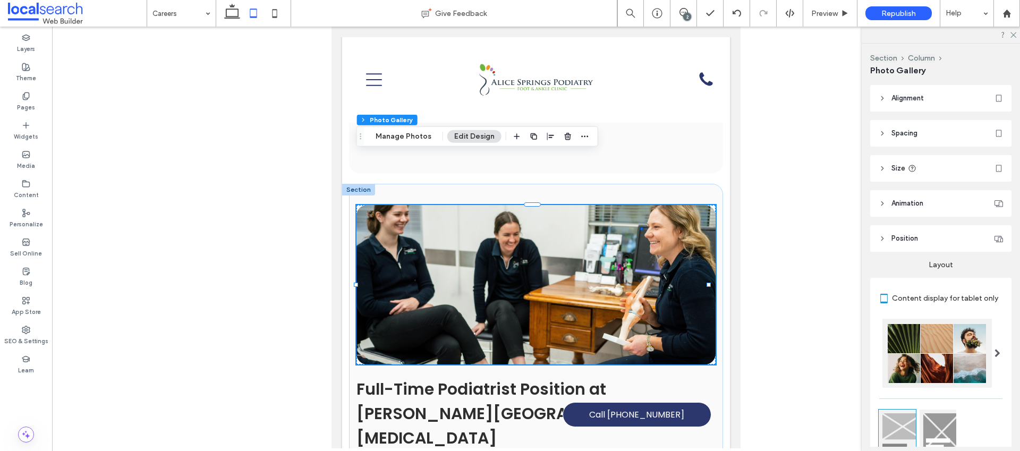
click at [917, 168] on header "Size" at bounding box center [940, 168] width 141 height 27
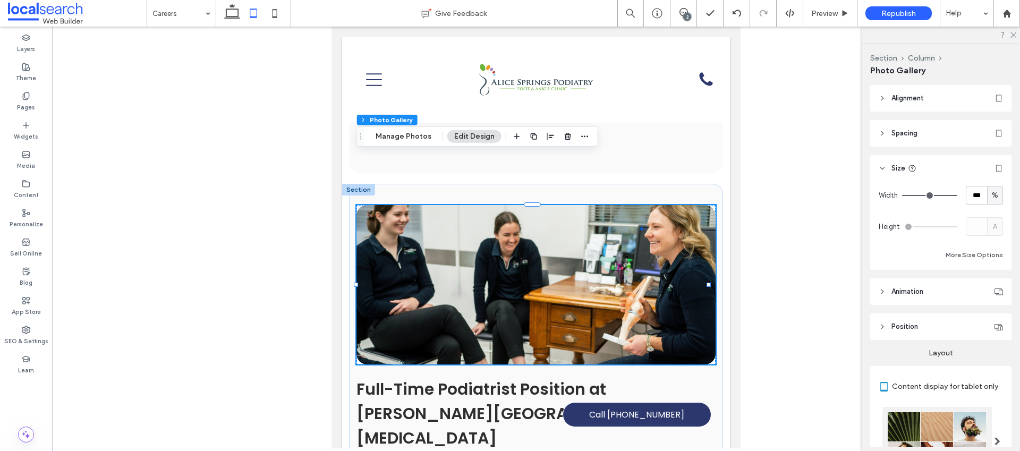
click at [940, 166] on header "Size" at bounding box center [940, 168] width 141 height 27
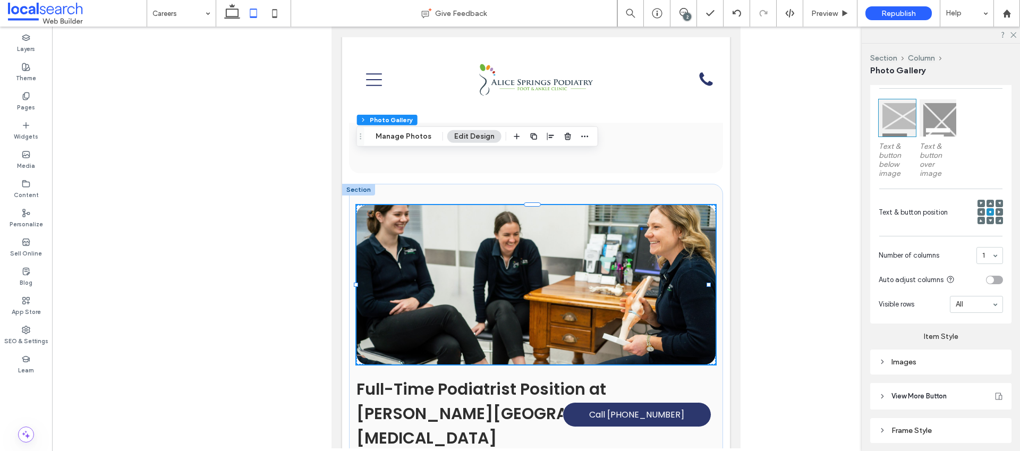
scroll to position [347, 0]
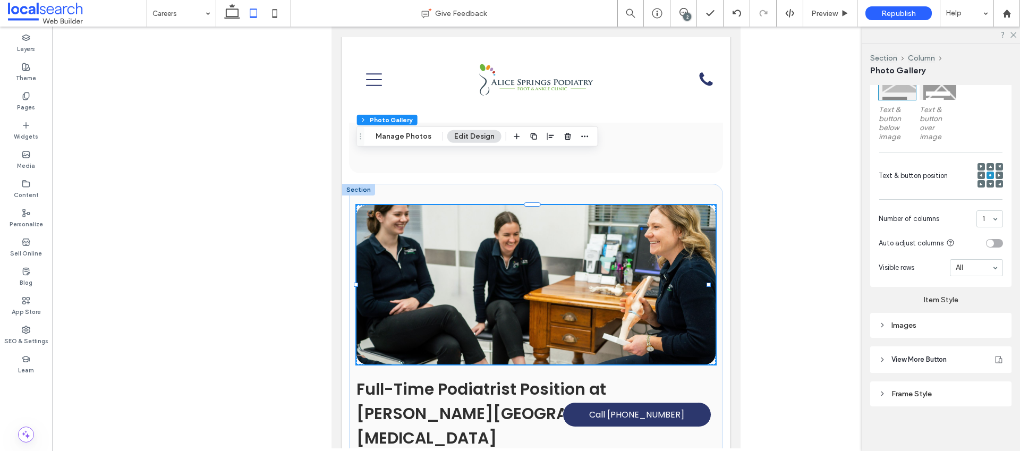
click at [924, 324] on div "Images" at bounding box center [940, 325] width 124 height 9
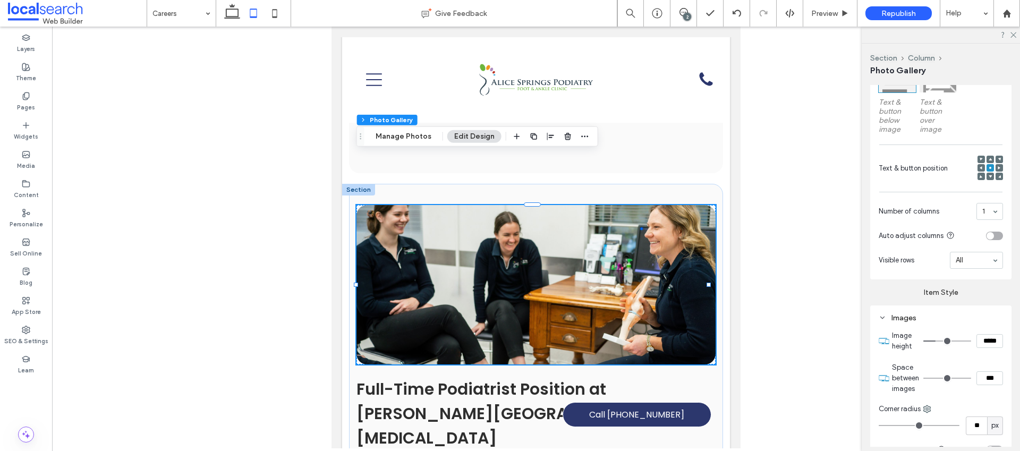
scroll to position [371, 0]
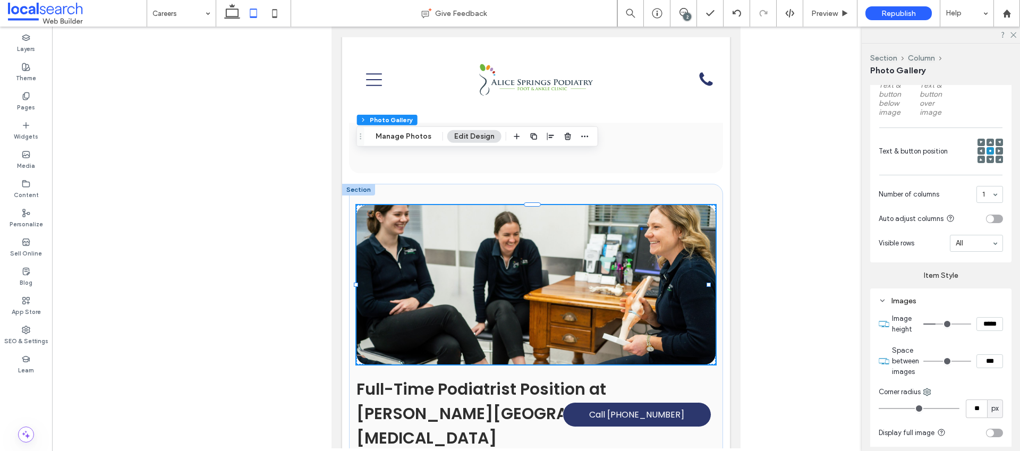
drag, startPoint x: 985, startPoint y: 320, endPoint x: 977, endPoint y: 320, distance: 8.5
click at [977, 320] on input "*****" at bounding box center [989, 324] width 27 height 14
type input "*****"
type input "***"
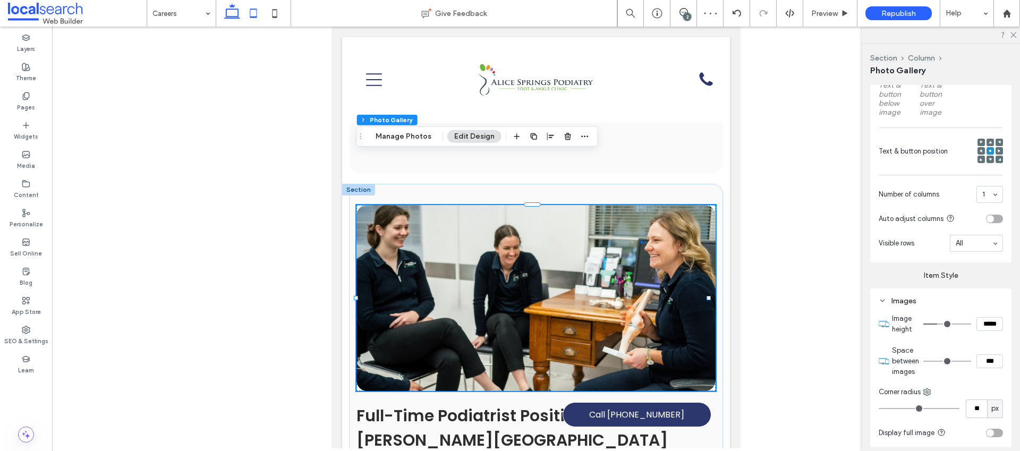
click at [237, 13] on icon at bounding box center [231, 13] width 21 height 21
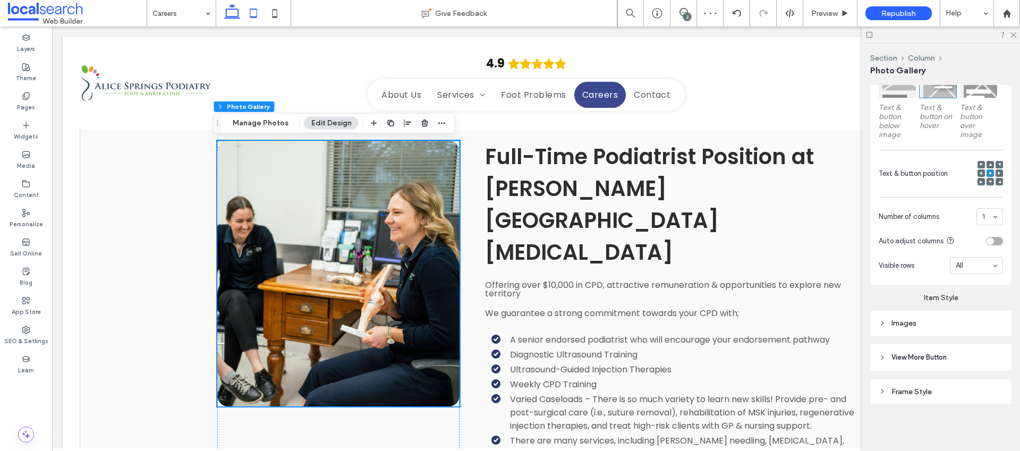
scroll to position [356, 0]
click at [678, 14] on span at bounding box center [683, 12] width 26 height 8
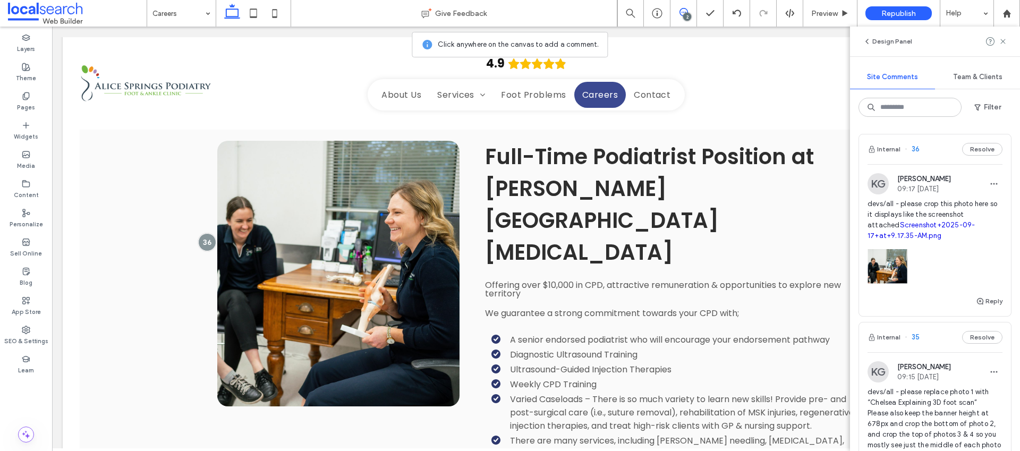
scroll to position [2, 0]
click at [983, 293] on button "Reply" at bounding box center [989, 299] width 27 height 13
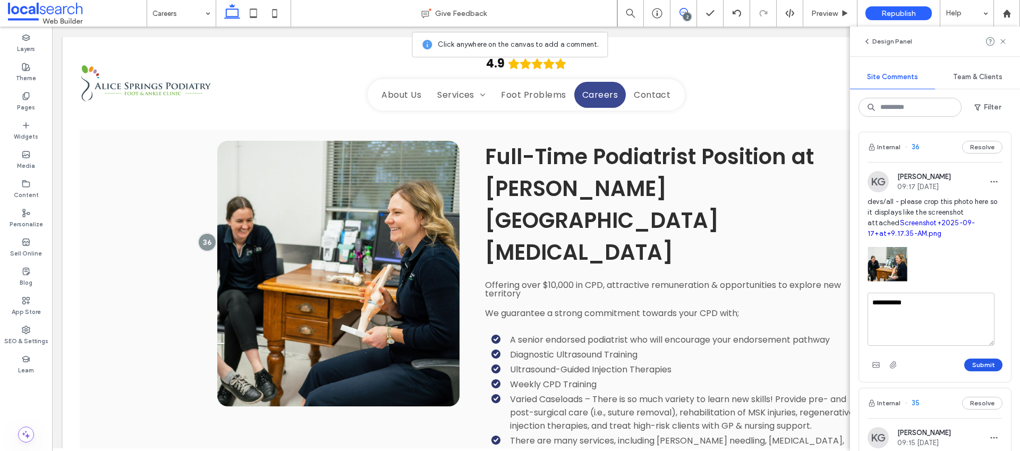
type textarea "**********"
click at [976, 364] on button "Submit" at bounding box center [983, 365] width 38 height 13
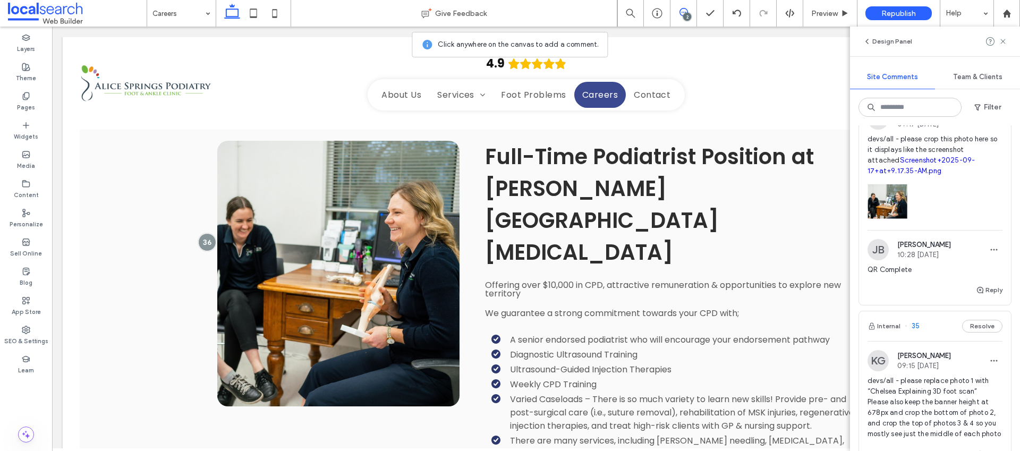
scroll to position [86, 0]
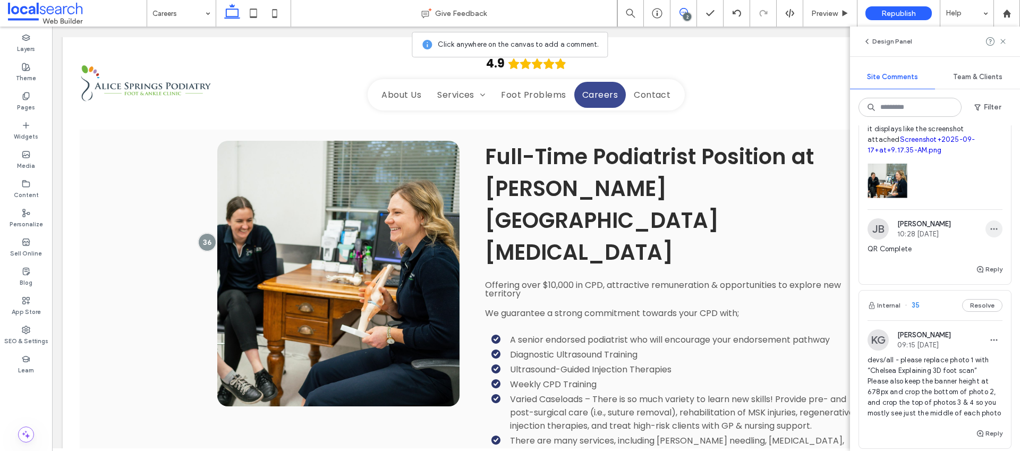
click at [985, 228] on span "button" at bounding box center [993, 228] width 17 height 17
click at [915, 252] on span "Edit" at bounding box center [915, 256] width 14 height 11
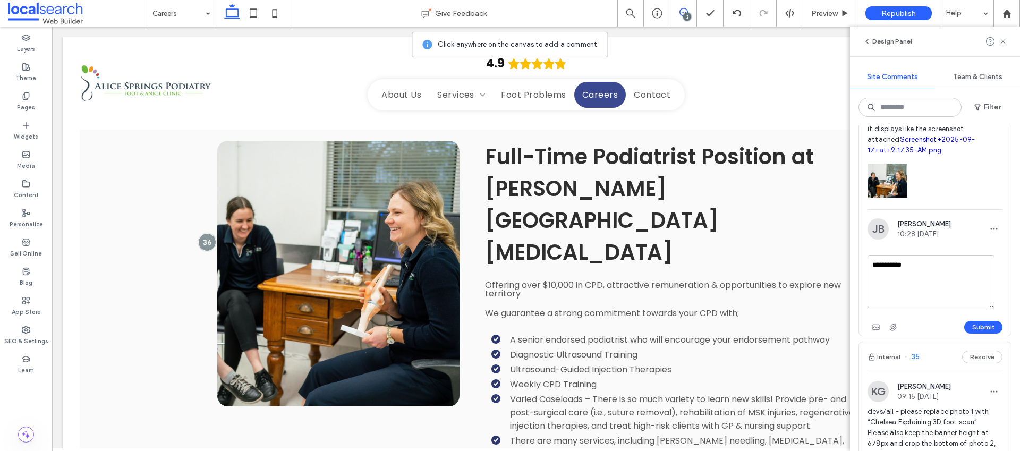
click at [875, 262] on textarea "**********" at bounding box center [930, 281] width 127 height 53
type textarea "**********"
click at [972, 319] on div "Submit" at bounding box center [934, 327] width 135 height 17
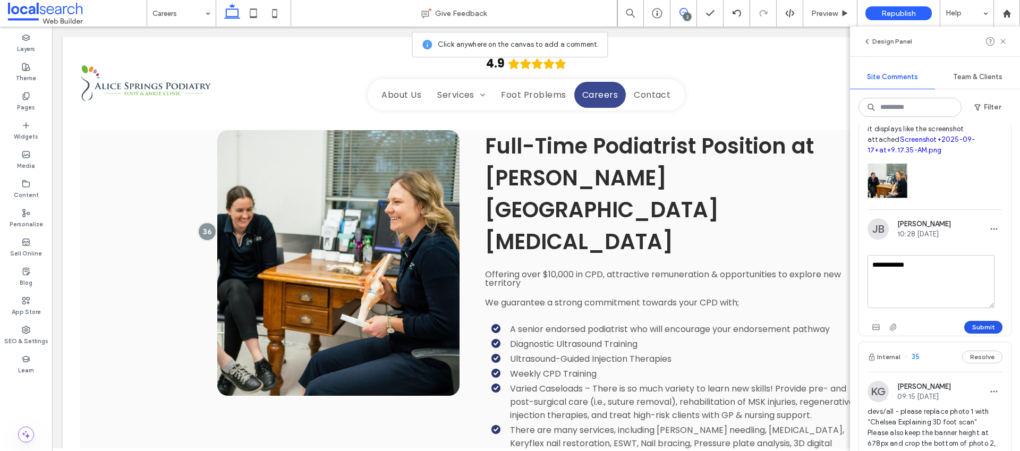
scroll to position [1191, 0]
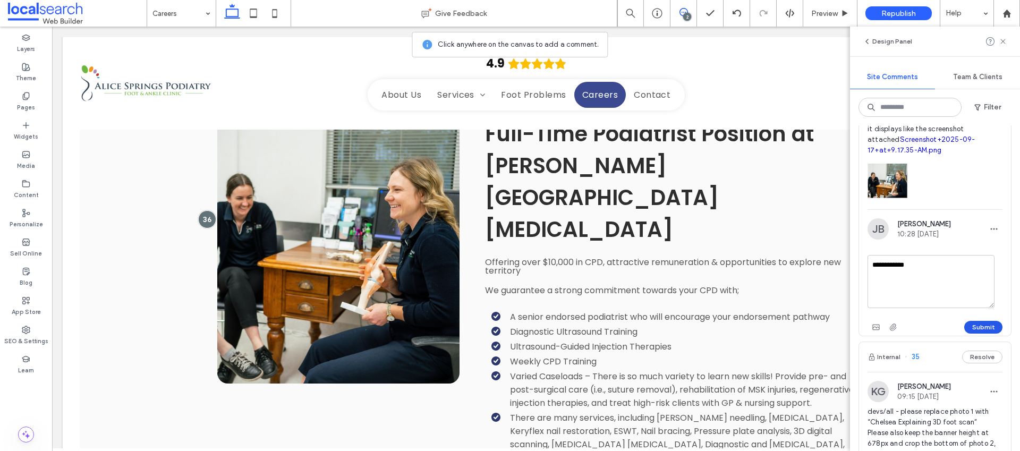
click at [974, 326] on button "Submit" at bounding box center [983, 327] width 38 height 13
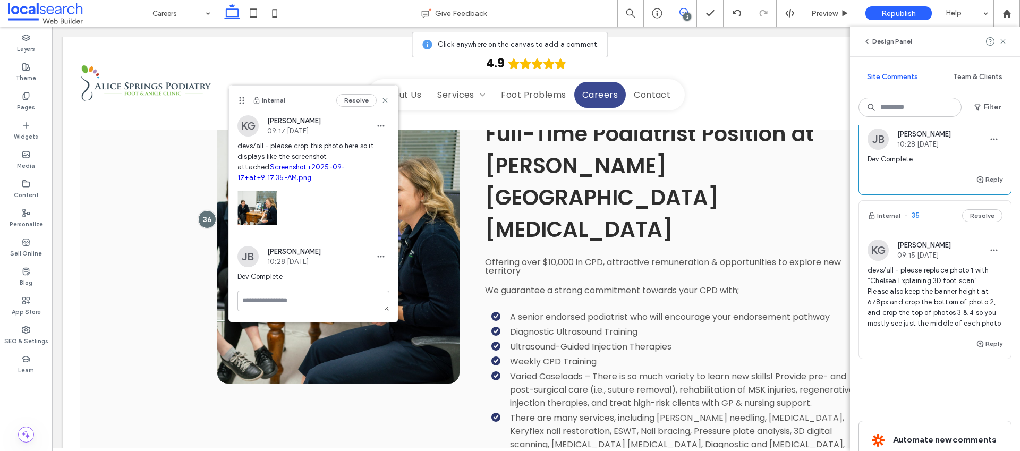
scroll to position [193, 0]
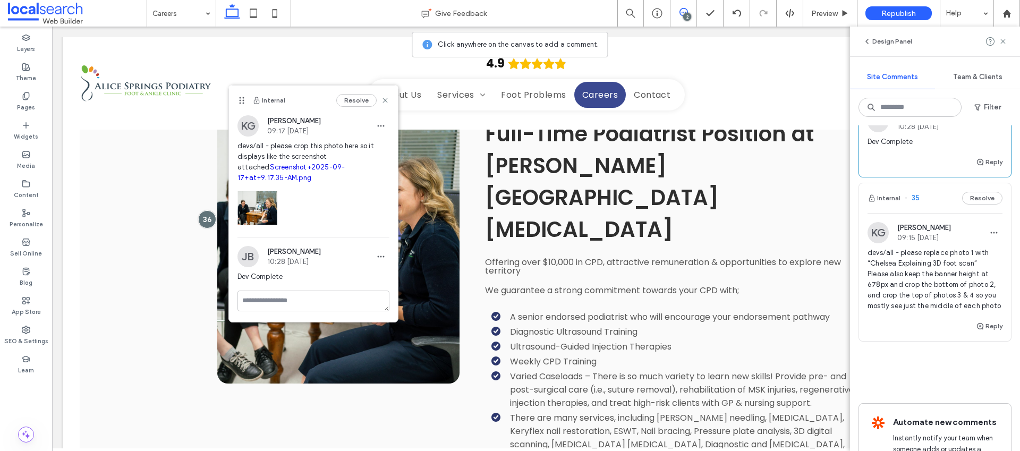
click at [935, 284] on span "devs/all - please replace photo 1 with “Chelsea Explaining 3D foot scan” Please…" at bounding box center [934, 280] width 135 height 64
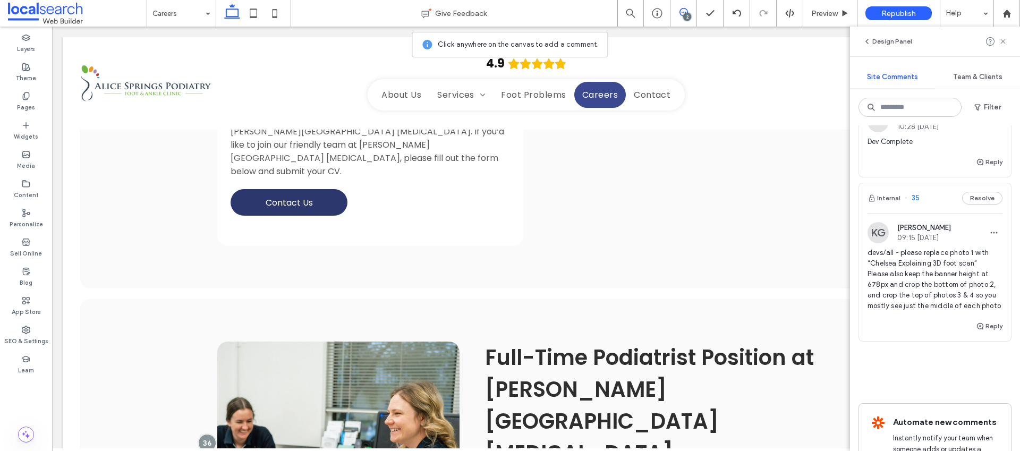
scroll to position [56, 0]
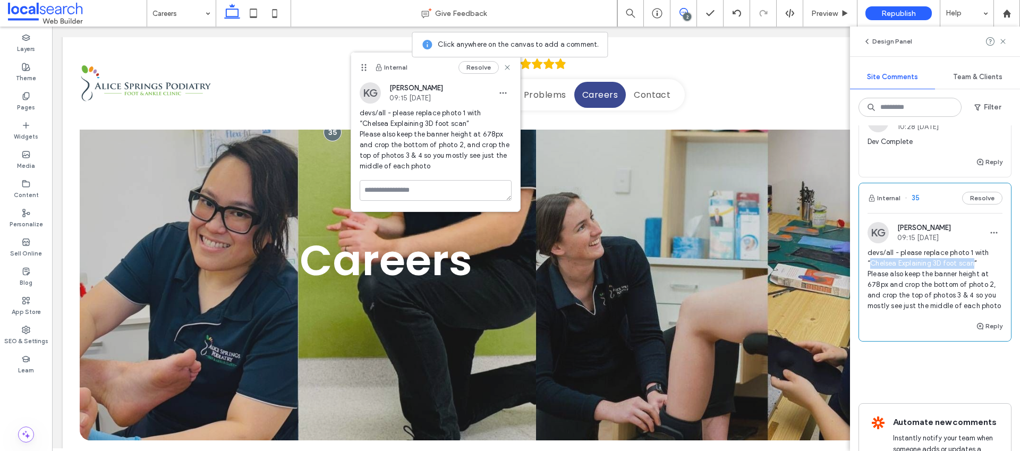
drag, startPoint x: 871, startPoint y: 263, endPoint x: 974, endPoint y: 261, distance: 103.6
click at [974, 261] on span "devs/all - please replace photo 1 with “Chelsea Explaining 3D foot scan” Please…" at bounding box center [934, 280] width 135 height 64
copy span "Chelsea Explaining 3D foot scan"
click at [682, 11] on icon at bounding box center [683, 12] width 8 height 8
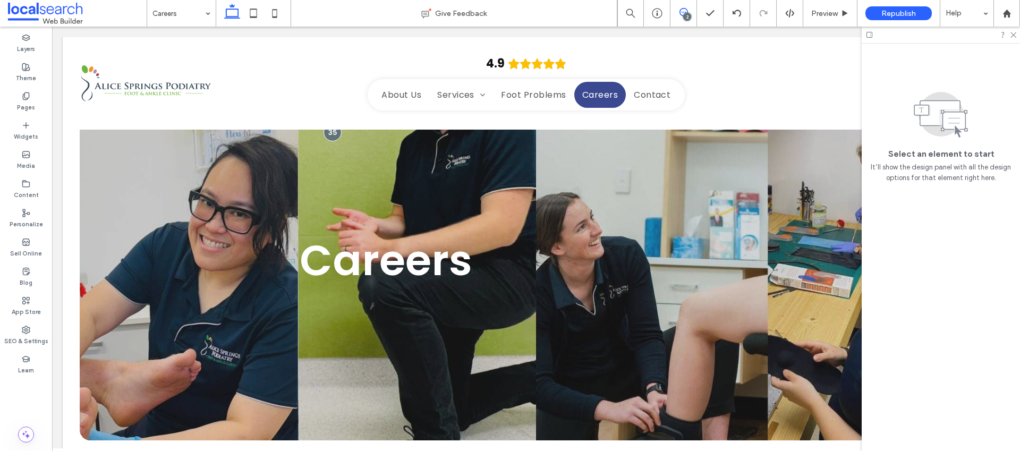
scroll to position [0, 0]
click at [164, 193] on div "Careers" at bounding box center [536, 260] width 912 height 360
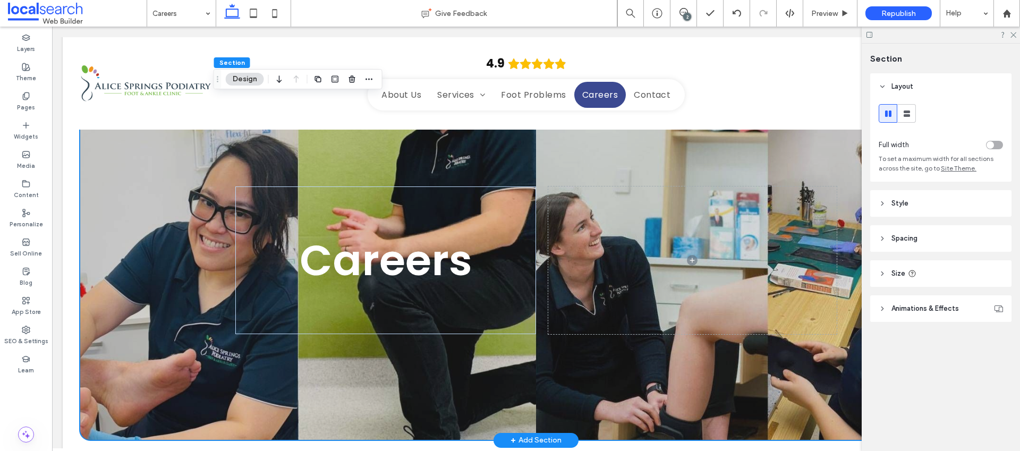
click at [168, 187] on div "Careers" at bounding box center [536, 260] width 912 height 360
drag, startPoint x: 253, startPoint y: 74, endPoint x: 275, endPoint y: 74, distance: 21.2
click at [253, 74] on button "Design" at bounding box center [245, 79] width 38 height 13
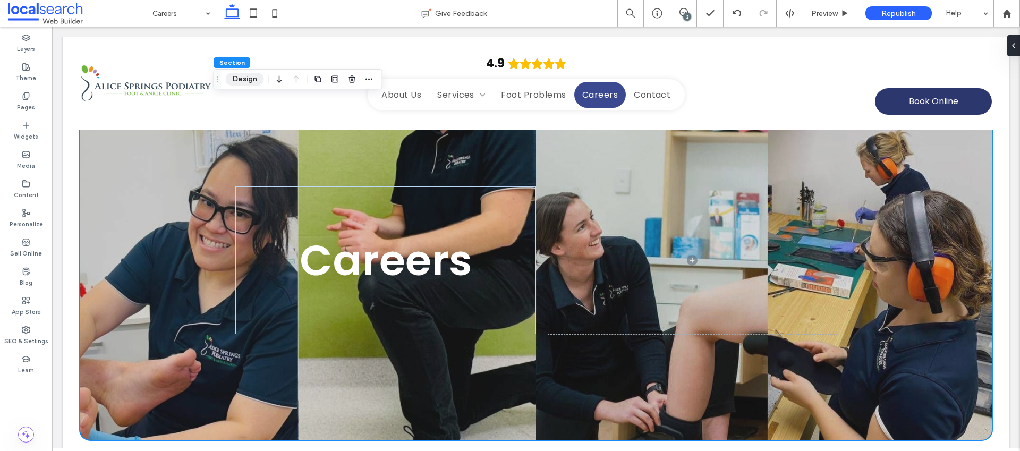
click at [245, 80] on button "Design" at bounding box center [245, 79] width 38 height 13
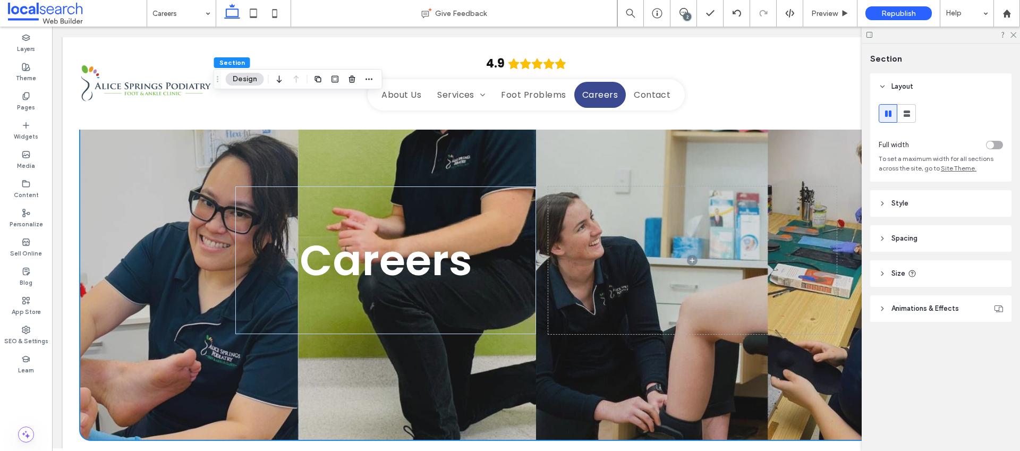
click at [890, 199] on header "Style" at bounding box center [940, 203] width 141 height 27
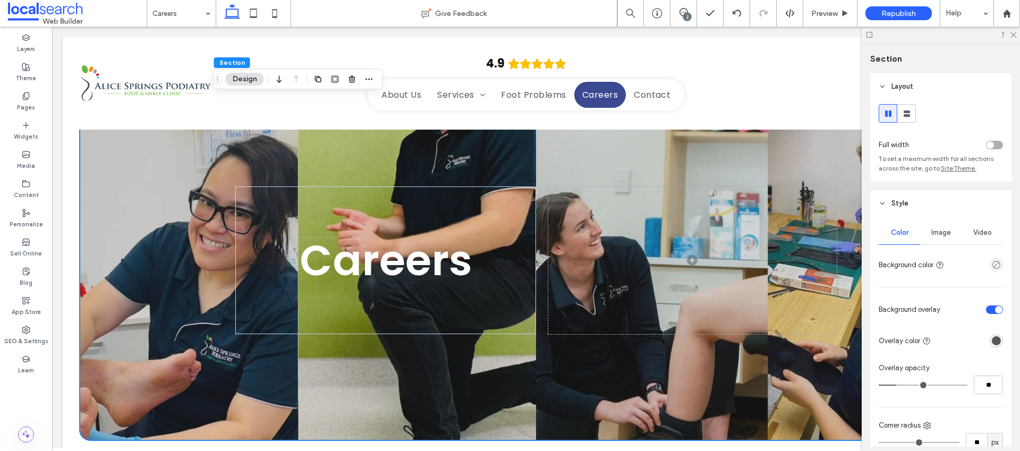
click at [926, 231] on div "Image" at bounding box center [940, 232] width 41 height 23
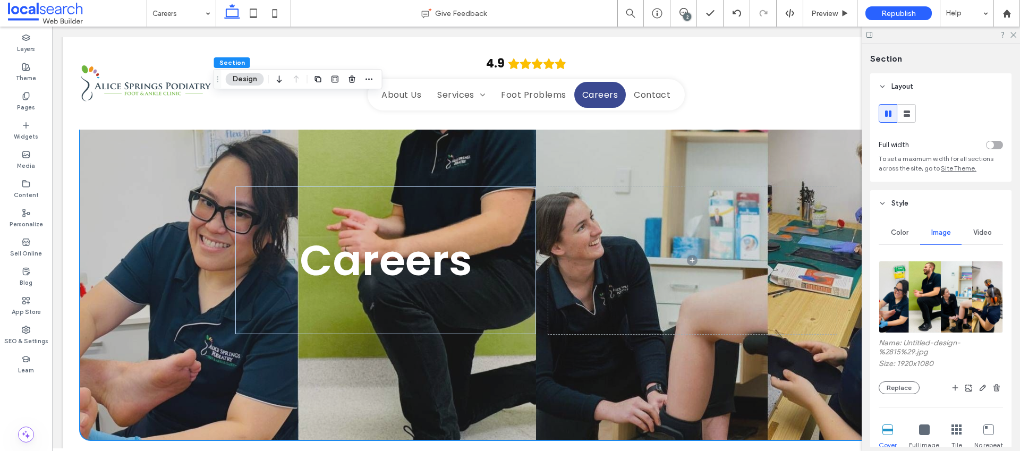
click at [921, 342] on label "Name: Untitled-design-%2815%29.jpg" at bounding box center [940, 348] width 124 height 21
click at [881, 389] on button "Replace" at bounding box center [898, 387] width 41 height 13
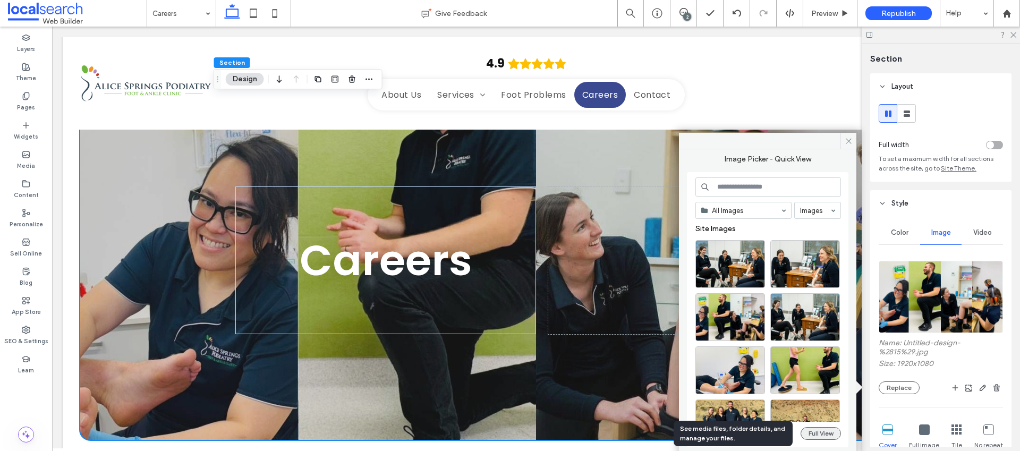
click at [817, 432] on button "Full View" at bounding box center [820, 433] width 40 height 13
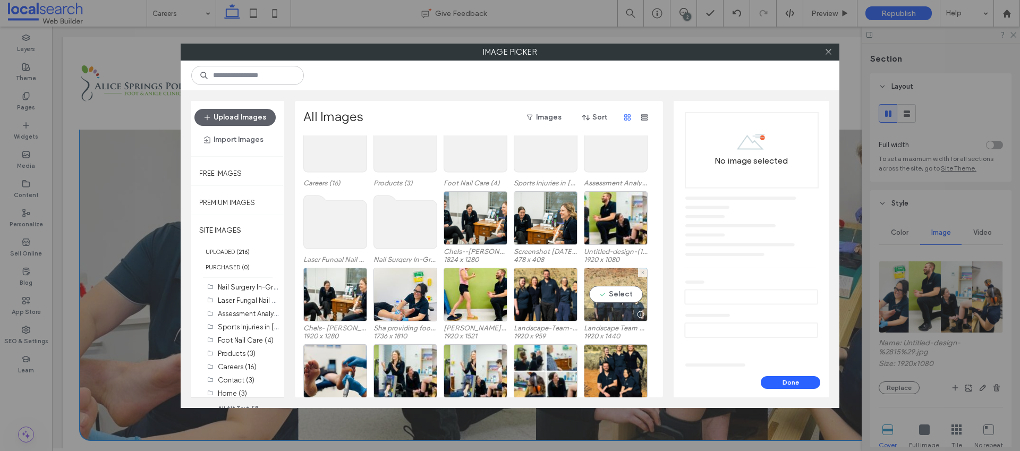
scroll to position [116, 0]
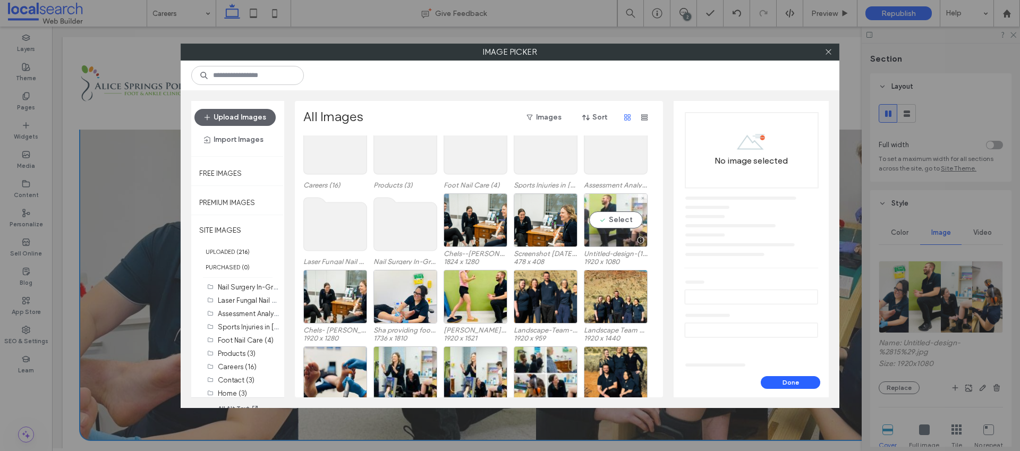
click at [616, 221] on div "Select" at bounding box center [616, 220] width 64 height 54
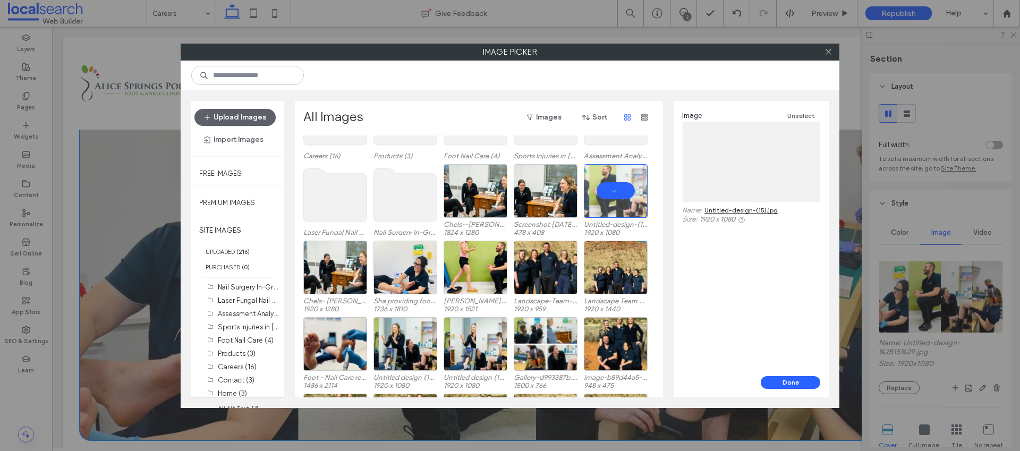
scroll to position [178, 0]
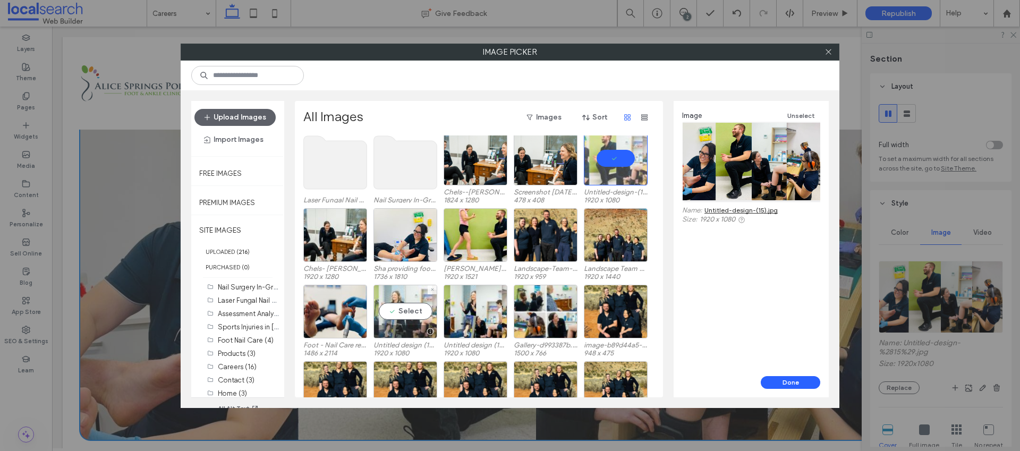
click at [409, 303] on div "Select" at bounding box center [405, 312] width 64 height 54
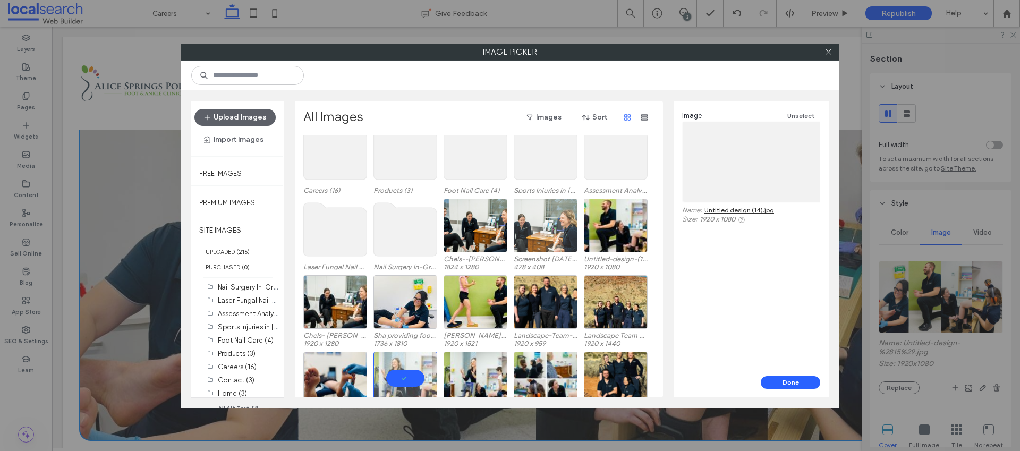
scroll to position [110, 0]
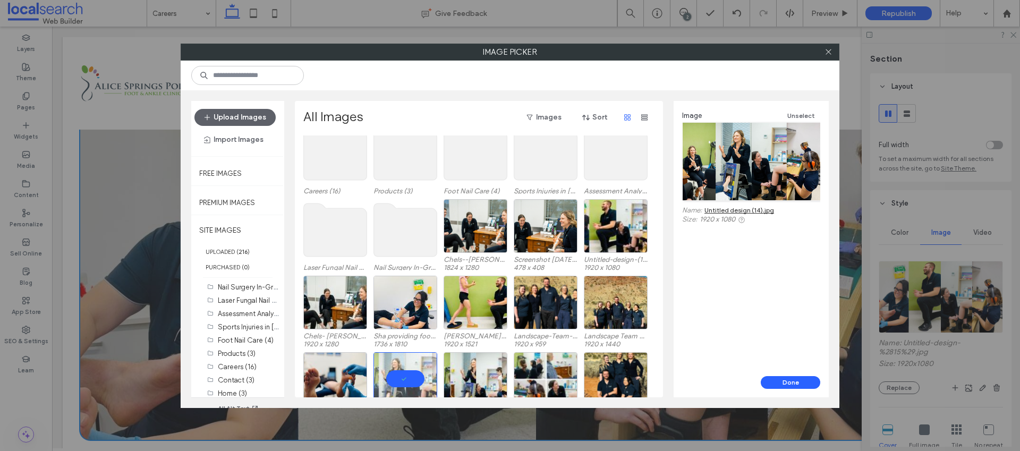
click at [750, 211] on link "Untitled design (14).jpg" at bounding box center [739, 210] width 70 height 8
click at [623, 224] on div "Select" at bounding box center [616, 226] width 64 height 54
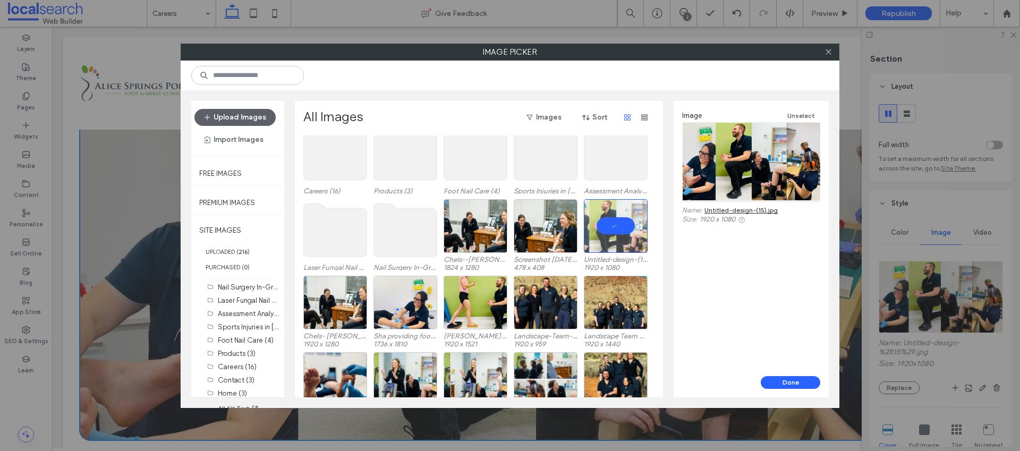
click at [737, 211] on link "Untitled-design-(15).jpg" at bounding box center [740, 210] width 73 height 8
click at [480, 301] on div "Select" at bounding box center [475, 303] width 64 height 54
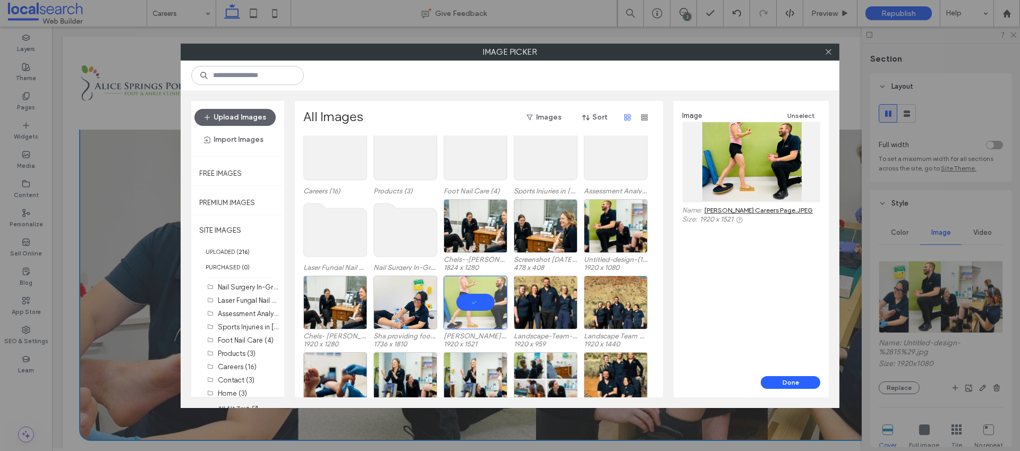
click at [749, 208] on link "Josh Careers Page.JPEG" at bounding box center [758, 210] width 108 height 8
click at [292, 76] on input at bounding box center [247, 75] width 113 height 19
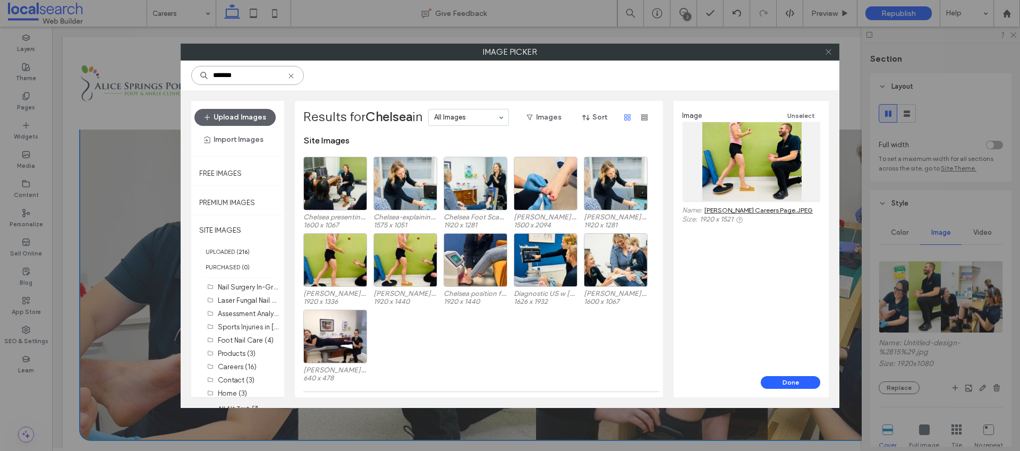
type input "*******"
click at [827, 53] on use at bounding box center [827, 51] width 5 height 5
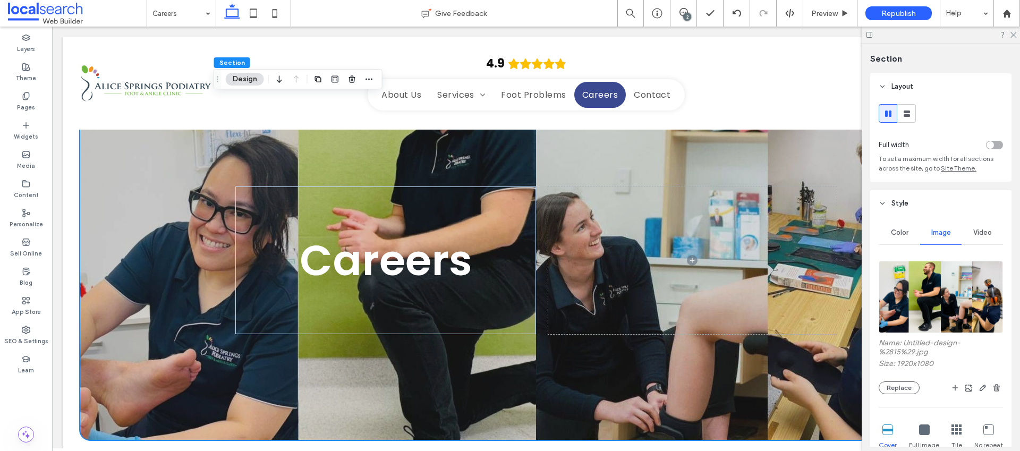
click at [689, 13] on div "2" at bounding box center [687, 17] width 8 height 8
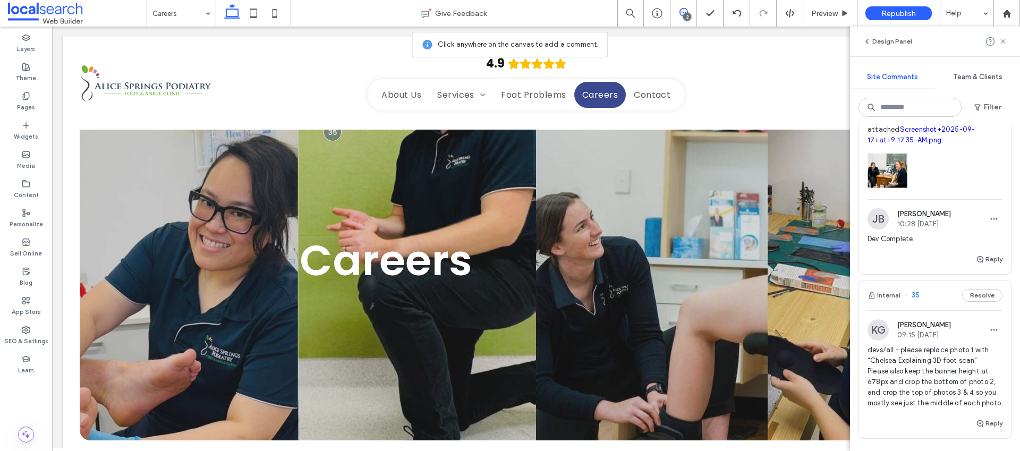
scroll to position [96, 0]
drag, startPoint x: 871, startPoint y: 360, endPoint x: 972, endPoint y: 360, distance: 101.4
click at [972, 360] on span "devs/all - please replace photo 1 with “Chelsea Explaining 3D foot scan” Please…" at bounding box center [934, 376] width 135 height 64
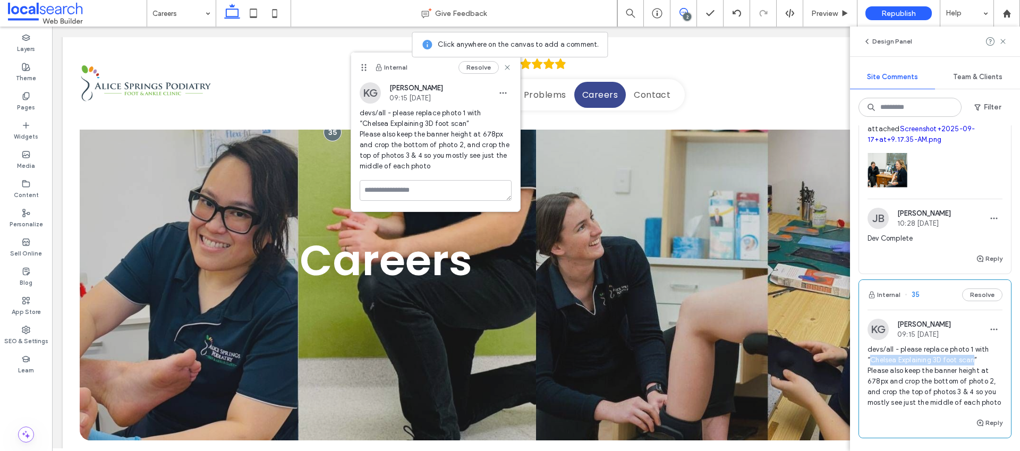
copy span "Chelsea Explaining 3D foot scan"
click at [688, 13] on div "2" at bounding box center [687, 17] width 8 height 8
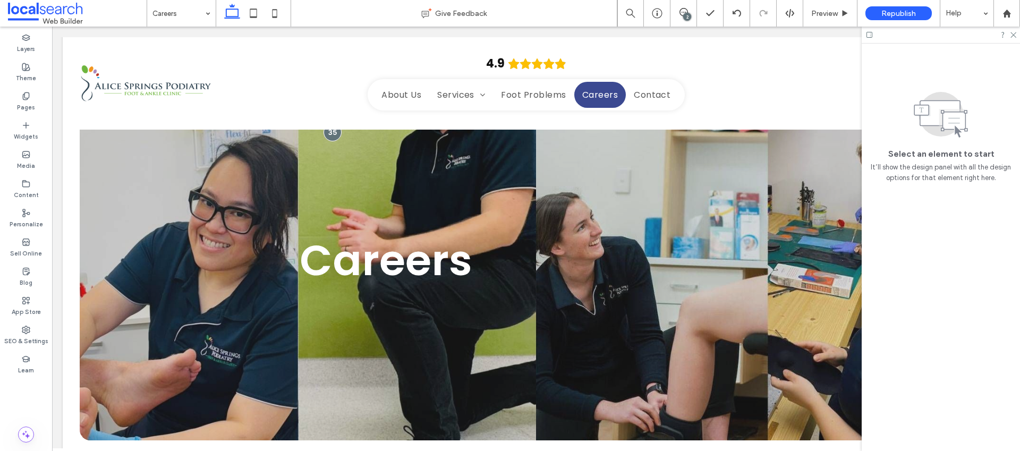
scroll to position [0, 0]
click at [180, 217] on div "Careers" at bounding box center [536, 260] width 912 height 360
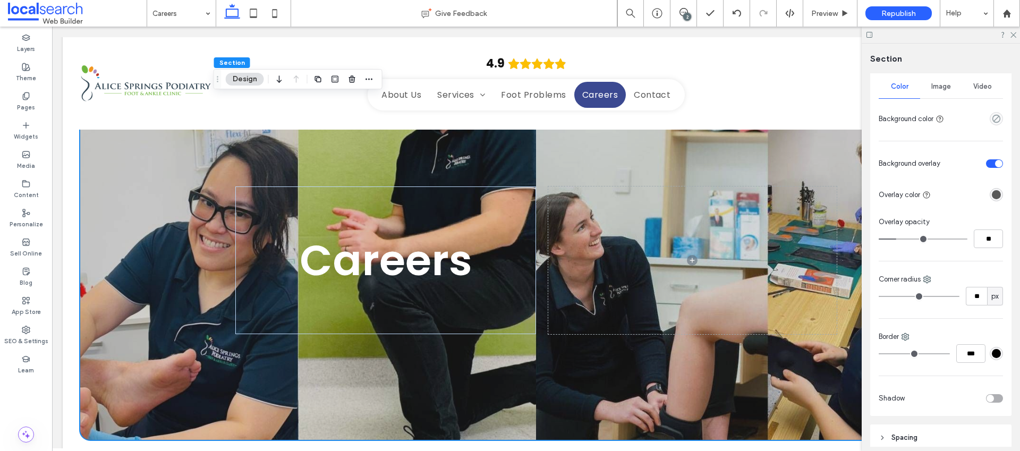
scroll to position [105, 0]
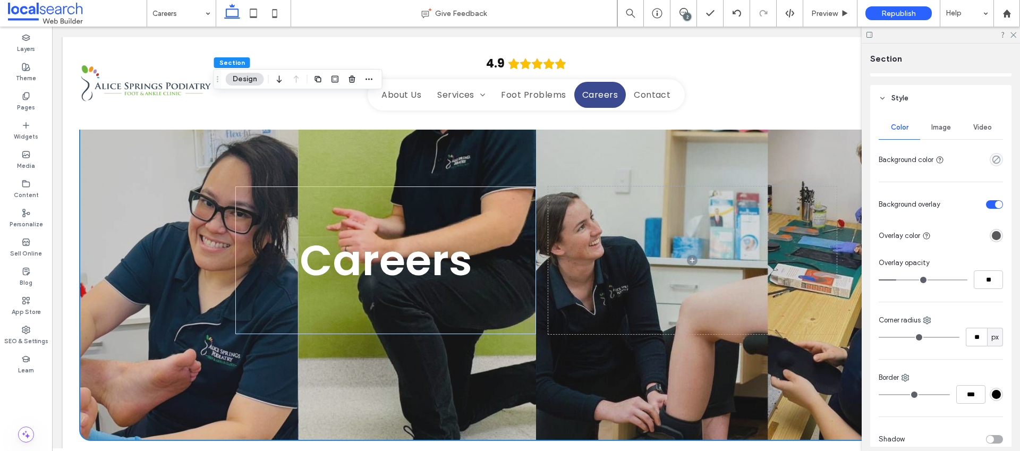
click at [934, 131] on span "Image" at bounding box center [941, 127] width 20 height 8
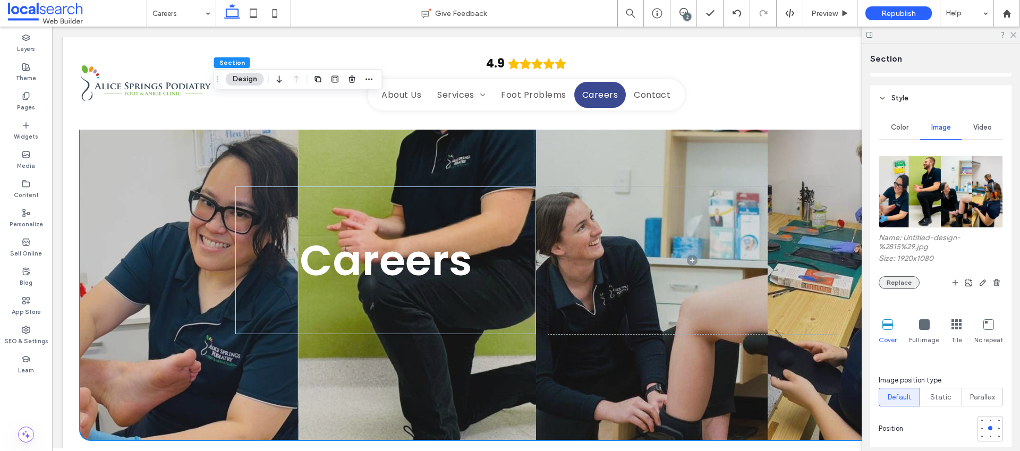
click at [907, 283] on button "Replace" at bounding box center [898, 282] width 41 height 13
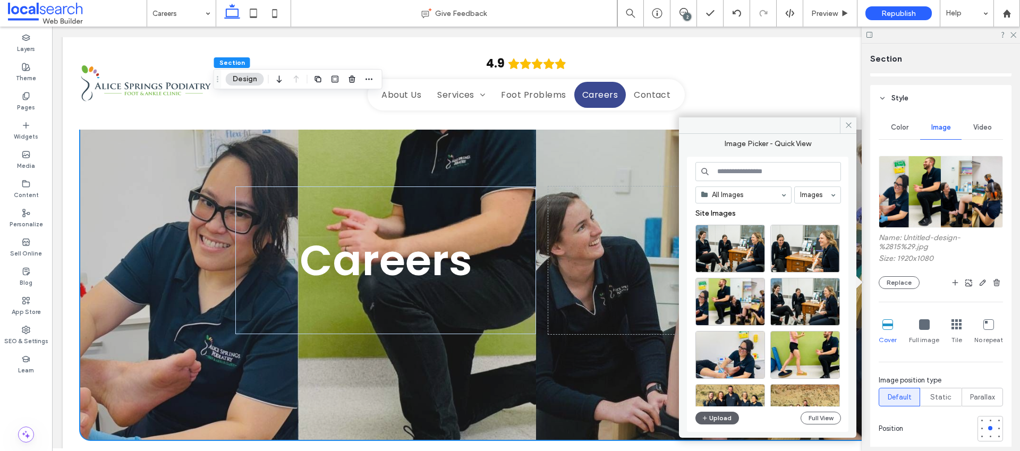
click at [736, 170] on input at bounding box center [768, 171] width 146 height 19
paste input "**********"
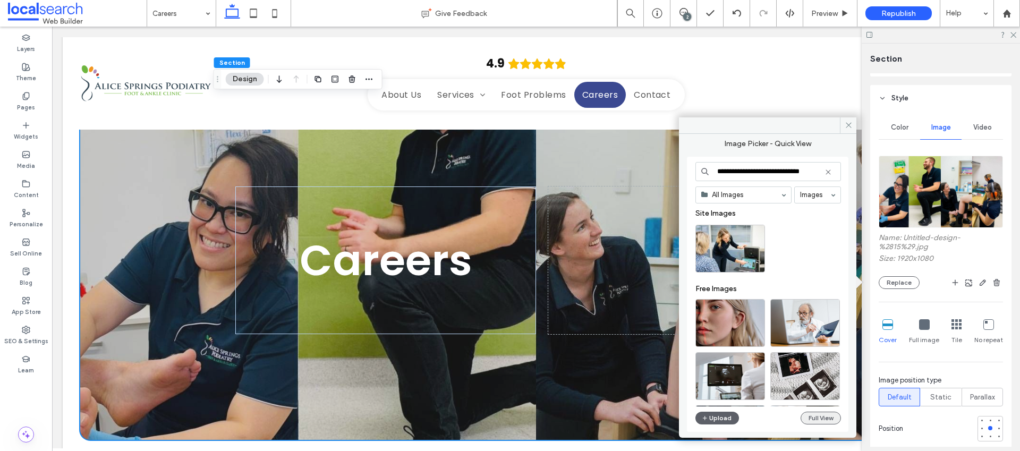
type input "**********"
click at [808, 417] on button "Full View" at bounding box center [820, 418] width 40 height 13
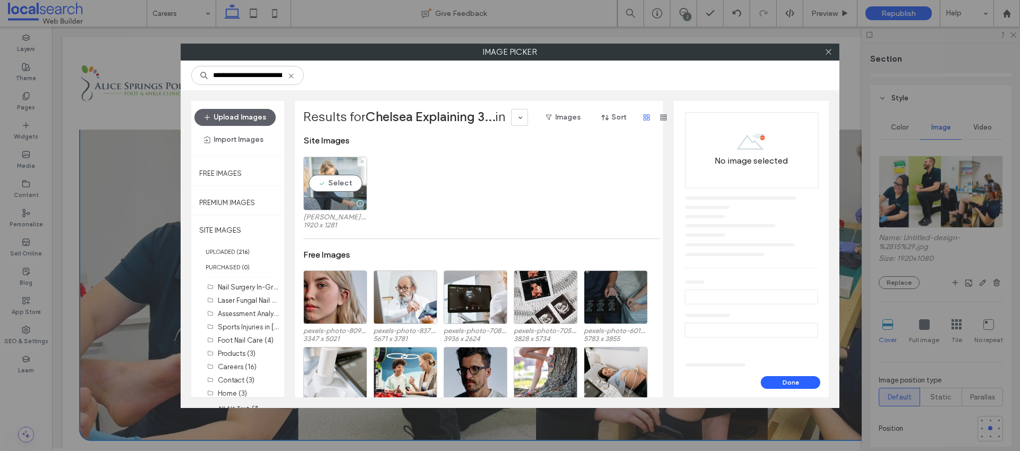
click at [344, 180] on div "Select" at bounding box center [335, 184] width 64 height 54
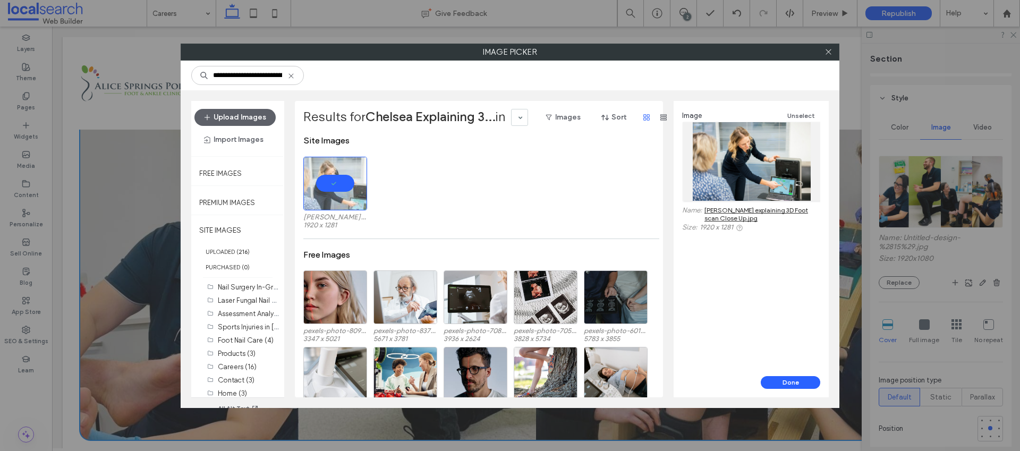
click at [744, 210] on link "Chelsea explaining 3D Foot scan Close Up.jpg" at bounding box center [762, 214] width 116 height 16
click at [828, 53] on icon at bounding box center [828, 52] width 8 height 8
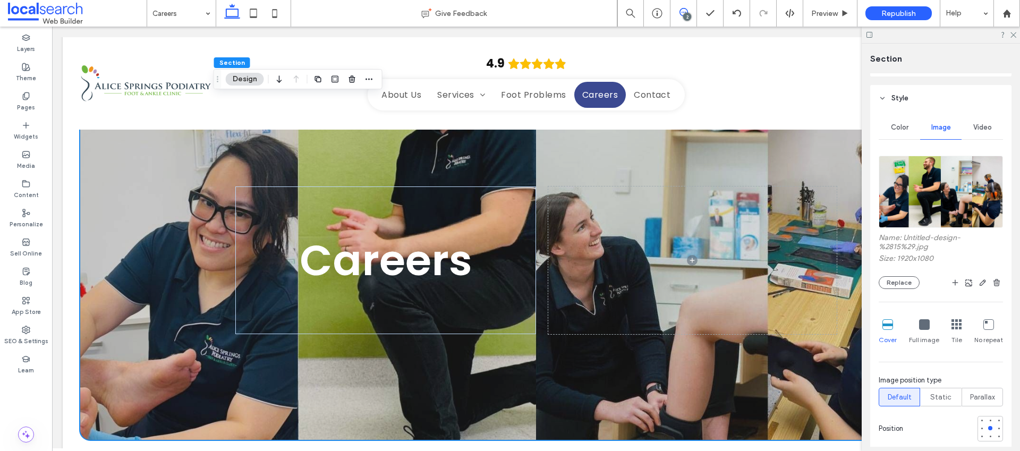
click at [679, 16] on icon at bounding box center [683, 12] width 8 height 8
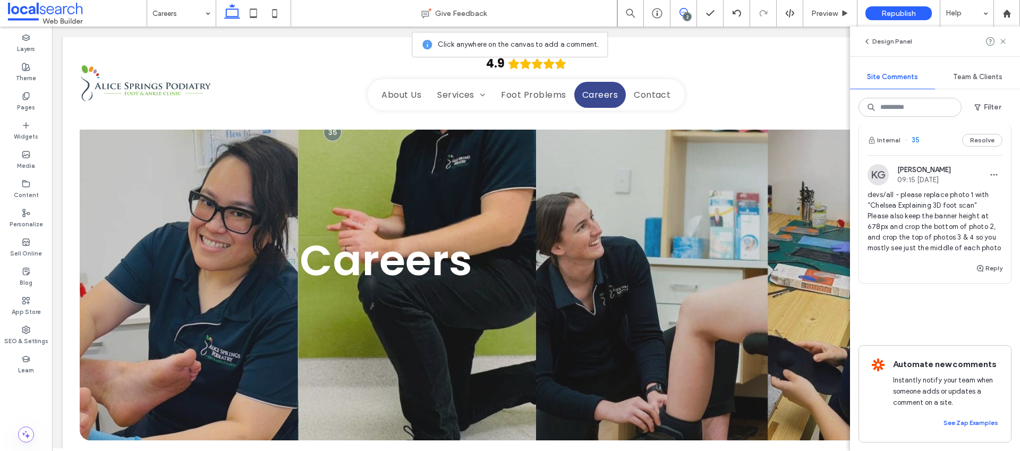
scroll to position [255, 0]
click at [685, 15] on div "2" at bounding box center [687, 17] width 8 height 8
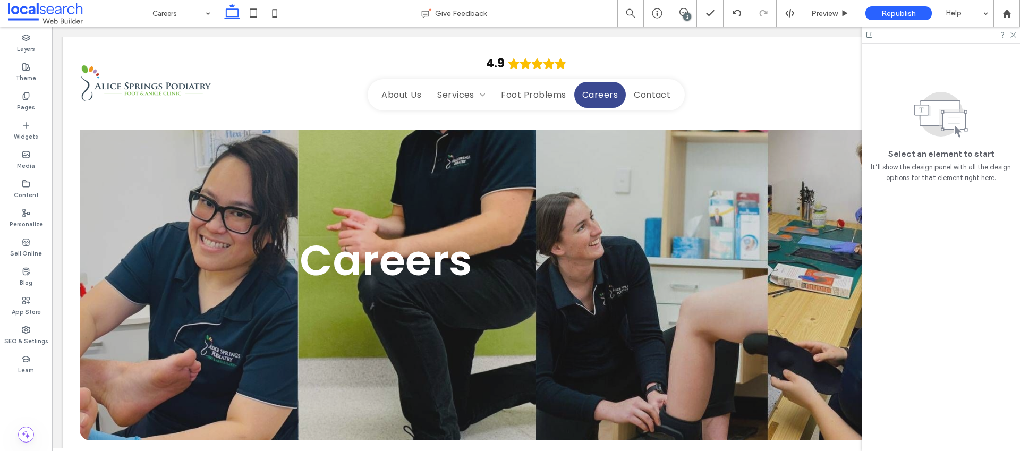
scroll to position [0, 0]
click at [192, 179] on div "Careers" at bounding box center [536, 260] width 912 height 360
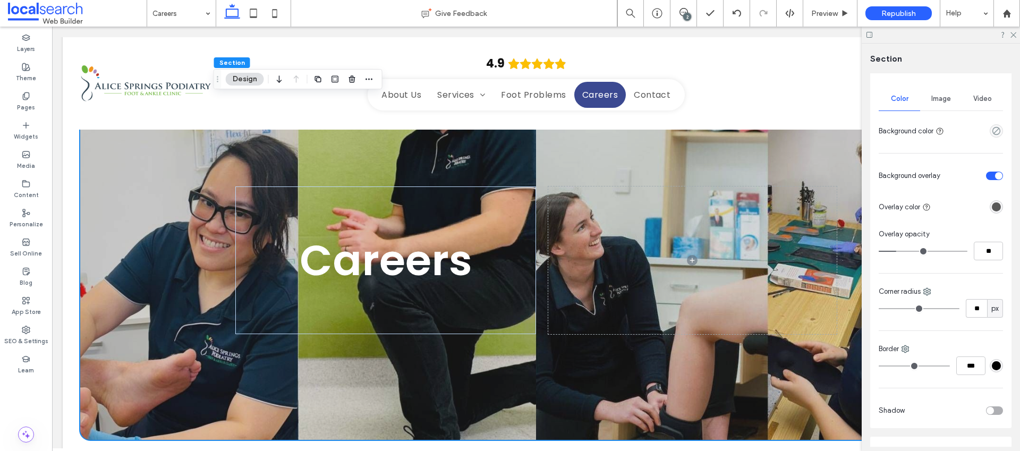
scroll to position [135, 0]
click at [941, 101] on span "Image" at bounding box center [941, 97] width 20 height 8
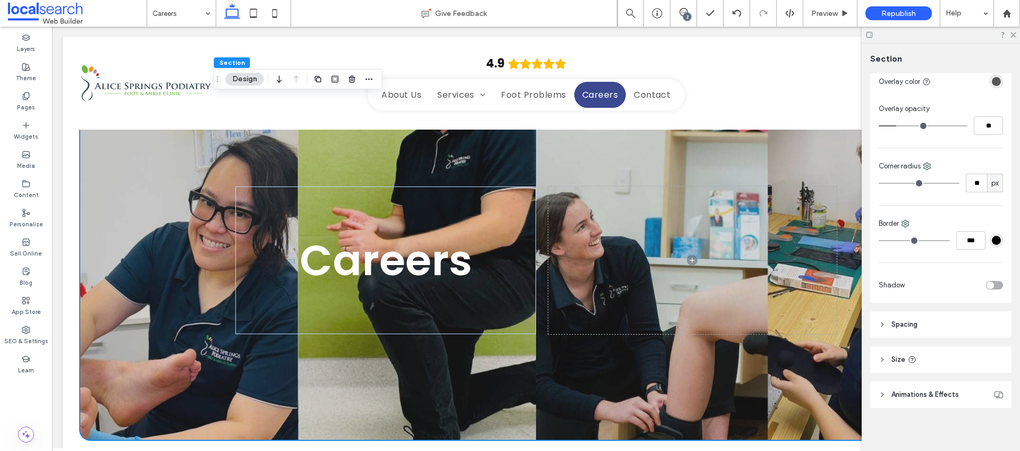
scroll to position [576, 0]
click at [920, 357] on header "Size" at bounding box center [940, 356] width 141 height 27
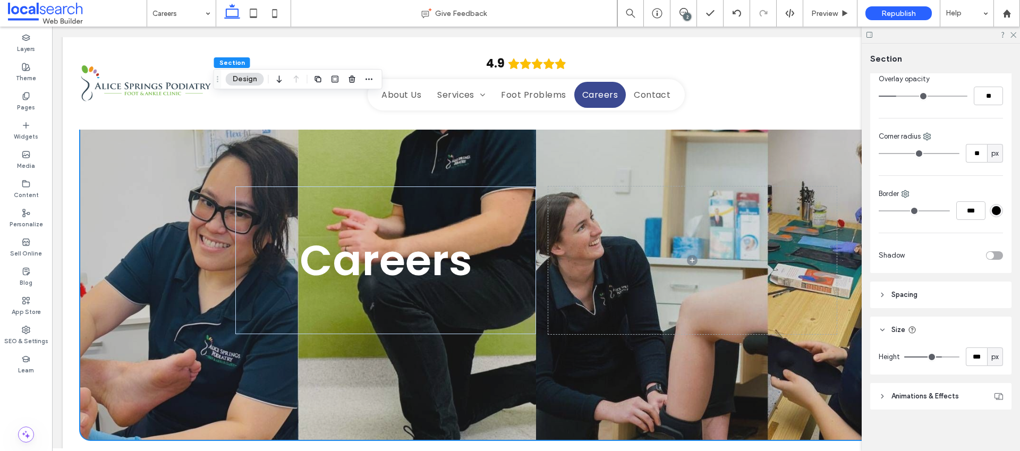
scroll to position [608, 0]
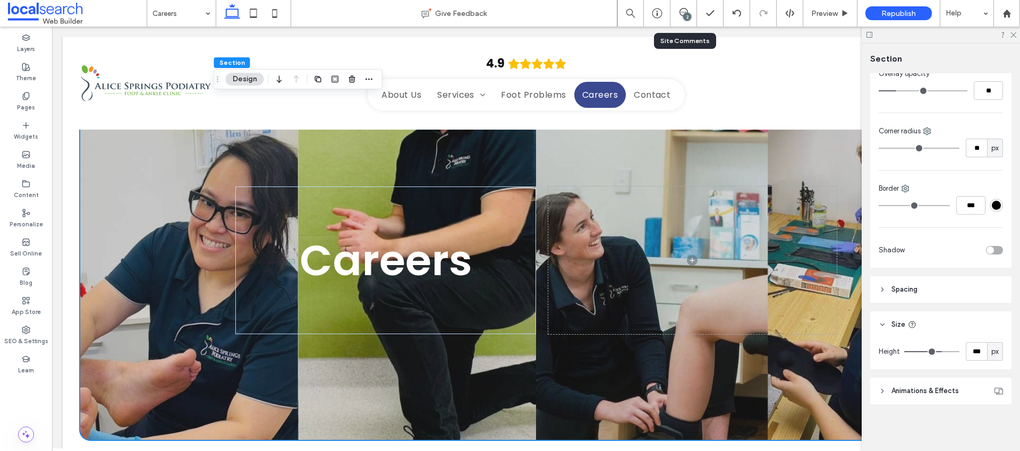
click at [688, 16] on div "2" at bounding box center [687, 17] width 8 height 8
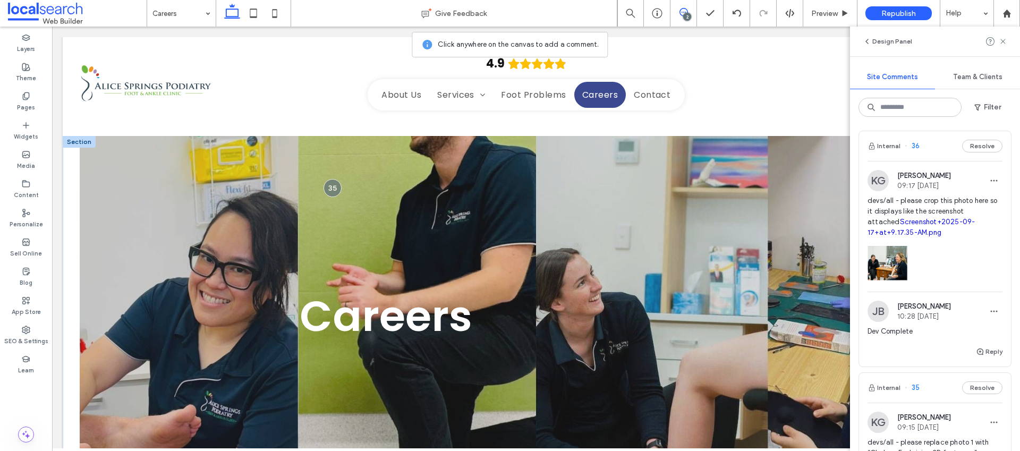
scroll to position [0, 0]
click at [692, 13] on span at bounding box center [683, 12] width 26 height 8
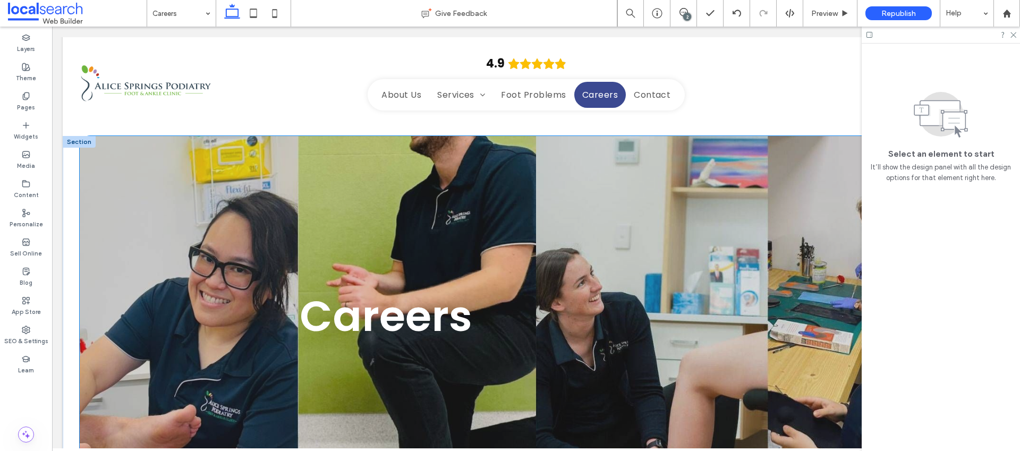
click at [233, 208] on div "Careers" at bounding box center [535, 316] width 637 height 360
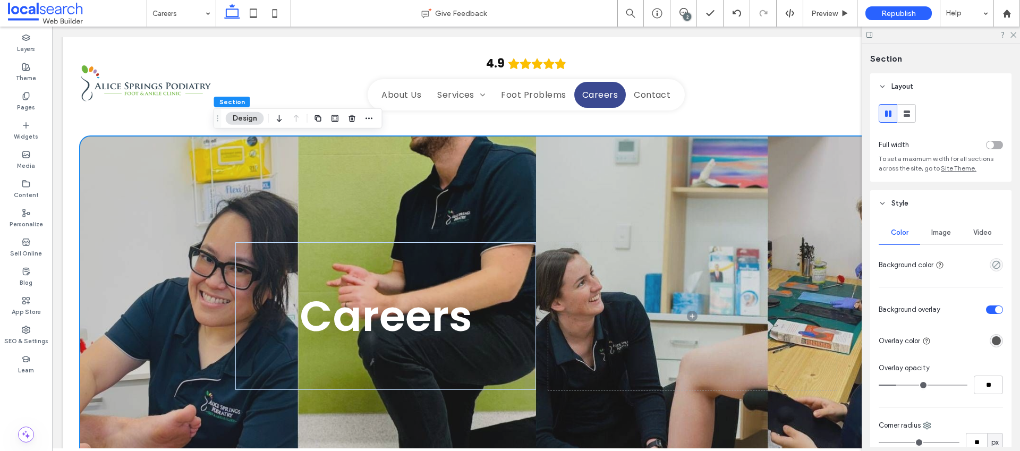
click at [940, 231] on span "Image" at bounding box center [941, 232] width 20 height 8
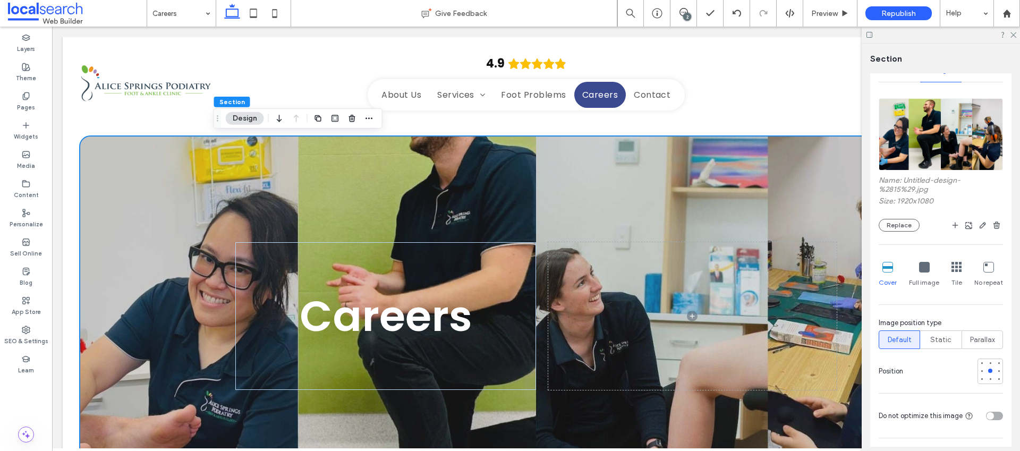
scroll to position [164, 0]
click at [988, 378] on div at bounding box center [990, 378] width 4 height 4
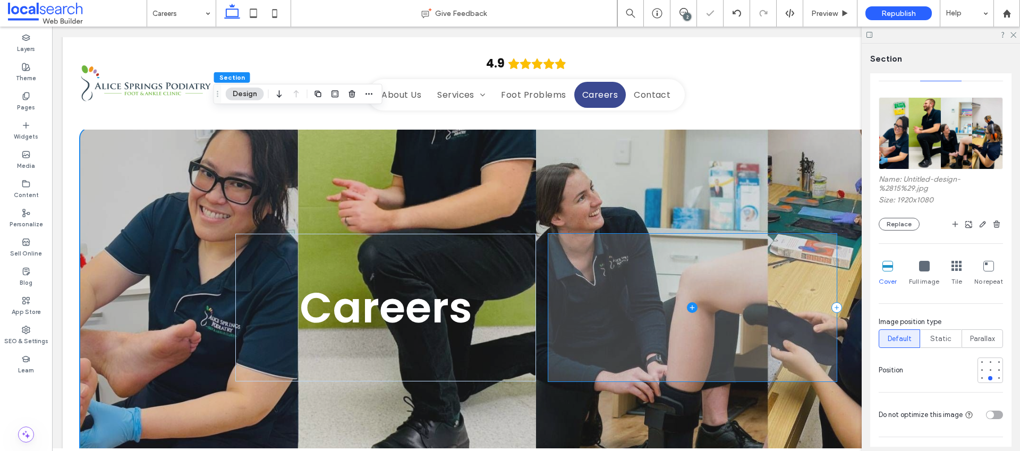
scroll to position [0, 0]
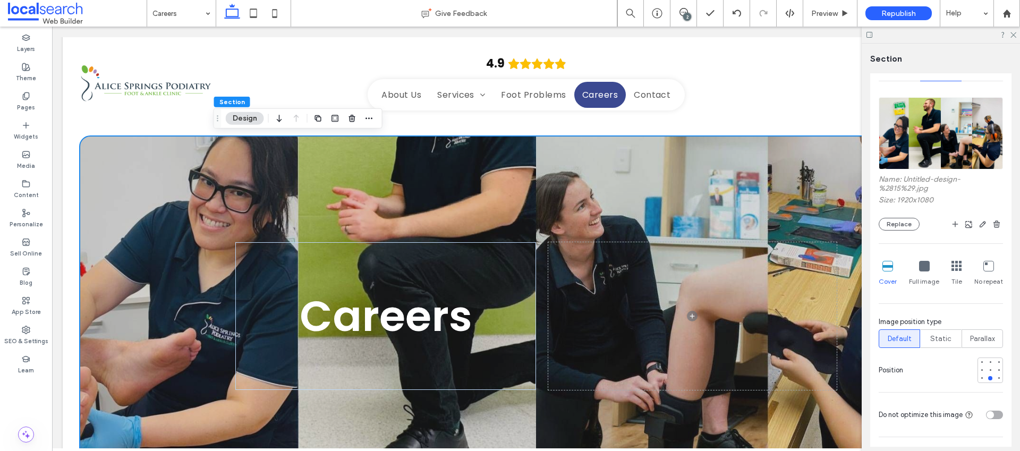
click at [683, 14] on div "2" at bounding box center [687, 17] width 8 height 8
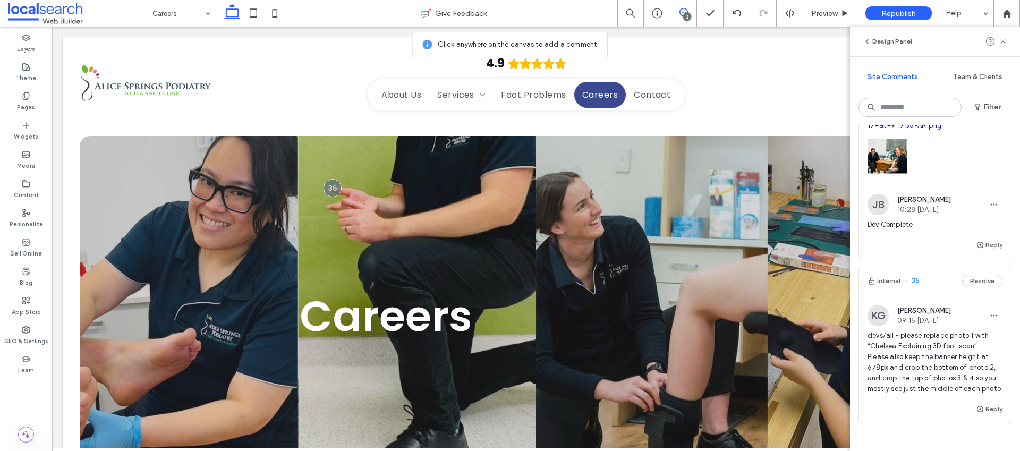
scroll to position [142, 0]
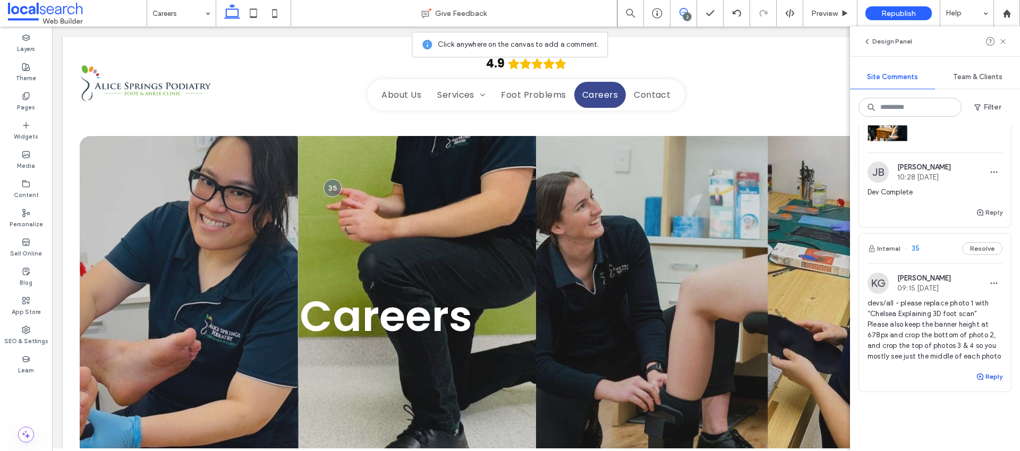
click at [982, 383] on button "Reply" at bounding box center [989, 376] width 27 height 13
drag, startPoint x: 936, startPoint y: 402, endPoint x: 925, endPoint y: 392, distance: 14.3
click at [925, 392] on textarea "**********" at bounding box center [930, 396] width 127 height 53
click at [948, 389] on textarea "**********" at bounding box center [930, 396] width 127 height 53
click at [938, 403] on textarea "**********" at bounding box center [930, 396] width 127 height 53
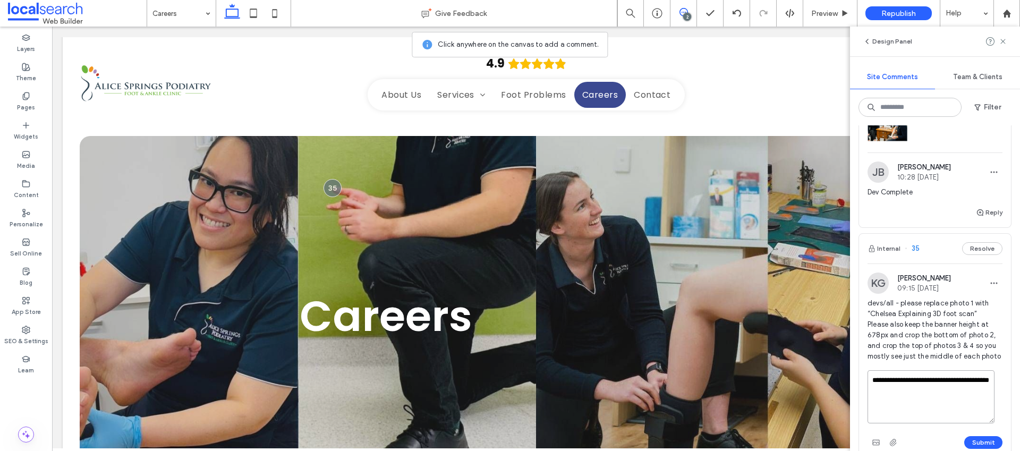
drag, startPoint x: 946, startPoint y: 390, endPoint x: 962, endPoint y: 403, distance: 19.7
click at [964, 404] on textarea "**********" at bounding box center [930, 396] width 127 height 53
drag, startPoint x: 947, startPoint y: 389, endPoint x: 975, endPoint y: 411, distance: 35.2
click at [975, 411] on textarea "**********" at bounding box center [930, 396] width 127 height 53
click at [969, 393] on textarea "**********" at bounding box center [930, 396] width 127 height 53
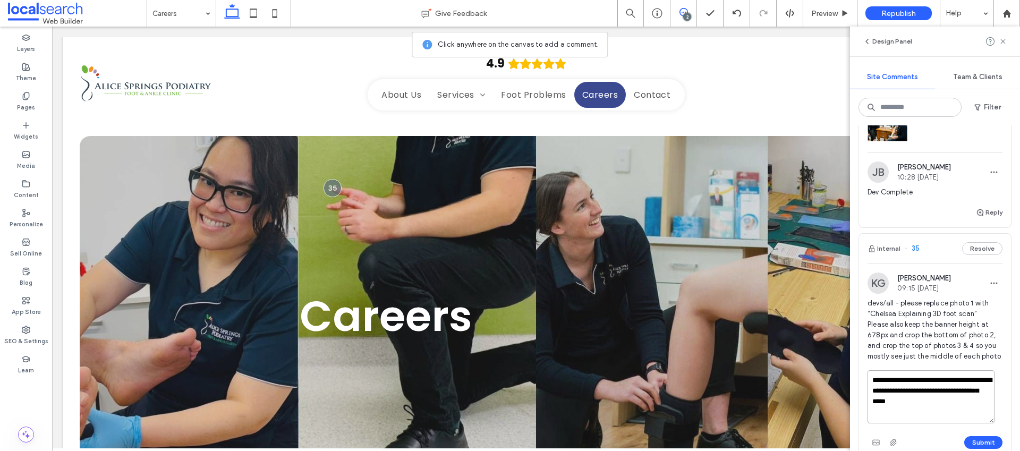
type textarea "**********"
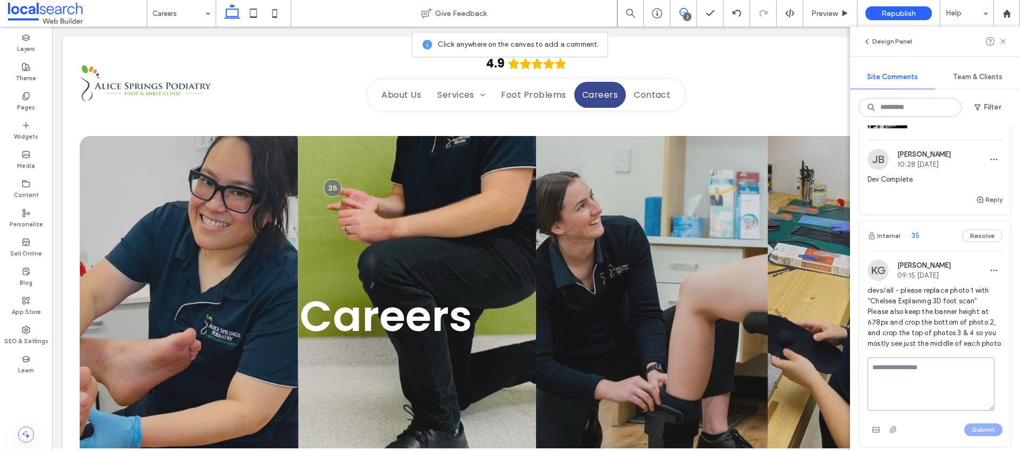
scroll to position [170, 0]
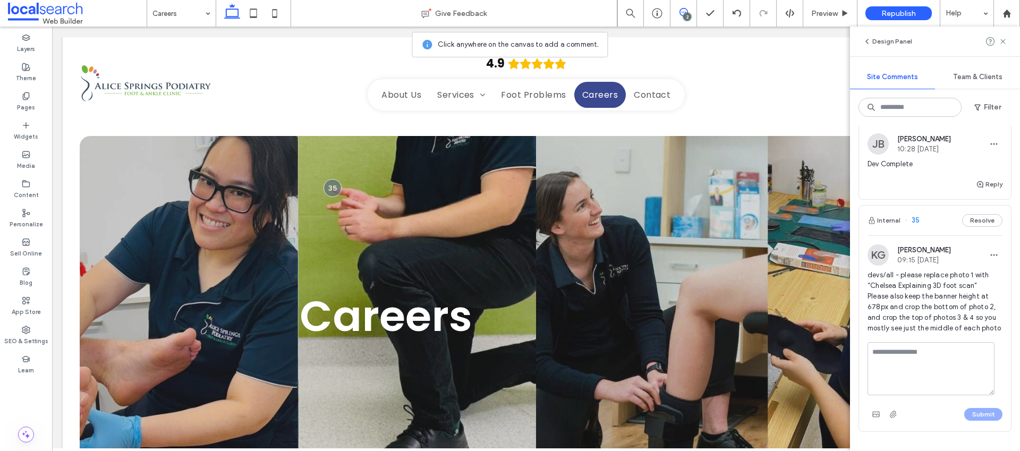
click at [688, 15] on div "2" at bounding box center [687, 17] width 8 height 8
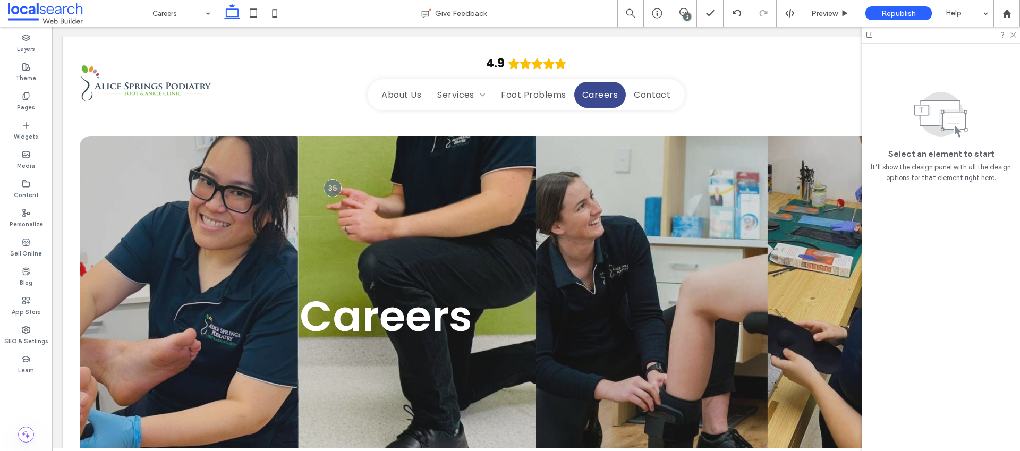
scroll to position [0, 0]
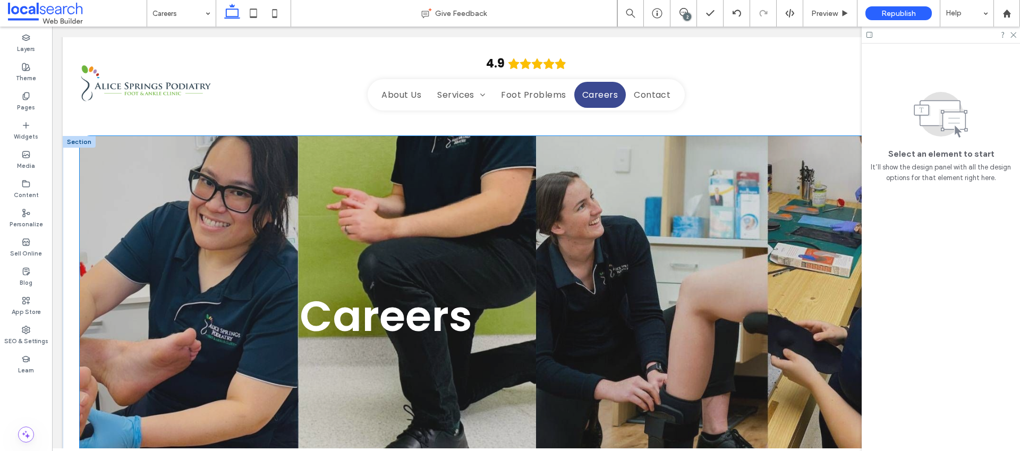
click at [140, 198] on div "Careers" at bounding box center [536, 316] width 912 height 360
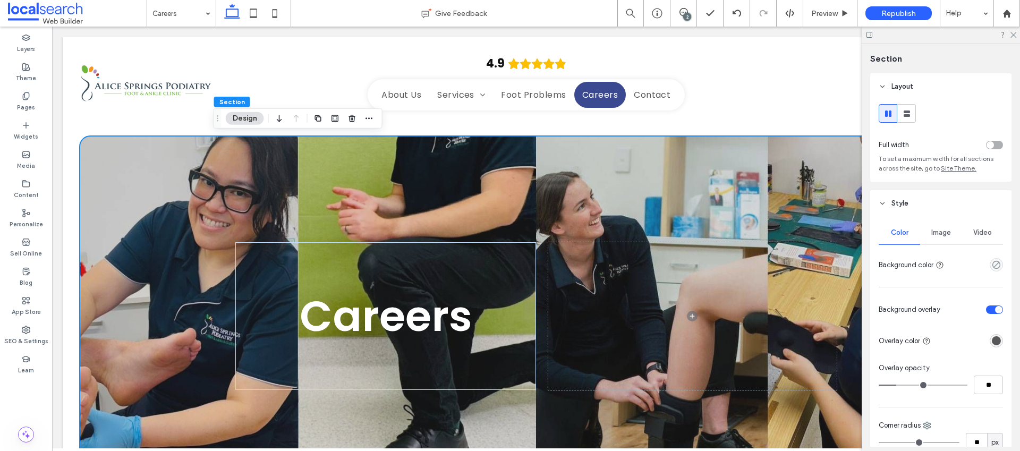
click at [934, 235] on span "Image" at bounding box center [941, 232] width 20 height 8
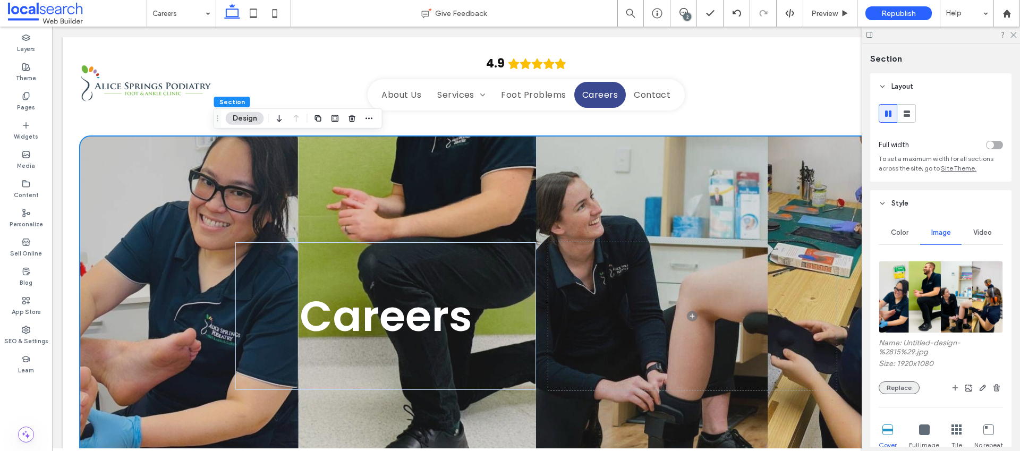
click at [896, 382] on button "Replace" at bounding box center [898, 387] width 41 height 13
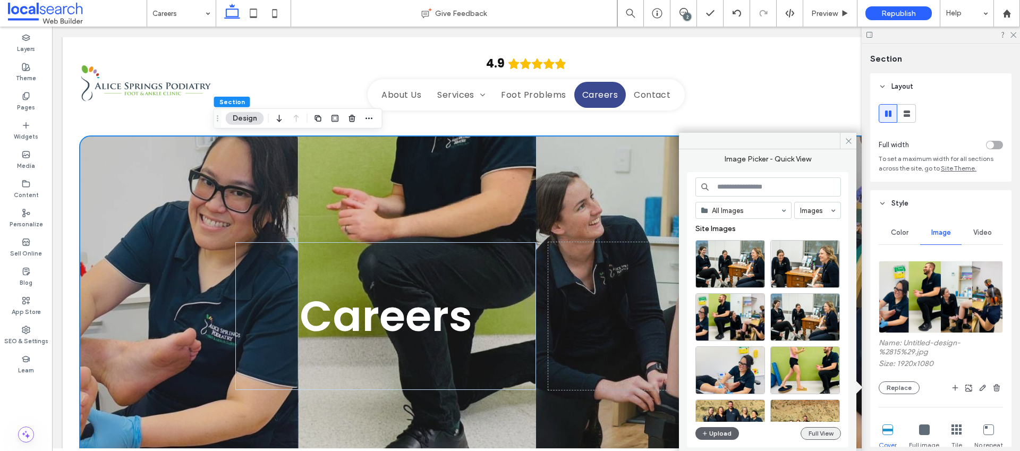
click at [811, 432] on button "Full View" at bounding box center [820, 433] width 40 height 13
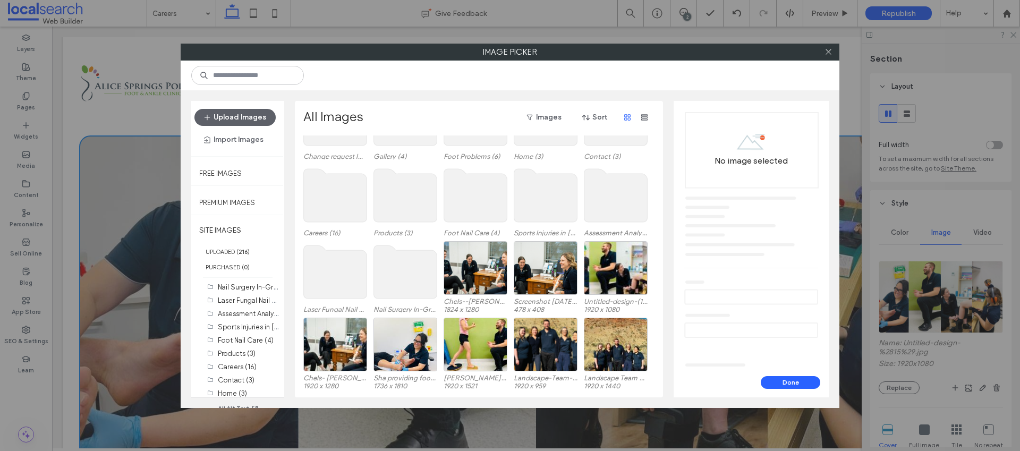
scroll to position [75, 0]
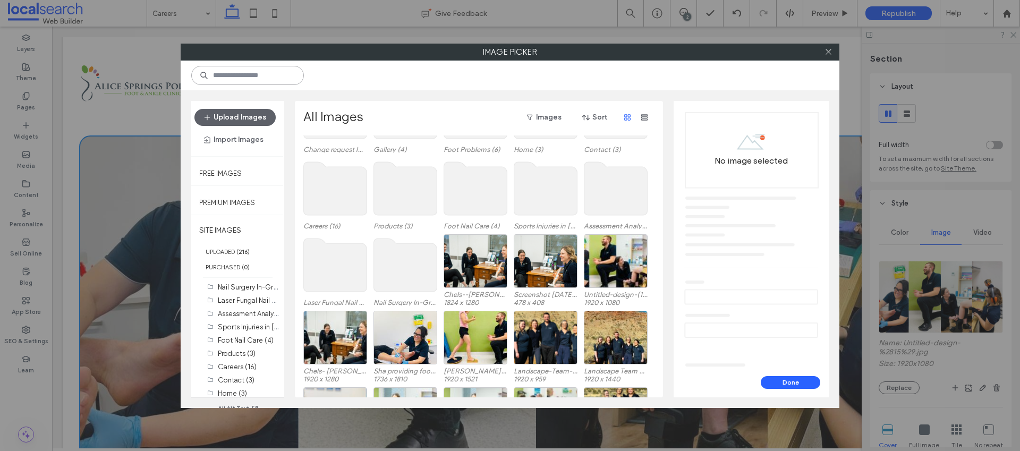
click at [281, 80] on input at bounding box center [247, 75] width 113 height 19
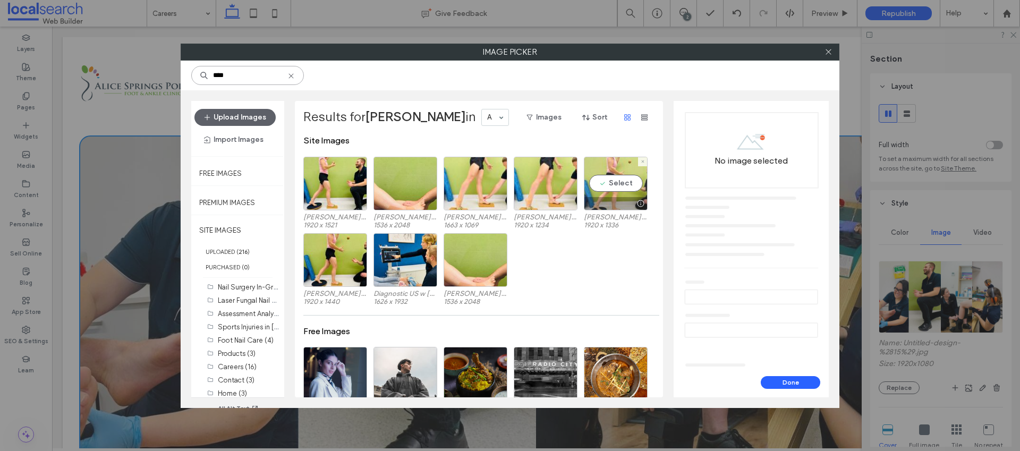
type input "****"
click at [621, 186] on div "Select" at bounding box center [616, 184] width 64 height 54
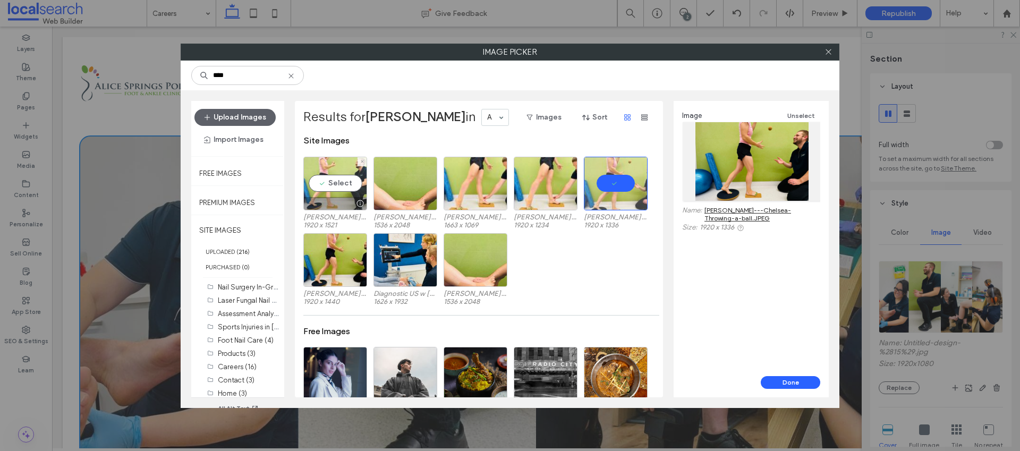
click at [339, 182] on div "Select" at bounding box center [335, 184] width 64 height 54
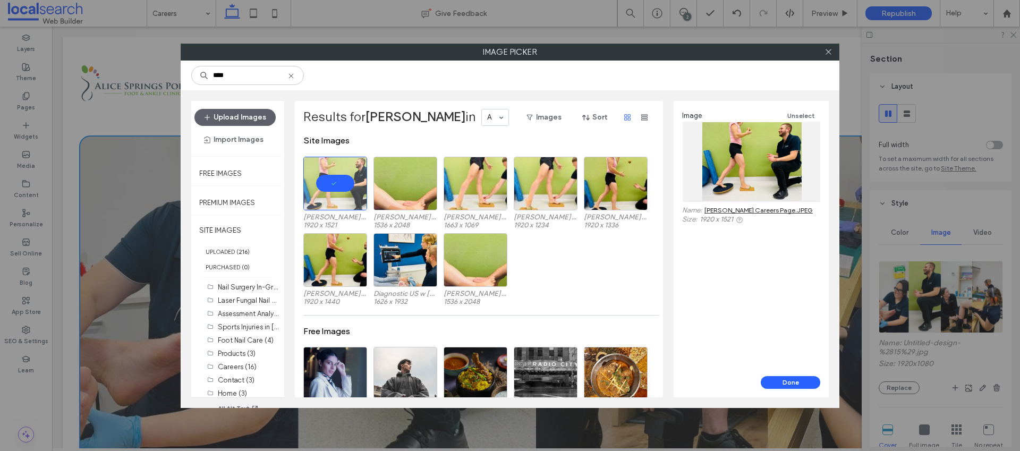
click at [728, 212] on link "Josh Careers Page.JPEG" at bounding box center [758, 210] width 108 height 8
click at [592, 189] on div "Select" at bounding box center [616, 184] width 64 height 54
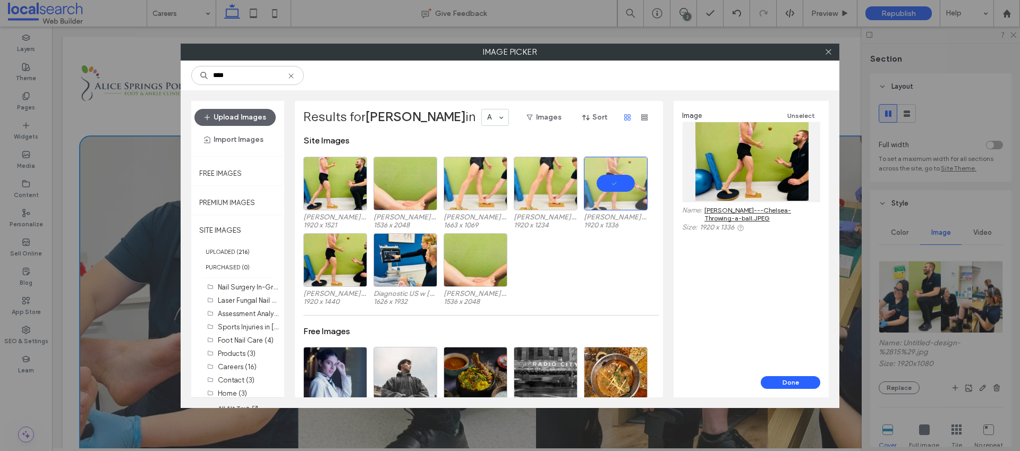
click at [749, 209] on link "Josh---Chelsea-Throwing-a-ball.JPEG" at bounding box center [762, 214] width 116 height 16
click at [825, 52] on icon at bounding box center [828, 52] width 8 height 8
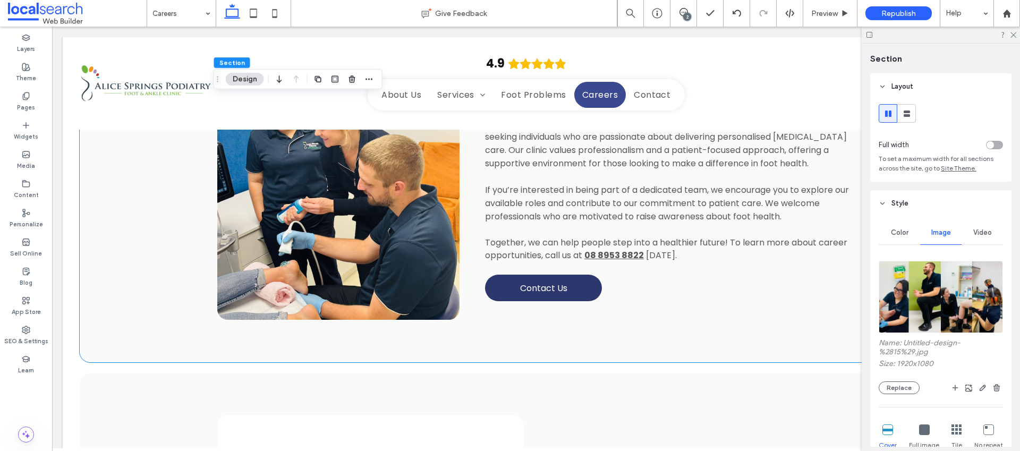
scroll to position [0, 0]
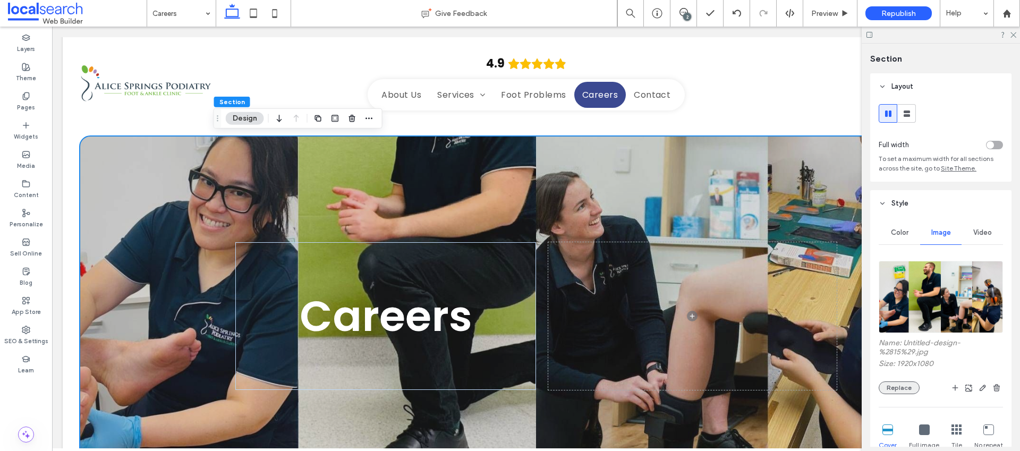
click at [907, 386] on button "Replace" at bounding box center [898, 387] width 41 height 13
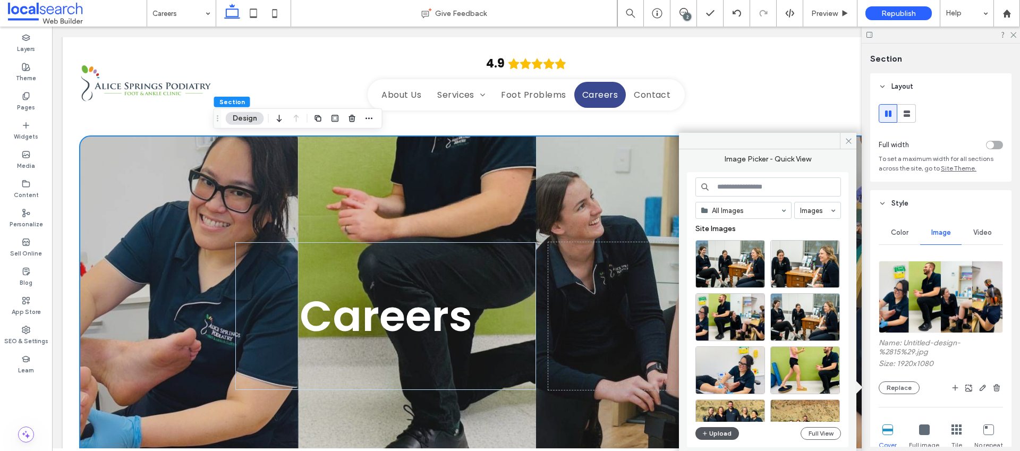
click at [731, 438] on button "Upload" at bounding box center [717, 433] width 44 height 13
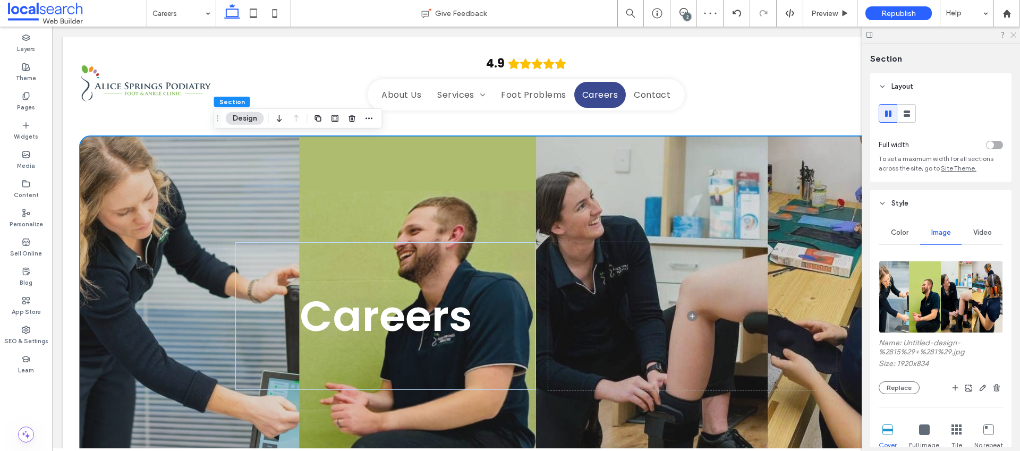
click at [1012, 34] on use at bounding box center [1013, 35] width 6 height 6
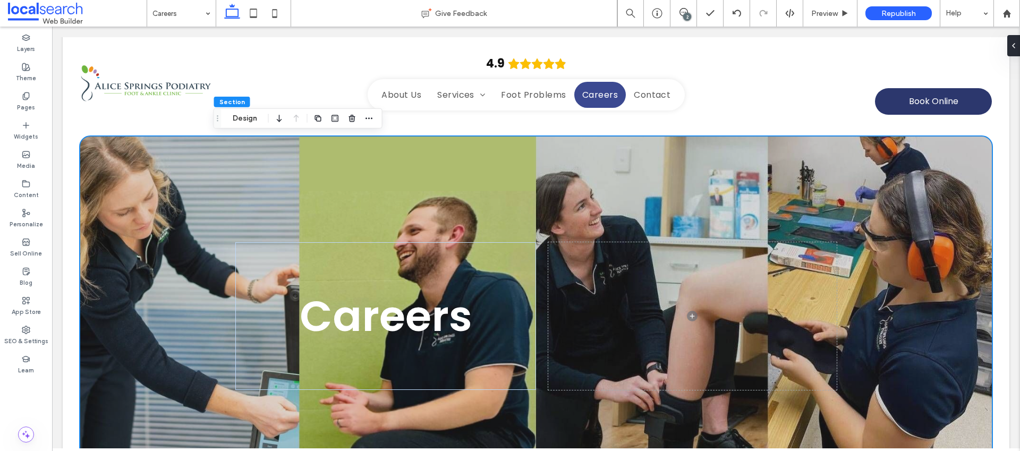
click at [229, 190] on div "Careers" at bounding box center [535, 316] width 637 height 360
click at [251, 115] on button "Design" at bounding box center [245, 118] width 38 height 13
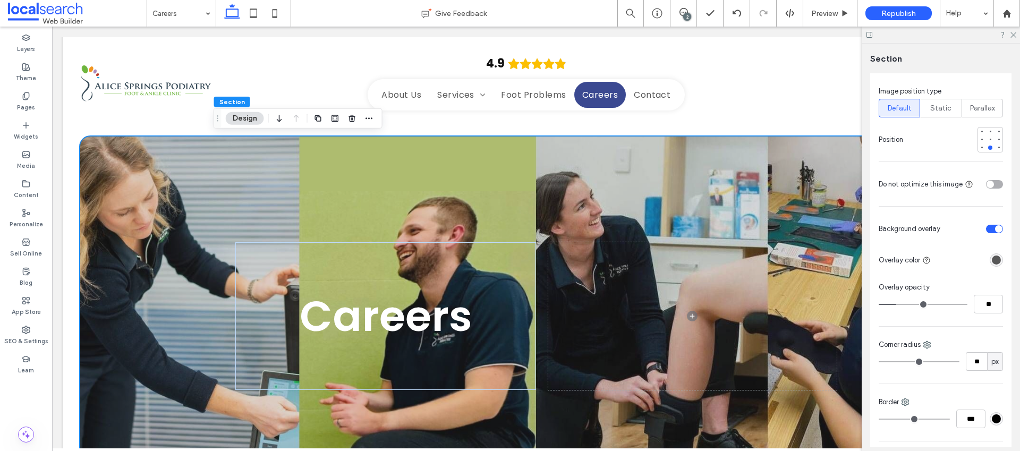
scroll to position [410, 0]
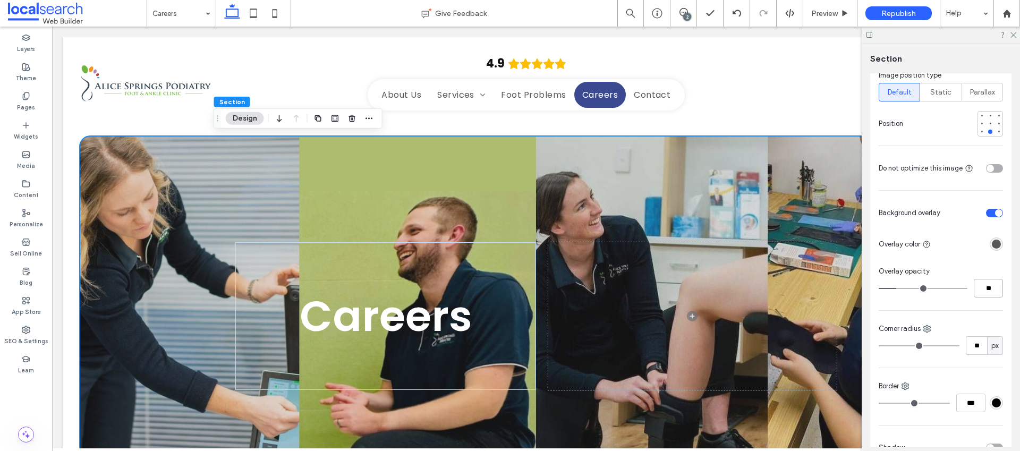
click at [984, 289] on input "**" at bounding box center [988, 288] width 29 height 19
type input "**"
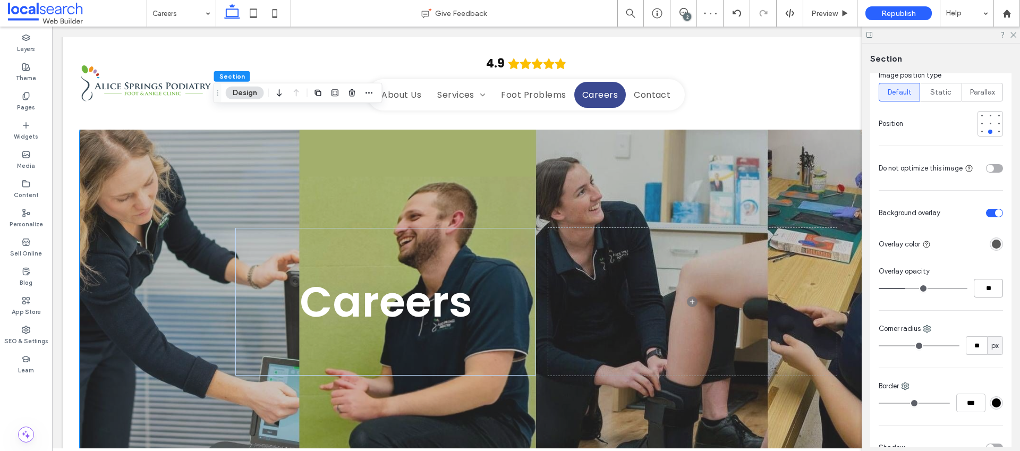
scroll to position [0, 0]
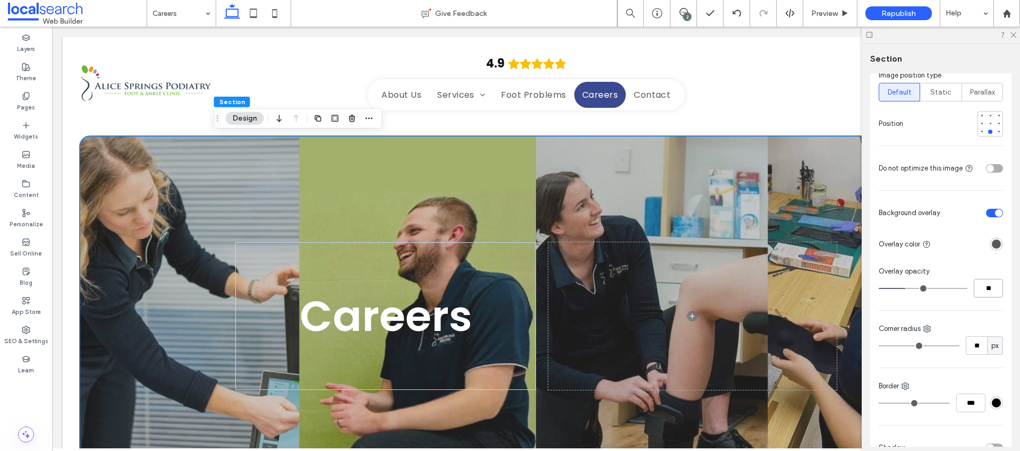
drag, startPoint x: 992, startPoint y: 288, endPoint x: 959, endPoint y: 288, distance: 32.9
click at [959, 288] on div "**" at bounding box center [940, 288] width 124 height 19
type input "**"
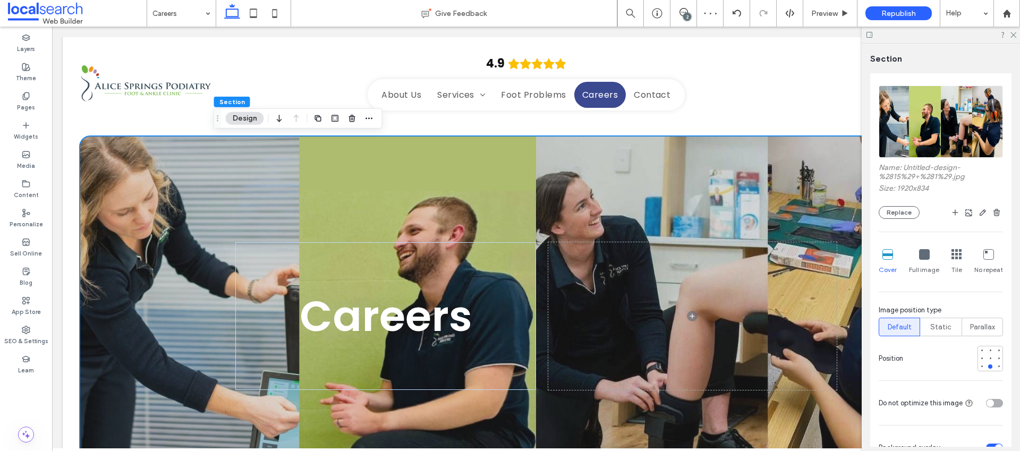
scroll to position [108, 0]
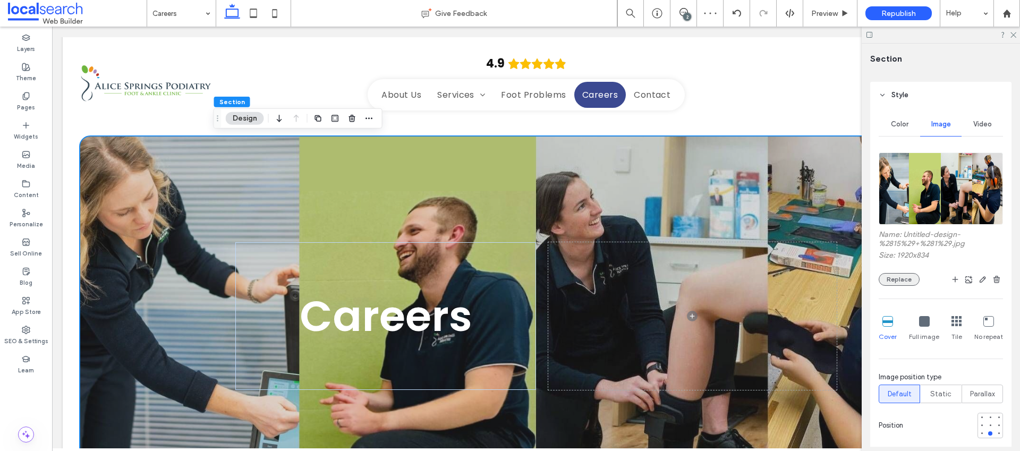
click at [911, 276] on button "Replace" at bounding box center [898, 279] width 41 height 13
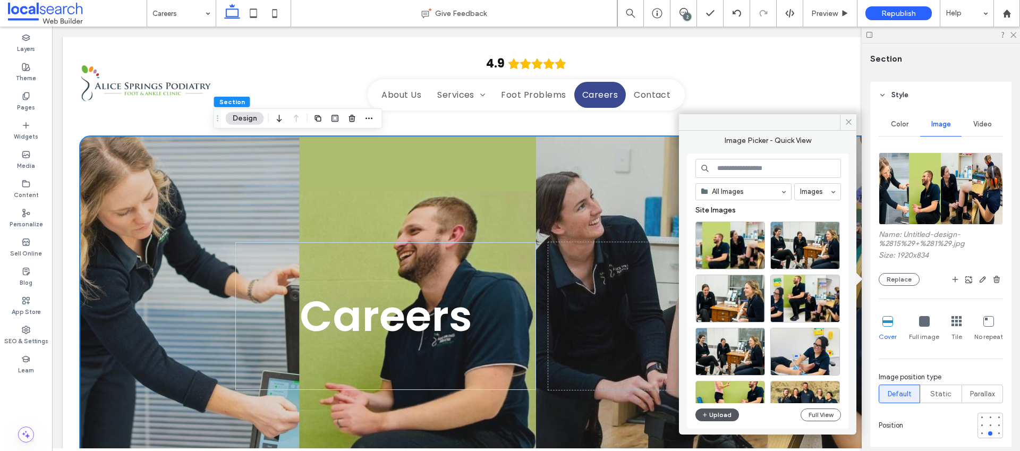
click at [714, 419] on button "Upload" at bounding box center [717, 414] width 44 height 13
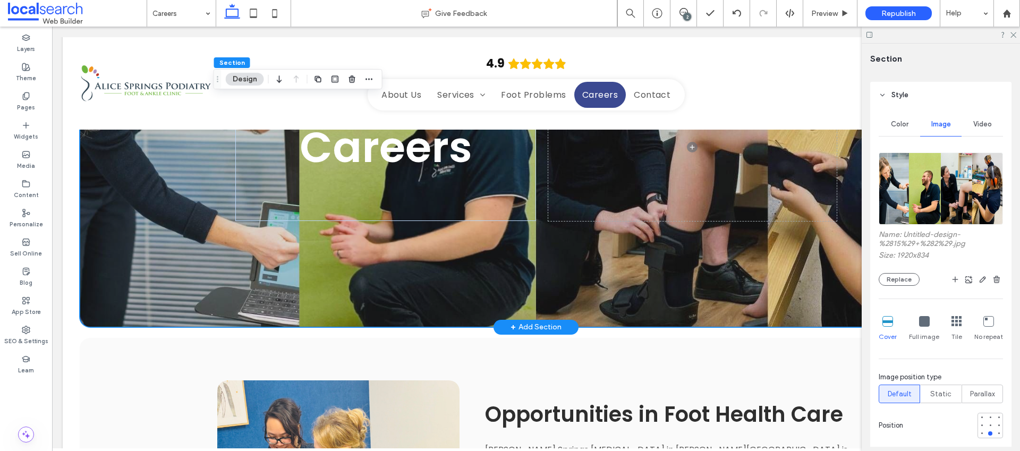
scroll to position [0, 0]
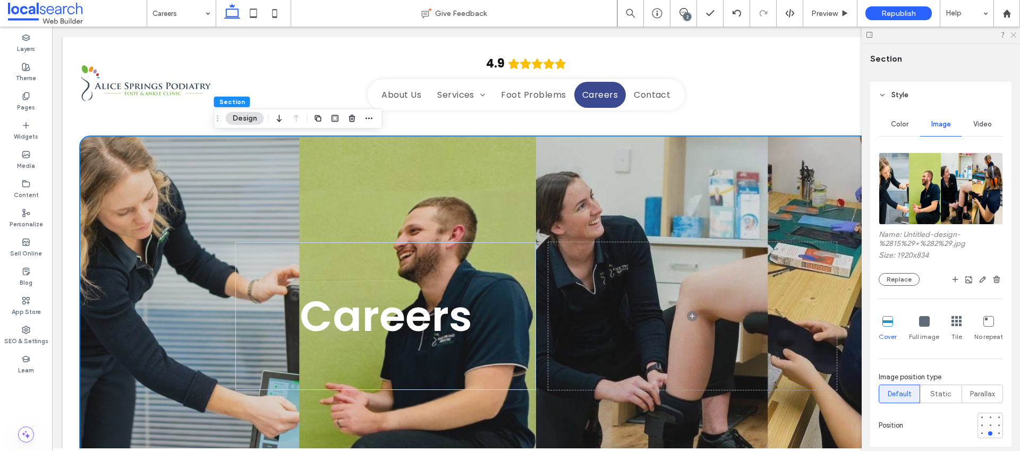
click at [1012, 33] on icon at bounding box center [1012, 34] width 7 height 7
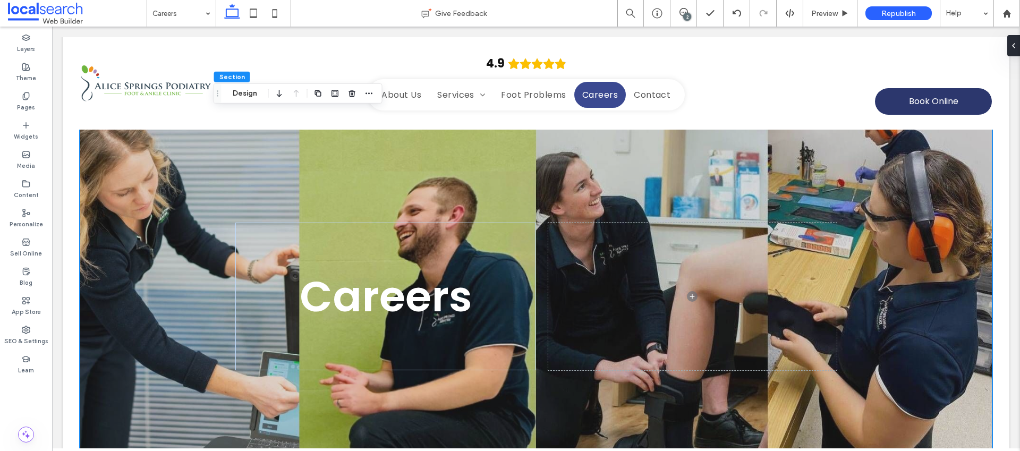
scroll to position [7, 0]
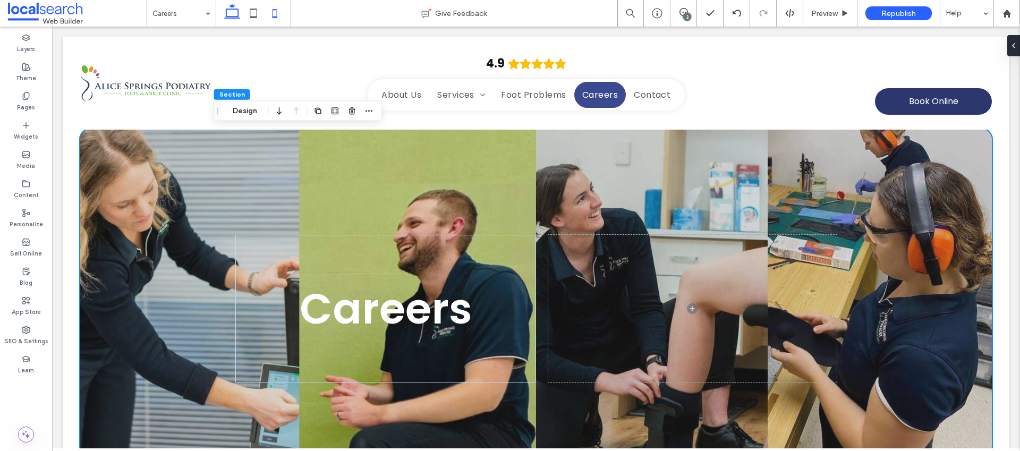
click at [272, 11] on icon at bounding box center [274, 13] width 21 height 21
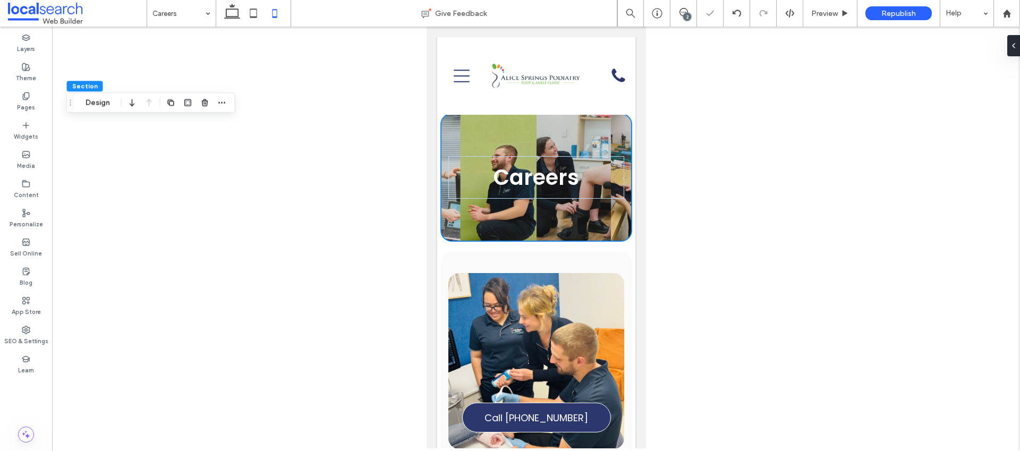
type input "**"
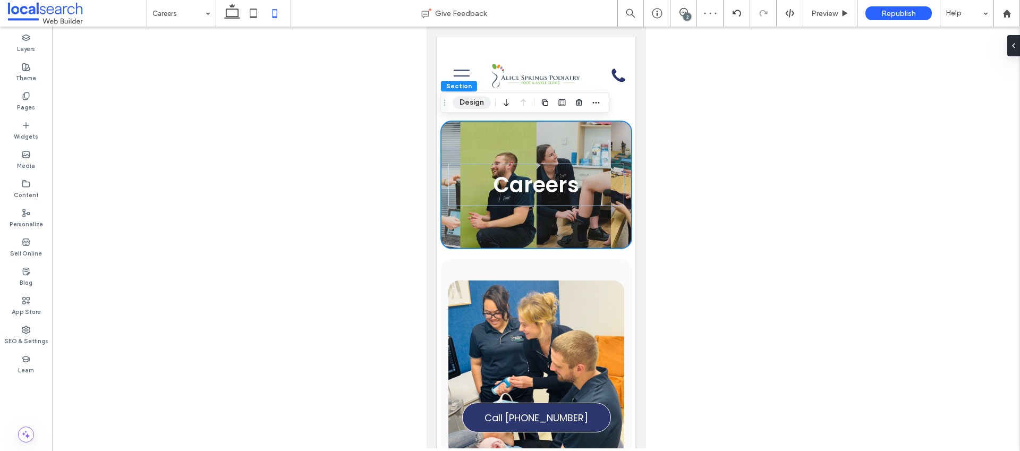
click at [475, 100] on button "Design" at bounding box center [472, 102] width 38 height 13
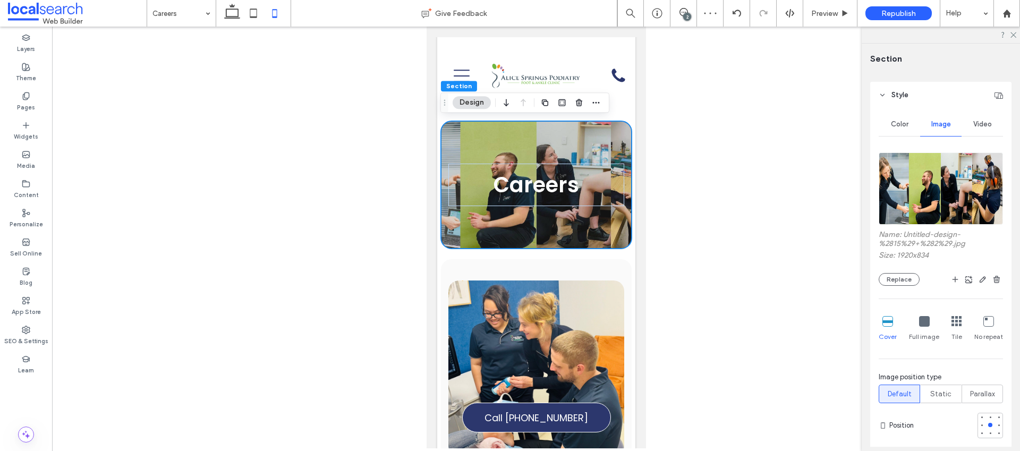
scroll to position [88, 0]
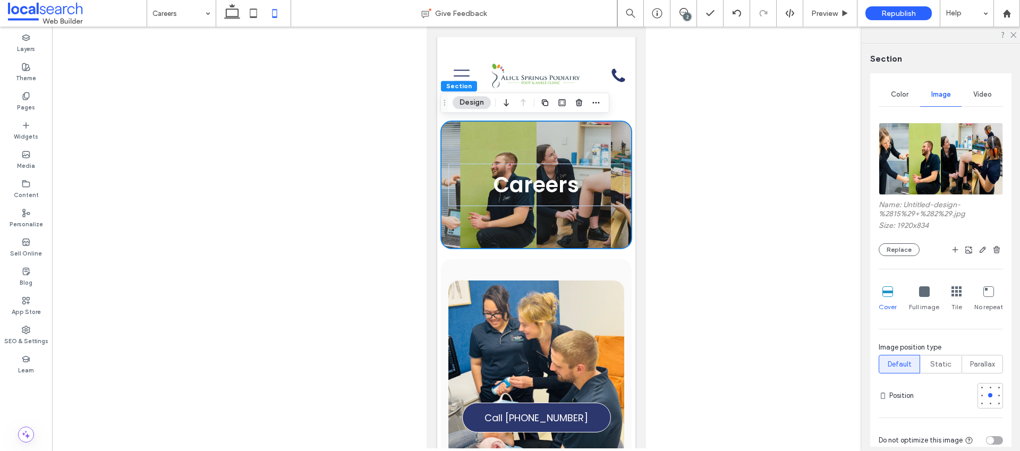
click at [920, 293] on icon at bounding box center [924, 291] width 11 height 11
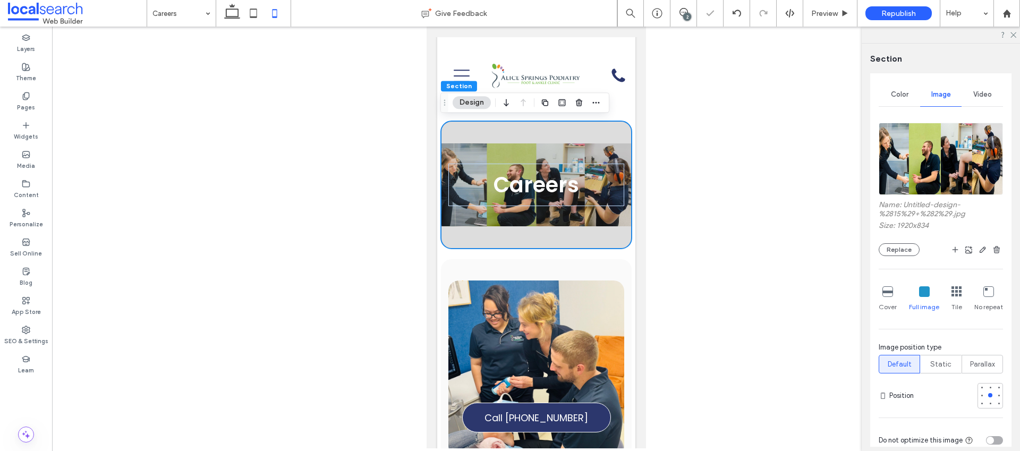
click at [890, 291] on icon at bounding box center [887, 291] width 11 height 11
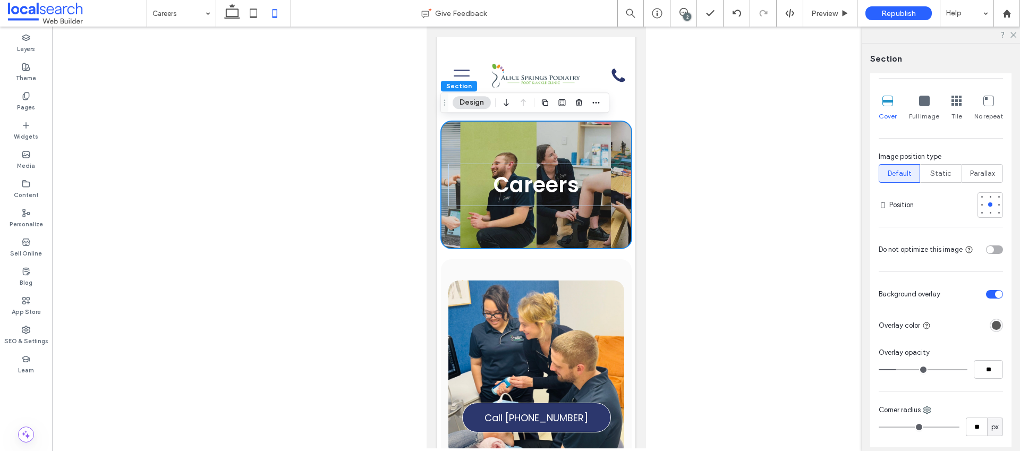
scroll to position [96, 0]
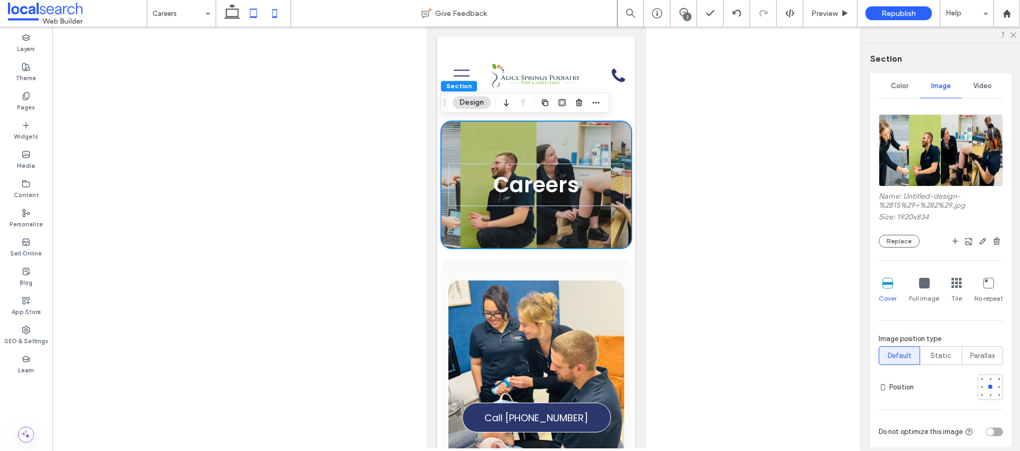
click at [252, 13] on icon at bounding box center [253, 13] width 21 height 21
type input "***"
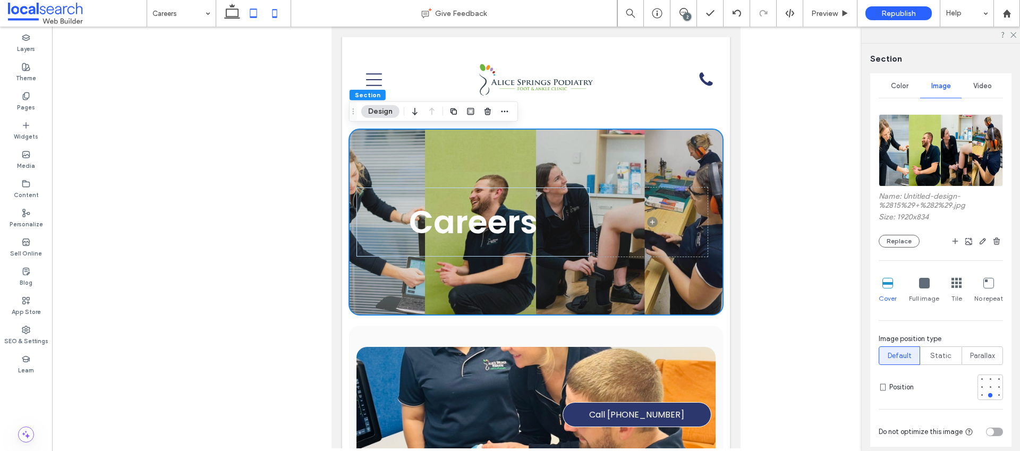
click at [268, 13] on icon at bounding box center [274, 13] width 21 height 21
type input "**"
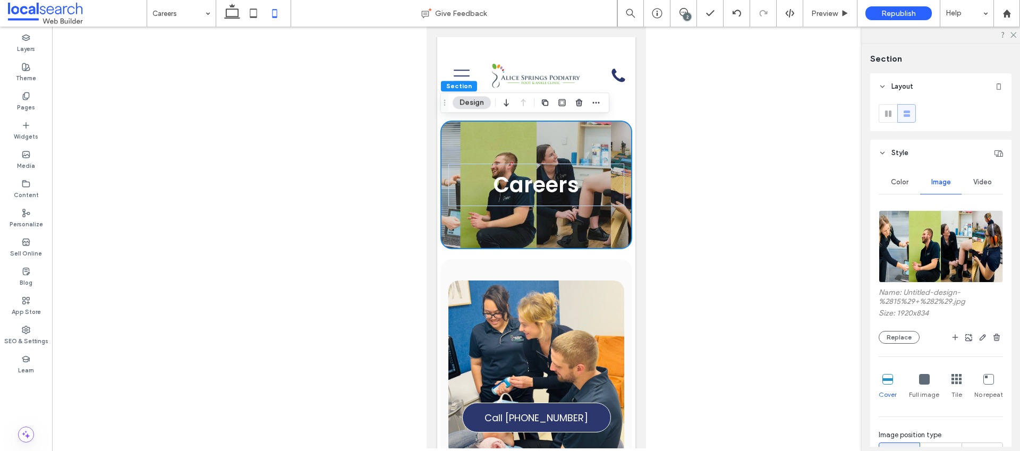
scroll to position [96, 0]
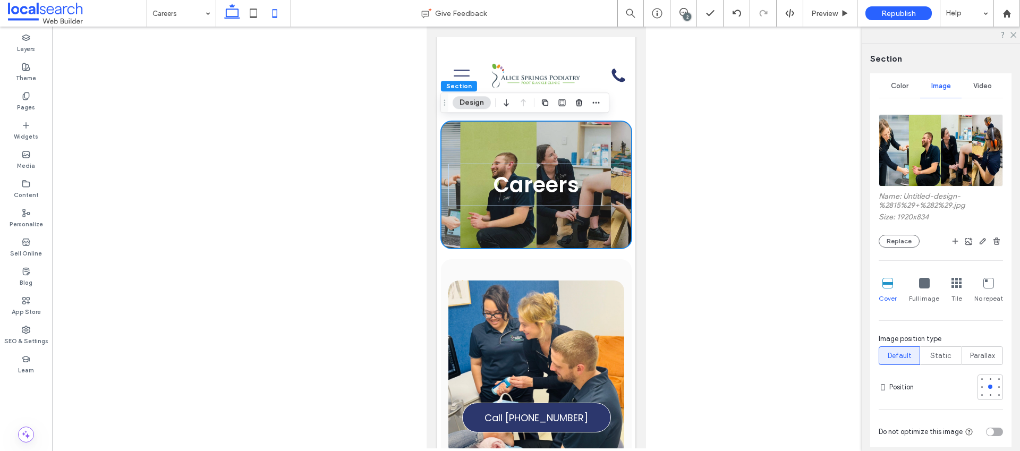
click at [226, 13] on use at bounding box center [232, 11] width 16 height 15
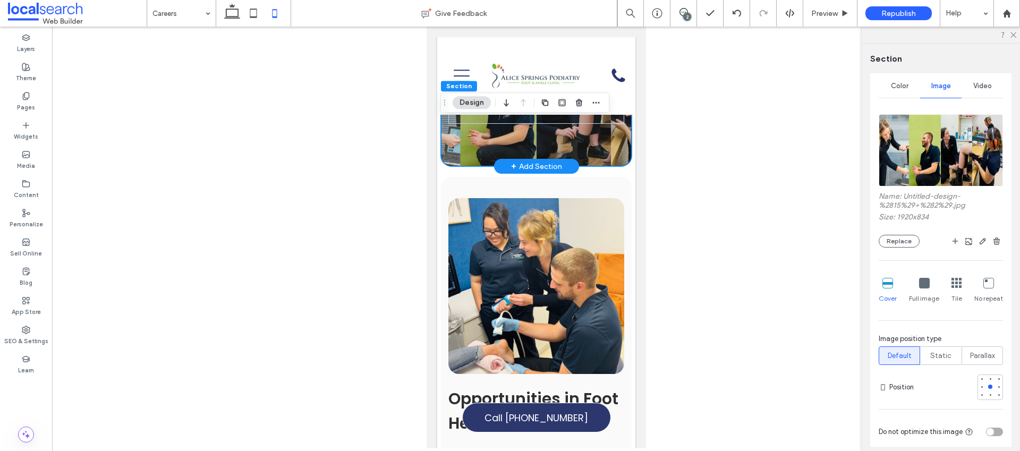
type input "***"
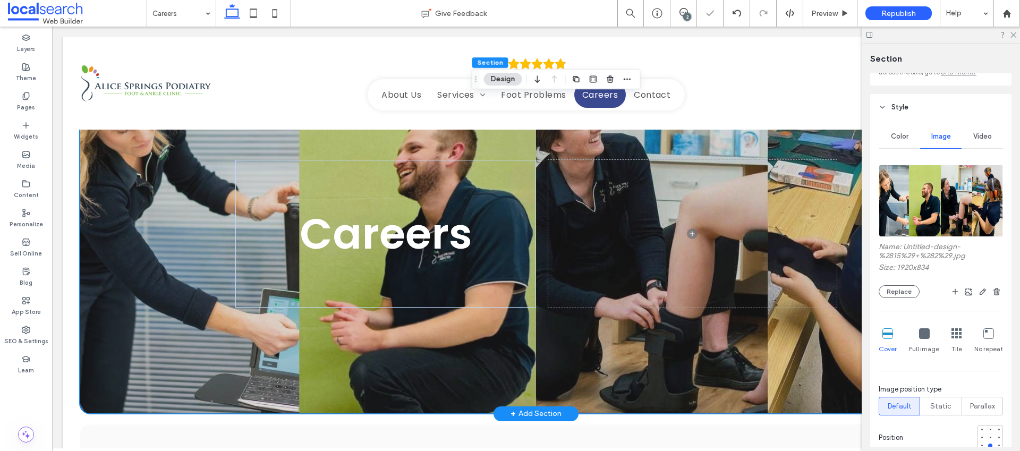
scroll to position [147, 0]
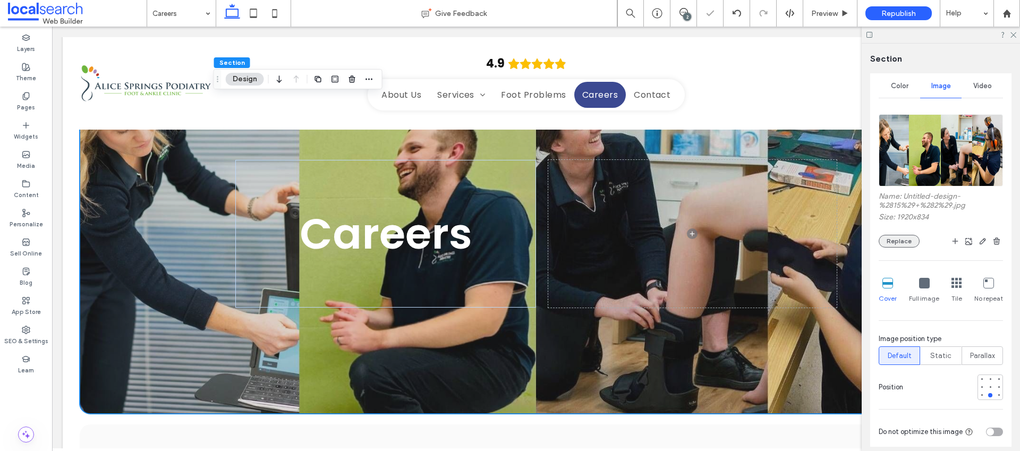
click at [906, 242] on button "Replace" at bounding box center [898, 241] width 41 height 13
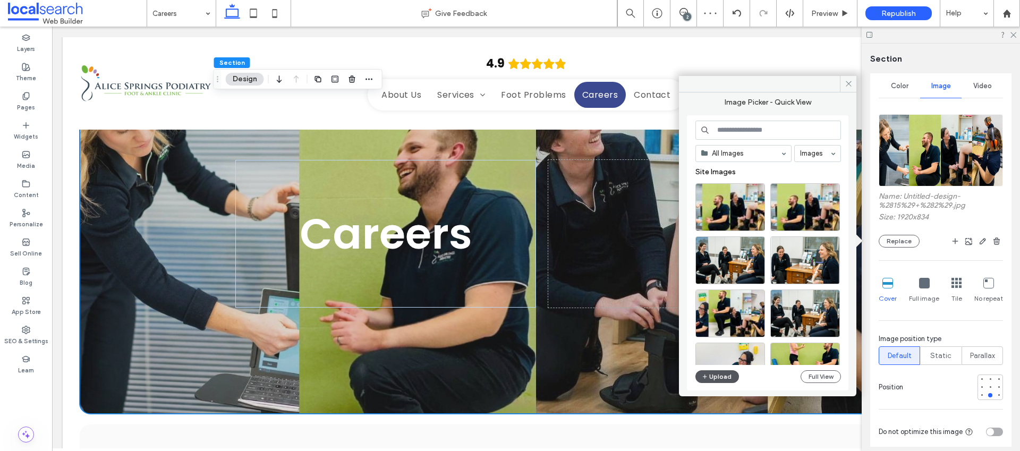
click at [726, 371] on button "Upload" at bounding box center [717, 376] width 44 height 13
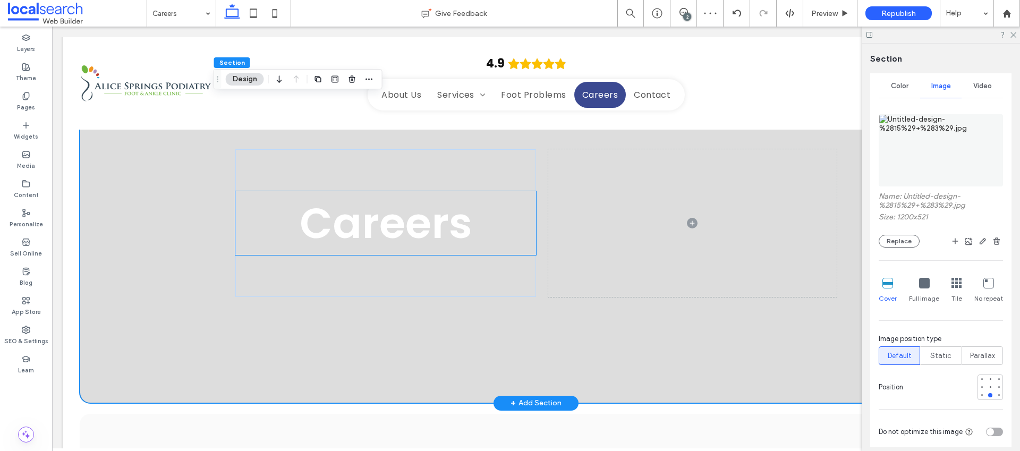
scroll to position [0, 0]
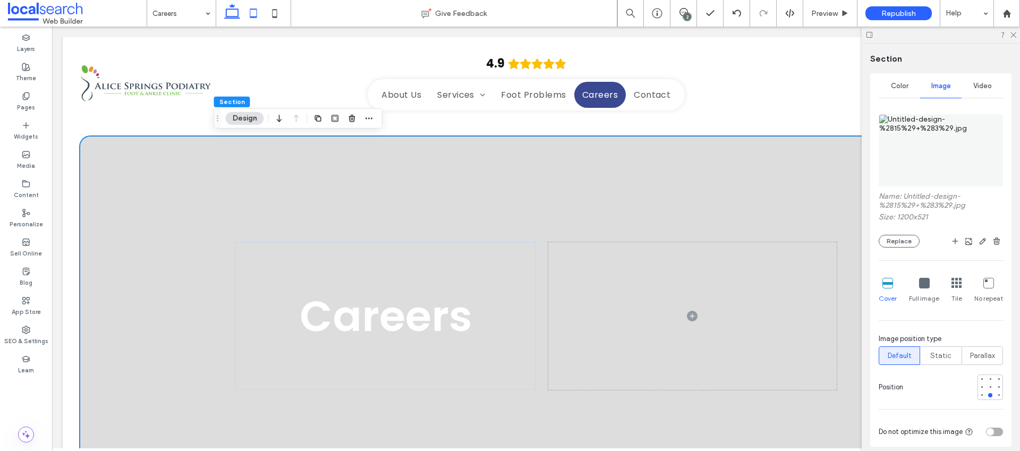
click at [257, 12] on icon at bounding box center [253, 13] width 21 height 21
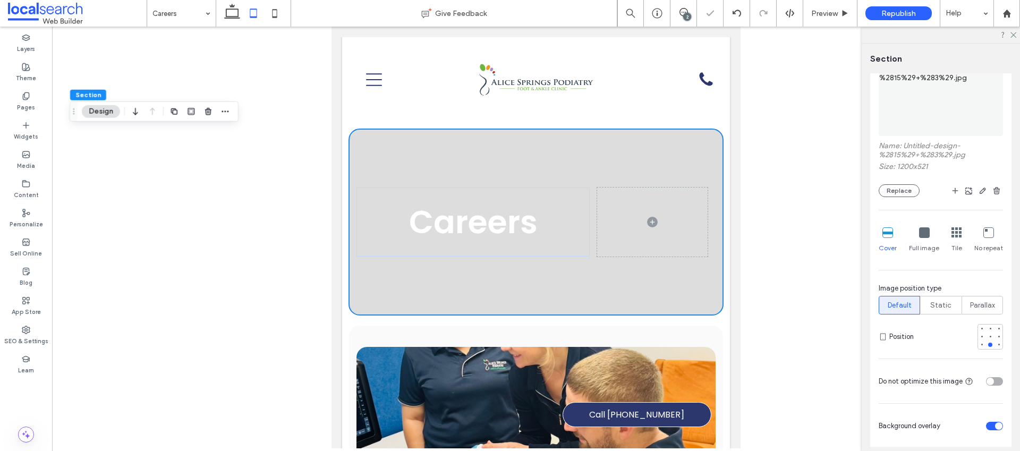
type input "***"
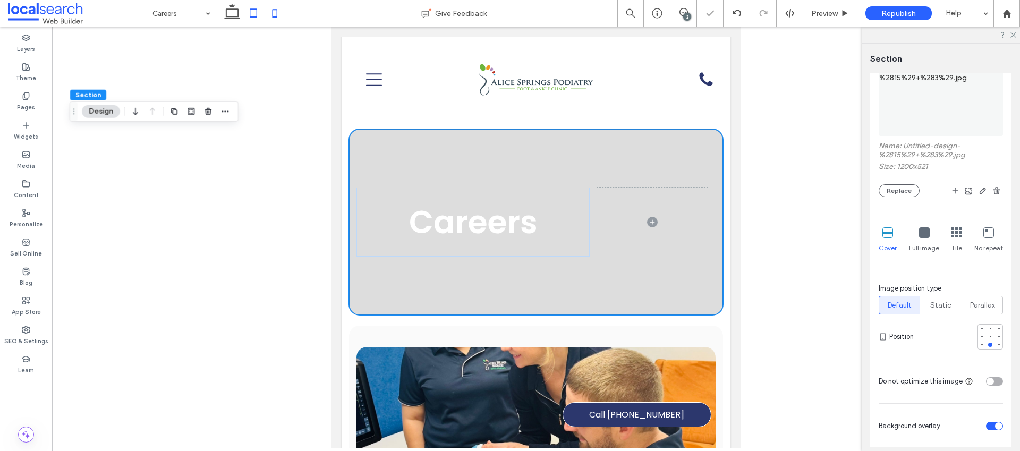
scroll to position [96, 0]
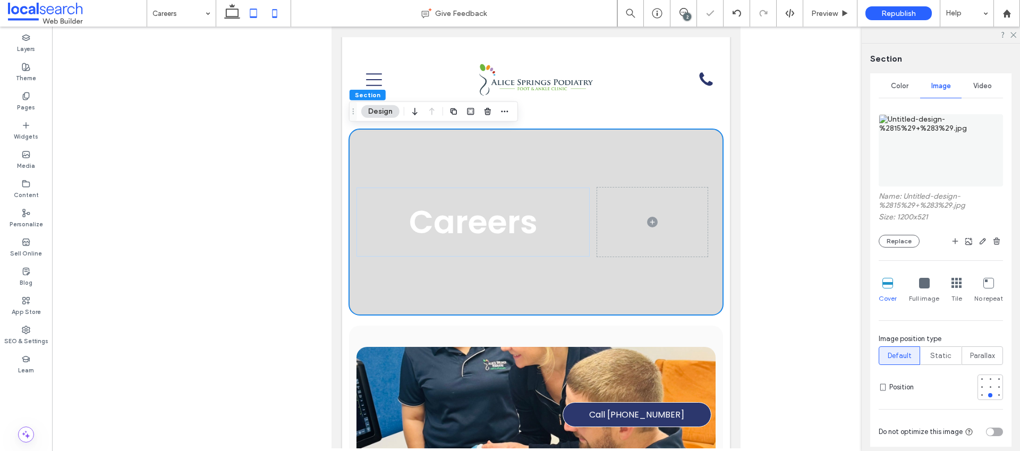
click at [279, 13] on icon at bounding box center [274, 13] width 21 height 21
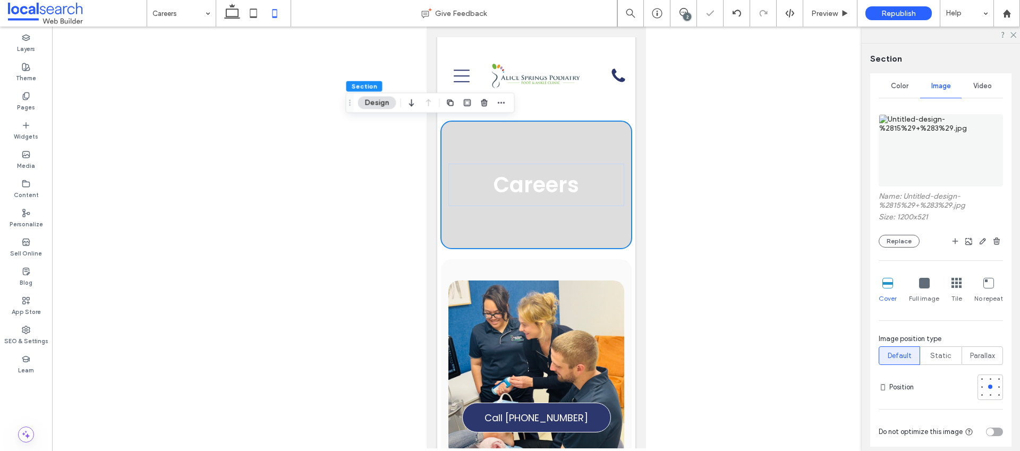
type input "**"
click at [898, 244] on button "Replace" at bounding box center [898, 241] width 41 height 13
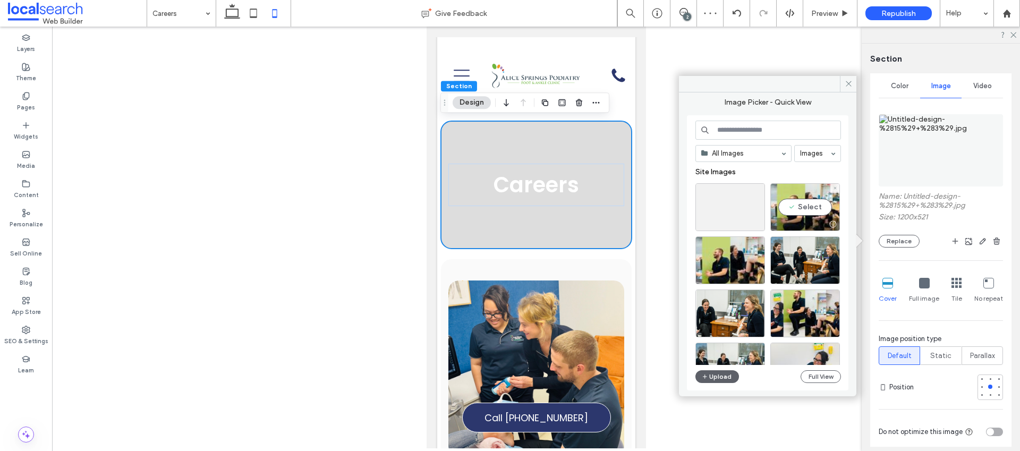
click at [806, 207] on div "Select" at bounding box center [805, 207] width 70 height 48
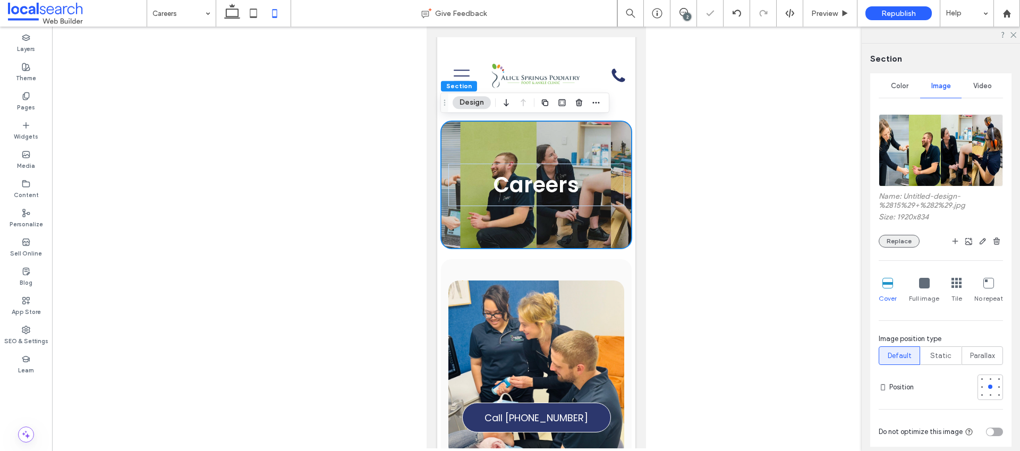
click at [907, 242] on button "Replace" at bounding box center [898, 241] width 41 height 13
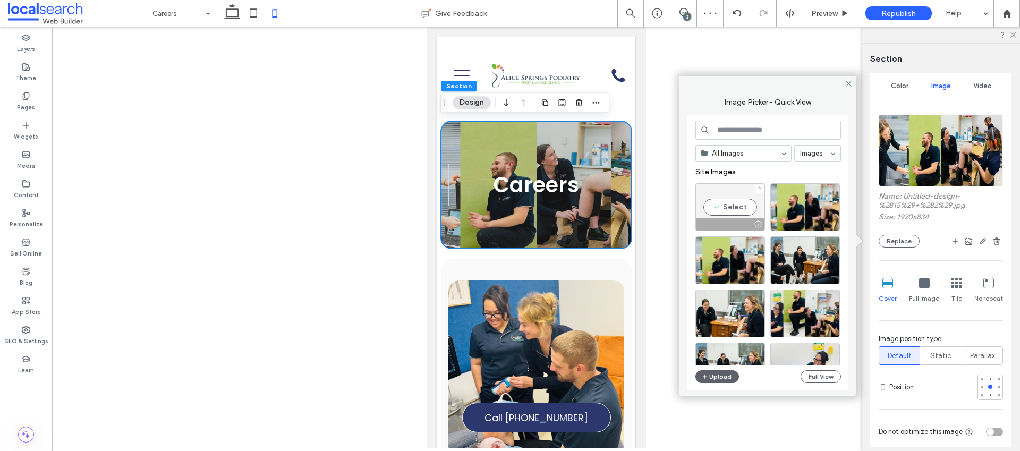
click at [760, 187] on use at bounding box center [759, 188] width 3 height 3
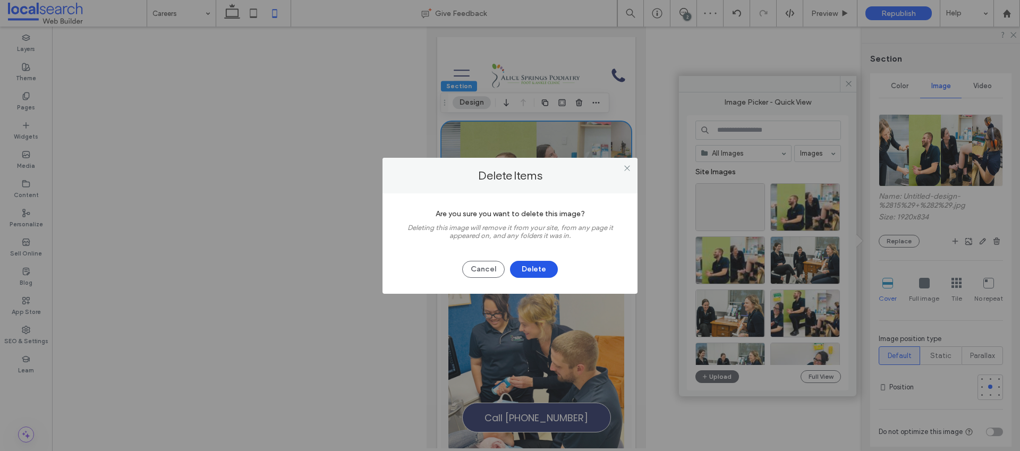
click at [544, 268] on button "Delete" at bounding box center [534, 269] width 48 height 17
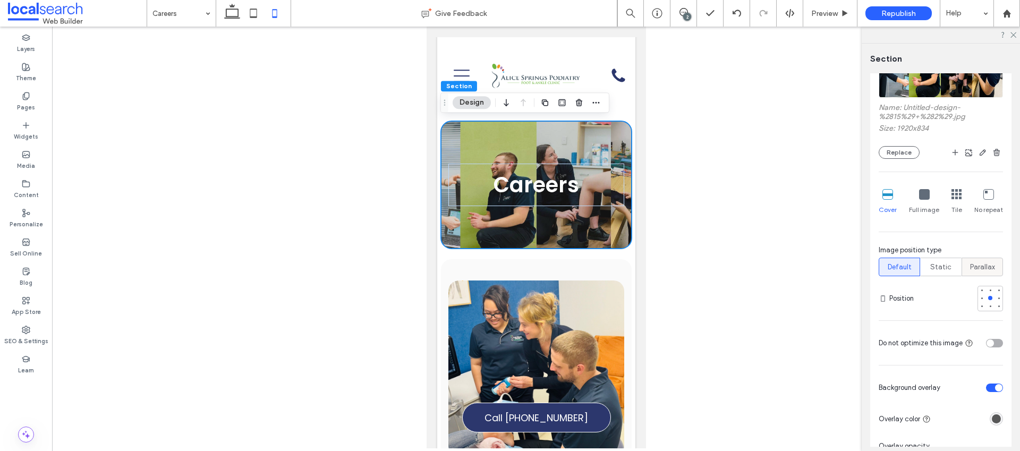
scroll to position [182, 0]
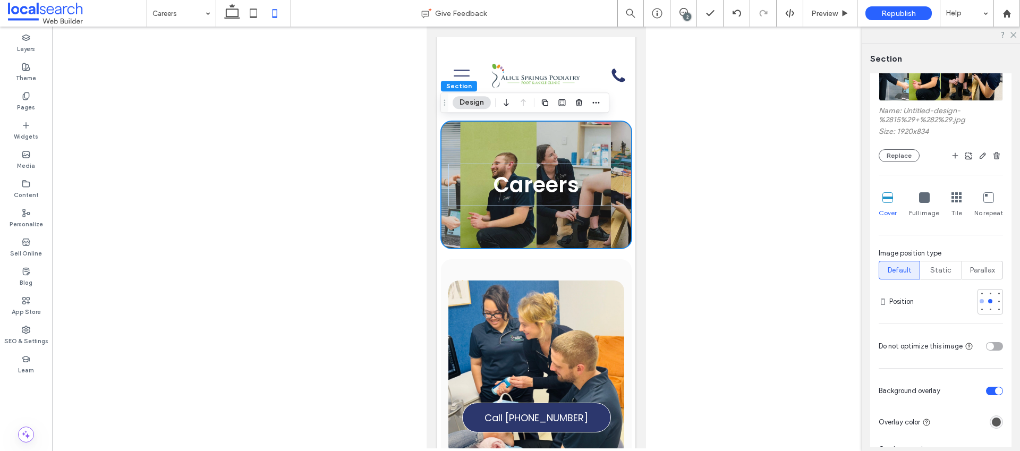
click at [979, 301] on div at bounding box center [981, 301] width 4 height 4
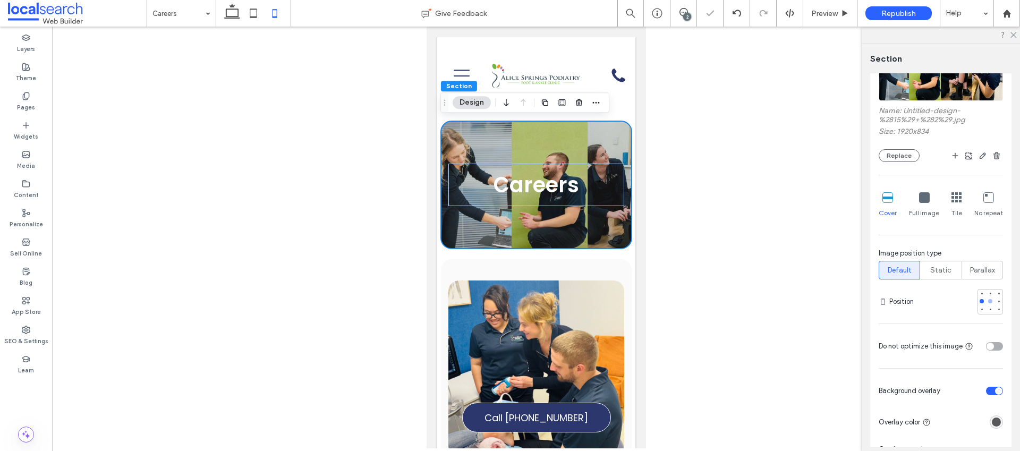
click at [986, 302] on div at bounding box center [989, 300] width 7 height 7
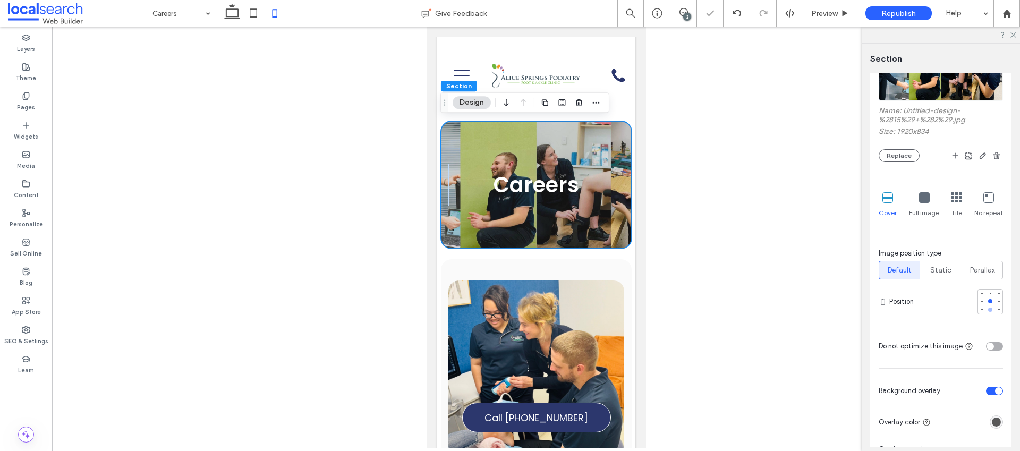
click at [988, 310] on div at bounding box center [990, 310] width 4 height 4
click at [996, 301] on div at bounding box center [998, 301] width 4 height 4
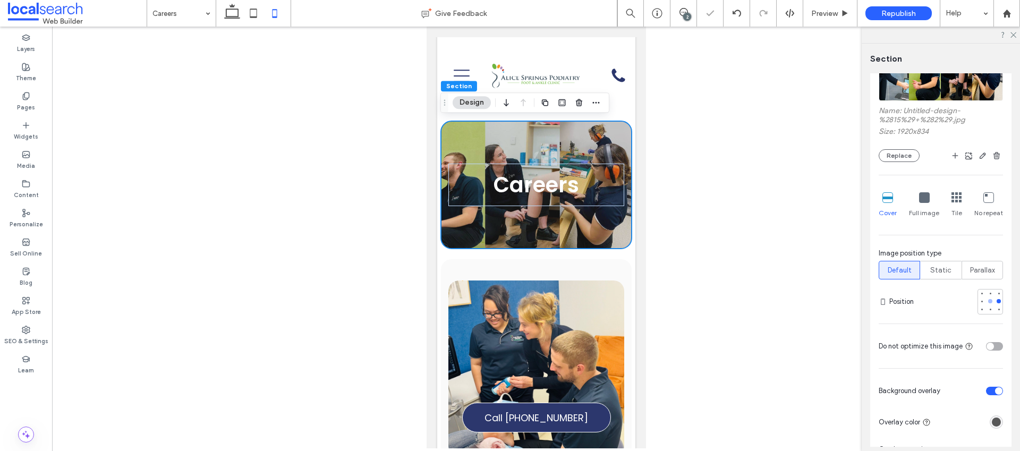
click at [986, 303] on div at bounding box center [989, 300] width 7 height 7
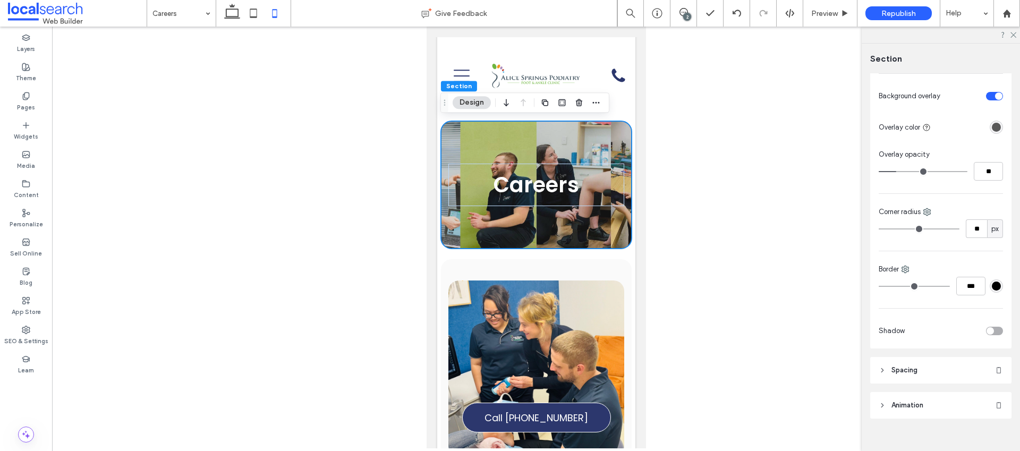
scroll to position [491, 0]
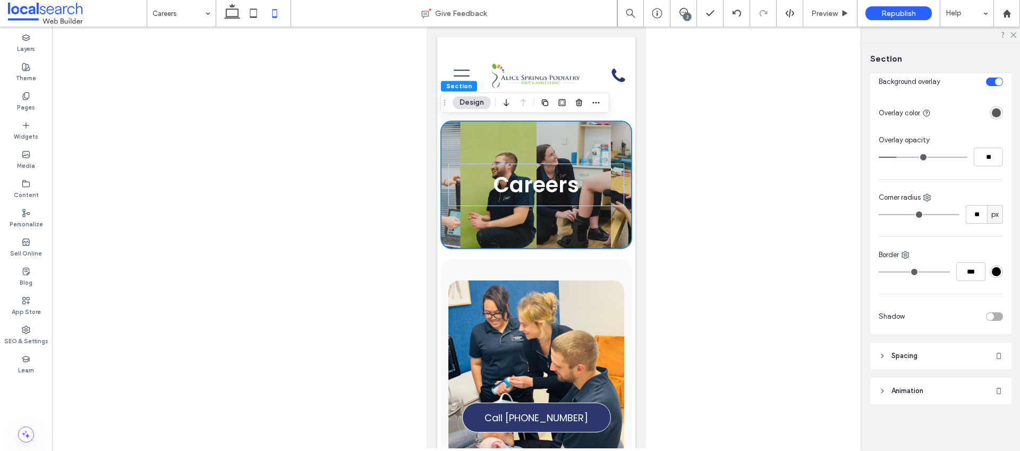
click at [919, 357] on header "Spacing" at bounding box center [940, 356] width 141 height 27
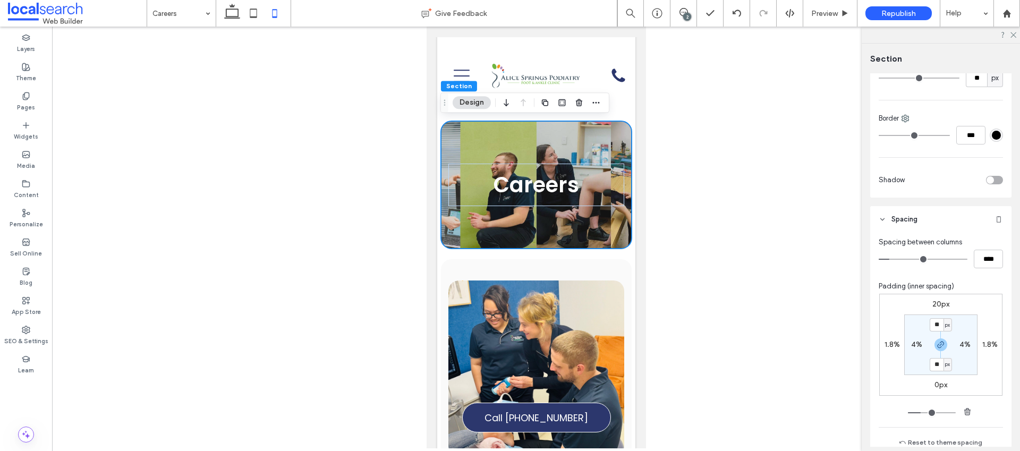
scroll to position [634, 0]
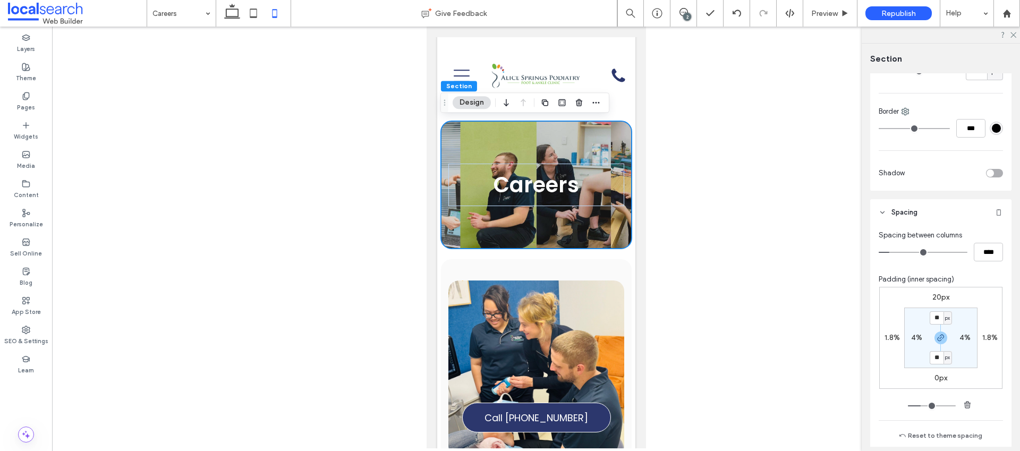
click at [960, 335] on label "4%" at bounding box center [964, 337] width 11 height 9
type input "*"
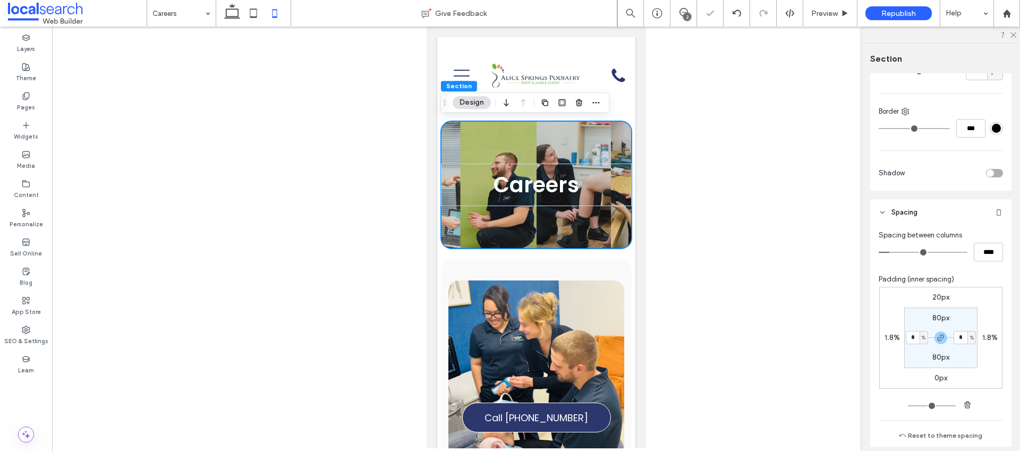
type input "*"
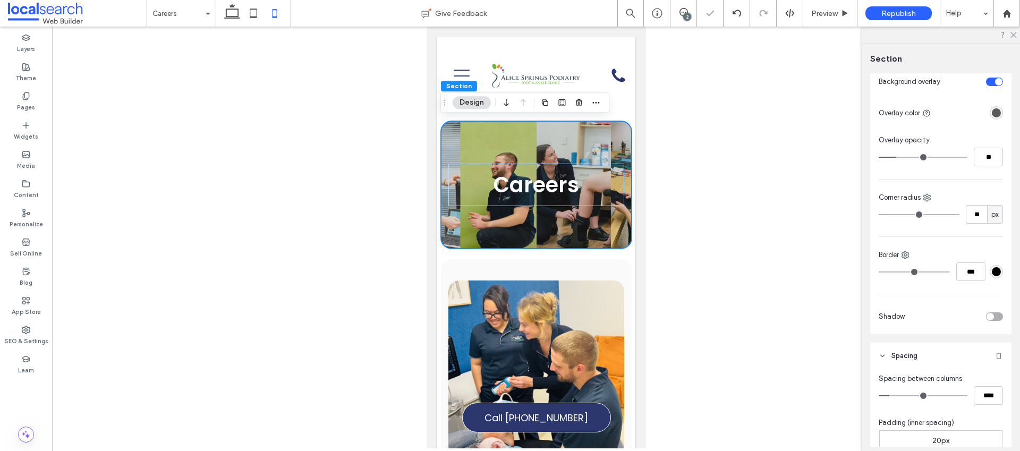
scroll to position [476, 0]
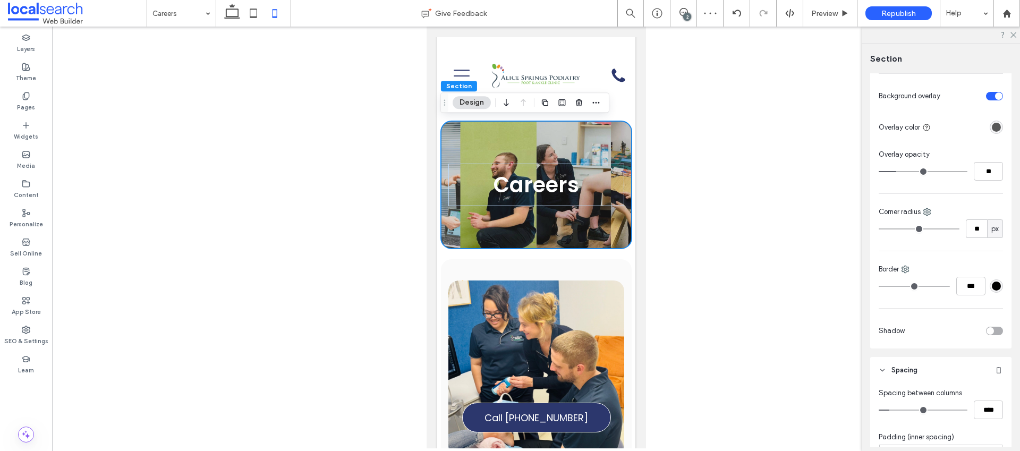
click at [472, 99] on button "Design" at bounding box center [472, 102] width 38 height 13
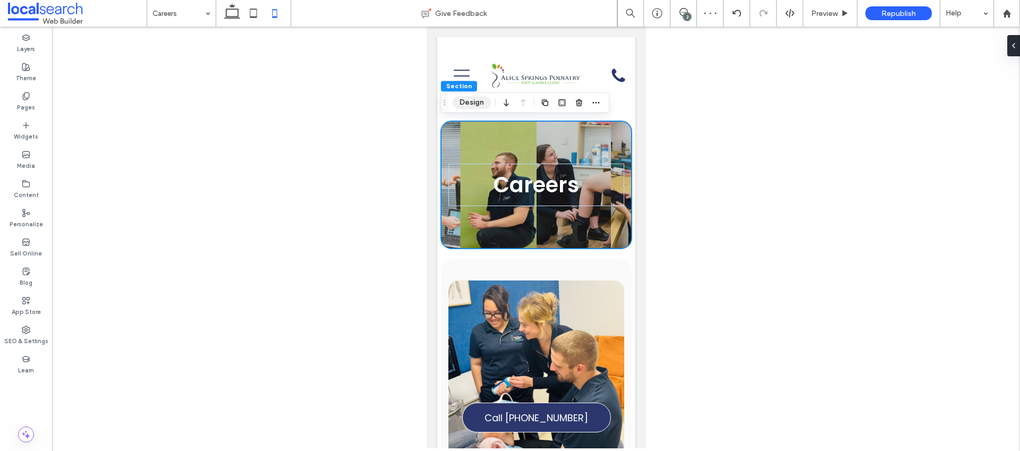
click at [472, 99] on button "Design" at bounding box center [472, 102] width 38 height 13
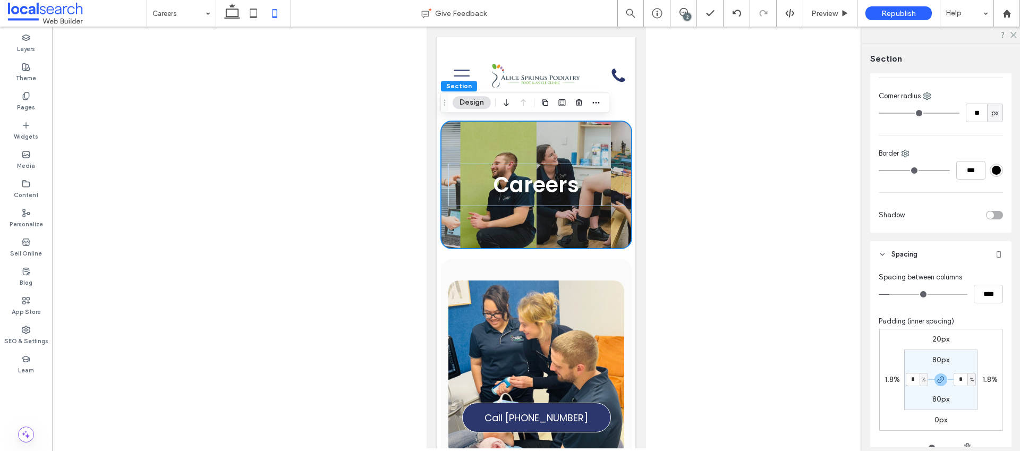
scroll to position [614, 0]
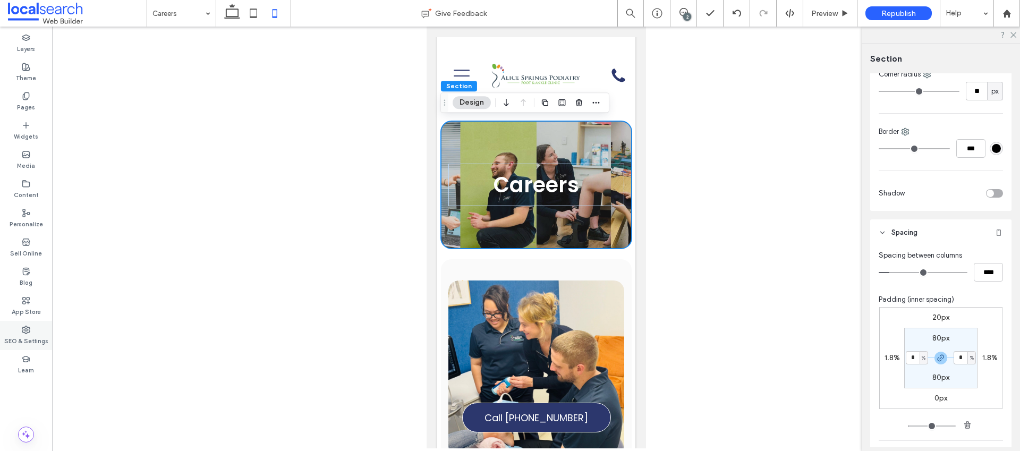
click at [29, 331] on use at bounding box center [25, 329] width 7 height 7
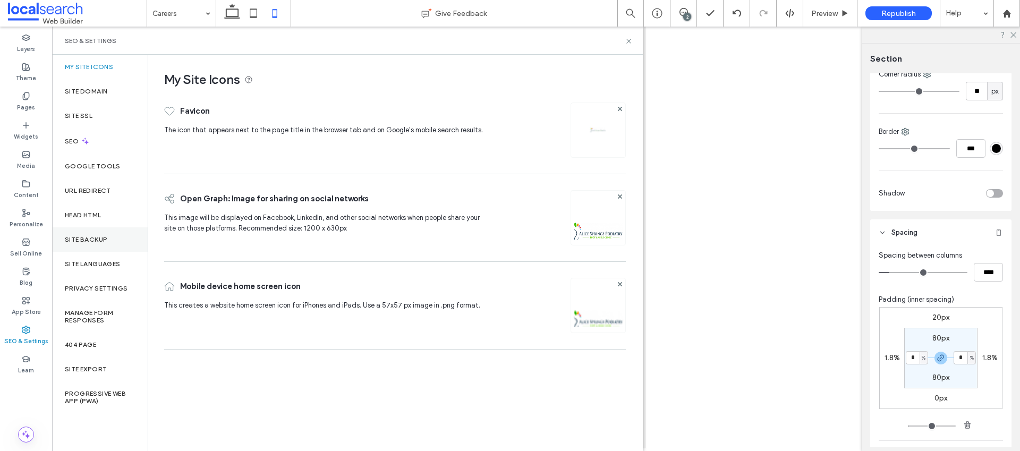
click at [100, 236] on label "Site Backup" at bounding box center [86, 239] width 42 height 7
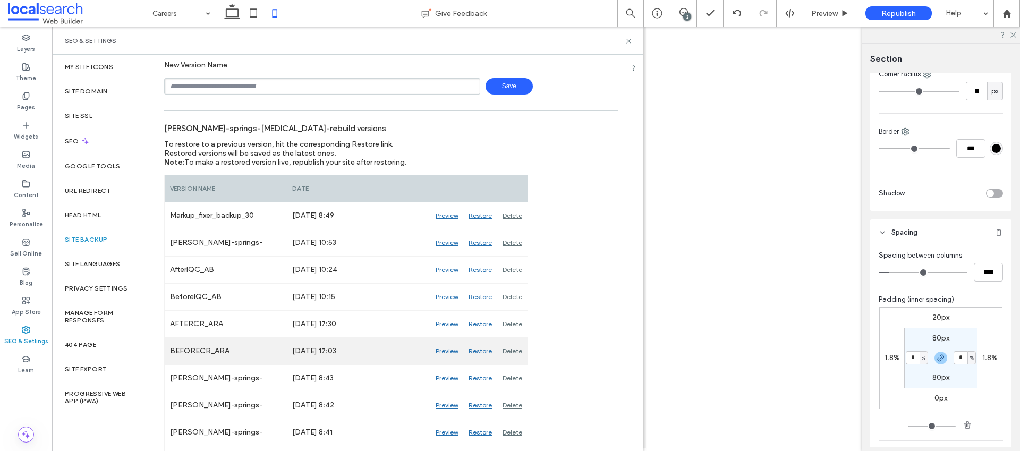
scroll to position [63, 0]
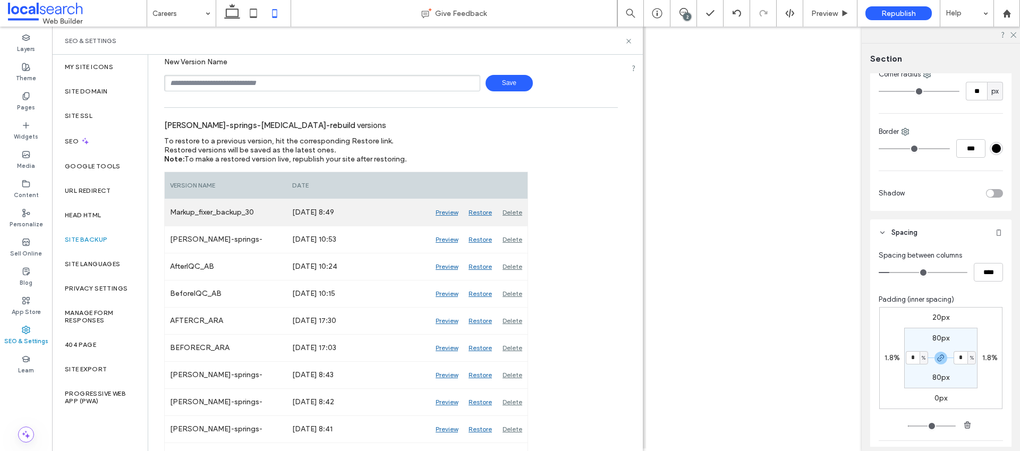
click at [447, 212] on div "Preview" at bounding box center [446, 212] width 33 height 27
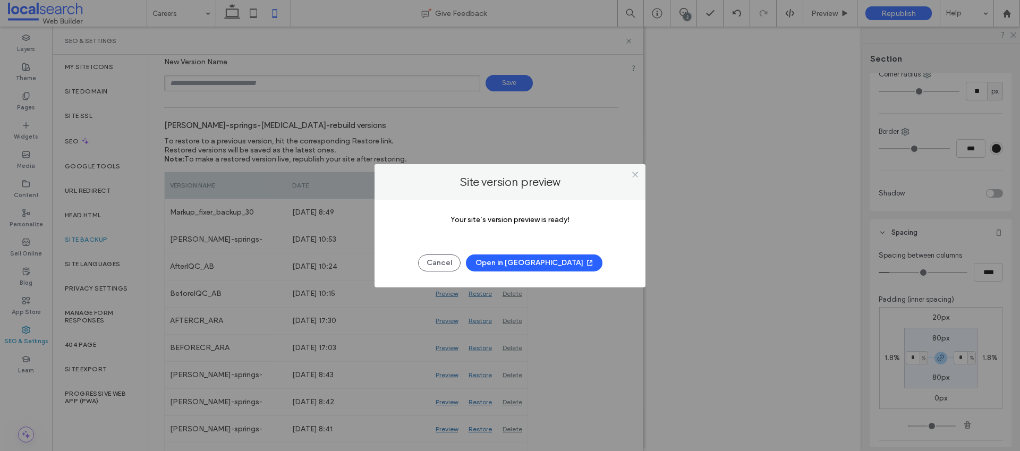
click at [521, 264] on button "Open in New Tab" at bounding box center [534, 262] width 136 height 17
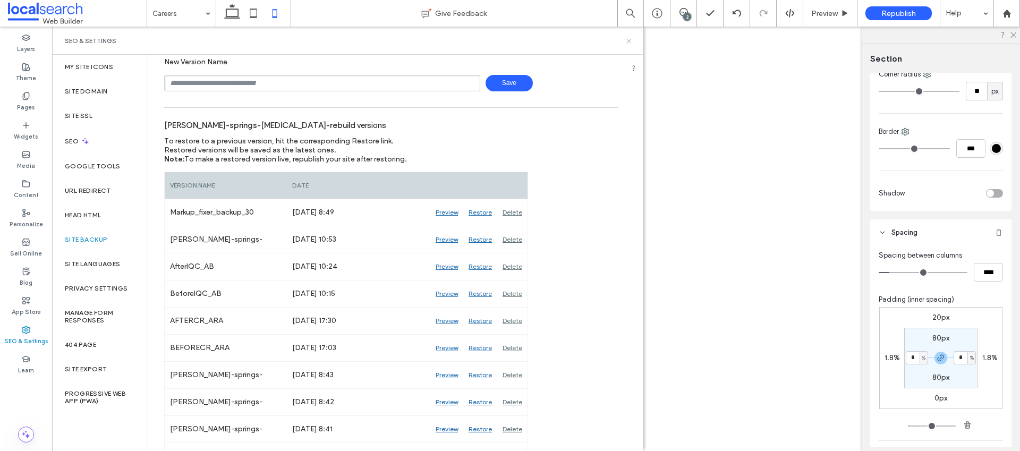
click at [625, 40] on icon at bounding box center [629, 41] width 8 height 8
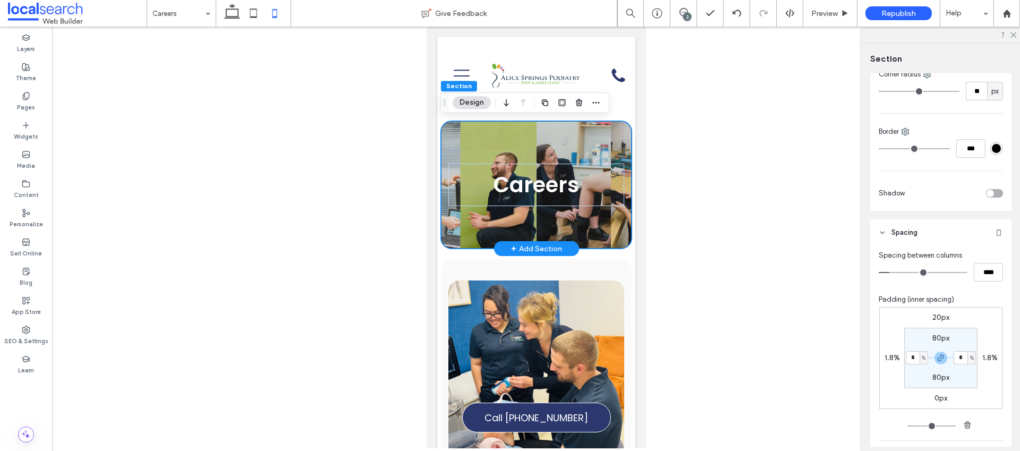
click at [465, 140] on div "Careers" at bounding box center [535, 184] width 191 height 127
click at [596, 100] on icon "button" at bounding box center [596, 102] width 8 height 8
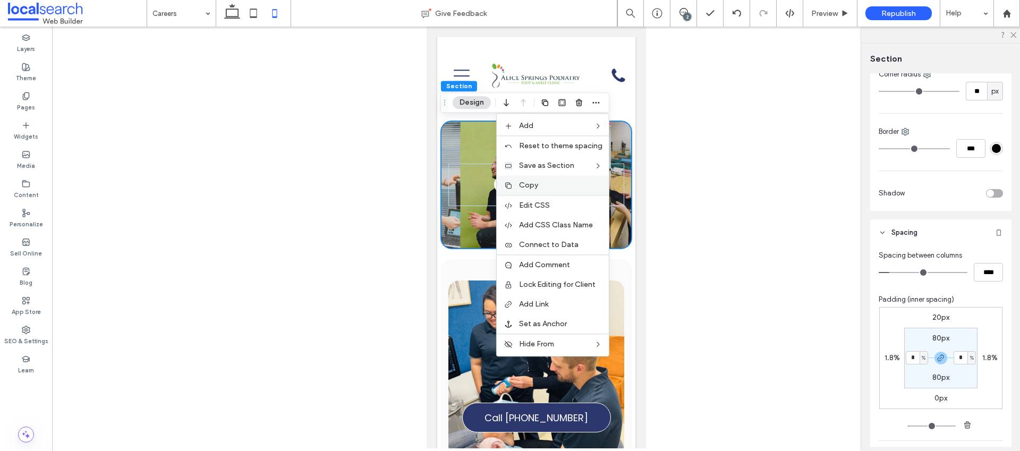
click at [558, 189] on label "Copy" at bounding box center [560, 185] width 83 height 9
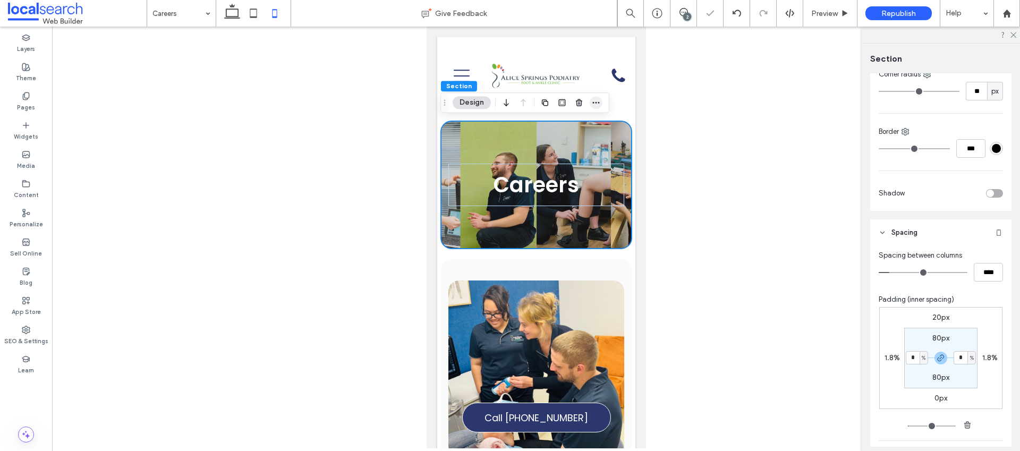
click at [596, 104] on icon "button" at bounding box center [596, 102] width 8 height 8
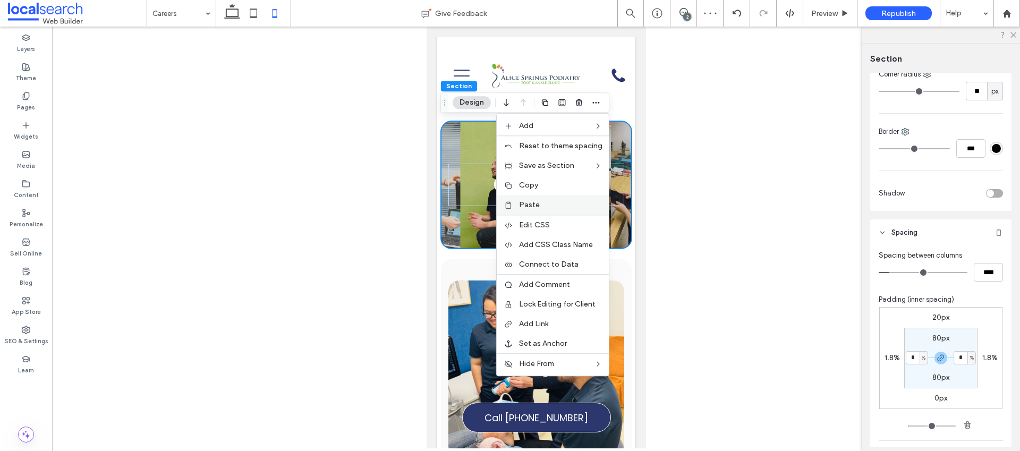
click at [564, 202] on label "Paste" at bounding box center [560, 204] width 83 height 9
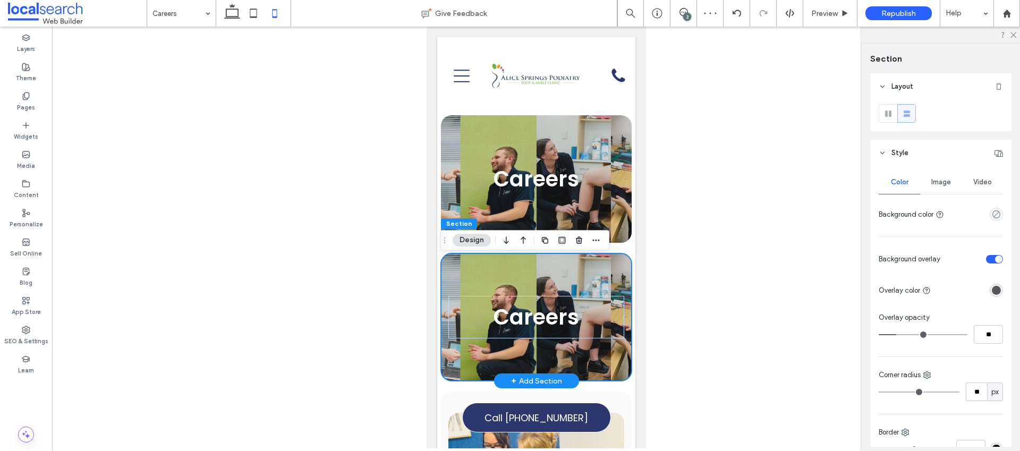
scroll to position [19, 0]
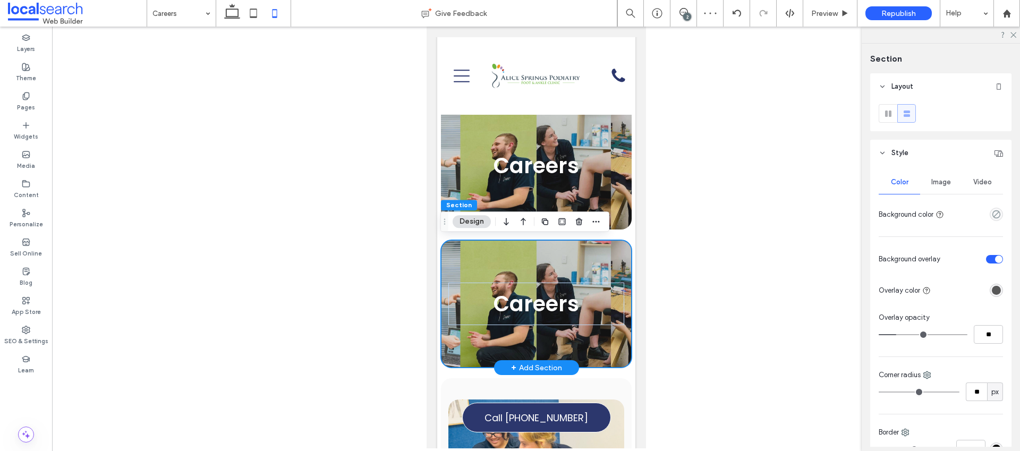
click at [529, 263] on div "Careers" at bounding box center [535, 303] width 191 height 127
click at [941, 185] on span "Image" at bounding box center [941, 182] width 20 height 8
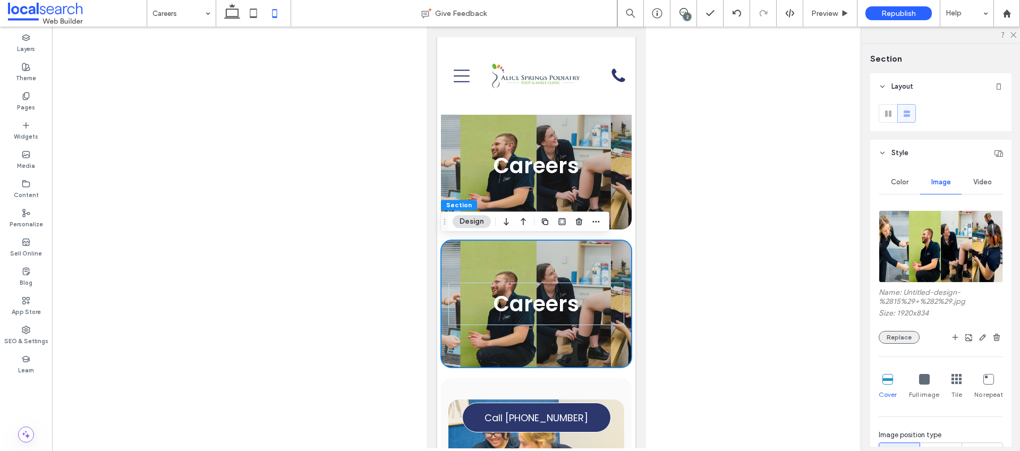
click at [905, 337] on button "Replace" at bounding box center [898, 337] width 41 height 13
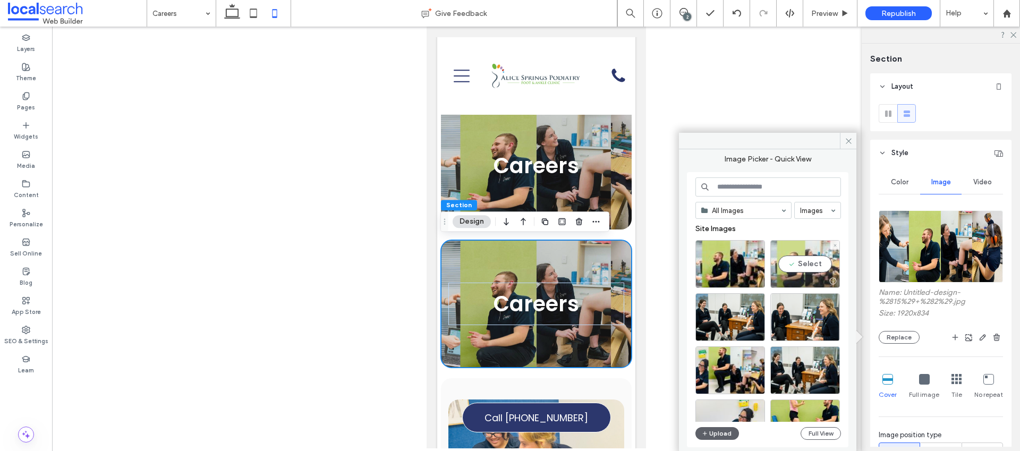
click at [807, 267] on div "Select" at bounding box center [805, 264] width 70 height 48
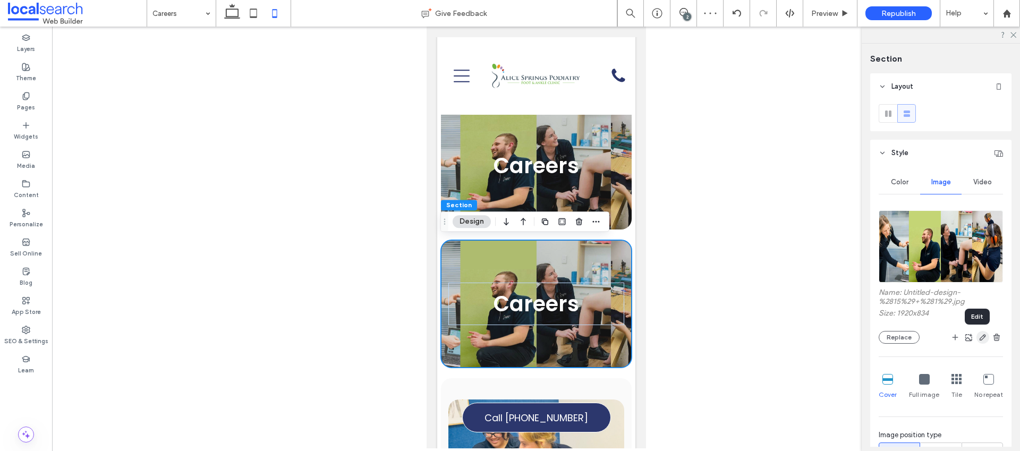
click at [978, 336] on icon "button" at bounding box center [982, 337] width 8 height 8
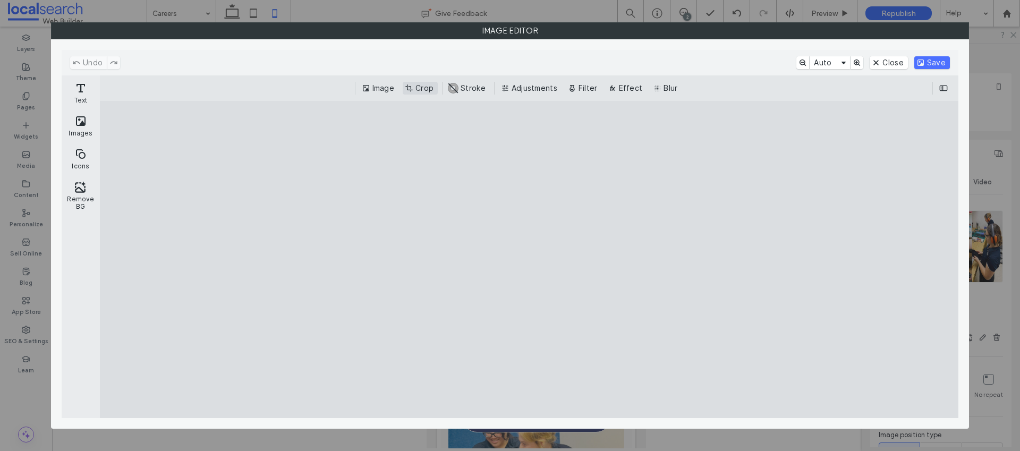
click at [423, 84] on button "Crop" at bounding box center [420, 88] width 35 height 13
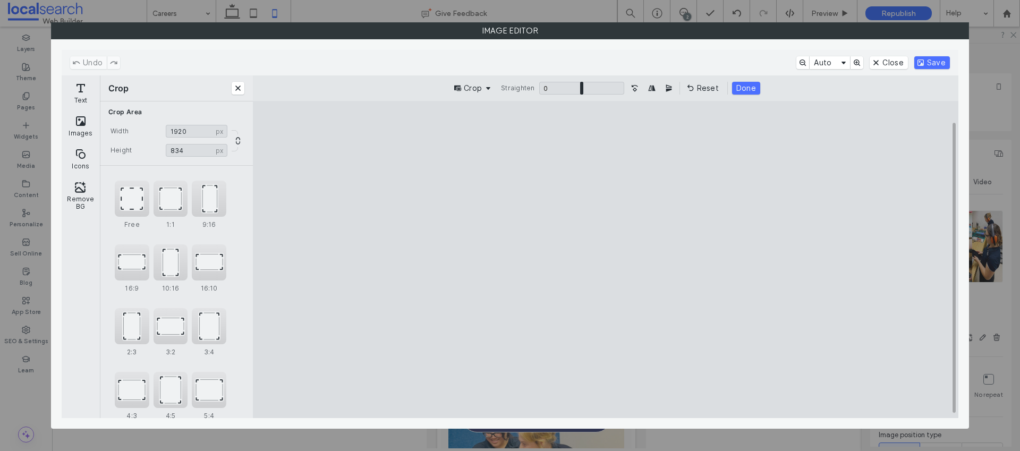
drag, startPoint x: 313, startPoint y: 259, endPoint x: 283, endPoint y: 255, distance: 30.5
click at [605, 260] on cesdk-canvas "Editor canvas" at bounding box center [605, 260] width 0 height 0
type input "****"
drag, startPoint x: 897, startPoint y: 261, endPoint x: 752, endPoint y: 260, distance: 145.0
click at [605, 260] on cesdk-canvas "Editor canvas" at bounding box center [605, 260] width 0 height 0
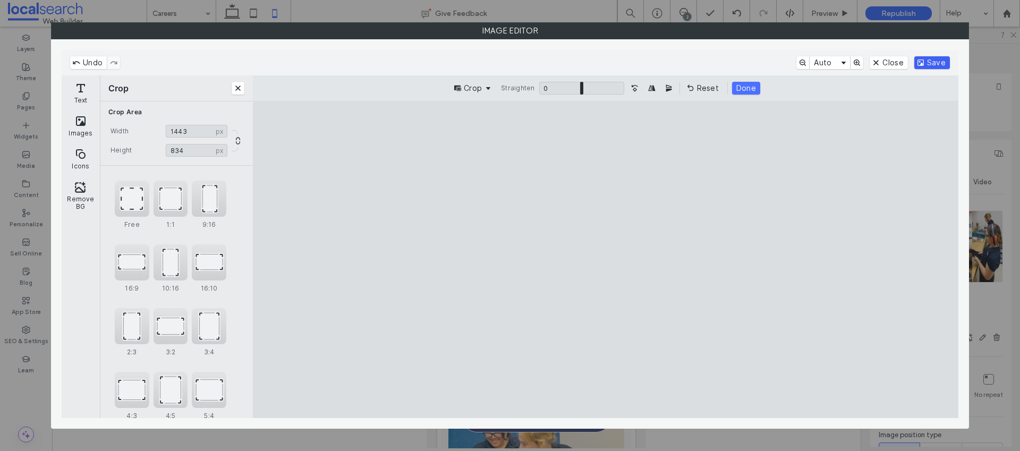
click at [936, 65] on button "Save" at bounding box center [932, 62] width 36 height 13
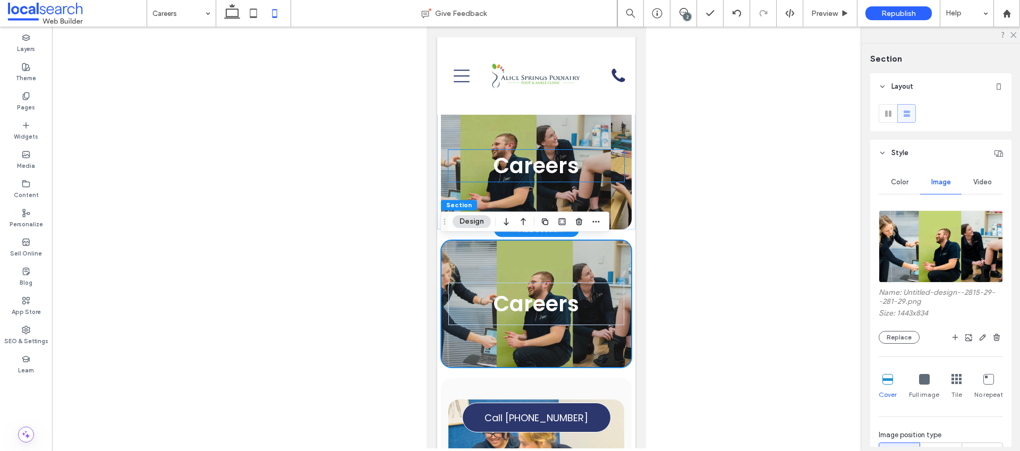
scroll to position [0, 0]
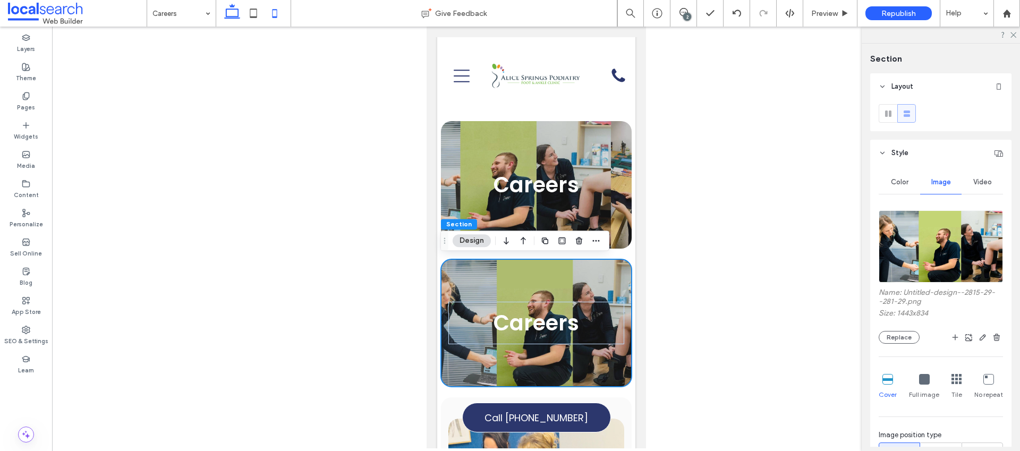
click at [233, 21] on icon at bounding box center [231, 13] width 21 height 21
type input "***"
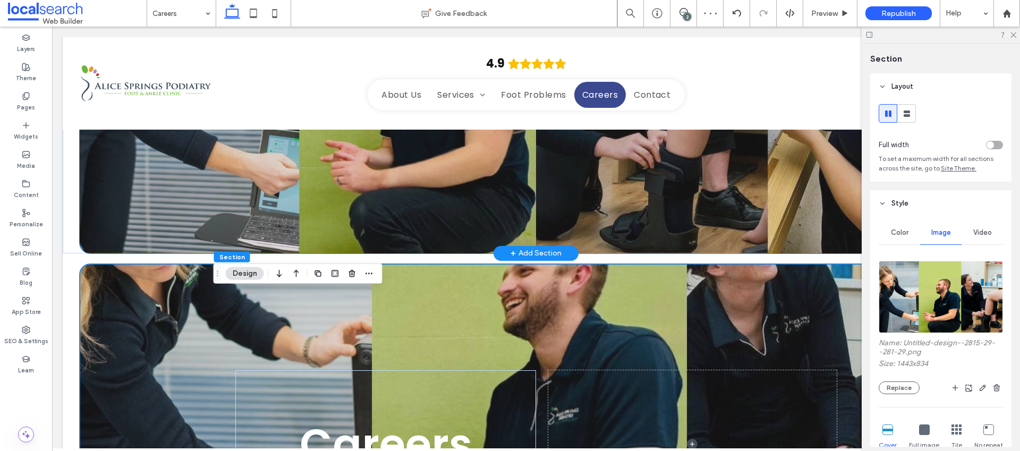
scroll to position [258, 0]
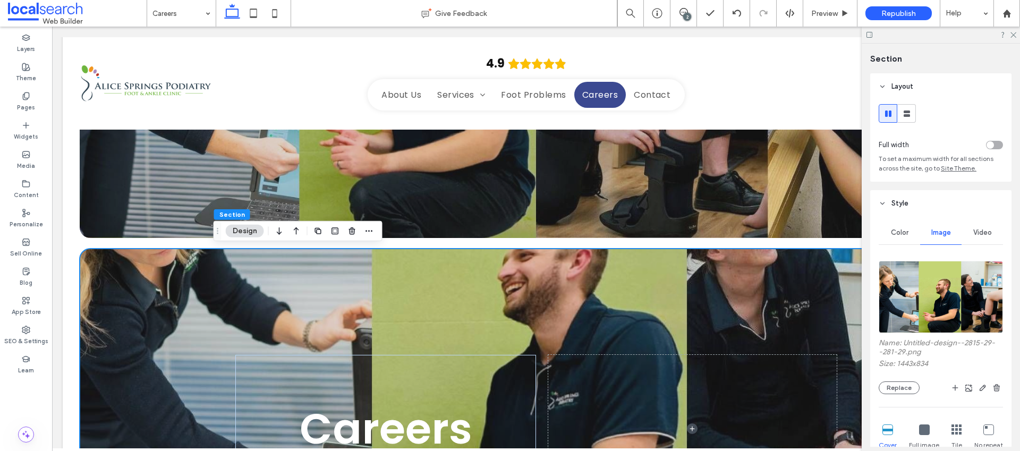
click at [279, 257] on div "Careers" at bounding box center [535, 429] width 637 height 360
click at [365, 232] on icon "button" at bounding box center [369, 231] width 8 height 8
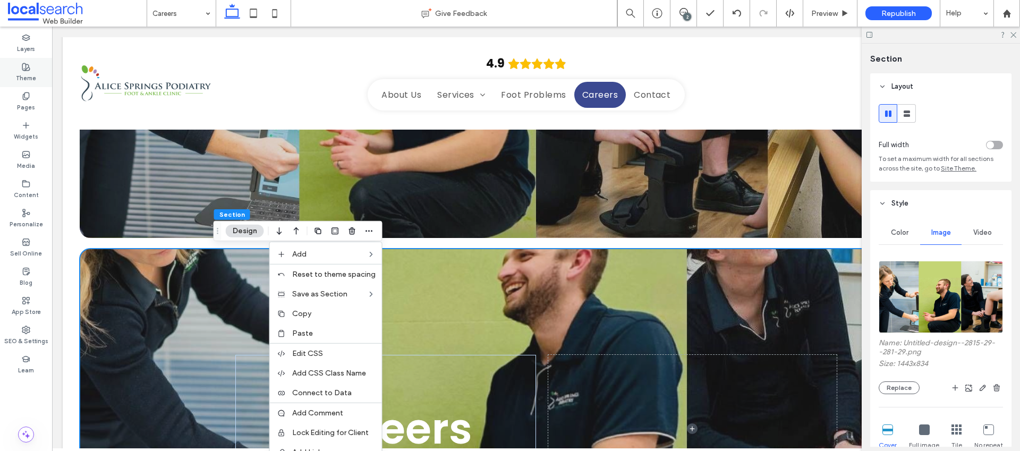
click at [21, 75] on label "Theme" at bounding box center [26, 77] width 20 height 12
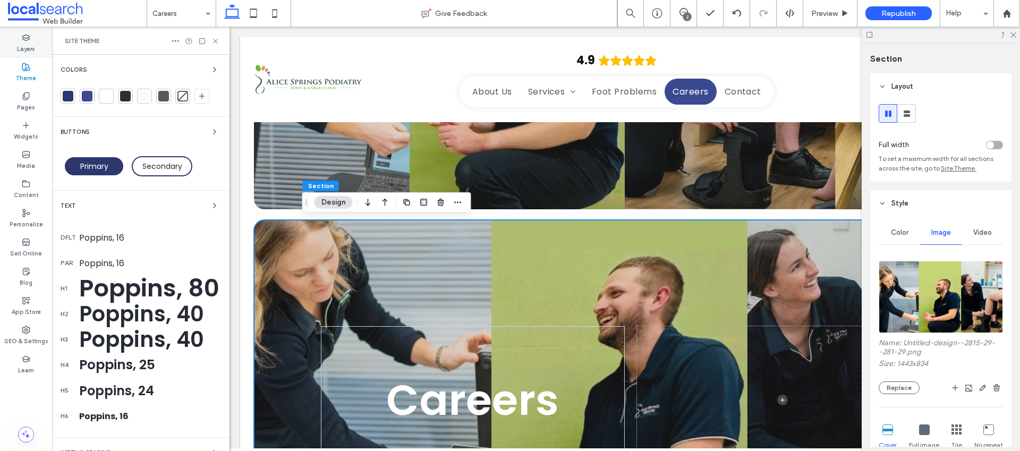
click at [32, 47] on label "Layers" at bounding box center [26, 48] width 18 height 12
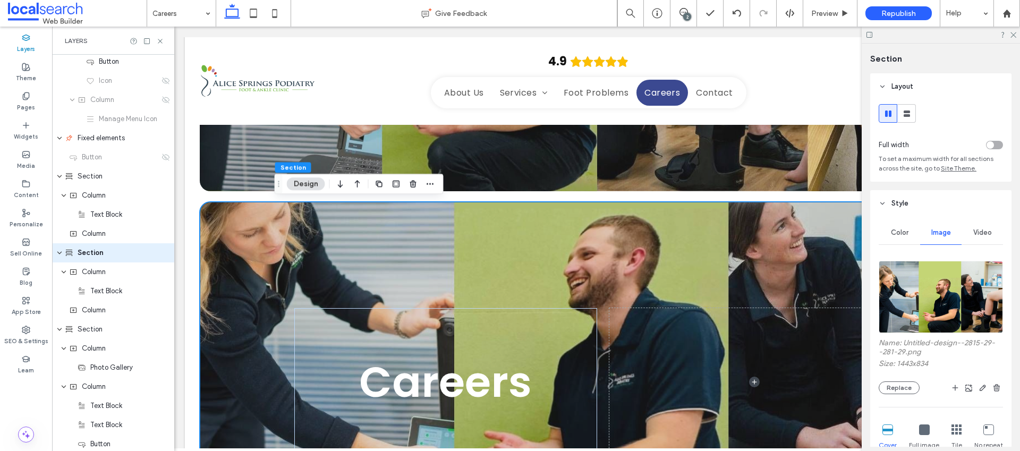
scroll to position [317, 0]
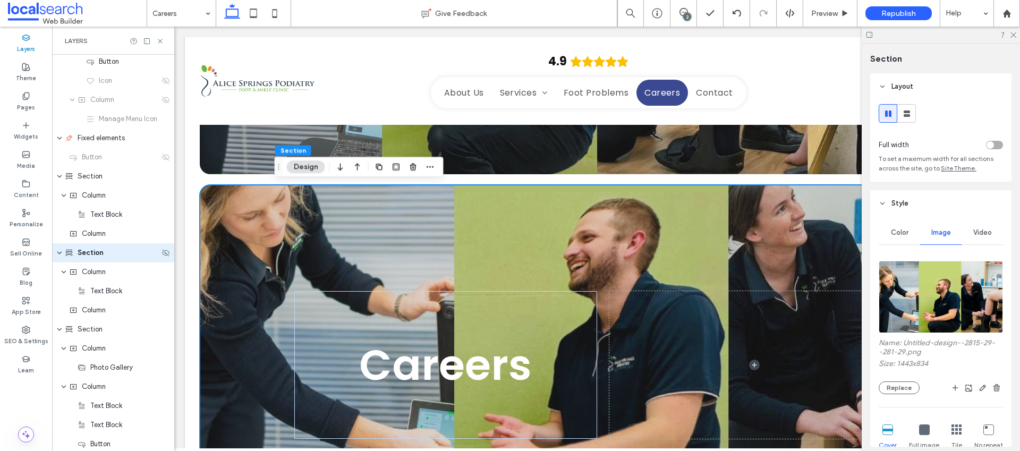
click at [91, 252] on span "Section" at bounding box center [91, 253] width 26 height 11
drag, startPoint x: 121, startPoint y: 252, endPoint x: 67, endPoint y: 248, distance: 53.9
click at [66, 251] on div "*******" at bounding box center [112, 252] width 95 height 13
type input "**********"
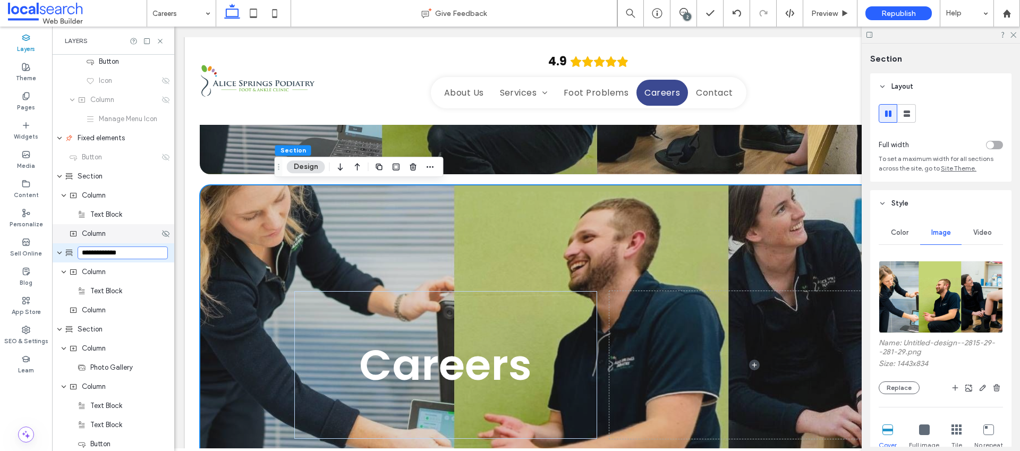
click at [113, 239] on div "Column" at bounding box center [113, 233] width 122 height 19
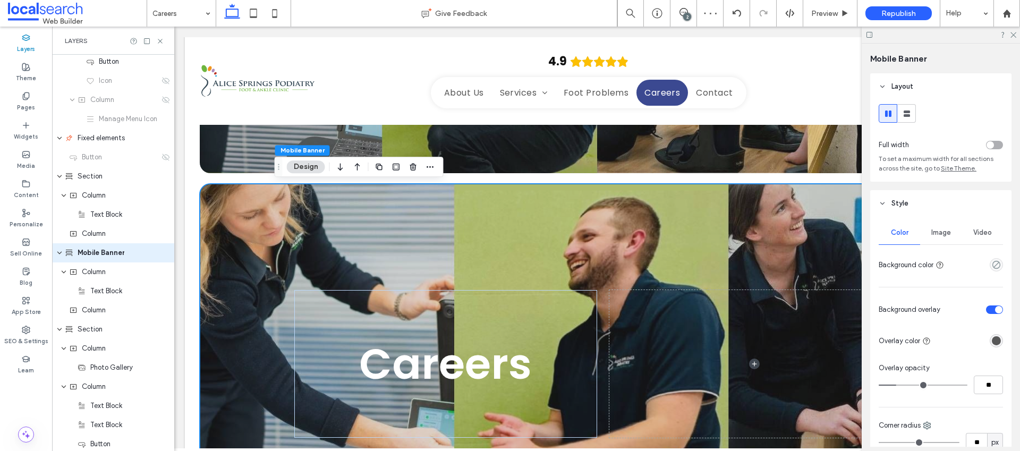
scroll to position [319, 0]
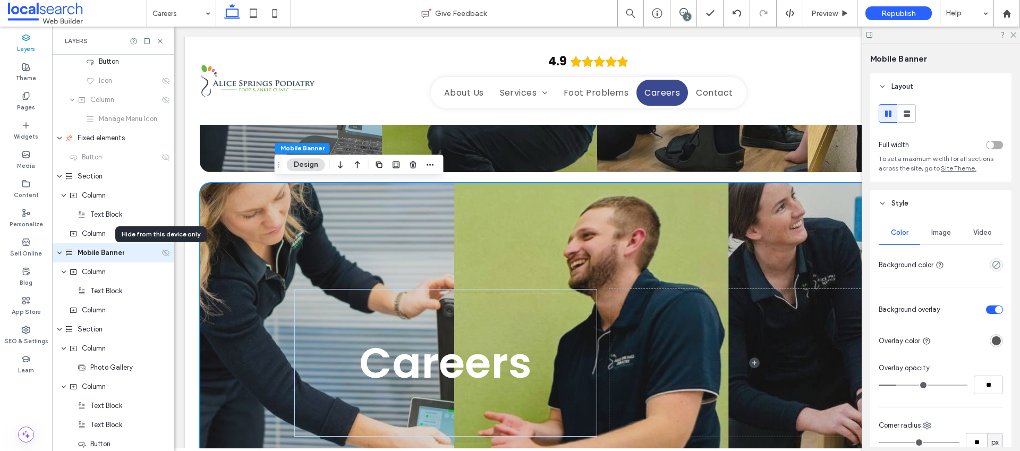
click at [162, 253] on use at bounding box center [165, 252] width 7 height 7
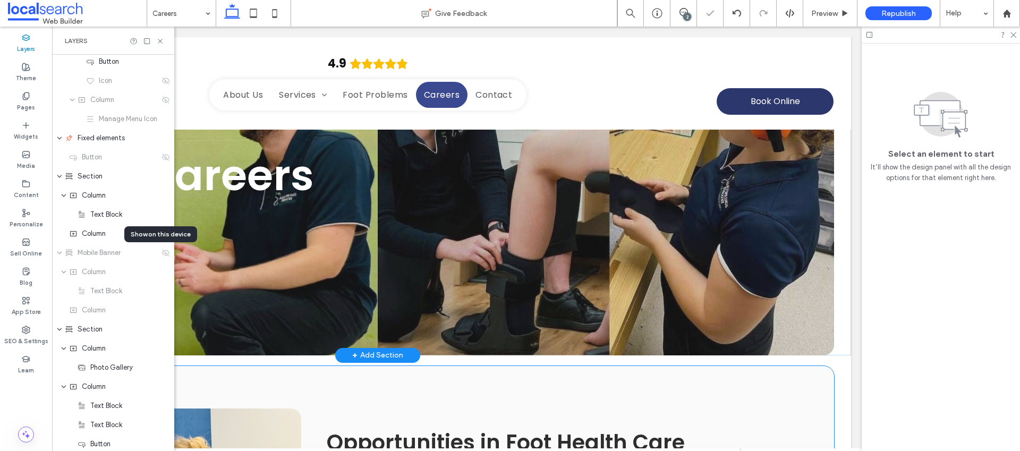
scroll to position [0, 0]
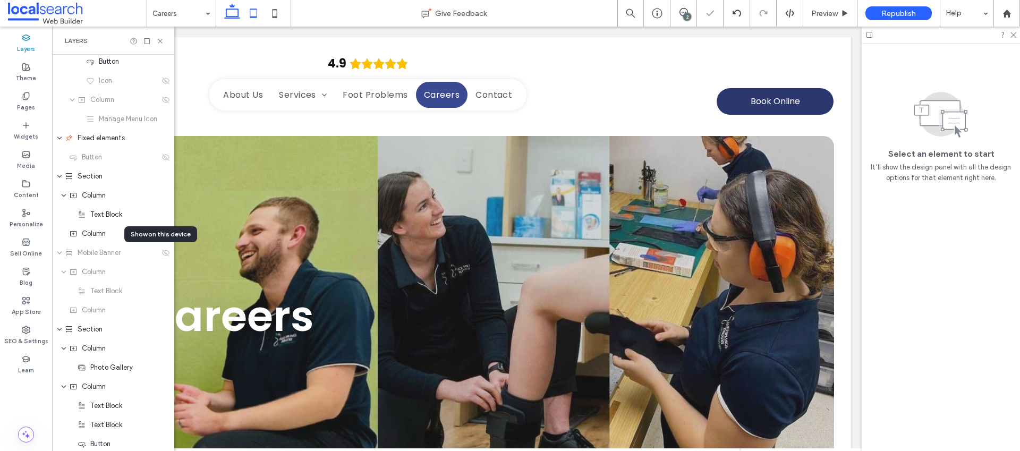
click at [248, 13] on icon at bounding box center [253, 13] width 21 height 21
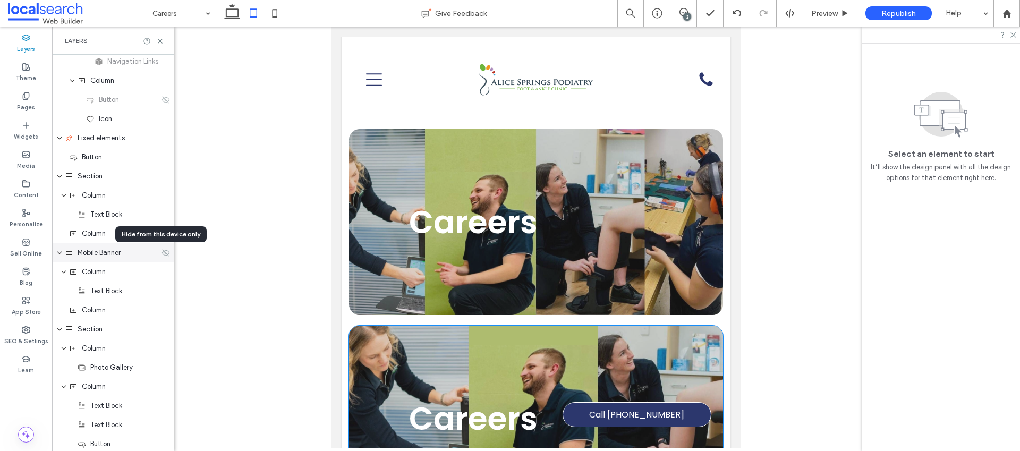
click at [161, 254] on icon at bounding box center [165, 253] width 8 height 8
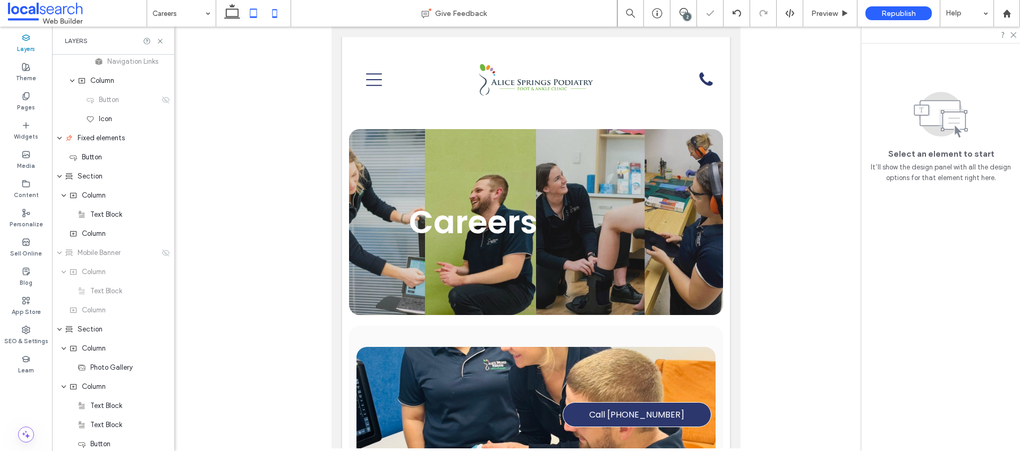
click at [276, 10] on icon at bounding box center [274, 13] width 21 height 21
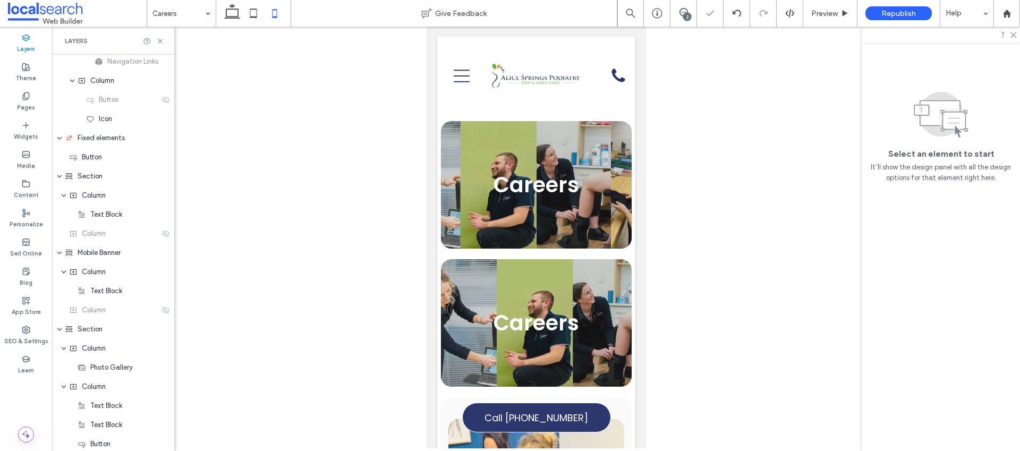
scroll to position [6, 0]
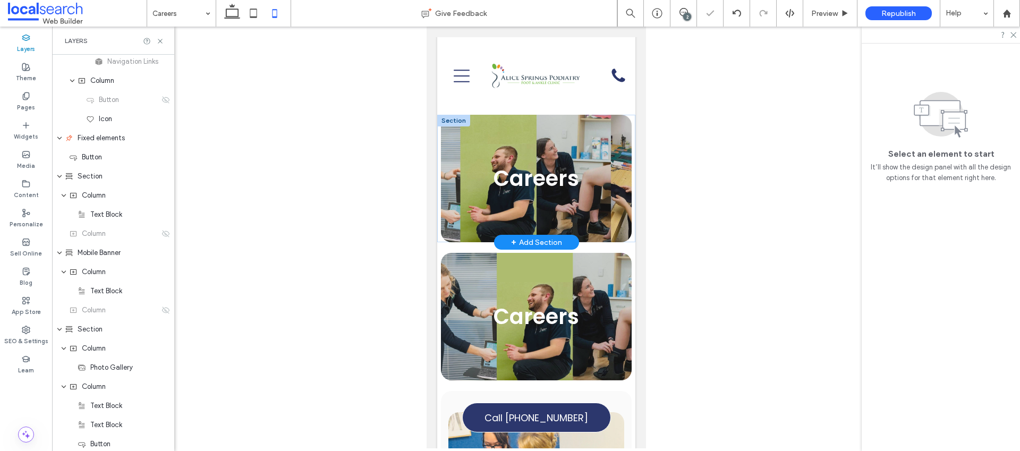
click at [456, 119] on div at bounding box center [453, 121] width 33 height 12
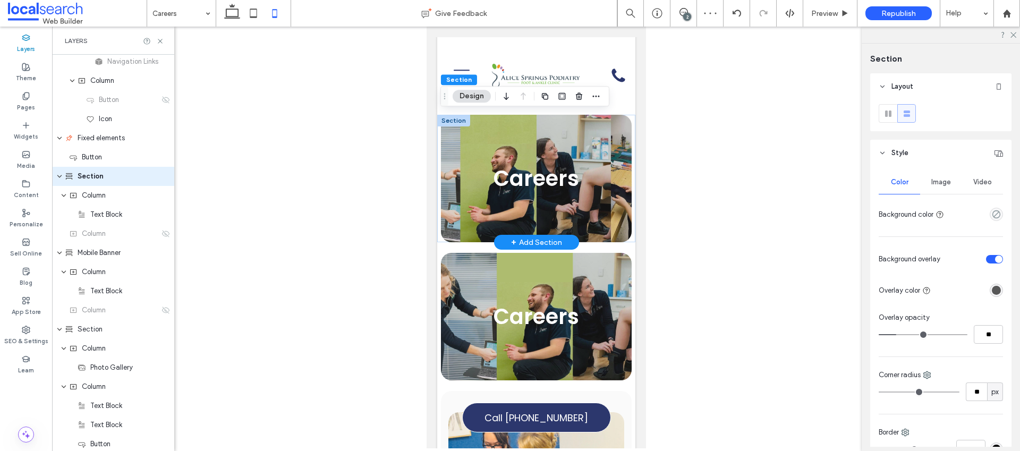
scroll to position [98, 0]
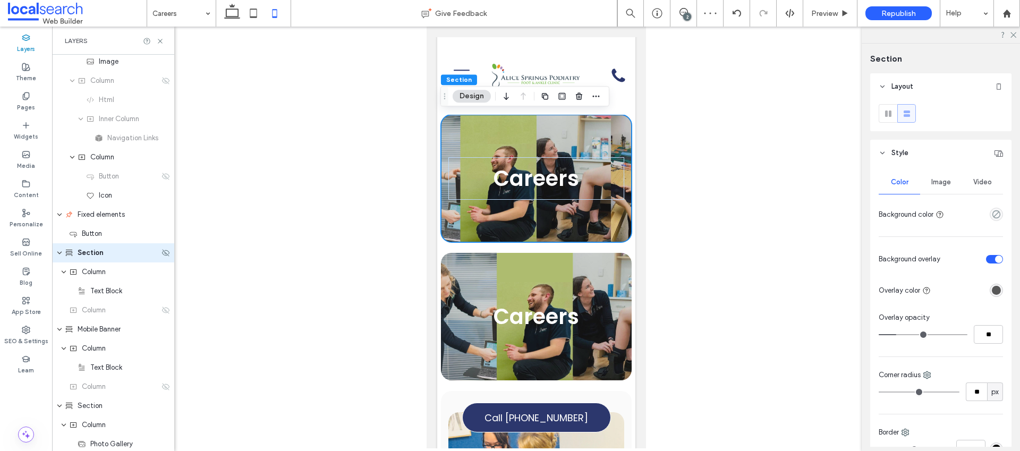
click at [92, 252] on span "Section" at bounding box center [91, 253] width 26 height 11
drag, startPoint x: 115, startPoint y: 253, endPoint x: 69, endPoint y: 242, distance: 48.1
click at [68, 248] on div "*******" at bounding box center [112, 252] width 95 height 13
type input "**********"
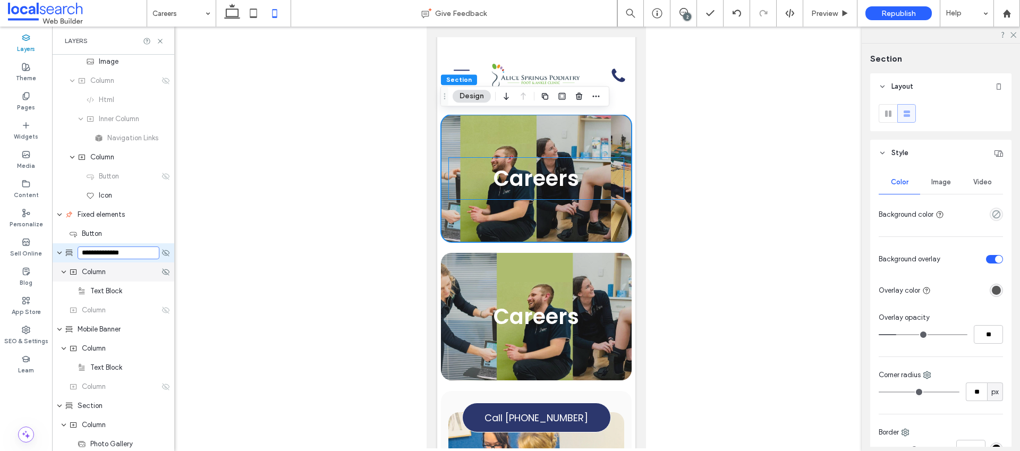
click at [124, 272] on div "Column" at bounding box center [114, 272] width 90 height 11
click at [161, 253] on icon at bounding box center [165, 253] width 8 height 8
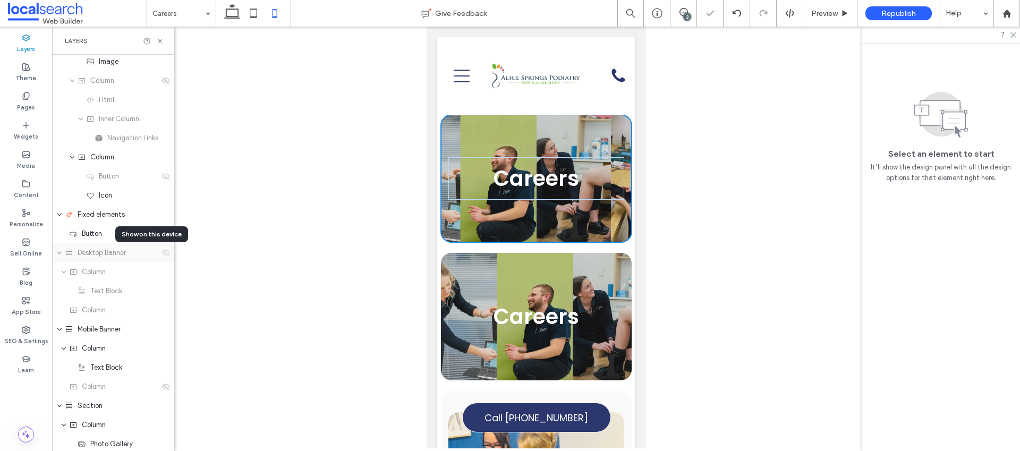
scroll to position [0, 0]
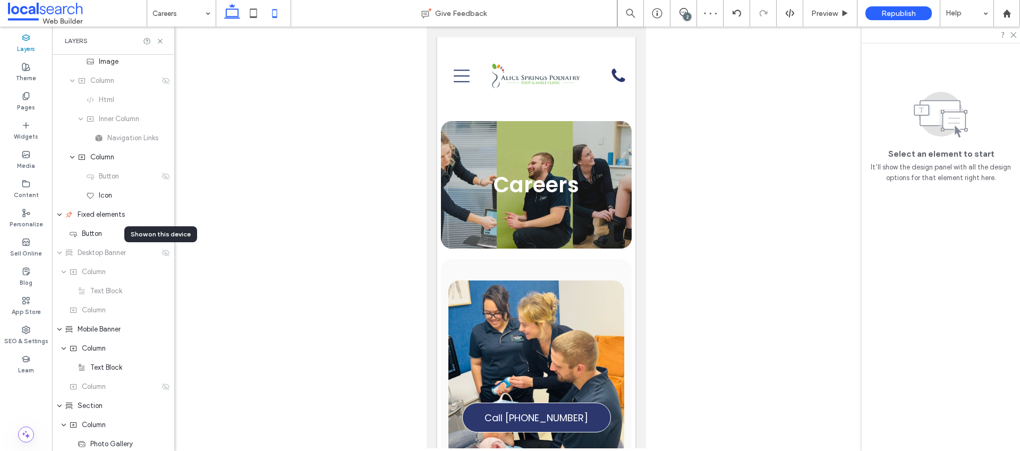
click at [232, 15] on icon at bounding box center [231, 13] width 21 height 21
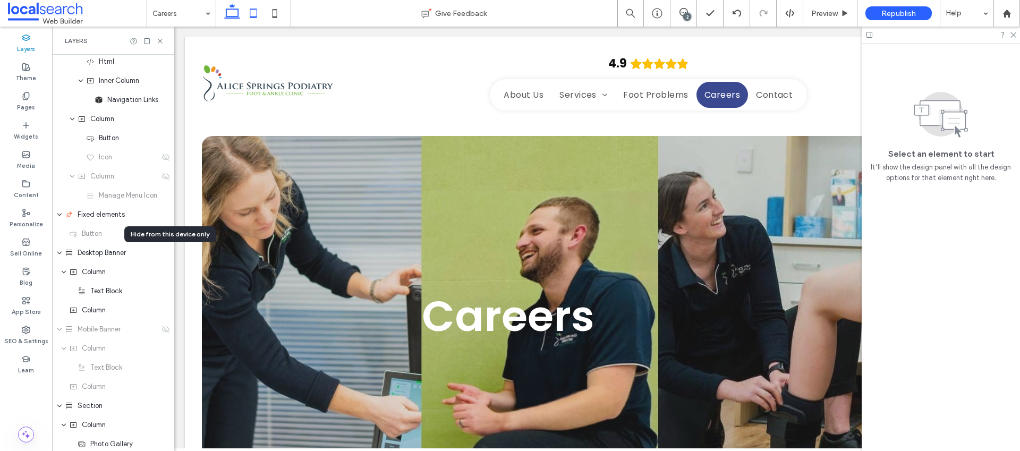
click at [256, 15] on icon at bounding box center [253, 13] width 21 height 21
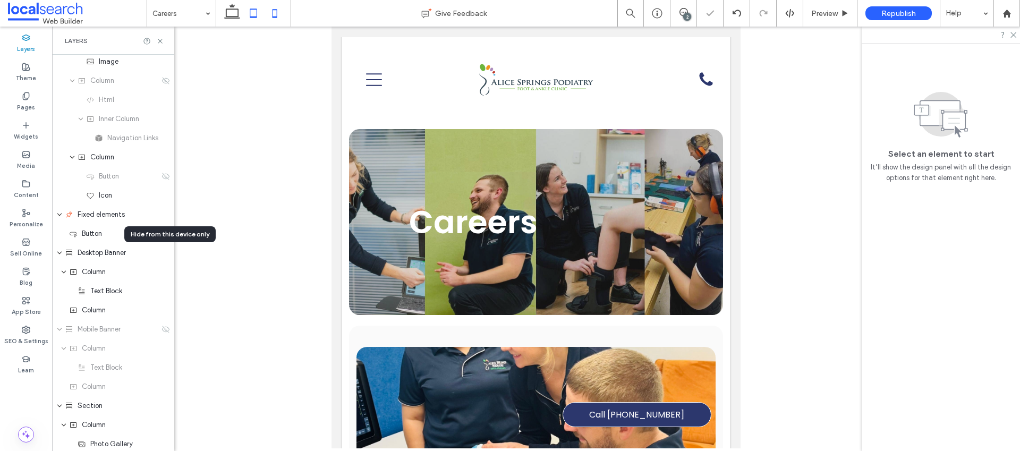
click at [279, 14] on icon at bounding box center [274, 13] width 21 height 21
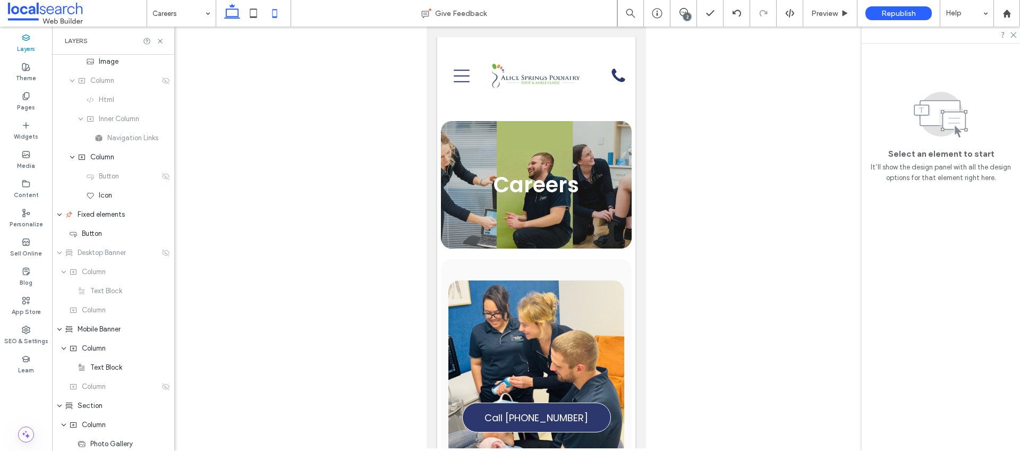
click at [234, 16] on use at bounding box center [232, 11] width 16 height 15
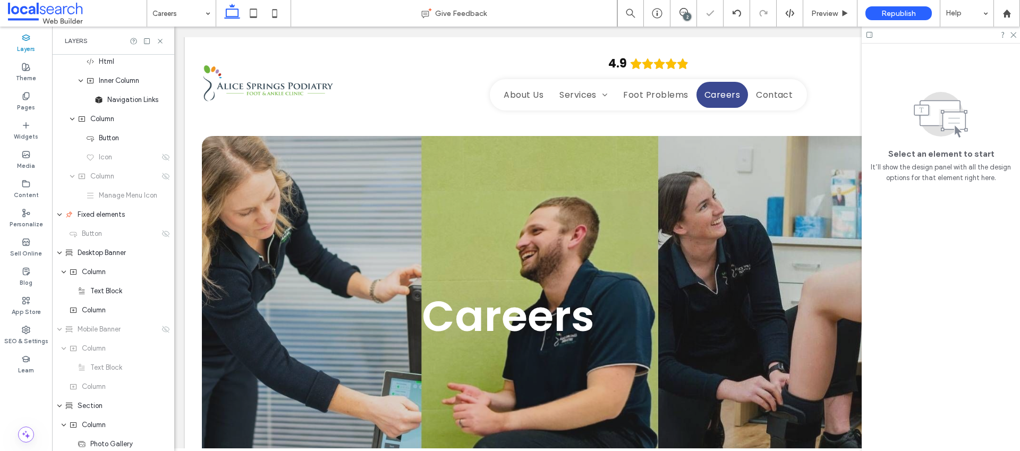
scroll to position [6, 0]
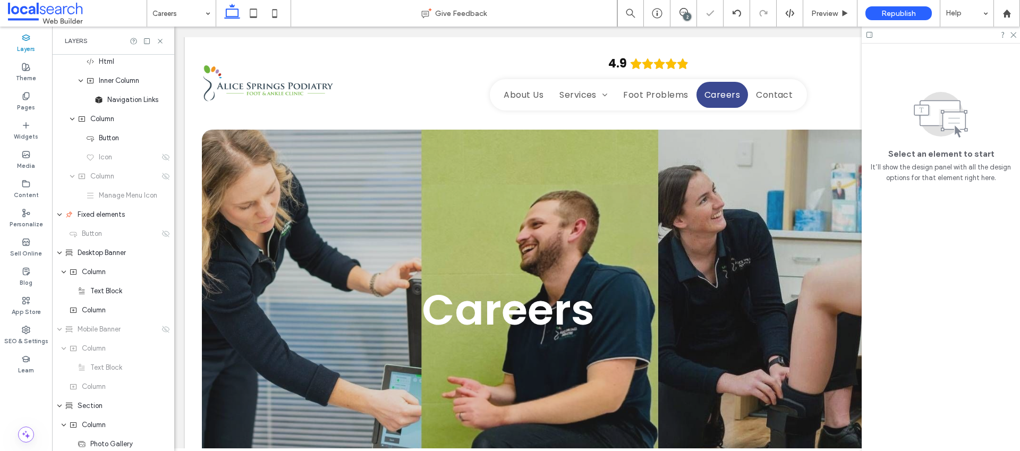
click at [686, 18] on div "2" at bounding box center [687, 17] width 8 height 8
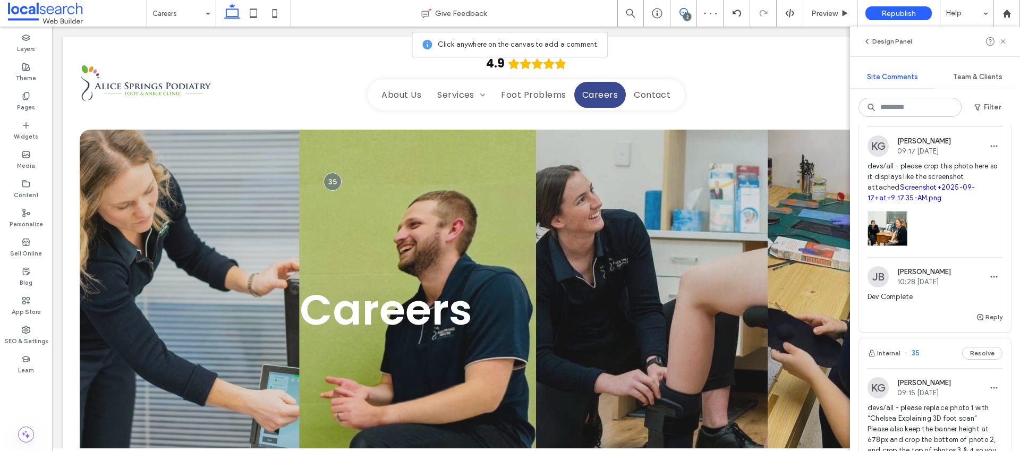
scroll to position [207, 0]
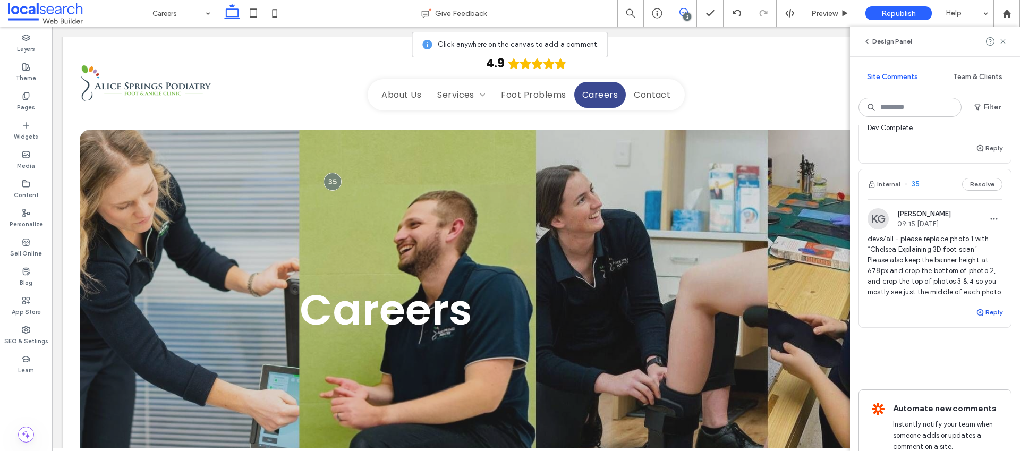
click at [977, 319] on button "Reply" at bounding box center [989, 312] width 27 height 13
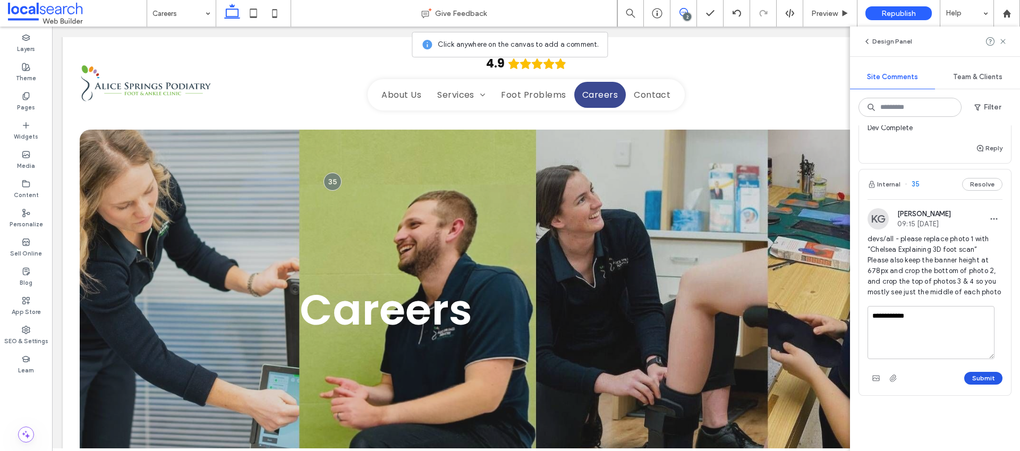
type textarea "**********"
click at [983, 385] on button "Submit" at bounding box center [983, 378] width 38 height 13
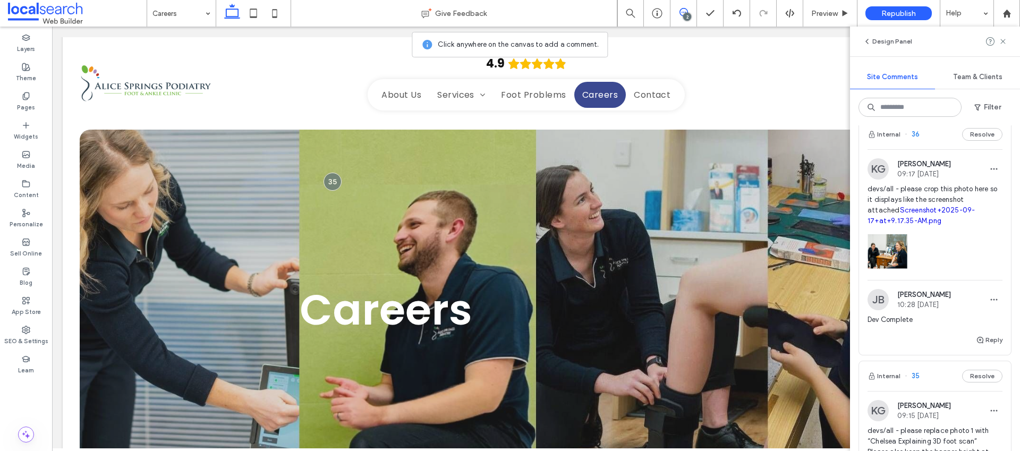
scroll to position [0, 0]
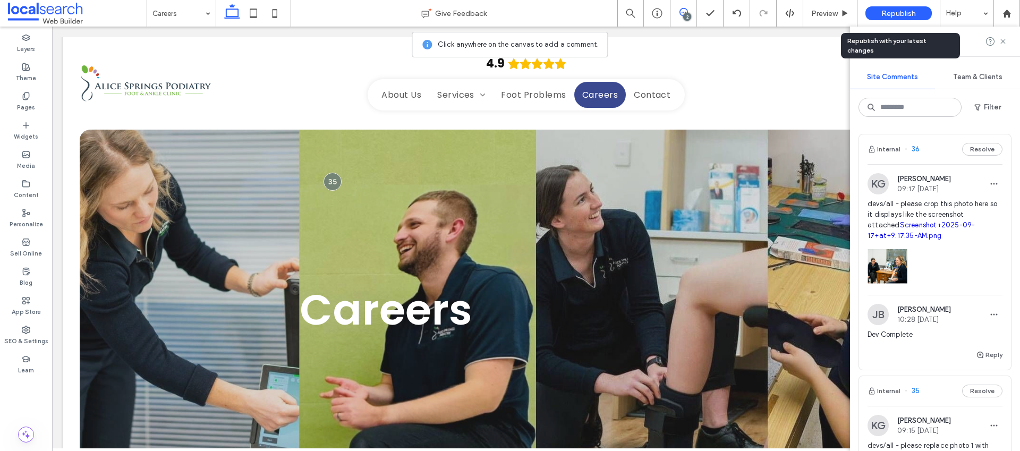
click at [908, 12] on span "Republish" at bounding box center [898, 13] width 35 height 9
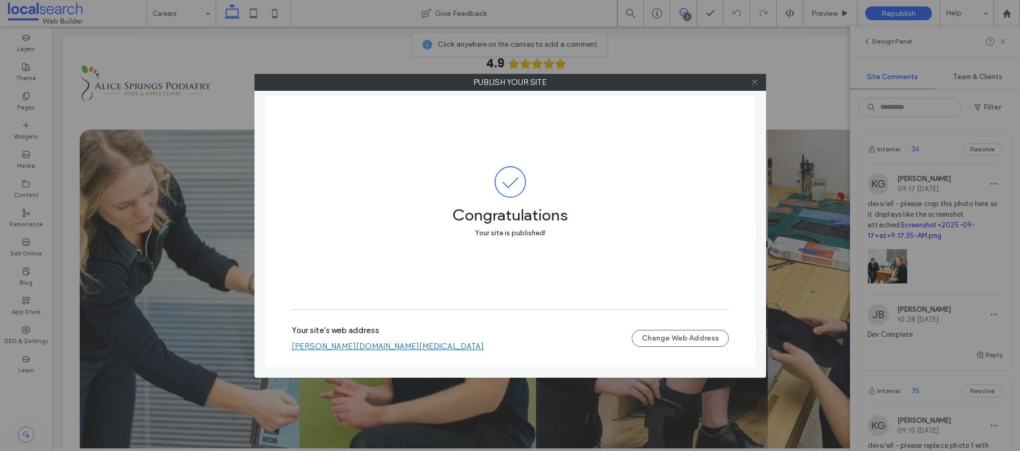
click at [753, 80] on icon at bounding box center [754, 82] width 8 height 8
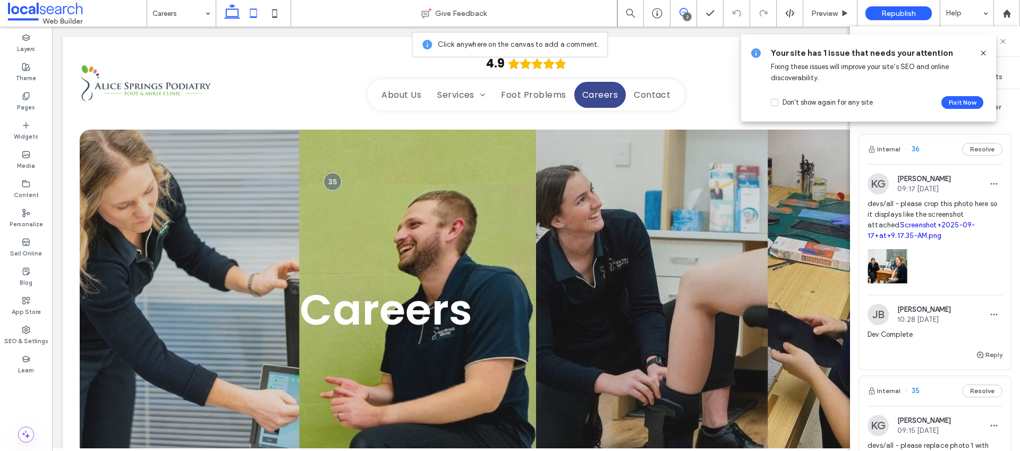
click at [255, 14] on icon at bounding box center [253, 13] width 21 height 21
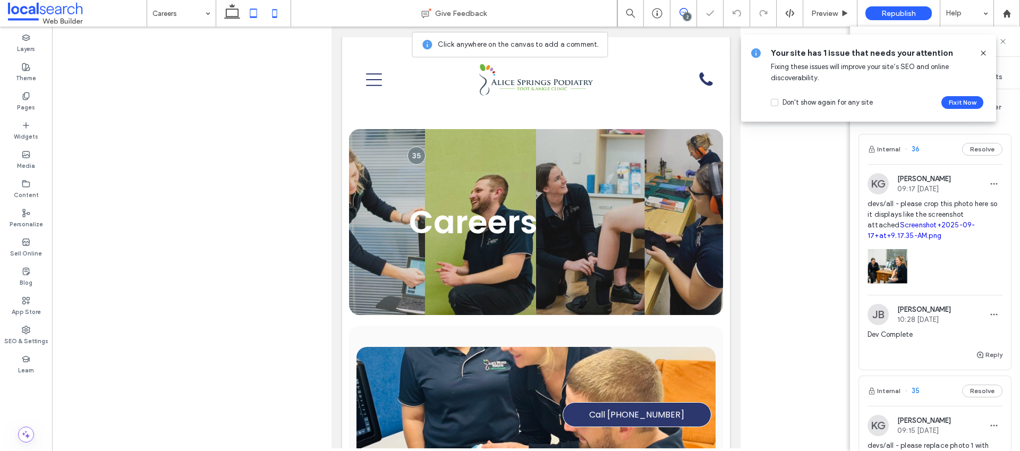
click at [278, 13] on icon at bounding box center [274, 13] width 21 height 21
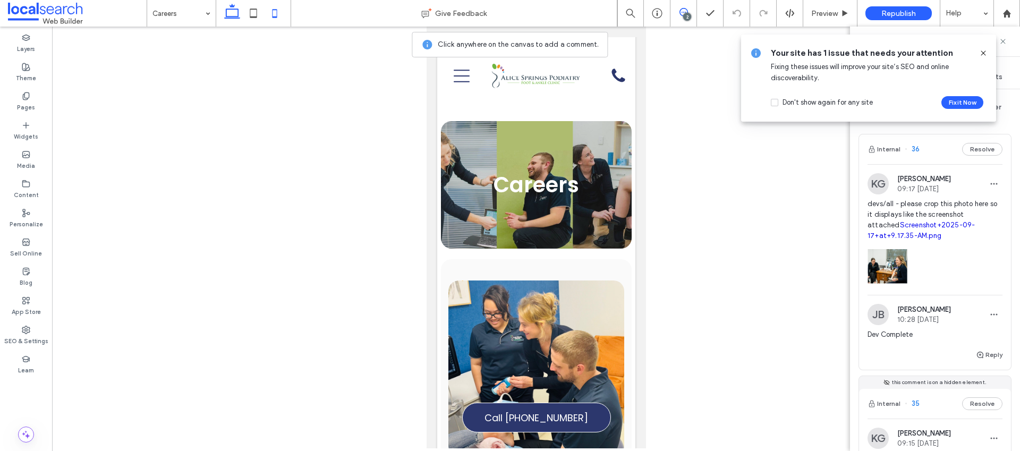
click at [235, 13] on icon at bounding box center [231, 13] width 21 height 21
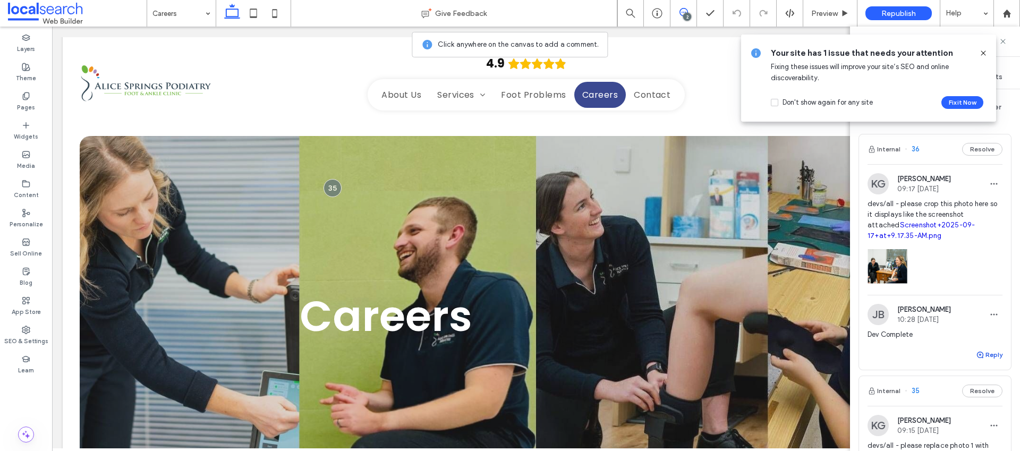
click at [983, 353] on button "Reply" at bounding box center [989, 354] width 27 height 13
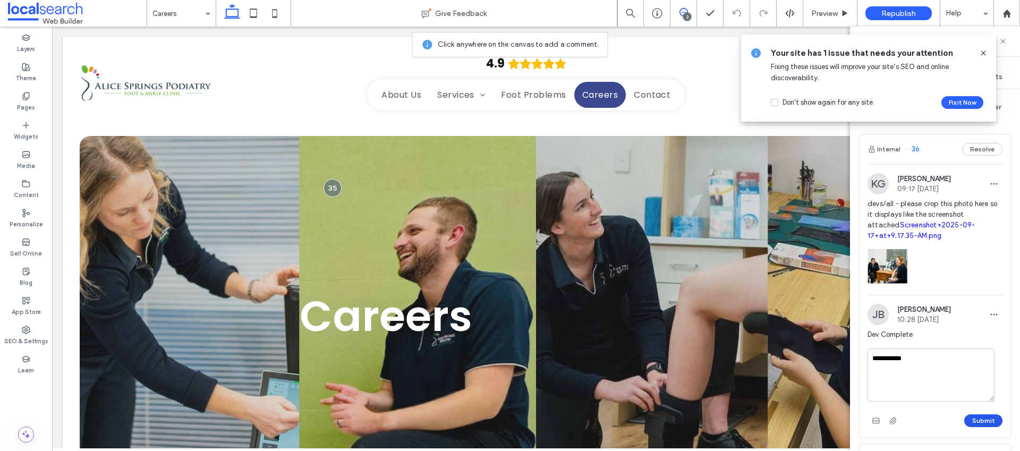
type textarea "**********"
click at [987, 420] on button "Submit" at bounding box center [983, 420] width 38 height 13
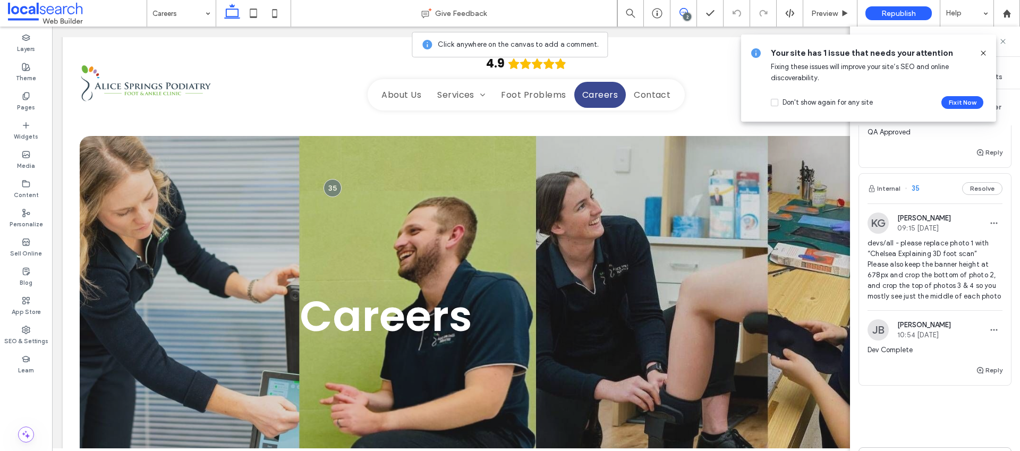
scroll to position [269, 0]
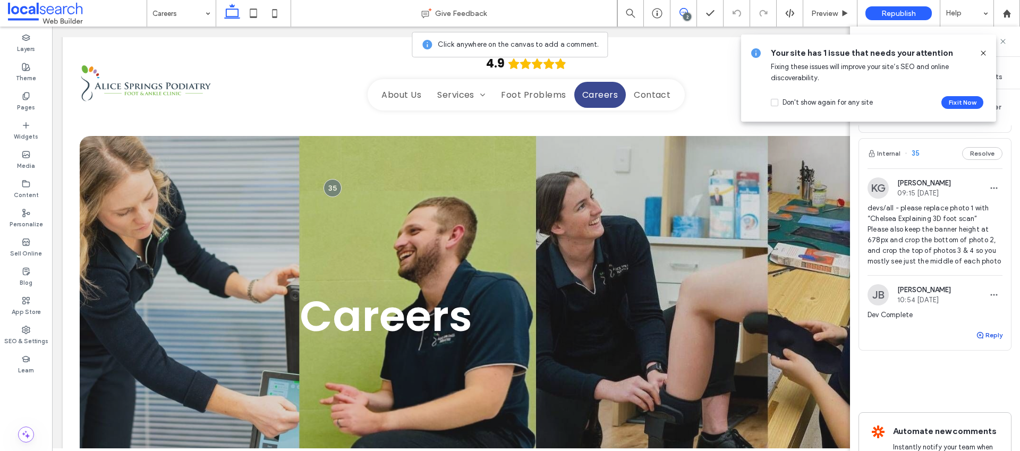
click at [977, 338] on use "button" at bounding box center [980, 335] width 6 height 6
type textarea "**********"
click at [977, 407] on button "Submit" at bounding box center [983, 401] width 38 height 13
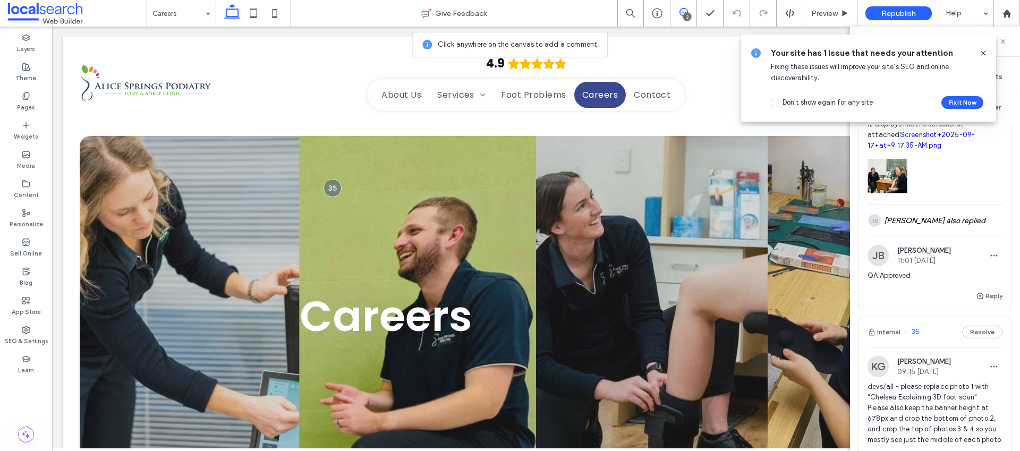
scroll to position [0, 0]
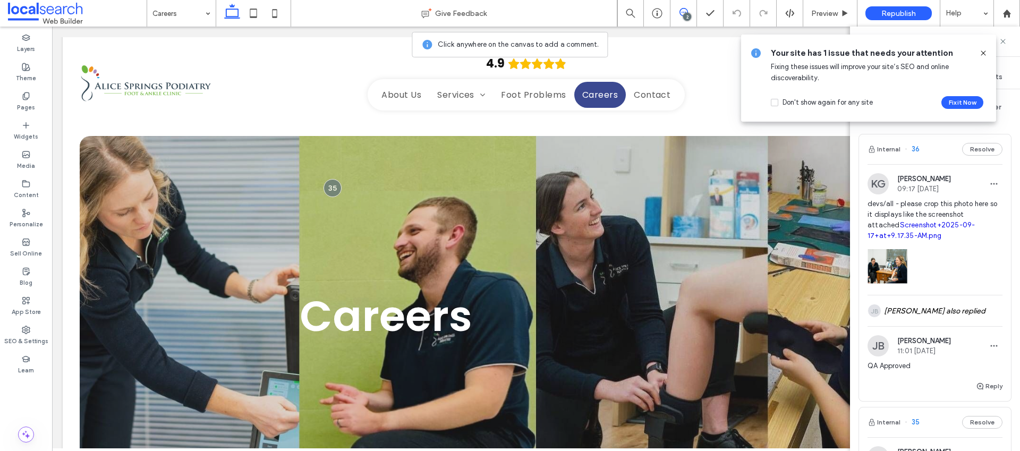
click at [984, 49] on icon at bounding box center [983, 53] width 8 height 8
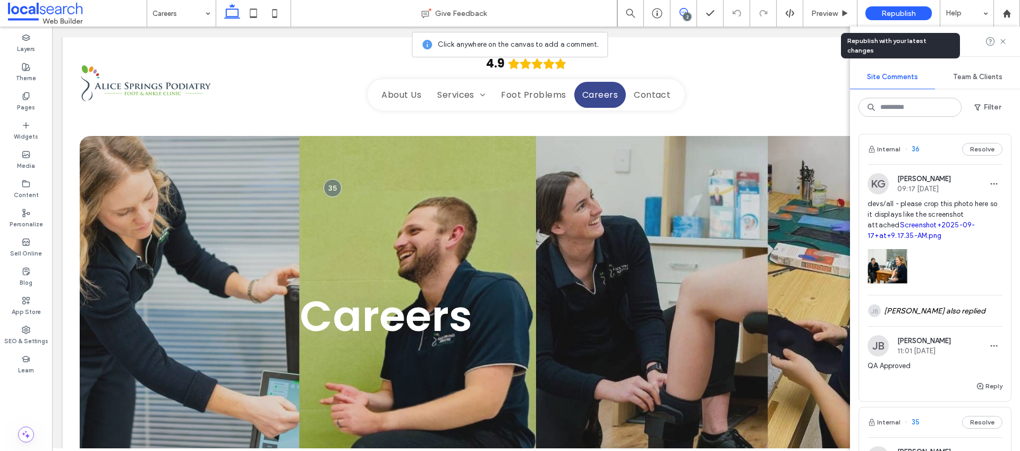
click at [908, 15] on span "Republish" at bounding box center [898, 13] width 35 height 9
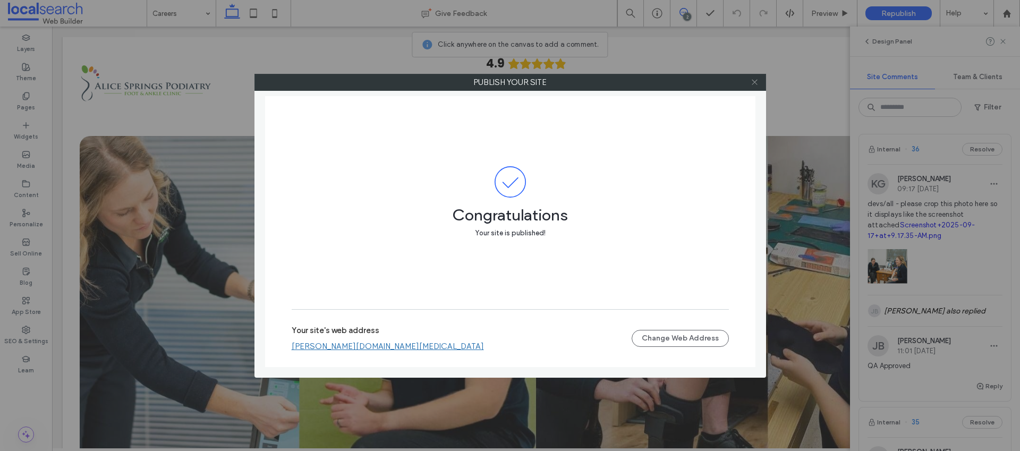
click at [753, 84] on icon at bounding box center [754, 82] width 8 height 8
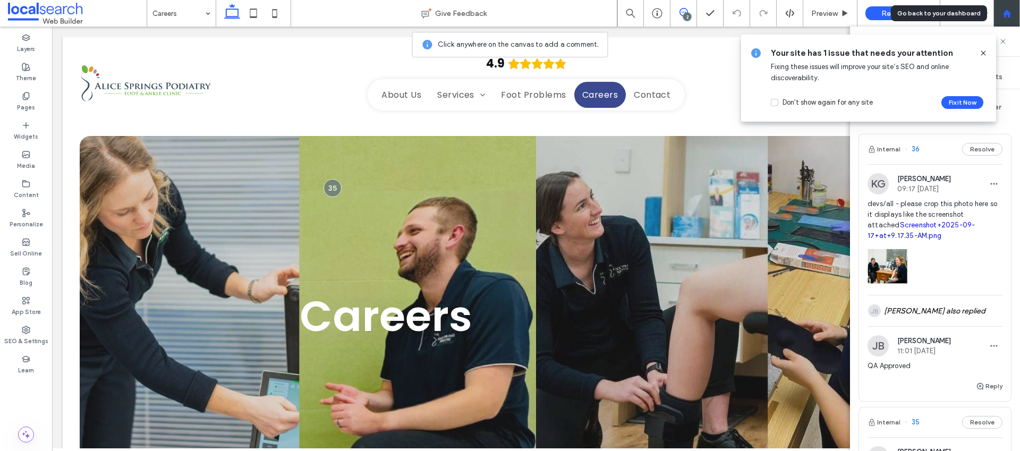
click at [1009, 14] on use at bounding box center [1006, 13] width 8 height 8
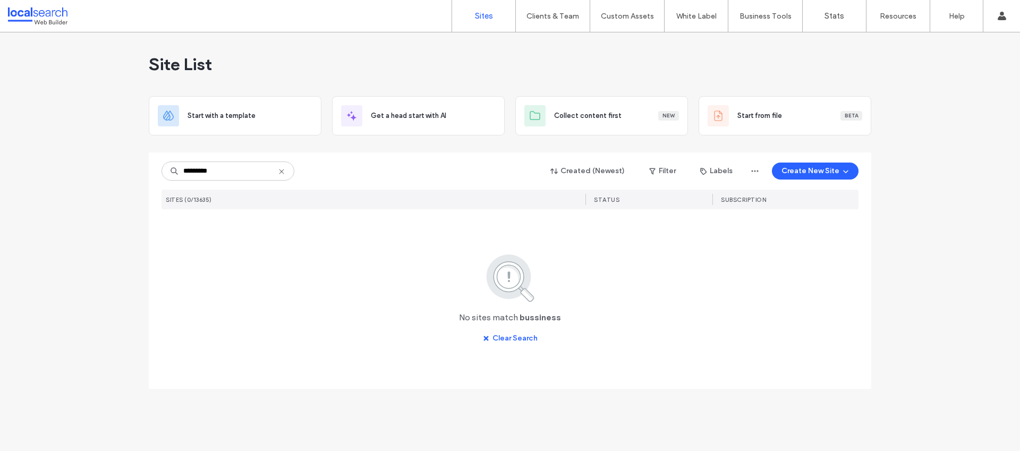
click at [198, 173] on input "*********" at bounding box center [227, 170] width 133 height 19
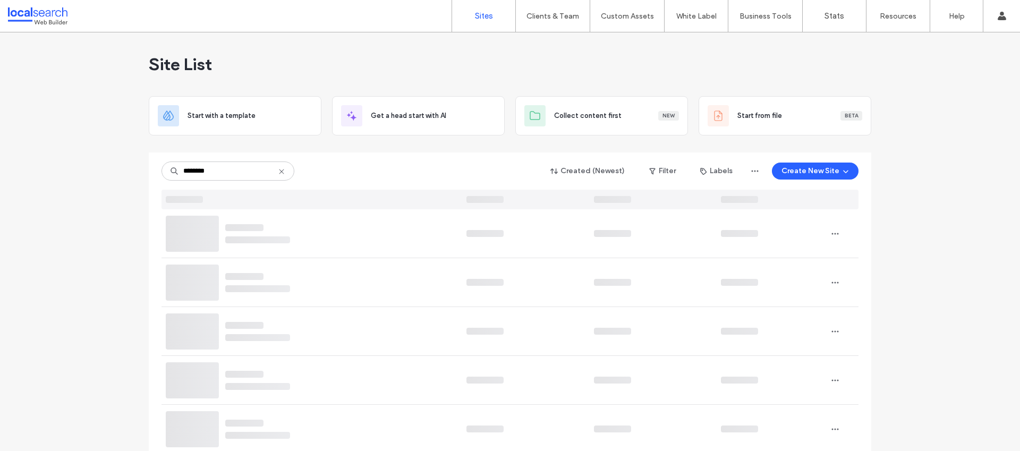
click at [216, 166] on input "********" at bounding box center [227, 170] width 133 height 19
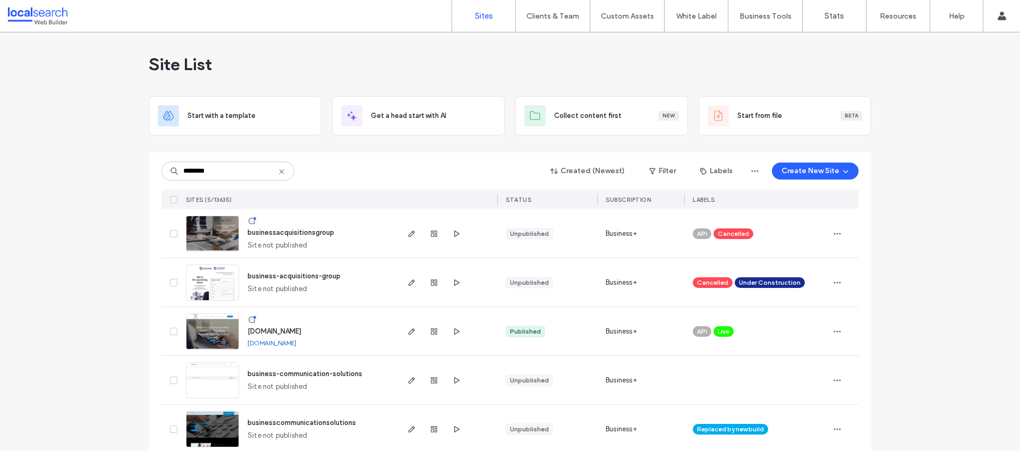
click at [220, 172] on input "********" at bounding box center [227, 170] width 133 height 19
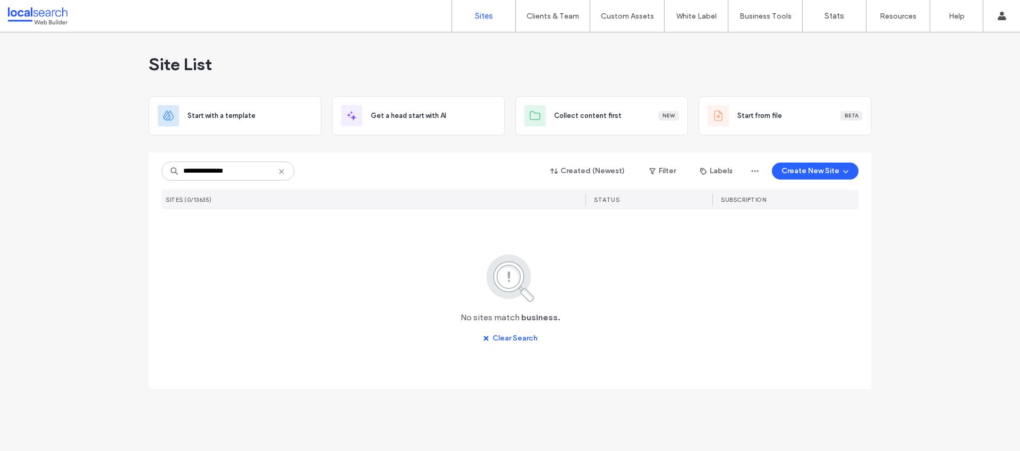
type input "**********"
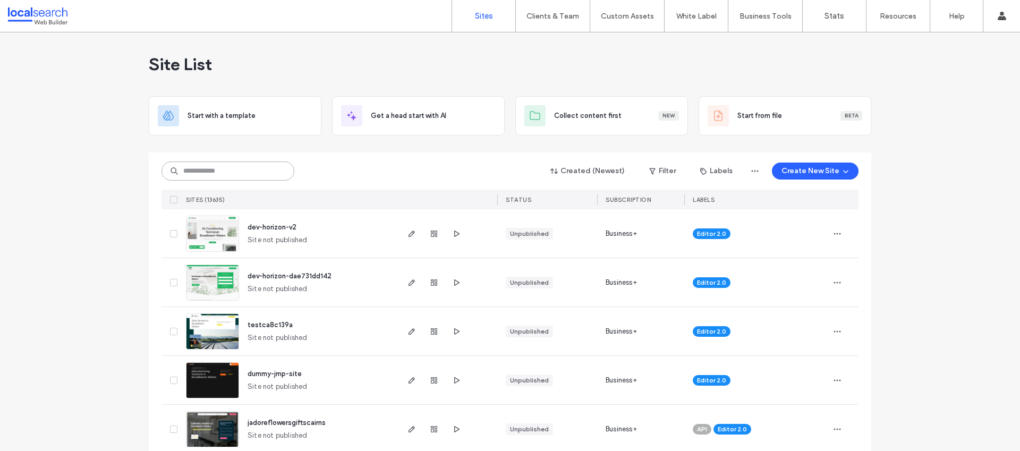
click at [241, 166] on input at bounding box center [227, 170] width 133 height 19
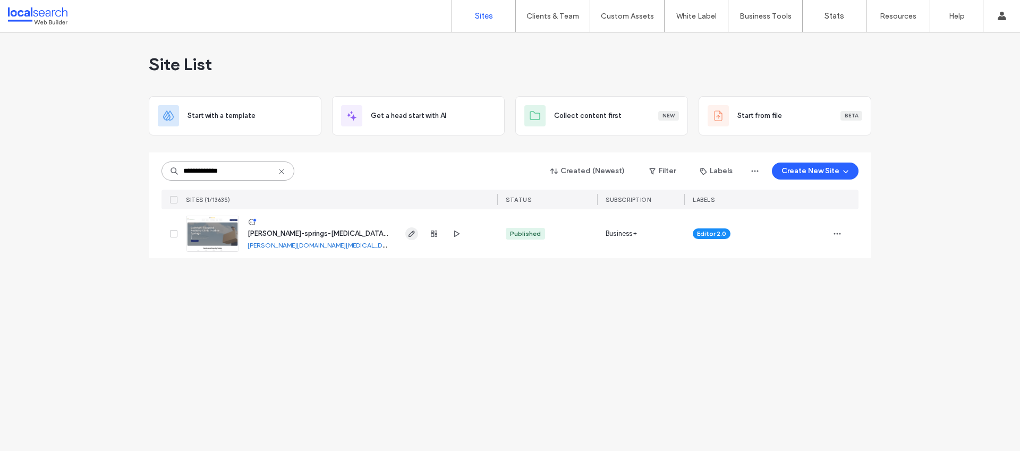
type input "**********"
click at [405, 233] on span "button" at bounding box center [411, 233] width 13 height 13
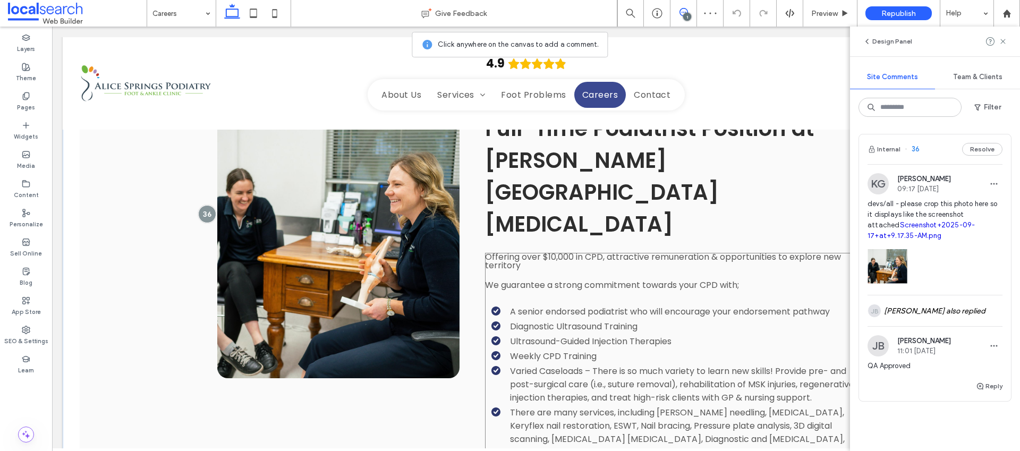
scroll to position [1195, 0]
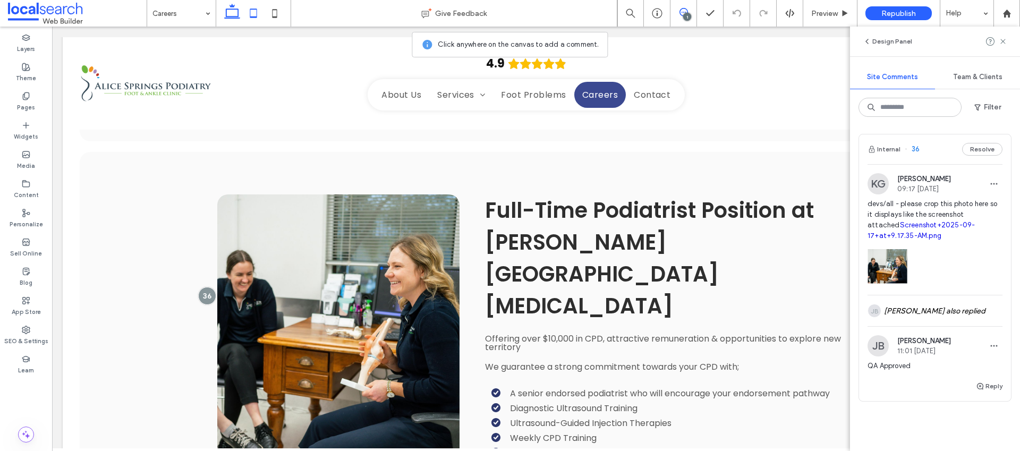
click at [253, 14] on icon at bounding box center [253, 13] width 21 height 21
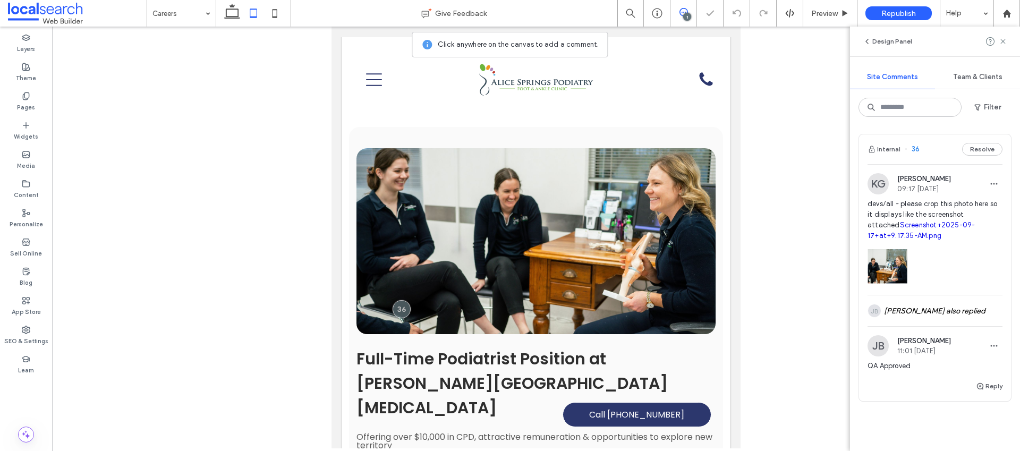
scroll to position [1068, 0]
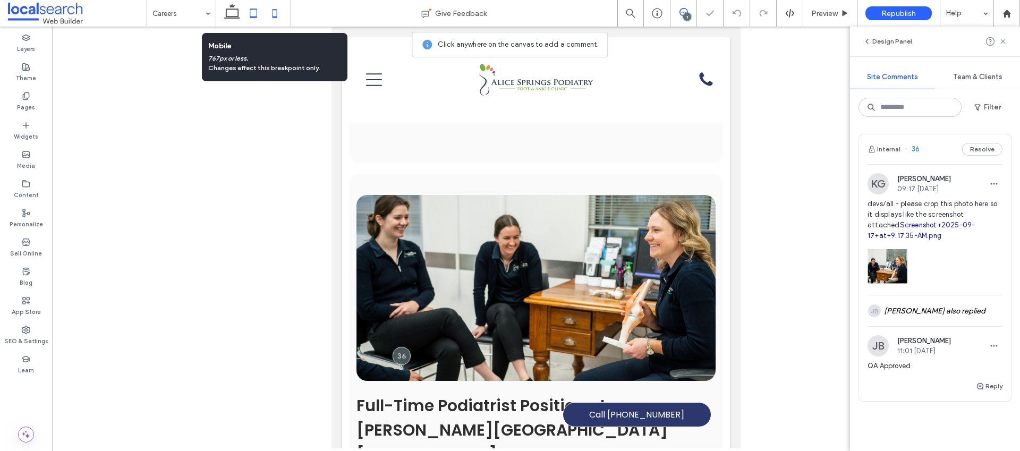
click at [284, 13] on icon at bounding box center [274, 13] width 21 height 21
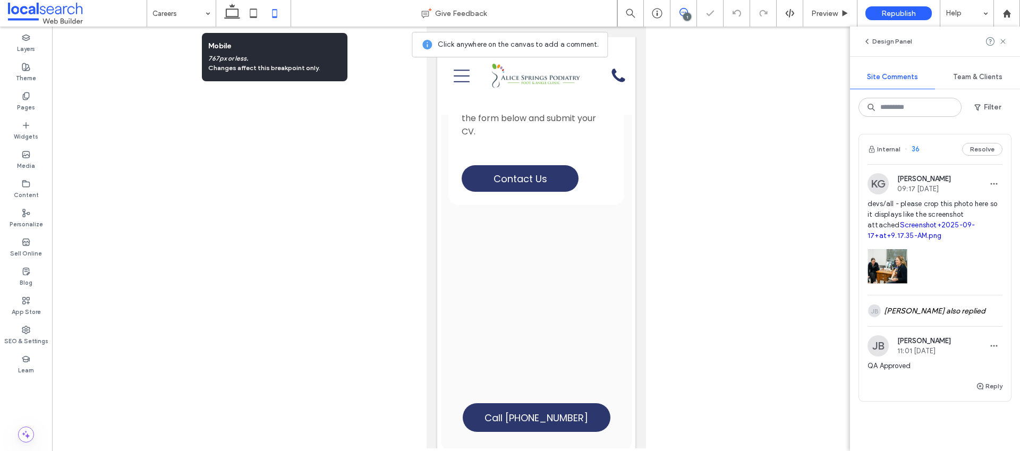
scroll to position [1293, 0]
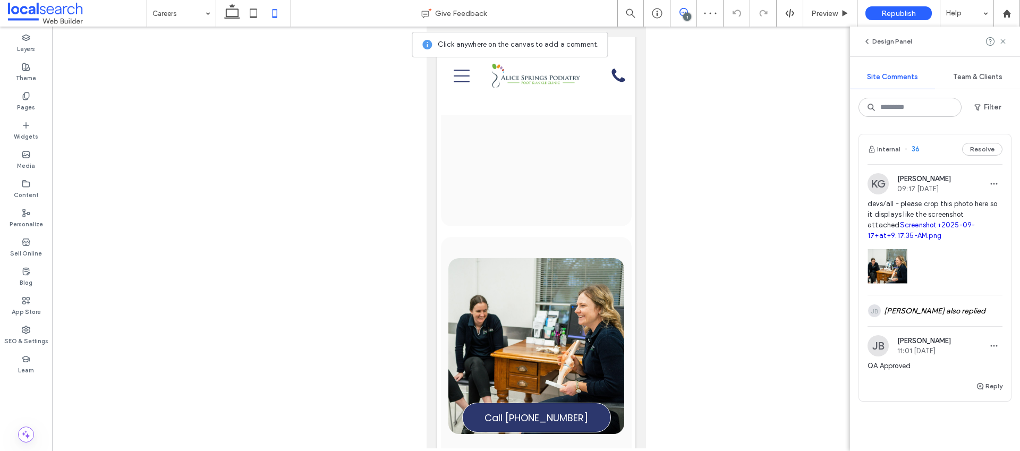
click at [915, 233] on link "Screenshot+2025-09-17+at+9.17.35-AM.png" at bounding box center [920, 230] width 107 height 19
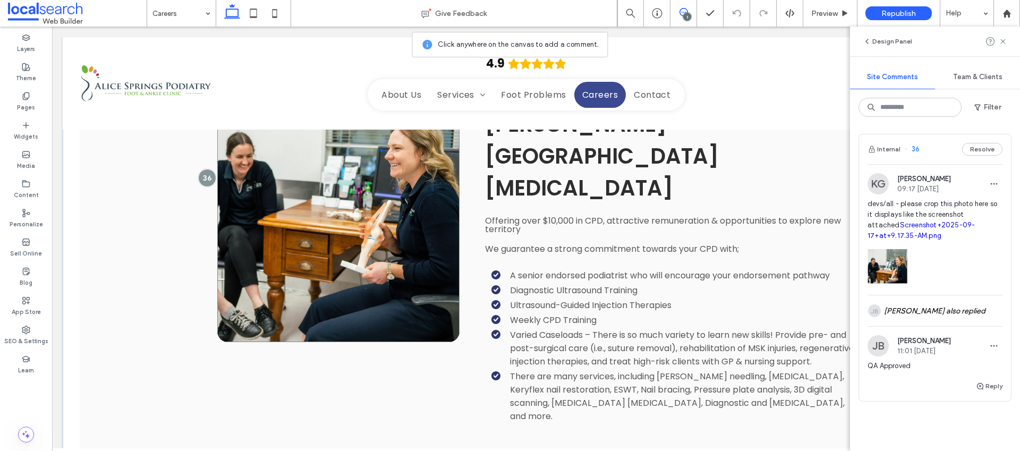
scroll to position [1228, 0]
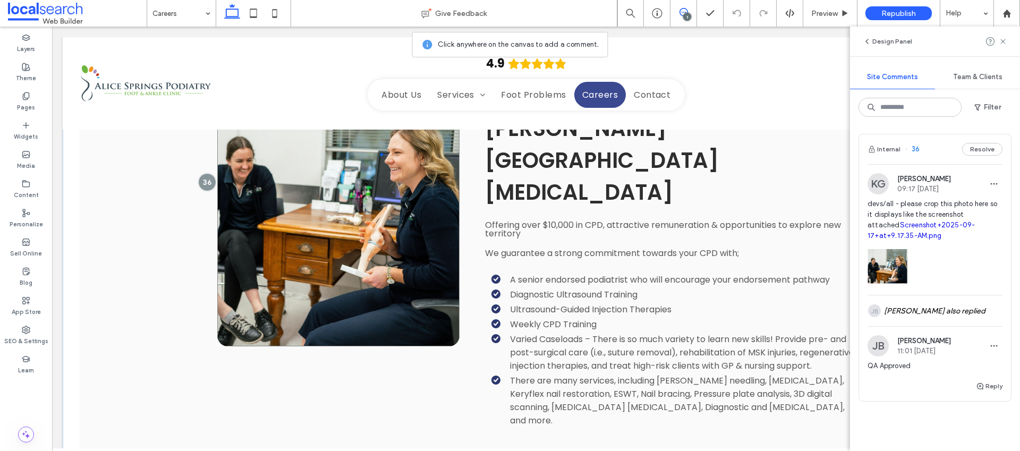
click at [389, 225] on link at bounding box center [338, 214] width 242 height 266
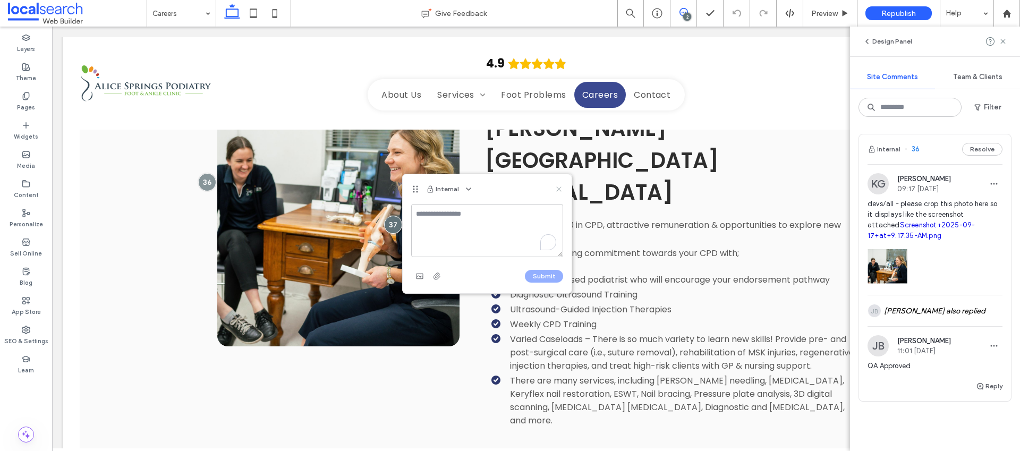
click at [556, 186] on icon at bounding box center [558, 189] width 8 height 8
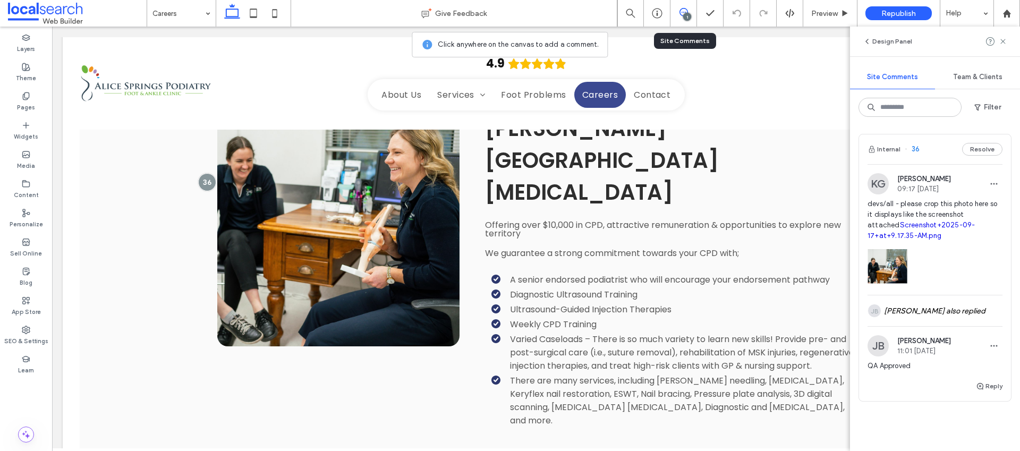
click at [678, 17] on div "1" at bounding box center [683, 13] width 26 height 11
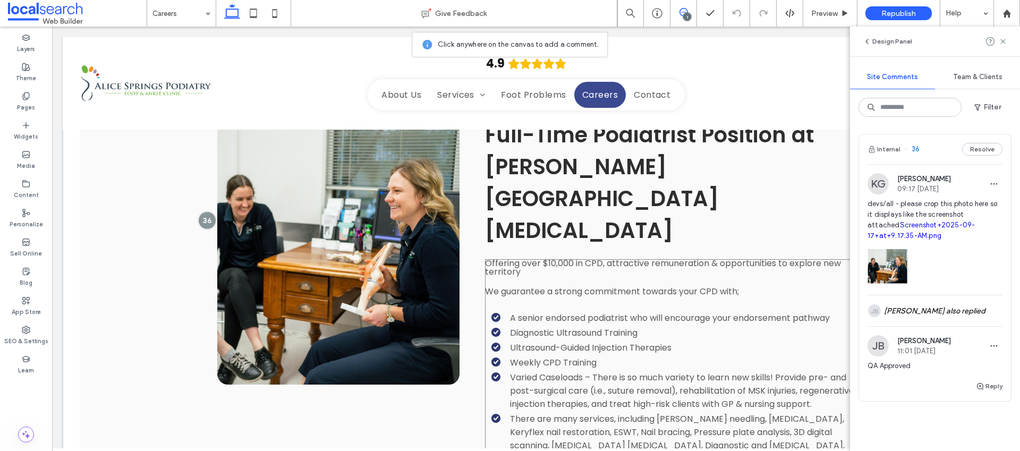
scroll to position [1167, 0]
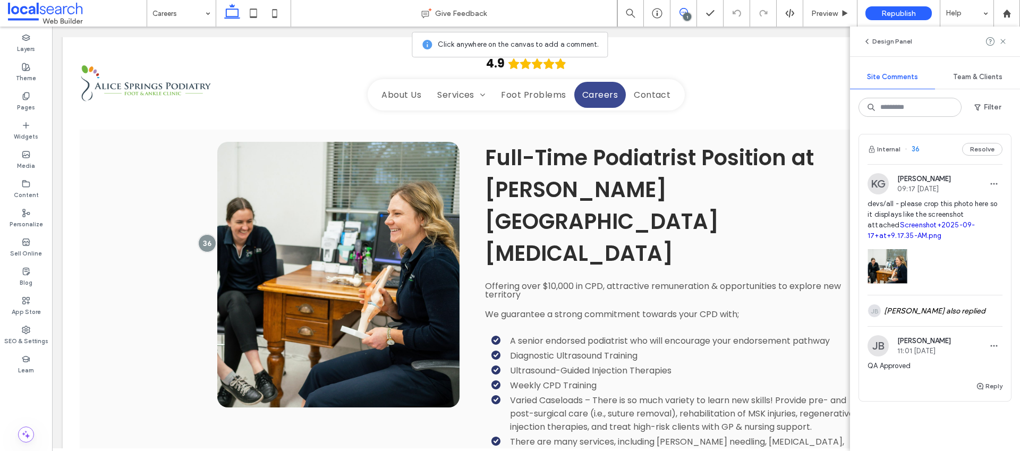
click at [682, 11] on icon at bounding box center [683, 12] width 8 height 8
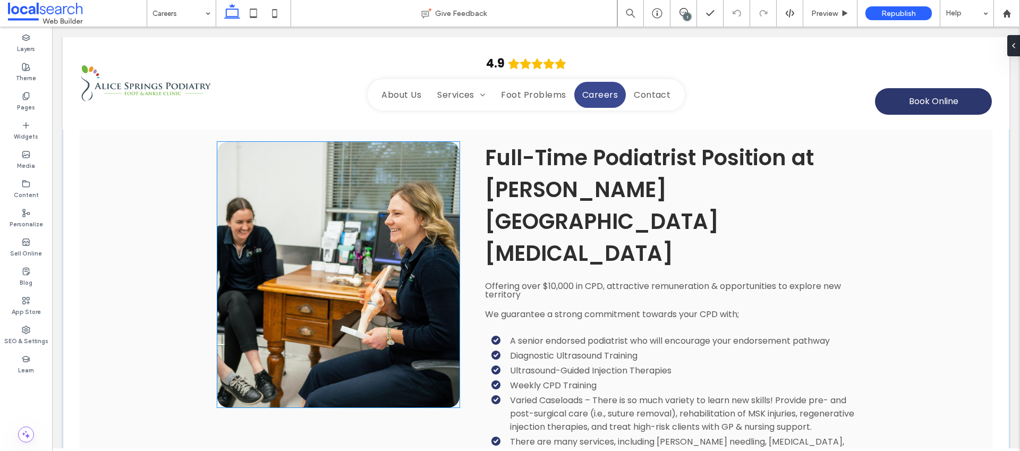
click at [385, 223] on link at bounding box center [338, 275] width 242 height 266
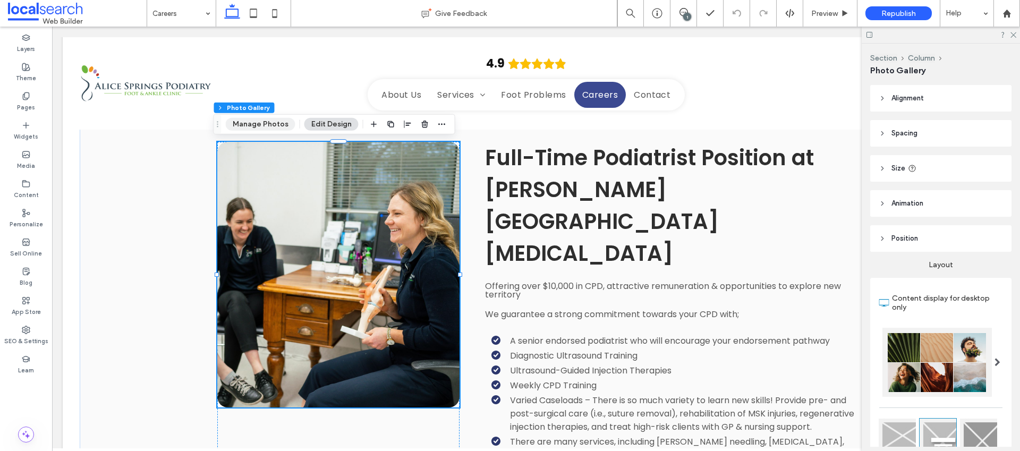
click at [266, 123] on button "Manage Photos" at bounding box center [261, 124] width 70 height 13
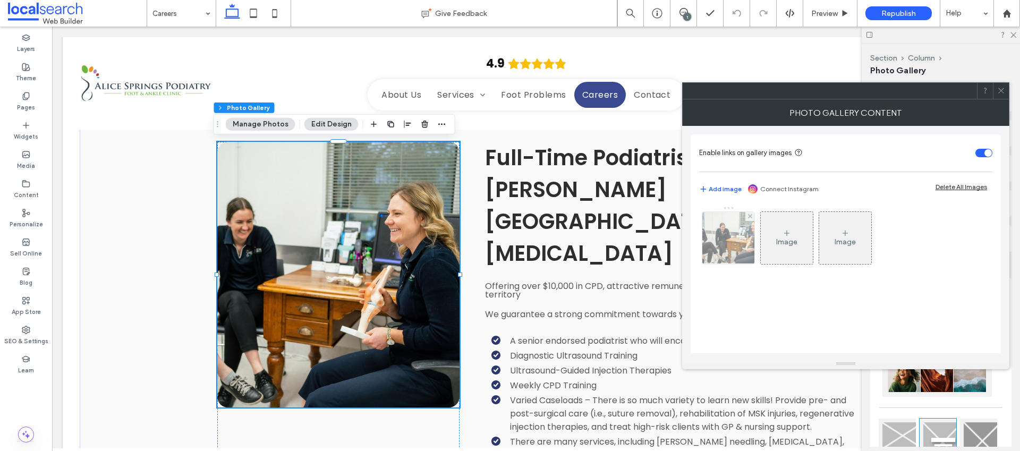
click at [737, 237] on img at bounding box center [728, 238] width 74 height 52
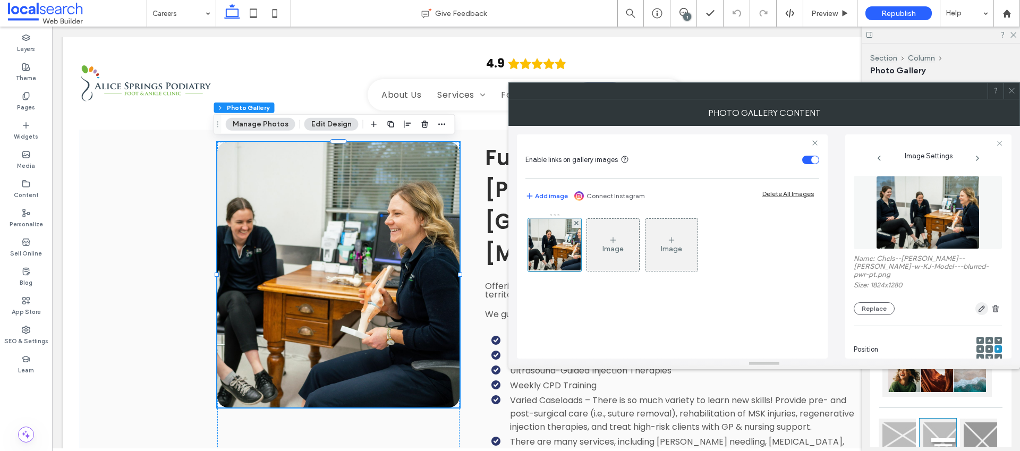
click at [975, 302] on span "button" at bounding box center [981, 308] width 13 height 13
click at [977, 304] on icon "button" at bounding box center [981, 308] width 8 height 8
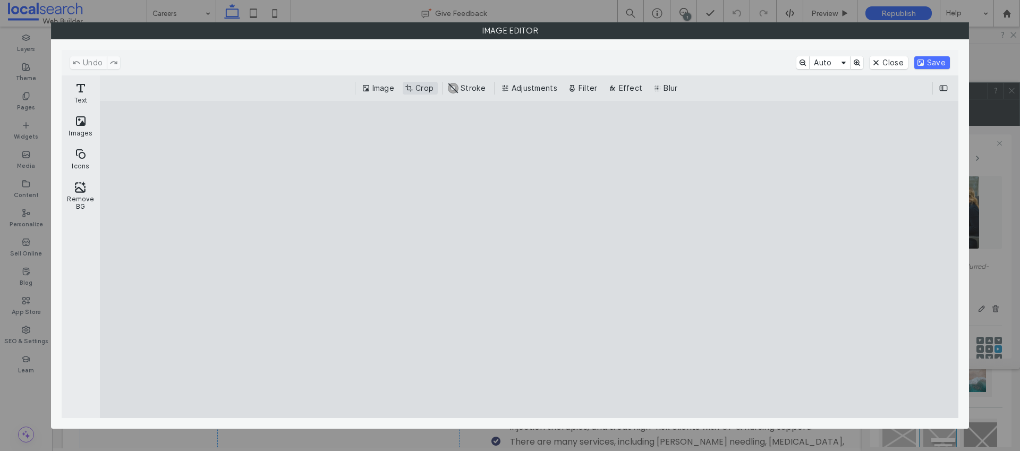
click at [411, 89] on button "Crop" at bounding box center [420, 88] width 35 height 13
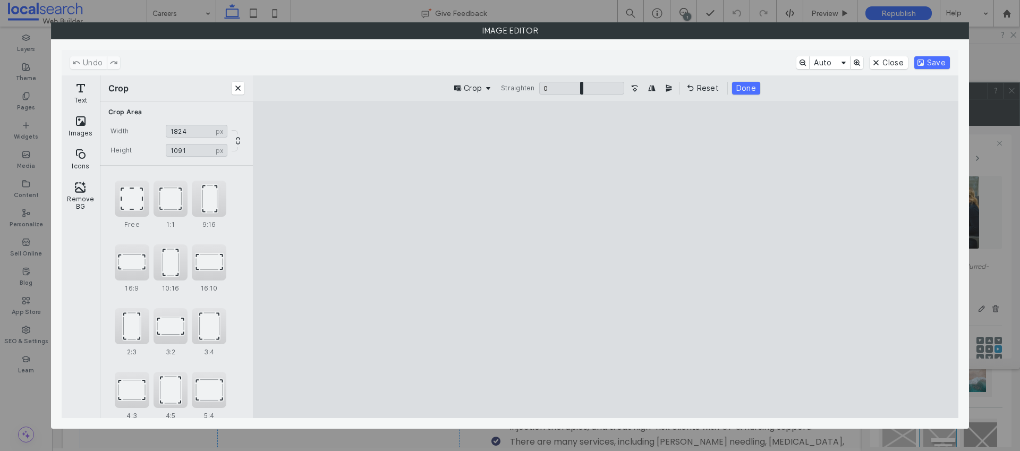
type input "****"
drag, startPoint x: 605, startPoint y: 388, endPoint x: 619, endPoint y: 349, distance: 40.5
click at [605, 260] on cesdk-canvas "Editor canvas" at bounding box center [605, 260] width 0 height 0
click at [923, 61] on button "Save" at bounding box center [932, 62] width 36 height 13
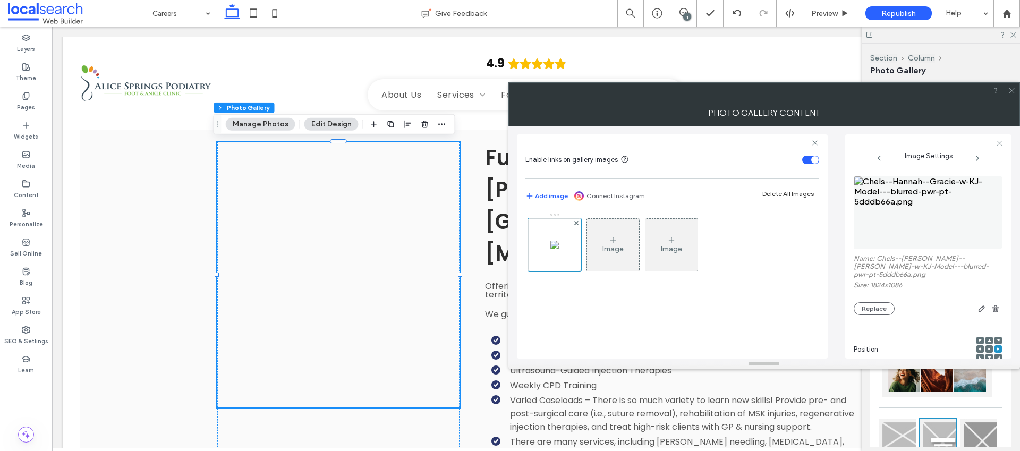
scroll to position [27, 0]
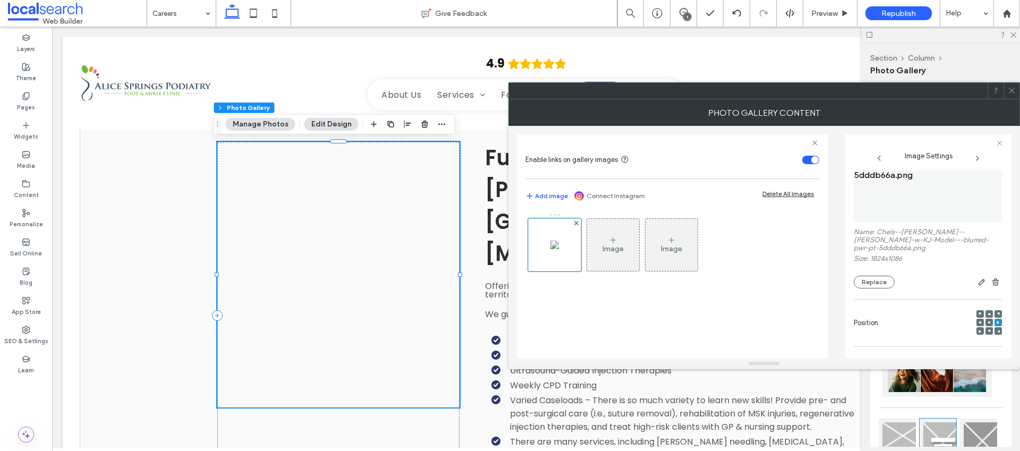
click at [985, 319] on div at bounding box center [988, 322] width 7 height 7
click at [987, 321] on icon at bounding box center [988, 322] width 3 height 3
click at [996, 321] on use at bounding box center [997, 322] width 3 height 3
click at [737, 13] on icon at bounding box center [736, 13] width 8 height 8
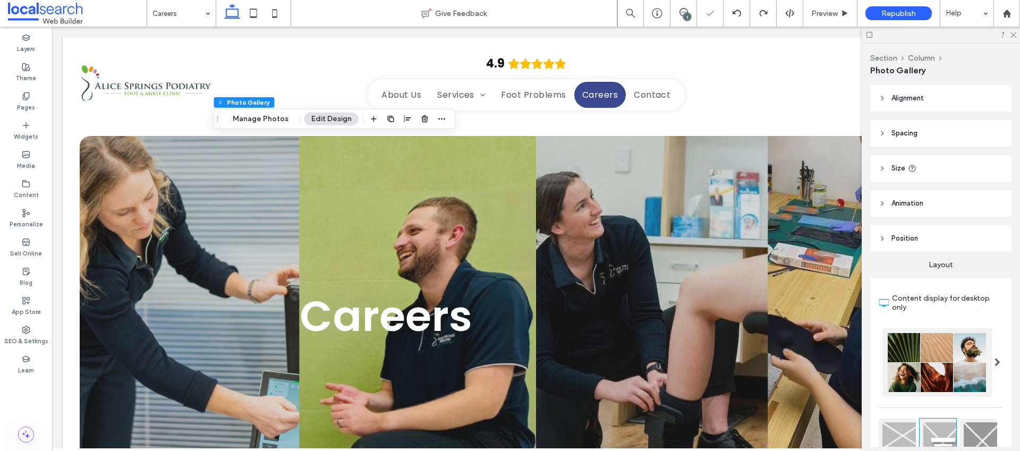
scroll to position [1208, 0]
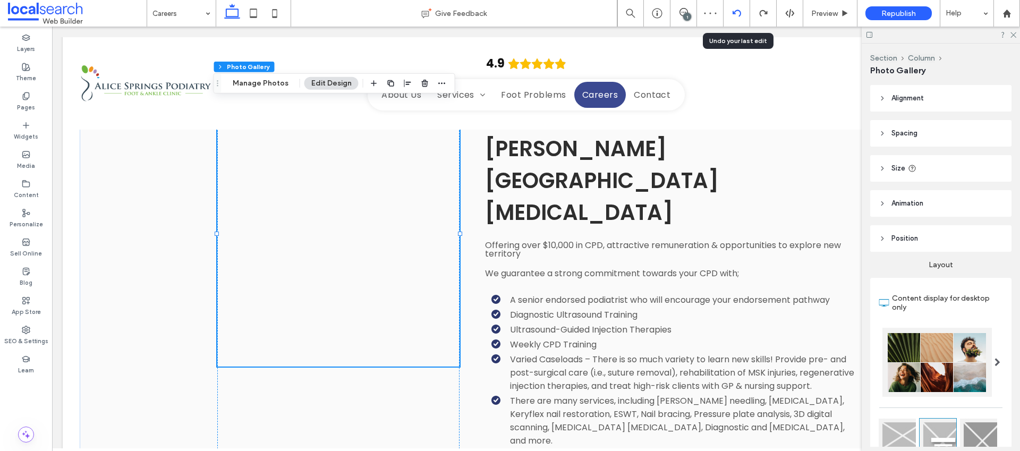
click at [733, 15] on icon at bounding box center [736, 13] width 8 height 8
click at [735, 12] on icon at bounding box center [736, 13] width 8 height 8
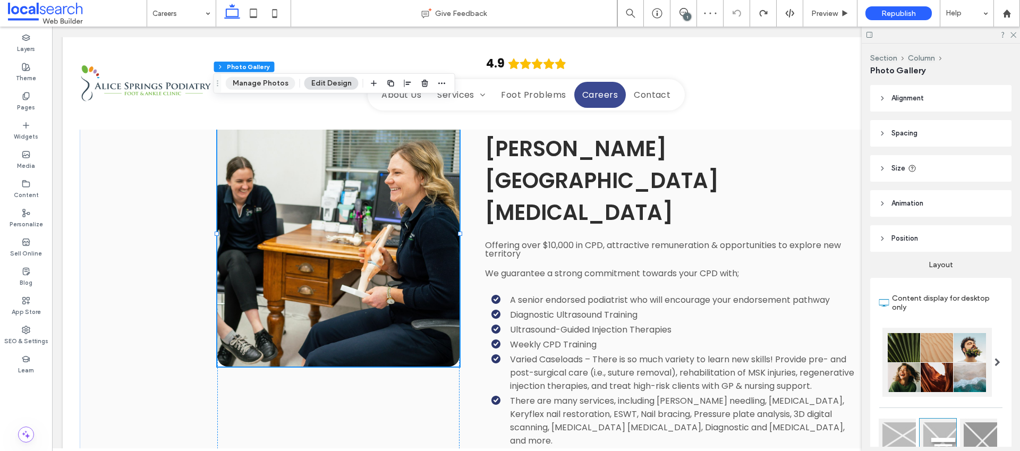
click at [264, 84] on button "Manage Photos" at bounding box center [261, 83] width 70 height 13
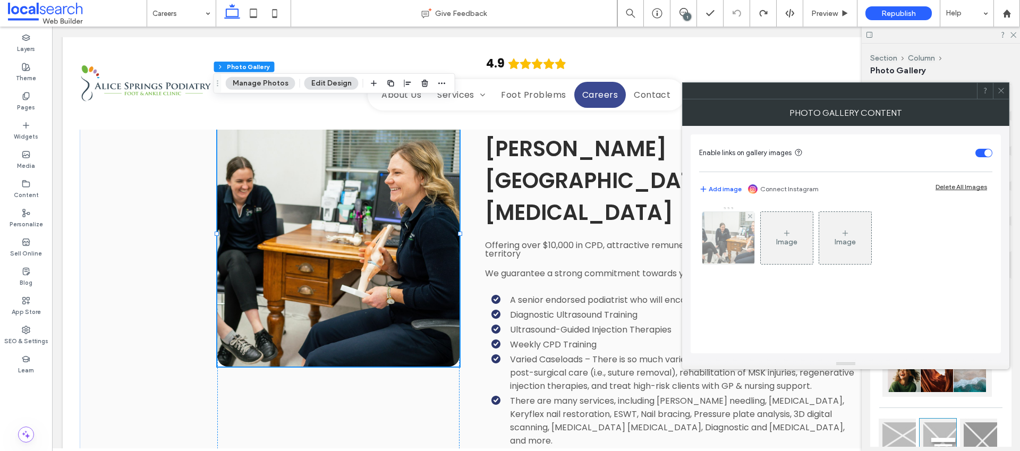
click at [720, 237] on img at bounding box center [728, 238] width 74 height 52
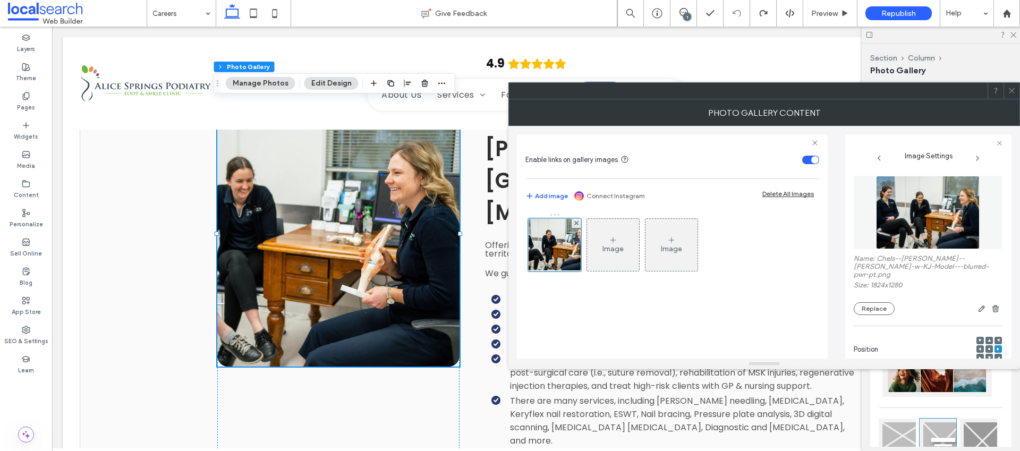
click at [996, 337] on span at bounding box center [997, 340] width 3 height 7
click at [987, 339] on icon at bounding box center [988, 340] width 3 height 3
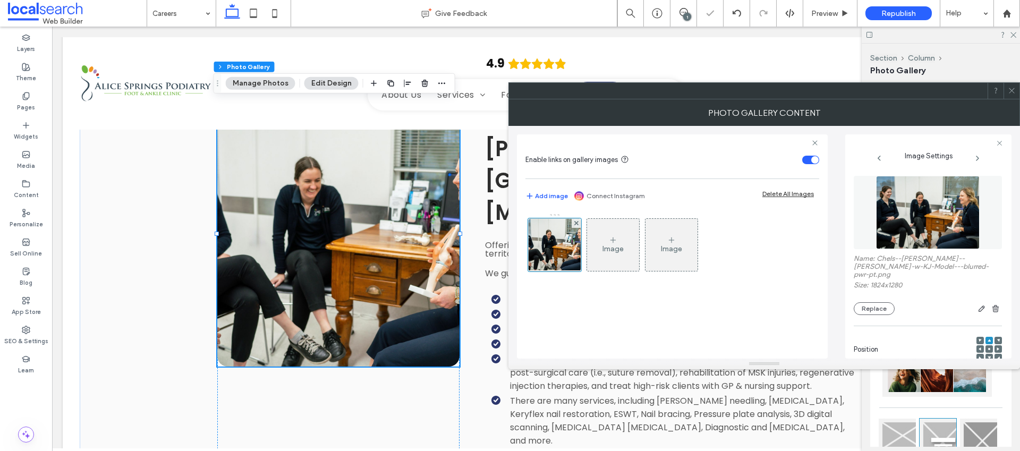
click at [997, 339] on use at bounding box center [998, 340] width 3 height 3
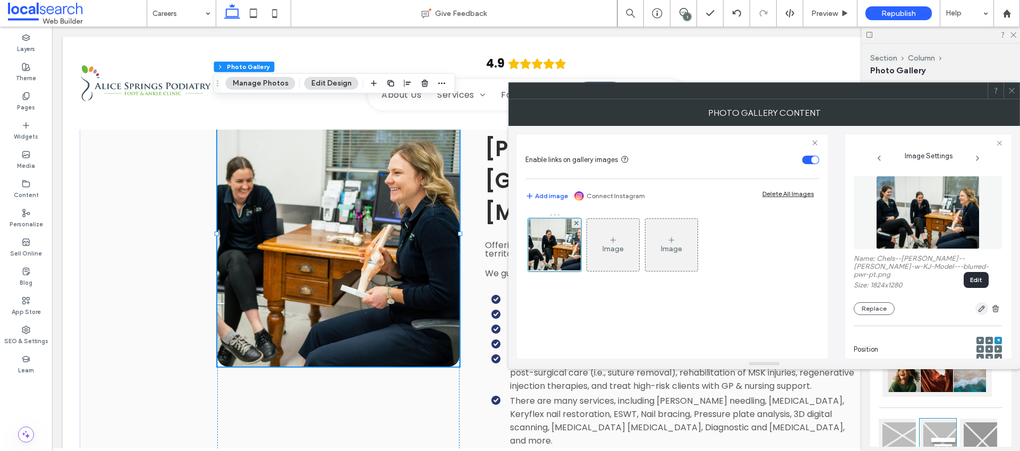
click at [977, 304] on icon "button" at bounding box center [981, 308] width 8 height 8
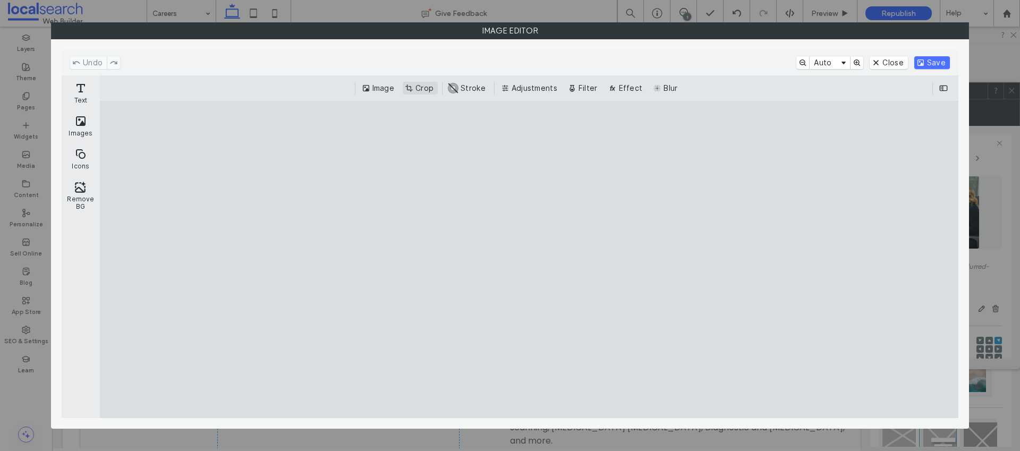
click at [425, 87] on button "Crop" at bounding box center [420, 88] width 35 height 13
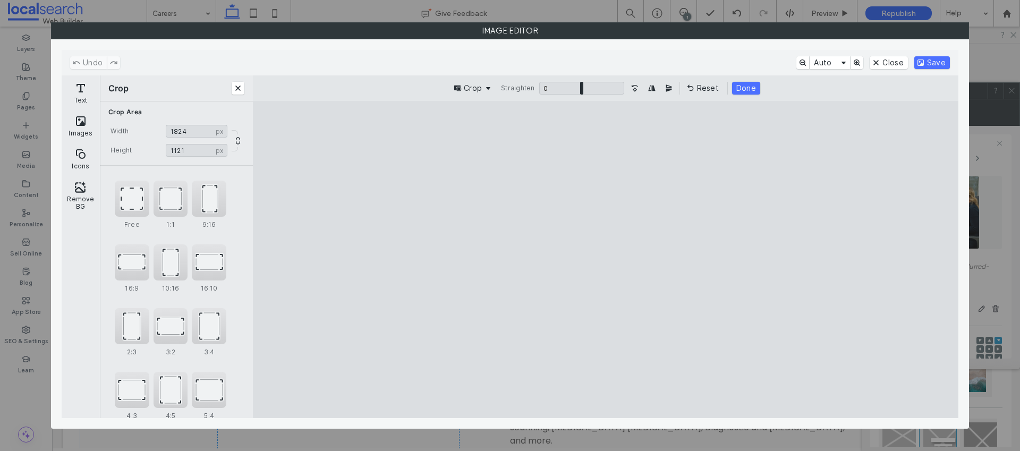
type input "****"
drag, startPoint x: 606, startPoint y: 387, endPoint x: 616, endPoint y: 352, distance: 36.5
click at [605, 260] on cesdk-canvas "Editor canvas" at bounding box center [605, 260] width 0 height 0
drag, startPoint x: 397, startPoint y: 258, endPoint x: 526, endPoint y: 263, distance: 128.6
click at [605, 260] on cesdk-canvas "Editor canvas" at bounding box center [605, 260] width 0 height 0
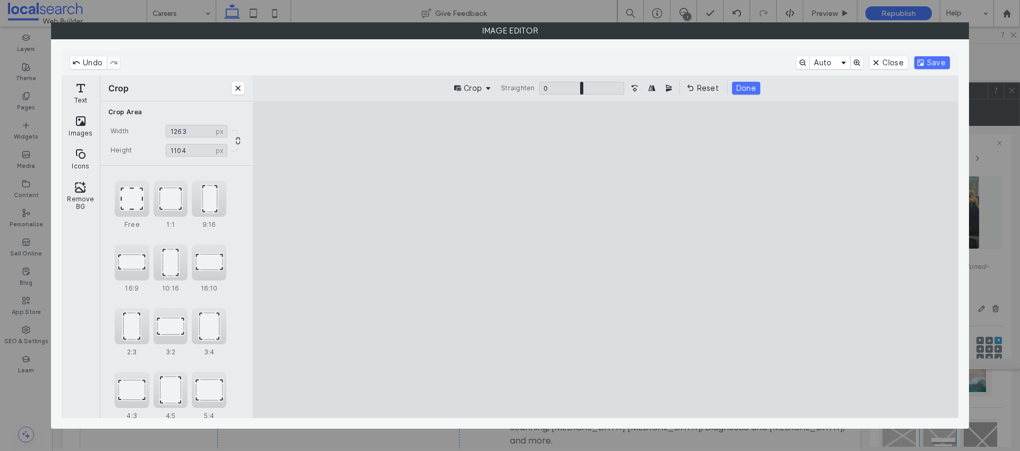
type input "****"
click at [605, 260] on cesdk-canvas "Editor canvas" at bounding box center [605, 260] width 0 height 0
click at [934, 62] on button "Save" at bounding box center [932, 62] width 36 height 13
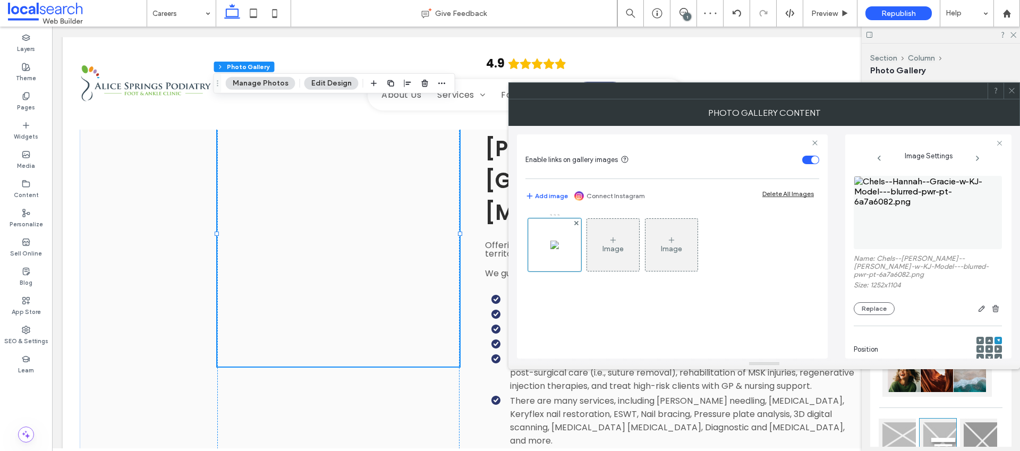
click at [988, 348] on use at bounding box center [989, 349] width 2 height 2
click at [880, 302] on button "Replace" at bounding box center [874, 308] width 41 height 13
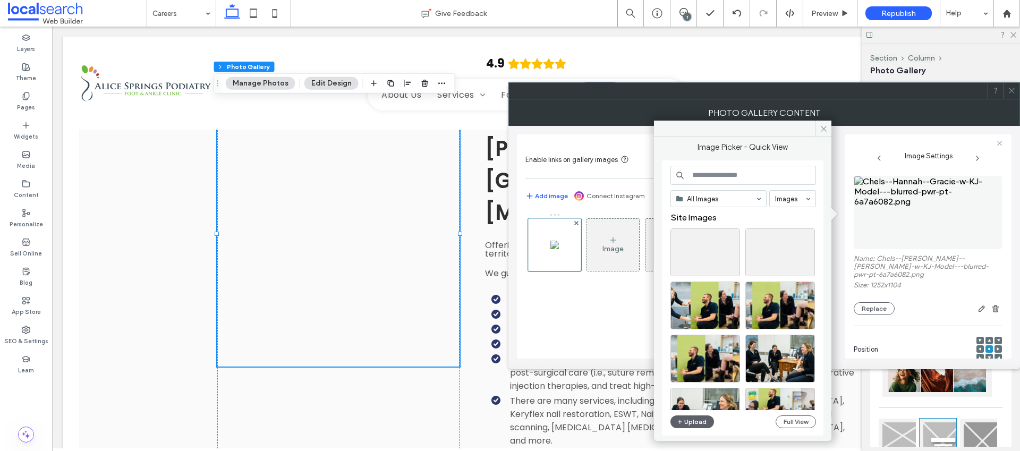
click at [726, 179] on input at bounding box center [743, 175] width 146 height 19
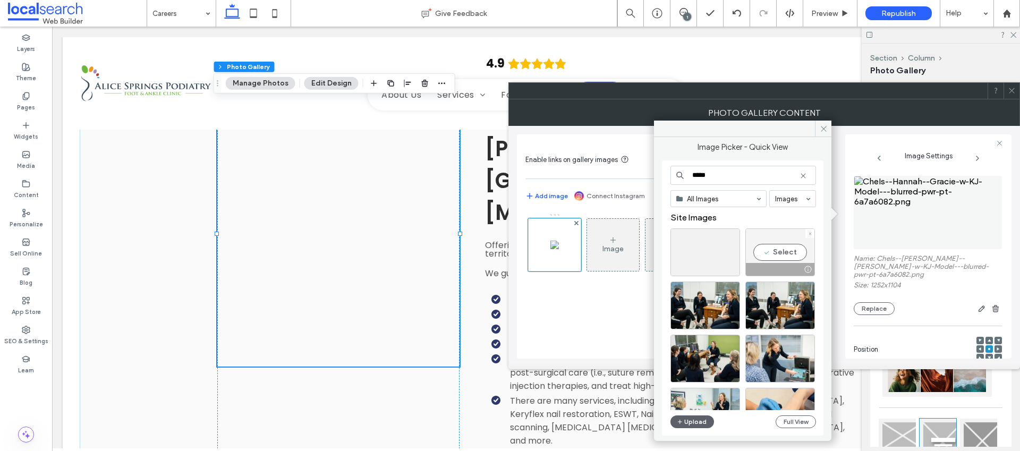
type input "*****"
click at [765, 250] on div "Select" at bounding box center [780, 252] width 70 height 48
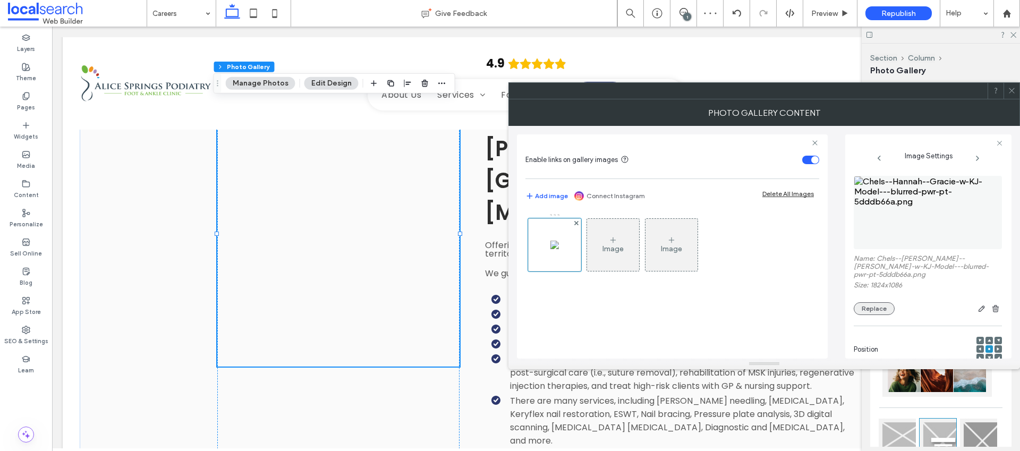
click at [869, 302] on button "Replace" at bounding box center [874, 308] width 41 height 13
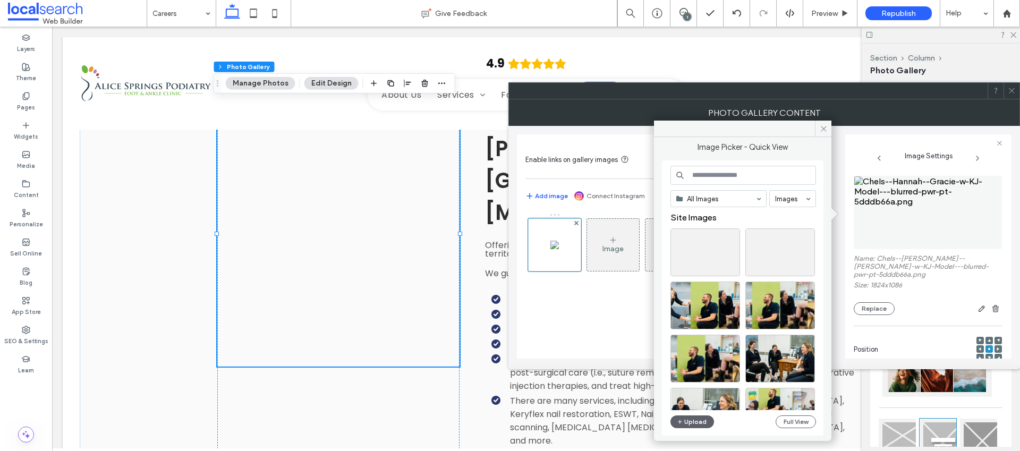
click at [729, 175] on input at bounding box center [743, 175] width 146 height 19
type input "*"
click at [809, 234] on use at bounding box center [809, 233] width 3 height 3
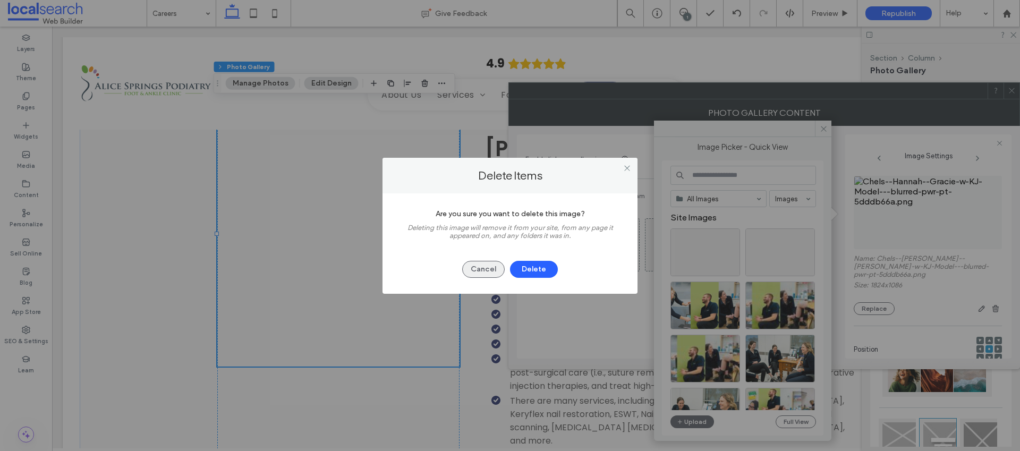
click at [493, 270] on button "Cancel" at bounding box center [483, 269] width 42 height 17
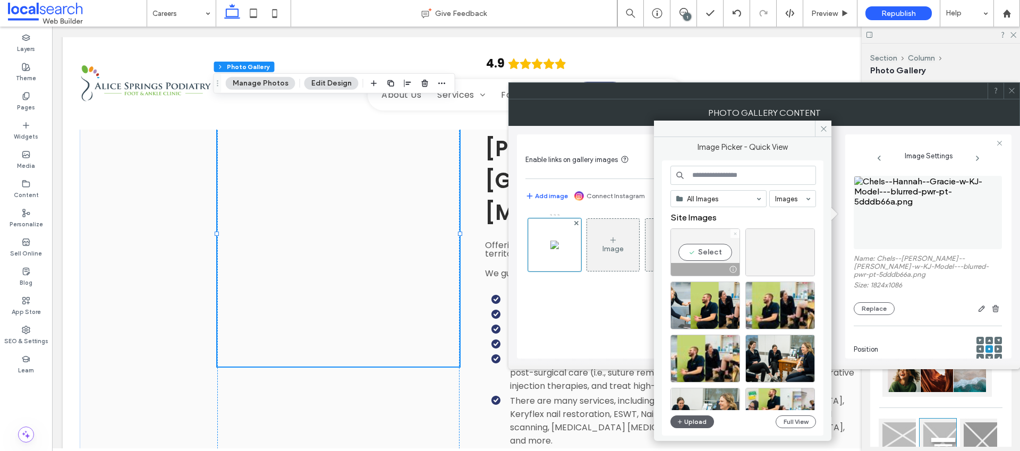
click at [733, 236] on span at bounding box center [735, 233] width 4 height 9
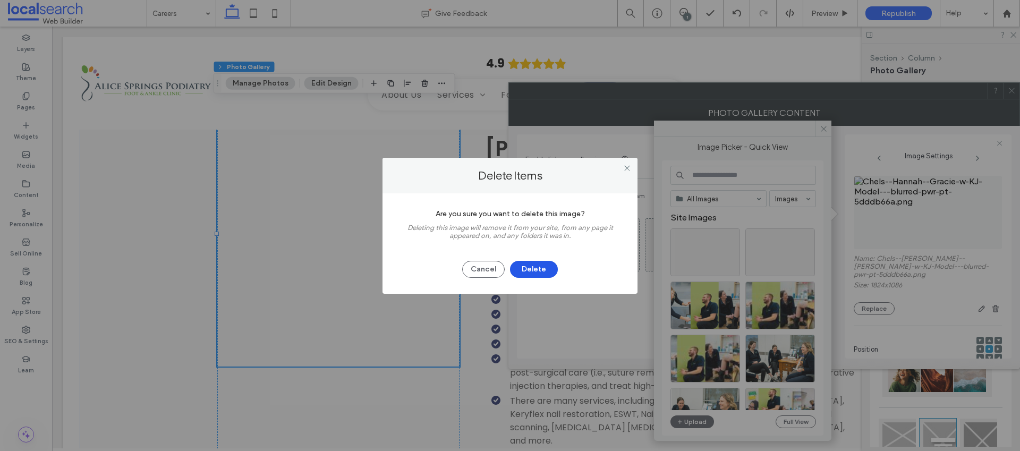
click at [545, 270] on button "Delete" at bounding box center [534, 269] width 48 height 17
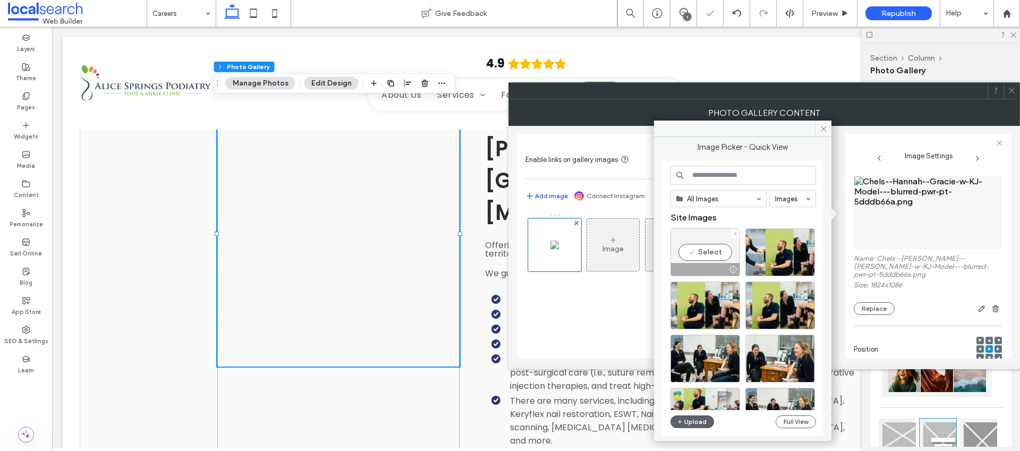
click at [731, 234] on div at bounding box center [734, 233] width 9 height 9
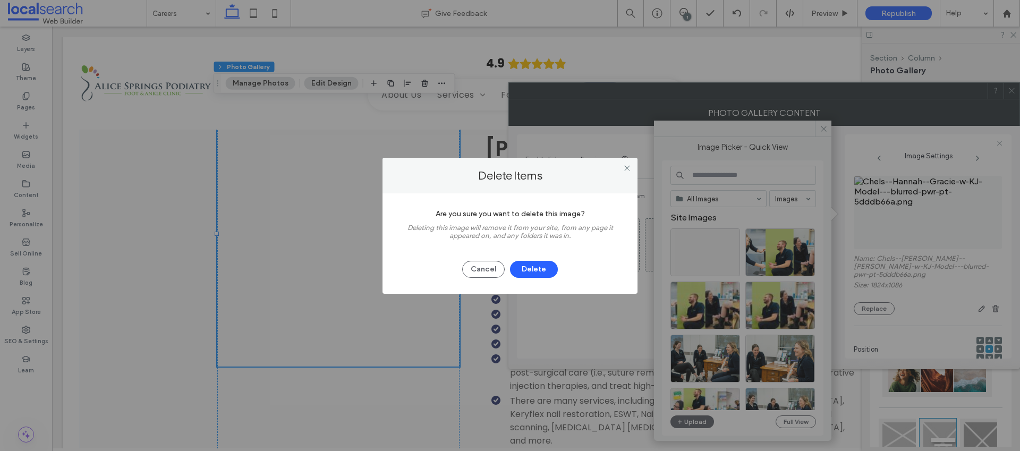
click at [819, 135] on div "Delete Items Are you sure you want to delete this image? Deleting this image wi…" at bounding box center [510, 225] width 1020 height 451
click at [524, 267] on button "Delete" at bounding box center [534, 269] width 48 height 17
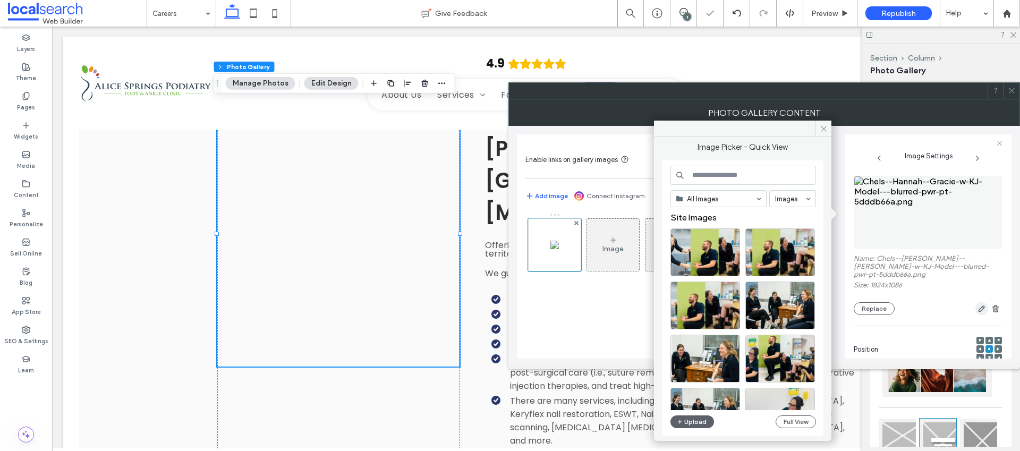
click at [978, 304] on icon "button" at bounding box center [981, 308] width 8 height 8
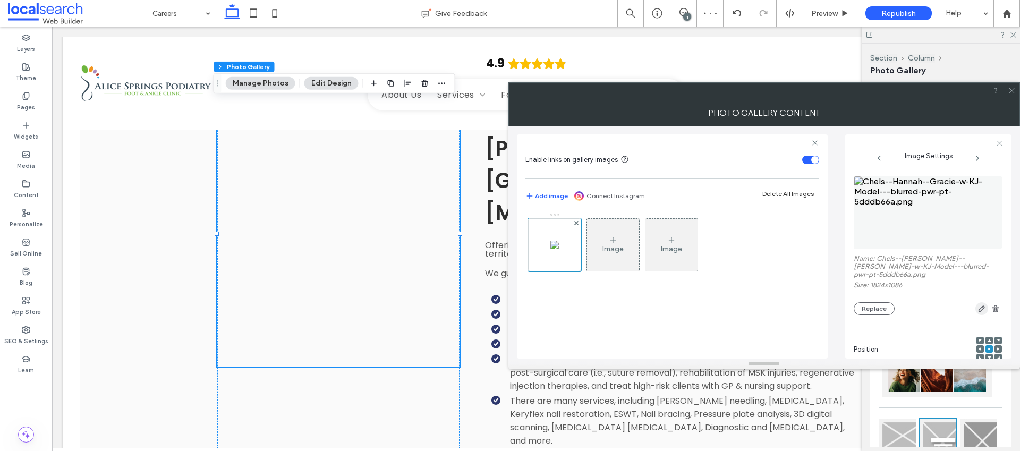
click at [977, 304] on icon "button" at bounding box center [981, 308] width 8 height 8
click at [872, 304] on button "Replace" at bounding box center [874, 308] width 41 height 13
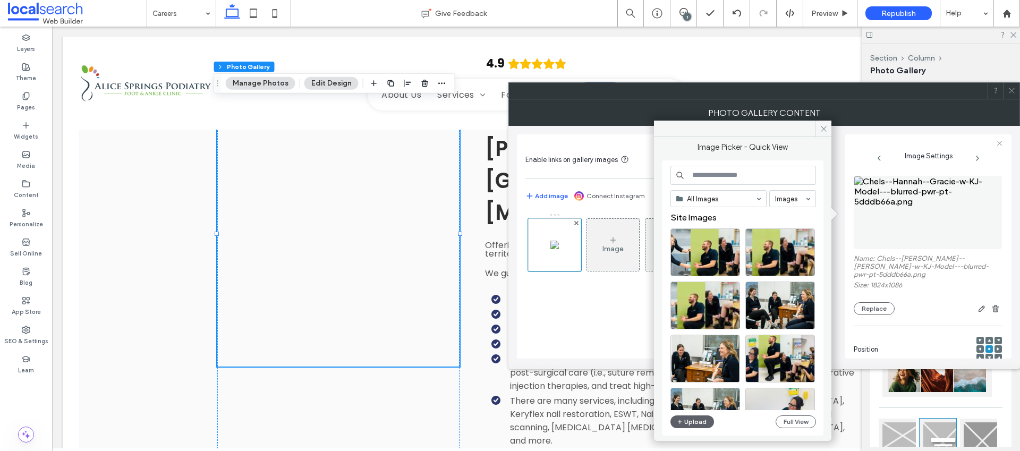
drag, startPoint x: 697, startPoint y: 178, endPoint x: 702, endPoint y: 174, distance: 6.1
click at [698, 176] on input at bounding box center [743, 175] width 146 height 19
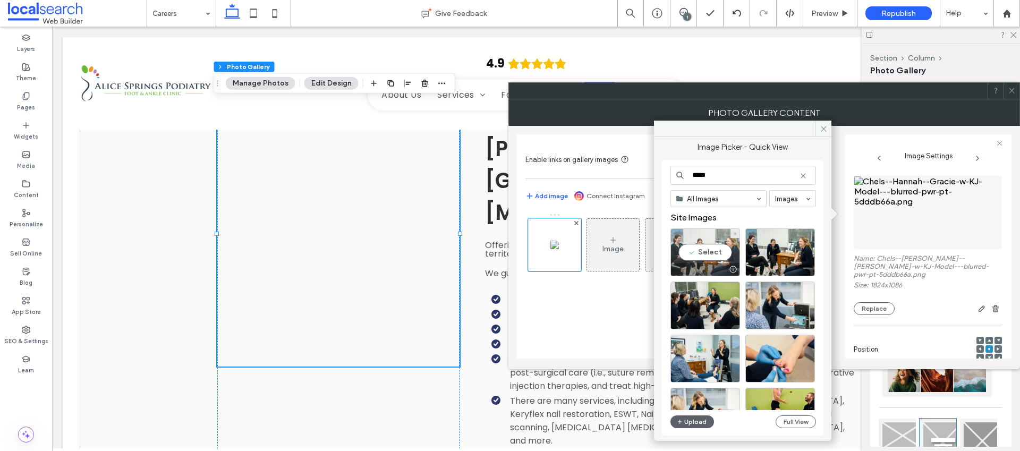
type input "*****"
click at [718, 253] on div "Select" at bounding box center [705, 252] width 70 height 48
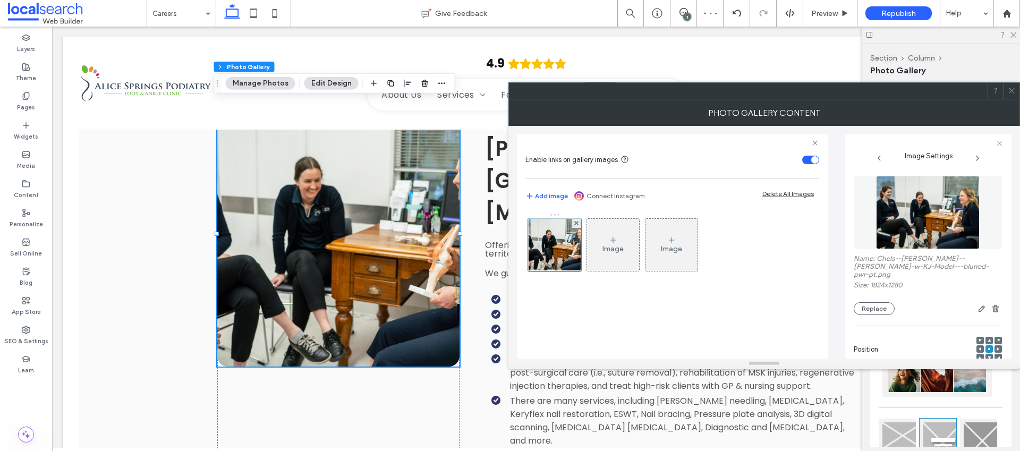
click at [996, 347] on icon at bounding box center [997, 348] width 3 height 3
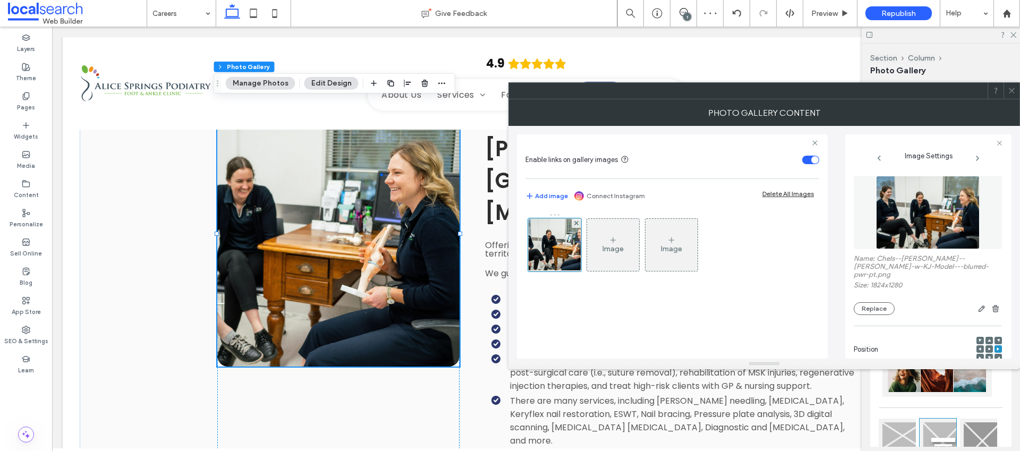
click at [994, 337] on div at bounding box center [997, 340] width 7 height 7
click at [996, 337] on span at bounding box center [997, 340] width 3 height 7
click at [978, 305] on use "button" at bounding box center [981, 308] width 6 height 6
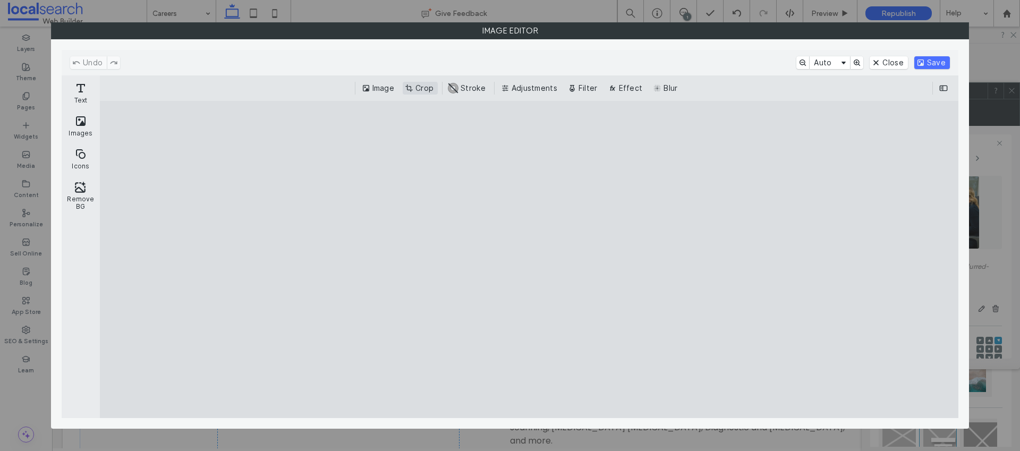
click at [429, 84] on button "Crop" at bounding box center [420, 88] width 35 height 13
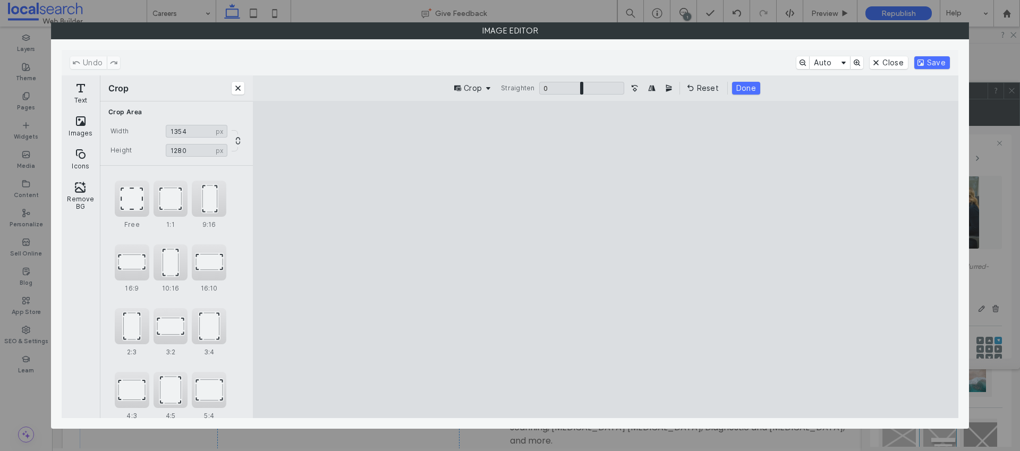
type input "****"
drag, startPoint x: 424, startPoint y: 261, endPoint x: 519, endPoint y: 263, distance: 95.1
click at [605, 260] on cesdk-canvas "Editor canvas" at bounding box center [605, 260] width 0 height 0
type input "****"
drag, startPoint x: 603, startPoint y: 386, endPoint x: 604, endPoint y: 380, distance: 5.9
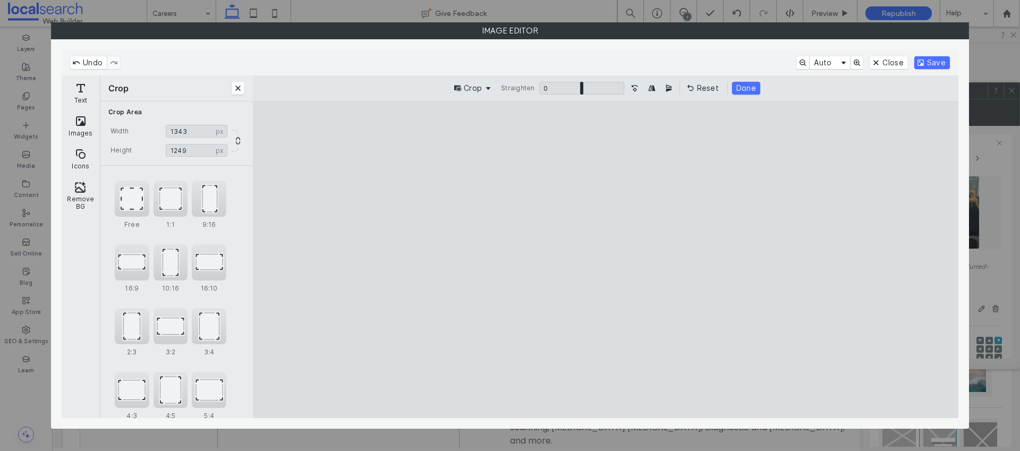
click at [605, 260] on cesdk-canvas "Editor canvas" at bounding box center [605, 260] width 0 height 0
click at [878, 62] on button "Close" at bounding box center [888, 62] width 38 height 13
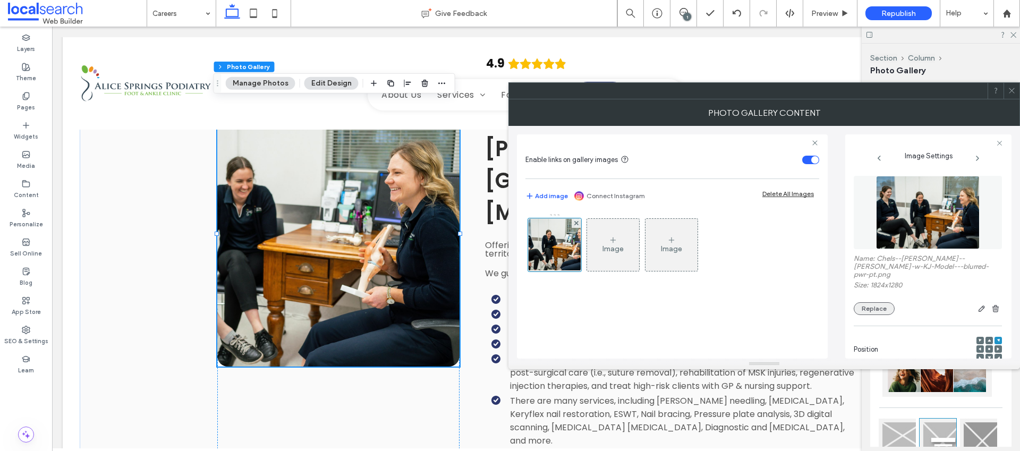
click at [869, 302] on button "Replace" at bounding box center [874, 308] width 41 height 13
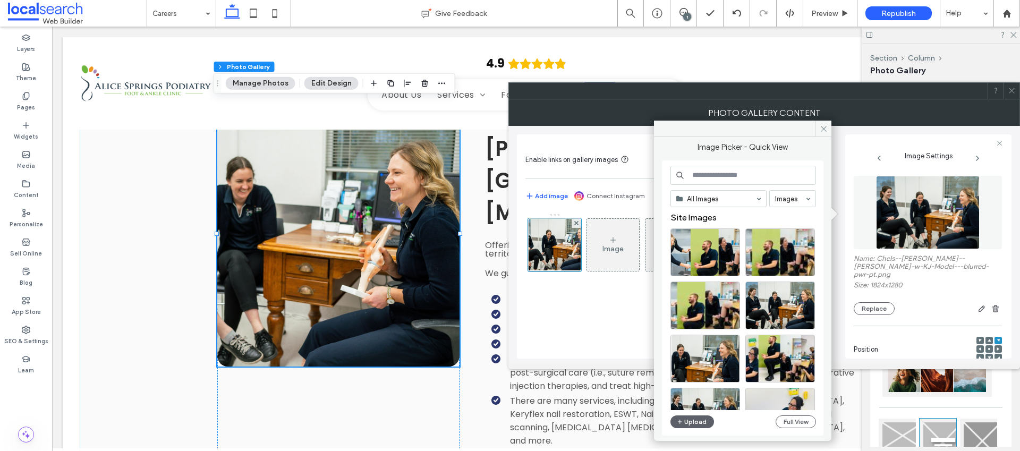
click at [702, 173] on input at bounding box center [743, 175] width 146 height 19
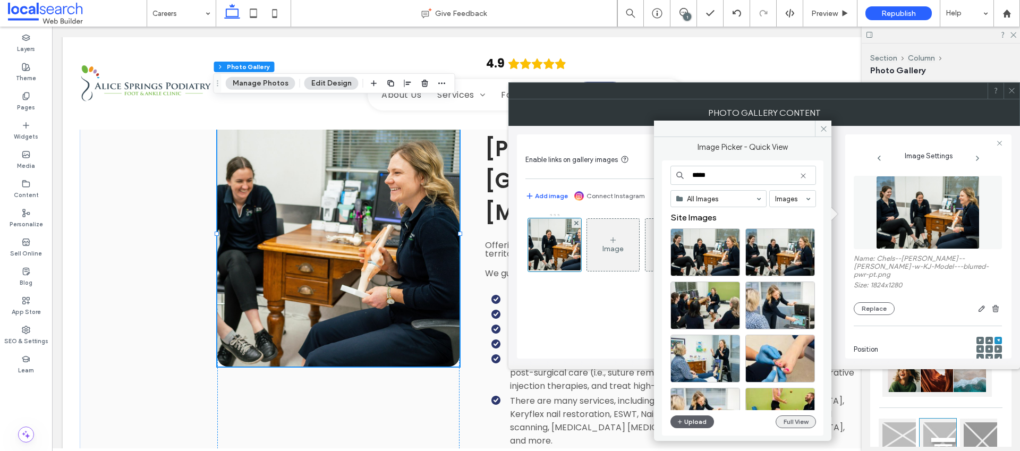
type input "*****"
click at [792, 418] on button "Full View" at bounding box center [795, 421] width 40 height 13
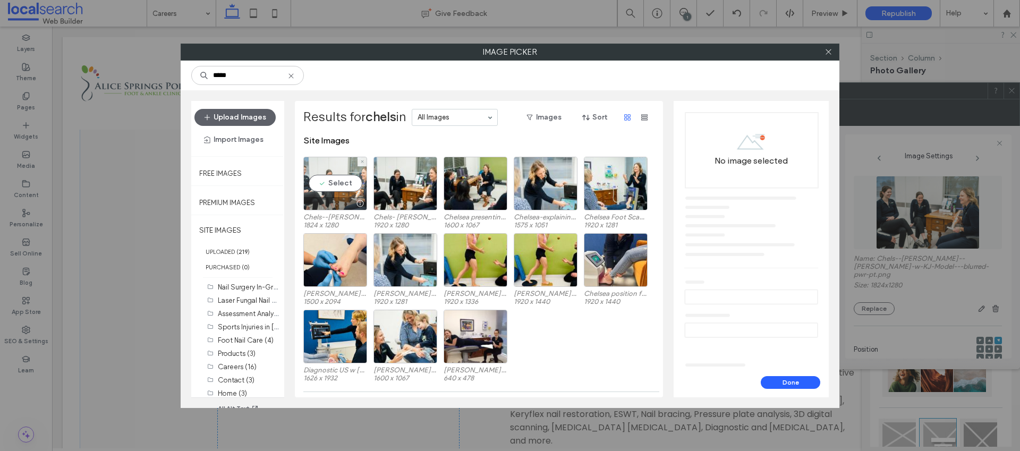
click at [339, 175] on div "Select" at bounding box center [335, 184] width 64 height 54
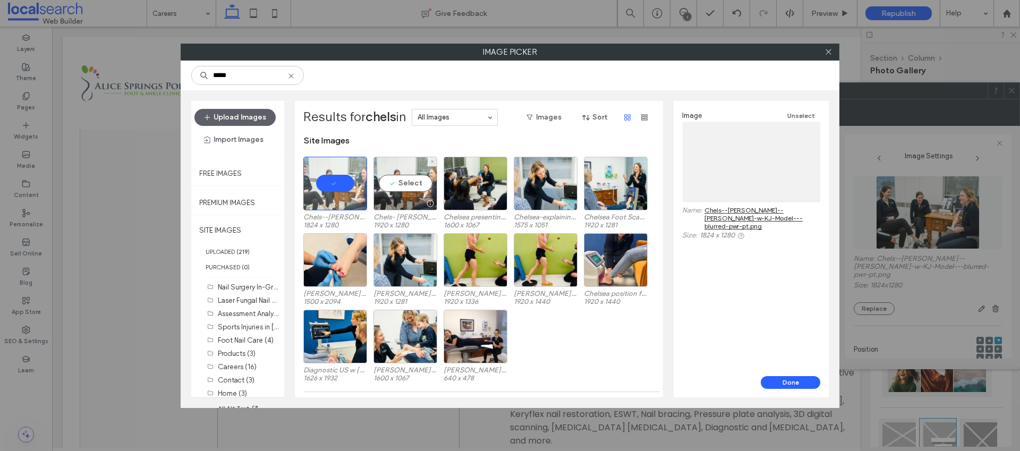
click at [390, 186] on div "Select" at bounding box center [405, 184] width 64 height 54
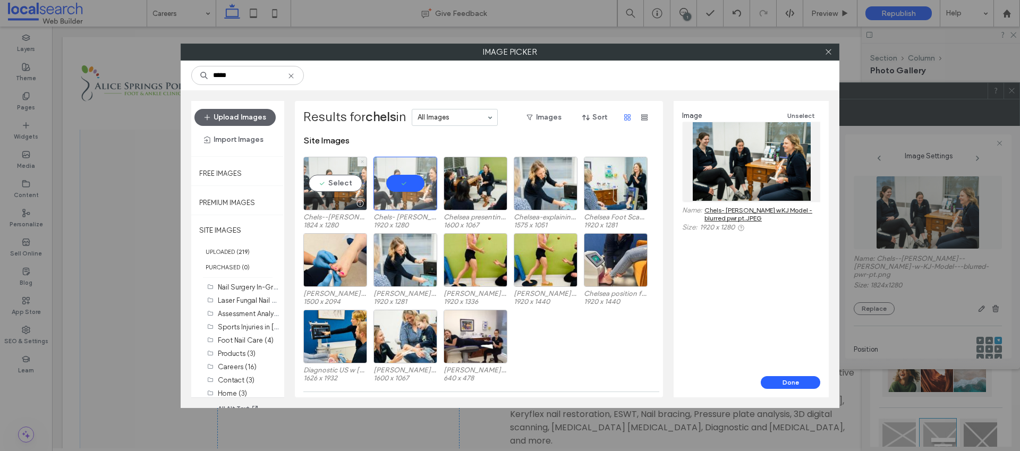
click at [361, 159] on icon at bounding box center [362, 161] width 4 height 4
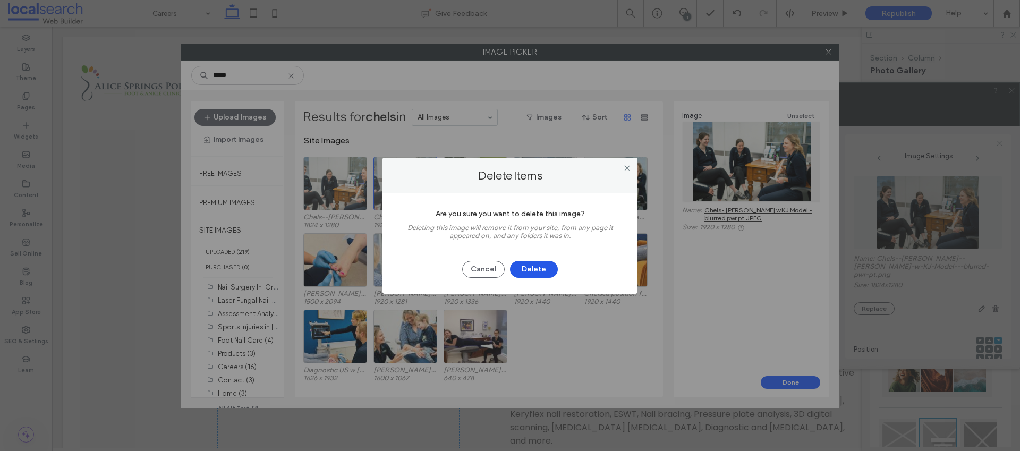
click at [536, 269] on button "Delete" at bounding box center [534, 269] width 48 height 17
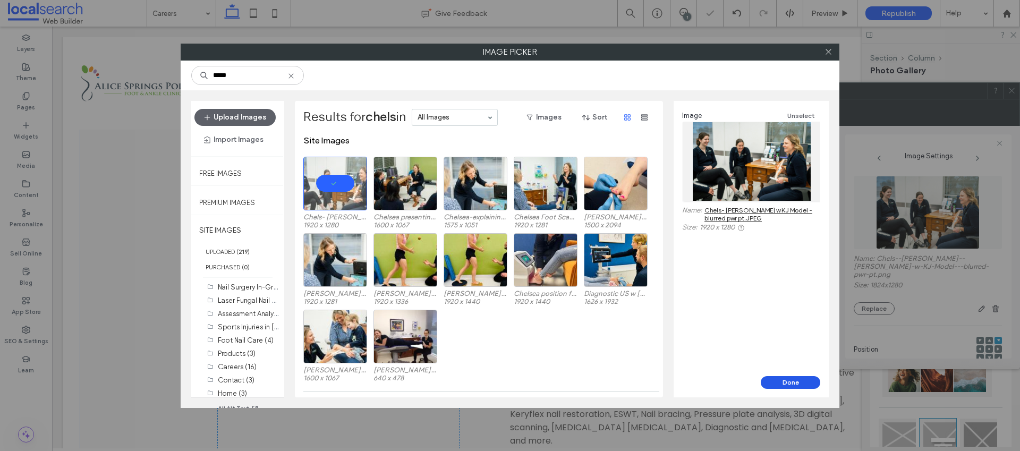
click at [799, 380] on button "Done" at bounding box center [790, 382] width 59 height 13
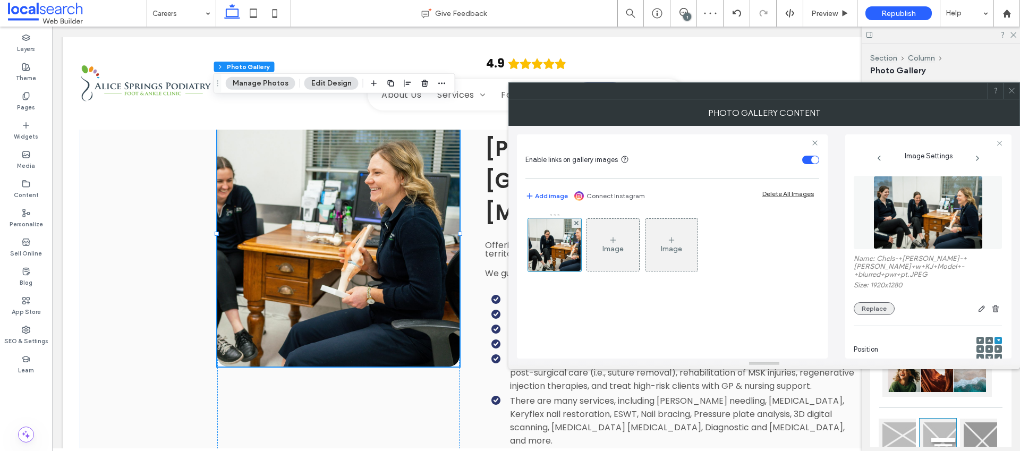
click at [886, 309] on button "Replace" at bounding box center [874, 308] width 41 height 13
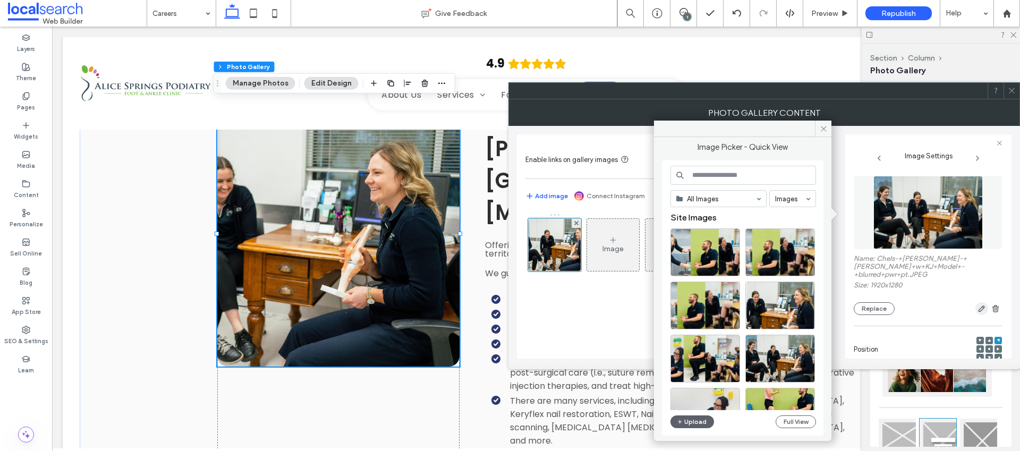
click at [975, 306] on span "button" at bounding box center [981, 308] width 13 height 13
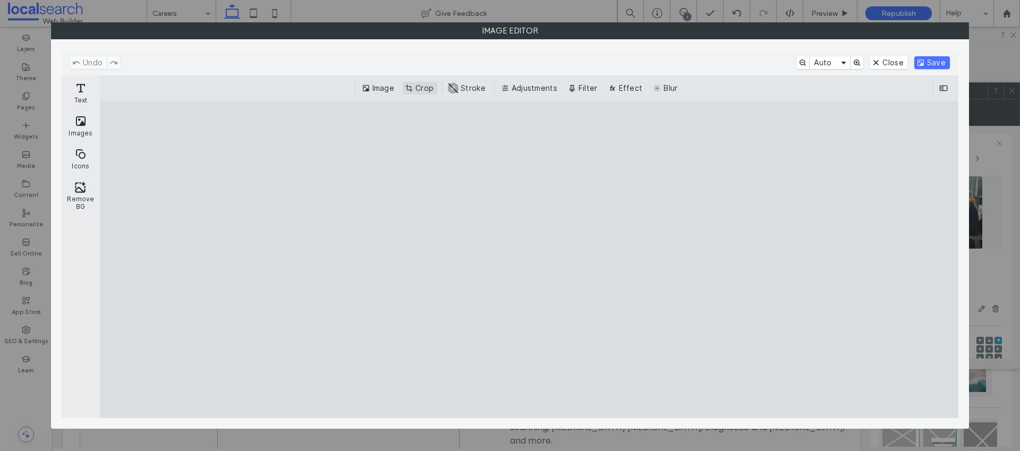
click at [415, 88] on button "Crop" at bounding box center [420, 88] width 35 height 13
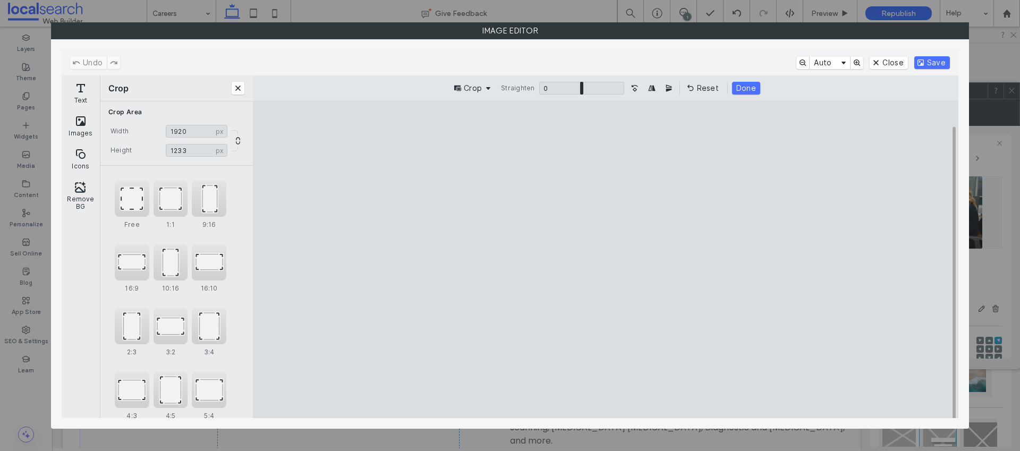
type input "****"
drag, startPoint x: 606, startPoint y: 388, endPoint x: 608, endPoint y: 379, distance: 9.7
click at [605, 260] on cesdk-canvas "Editor canvas" at bounding box center [605, 260] width 0 height 0
type input "****"
drag, startPoint x: 407, startPoint y: 260, endPoint x: 503, endPoint y: 261, distance: 95.6
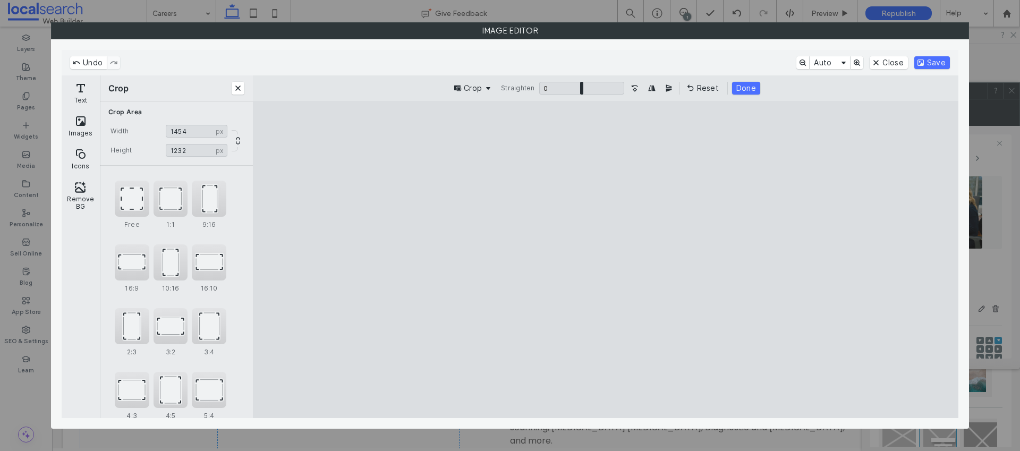
click at [605, 260] on cesdk-canvas "Editor canvas" at bounding box center [605, 260] width 0 height 0
click at [932, 62] on button "Save" at bounding box center [932, 62] width 36 height 13
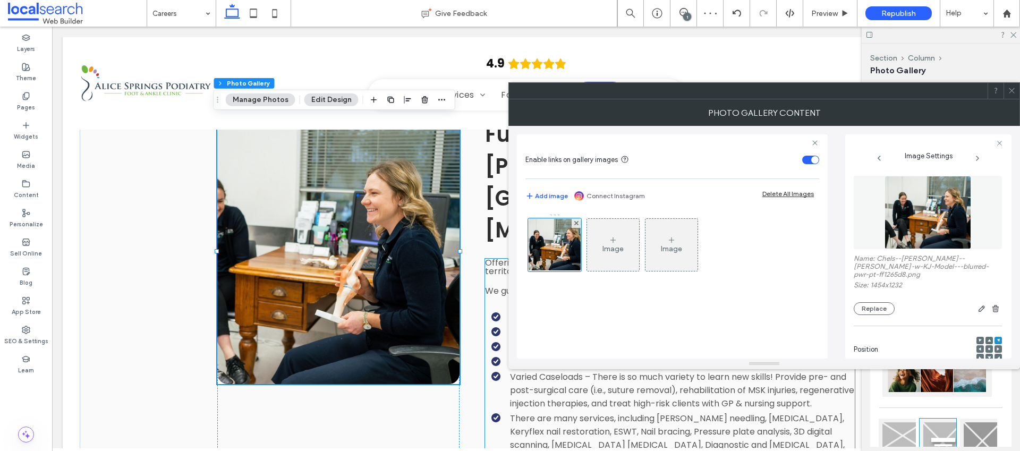
scroll to position [1189, 0]
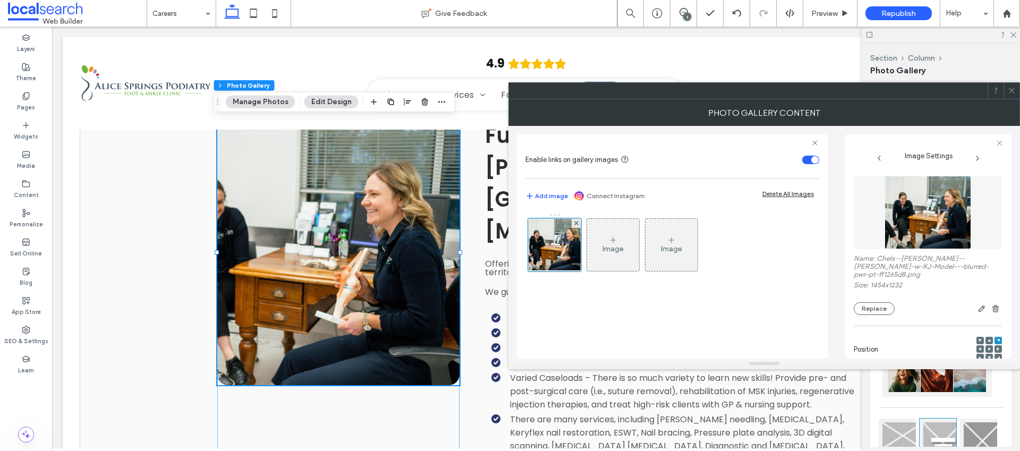
click at [996, 347] on icon at bounding box center [997, 348] width 3 height 3
click at [985, 345] on div at bounding box center [988, 348] width 7 height 7
click at [987, 347] on icon at bounding box center [988, 348] width 3 height 3
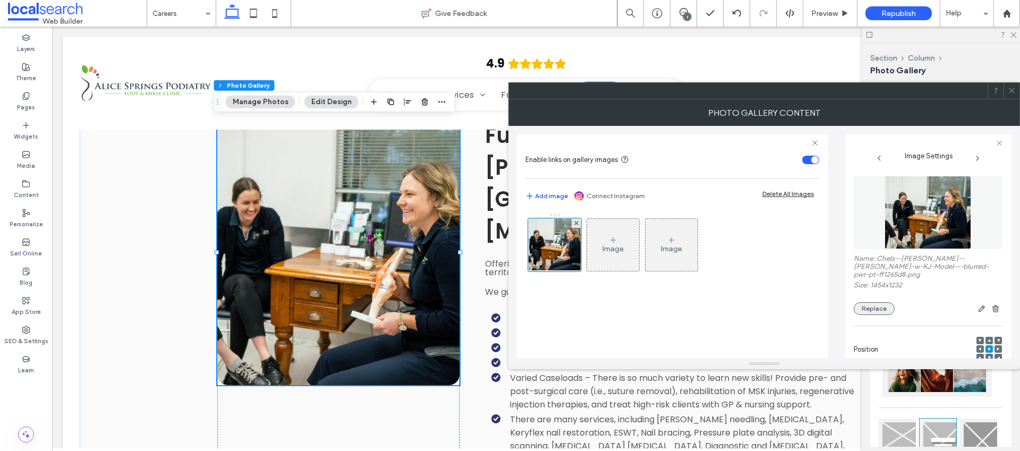
click at [885, 302] on button "Replace" at bounding box center [874, 308] width 41 height 13
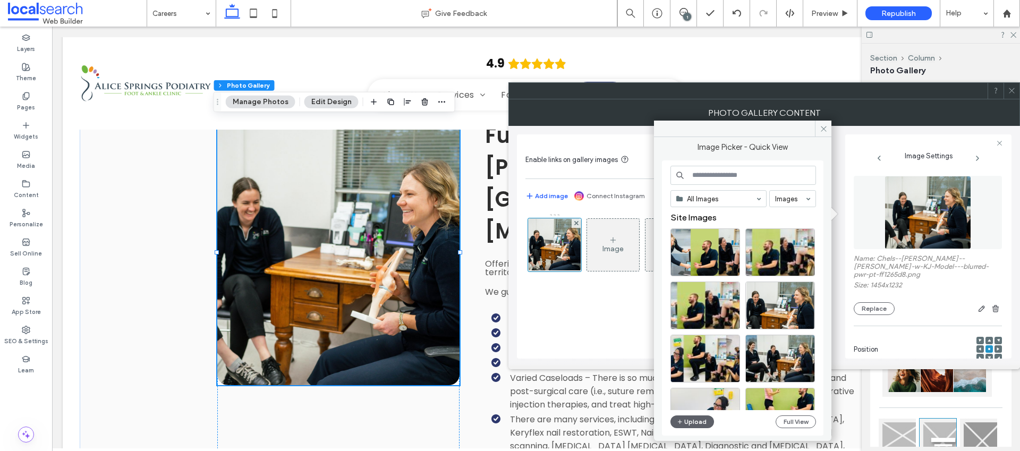
click at [714, 175] on input at bounding box center [743, 175] width 146 height 19
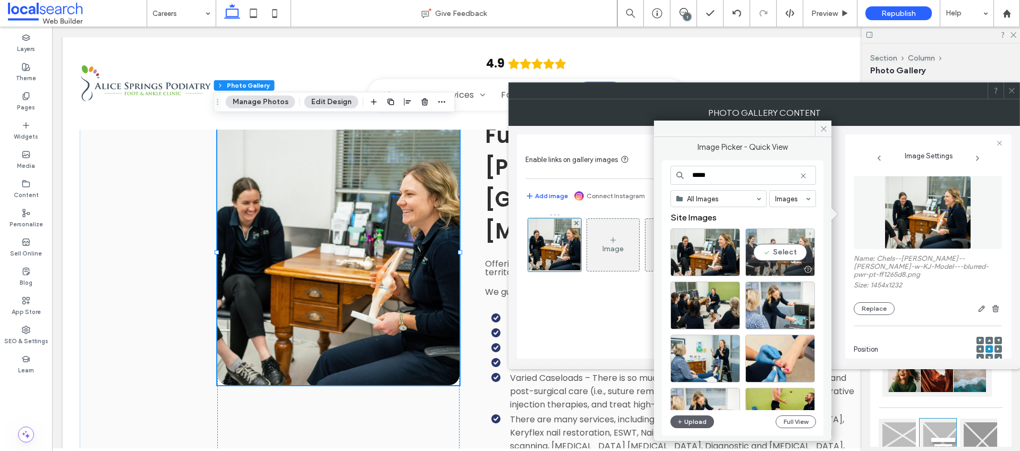
type input "*****"
click at [779, 251] on div "Select" at bounding box center [780, 252] width 70 height 48
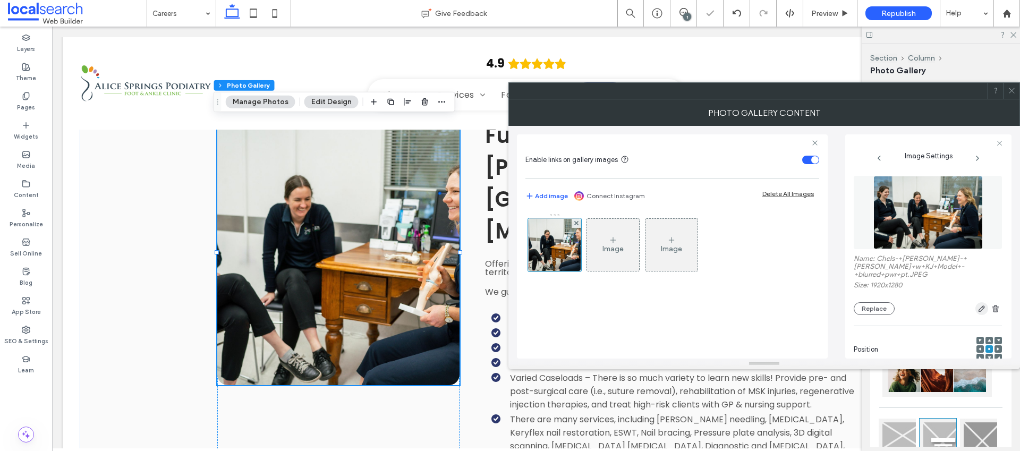
click at [977, 309] on icon "button" at bounding box center [981, 308] width 8 height 8
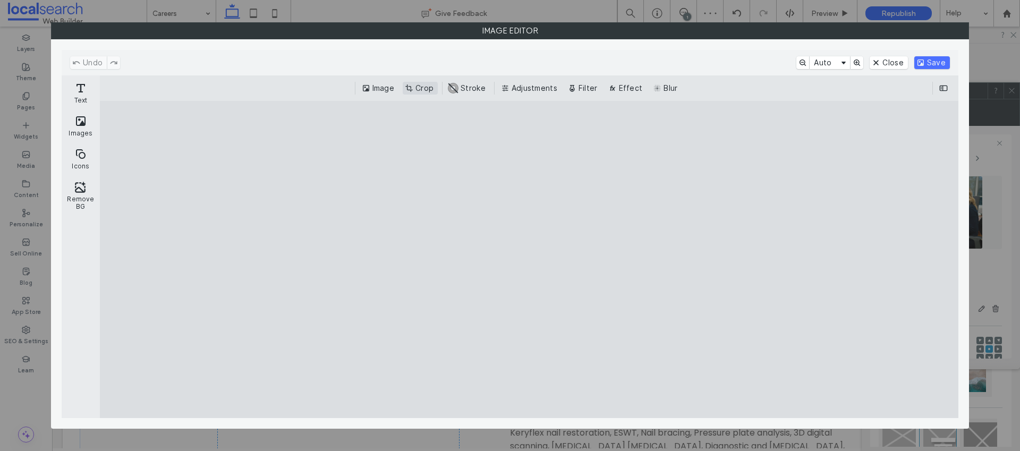
click at [419, 87] on button "Crop" at bounding box center [420, 88] width 35 height 13
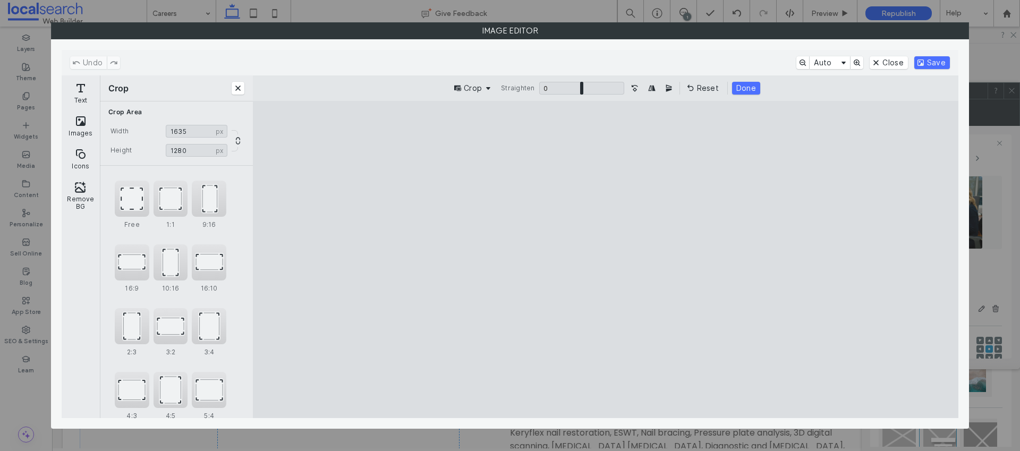
type input "****"
drag, startPoint x: 415, startPoint y: 262, endPoint x: 472, endPoint y: 263, distance: 57.4
click at [605, 260] on cesdk-canvas "Editor canvas" at bounding box center [605, 260] width 0 height 0
type input "****"
drag, startPoint x: 605, startPoint y: 386, endPoint x: 608, endPoint y: 373, distance: 13.4
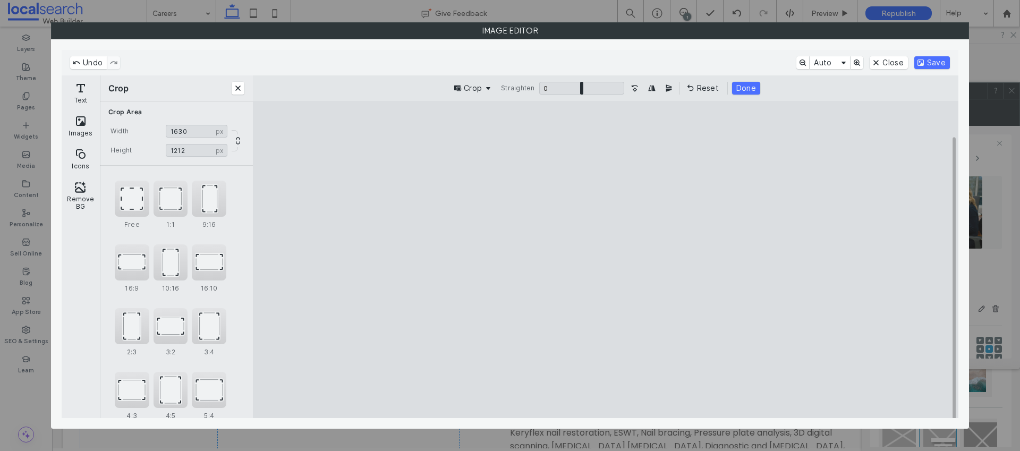
click at [605, 260] on cesdk-canvas "Editor canvas" at bounding box center [605, 260] width 0 height 0
click at [926, 63] on button "Save" at bounding box center [932, 62] width 36 height 13
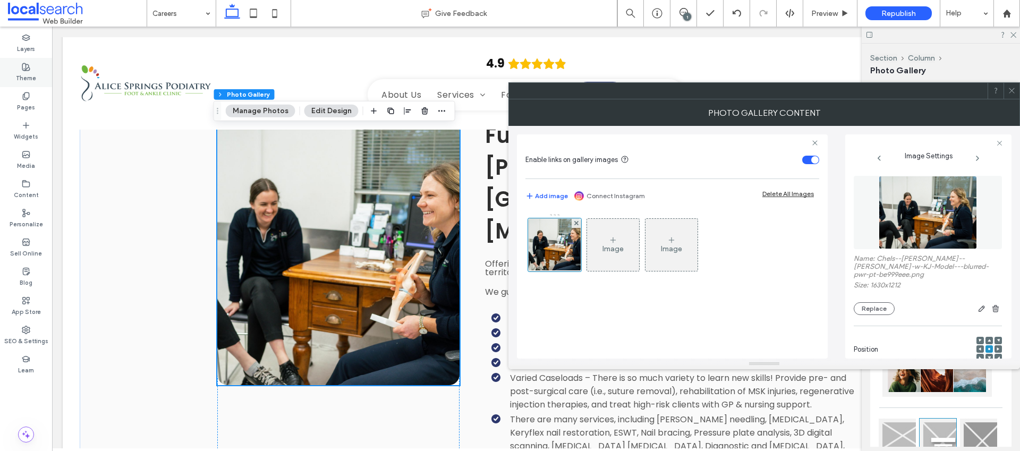
scroll to position [1158, 0]
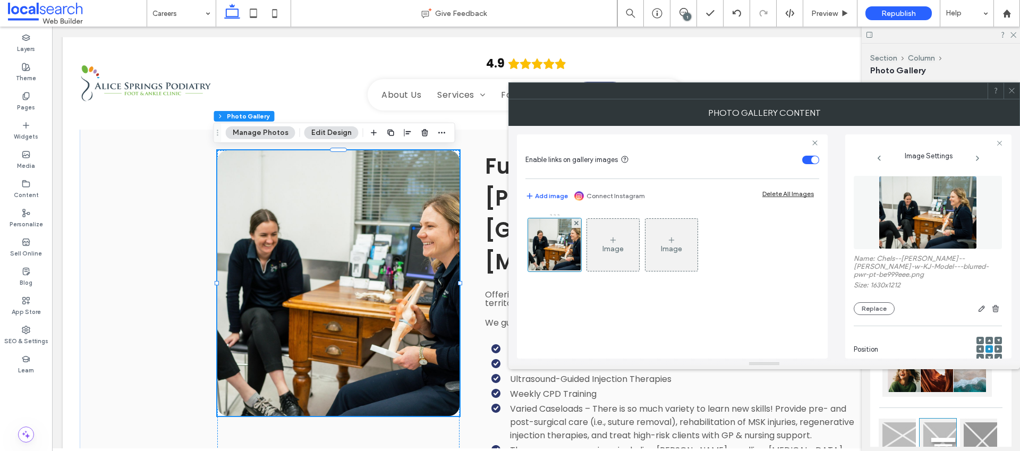
click at [996, 347] on icon at bounding box center [997, 348] width 3 height 3
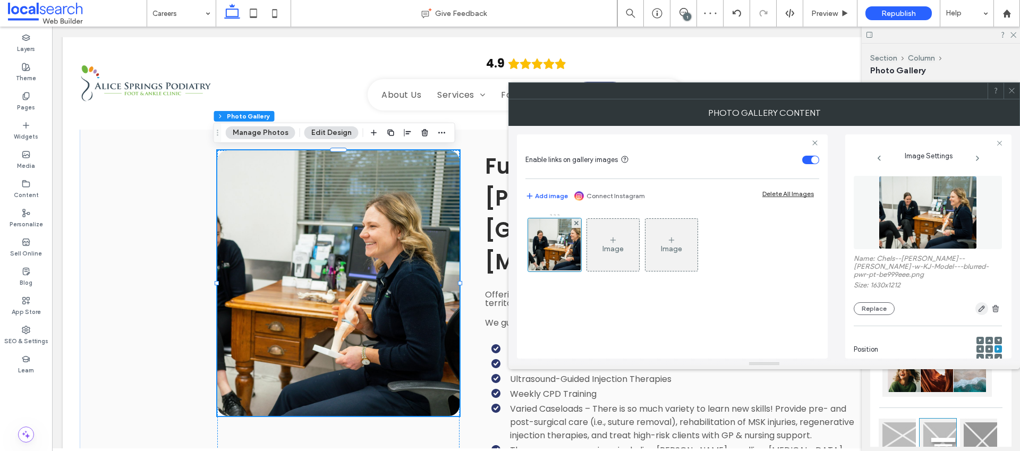
click at [978, 305] on use "button" at bounding box center [981, 308] width 6 height 6
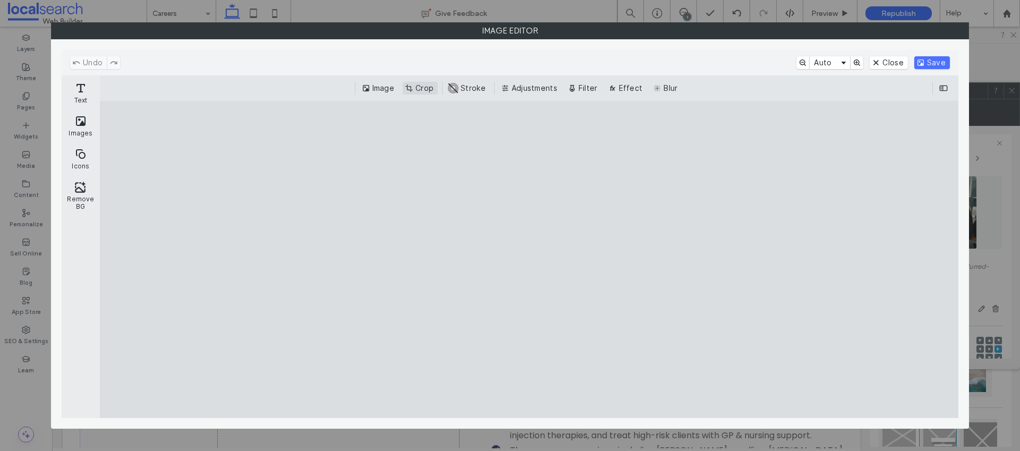
click at [425, 89] on button "Crop" at bounding box center [420, 88] width 35 height 13
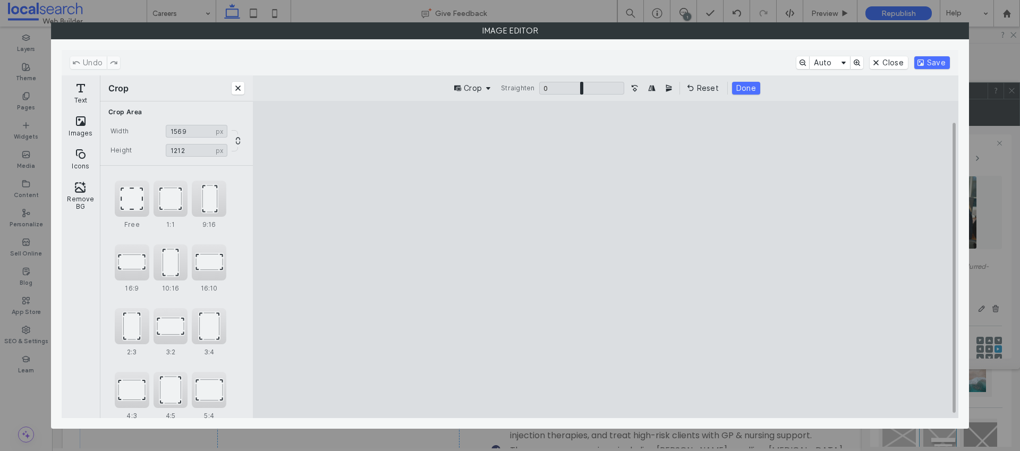
type input "****"
drag, startPoint x: 774, startPoint y: 260, endPoint x: 761, endPoint y: 261, distance: 13.3
click at [605, 260] on cesdk-canvas "Editor canvas" at bounding box center [605, 260] width 0 height 0
click at [937, 62] on button "Save" at bounding box center [932, 62] width 36 height 13
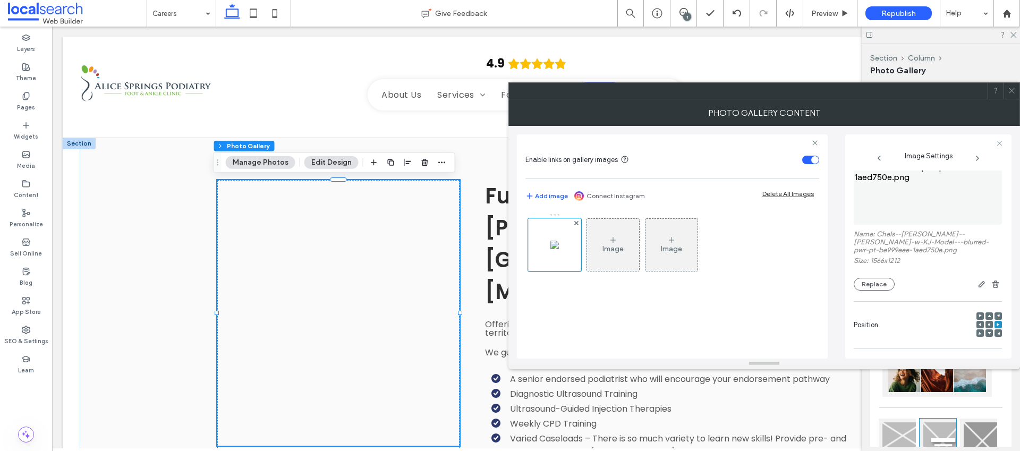
scroll to position [40, 0]
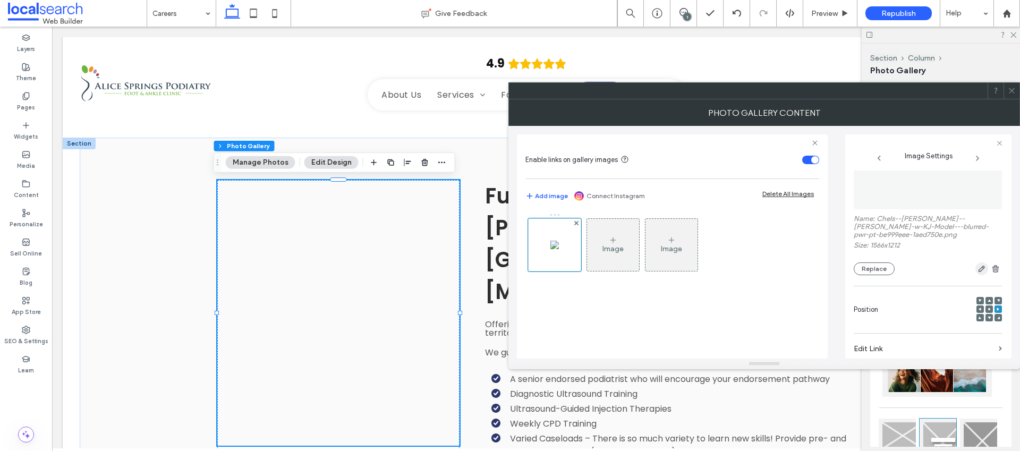
click at [977, 269] on icon "button" at bounding box center [981, 268] width 8 height 8
click at [976, 267] on body ".wqwq-1{fill:#231f20;} .cls-1q, .cls-2q { fill-rule: evenodd; } .cls-2q { fill:…" at bounding box center [510, 225] width 1020 height 451
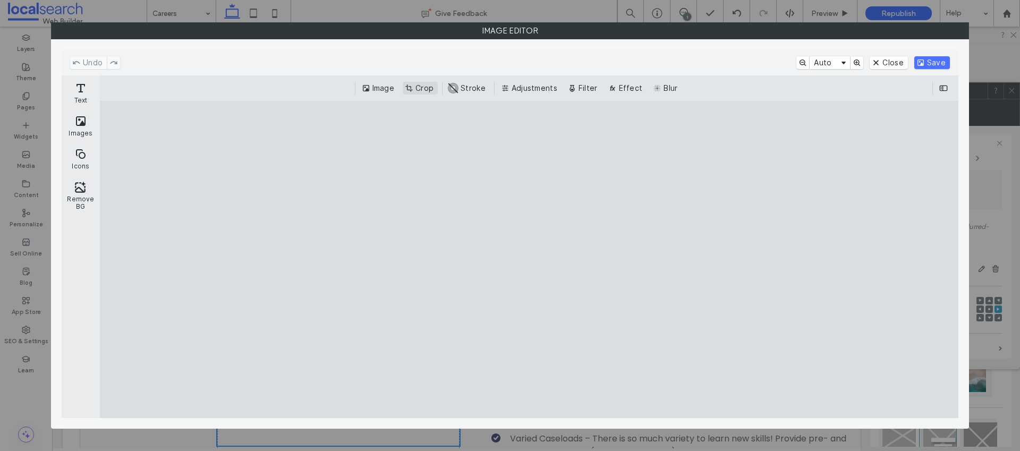
click at [414, 88] on button "Crop" at bounding box center [420, 88] width 35 height 13
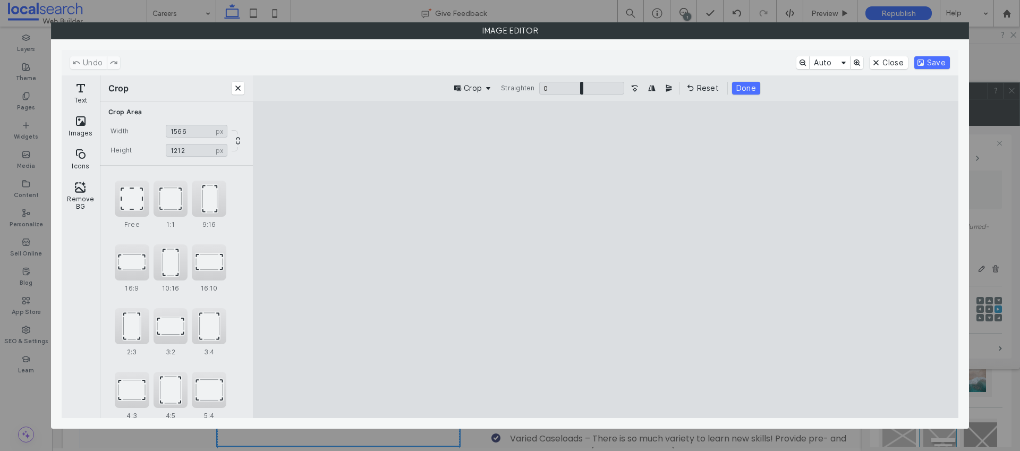
drag, startPoint x: 442, startPoint y: 260, endPoint x: 420, endPoint y: 260, distance: 22.3
click at [605, 260] on cesdk-canvas "Editor canvas" at bounding box center [605, 260] width 0 height 0
click at [892, 60] on button "Close" at bounding box center [888, 62] width 38 height 13
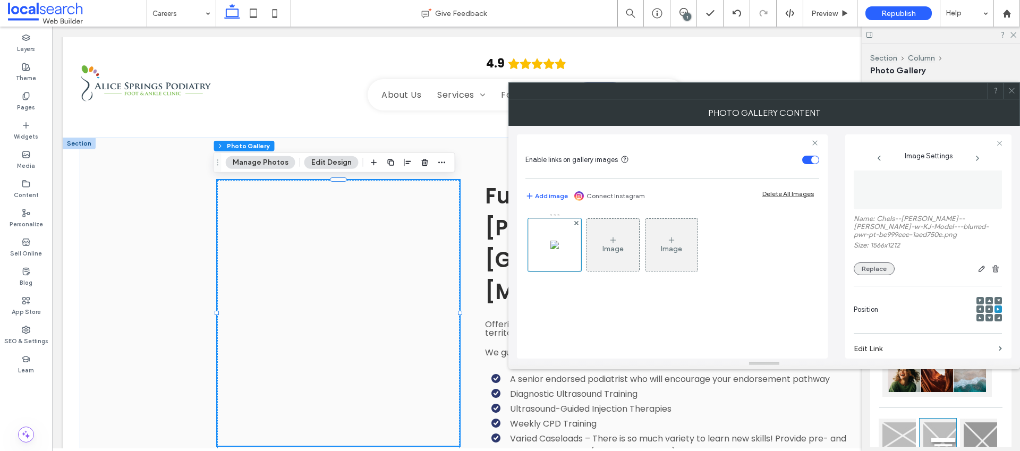
click at [890, 272] on button "Replace" at bounding box center [874, 268] width 41 height 13
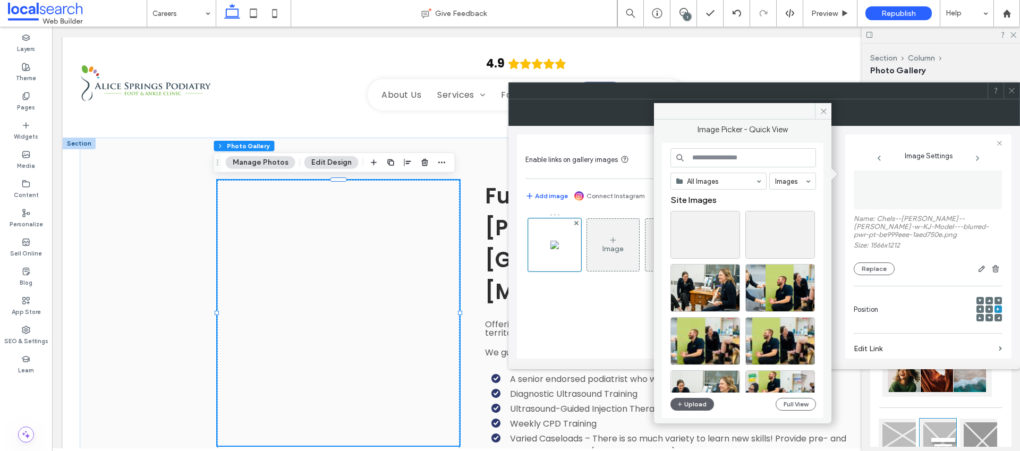
click at [698, 157] on input at bounding box center [743, 157] width 146 height 19
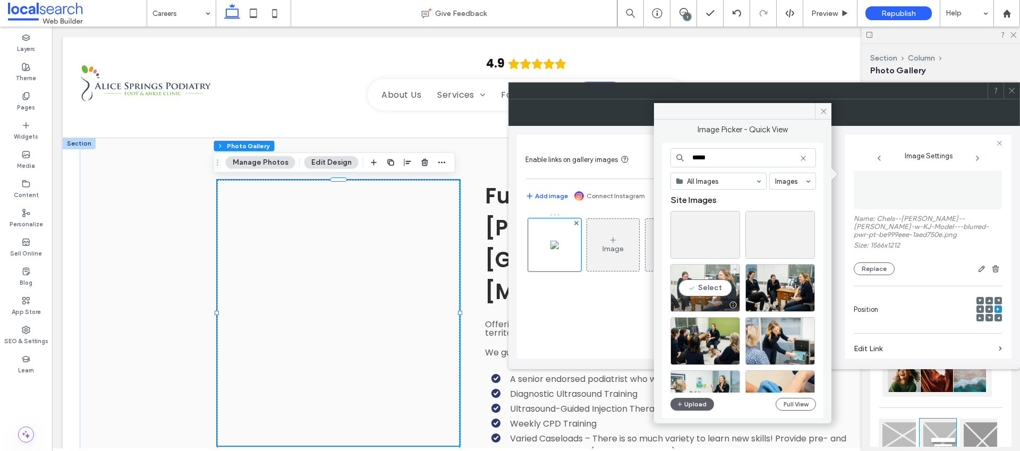
type input "*****"
click at [711, 279] on div "Select" at bounding box center [705, 288] width 70 height 48
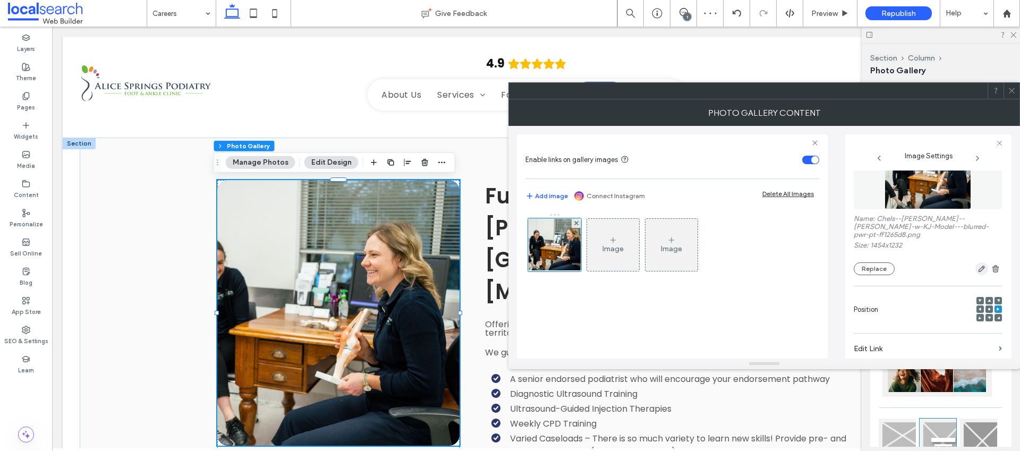
click at [978, 266] on use "button" at bounding box center [981, 269] width 6 height 6
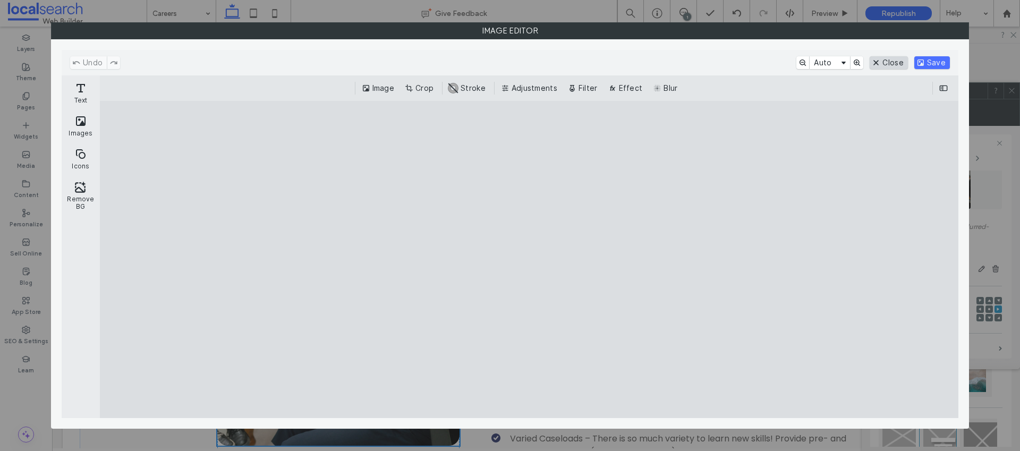
click at [892, 62] on button "Close" at bounding box center [888, 62] width 38 height 13
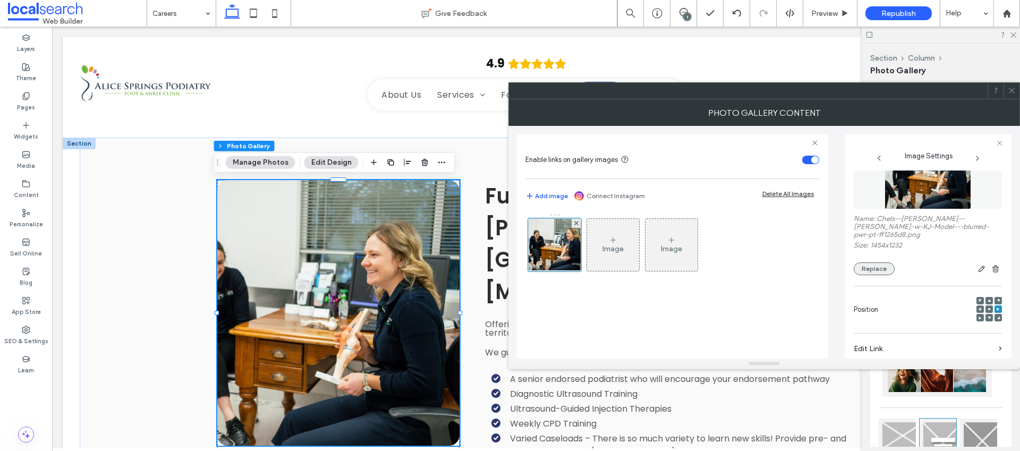
click at [871, 262] on button "Replace" at bounding box center [874, 268] width 41 height 13
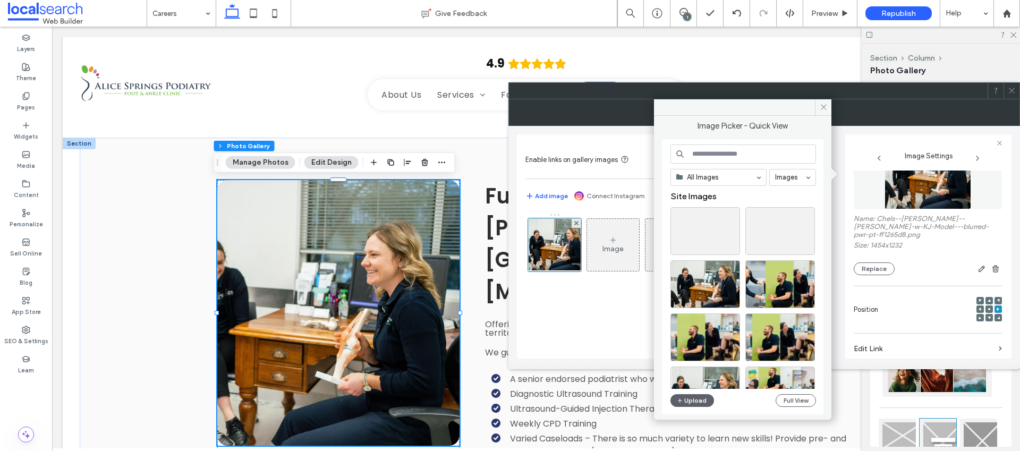
click at [696, 152] on input at bounding box center [743, 153] width 146 height 19
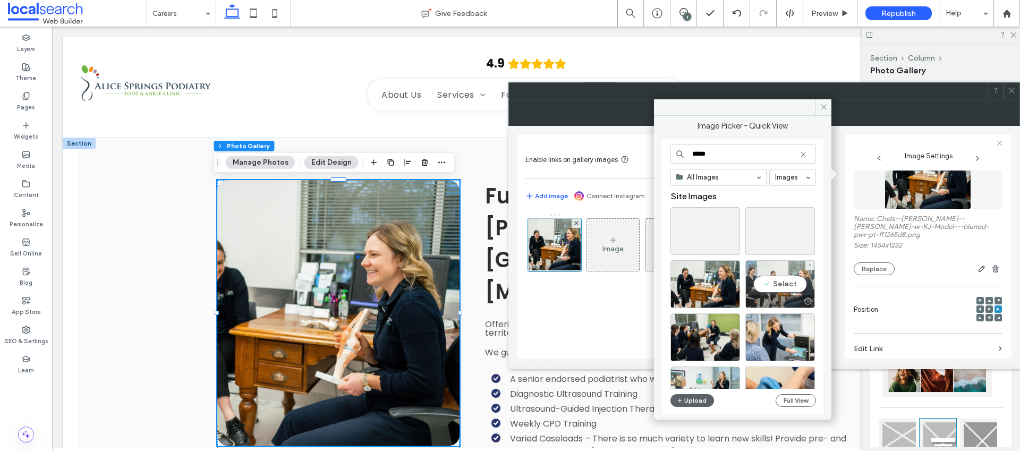
type input "*****"
click at [774, 283] on div "Select" at bounding box center [780, 284] width 70 height 48
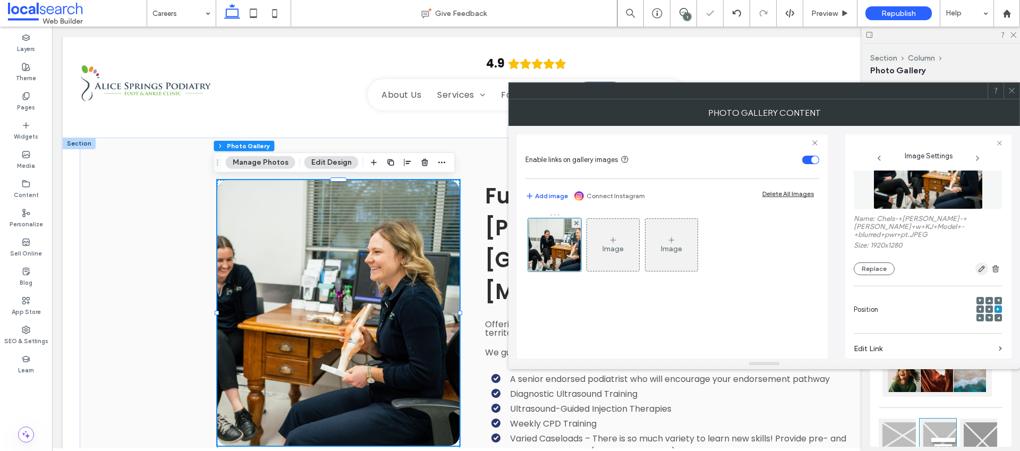
click at [977, 269] on icon "button" at bounding box center [981, 268] width 8 height 8
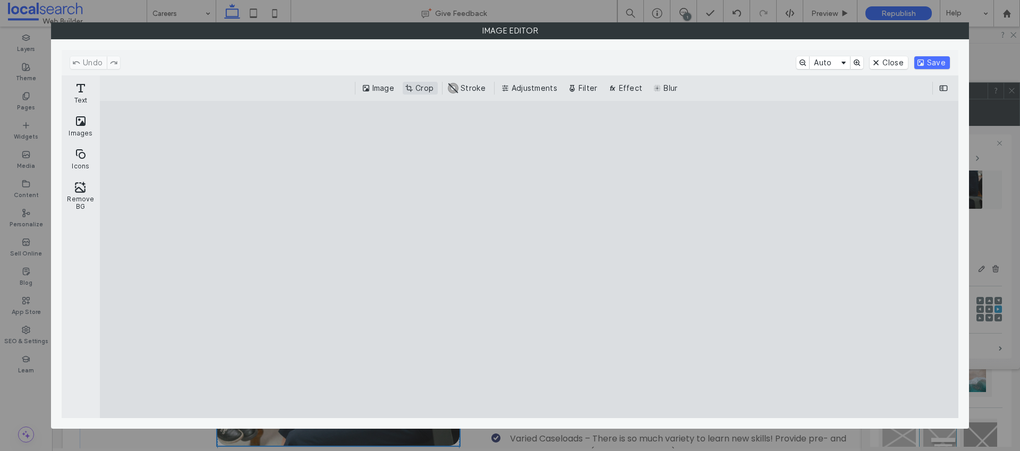
click at [423, 91] on button "Crop" at bounding box center [420, 88] width 35 height 13
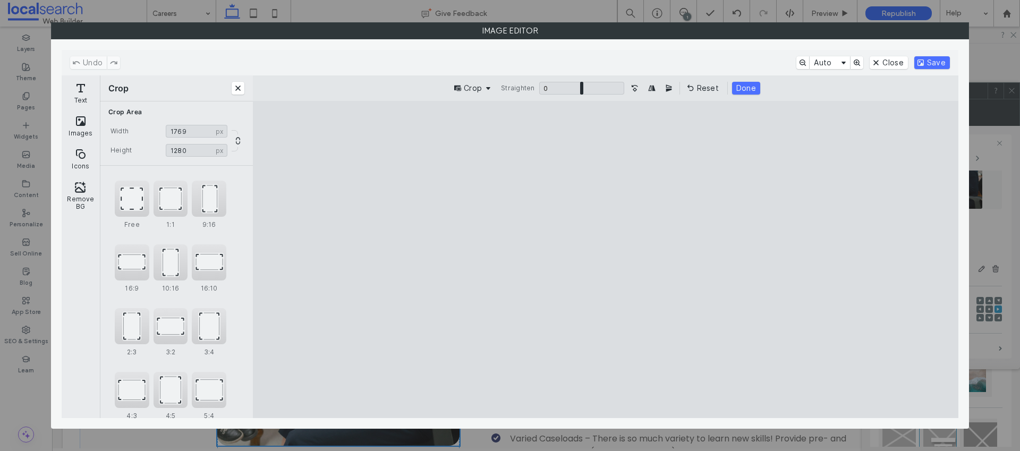
type input "****"
drag, startPoint x: 415, startPoint y: 260, endPoint x: 397, endPoint y: 259, distance: 18.1
click at [605, 260] on cesdk-canvas "Editor canvas" at bounding box center [605, 260] width 0 height 0
type input "****"
drag, startPoint x: 605, startPoint y: 387, endPoint x: 606, endPoint y: 373, distance: 14.4
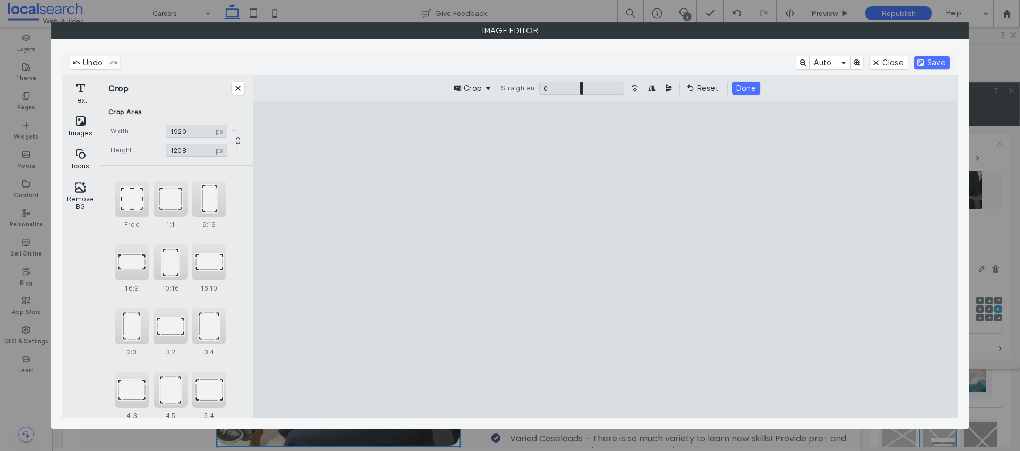
click at [605, 260] on cesdk-canvas "Editor canvas" at bounding box center [605, 260] width 0 height 0
type input "****"
drag, startPoint x: 809, startPoint y: 259, endPoint x: 795, endPoint y: 259, distance: 14.3
click at [605, 260] on cesdk-canvas "Editor canvas" at bounding box center [605, 260] width 0 height 0
click at [922, 65] on button "Save" at bounding box center [932, 62] width 36 height 13
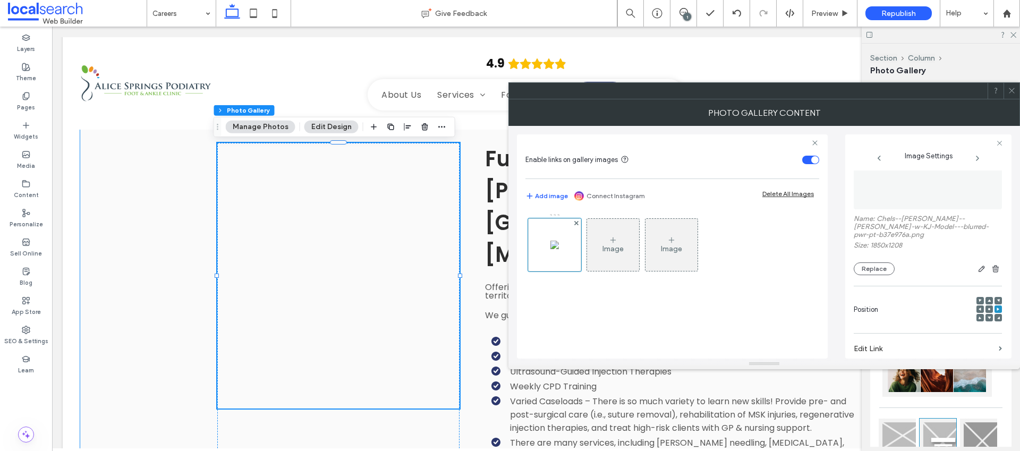
scroll to position [1166, 0]
click at [995, 297] on div at bounding box center [997, 300] width 7 height 7
click at [997, 299] on use at bounding box center [998, 300] width 3 height 3
click at [996, 308] on icon at bounding box center [997, 309] width 3 height 3
click at [877, 262] on button "Replace" at bounding box center [874, 268] width 41 height 13
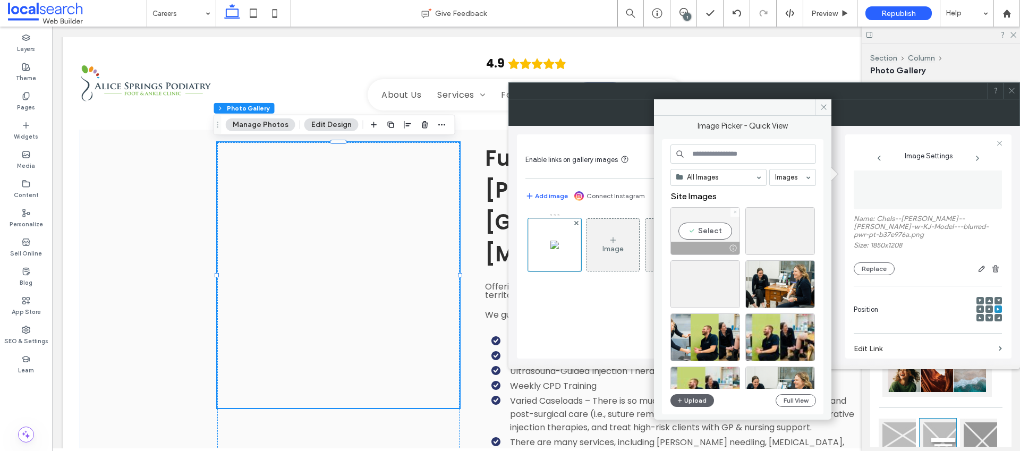
click at [735, 210] on icon at bounding box center [735, 212] width 4 height 4
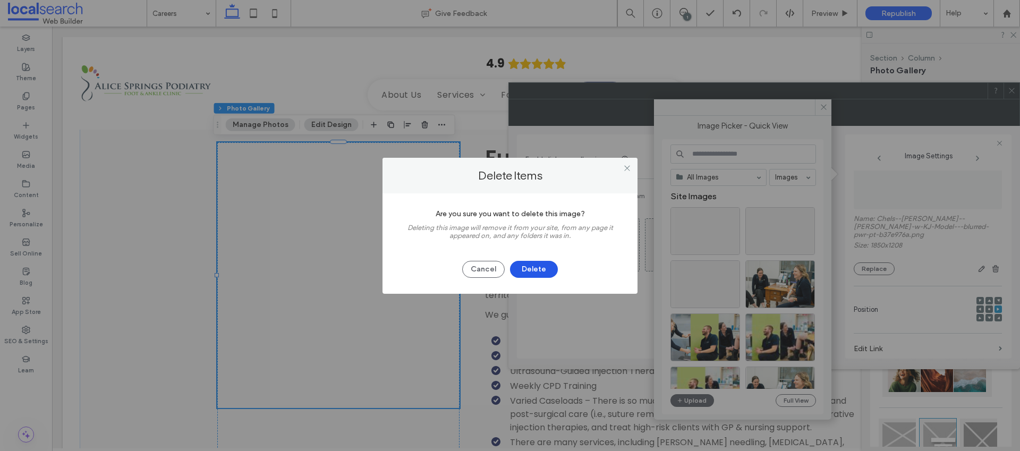
click at [550, 265] on button "Delete" at bounding box center [534, 269] width 48 height 17
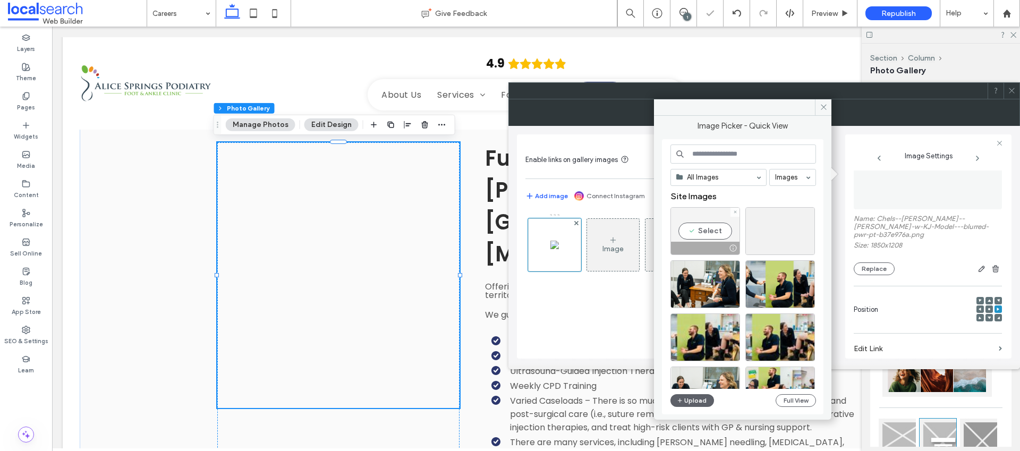
click at [733, 212] on icon at bounding box center [735, 212] width 4 height 4
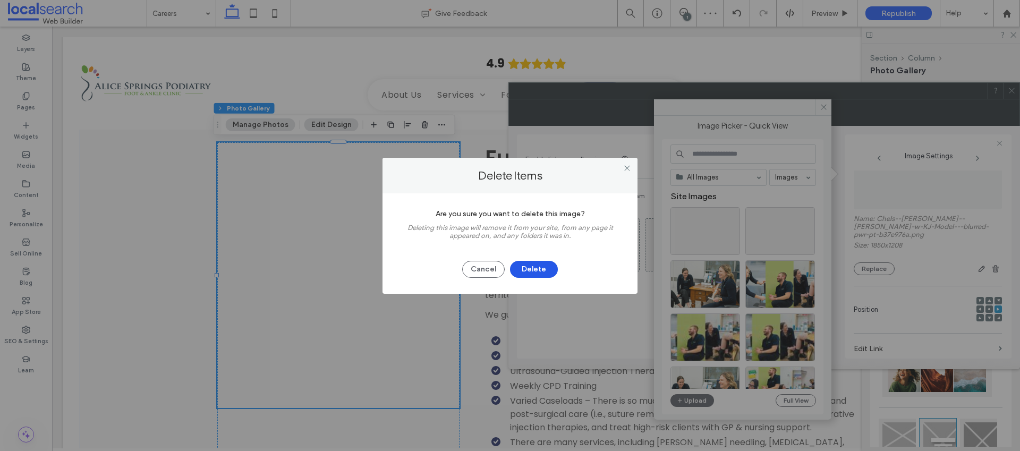
click at [543, 269] on button "Delete" at bounding box center [534, 269] width 48 height 17
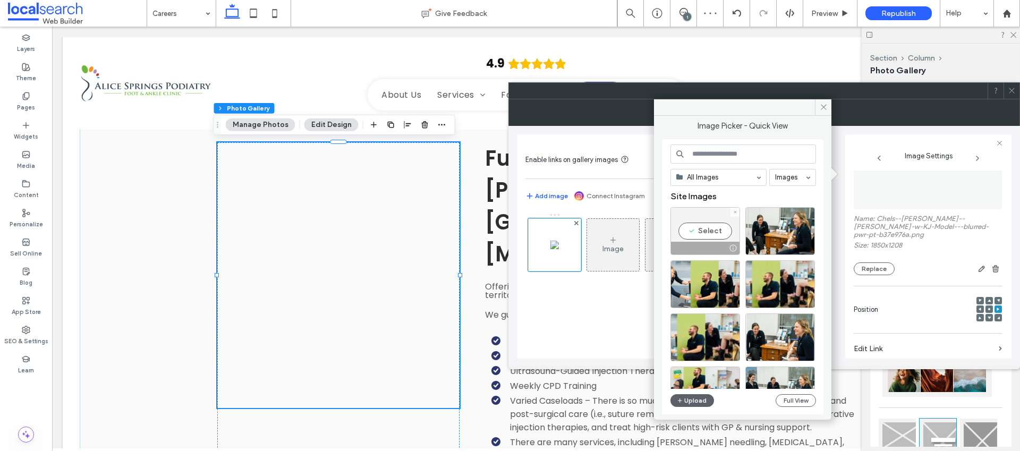
click at [739, 214] on div at bounding box center [734, 212] width 9 height 9
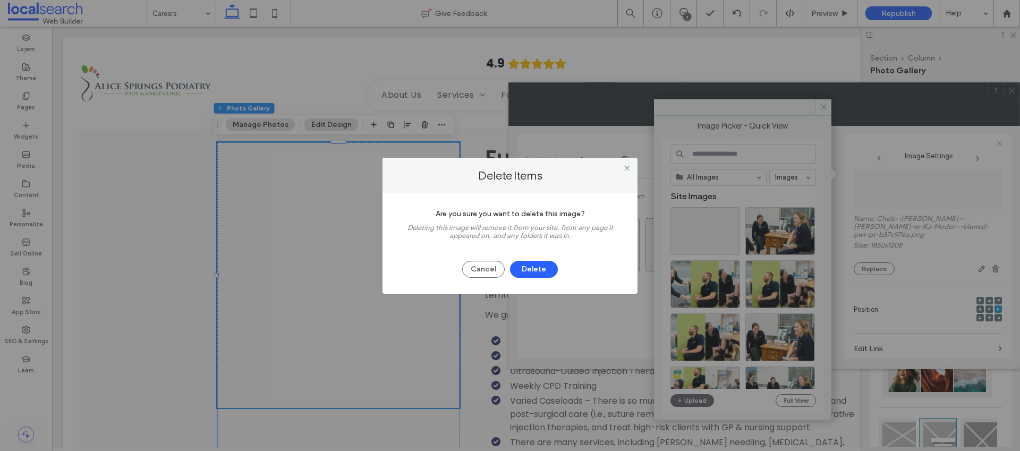
click at [560, 269] on div "Cancel Delete" at bounding box center [509, 264] width 223 height 28
drag, startPoint x: 549, startPoint y: 254, endPoint x: 544, endPoint y: 258, distance: 6.4
click at [548, 255] on div "Cancel Delete" at bounding box center [509, 264] width 223 height 28
click at [539, 266] on button "Delete" at bounding box center [534, 269] width 48 height 17
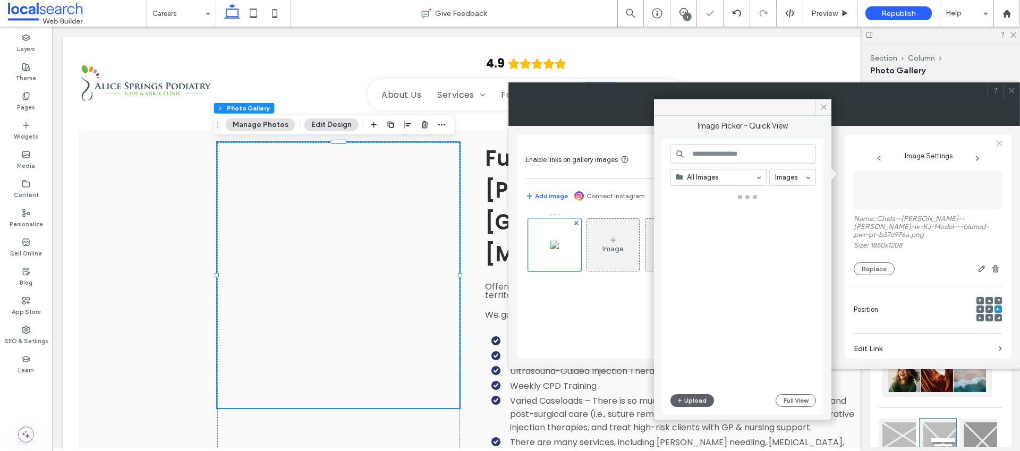
click at [722, 158] on input at bounding box center [743, 153] width 146 height 19
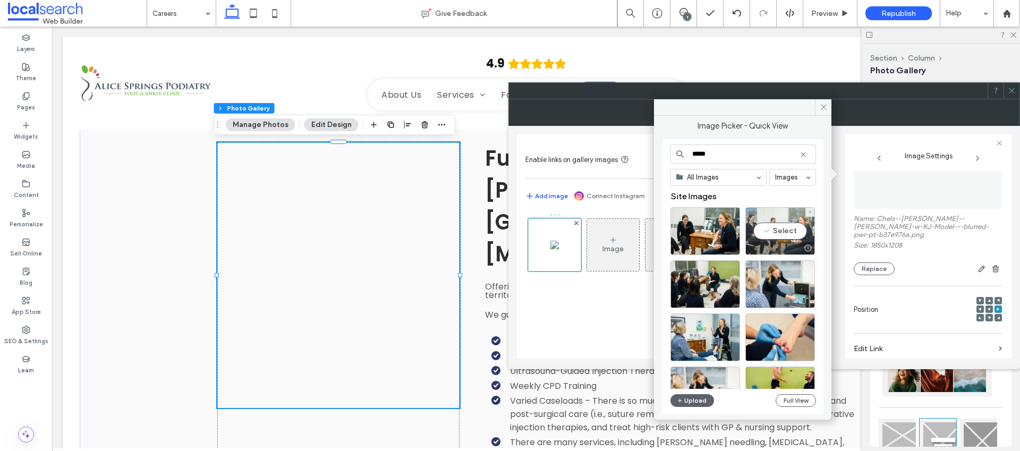
type input "*****"
click at [782, 228] on div "Select" at bounding box center [780, 231] width 70 height 48
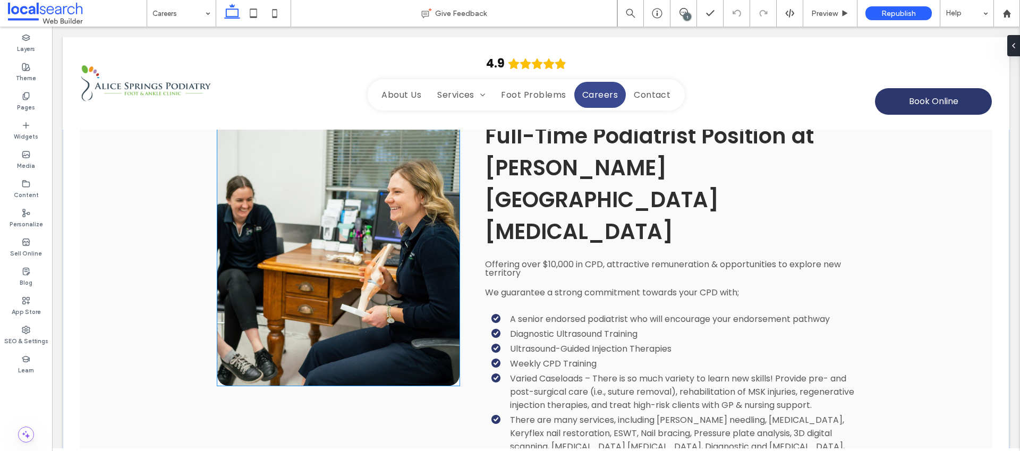
click at [407, 291] on link at bounding box center [338, 253] width 242 height 266
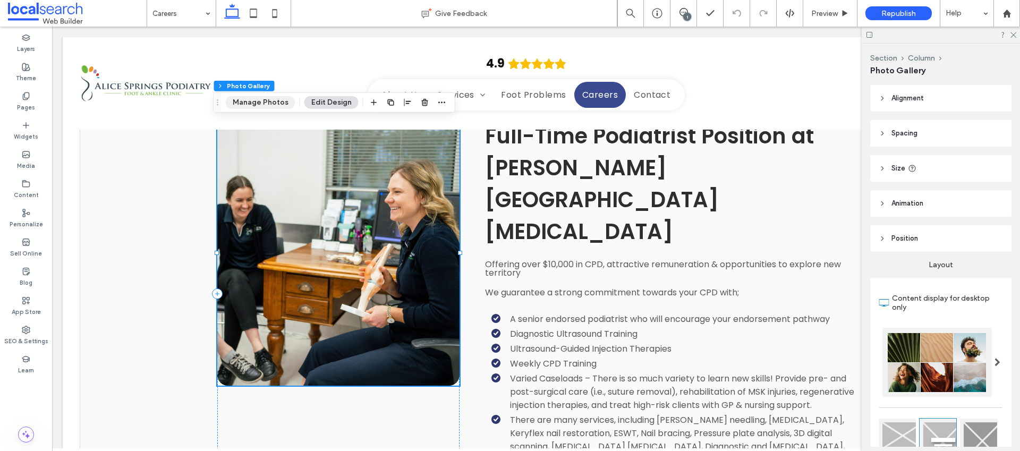
click at [277, 100] on button "Manage Photos" at bounding box center [261, 102] width 70 height 13
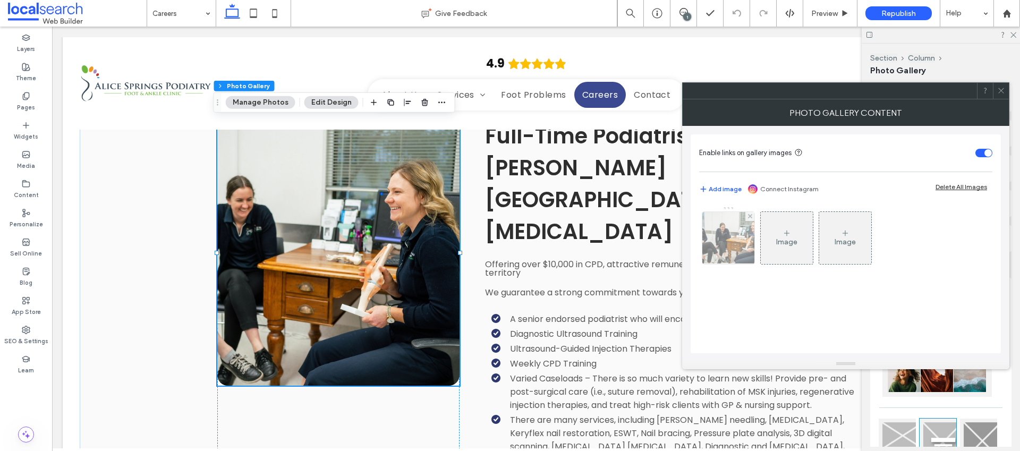
click at [732, 253] on img at bounding box center [728, 238] width 74 height 52
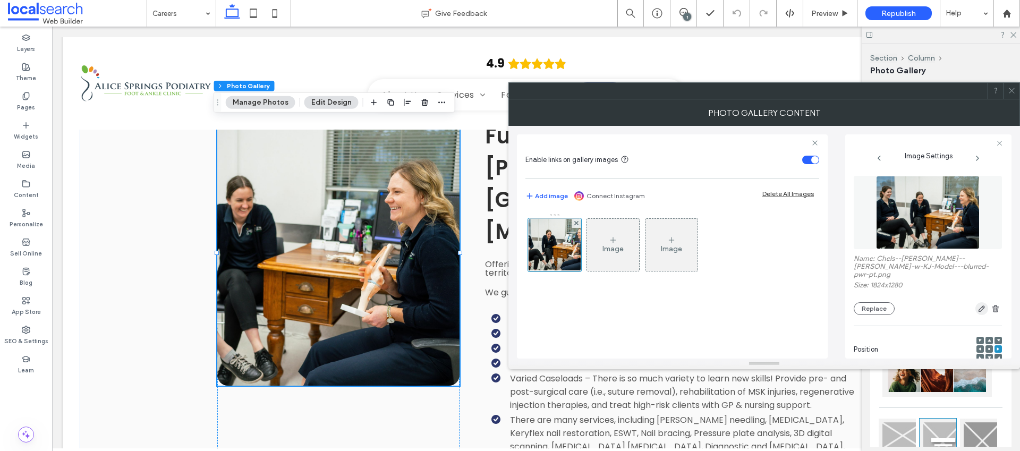
click at [977, 304] on icon "button" at bounding box center [981, 308] width 8 height 8
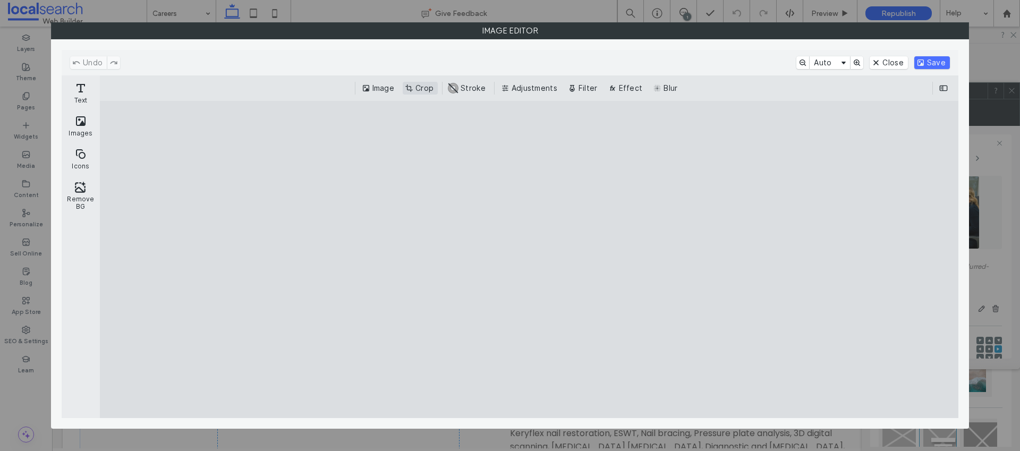
click at [423, 88] on button "Crop" at bounding box center [420, 88] width 35 height 13
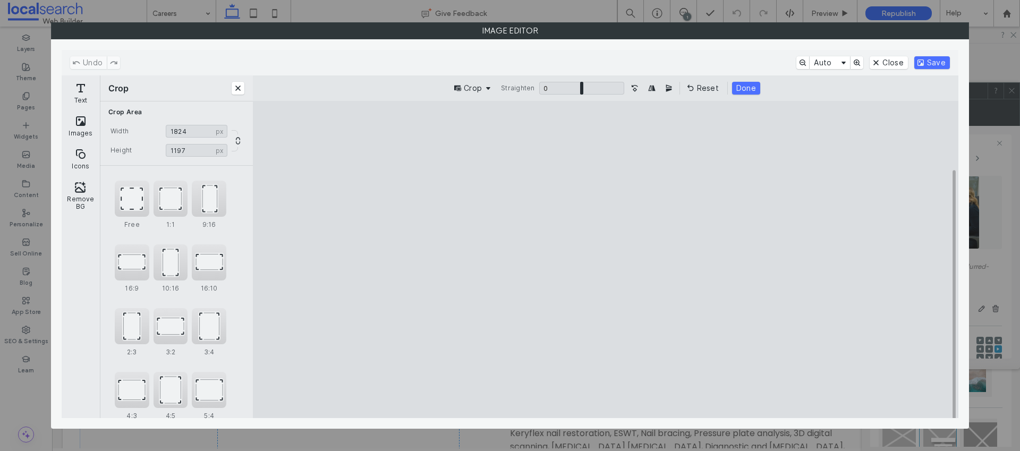
type input "****"
drag, startPoint x: 605, startPoint y: 388, endPoint x: 611, endPoint y: 369, distance: 19.8
click at [605, 260] on cesdk-canvas "Editor canvas" at bounding box center [605, 260] width 0 height 0
click at [926, 61] on button "Save" at bounding box center [932, 62] width 36 height 13
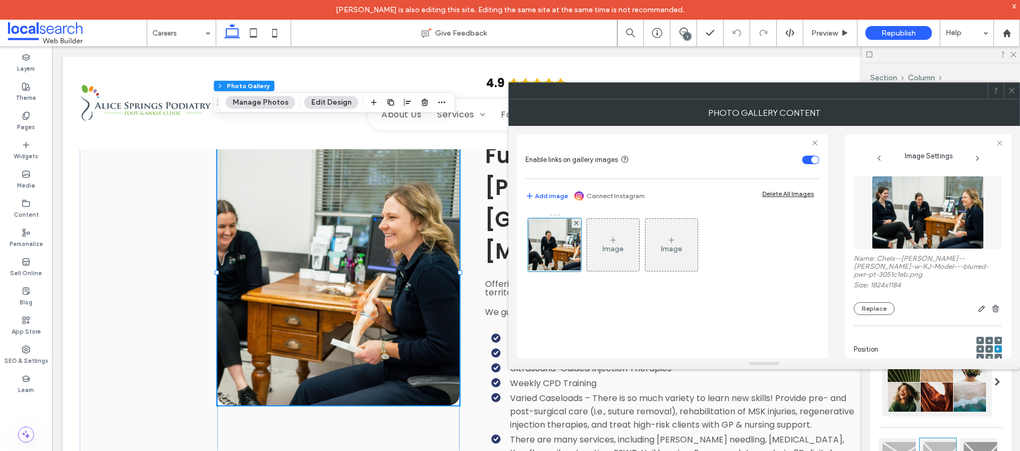
click at [1011, 92] on icon at bounding box center [1012, 91] width 8 height 8
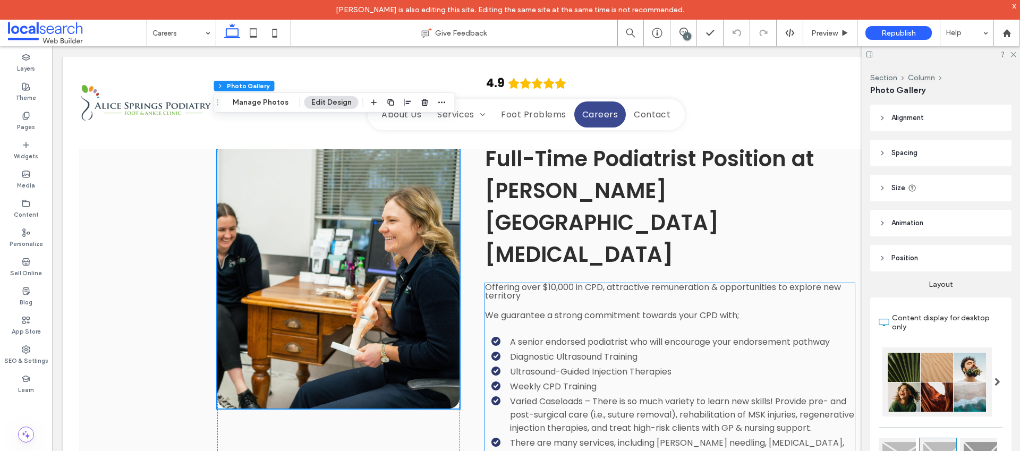
scroll to position [1155, 0]
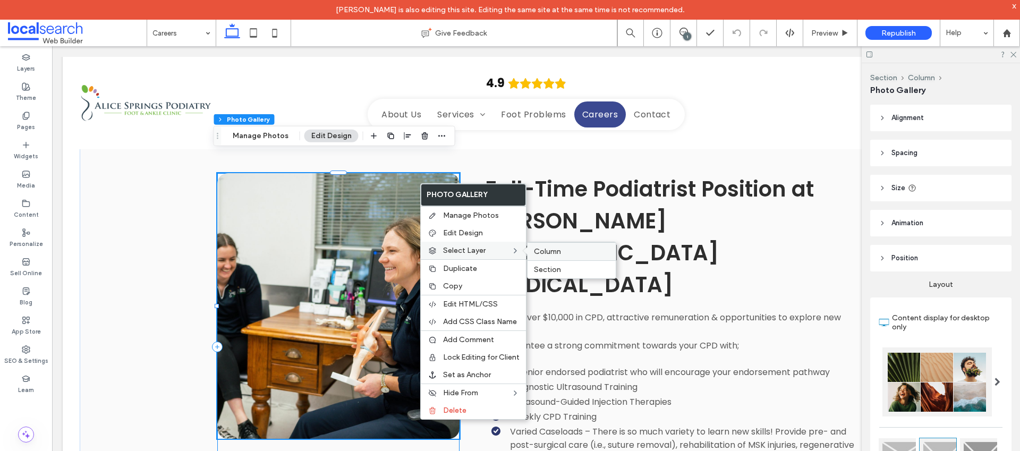
click at [539, 250] on span "Column" at bounding box center [547, 251] width 27 height 9
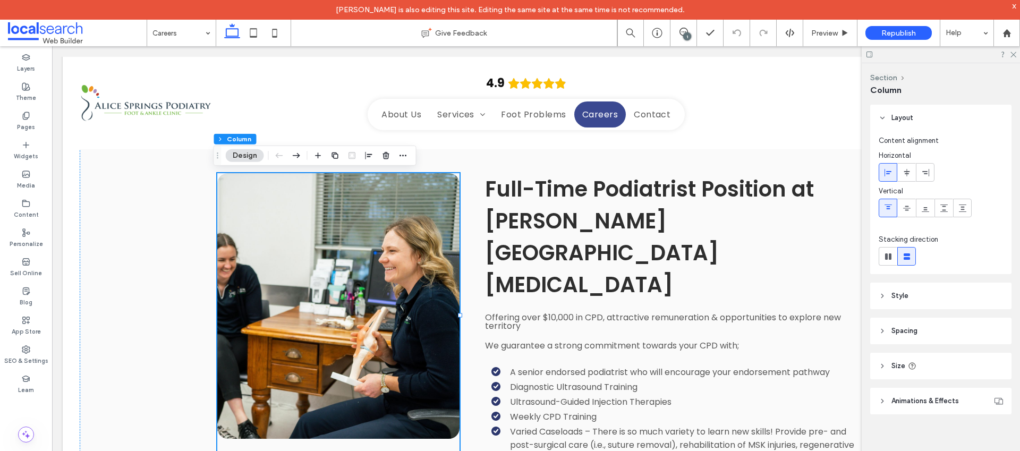
click at [917, 295] on header "Style" at bounding box center [940, 296] width 141 height 27
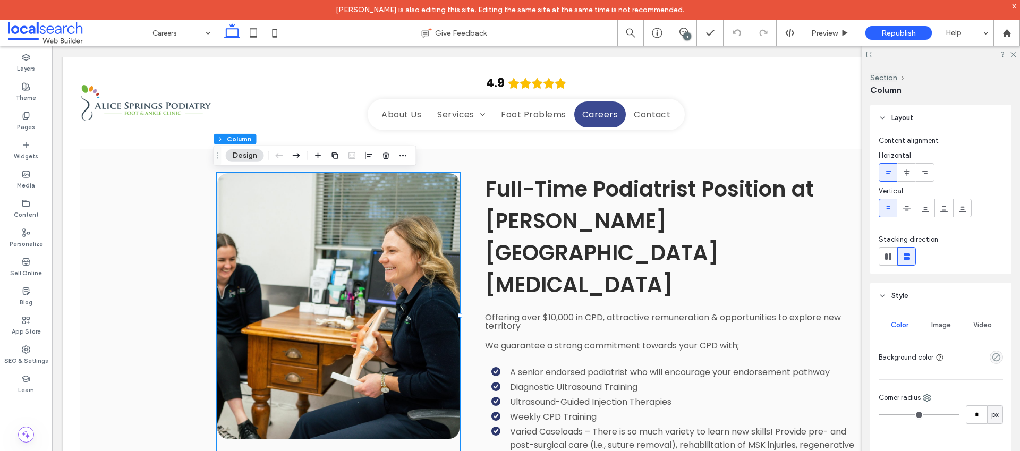
click at [903, 298] on span "Style" at bounding box center [899, 296] width 17 height 11
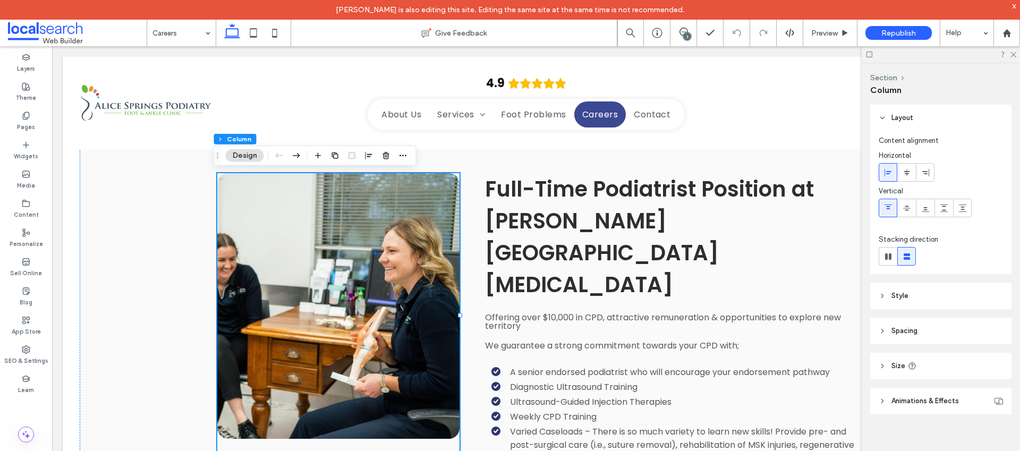
click at [909, 359] on header "Size" at bounding box center [940, 366] width 141 height 27
click at [982, 392] on input "***" at bounding box center [988, 392] width 29 height 19
type input "**"
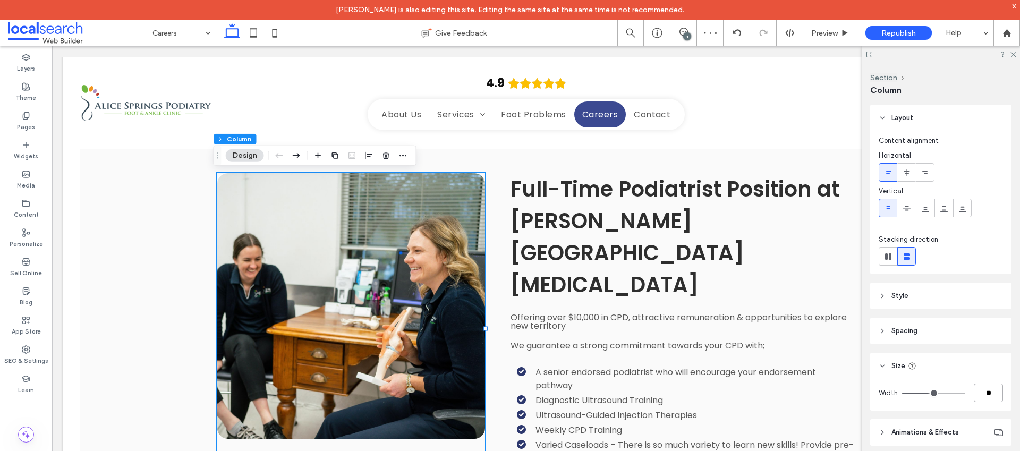
type input "**"
type input "***"
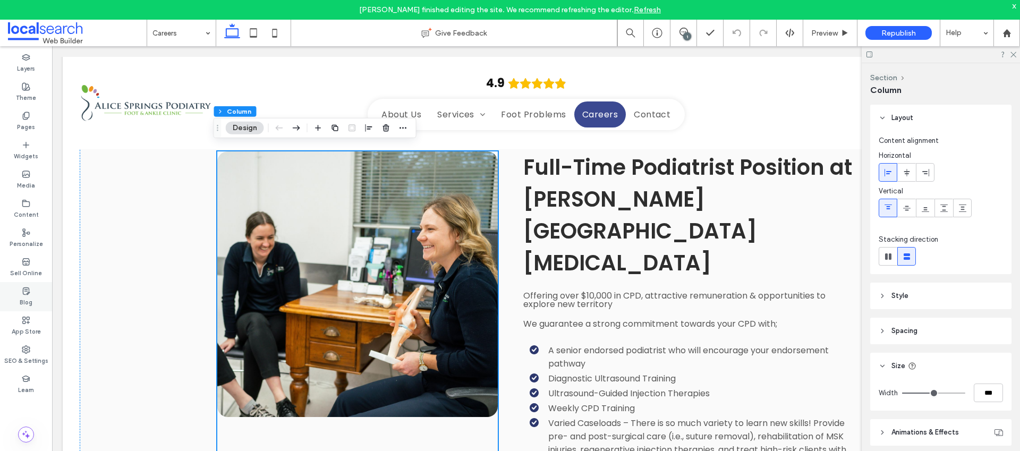
scroll to position [1183, 0]
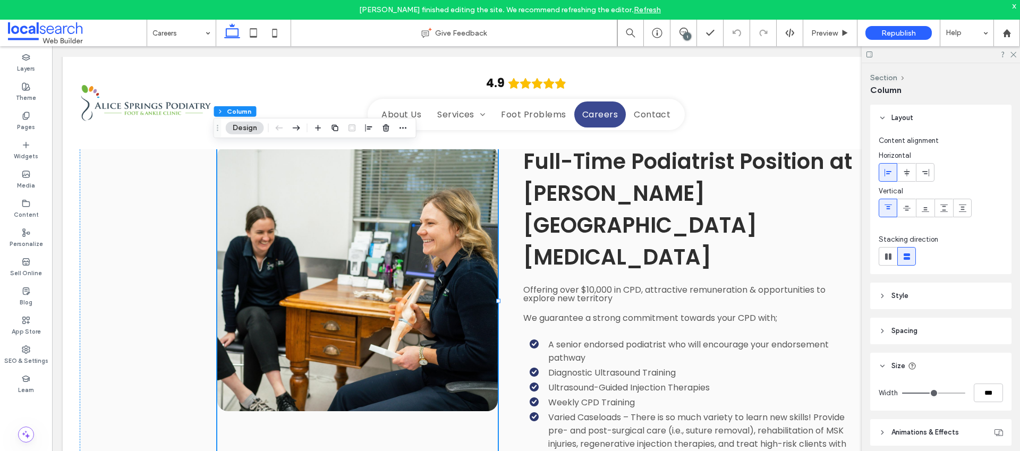
click at [244, 129] on button "Design" at bounding box center [245, 128] width 38 height 13
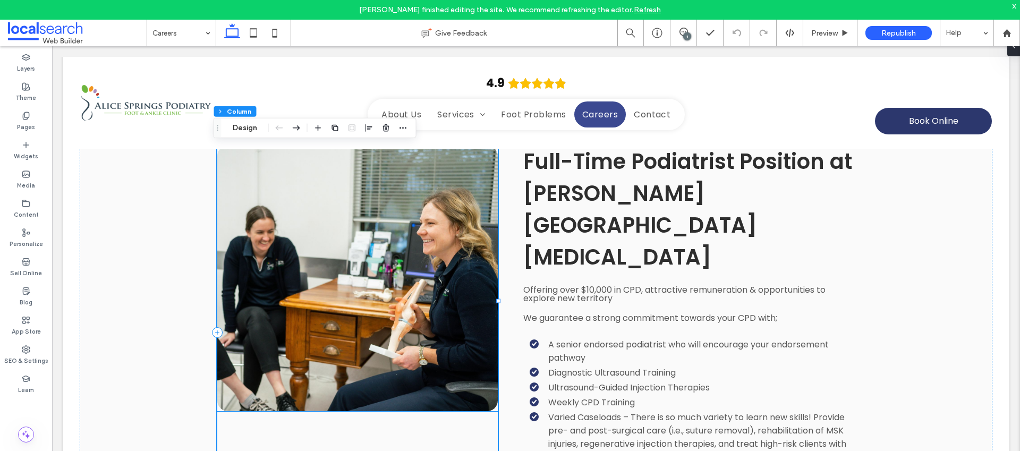
click at [383, 199] on link at bounding box center [357, 279] width 280 height 266
click at [279, 127] on button "Manage Photos" at bounding box center [261, 128] width 70 height 13
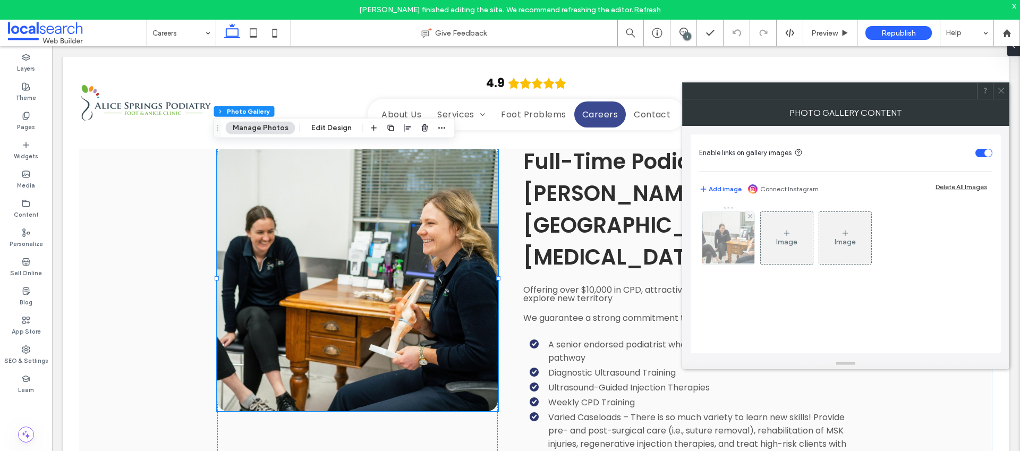
click at [719, 254] on img at bounding box center [728, 238] width 80 height 52
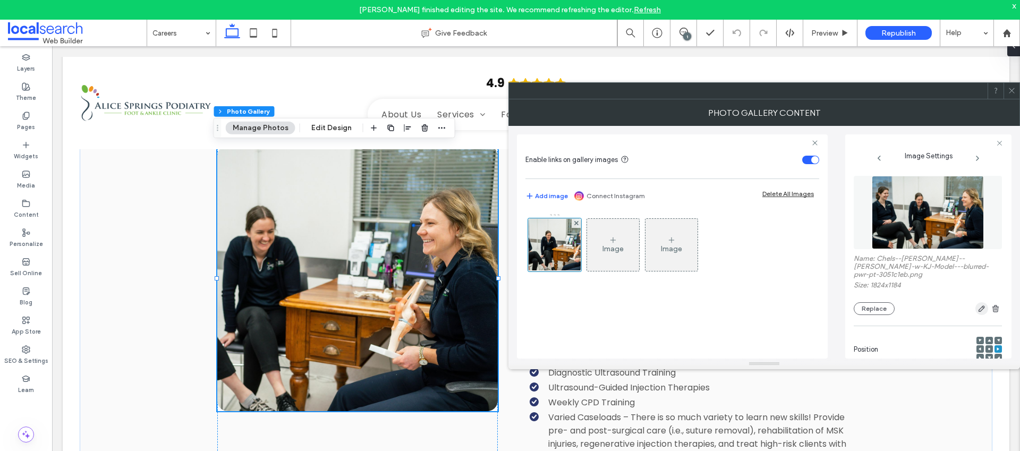
click at [979, 304] on icon "button" at bounding box center [981, 308] width 8 height 8
click at [974, 298] on body "[PERSON_NAME] finished editing the site. We recommend refreshing the editor. Re…" at bounding box center [510, 225] width 1020 height 451
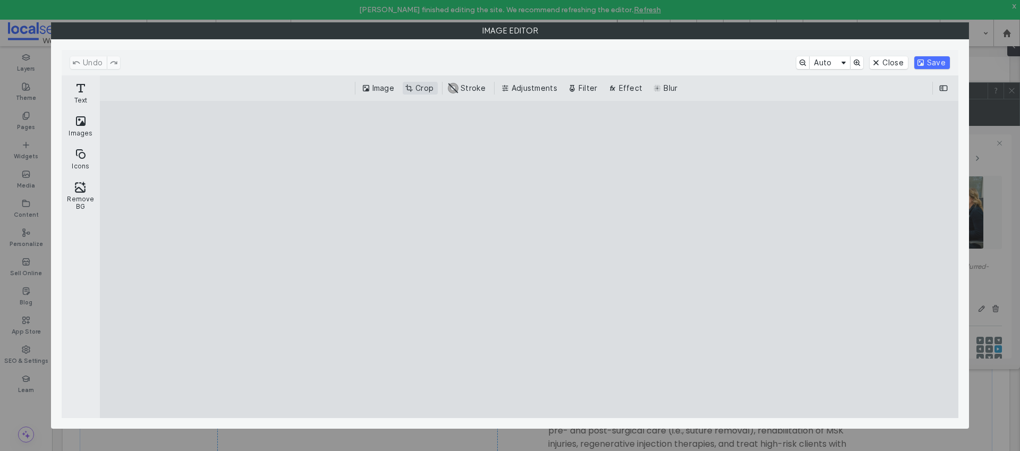
click at [428, 88] on button "Crop" at bounding box center [420, 88] width 35 height 13
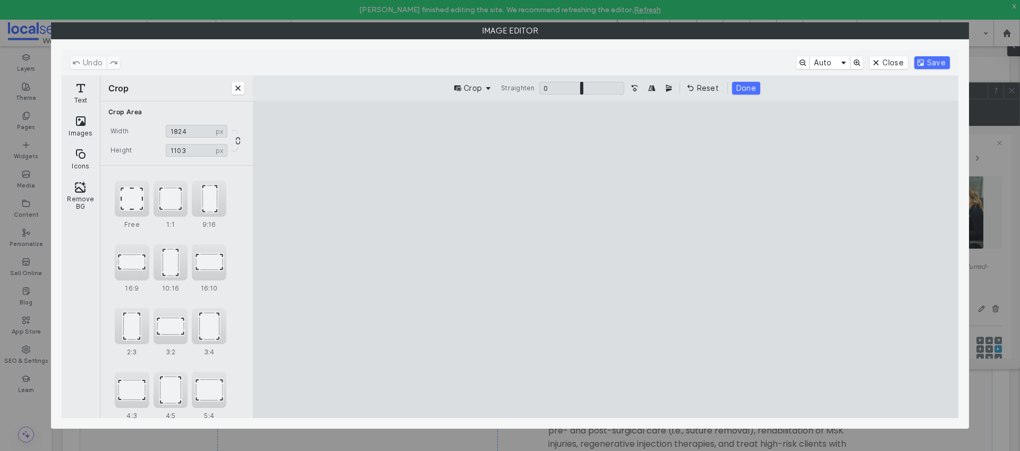
type input "****"
drag, startPoint x: 605, startPoint y: 387, endPoint x: 603, endPoint y: 367, distance: 19.8
click at [605, 260] on cesdk-canvas "Editor canvas" at bounding box center [605, 260] width 0 height 0
click at [936, 61] on button "Save" at bounding box center [932, 62] width 36 height 13
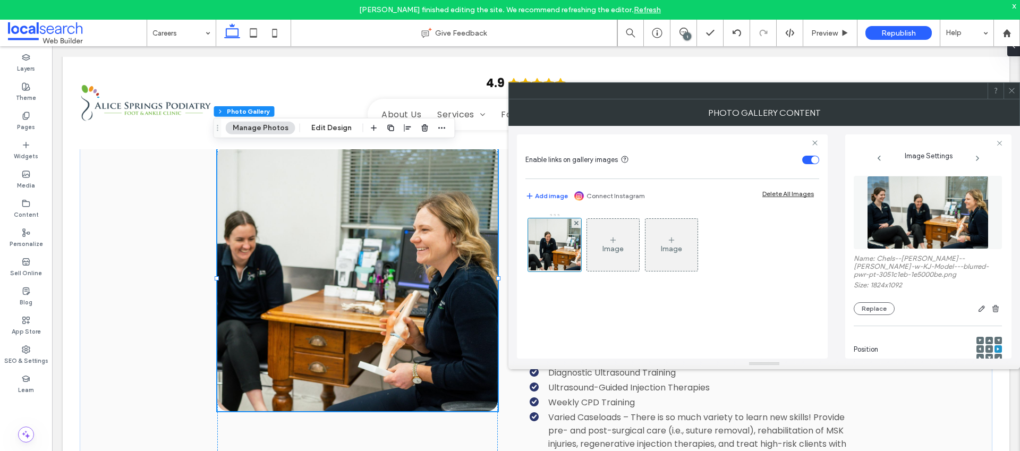
click at [1016, 92] on div at bounding box center [1011, 91] width 16 height 16
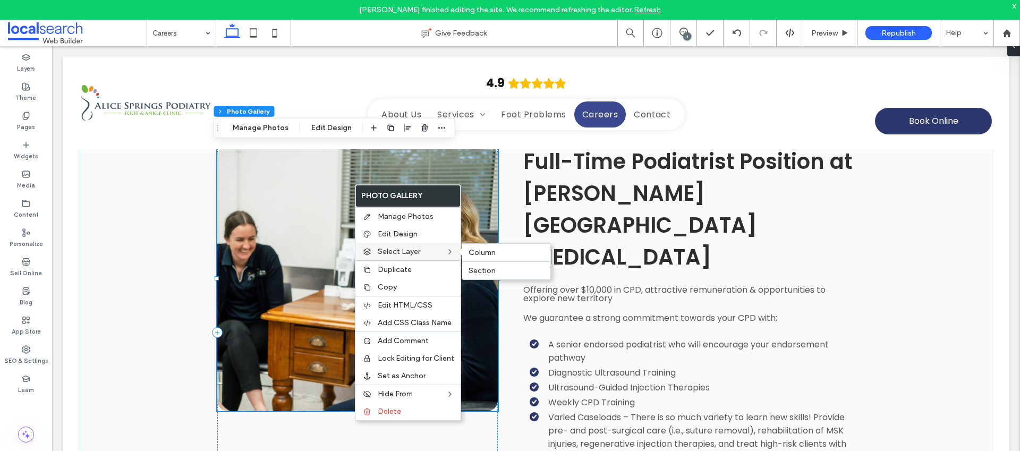
click at [464, 253] on span at bounding box center [462, 252] width 9 height 8
click at [476, 252] on span "Column" at bounding box center [481, 252] width 27 height 9
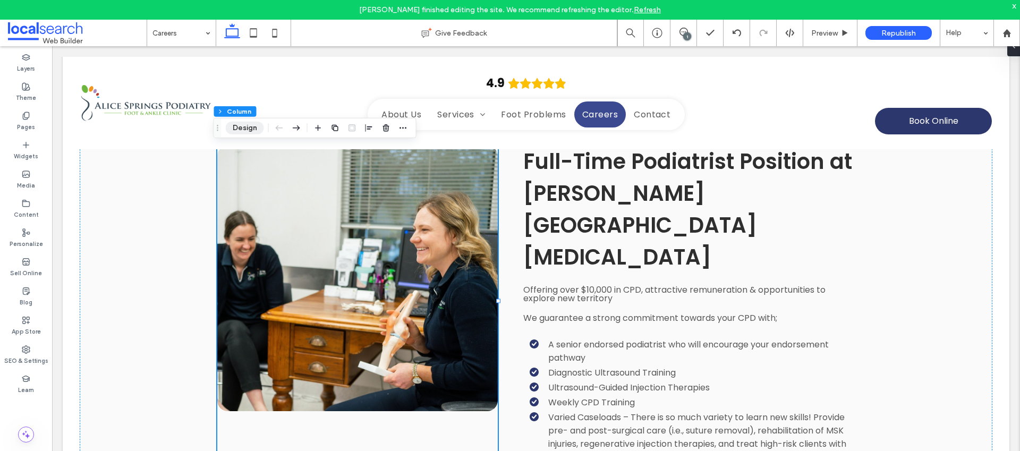
click at [249, 127] on button "Design" at bounding box center [245, 128] width 38 height 13
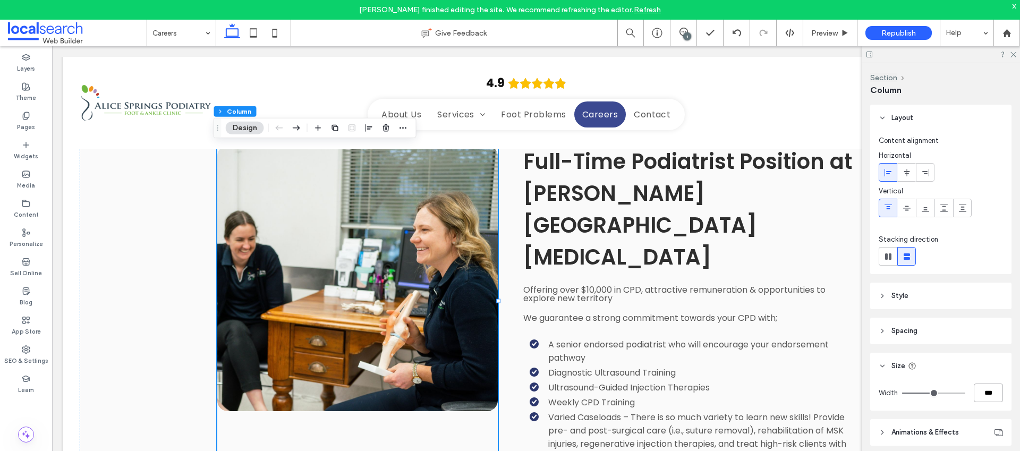
click at [981, 388] on input "***" at bounding box center [988, 392] width 29 height 19
type input "**"
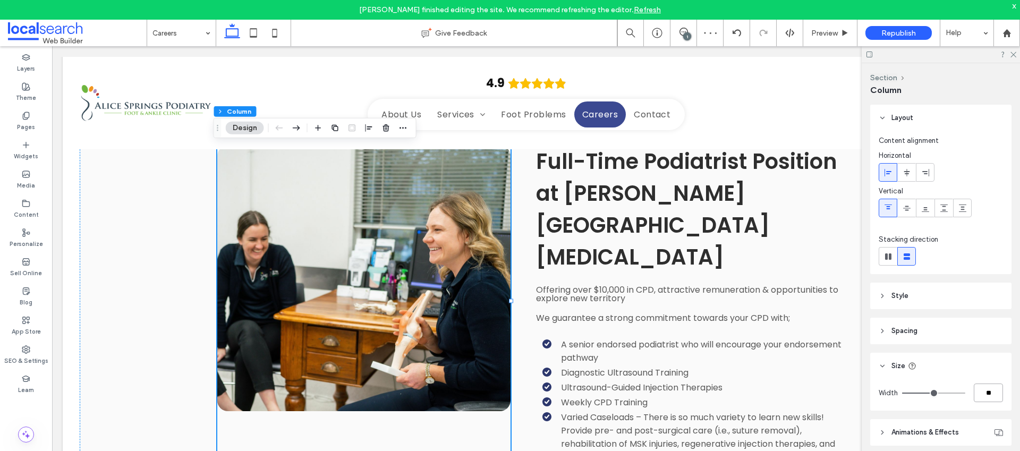
type input "**"
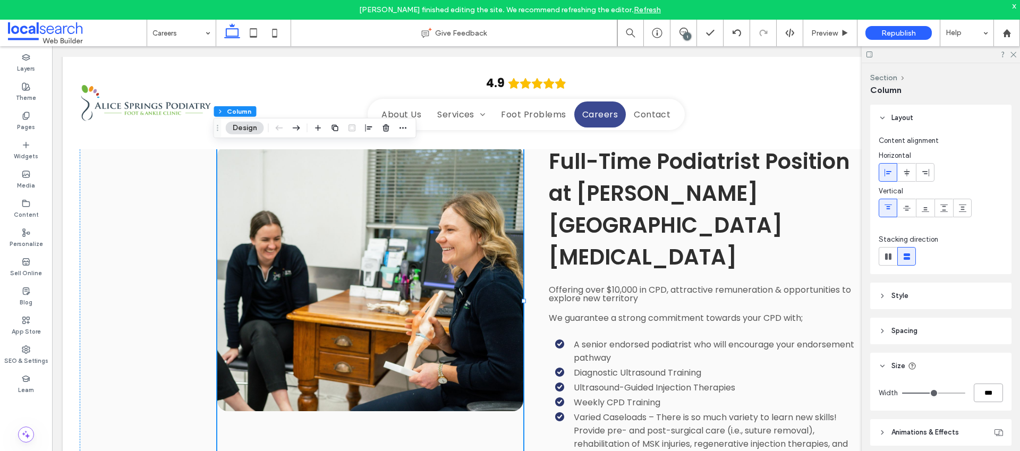
drag, startPoint x: 977, startPoint y: 392, endPoint x: 984, endPoint y: 392, distance: 6.9
click at [980, 392] on input "***" at bounding box center [988, 392] width 29 height 19
drag, startPoint x: 984, startPoint y: 392, endPoint x: 945, endPoint y: 388, distance: 39.1
click at [946, 390] on div "Width ***" at bounding box center [940, 392] width 124 height 19
type input "***"
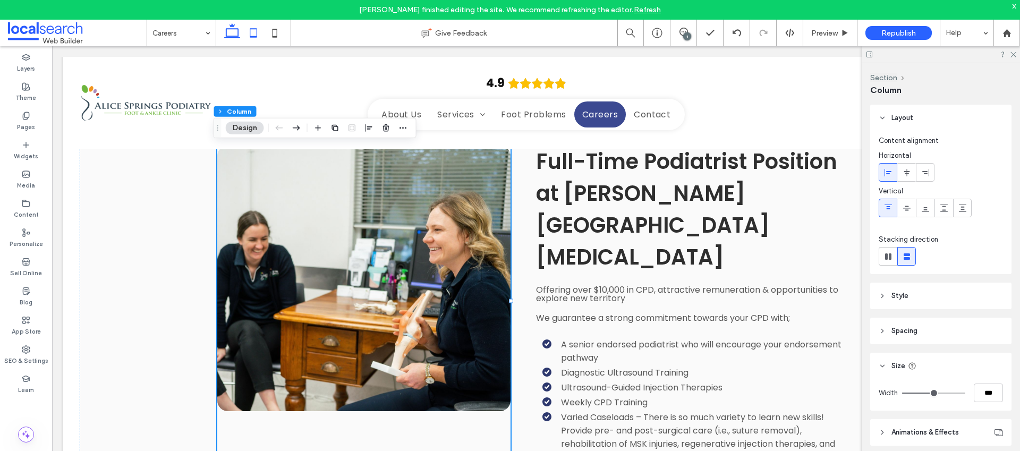
click at [248, 28] on icon at bounding box center [253, 32] width 21 height 21
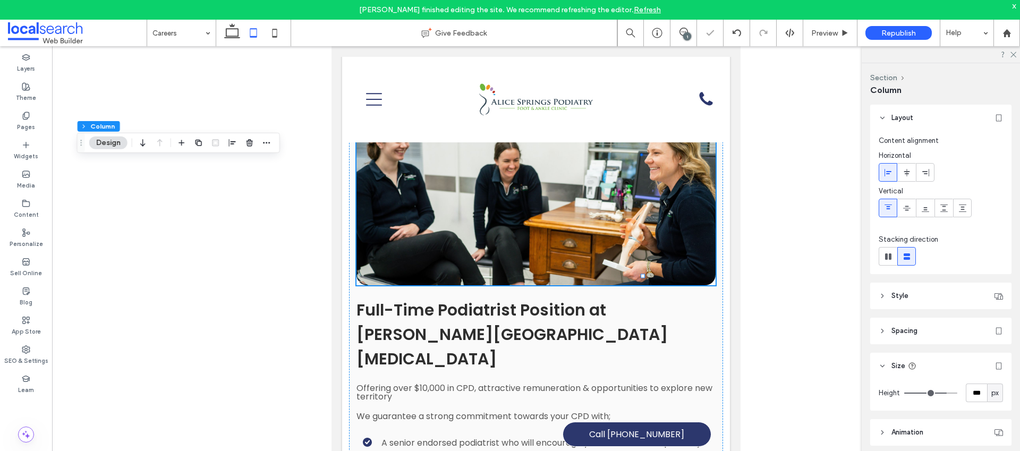
type input "**"
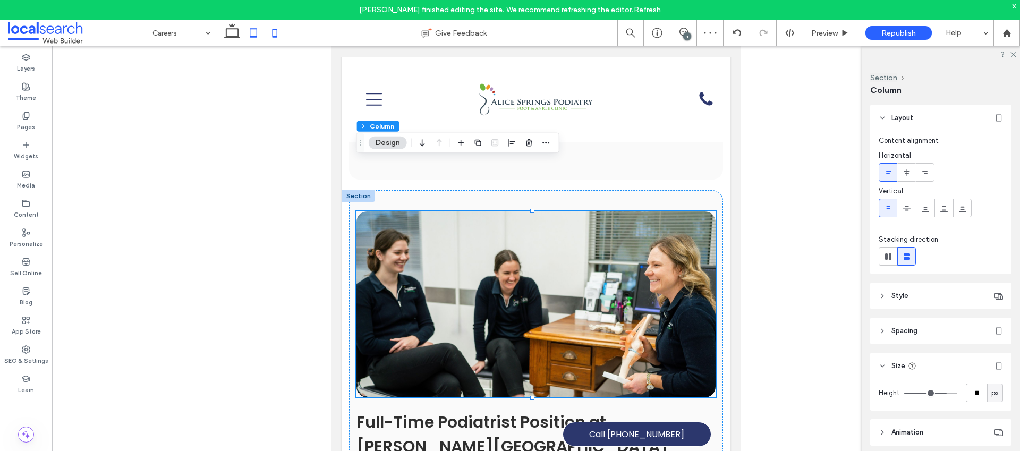
click at [274, 36] on icon at bounding box center [274, 32] width 21 height 21
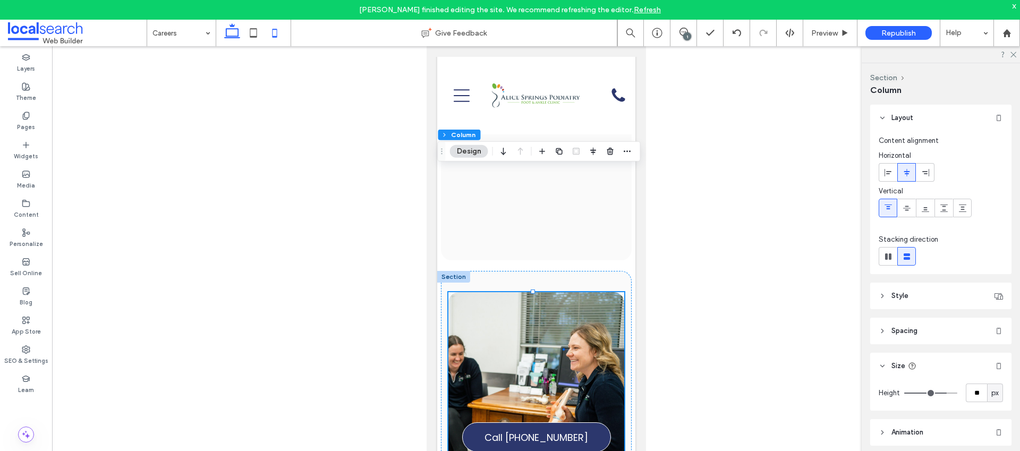
click at [233, 38] on use at bounding box center [232, 30] width 16 height 15
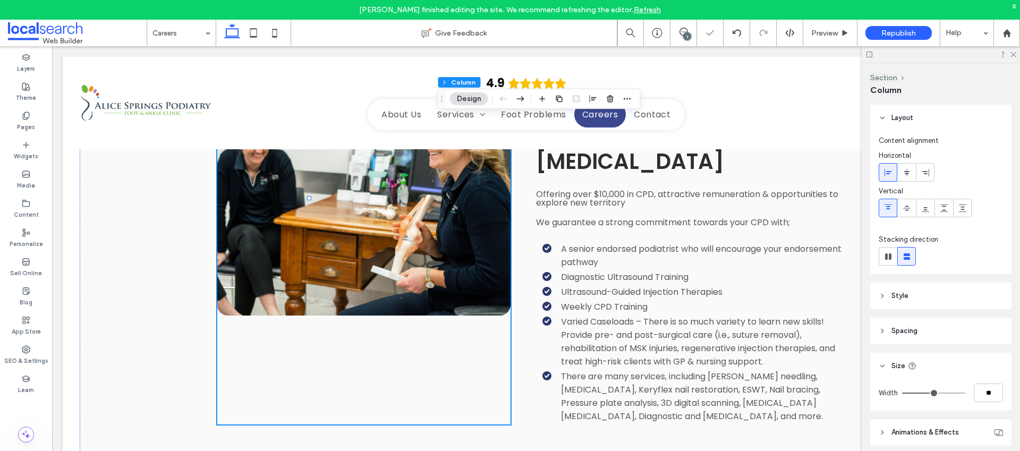
type input "**"
type input "***"
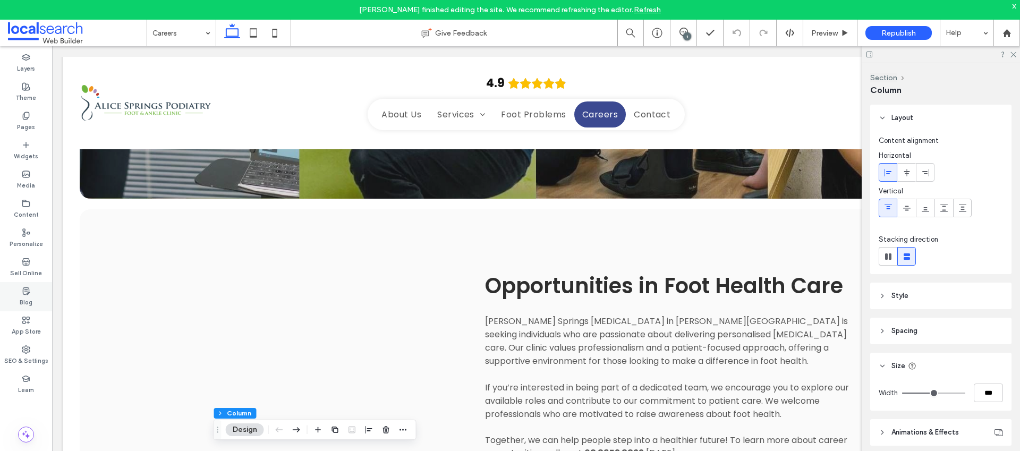
scroll to position [0, 0]
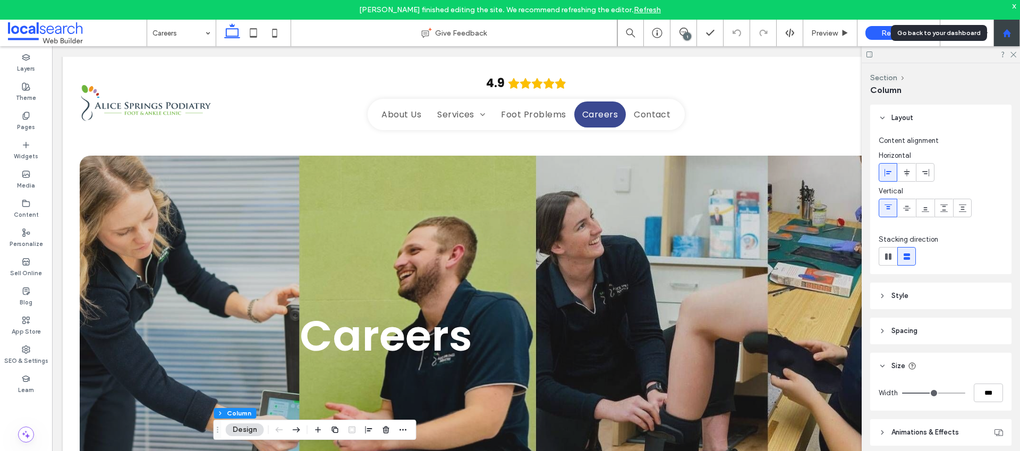
click at [1011, 32] on icon at bounding box center [1006, 33] width 9 height 9
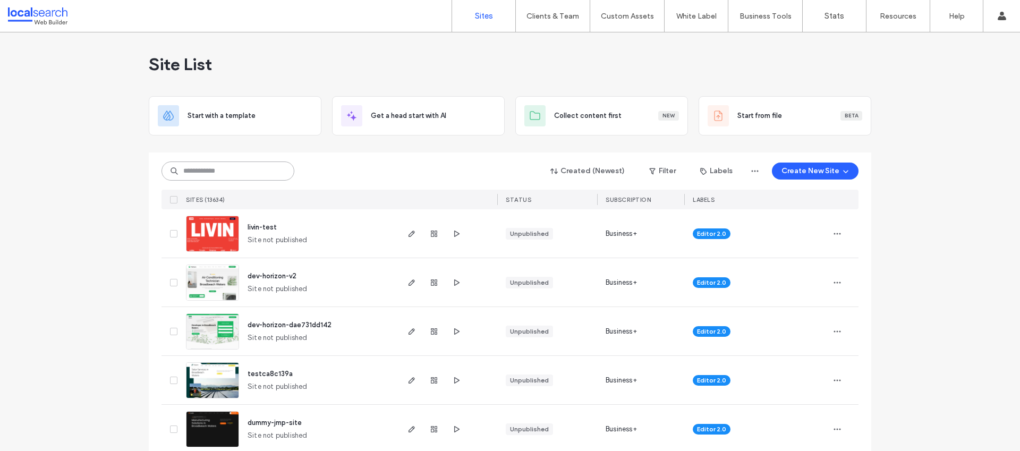
click at [233, 175] on input at bounding box center [227, 170] width 133 height 19
paste input "********"
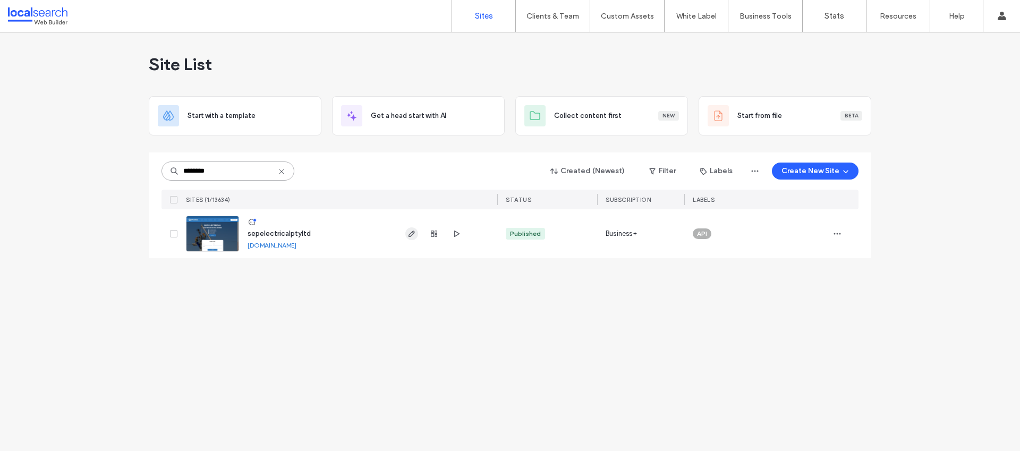
type input "********"
click at [415, 229] on icon "button" at bounding box center [411, 233] width 8 height 8
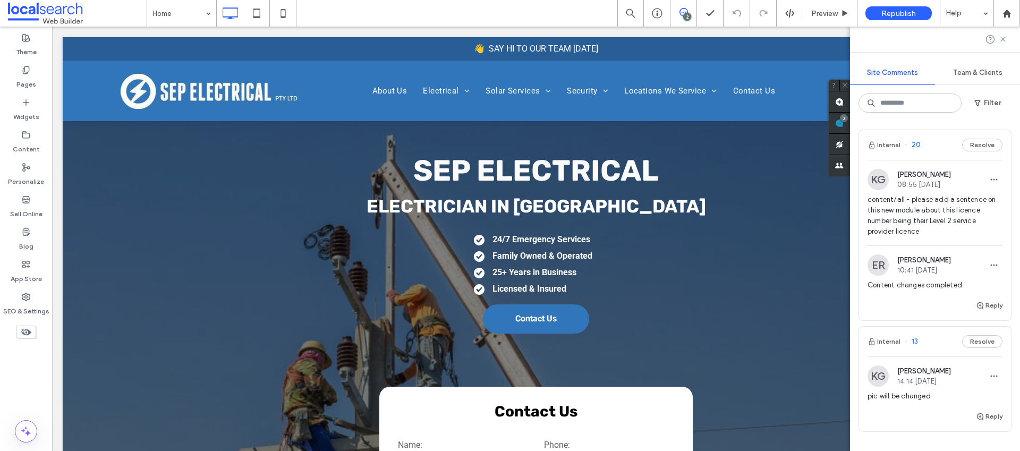
click at [912, 224] on span "content/all - please add a sentence on this new module about this licence numbe…" at bounding box center [934, 215] width 135 height 42
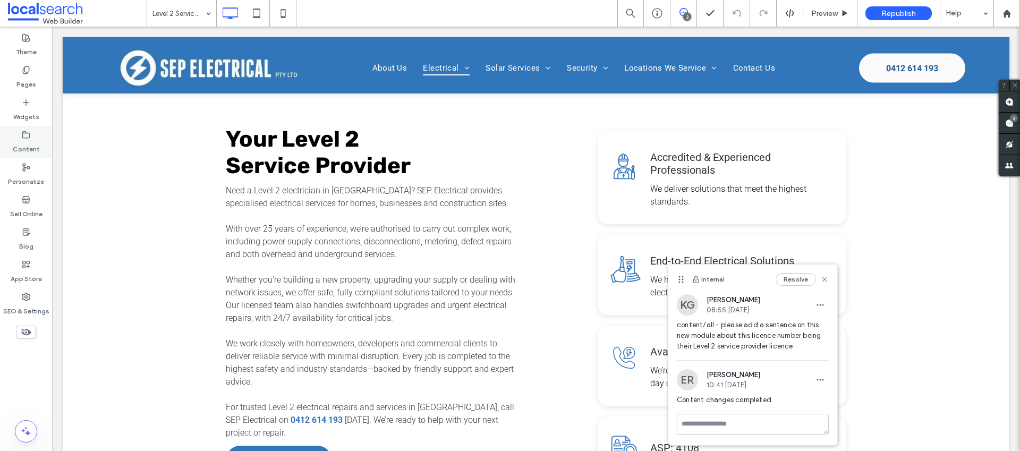
click at [27, 151] on label "Content" at bounding box center [26, 146] width 27 height 15
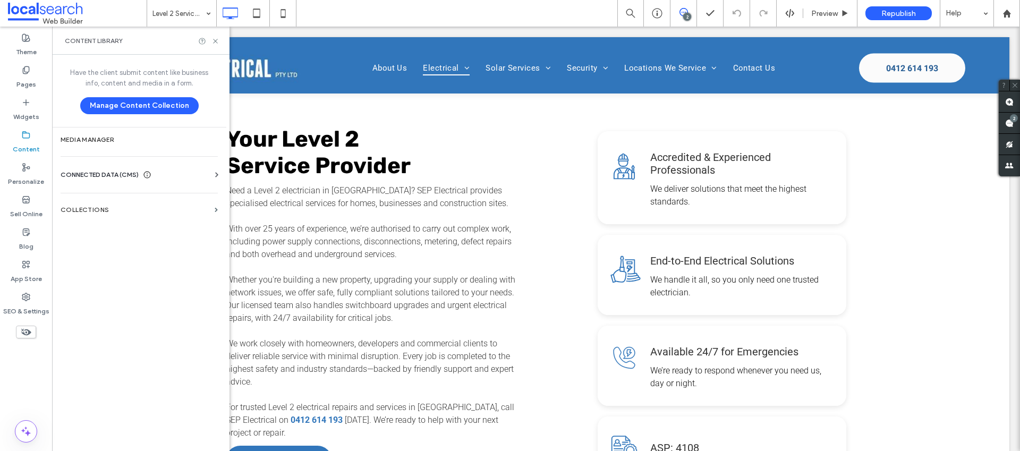
click at [101, 176] on span "CONNECTED DATA (CMS)" at bounding box center [100, 174] width 78 height 11
click at [141, 194] on section "Business Info" at bounding box center [141, 201] width 161 height 24
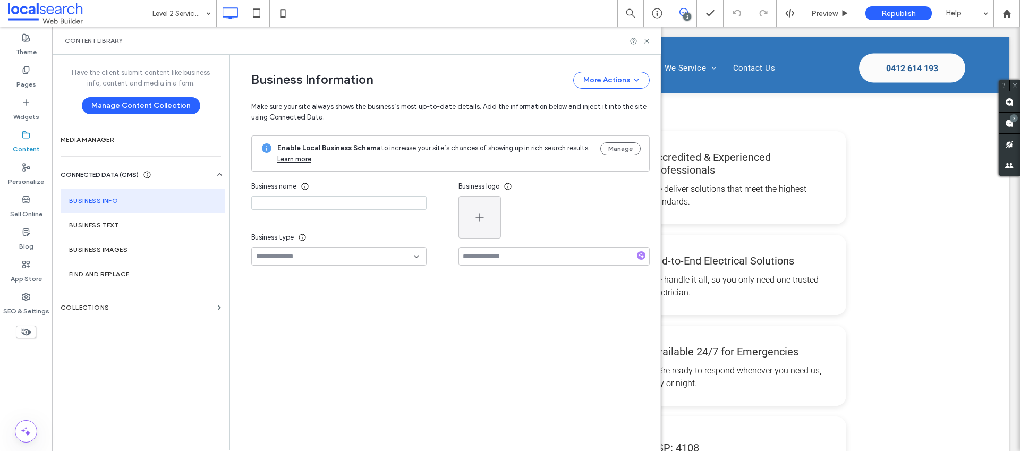
type input "**********"
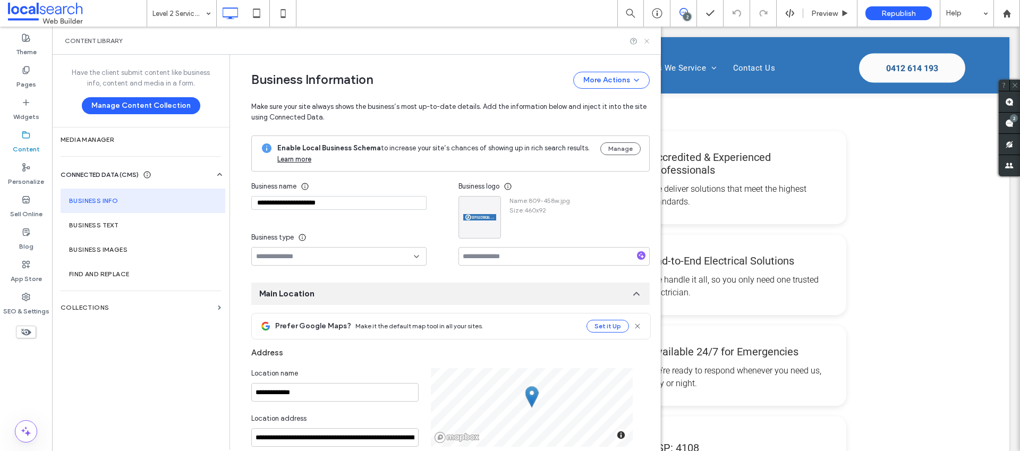
click at [646, 39] on icon at bounding box center [647, 41] width 8 height 8
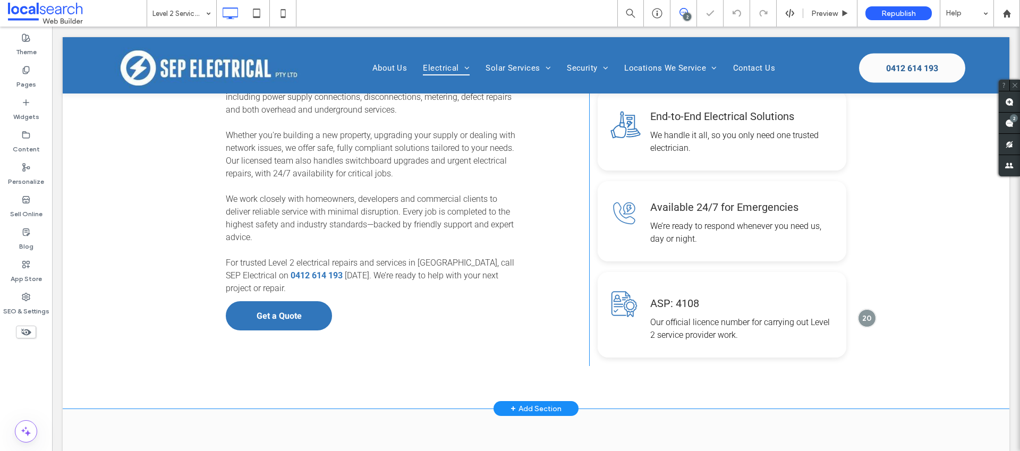
scroll to position [462, 0]
click at [1009, 121] on span at bounding box center [1009, 123] width 21 height 21
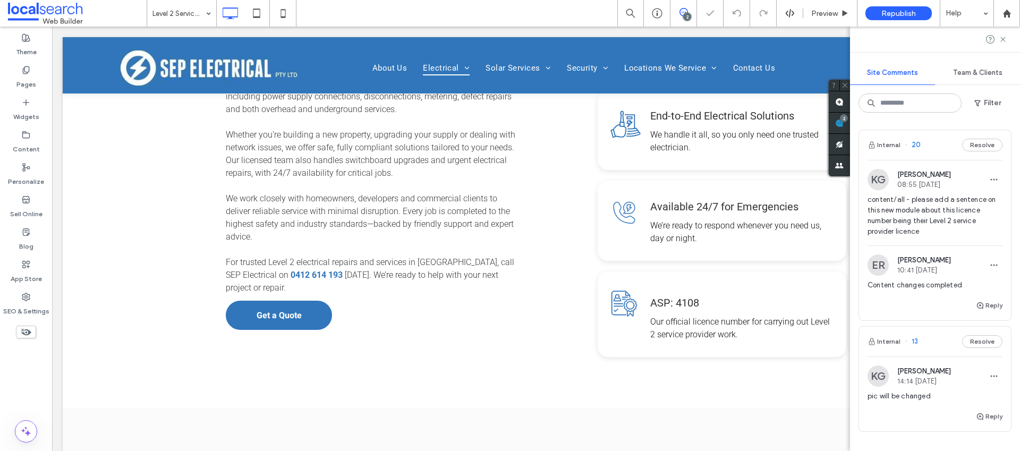
click at [929, 207] on span "content/all - please add a sentence on this new module about this licence numbe…" at bounding box center [934, 215] width 135 height 42
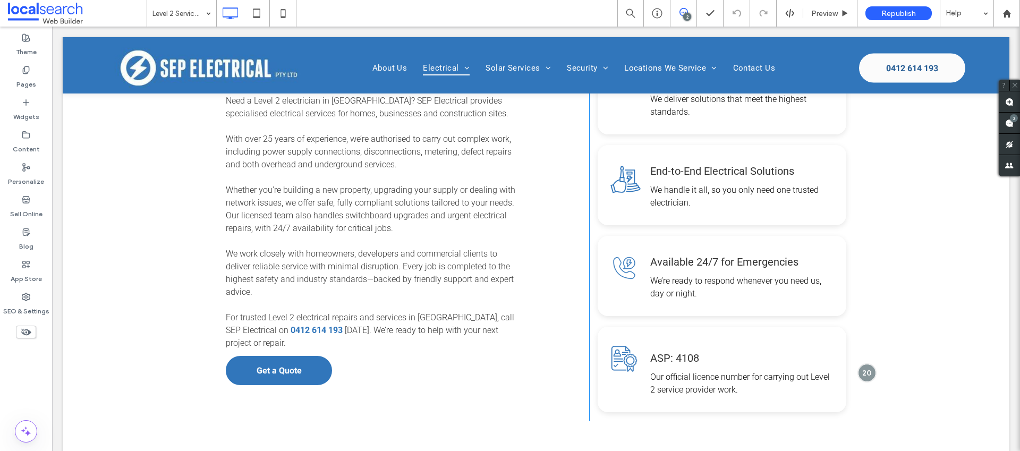
scroll to position [408, 0]
click at [859, 361] on div at bounding box center [867, 371] width 20 height 20
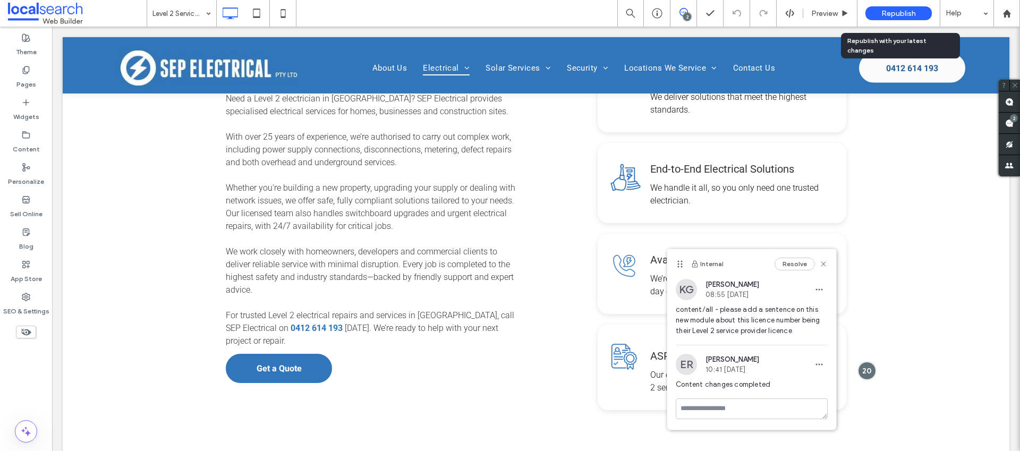
click at [909, 16] on span "Republish" at bounding box center [898, 13] width 35 height 9
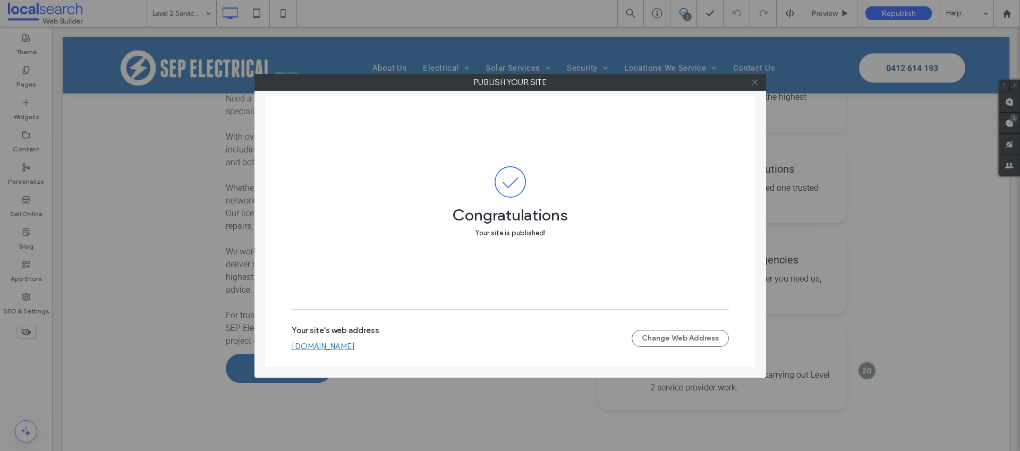
click at [754, 84] on icon at bounding box center [754, 82] width 8 height 8
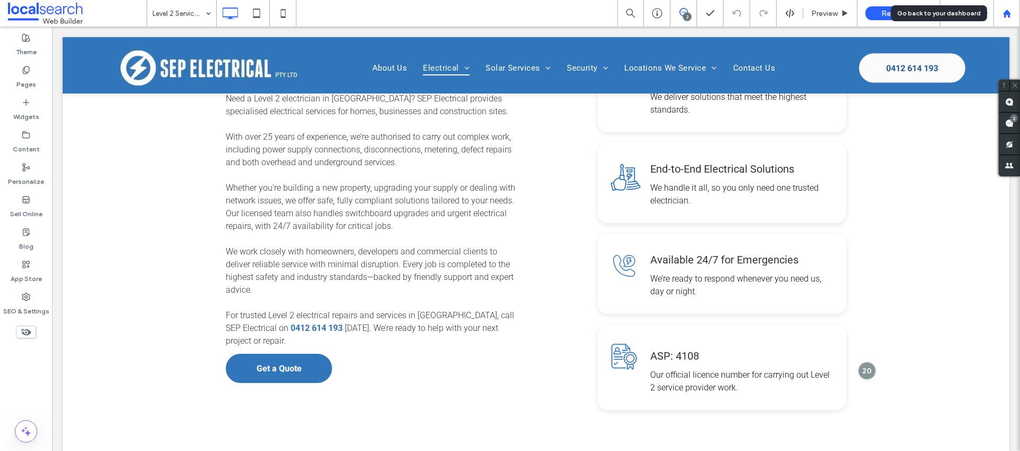
click at [1013, 15] on div at bounding box center [1006, 13] width 25 height 9
